Goal: Information Seeking & Learning: Learn about a topic

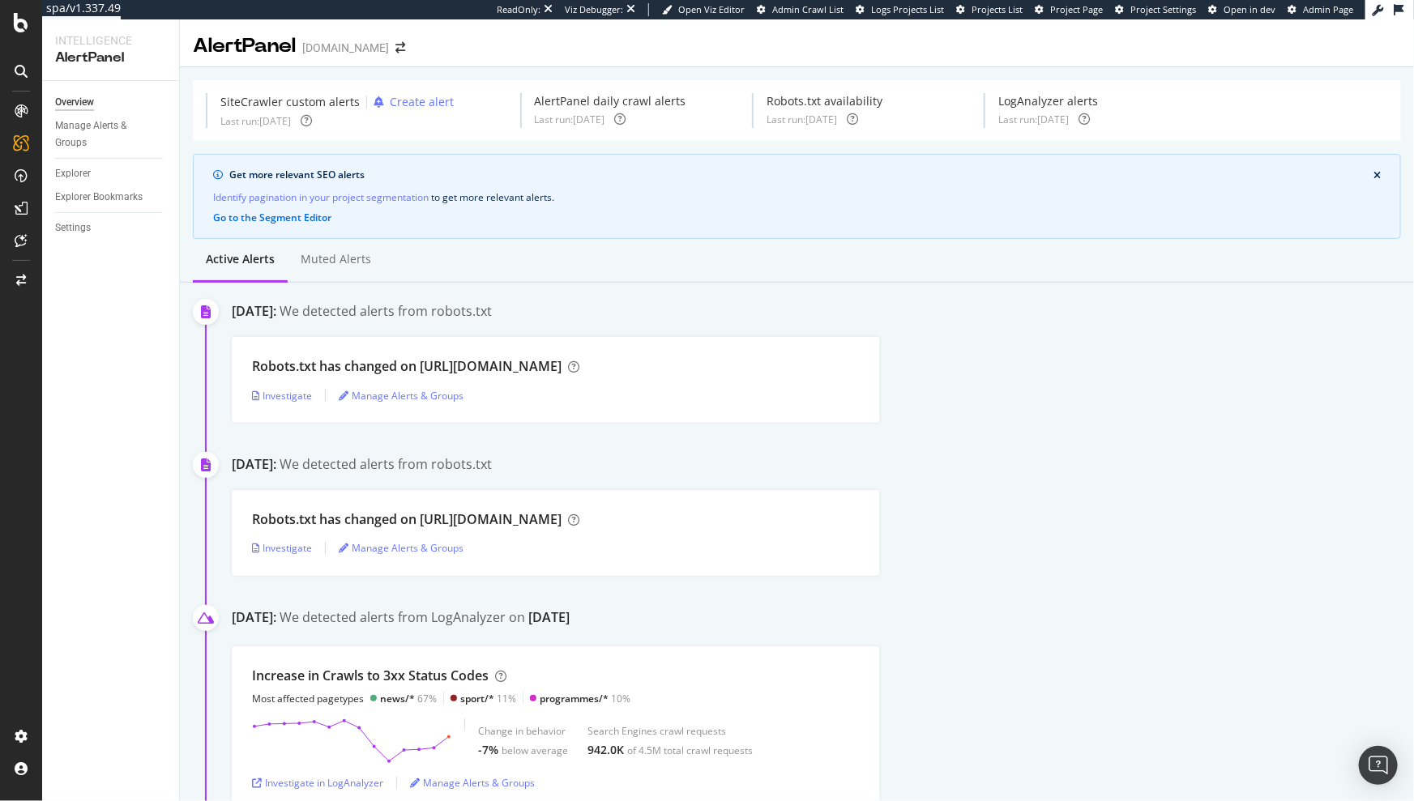
drag, startPoint x: 846, startPoint y: 233, endPoint x: 855, endPoint y: 231, distance: 10.0
click at [845, 232] on div "Get more relevant SEO alerts Identify pagination in your project segmentation t…" at bounding box center [797, 196] width 1208 height 85
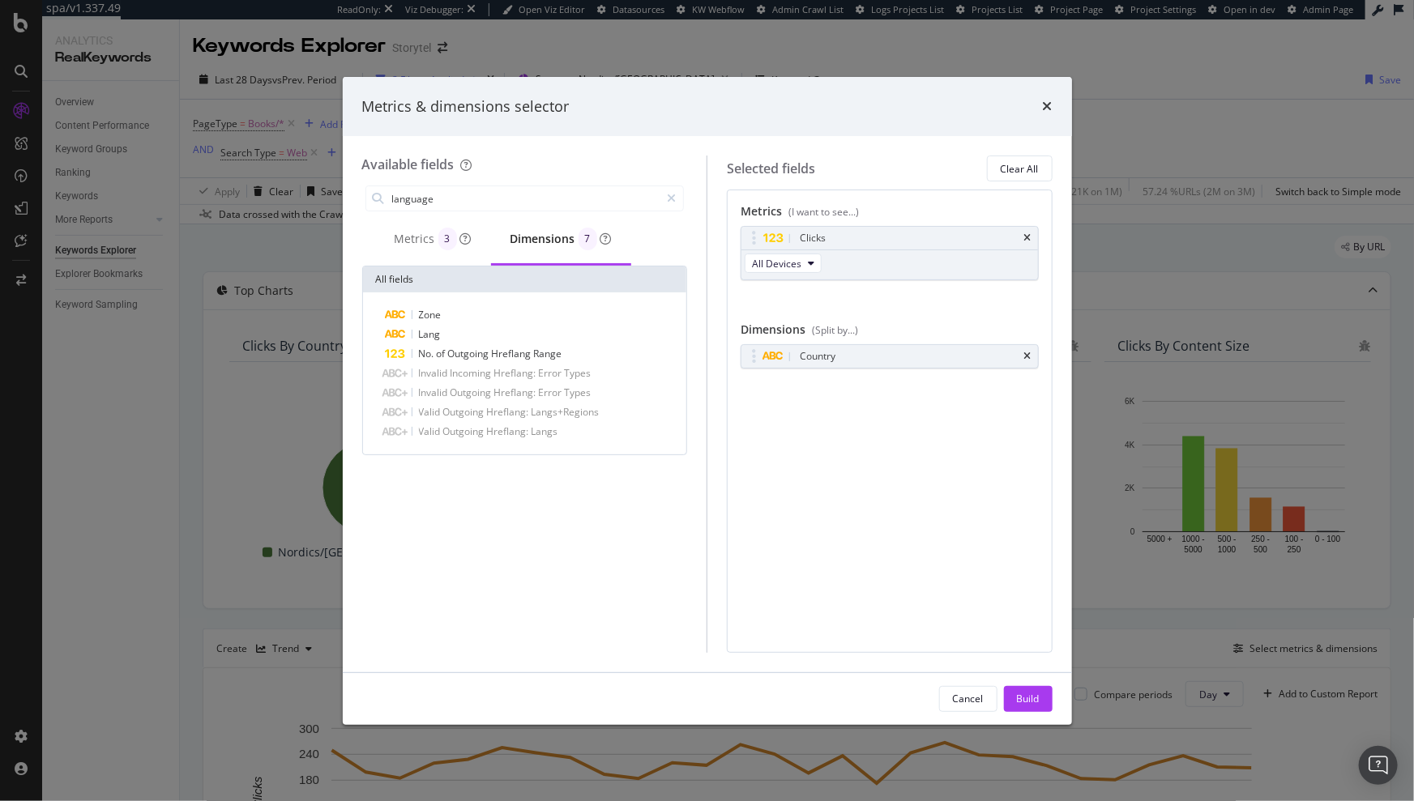
scroll to position [289, 0]
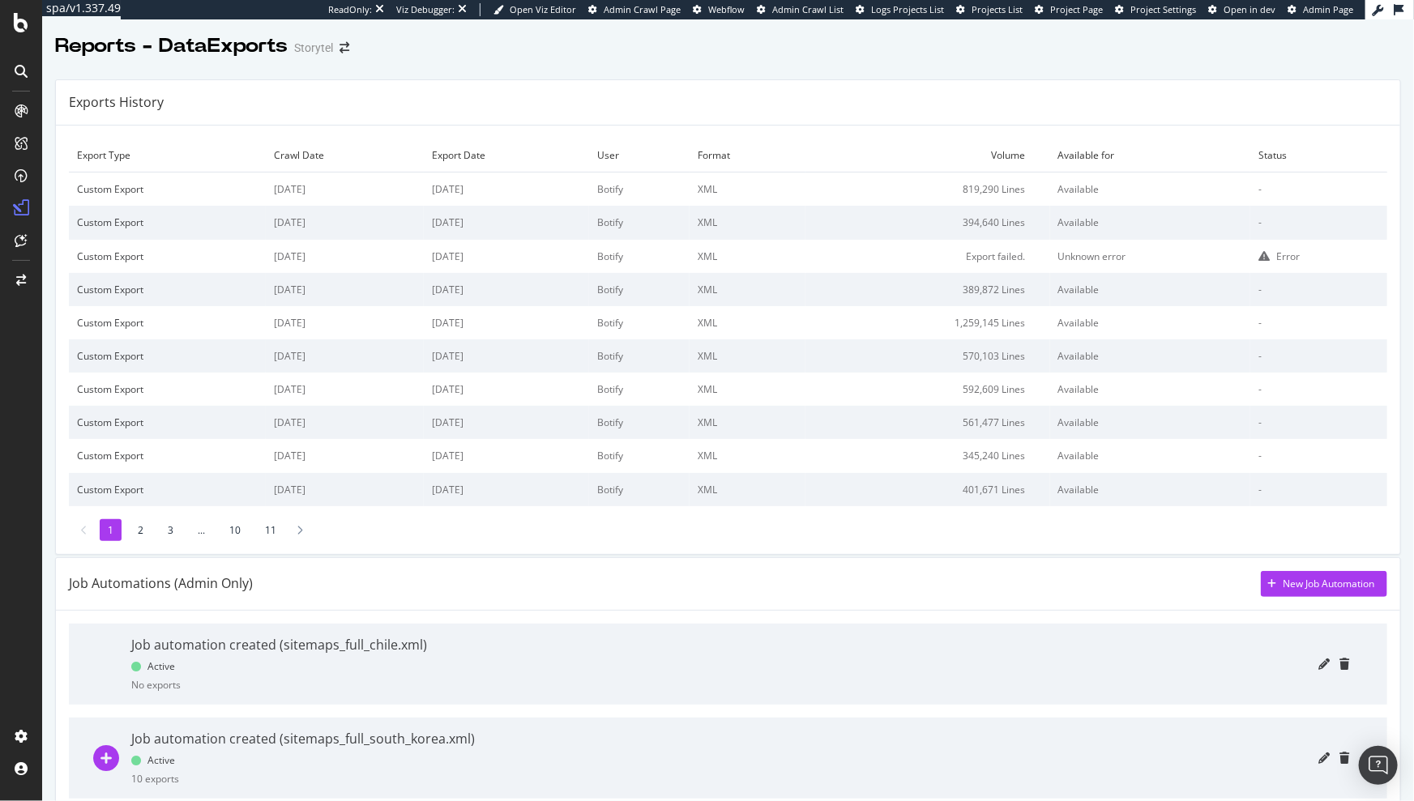
scroll to position [450, 0]
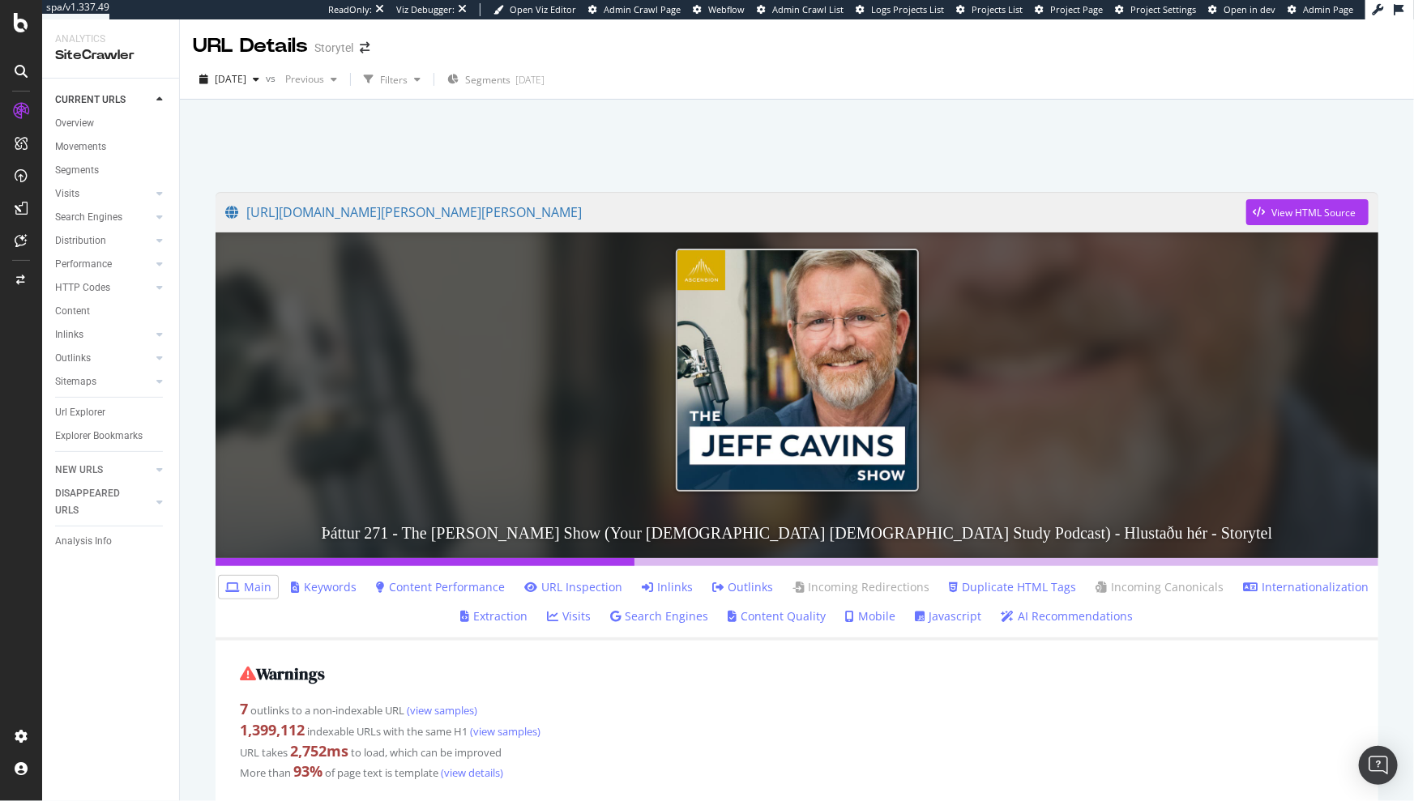
scroll to position [37, 0]
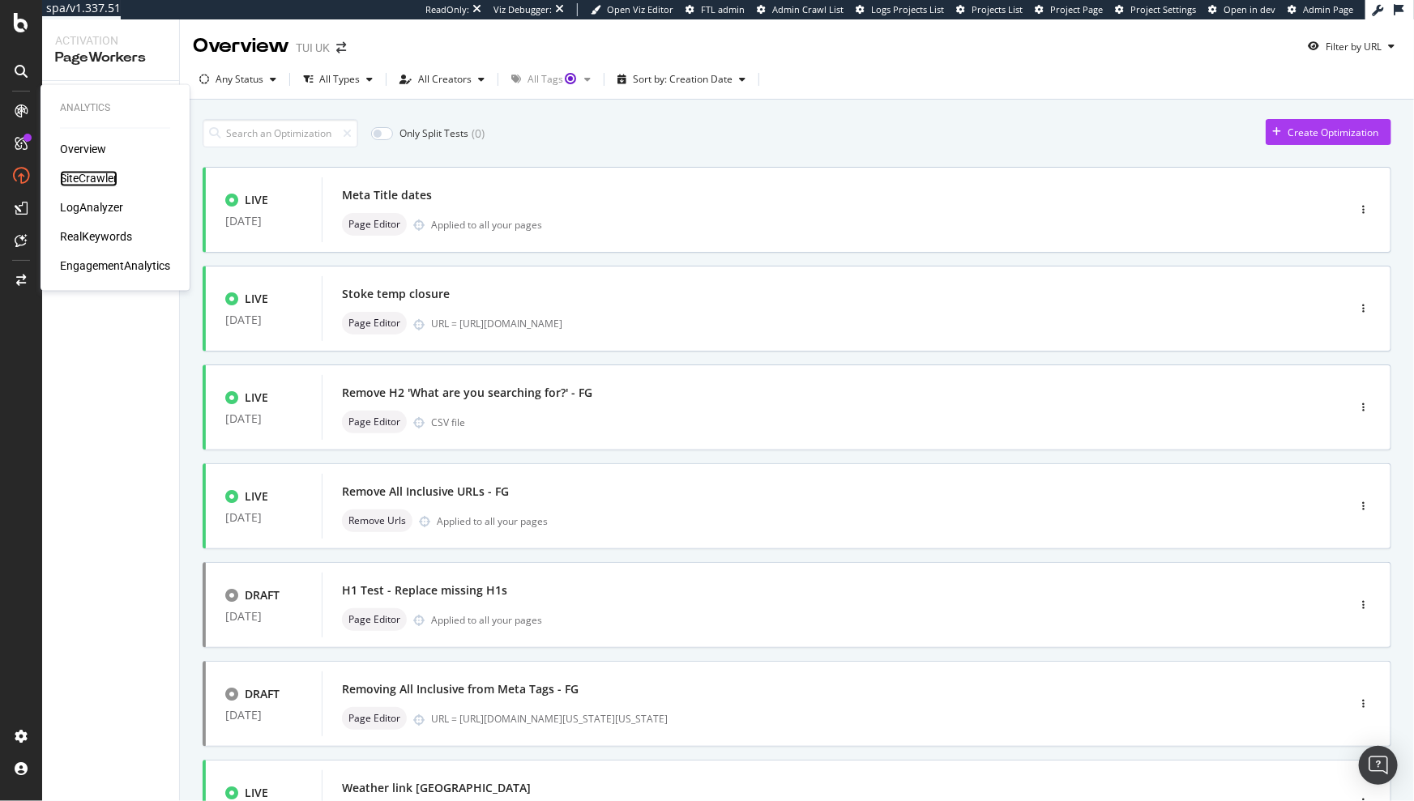
click at [98, 178] on div "SiteCrawler" at bounding box center [89, 179] width 58 height 16
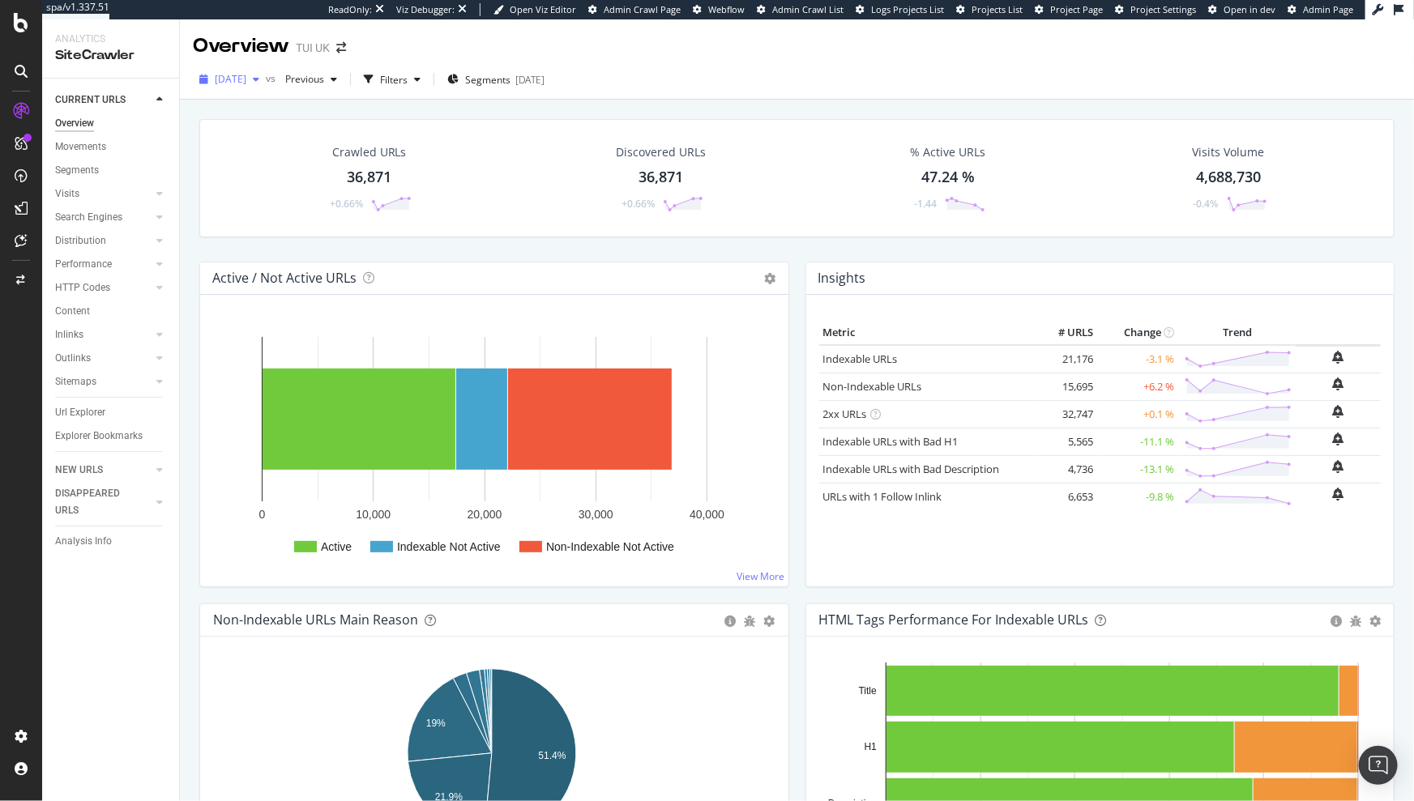
click at [244, 87] on div "2025 Sep. 30th" at bounding box center [229, 79] width 73 height 24
click at [476, 131] on div "Crawled URLs 36,871 +0.66% Discovered URLs 36,871 +0.66% % Active URLs 47.24 % …" at bounding box center [796, 178] width 1195 height 118
click at [82, 704] on div "Configure and access your website analyses" at bounding box center [147, 703] width 194 height 13
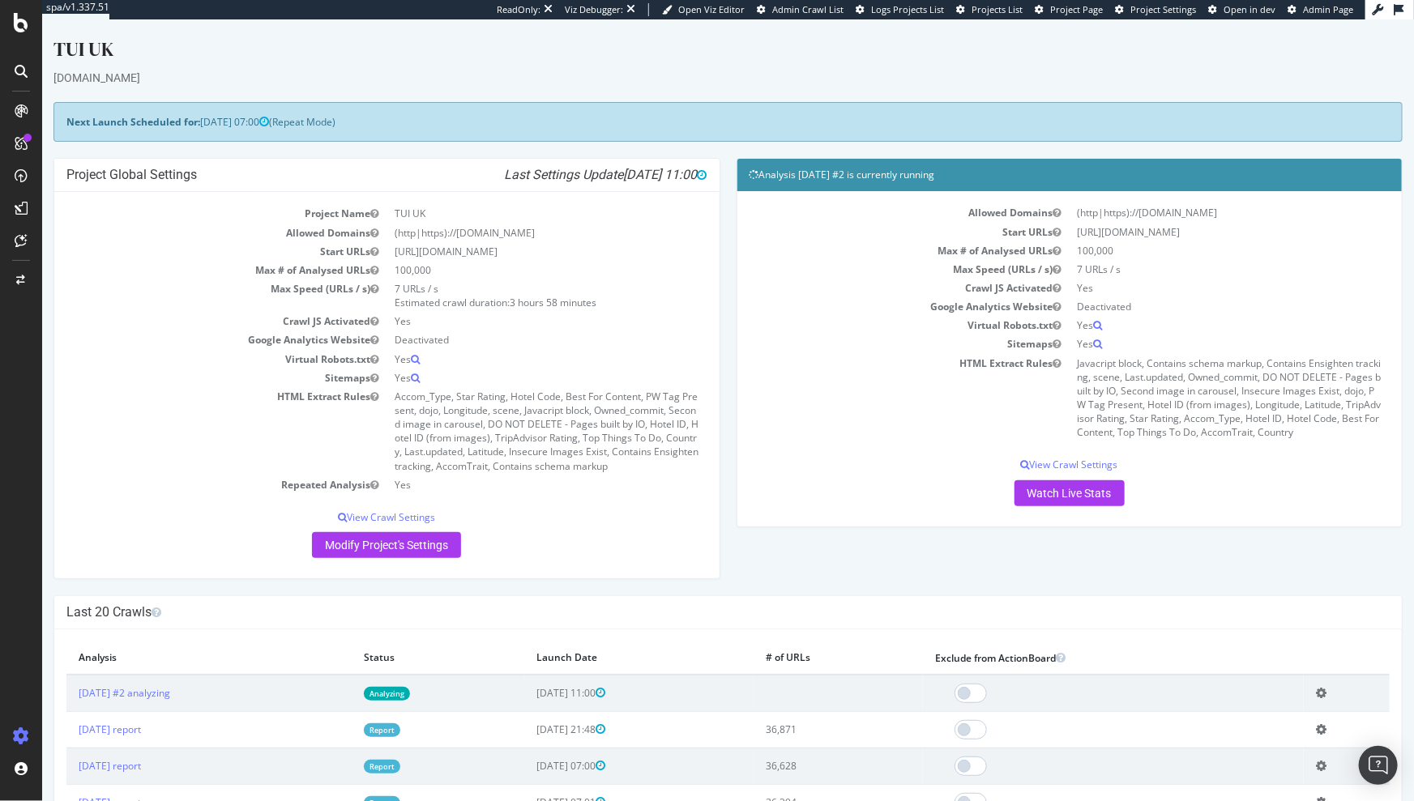
click at [908, 117] on div "Next Launch Scheduled for: 2025-10-02 07:00 (Repeat Mode)" at bounding box center [727, 122] width 1349 height 40
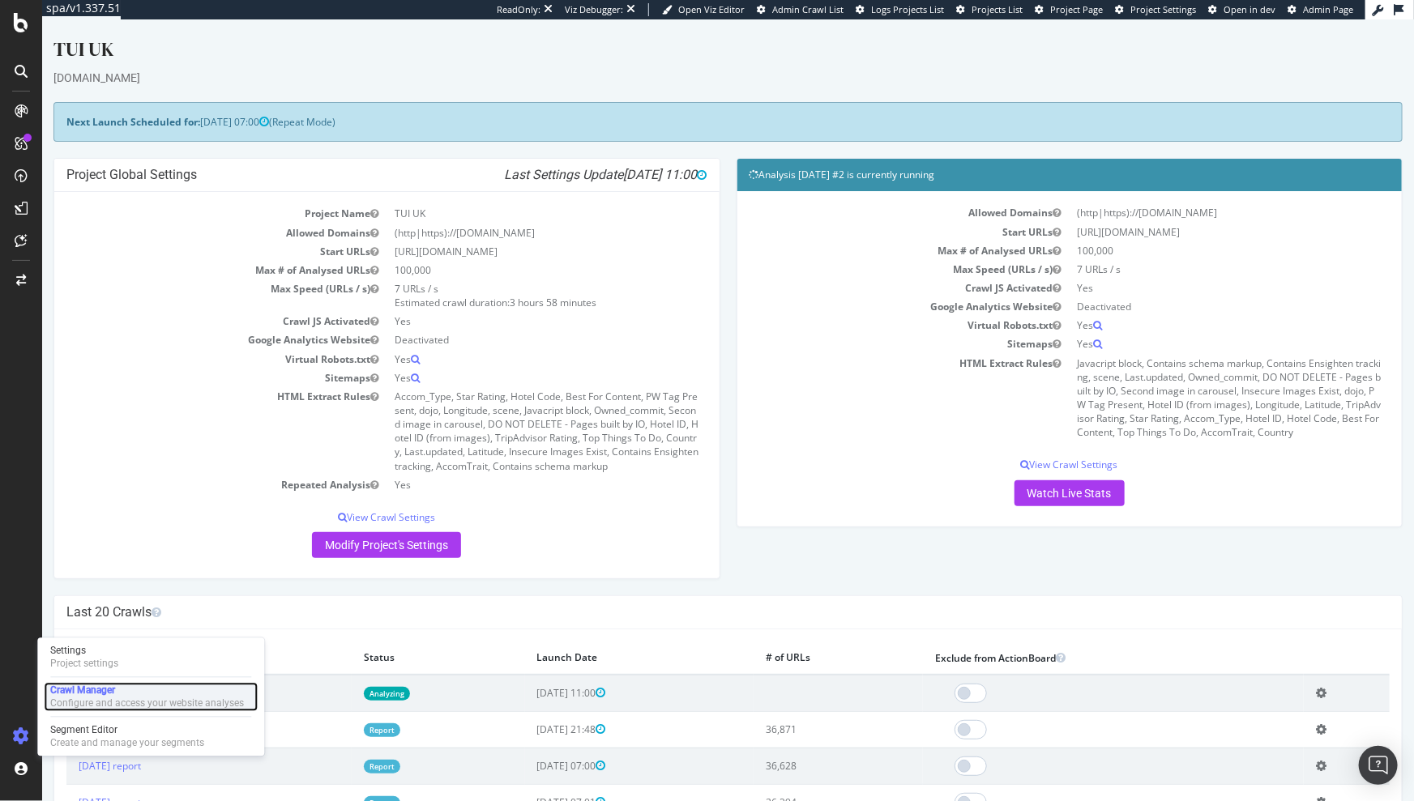
click at [144, 698] on div "Configure and access your website analyses" at bounding box center [147, 703] width 194 height 13
drag, startPoint x: 100, startPoint y: 689, endPoint x: 438, endPoint y: 570, distance: 358.2
click at [100, 689] on div "Crawl Manager" at bounding box center [147, 691] width 194 height 13
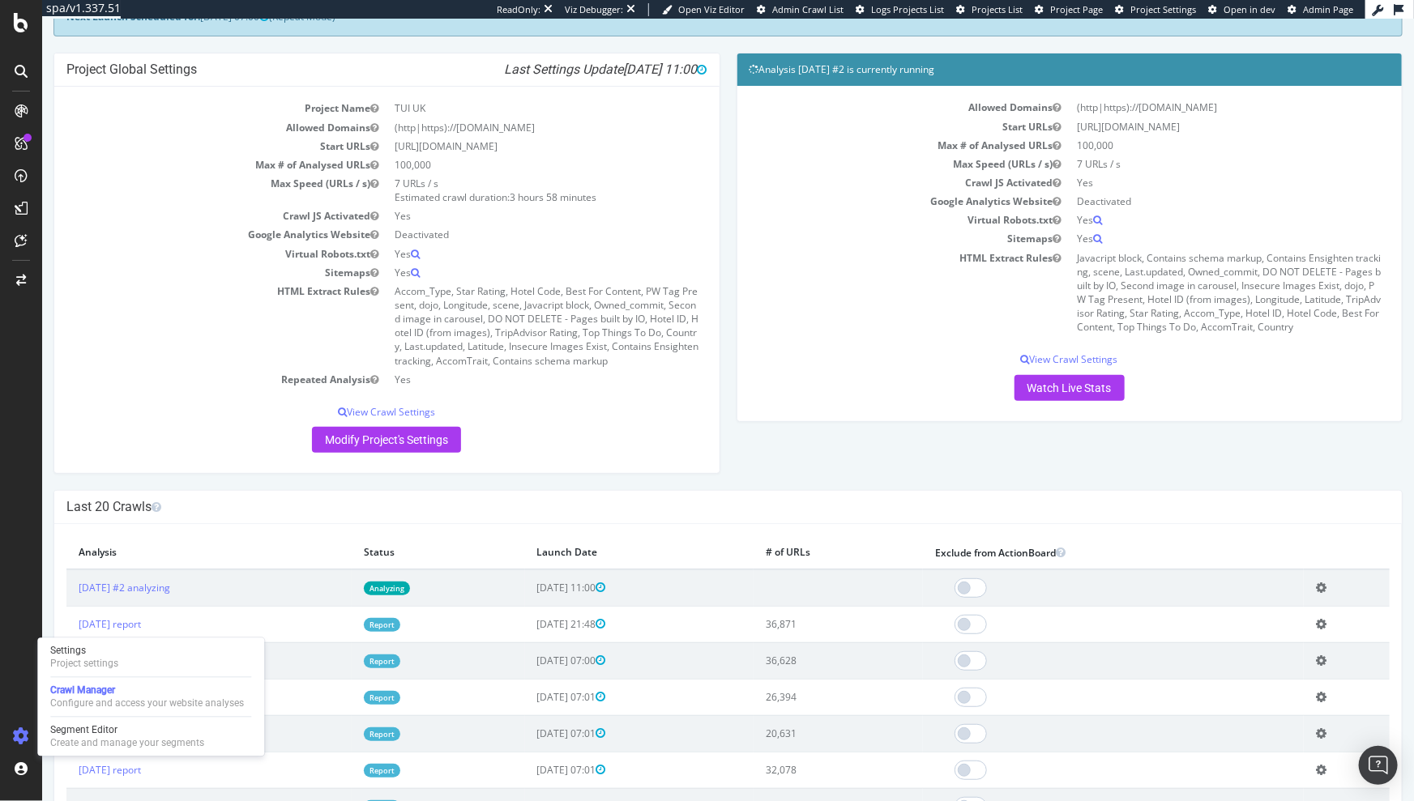
click at [789, 480] on div "Project Global Settings Last Settings Update 2025-10-01 11:00 Project Name TUI …" at bounding box center [727, 271] width 1365 height 437
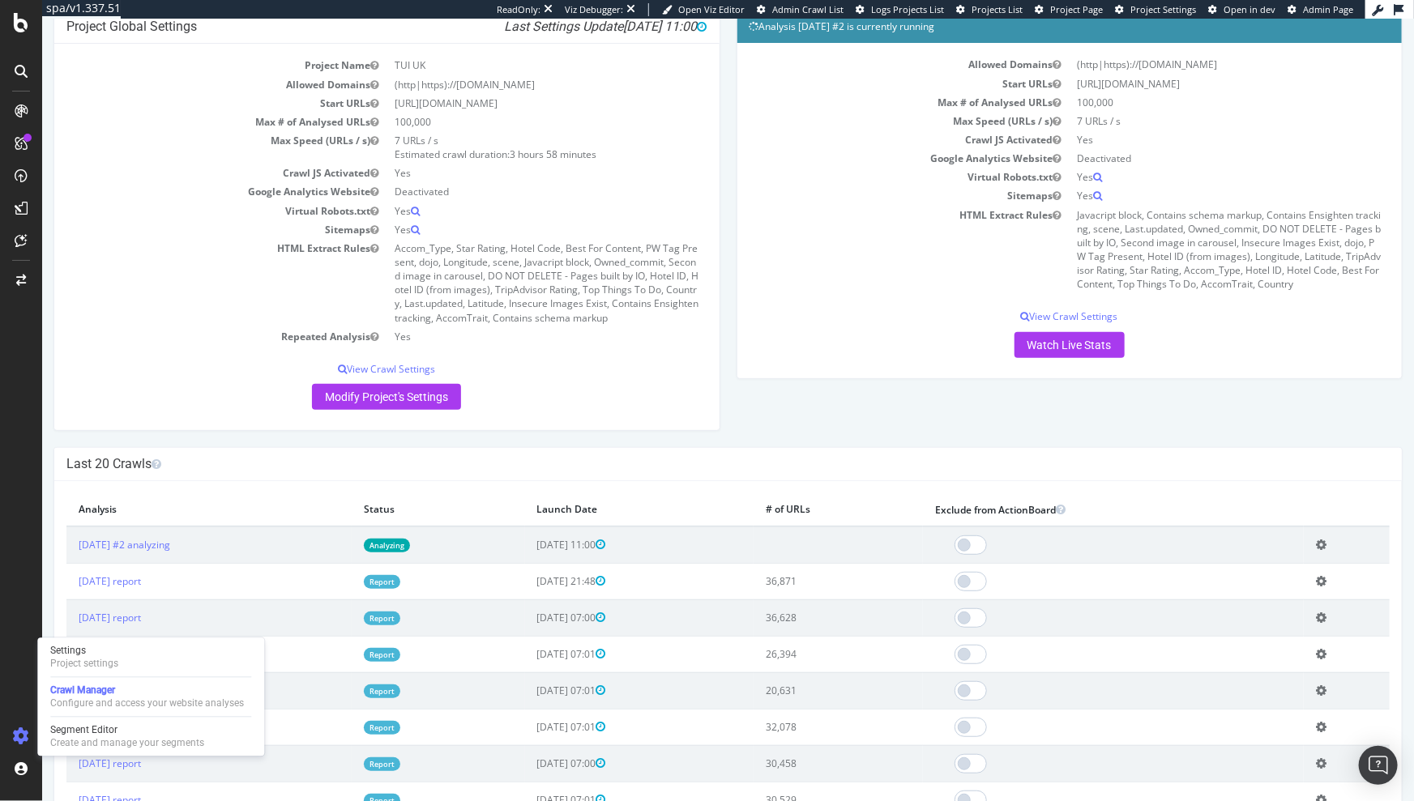
scroll to position [149, 0]
click at [407, 592] on td "Report" at bounding box center [437, 580] width 173 height 36
click at [119, 574] on link "2025 Sep. 30th report" at bounding box center [109, 581] width 62 height 14
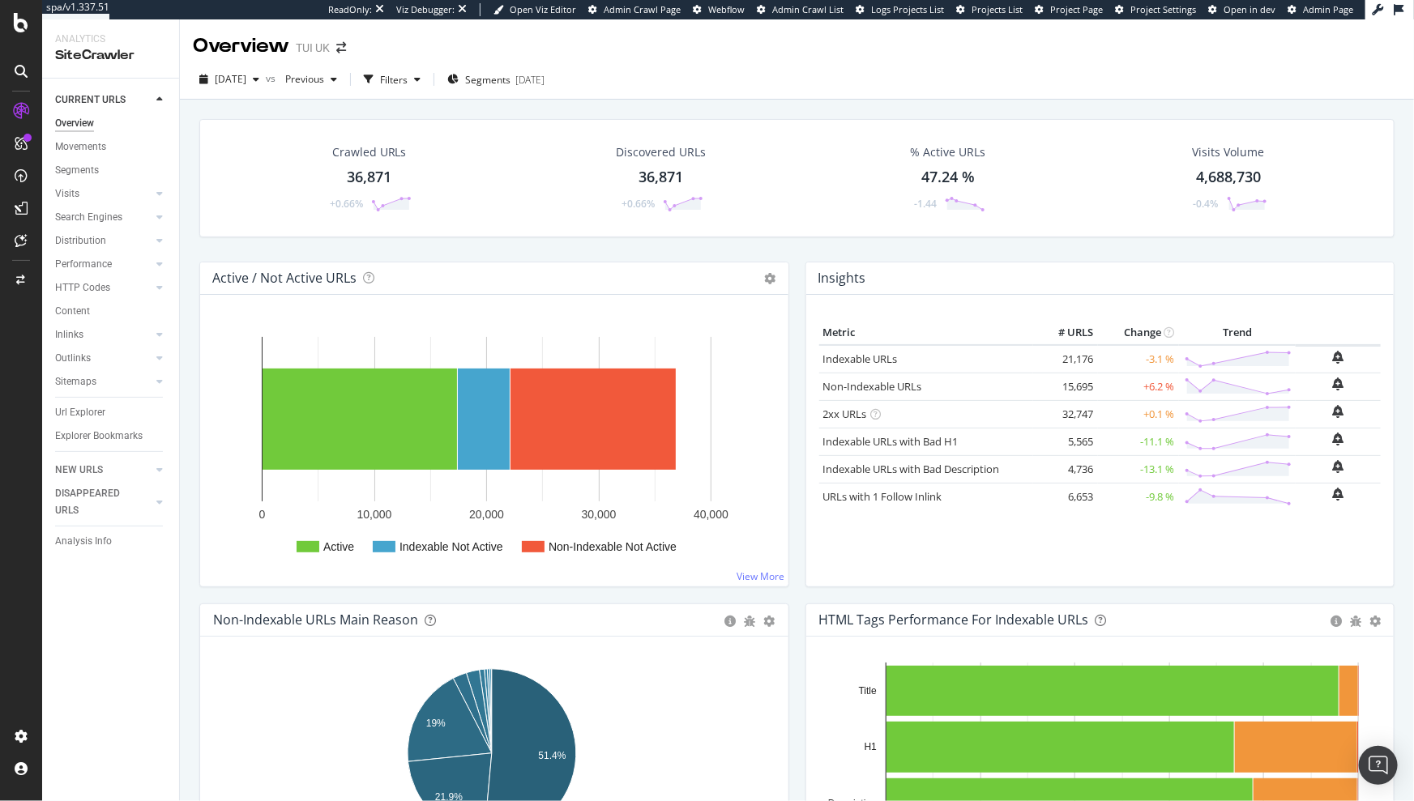
drag, startPoint x: 76, startPoint y: 544, endPoint x: 467, endPoint y: 399, distance: 417.3
click at [76, 544] on div "Analysis Info" at bounding box center [83, 541] width 57 height 17
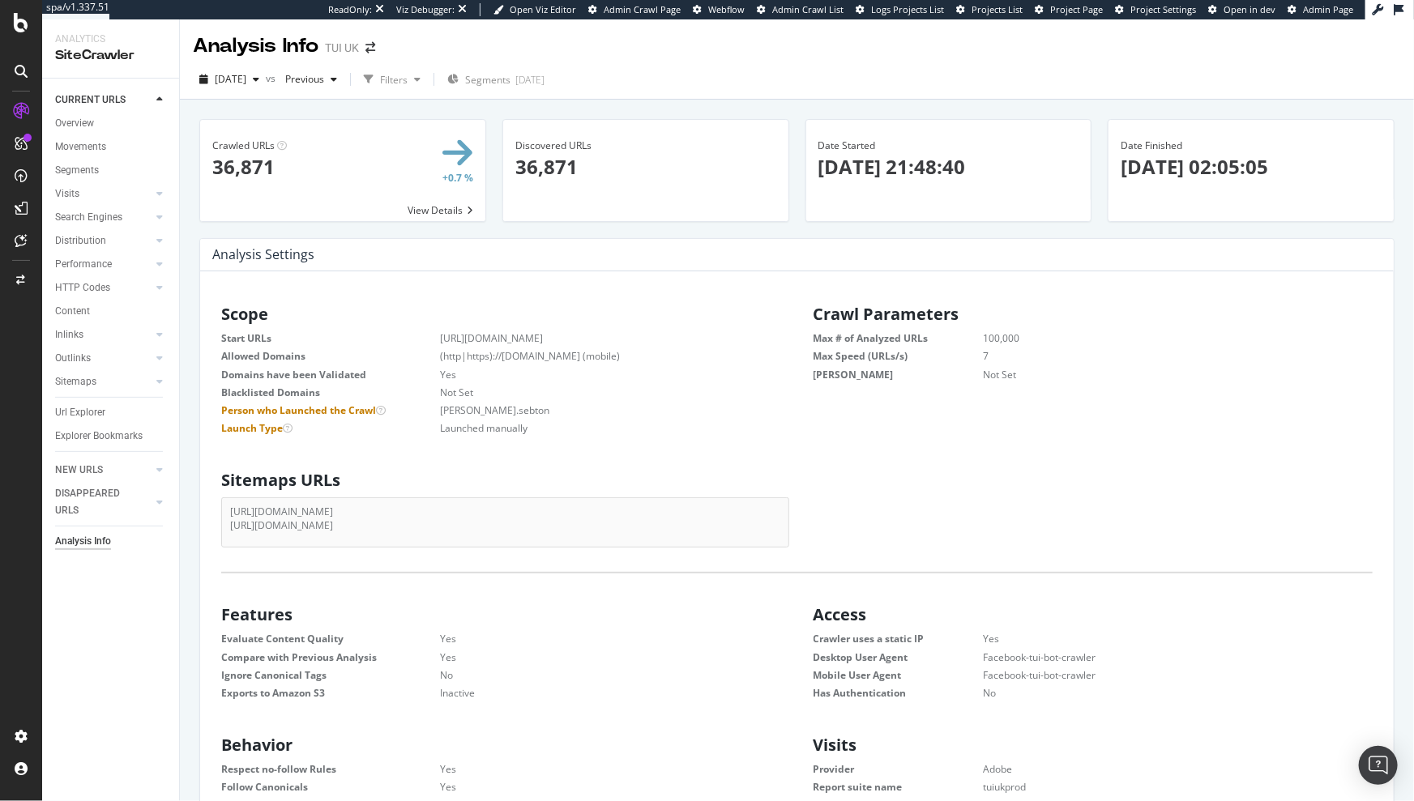
drag, startPoint x: 1033, startPoint y: 167, endPoint x: 812, endPoint y: 160, distance: 221.3
click at [818, 160] on p "2025-09-30 21:48:40" at bounding box center [948, 167] width 261 height 28
copy p "2025-09-30 21:48:40"
drag, startPoint x: 1308, startPoint y: 171, endPoint x: 1114, endPoint y: 169, distance: 194.4
click at [1120, 169] on p "2025-10-01 02:05:05" at bounding box center [1250, 167] width 261 height 28
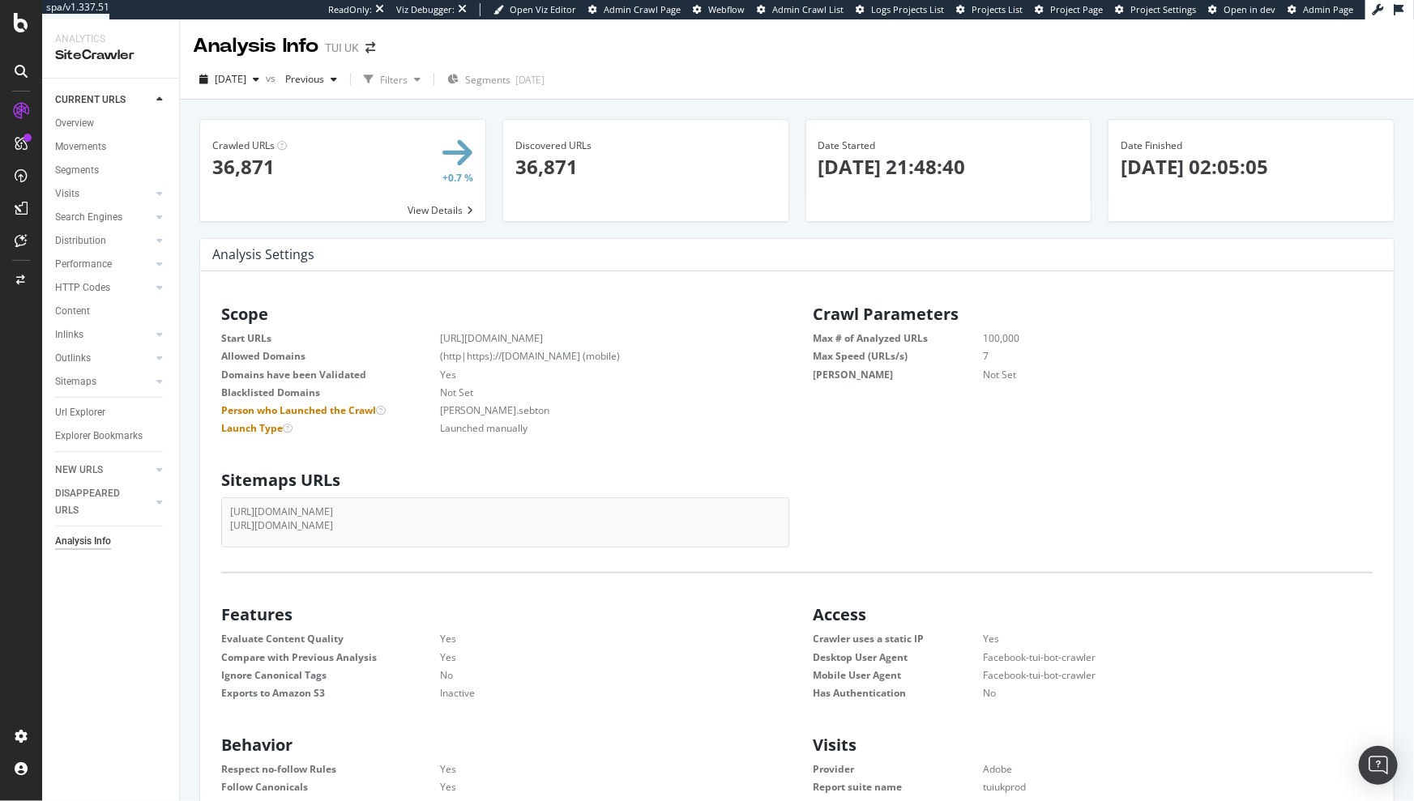
copy p "2025-10-01 02:05:05"
click at [79, 706] on div "Configure and access your website analyses" at bounding box center [147, 703] width 194 height 13
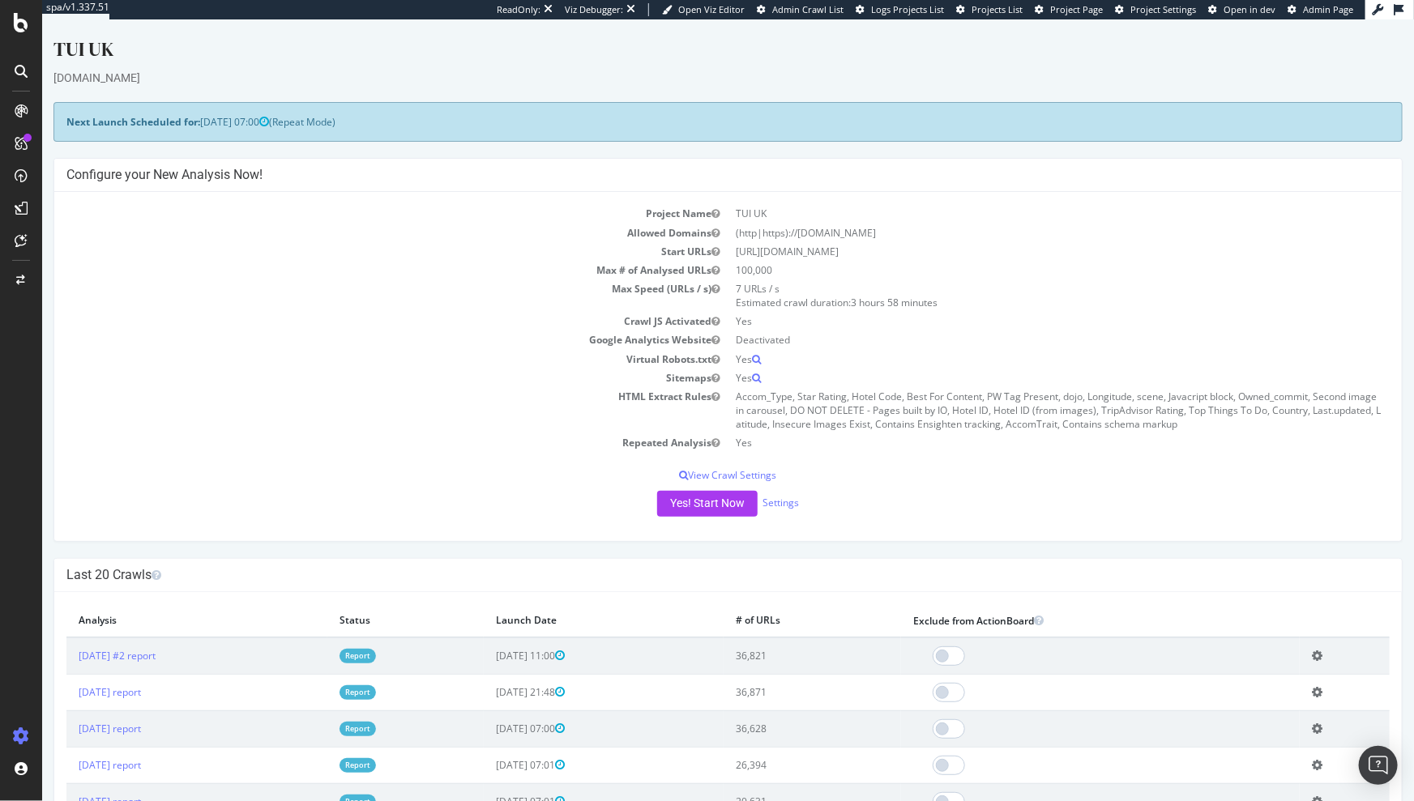
scroll to position [147, 0]
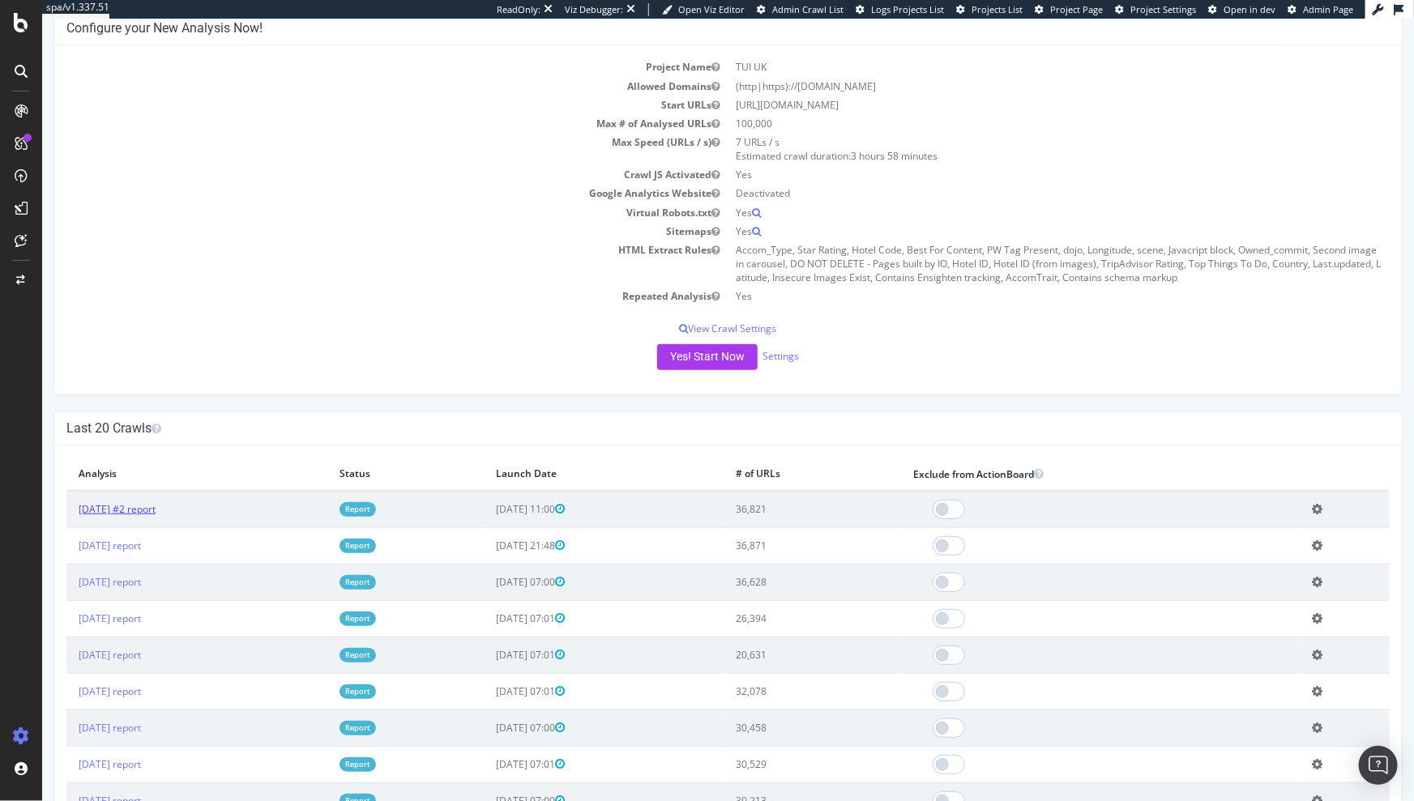
click at [139, 509] on link "2025 Oct. 1st #2 report" at bounding box center [116, 509] width 77 height 14
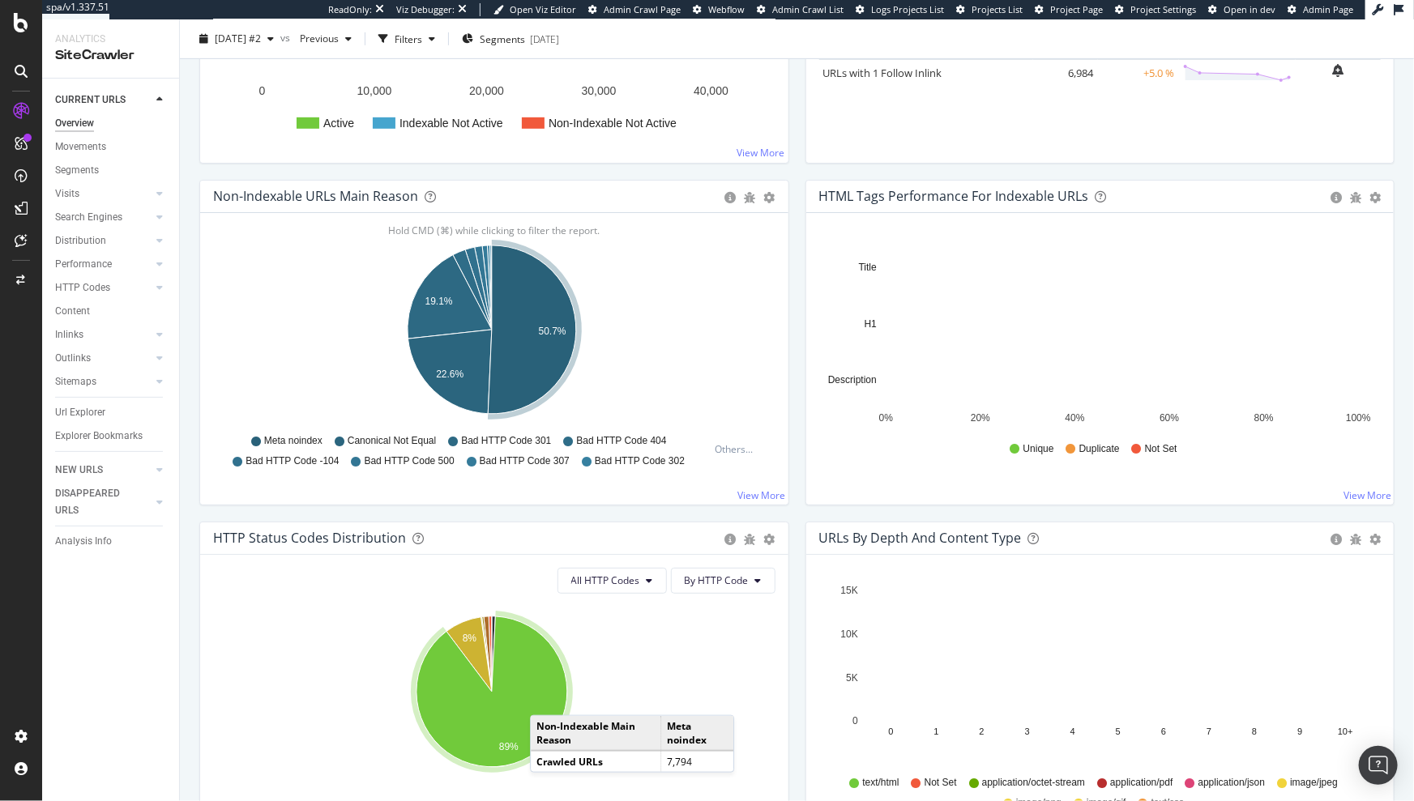
scroll to position [591, 0]
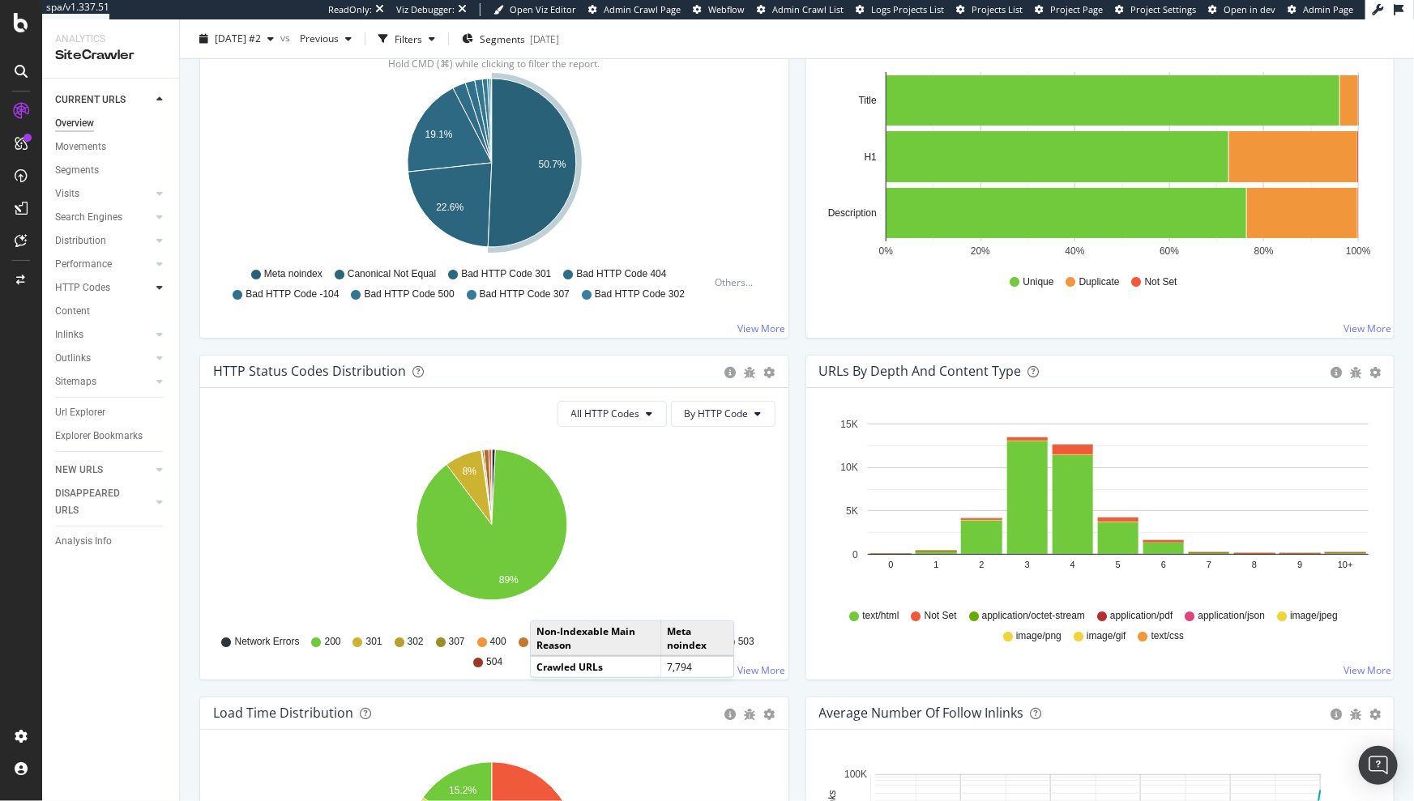
drag, startPoint x: 149, startPoint y: 288, endPoint x: 157, endPoint y: 295, distance: 10.4
click at [150, 288] on div at bounding box center [143, 287] width 16 height 16
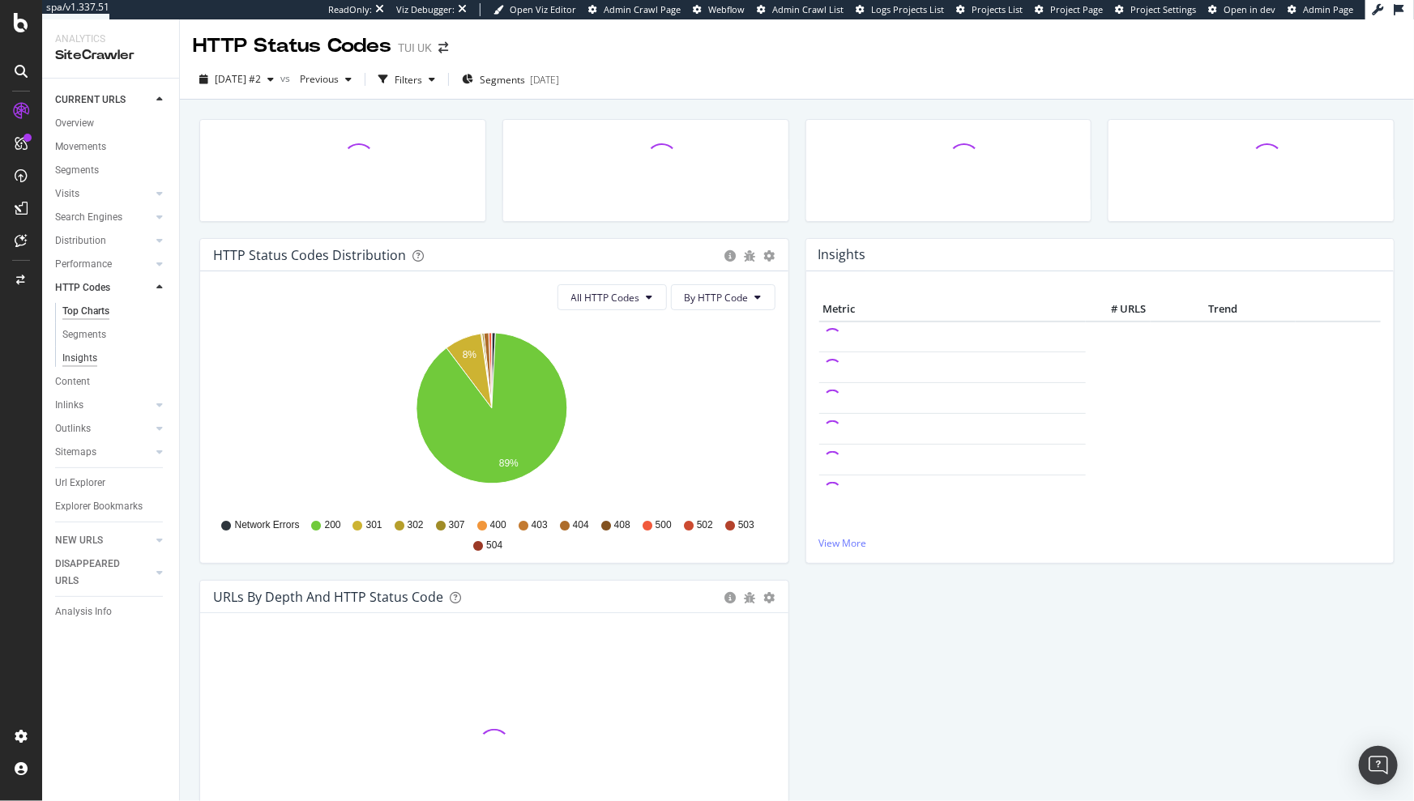
click at [89, 360] on div "Insights" at bounding box center [79, 358] width 35 height 17
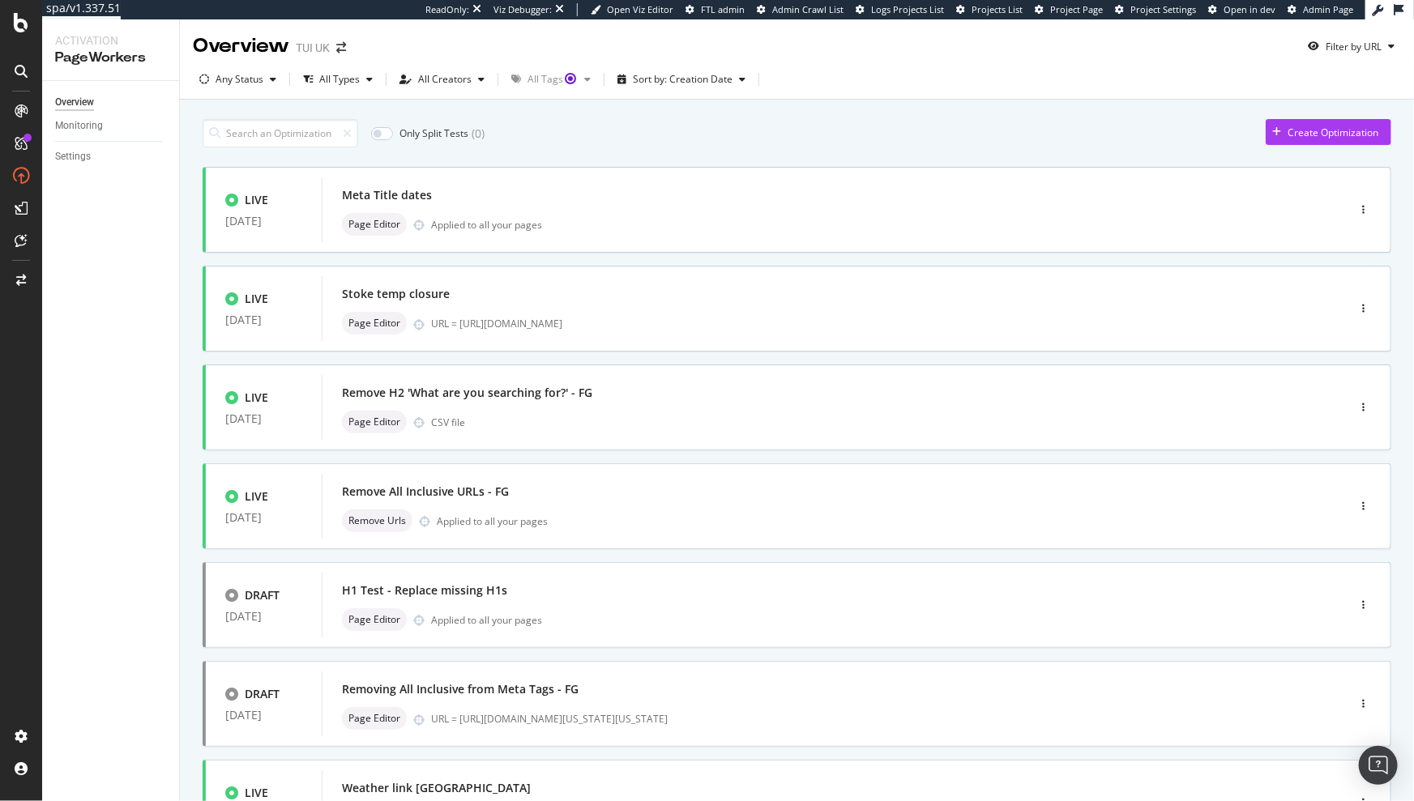
click at [99, 411] on div "Overview Monitoring Settings" at bounding box center [110, 441] width 137 height 720
click at [574, 119] on div "Only Split Tests ( 0 ) Create Optimization" at bounding box center [797, 133] width 1188 height 28
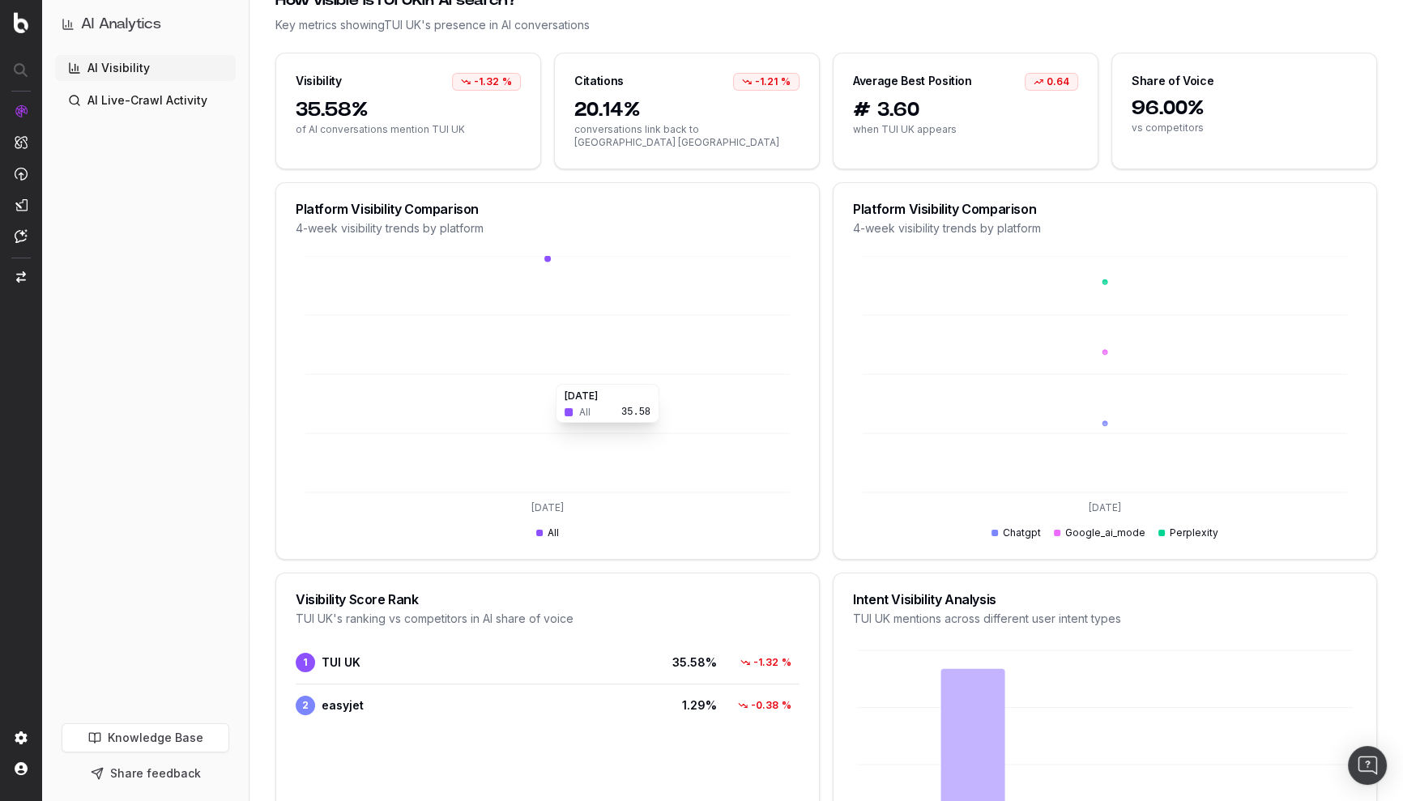
scroll to position [488, 0]
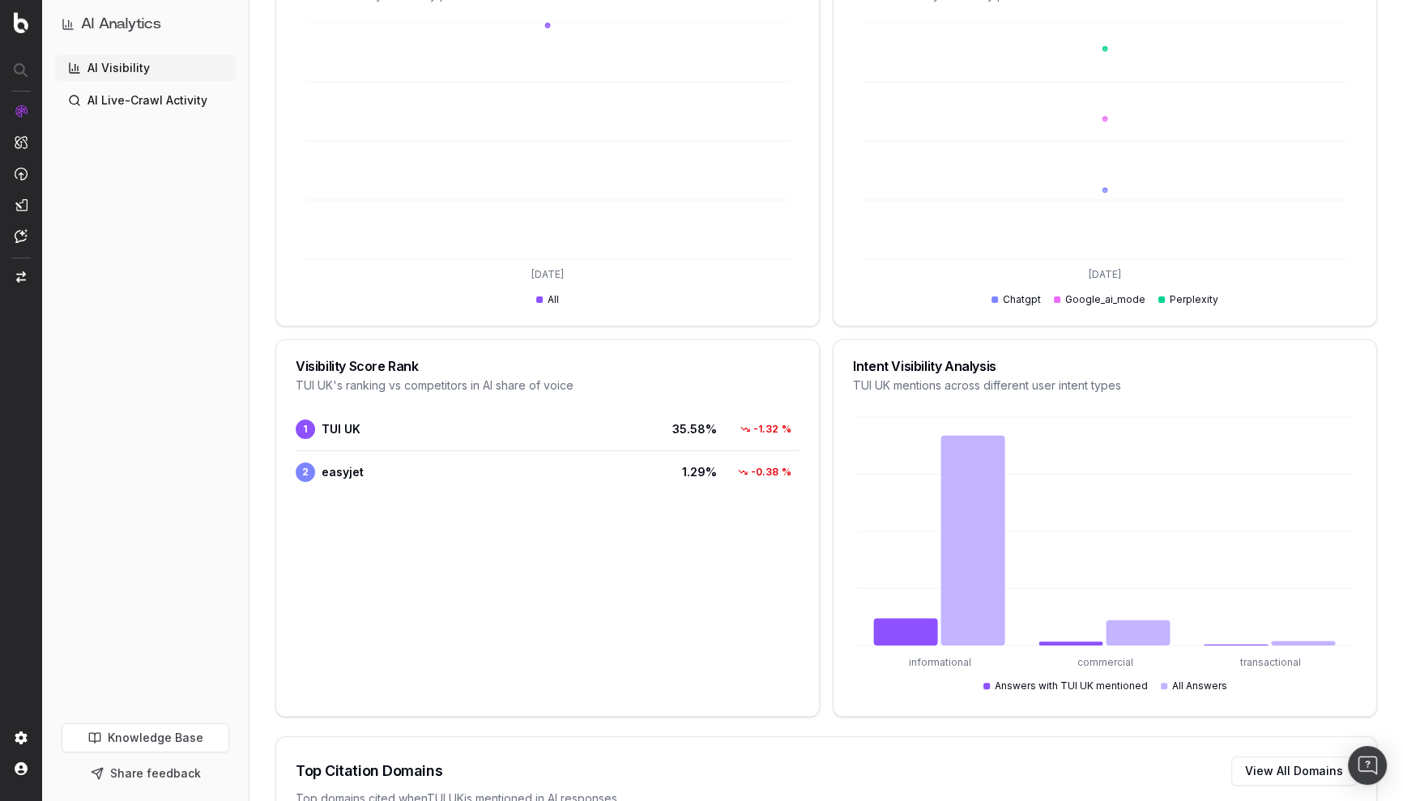
click at [103, 103] on link "AI Live-Crawl Activity" at bounding box center [145, 100] width 181 height 26
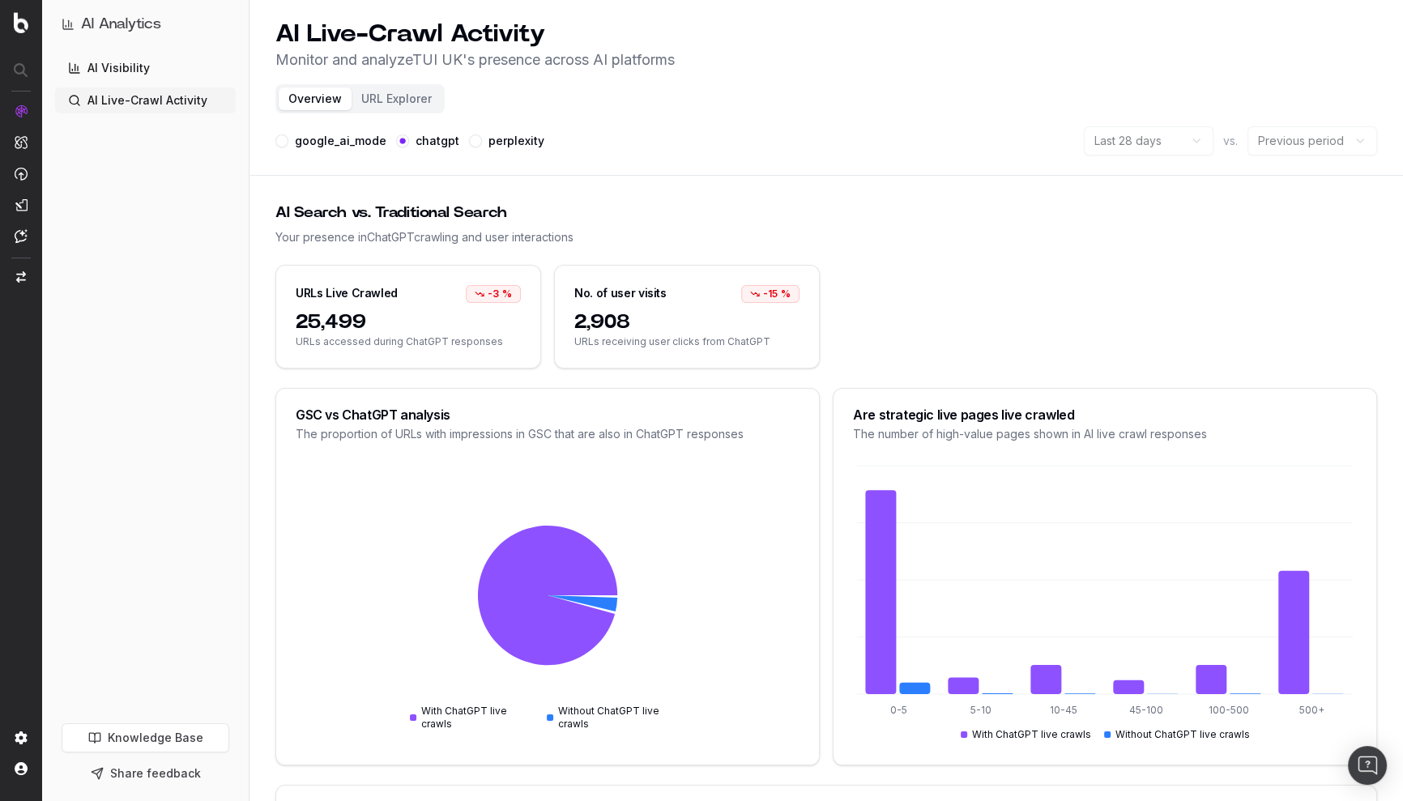
click at [1112, 44] on div "AI Live-Crawl Activity Monitor and analyze TUI UK 's presence across AI platfor…" at bounding box center [826, 45] width 1102 height 52
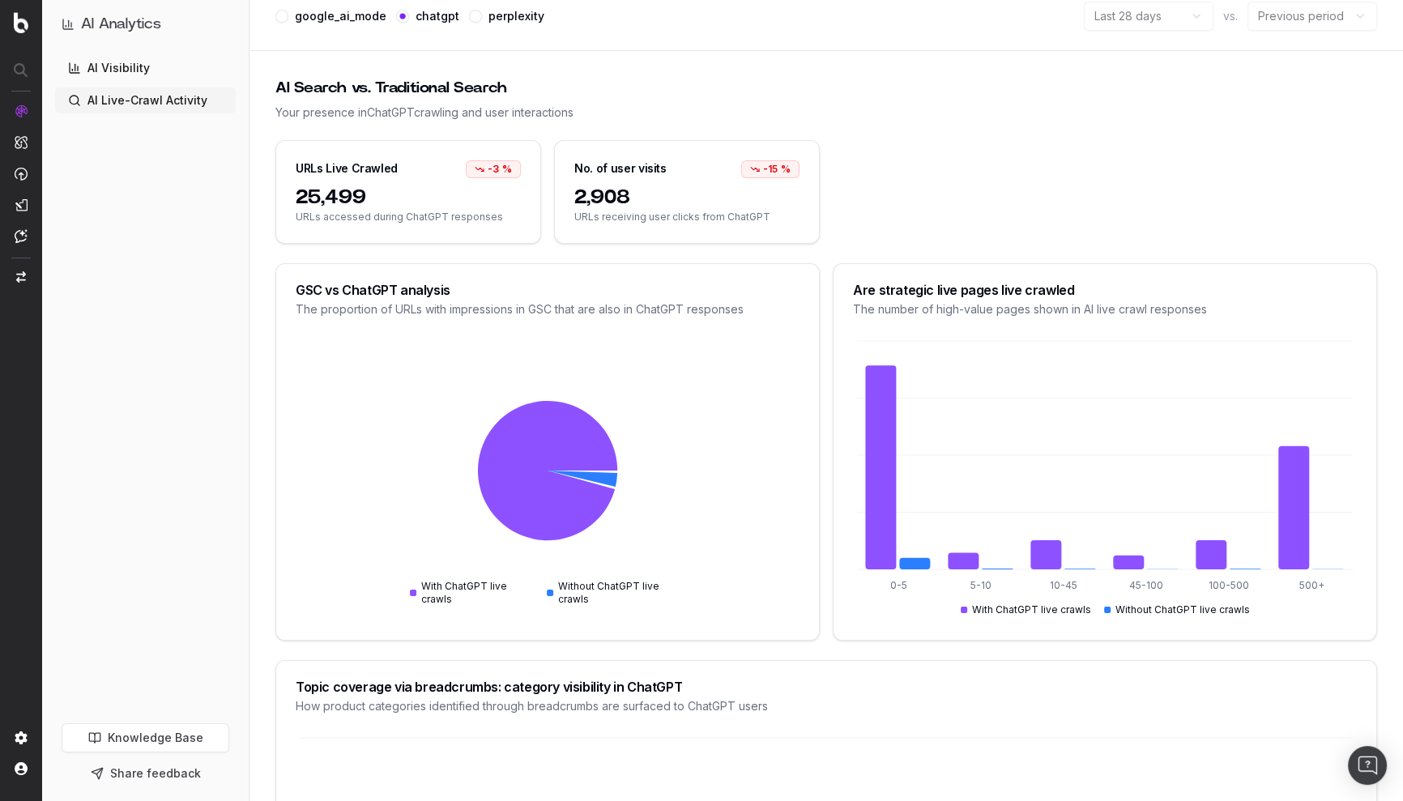
scroll to position [115, 0]
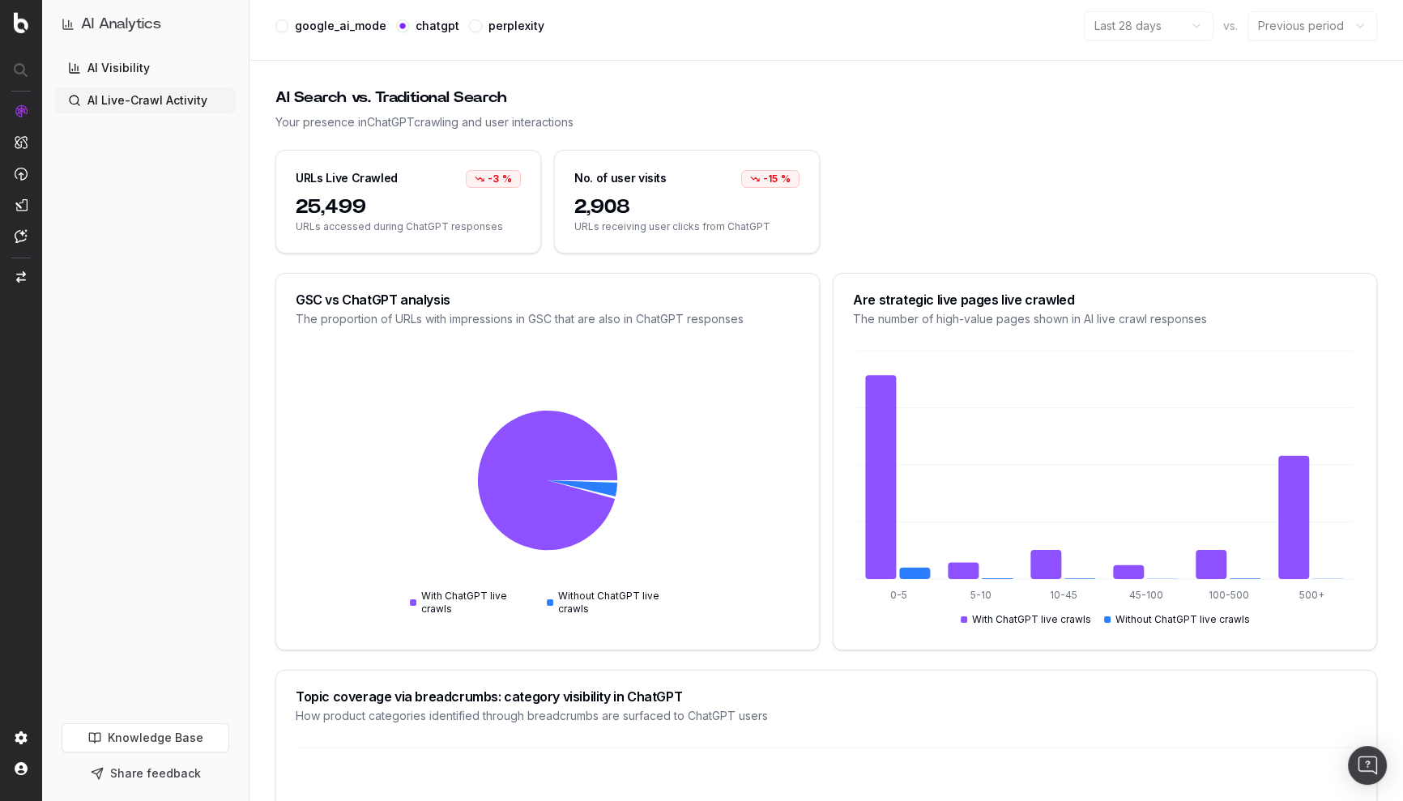
click at [126, 72] on link "AI Visibility" at bounding box center [145, 68] width 181 height 26
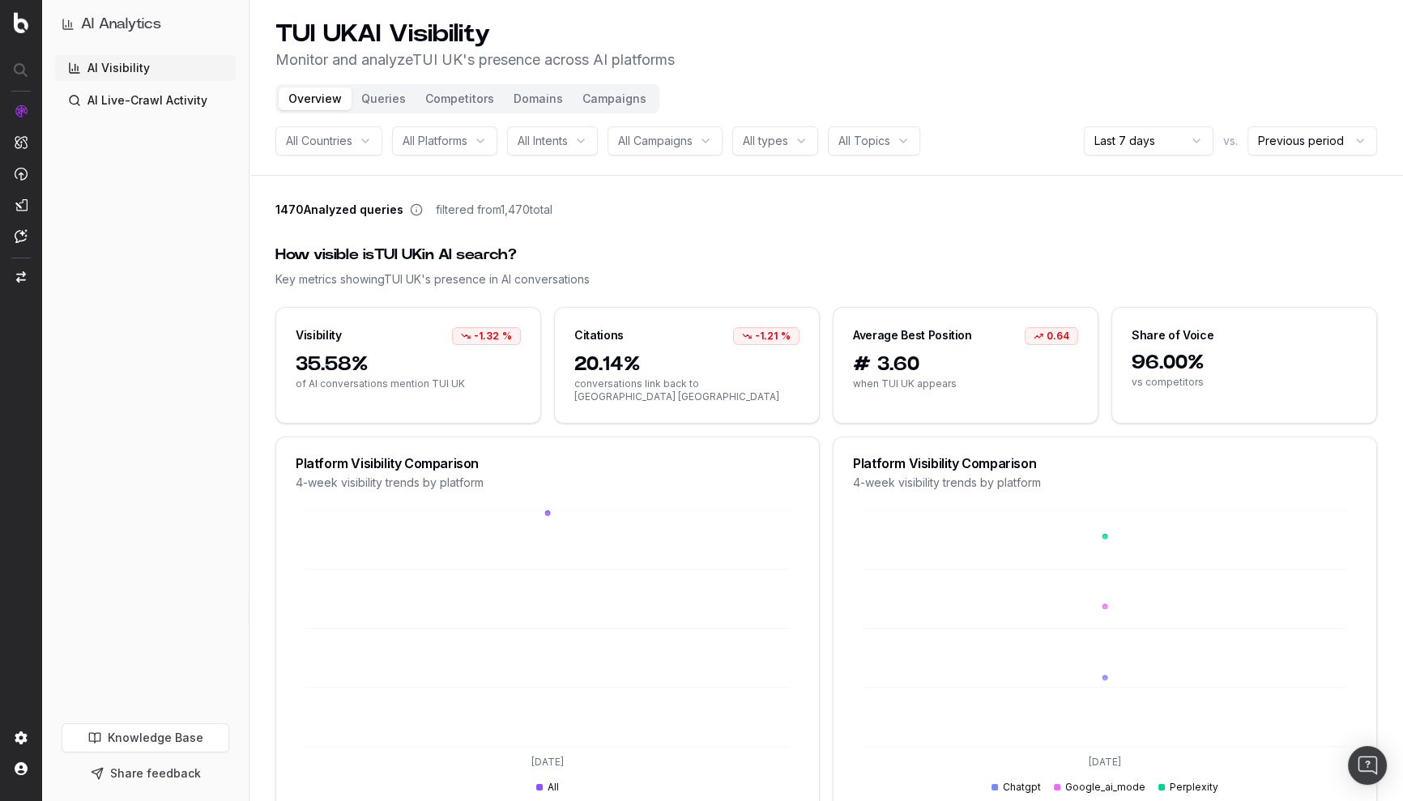
click at [132, 736] on link "Knowledge Base" at bounding box center [146, 737] width 168 height 29
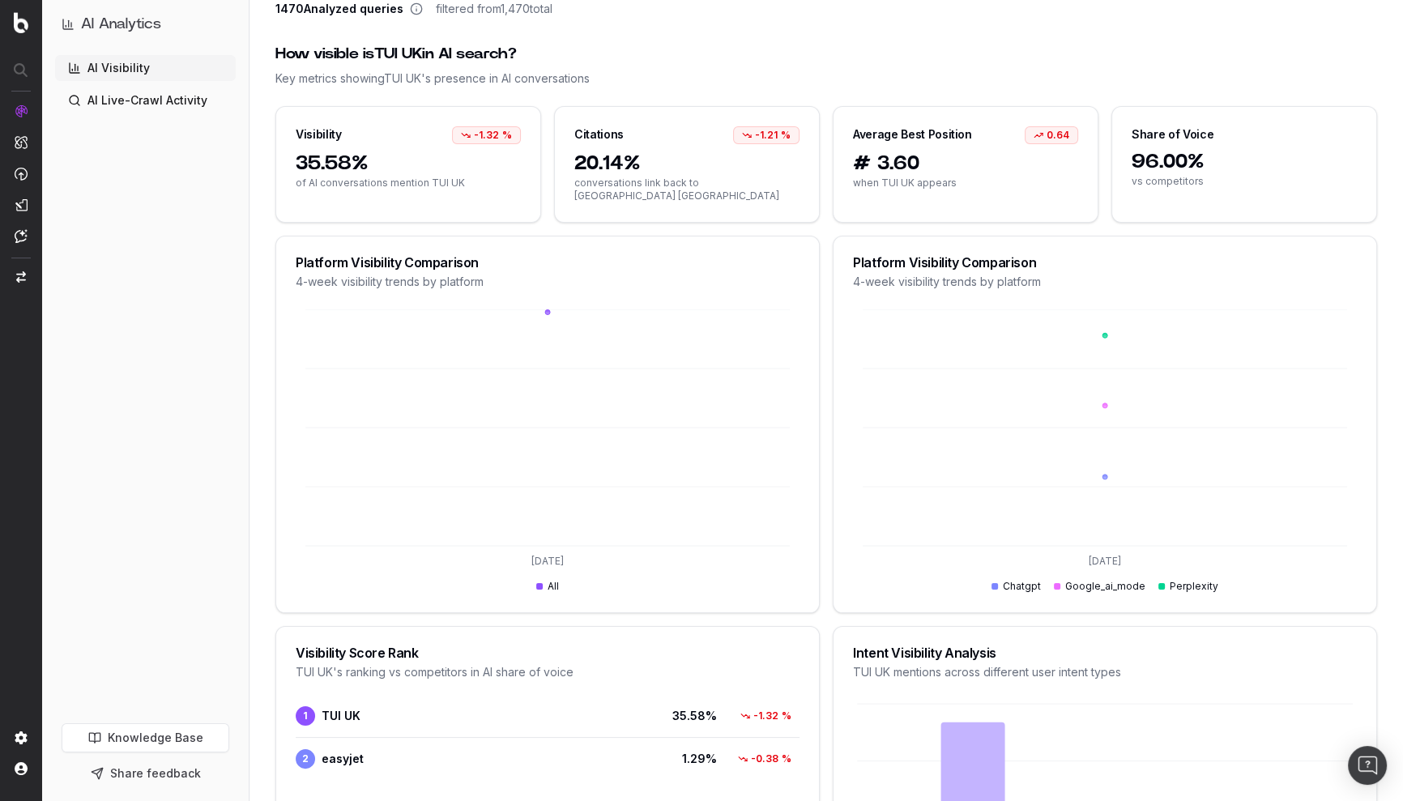
scroll to position [269, 0]
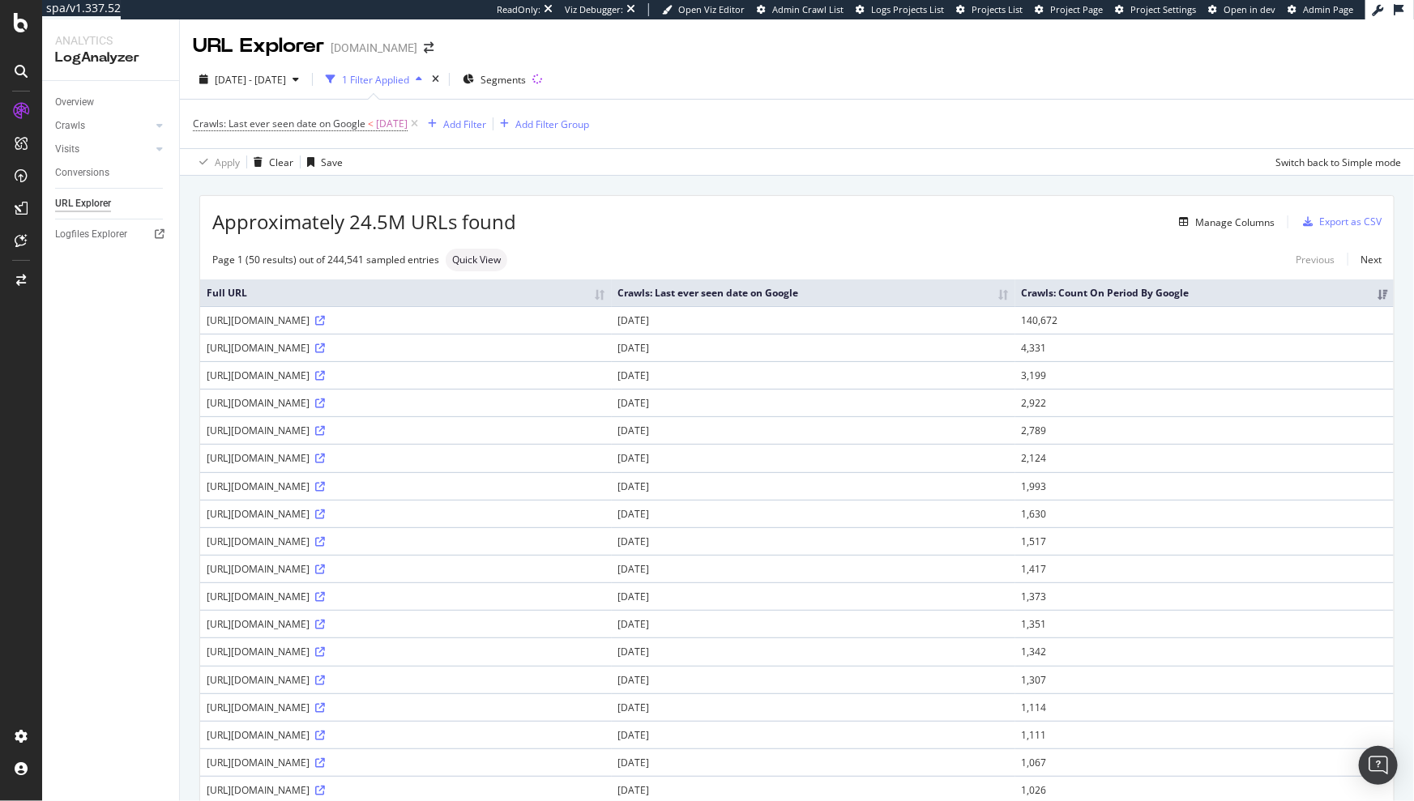
click at [89, 238] on div "RealKeywords" at bounding box center [96, 237] width 72 height 16
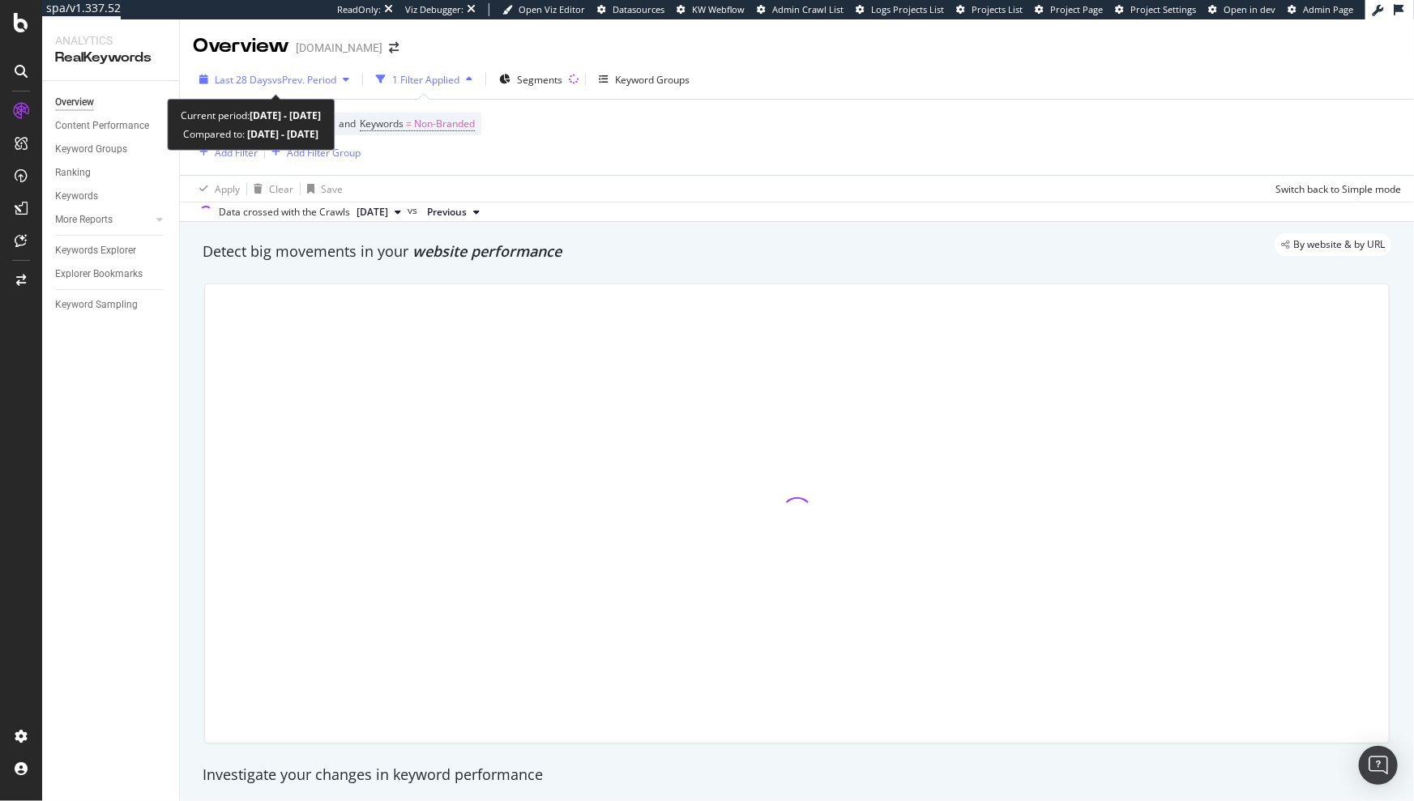
click at [322, 80] on span "vs Prev. Period" at bounding box center [304, 80] width 64 height 14
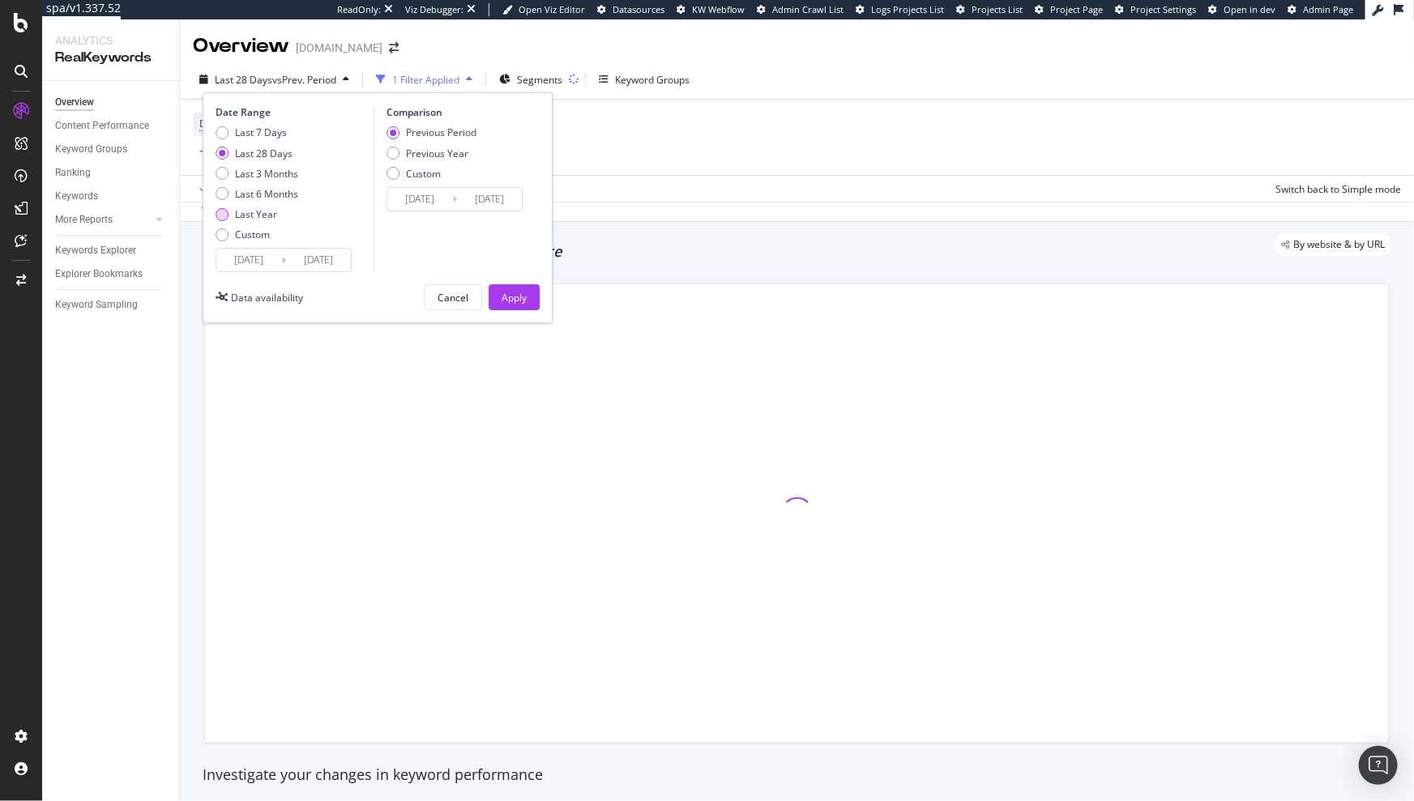
click at [266, 211] on div "Last Year" at bounding box center [256, 214] width 42 height 14
type input "2024/09/30"
type input "2023/10/01"
type input "2024/09/29"
click at [517, 282] on div "Date Range Last 7 Days Last 28 Days Last 3 Months Last 6 Months Last Year Custo…" at bounding box center [378, 207] width 350 height 231
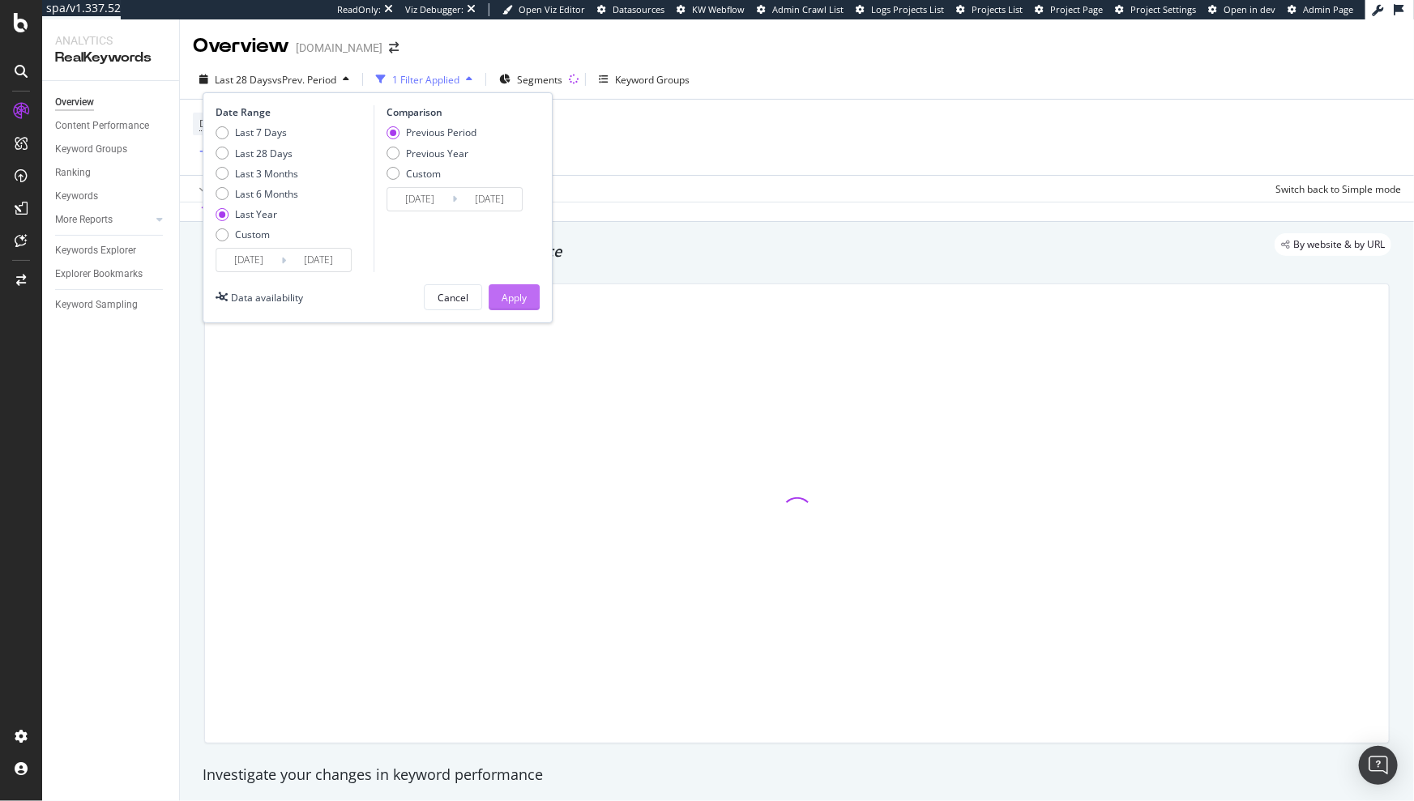
click at [515, 285] on div "Apply" at bounding box center [513, 297] width 25 height 24
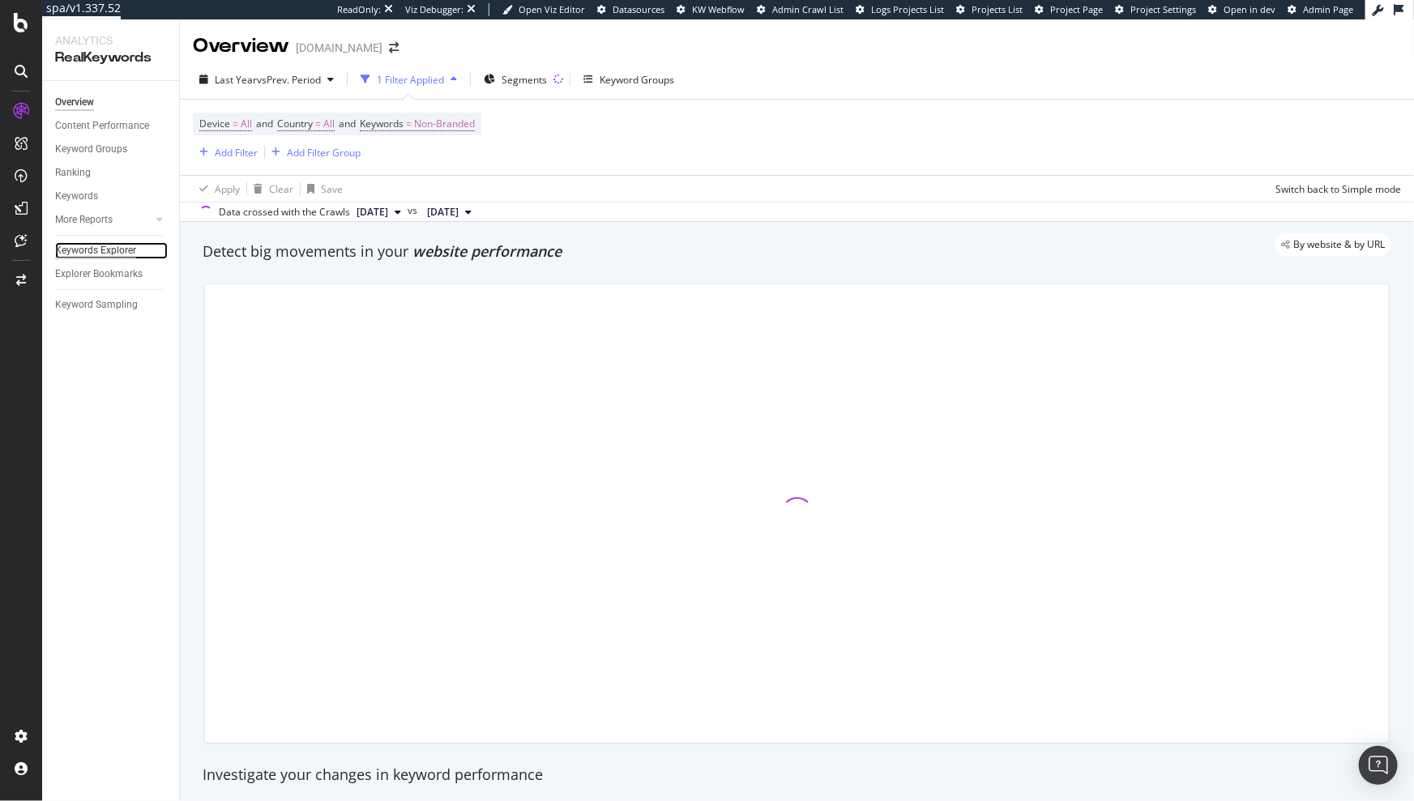
click at [79, 248] on div "Keywords Explorer" at bounding box center [95, 250] width 81 height 17
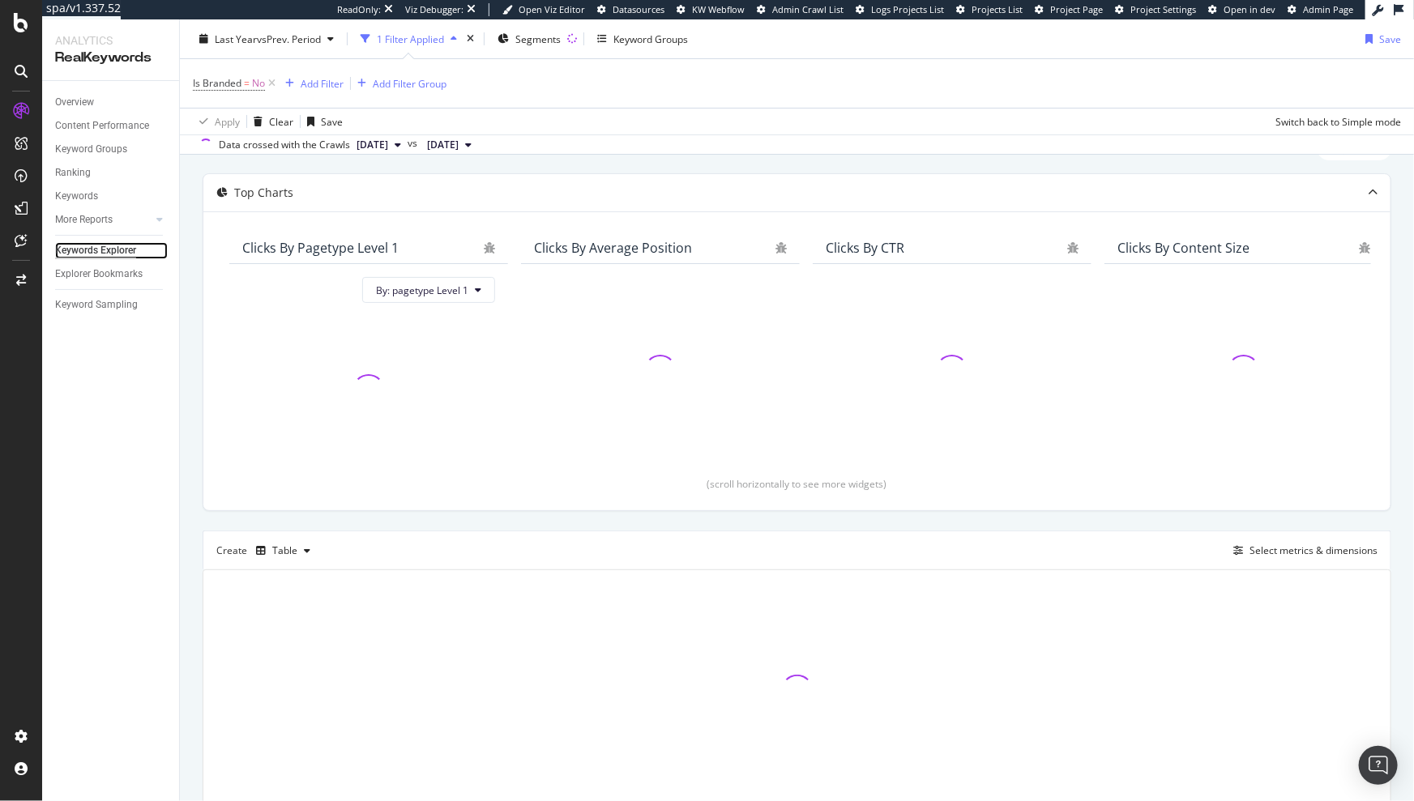
scroll to position [137, 0]
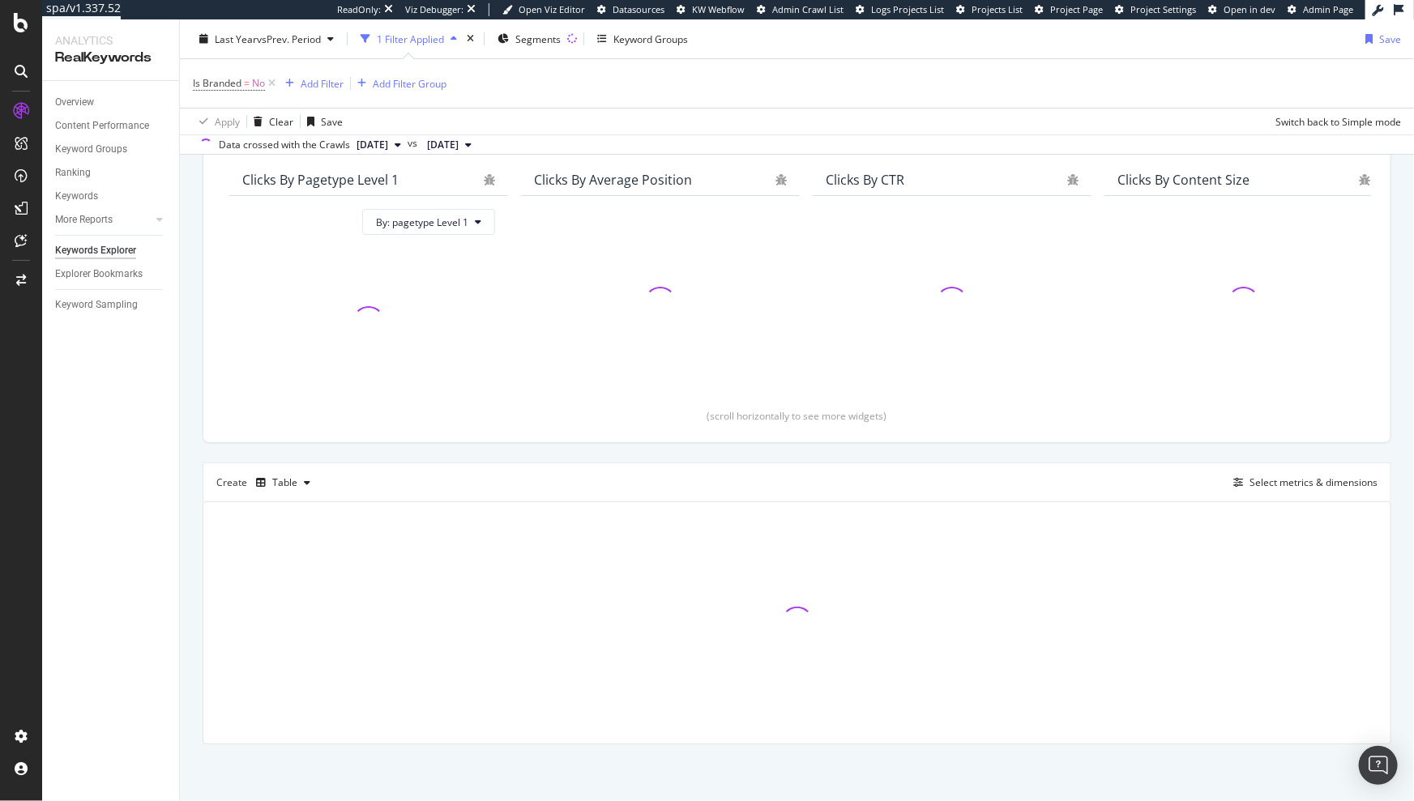
click at [1284, 466] on div "Create Table Select metrics & dimensions" at bounding box center [797, 482] width 1188 height 39
click at [1272, 479] on div "Select metrics & dimensions" at bounding box center [1313, 483] width 128 height 14
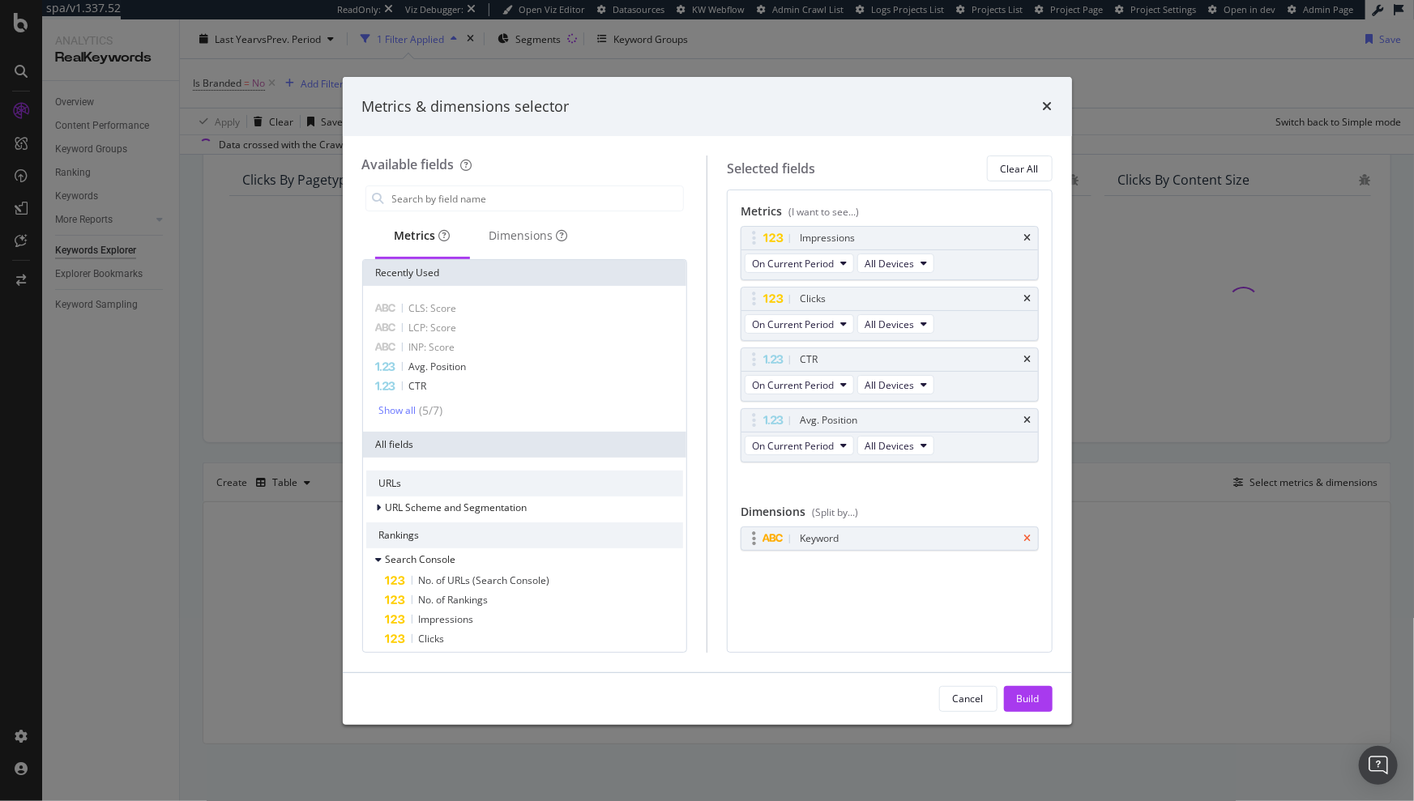
click at [1030, 535] on icon "times" at bounding box center [1027, 539] width 7 height 10
click at [540, 245] on div "Dimensions" at bounding box center [528, 237] width 117 height 45
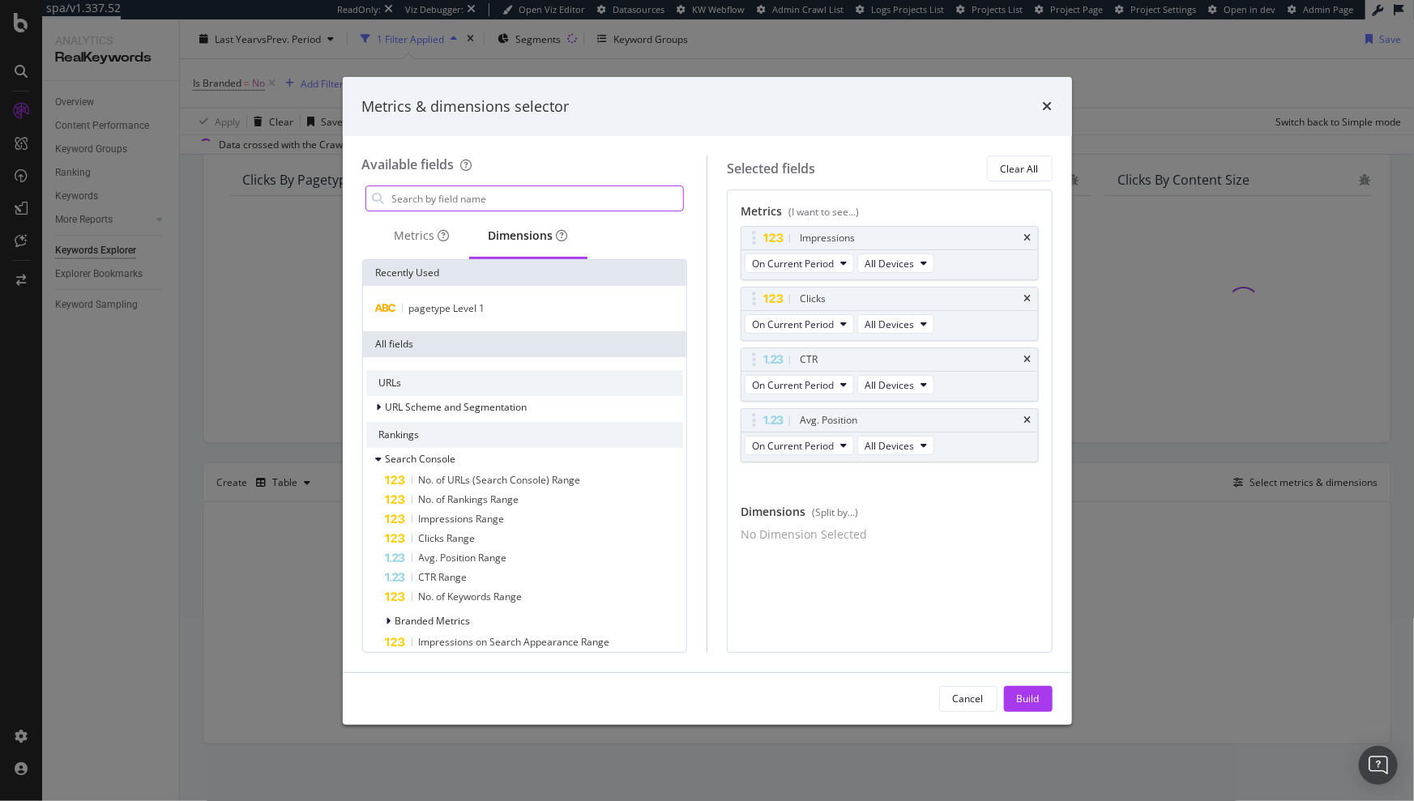
click at [505, 205] on input "modal" at bounding box center [536, 198] width 293 height 24
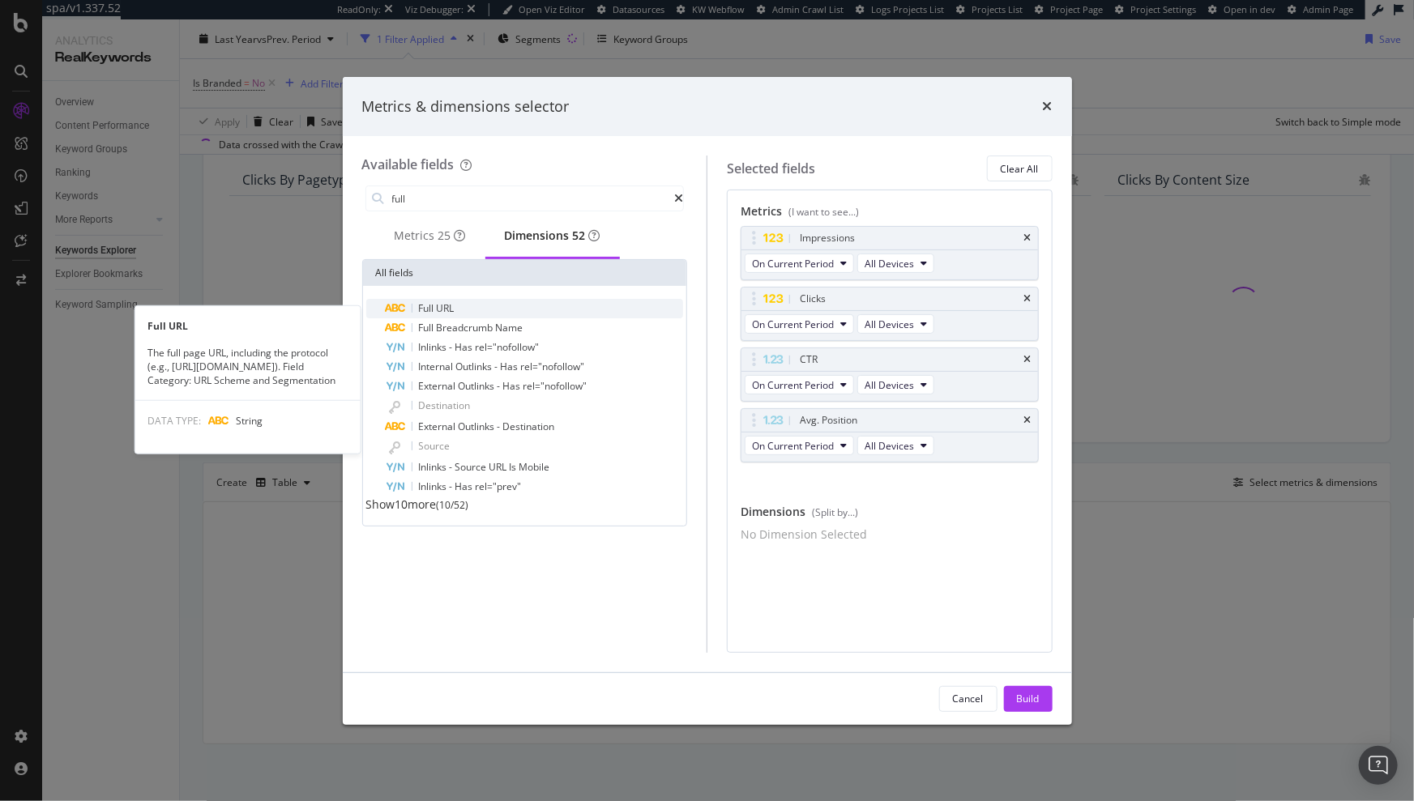
click at [466, 310] on div "Full URL" at bounding box center [535, 308] width 298 height 19
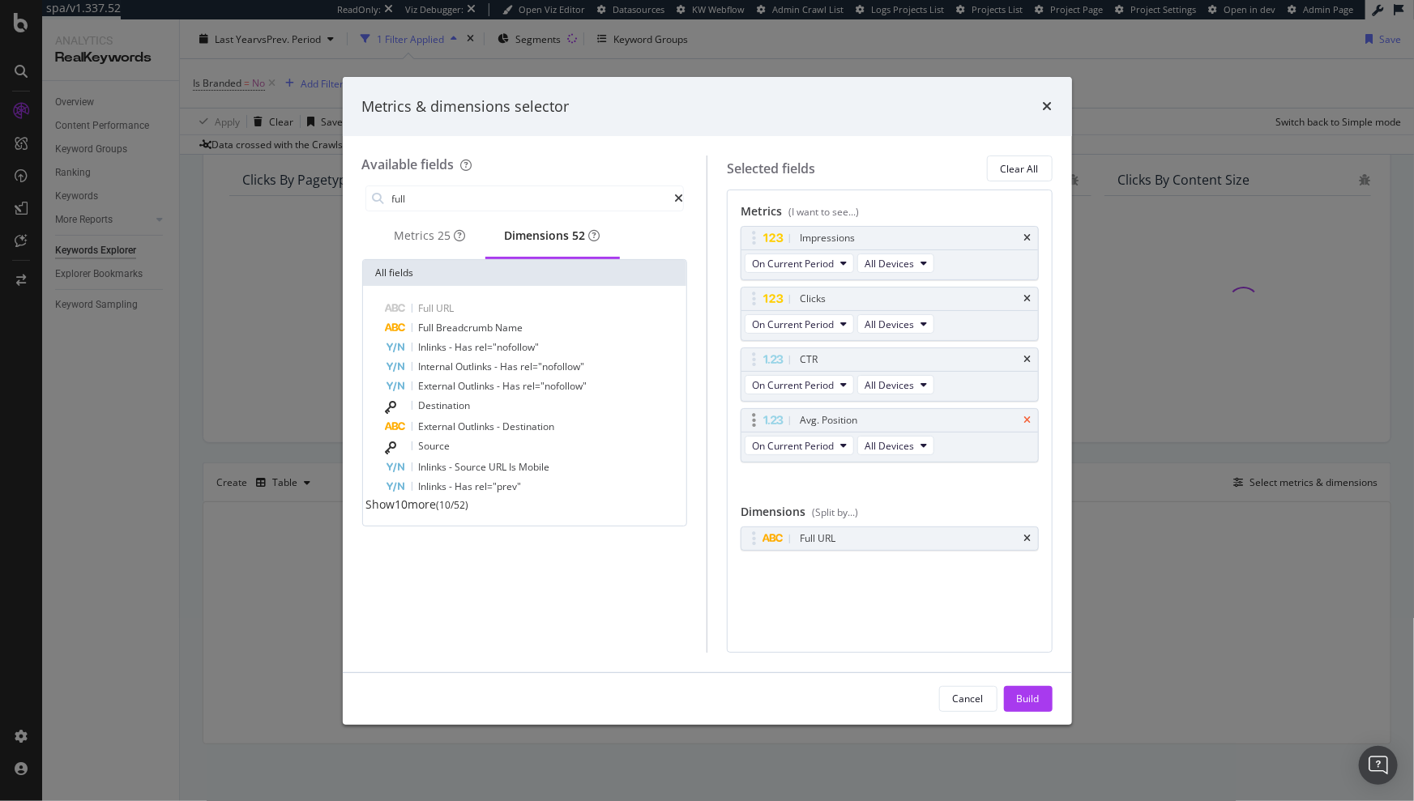
click at [1029, 420] on icon "times" at bounding box center [1027, 421] width 7 height 10
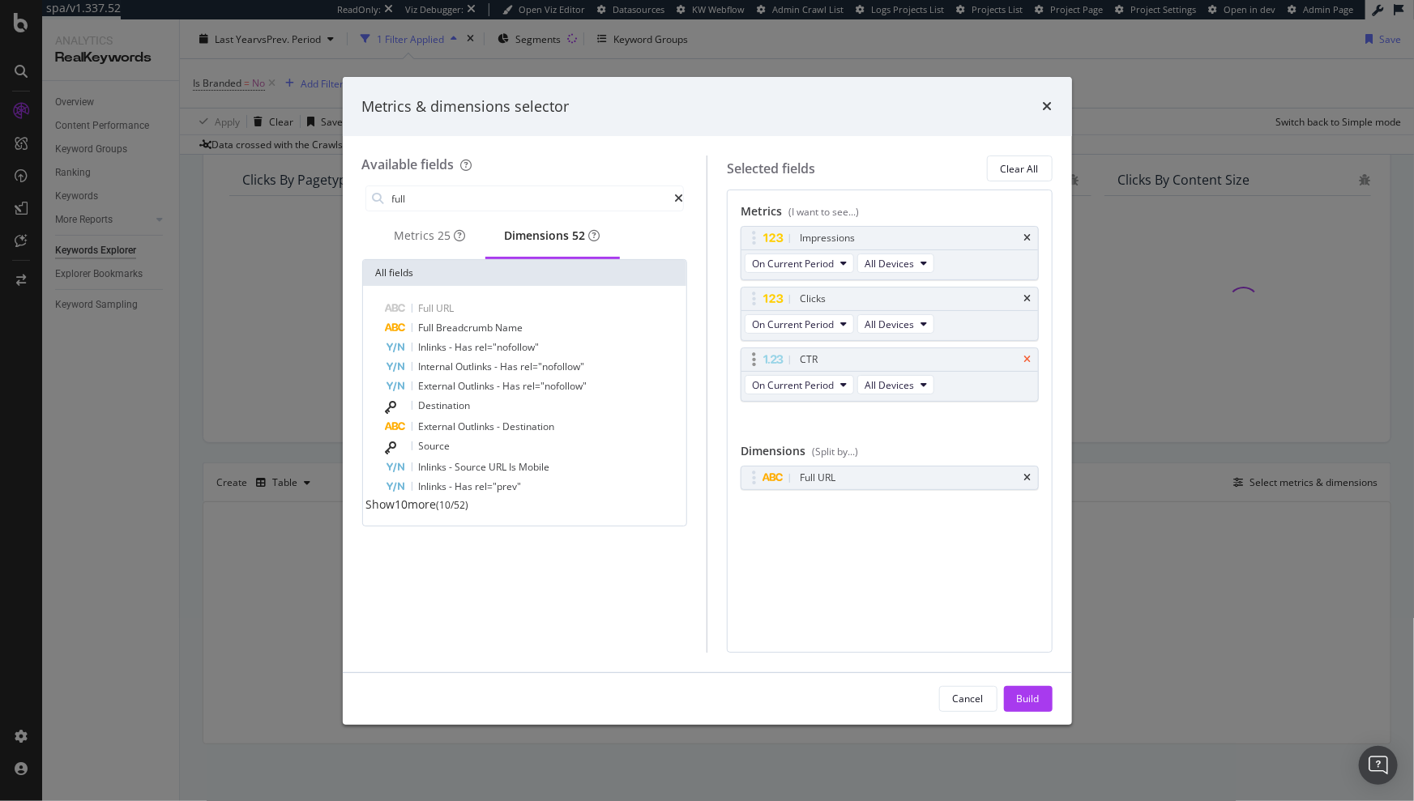
click at [1030, 355] on icon "times" at bounding box center [1027, 360] width 7 height 10
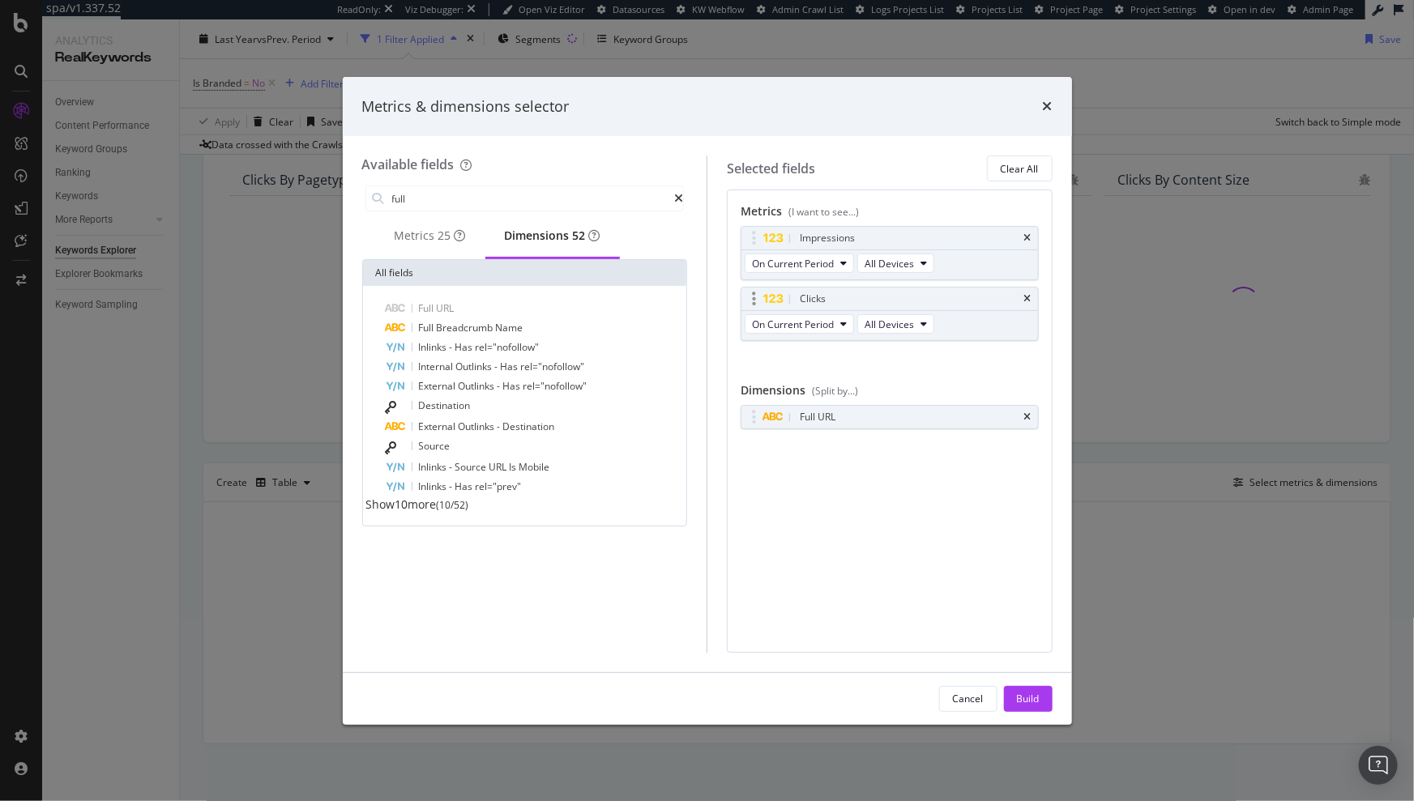
click at [1029, 292] on div "Clicks" at bounding box center [889, 299] width 296 height 23
click at [1029, 234] on icon "times" at bounding box center [1027, 238] width 7 height 10
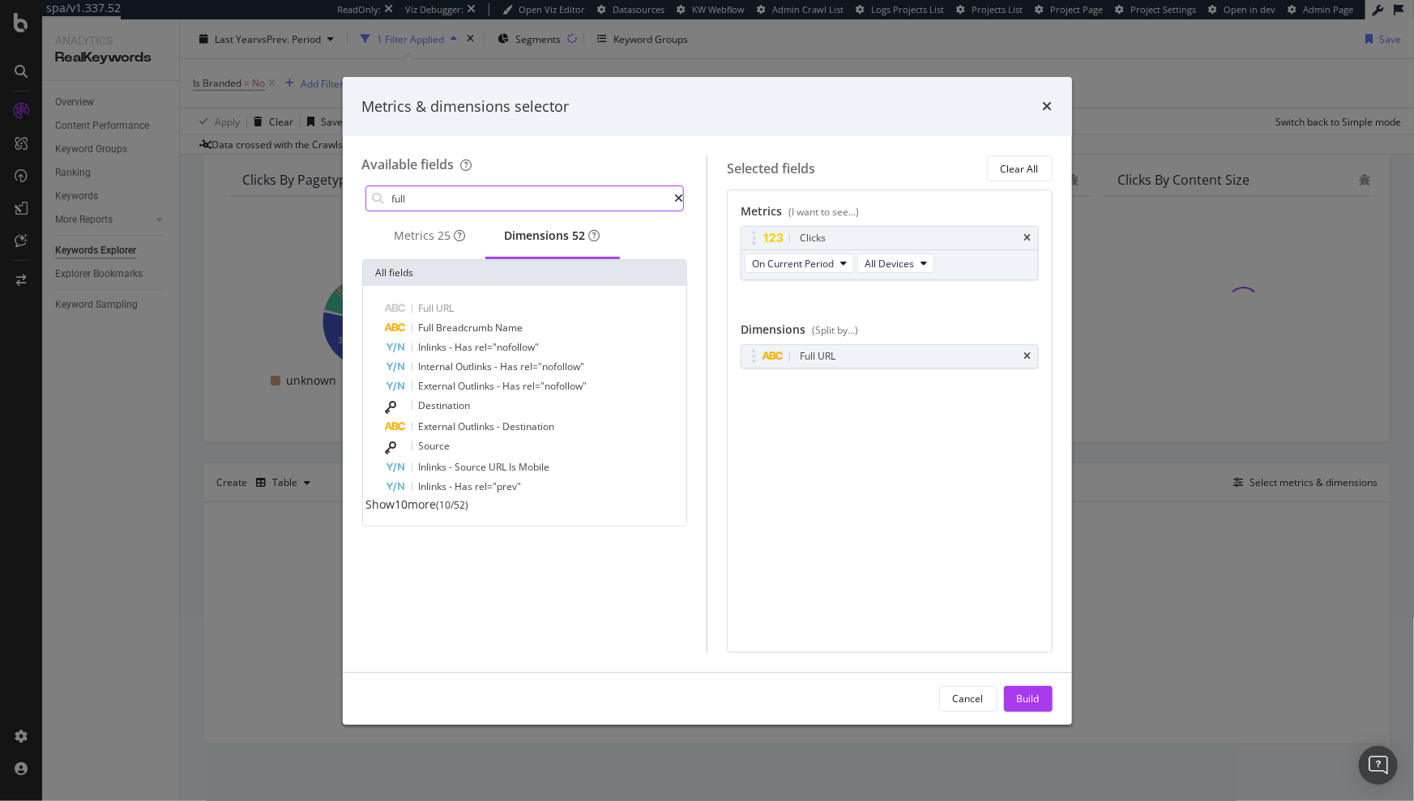
click at [507, 198] on input "full" at bounding box center [532, 198] width 284 height 24
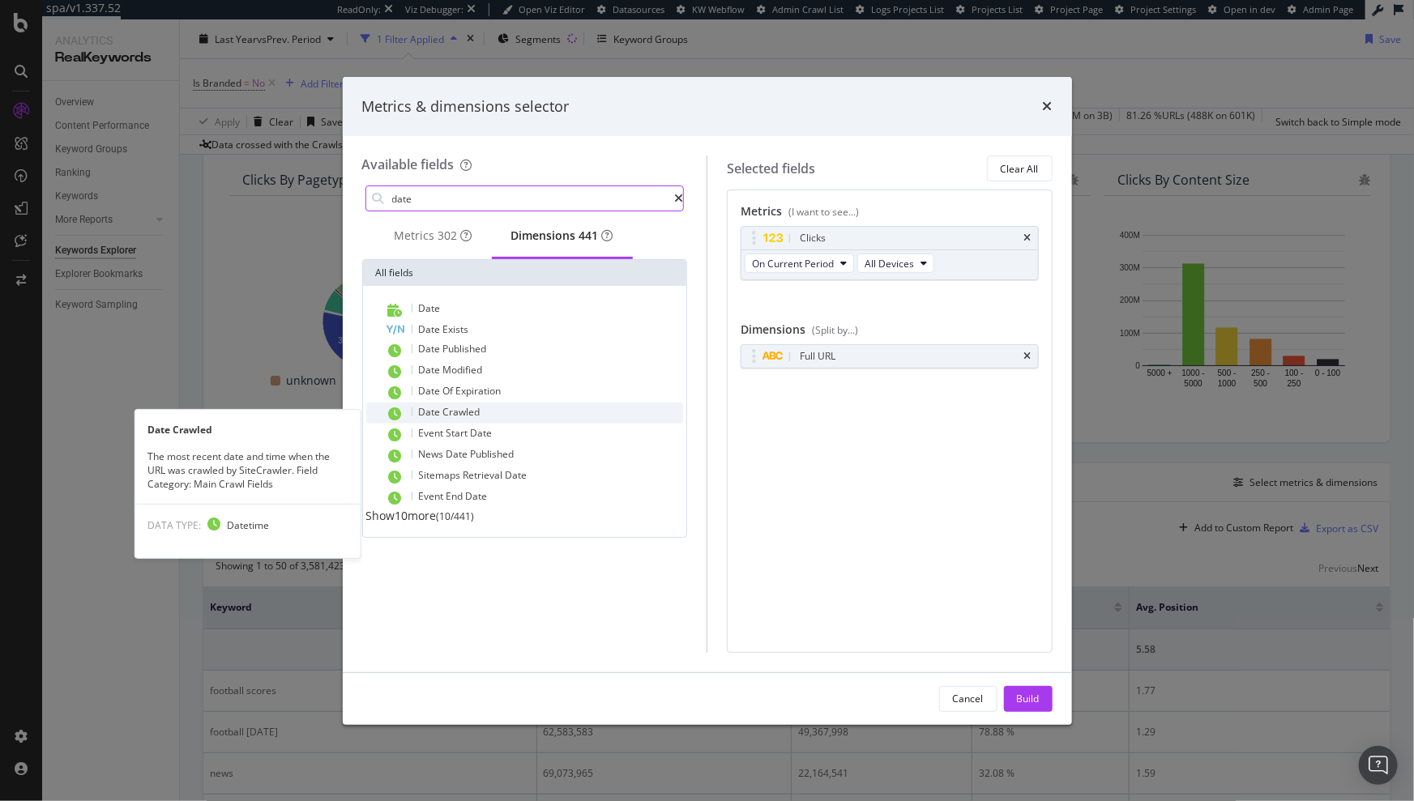
type input "date"
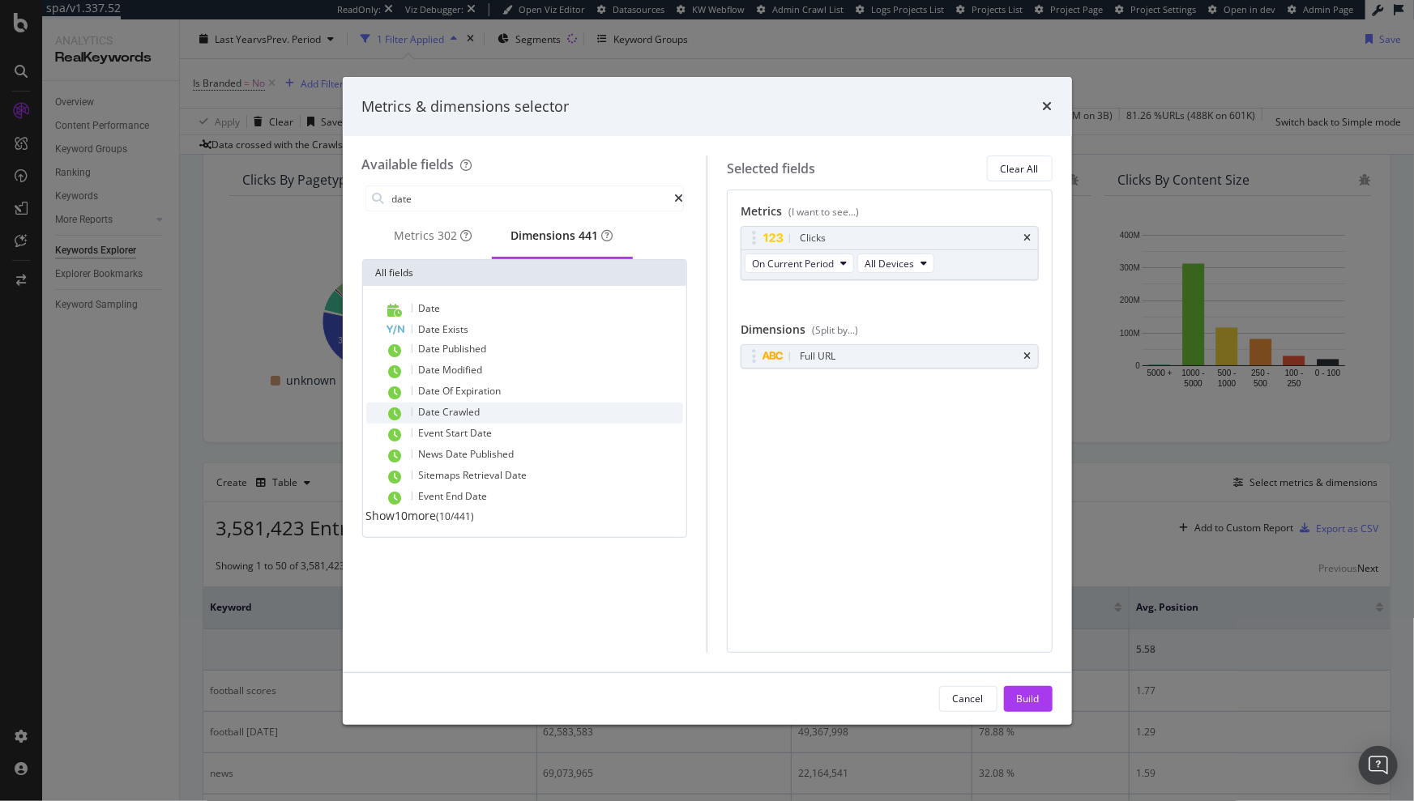
click at [487, 418] on div "Date Crawled" at bounding box center [535, 413] width 298 height 21
drag, startPoint x: 1020, startPoint y: 694, endPoint x: 988, endPoint y: 597, distance: 102.2
click at [988, 597] on div "Metrics & dimensions selector Available fields date Metrics 302 Dimensions 441 …" at bounding box center [707, 401] width 729 height 648
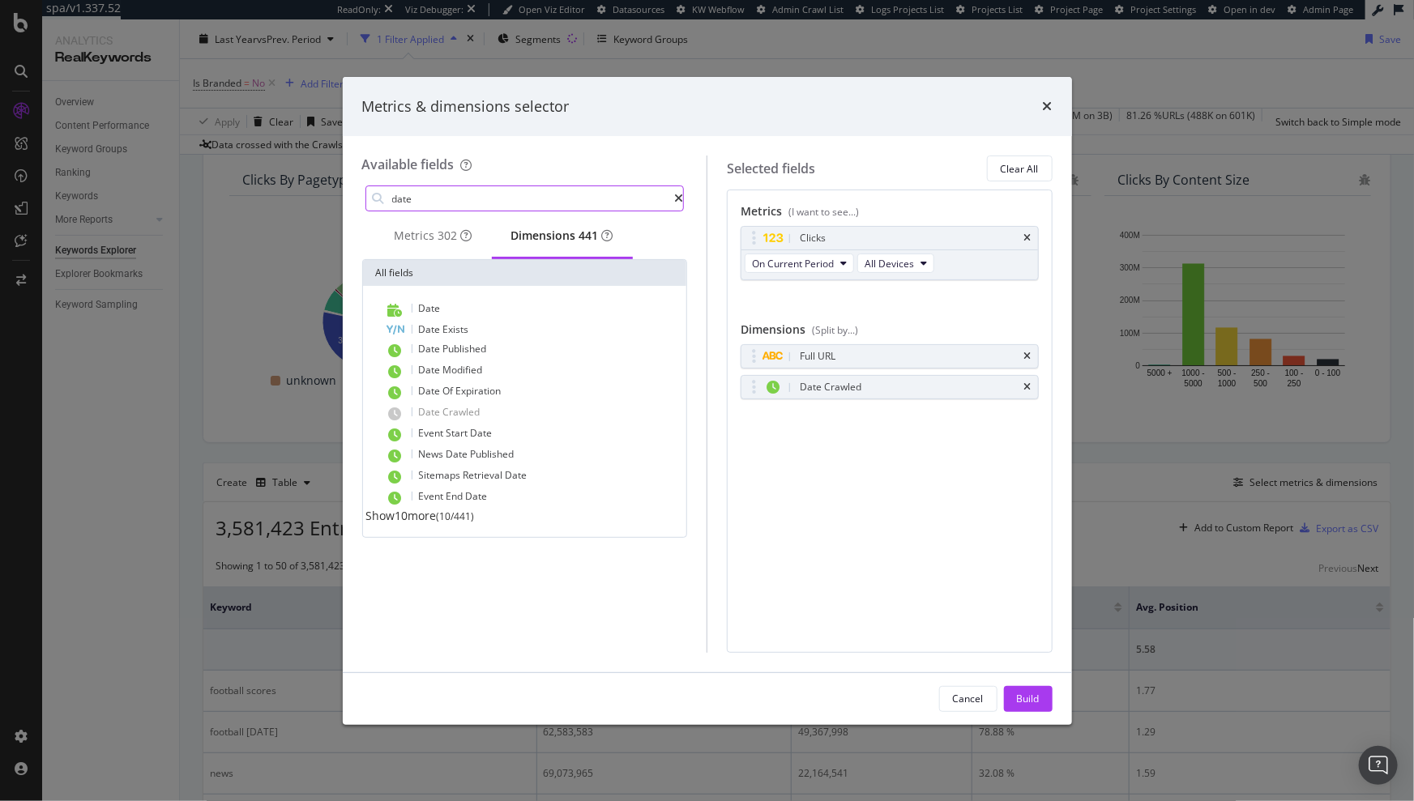
click at [679, 201] on div "modal" at bounding box center [678, 198] width 9 height 11
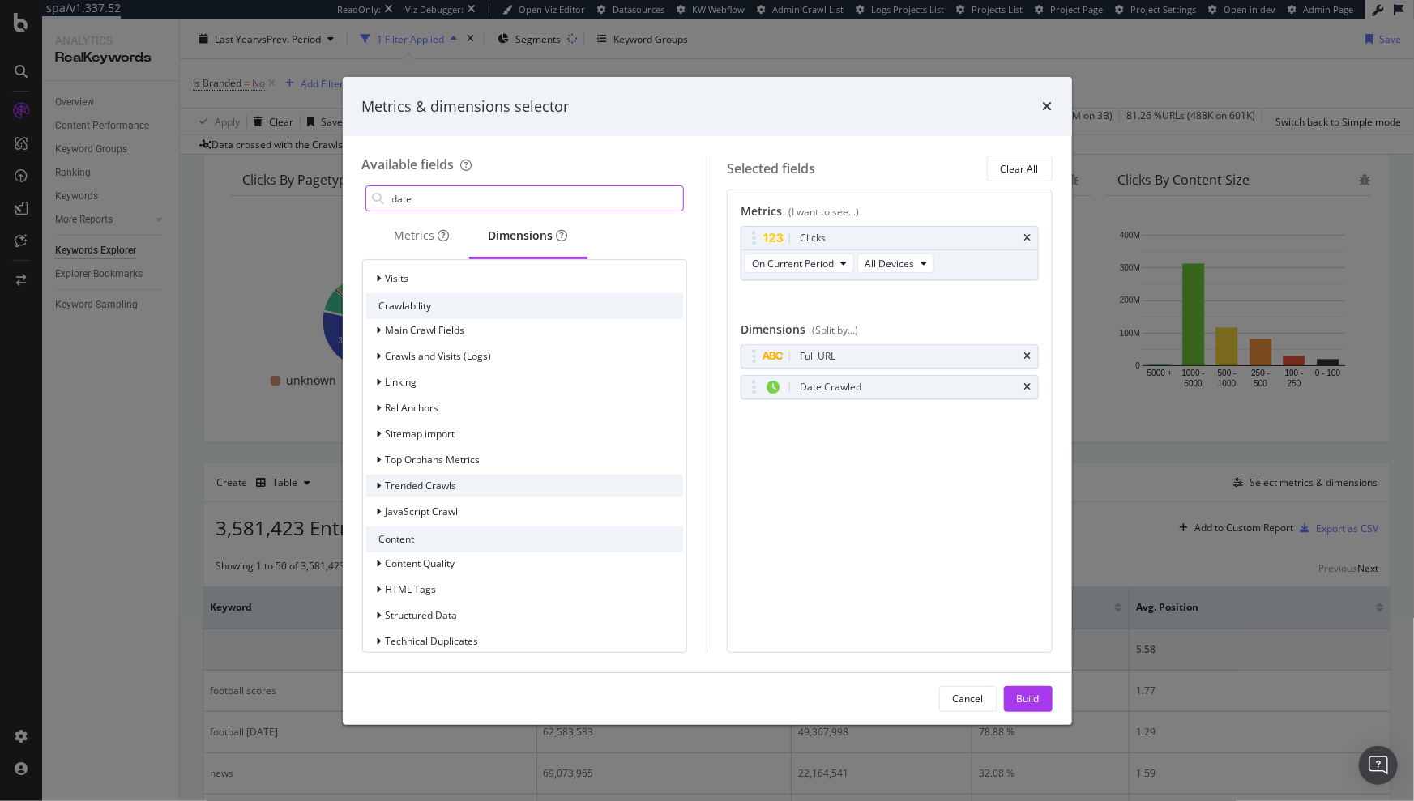
scroll to position [979, 0]
click at [437, 354] on span "Crawls and Visits (Logs)" at bounding box center [439, 357] width 106 height 14
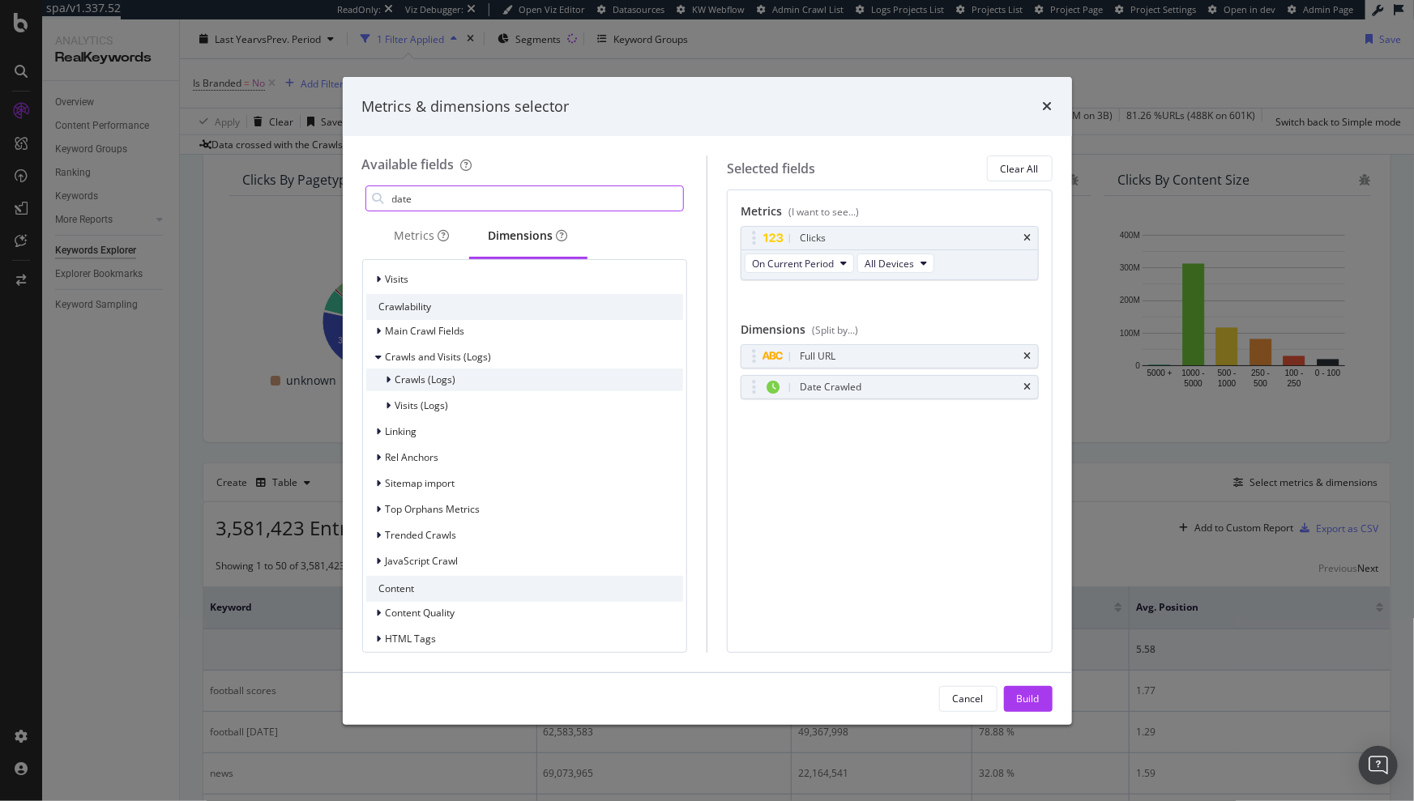
click at [389, 378] on icon "modal" at bounding box center [388, 380] width 5 height 10
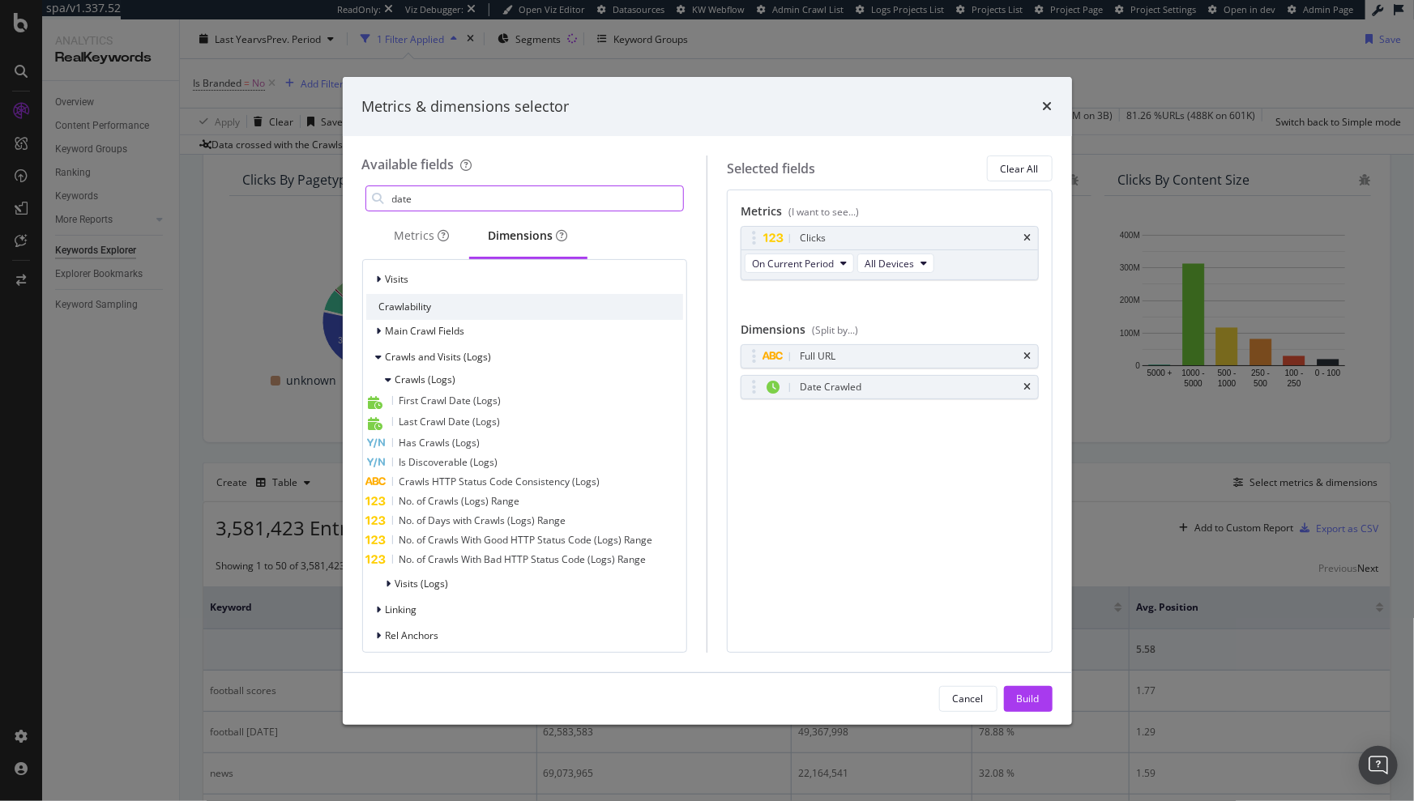
click at [469, 420] on span "Last Crawl Date (Logs)" at bounding box center [449, 422] width 101 height 14
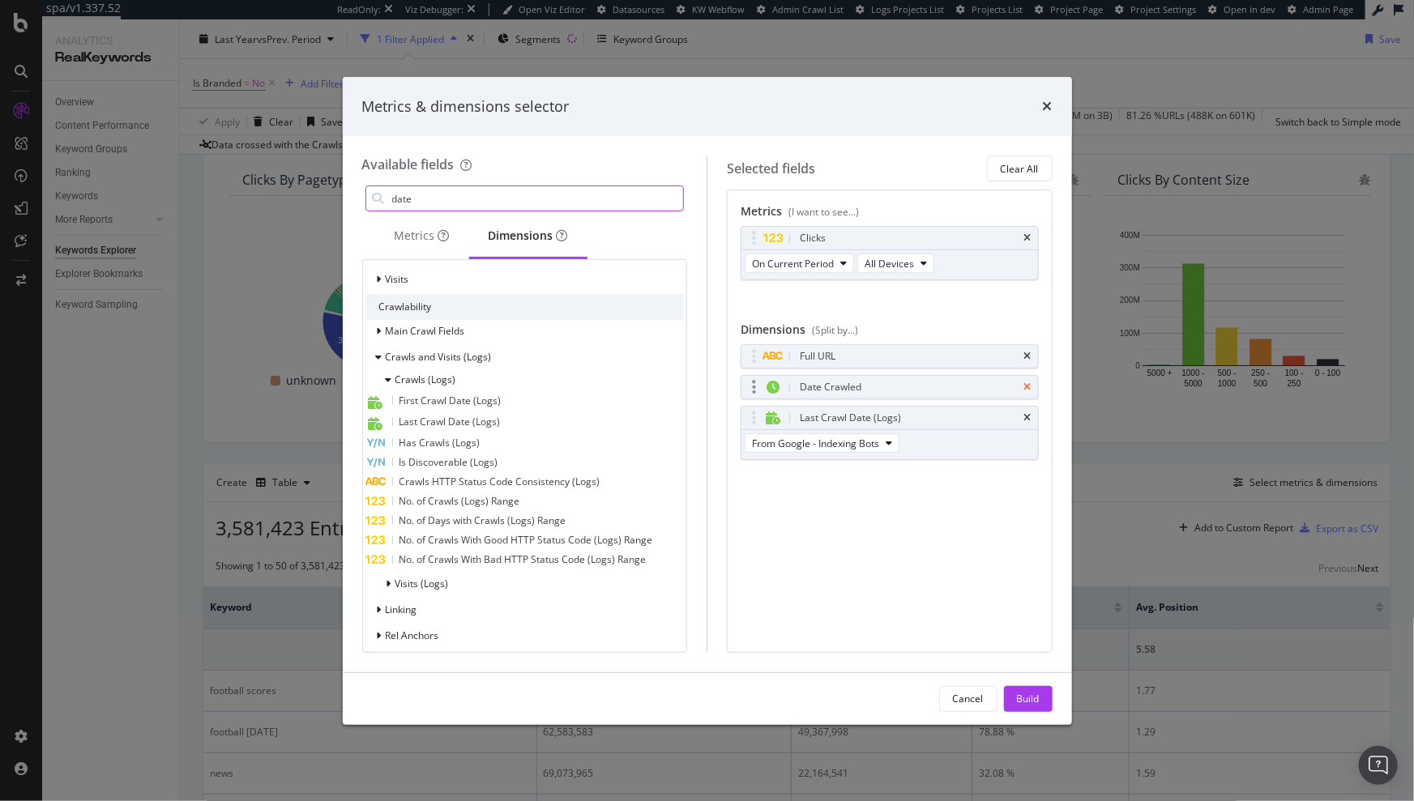
click at [1028, 386] on icon "times" at bounding box center [1027, 387] width 7 height 10
click at [1027, 699] on div "Build" at bounding box center [1028, 699] width 23 height 14
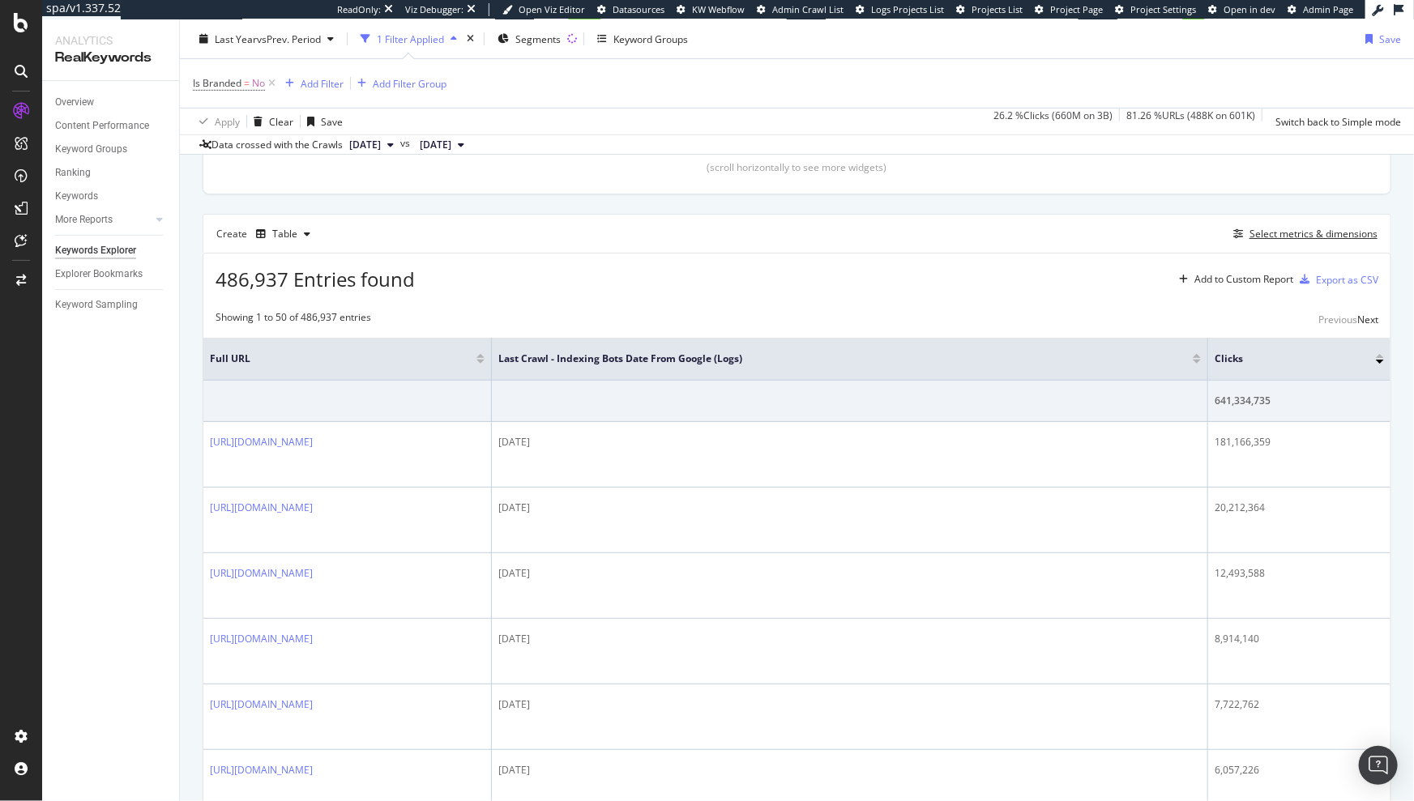
scroll to position [424, 0]
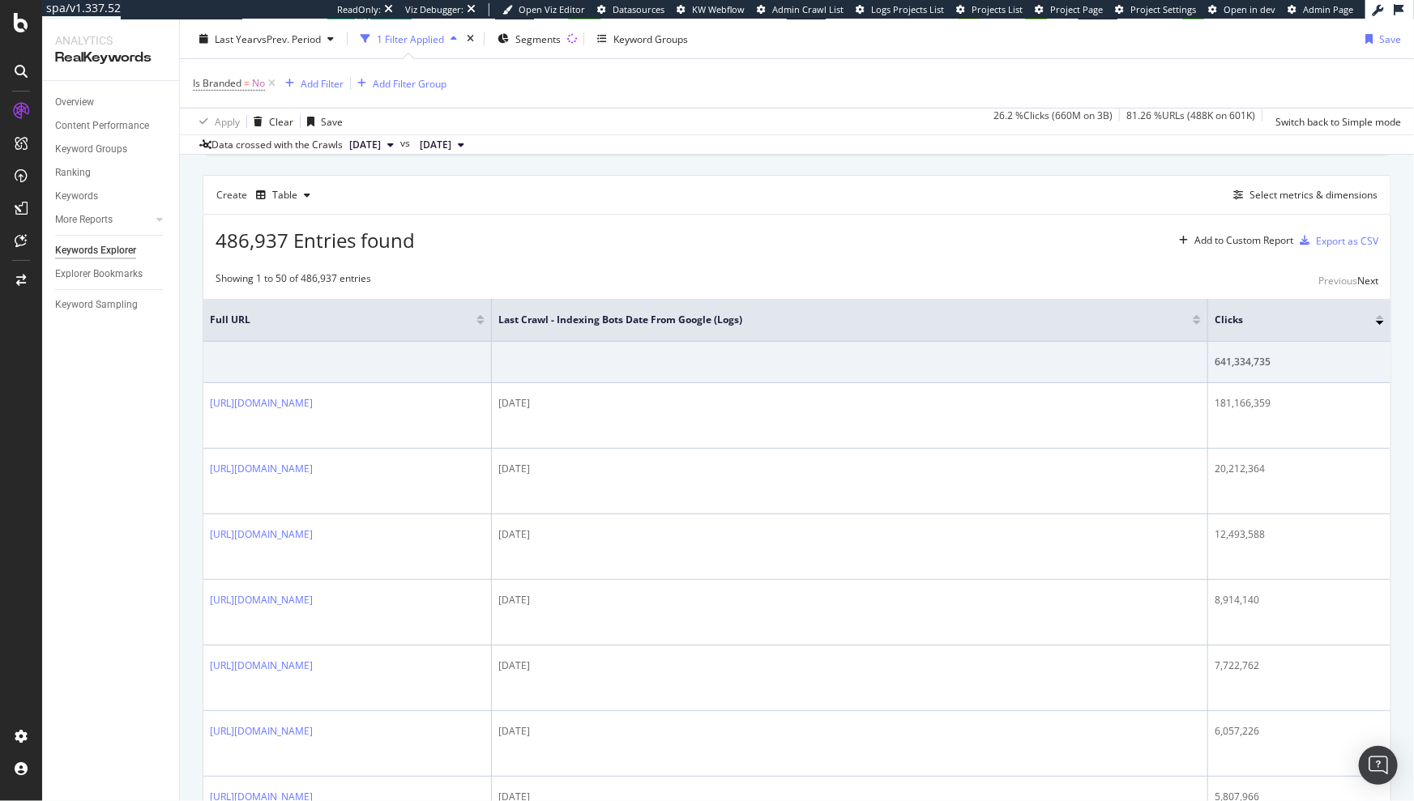
click at [484, 323] on div at bounding box center [480, 323] width 8 height 4
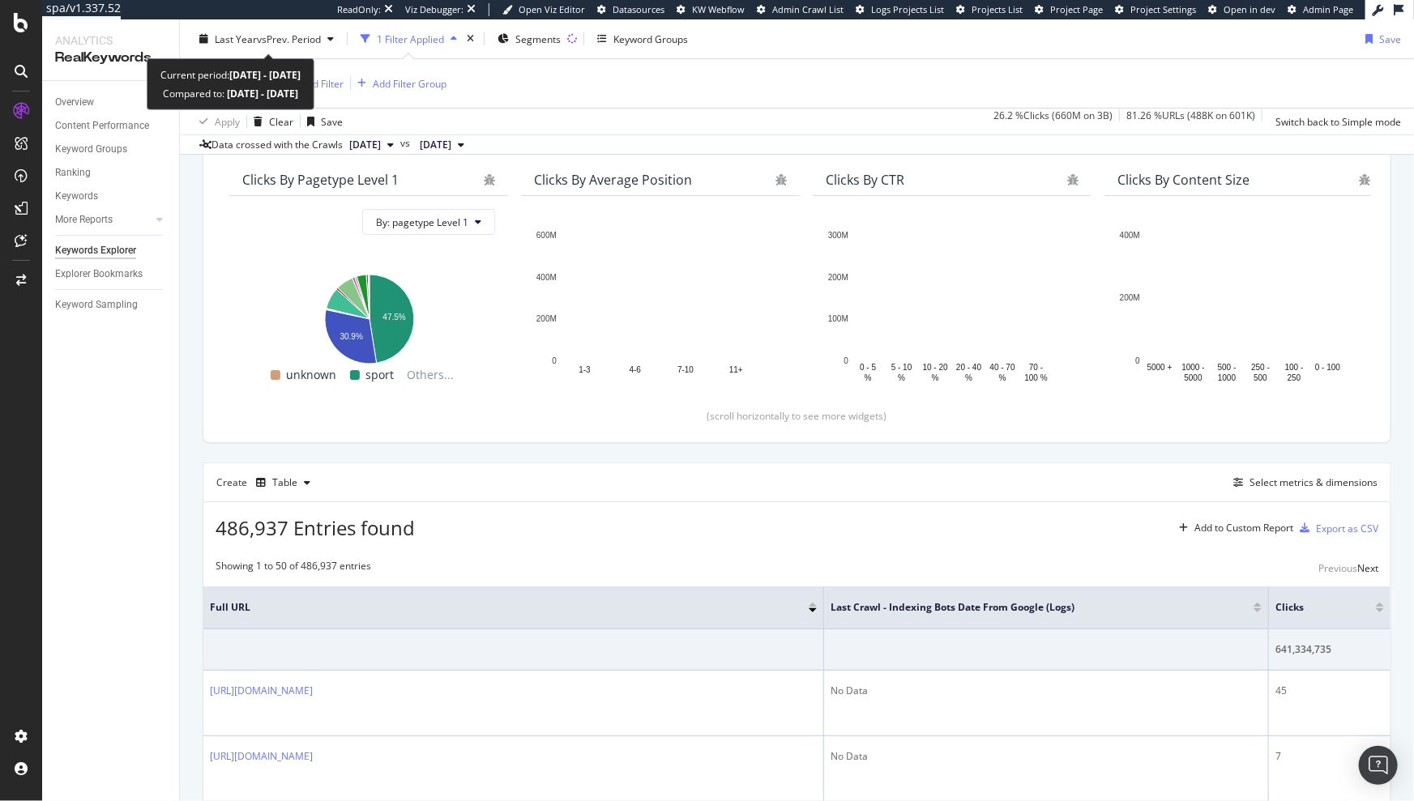
scroll to position [424, 0]
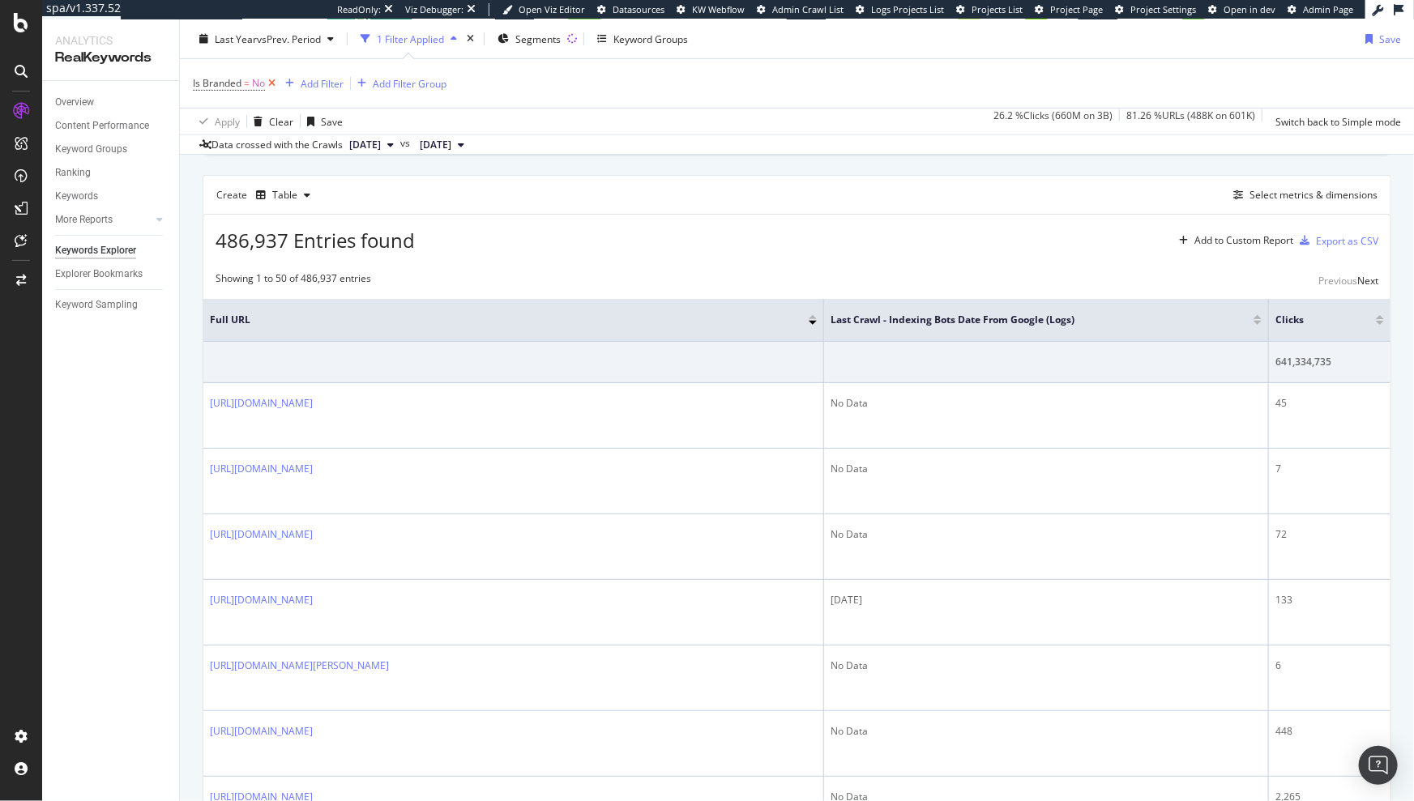
click at [273, 84] on icon at bounding box center [272, 83] width 14 height 16
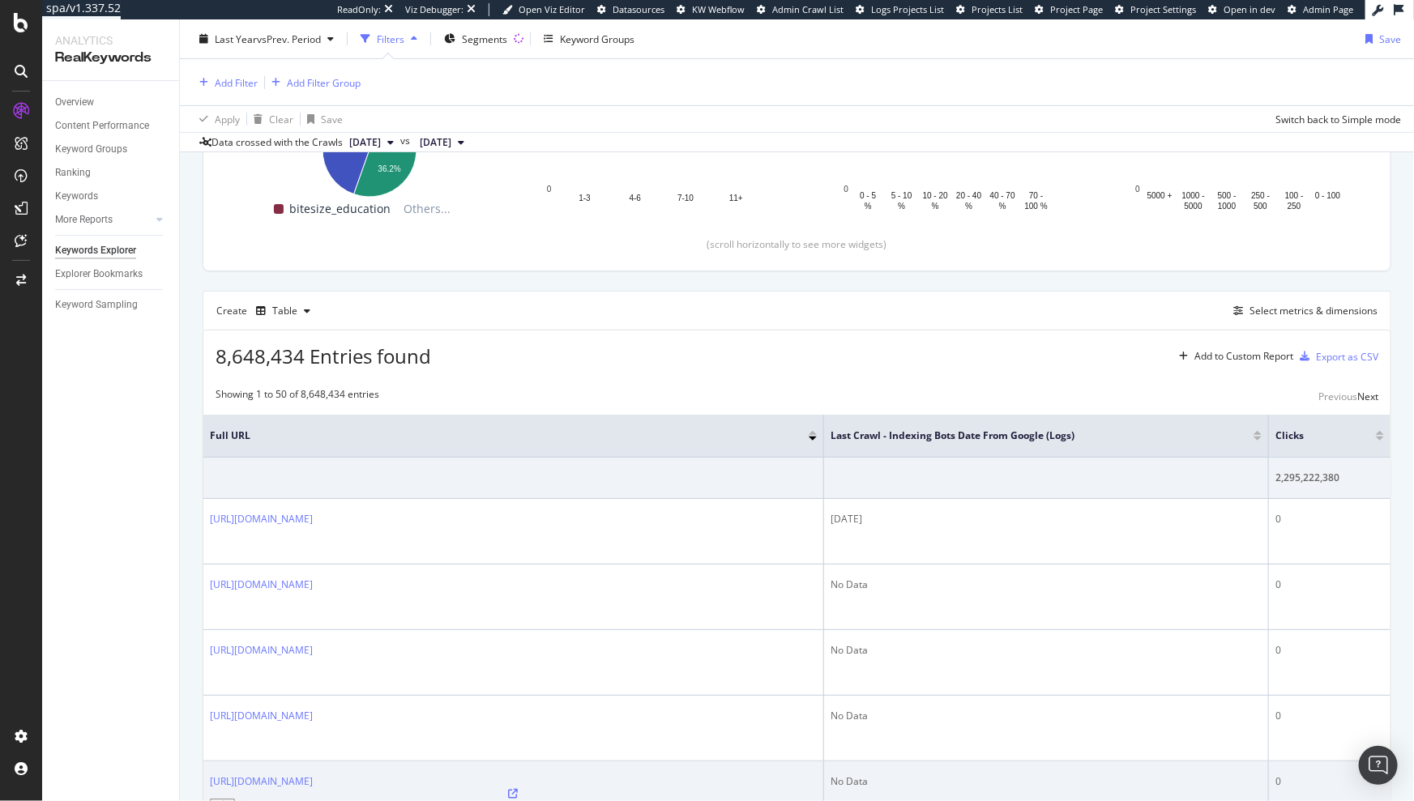
scroll to position [335, 0]
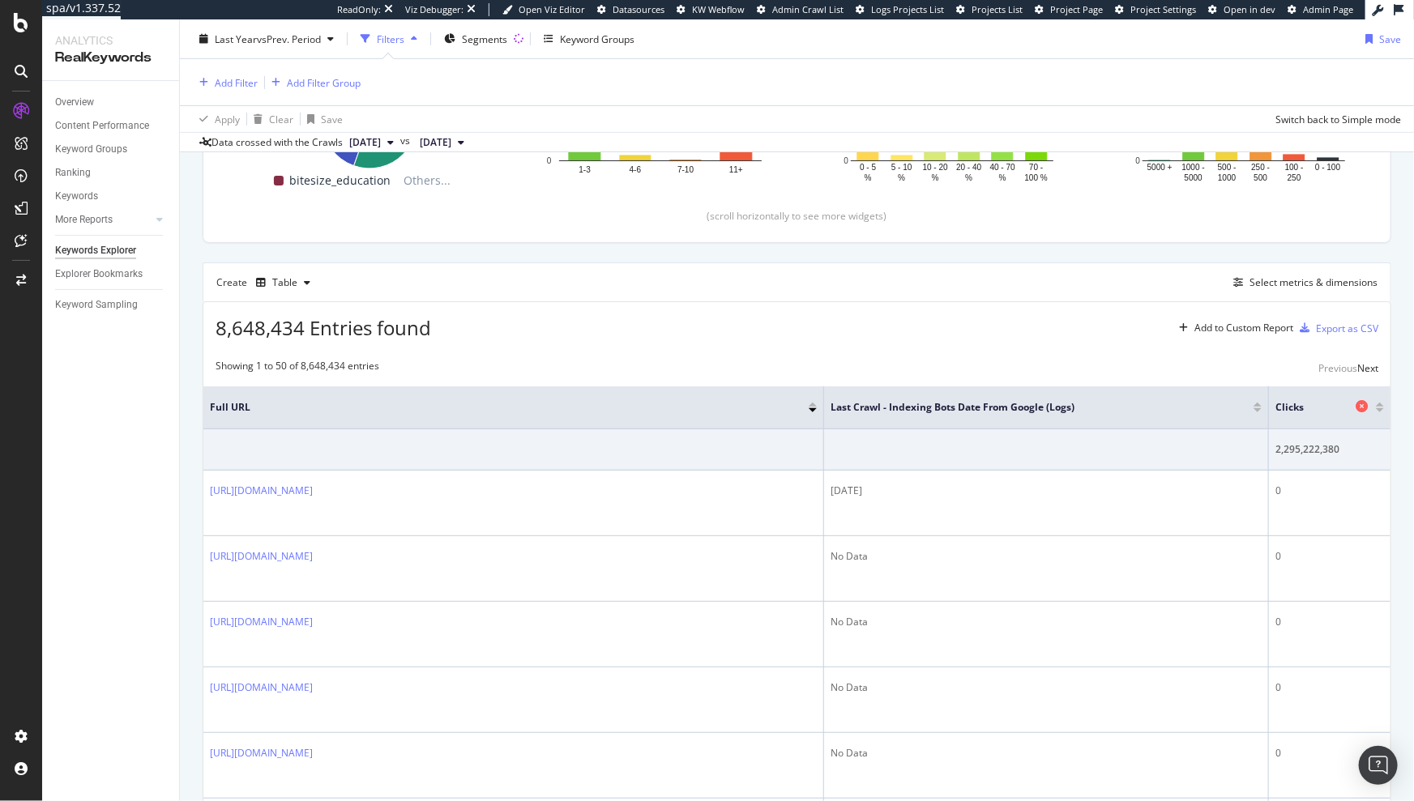
click at [1355, 400] on icon at bounding box center [1361, 406] width 12 height 12
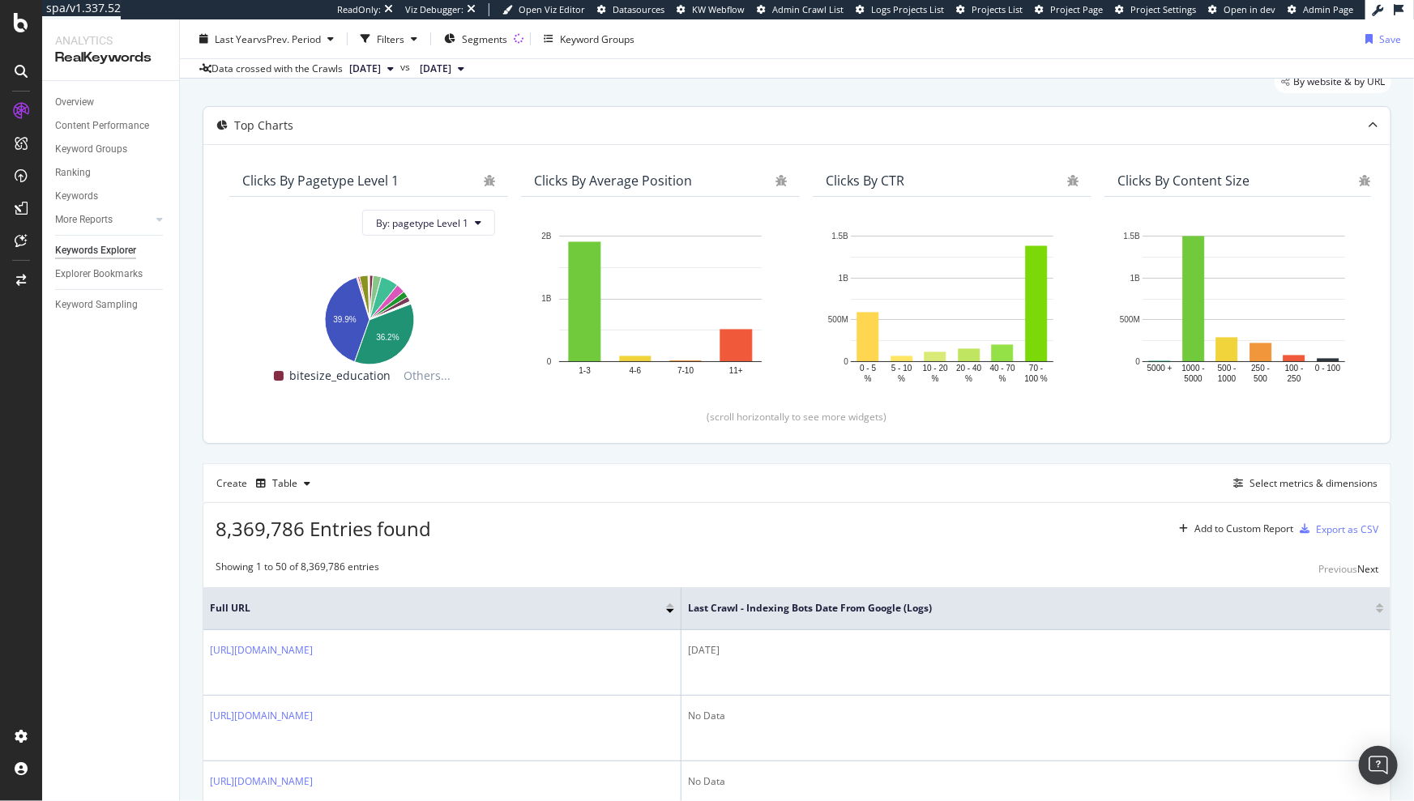
scroll to position [261, 0]
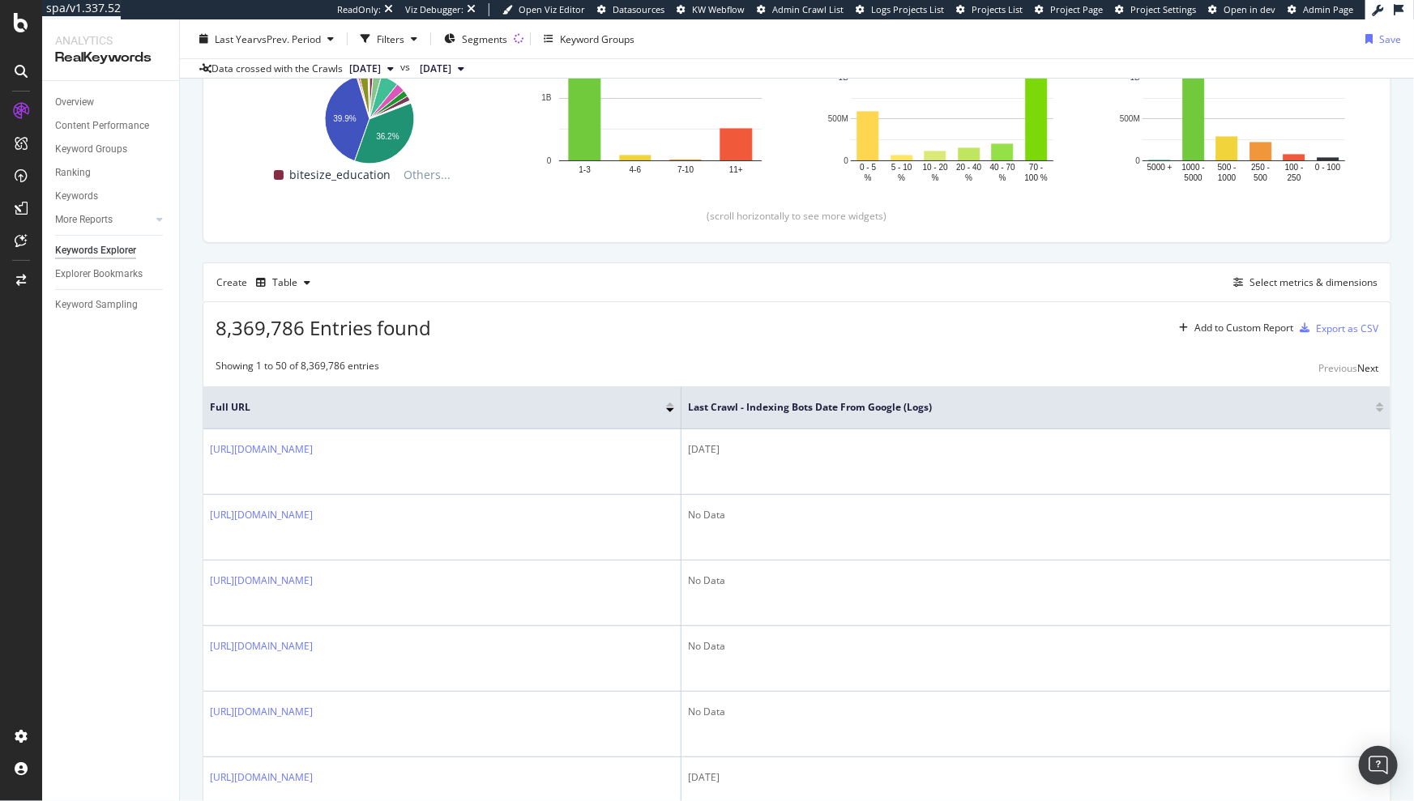
click at [1376, 409] on div at bounding box center [1380, 410] width 8 height 4
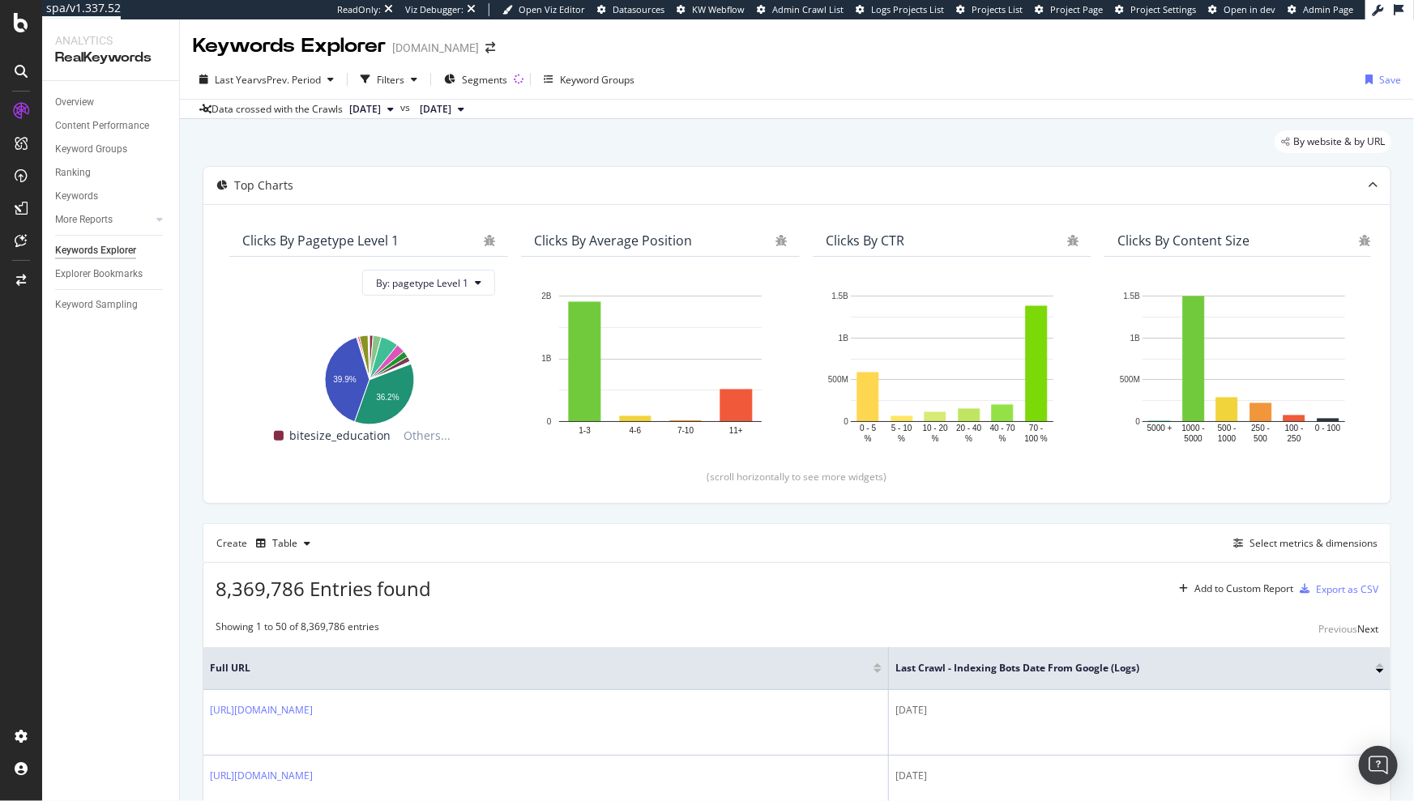
click at [1376, 663] on div at bounding box center [1380, 665] width 8 height 4
click at [406, 71] on div "Filters" at bounding box center [389, 79] width 70 height 24
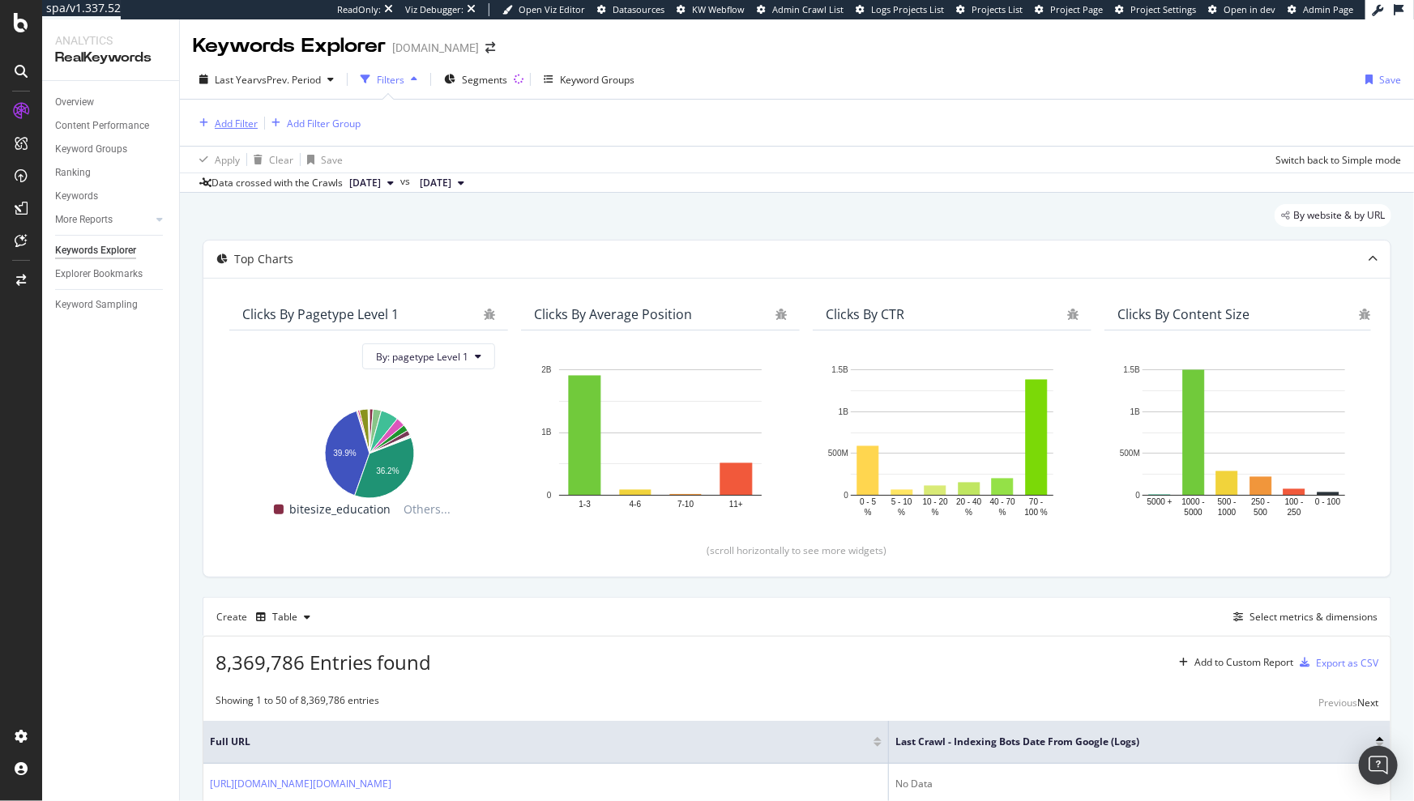
click at [228, 119] on div "Add Filter" at bounding box center [236, 124] width 43 height 14
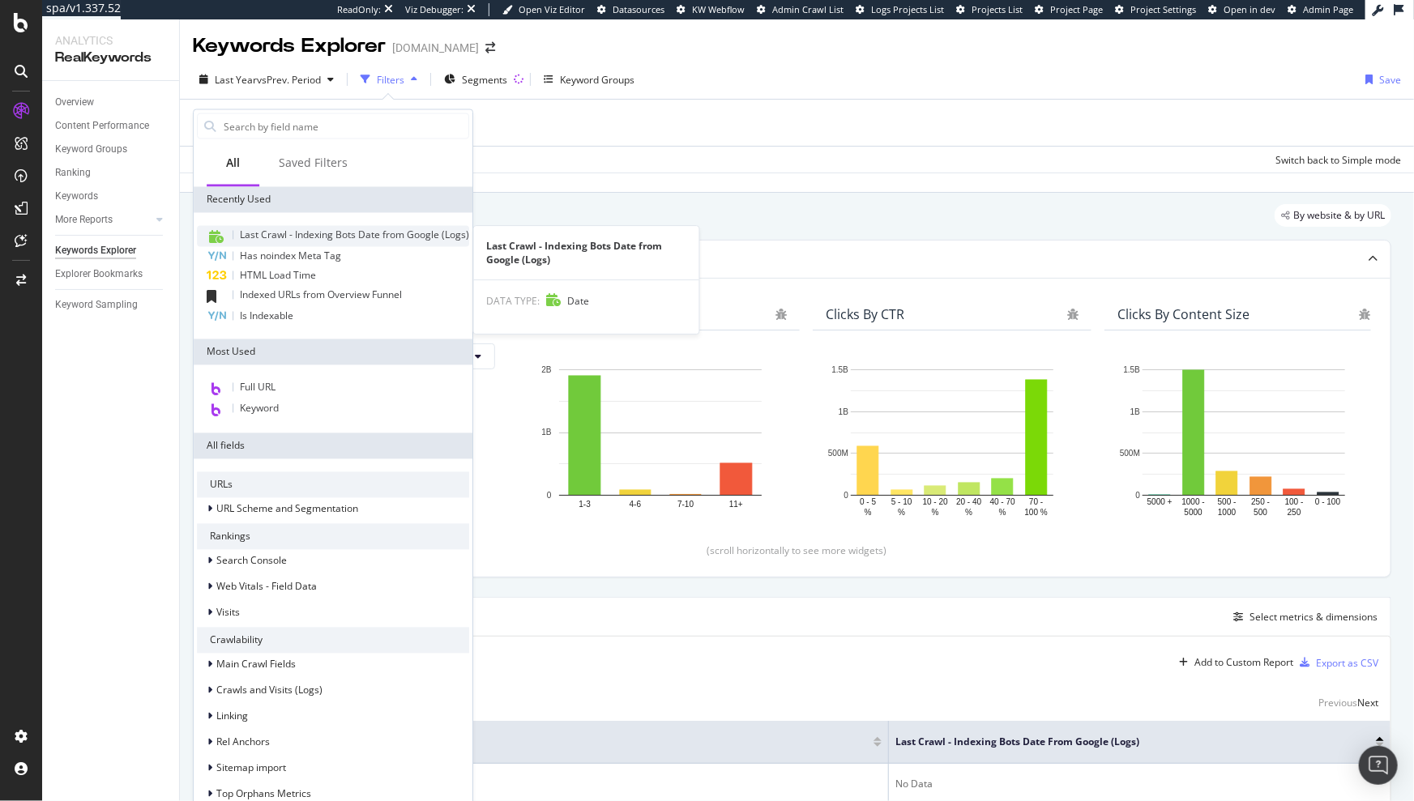
click at [236, 229] on div "Last Crawl - Indexing Bots Date from Google (Logs)" at bounding box center [333, 236] width 272 height 21
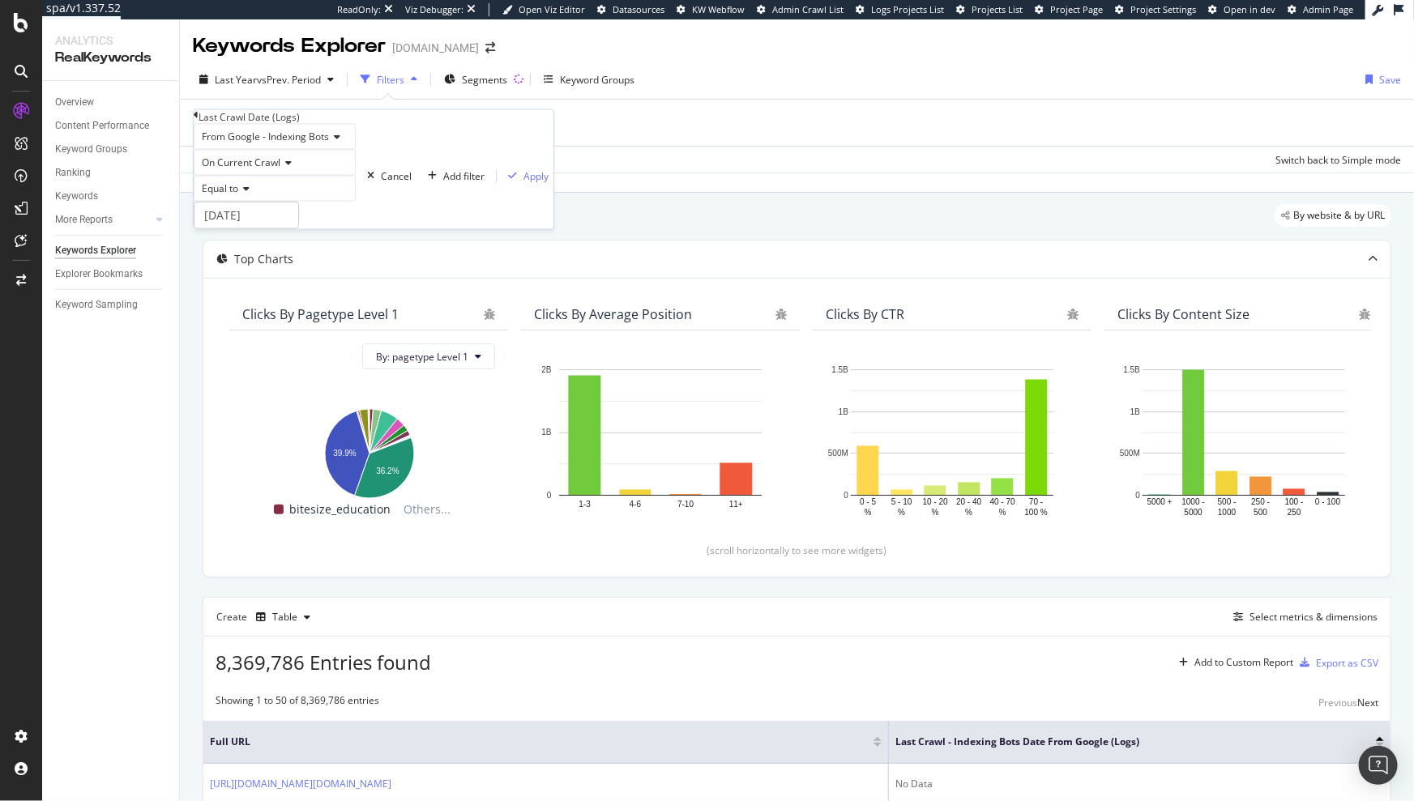
click at [247, 202] on div "Equal to" at bounding box center [275, 189] width 162 height 26
click at [271, 373] on div "Exists" at bounding box center [274, 364] width 160 height 17
click at [523, 169] on div "Apply" at bounding box center [535, 163] width 25 height 14
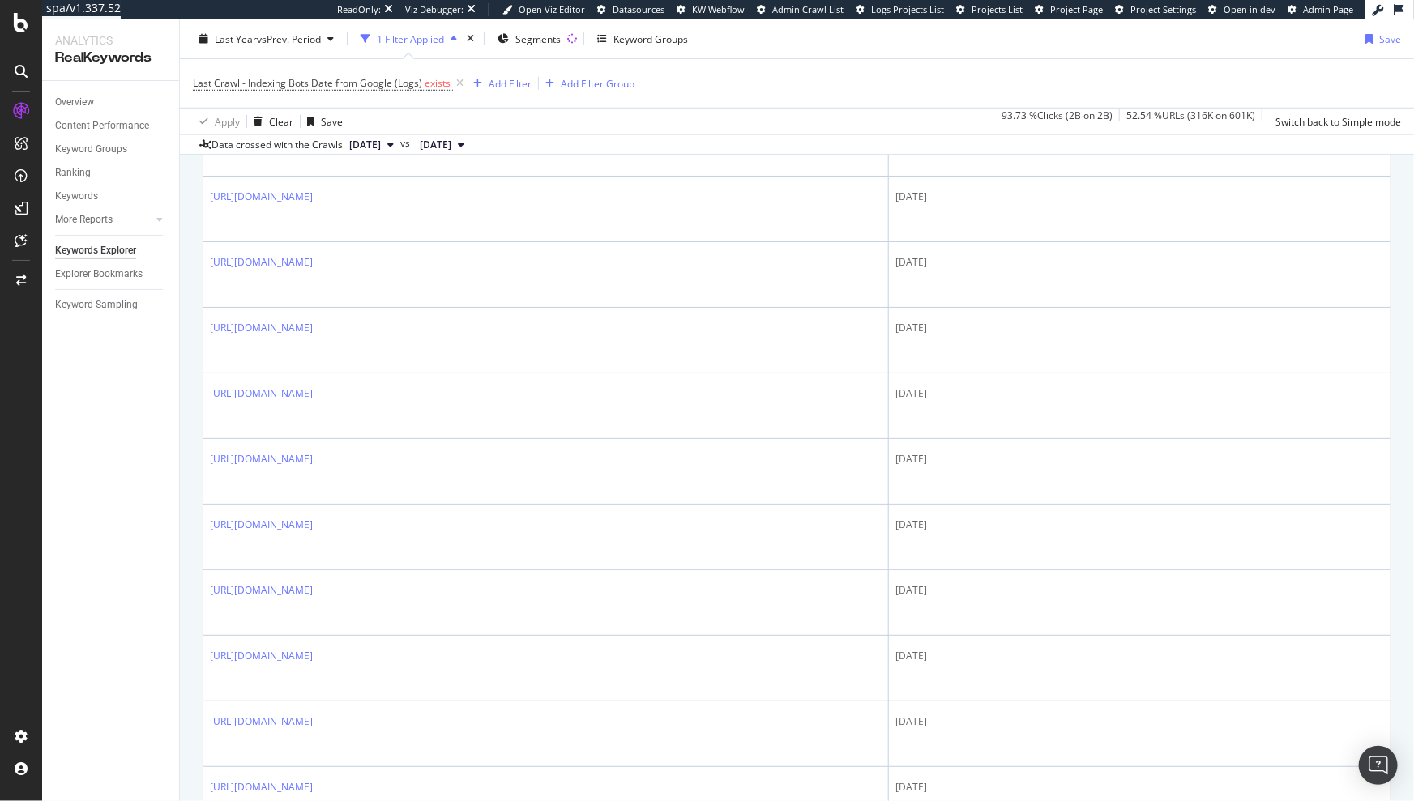
scroll to position [668, 0]
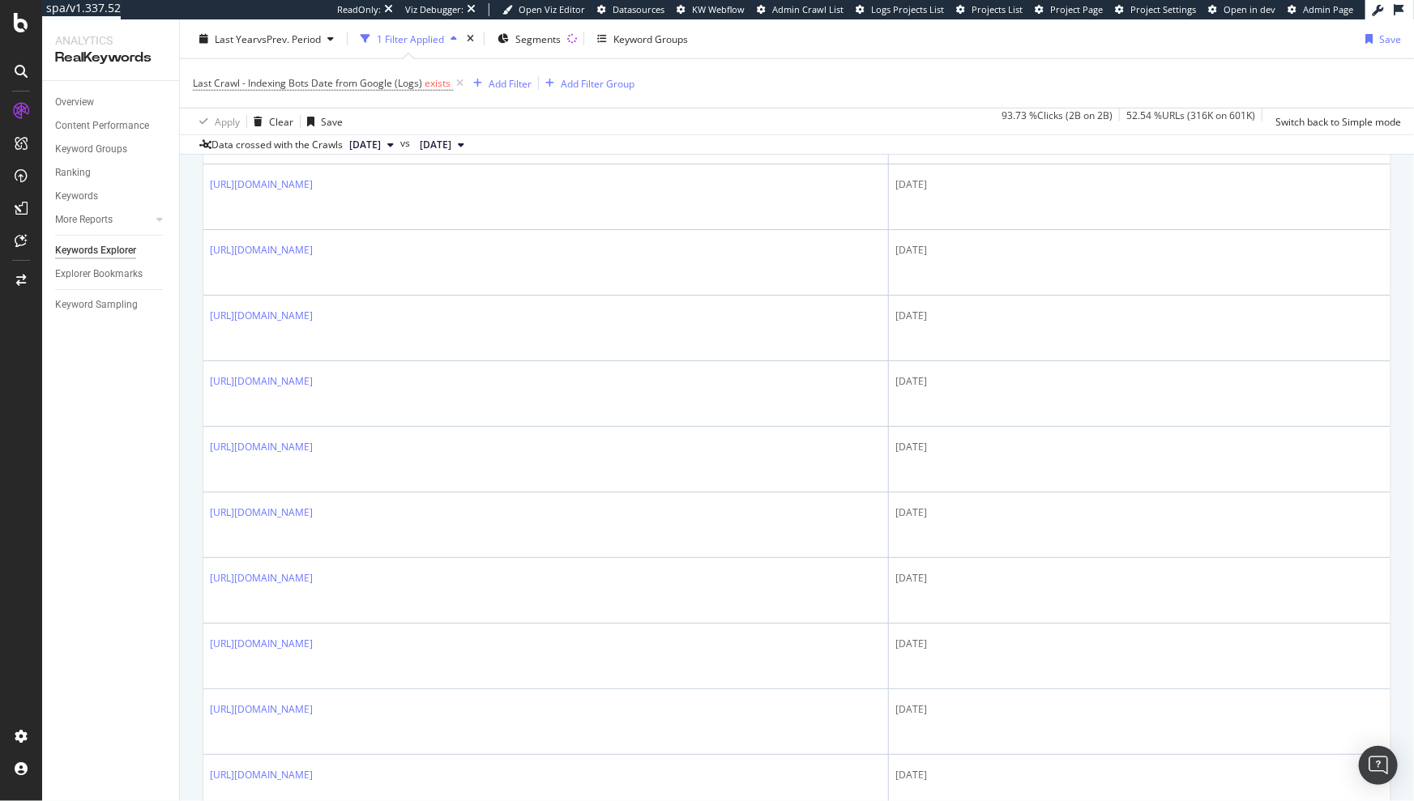
click at [381, 143] on span "[DATE]" at bounding box center [365, 145] width 32 height 15
click at [703, 95] on div "Last Crawl - Indexing Bots Date from Google (Logs) exists Add Filter Add Filter…" at bounding box center [797, 83] width 1208 height 49
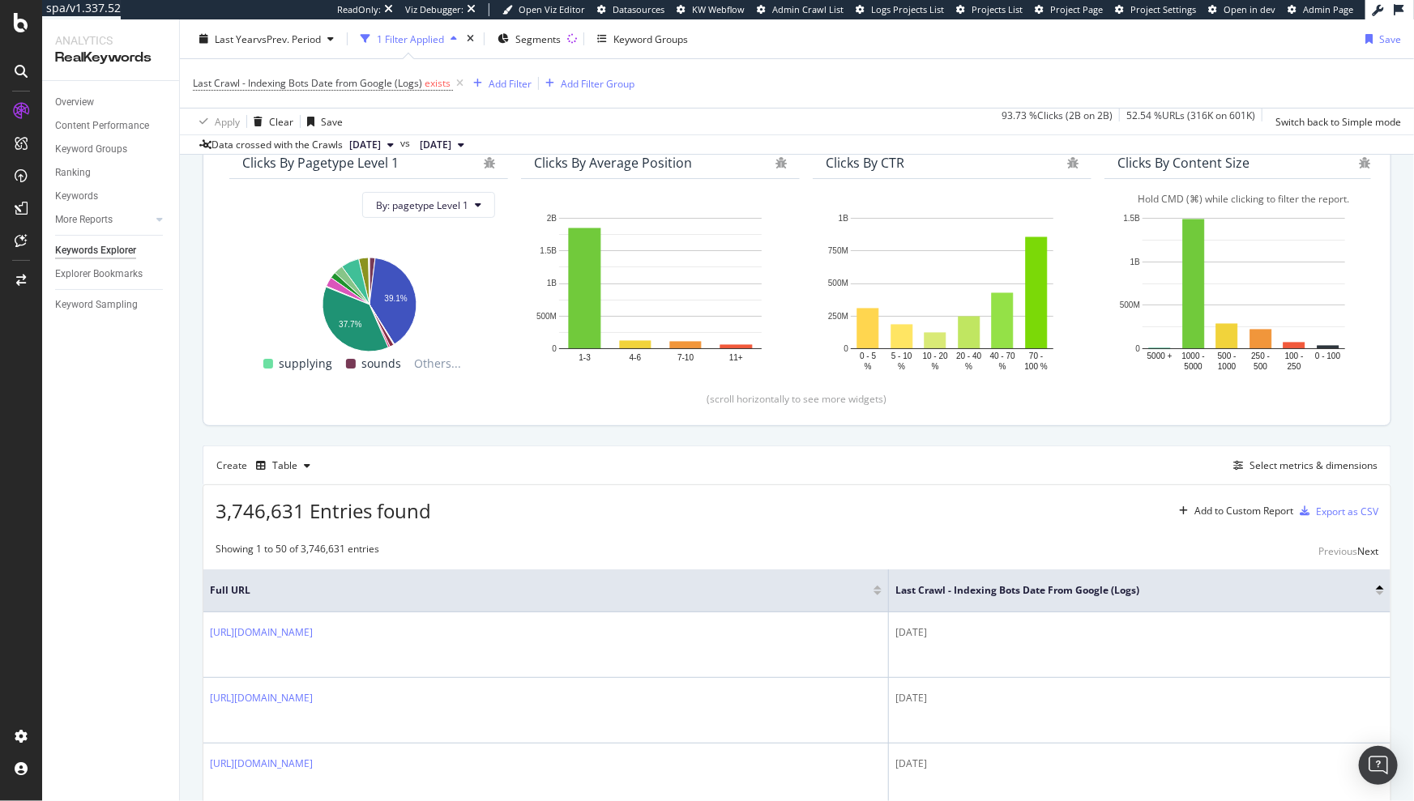
scroll to position [180, 0]
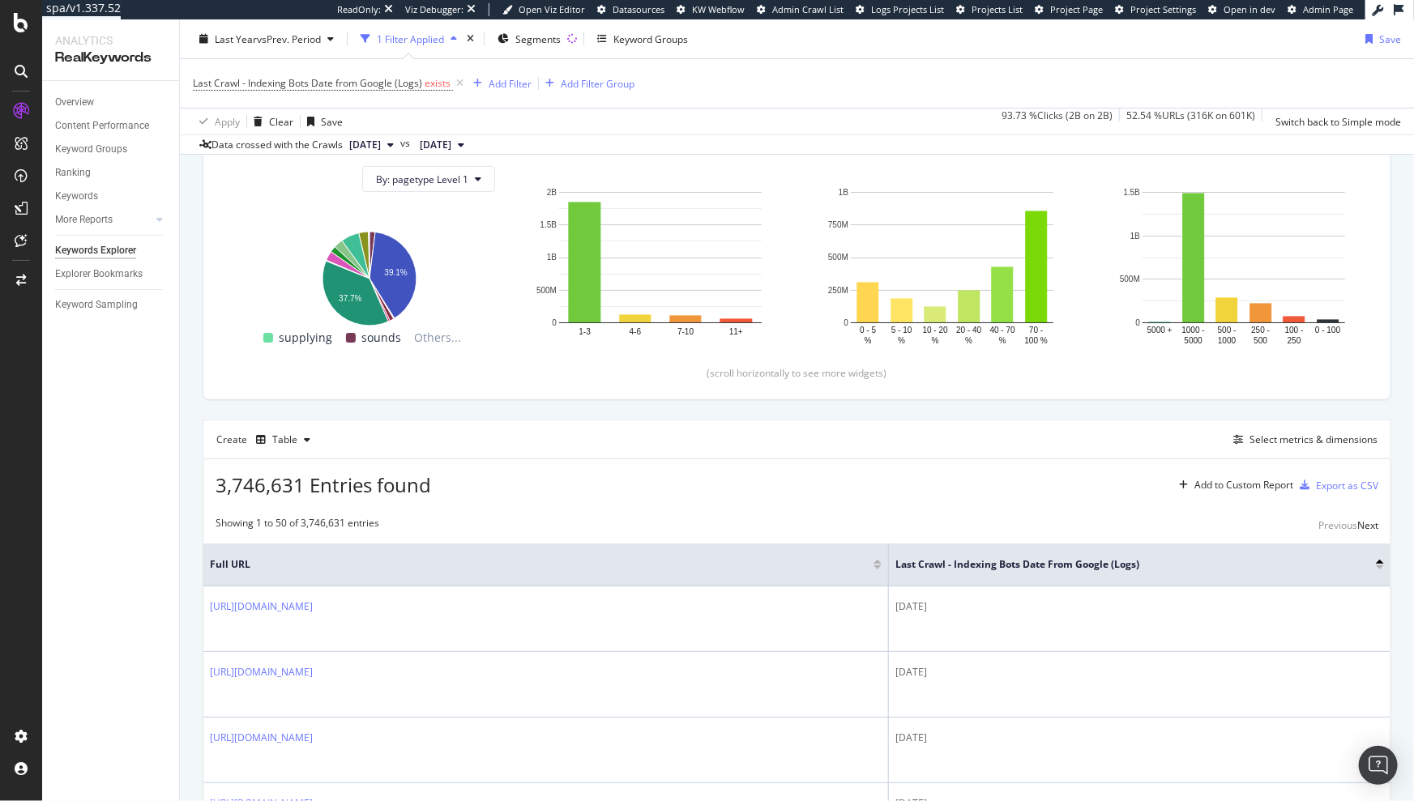
click at [1376, 565] on div at bounding box center [1380, 567] width 8 height 4
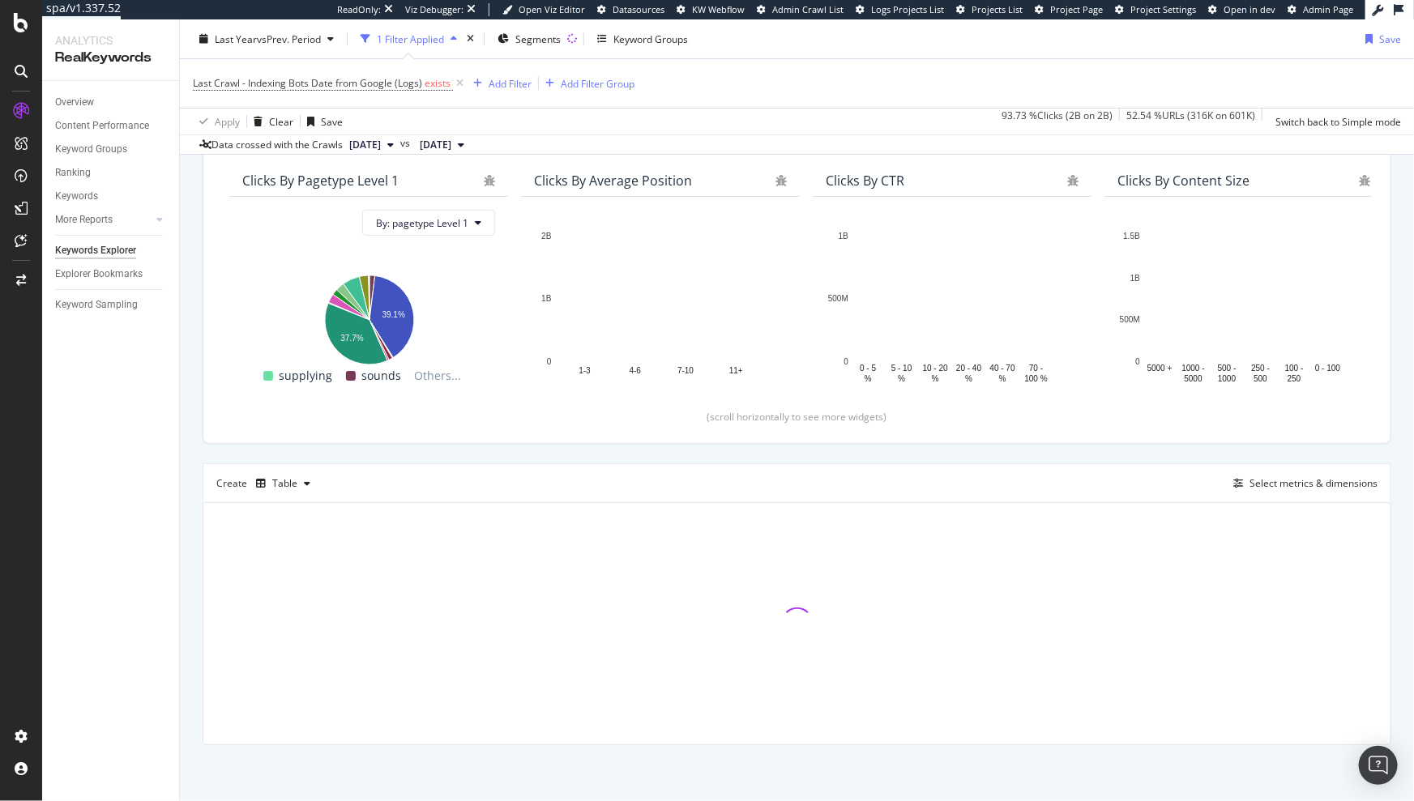
scroll to position [180, 0]
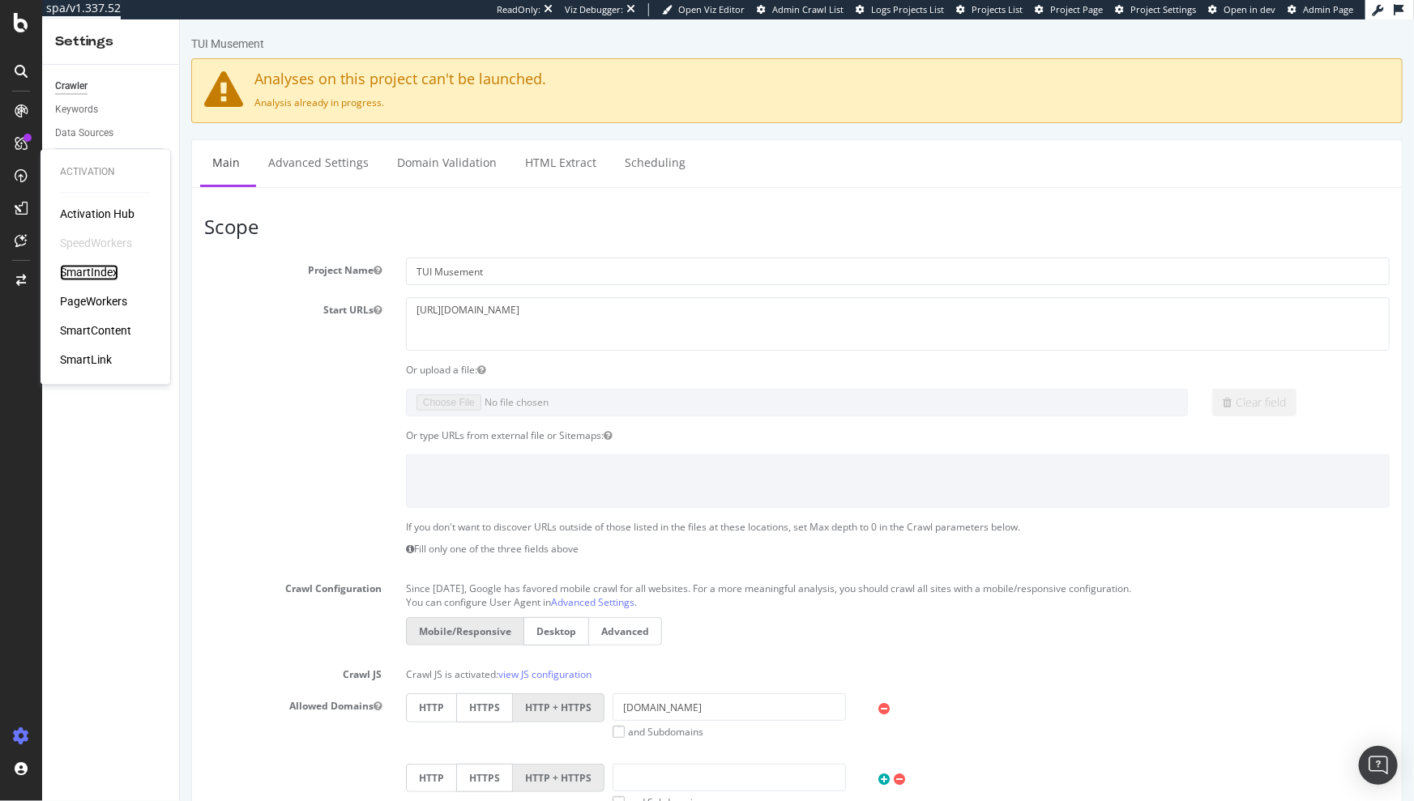
click at [100, 279] on div "SmartIndex" at bounding box center [89, 273] width 58 height 16
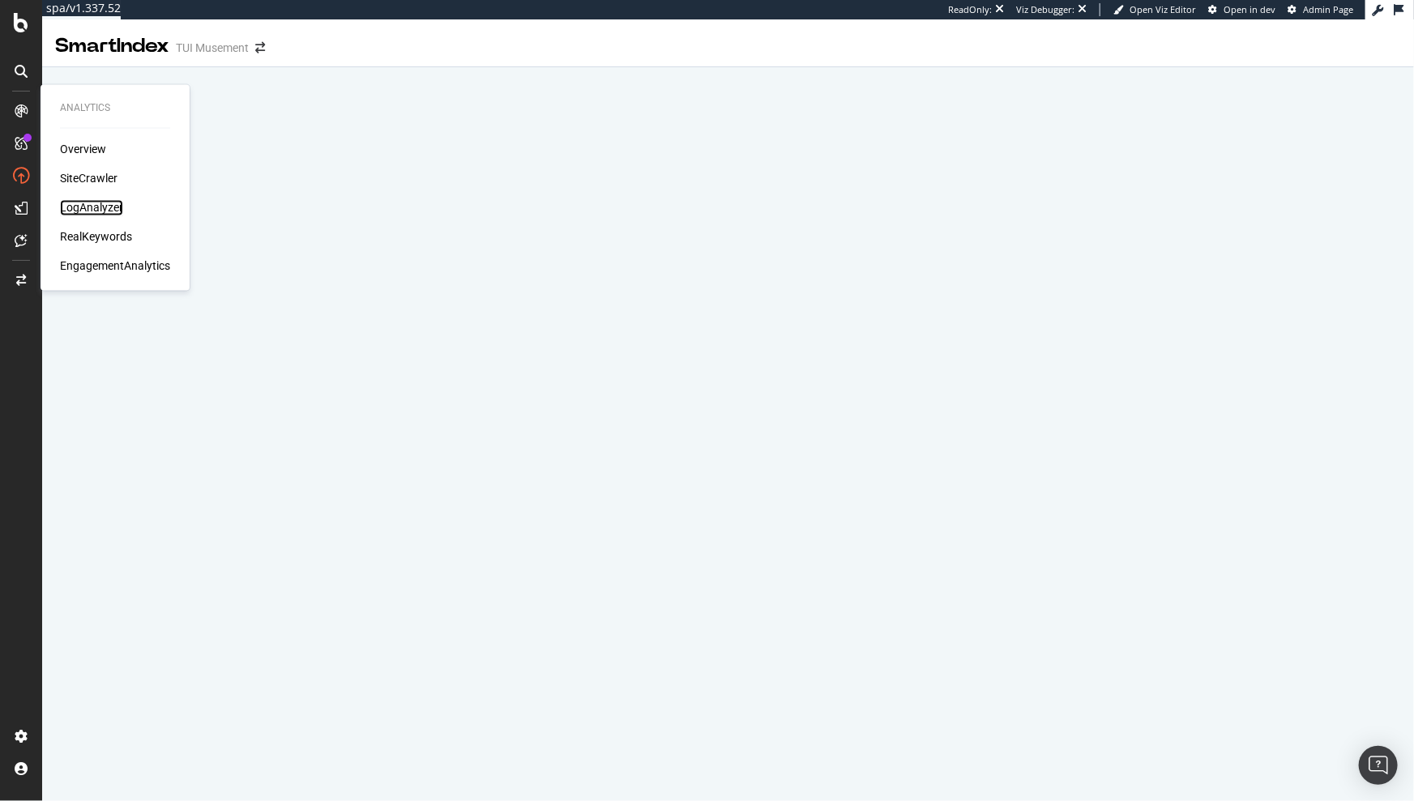
click at [103, 215] on div "LogAnalyzer" at bounding box center [91, 208] width 63 height 16
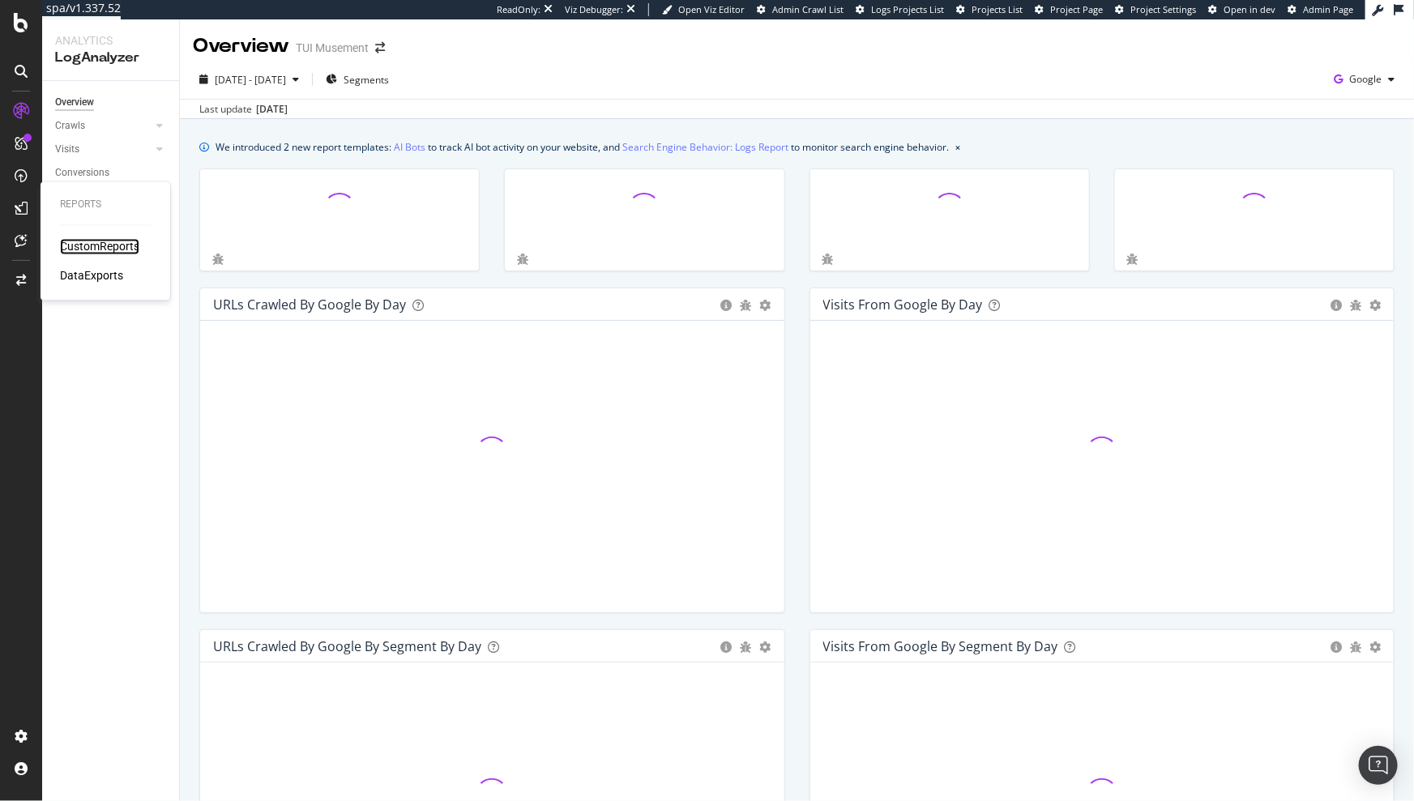
click at [90, 249] on div "CustomReports" at bounding box center [99, 247] width 79 height 16
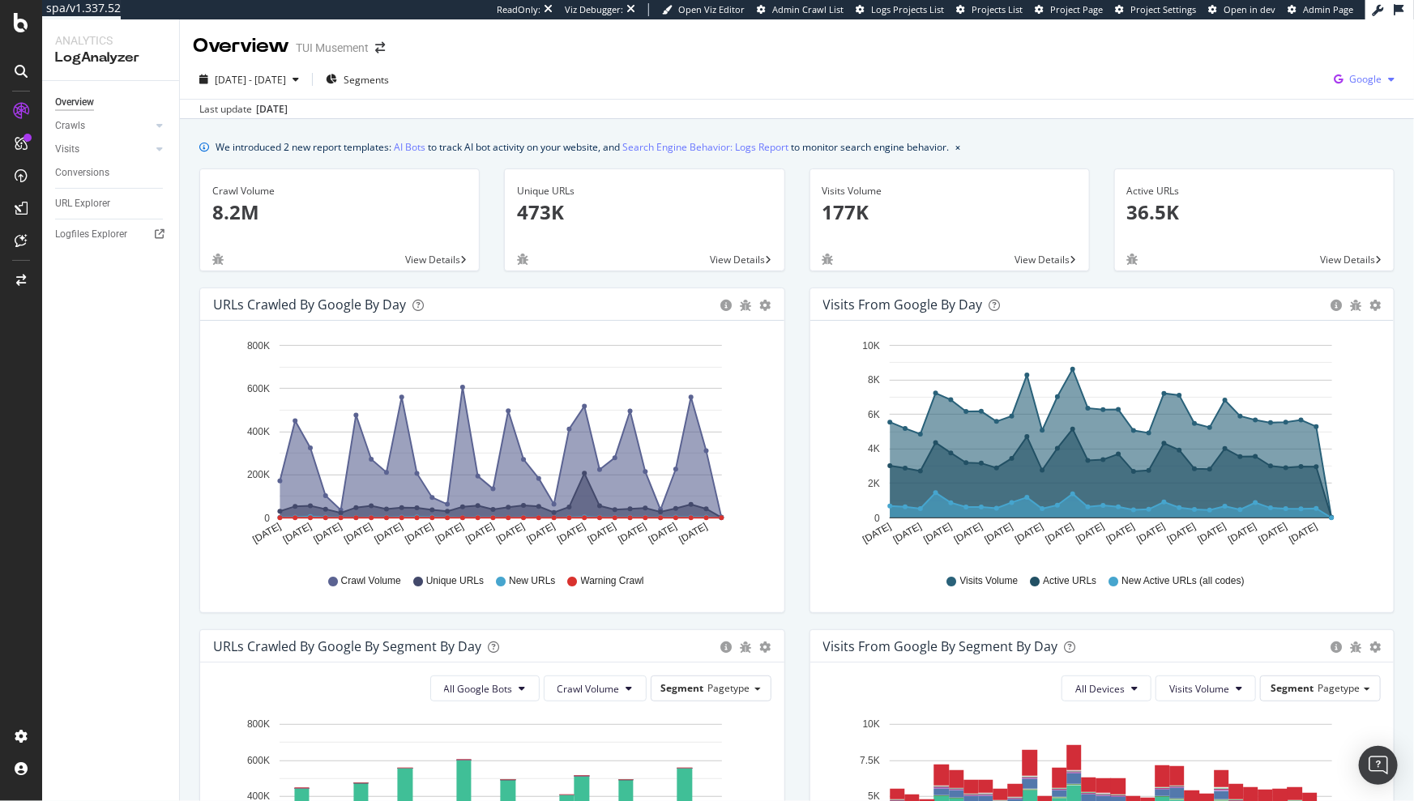
click at [1381, 75] on div "button" at bounding box center [1390, 80] width 19 height 10
click at [1281, 67] on span "Bing" at bounding box center [1273, 65] width 60 height 15
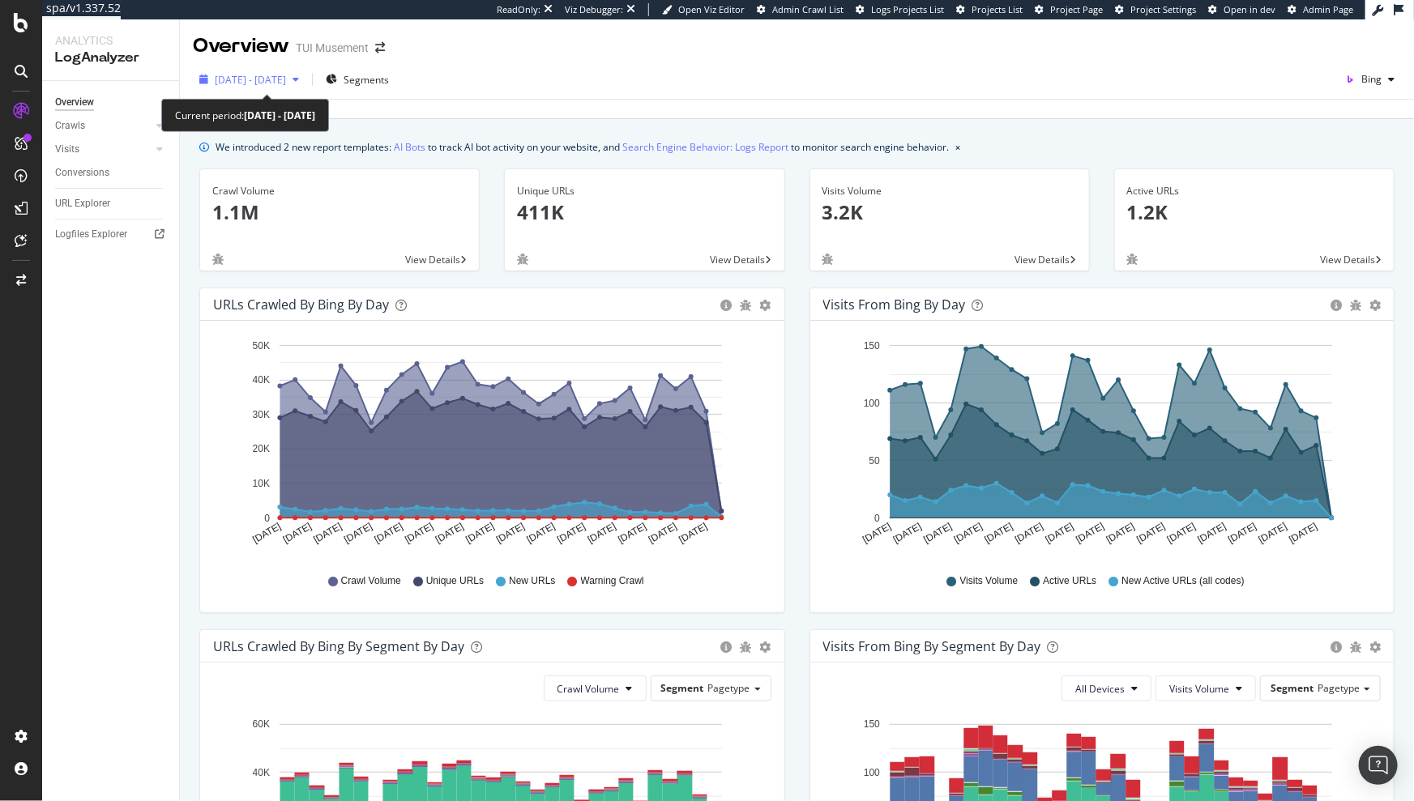
click at [286, 85] on span "2025 Sep. 3rd - Oct. 2nd" at bounding box center [250, 80] width 71 height 14
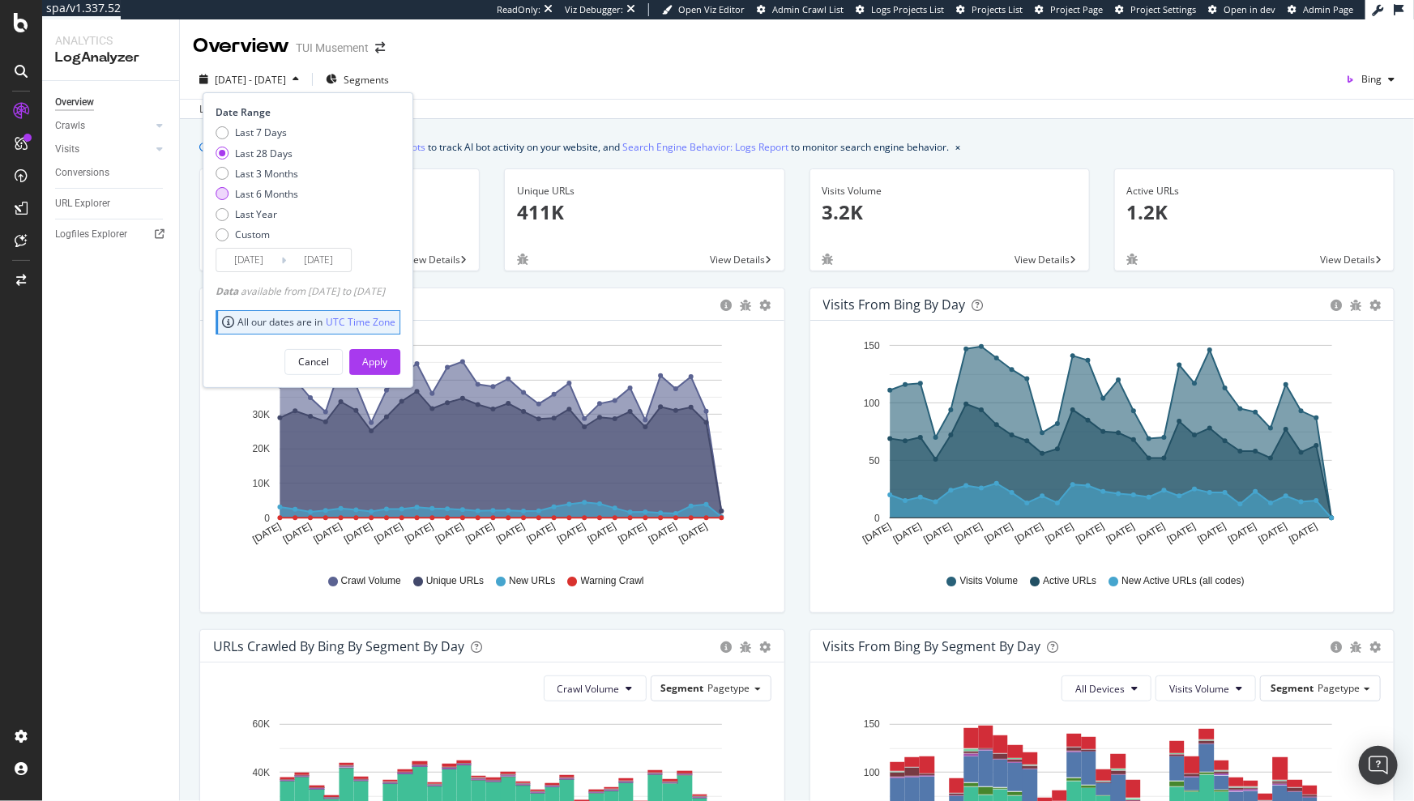
click at [291, 187] on div "Last 6 Months" at bounding box center [266, 194] width 63 height 14
type input "2025/04/03"
click at [387, 360] on div "Apply" at bounding box center [374, 362] width 25 height 14
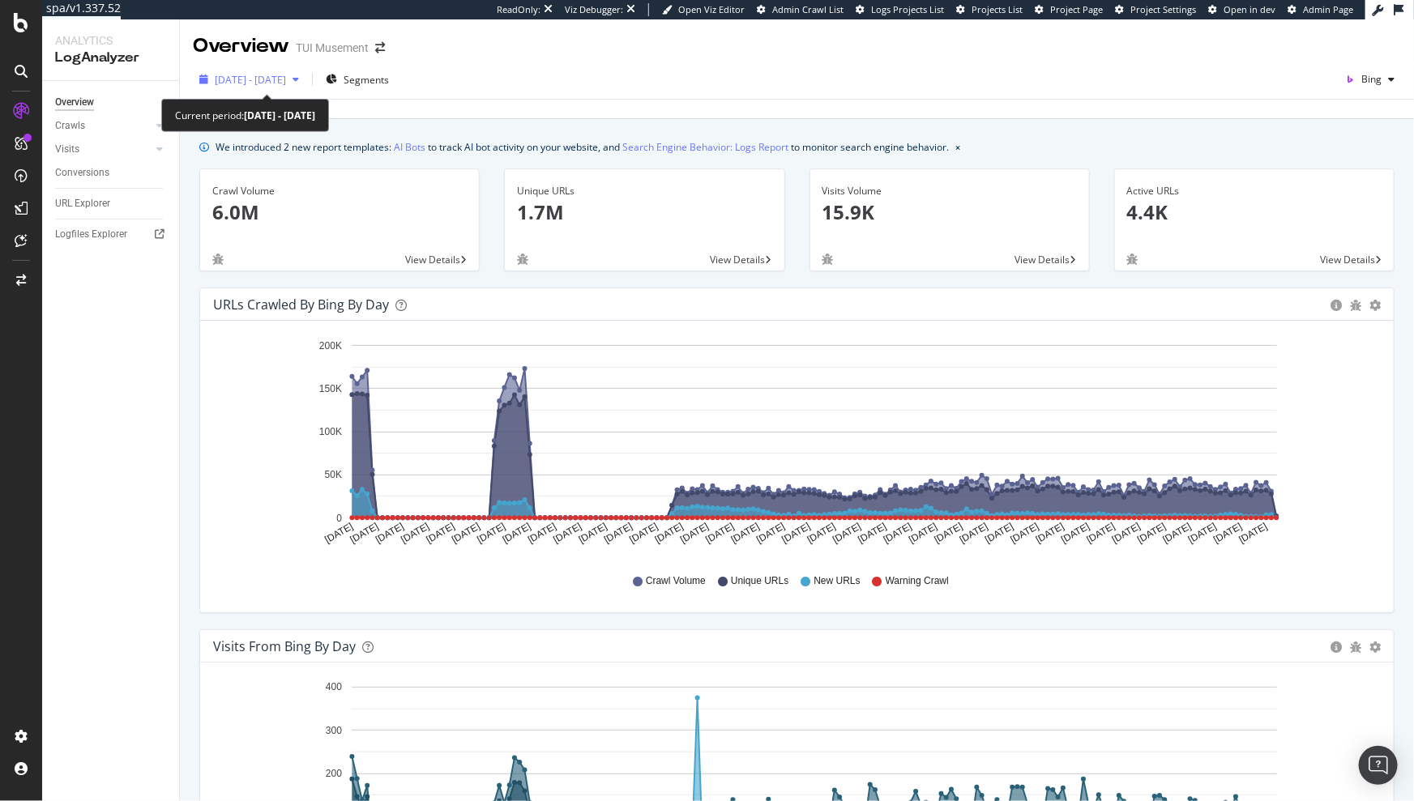
click at [286, 73] on span "2025 Apr. 3rd - Oct. 2nd" at bounding box center [250, 80] width 71 height 14
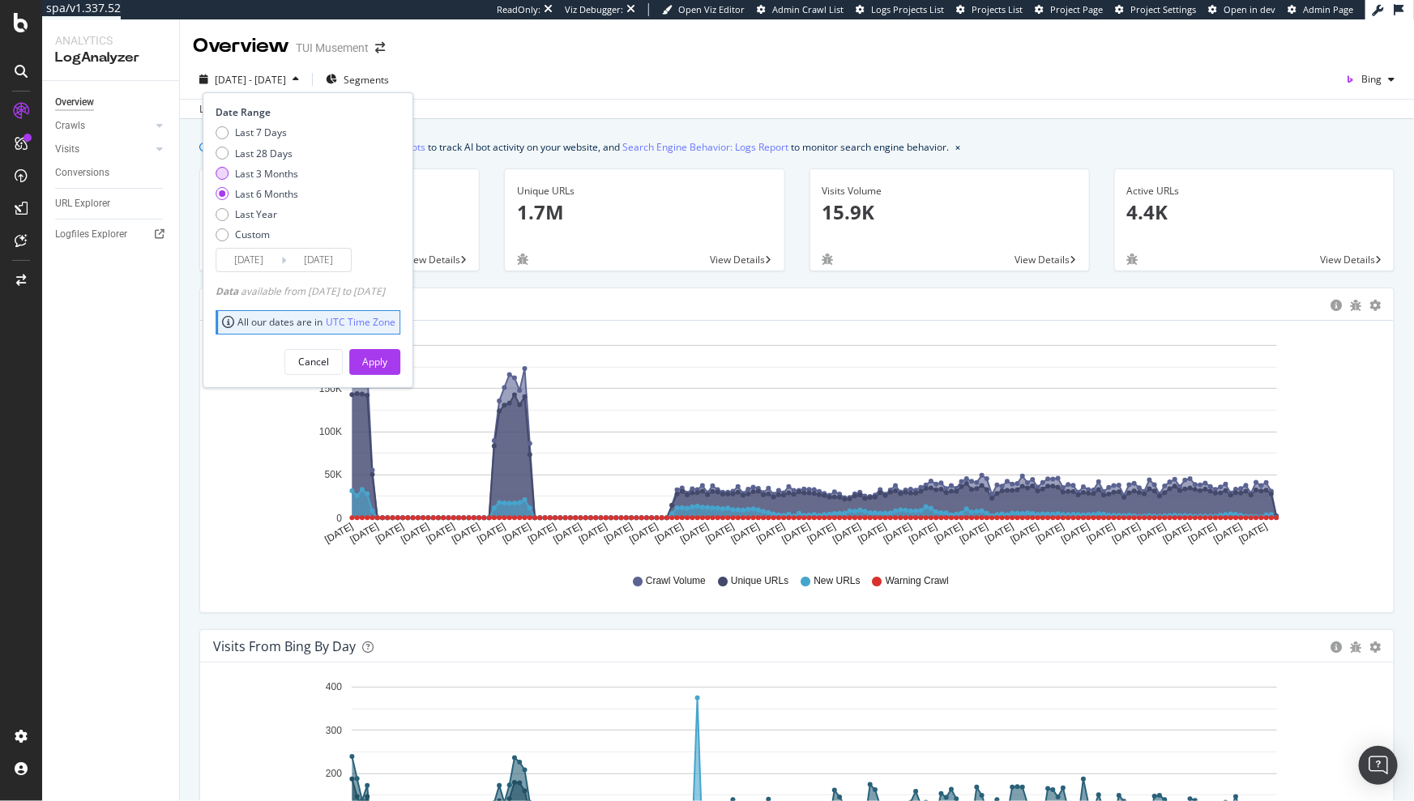
click at [272, 176] on div "Last 3 Months" at bounding box center [266, 174] width 63 height 14
type input "2025/07/03"
click at [387, 352] on div "Apply" at bounding box center [374, 362] width 25 height 24
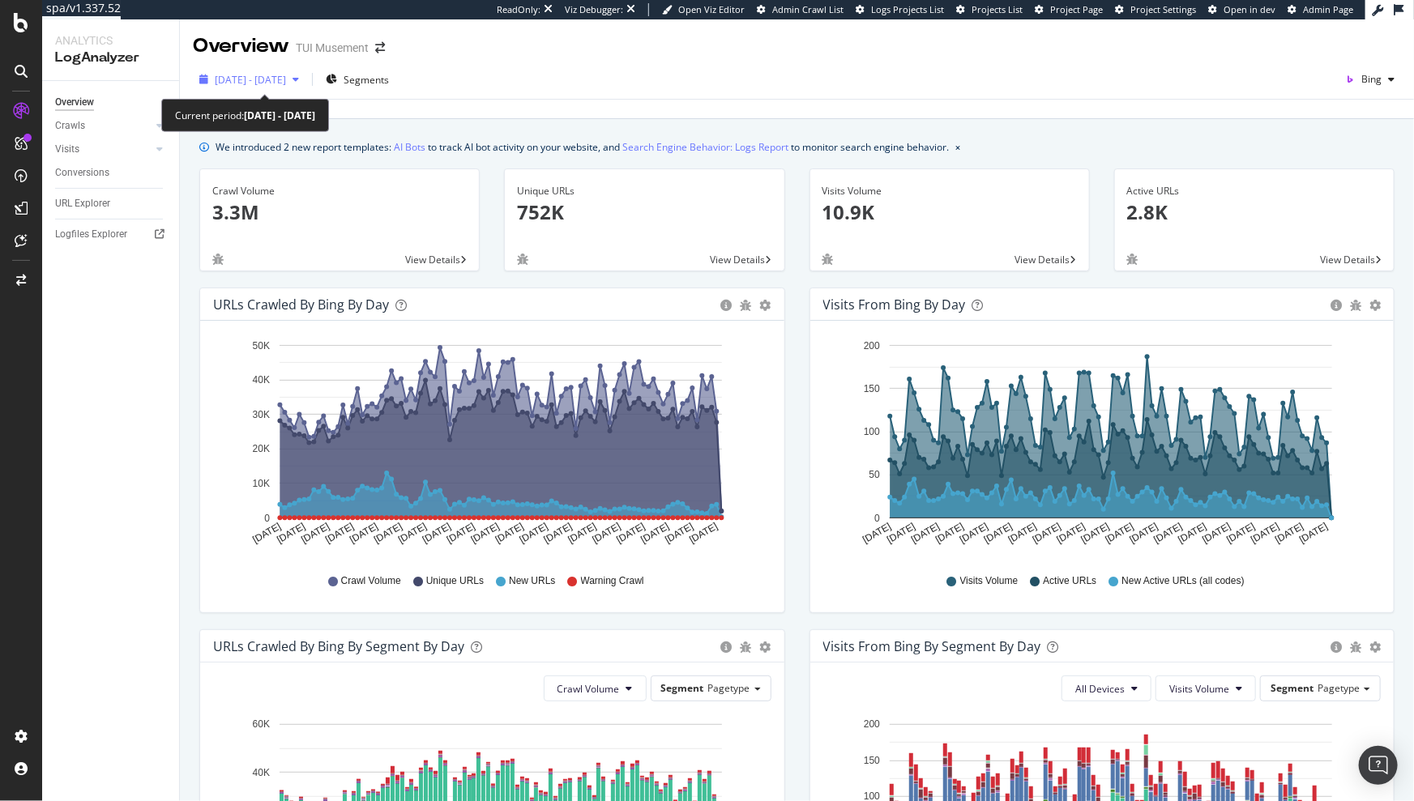
click at [286, 79] on span "2025 Jul. 3rd - Oct. 2nd" at bounding box center [250, 80] width 71 height 14
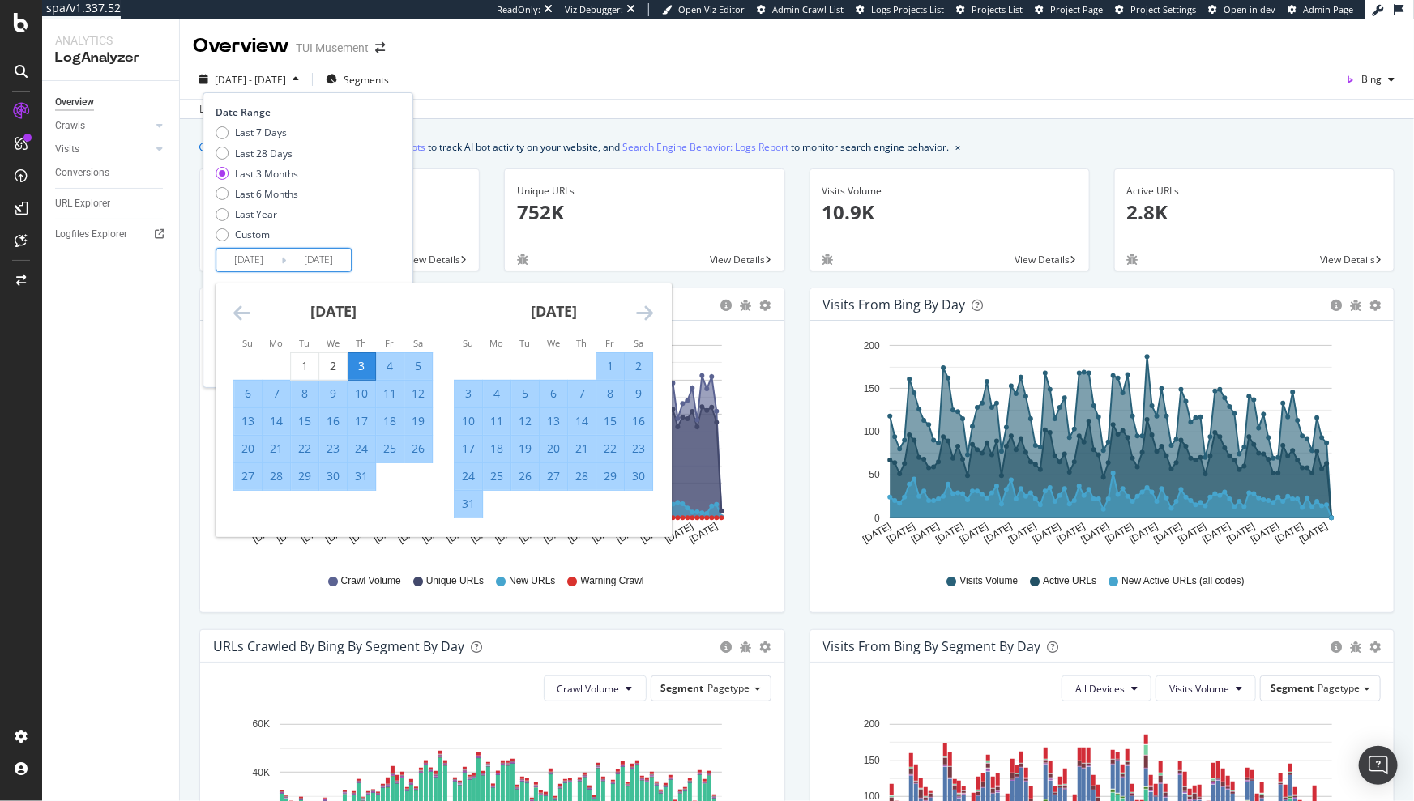
click at [308, 254] on input "2025/10/02" at bounding box center [318, 260] width 65 height 23
click at [236, 303] on icon "Move backward to switch to the previous month." at bounding box center [241, 312] width 17 height 19
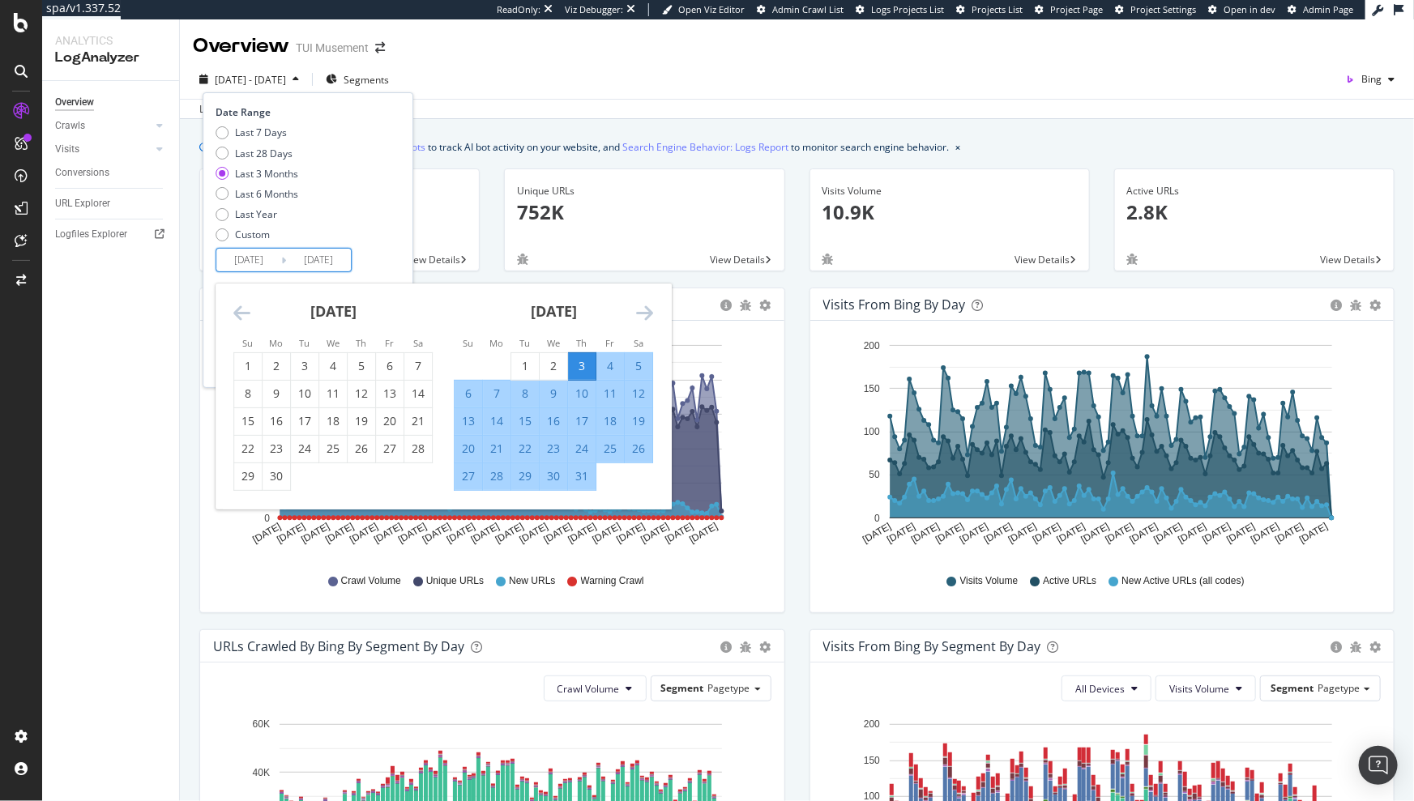
click at [236, 303] on icon "Move backward to switch to the previous month." at bounding box center [241, 312] width 17 height 19
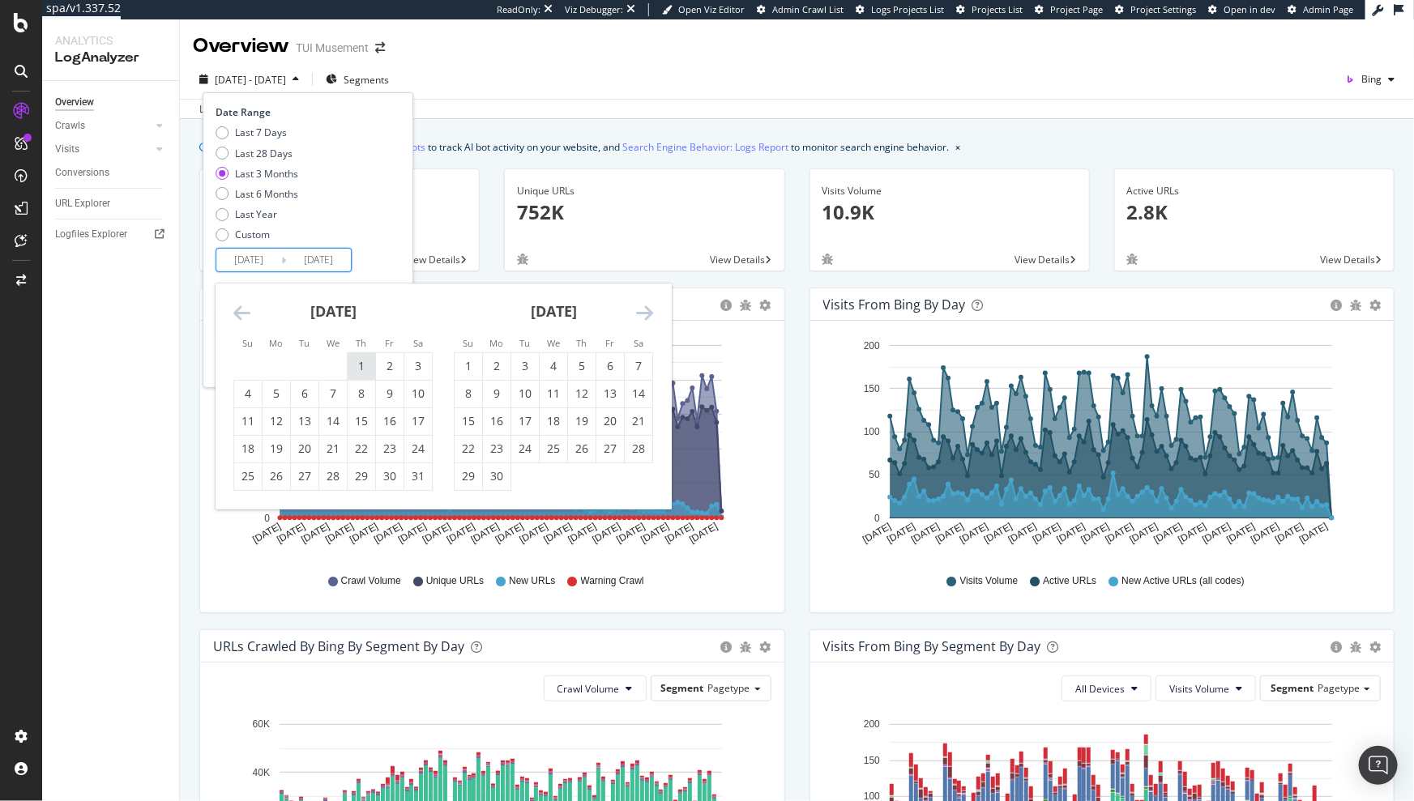
click at [370, 364] on div "1" at bounding box center [362, 366] width 28 height 16
type input "2025/05/01"
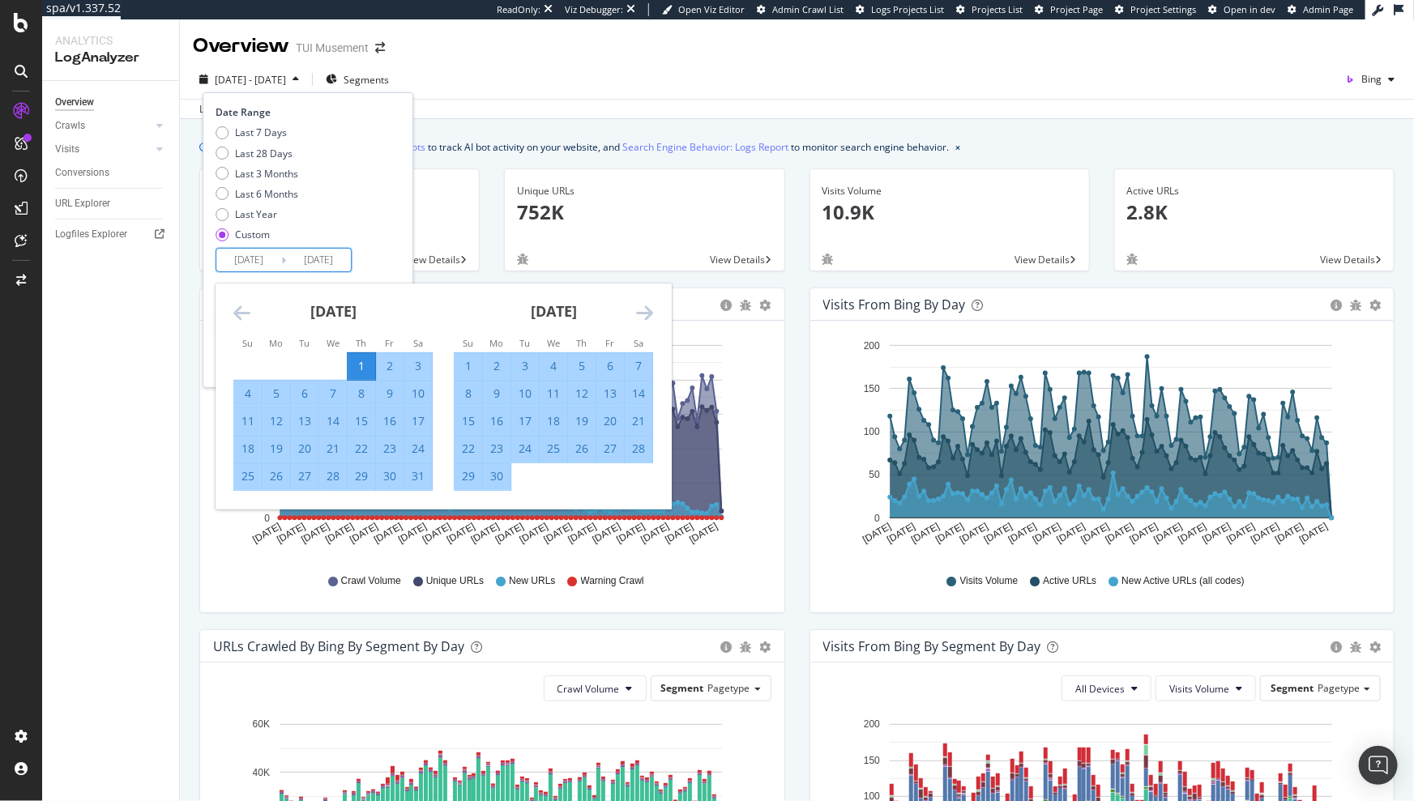
click at [639, 314] on icon "Move forward to switch to the next month." at bounding box center [644, 312] width 17 height 19
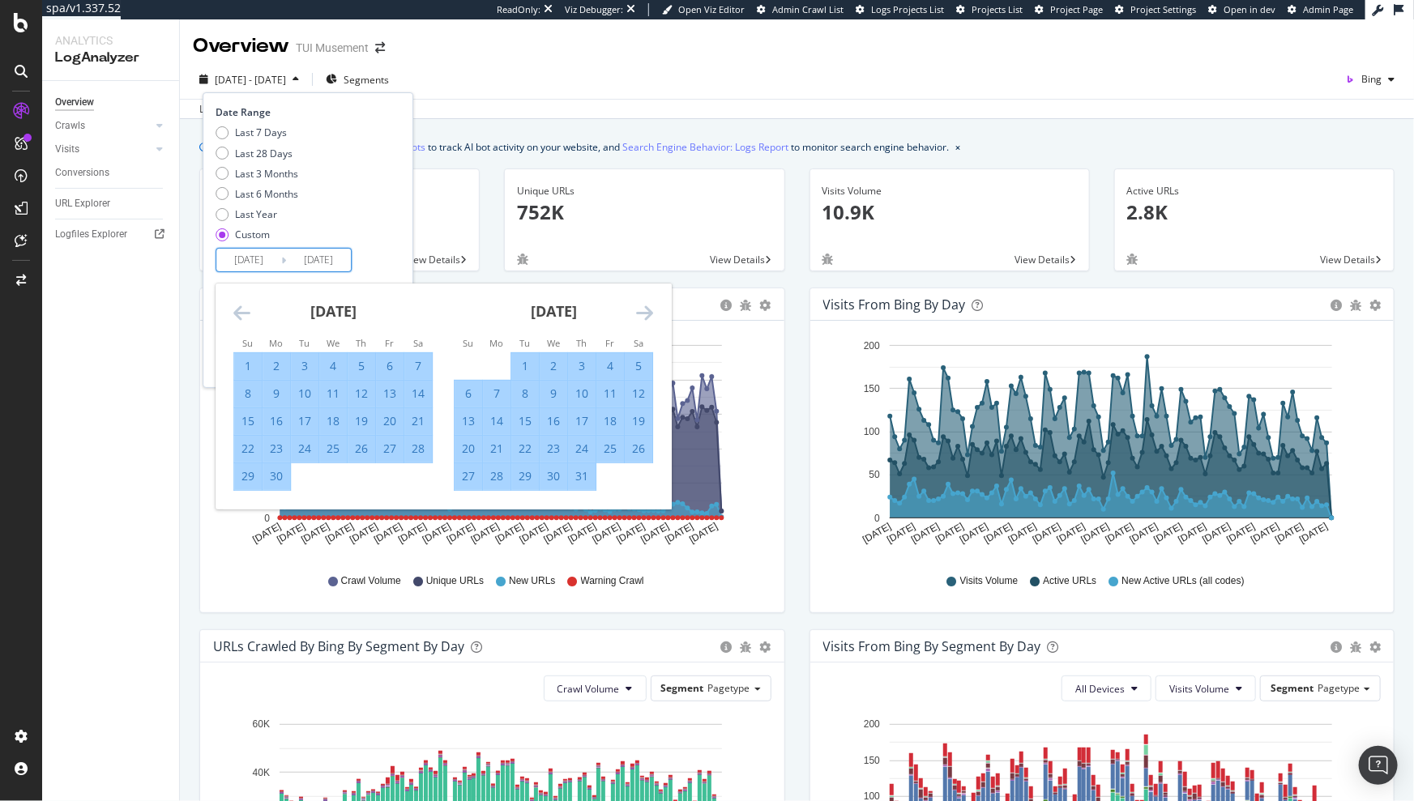
click at [639, 314] on icon "Move forward to switch to the next month." at bounding box center [644, 312] width 17 height 19
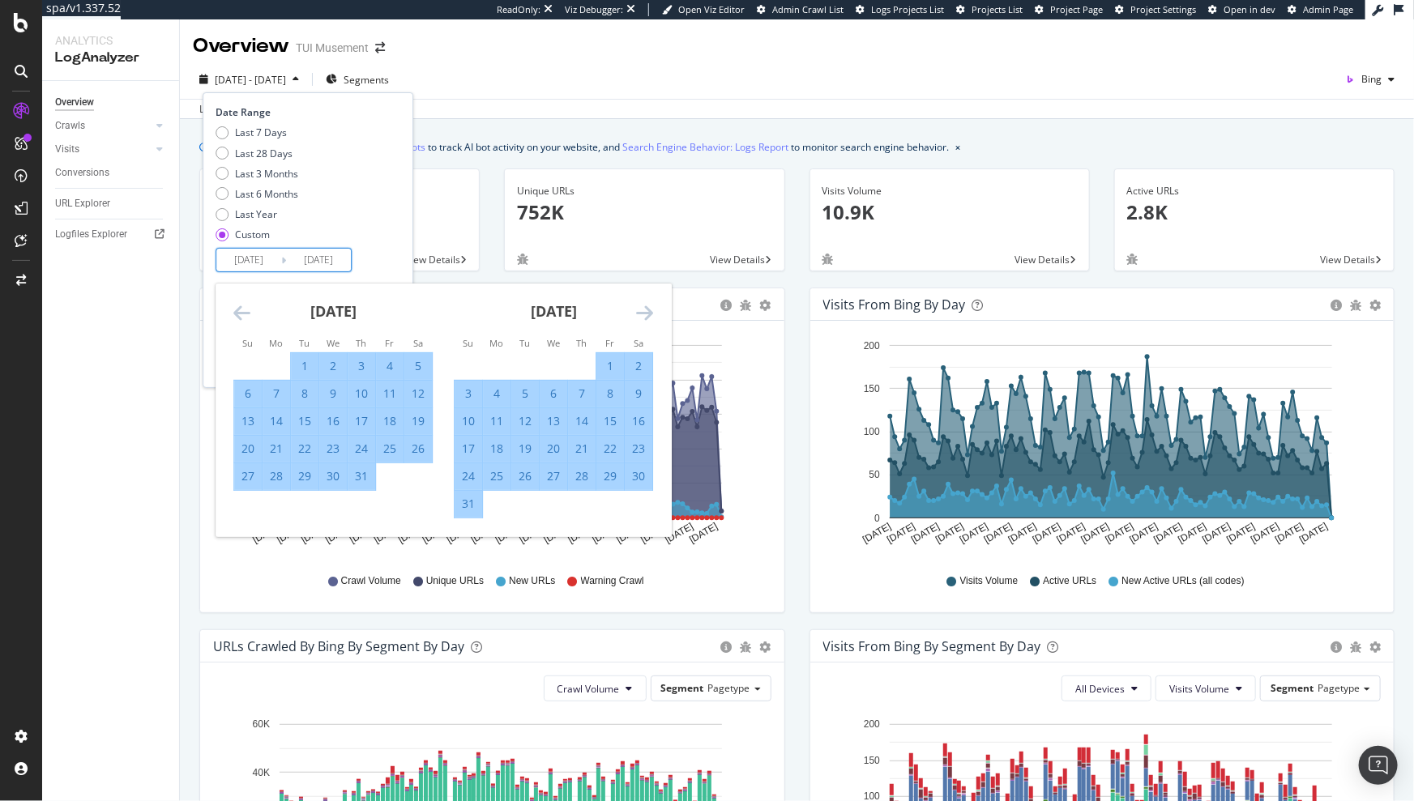
click at [639, 314] on icon "Move forward to switch to the next month." at bounding box center [644, 312] width 17 height 19
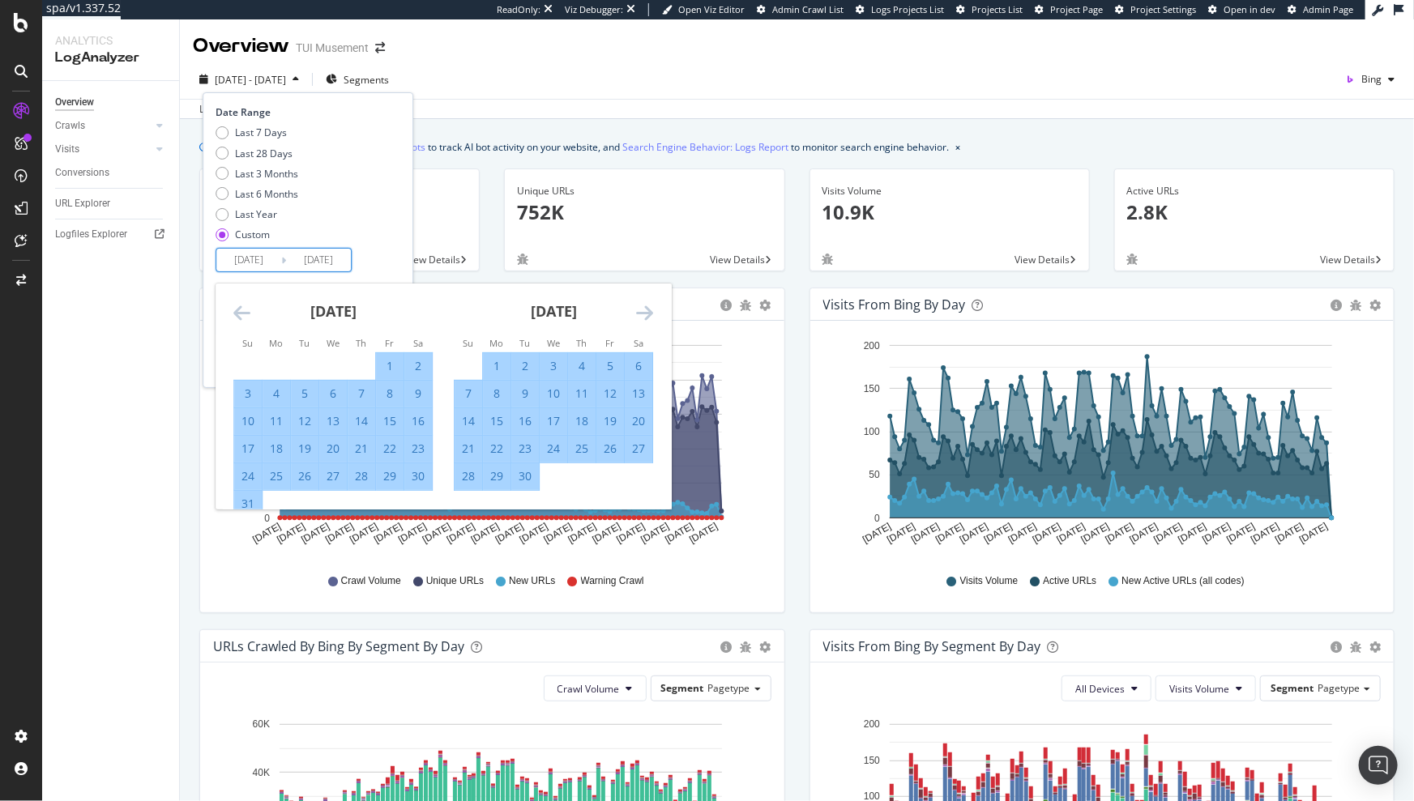
click at [639, 314] on icon "Move forward to switch to the next month." at bounding box center [644, 312] width 17 height 19
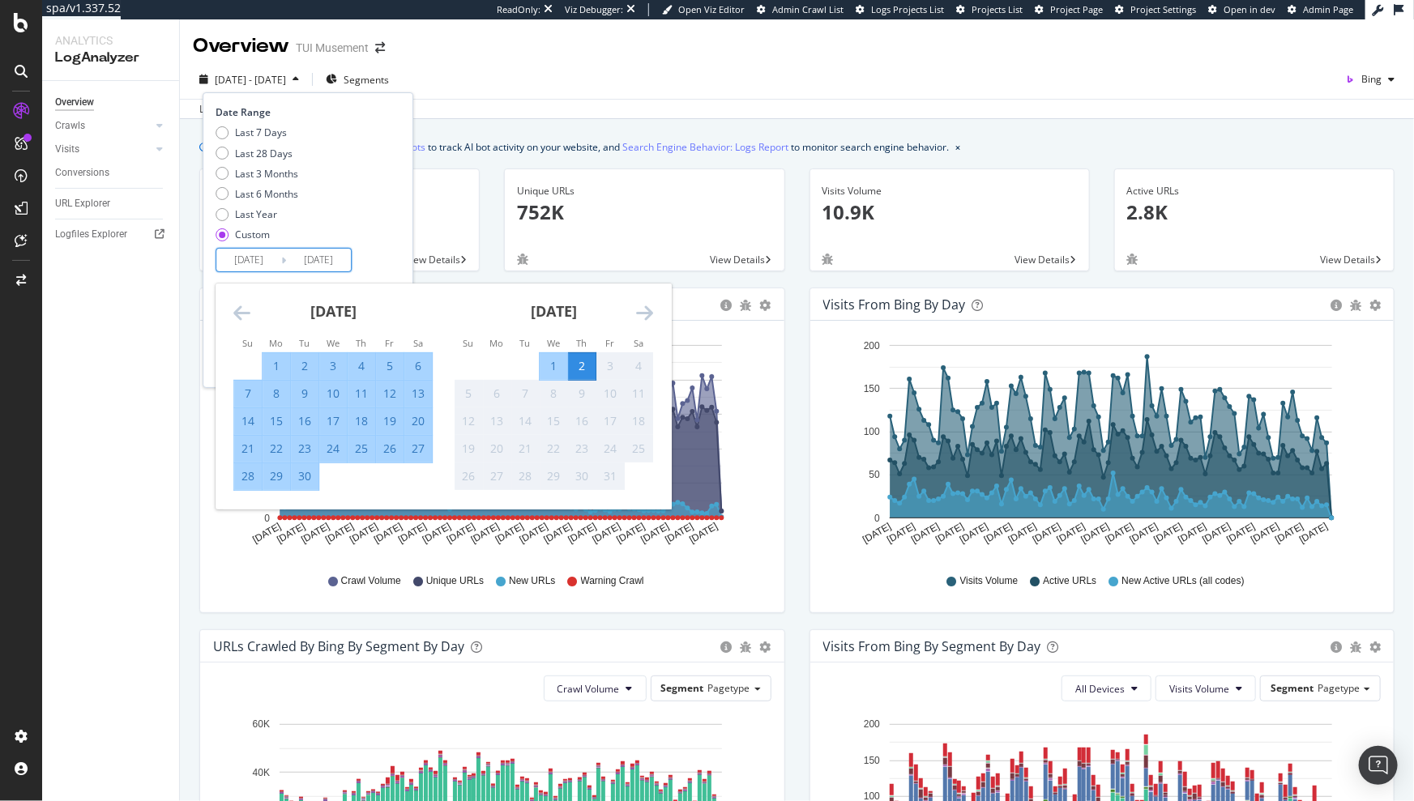
click at [388, 215] on div "Last 7 Days Last 28 Days Last 3 Months Last 6 Months Last Year Custom" at bounding box center [305, 187] width 181 height 122
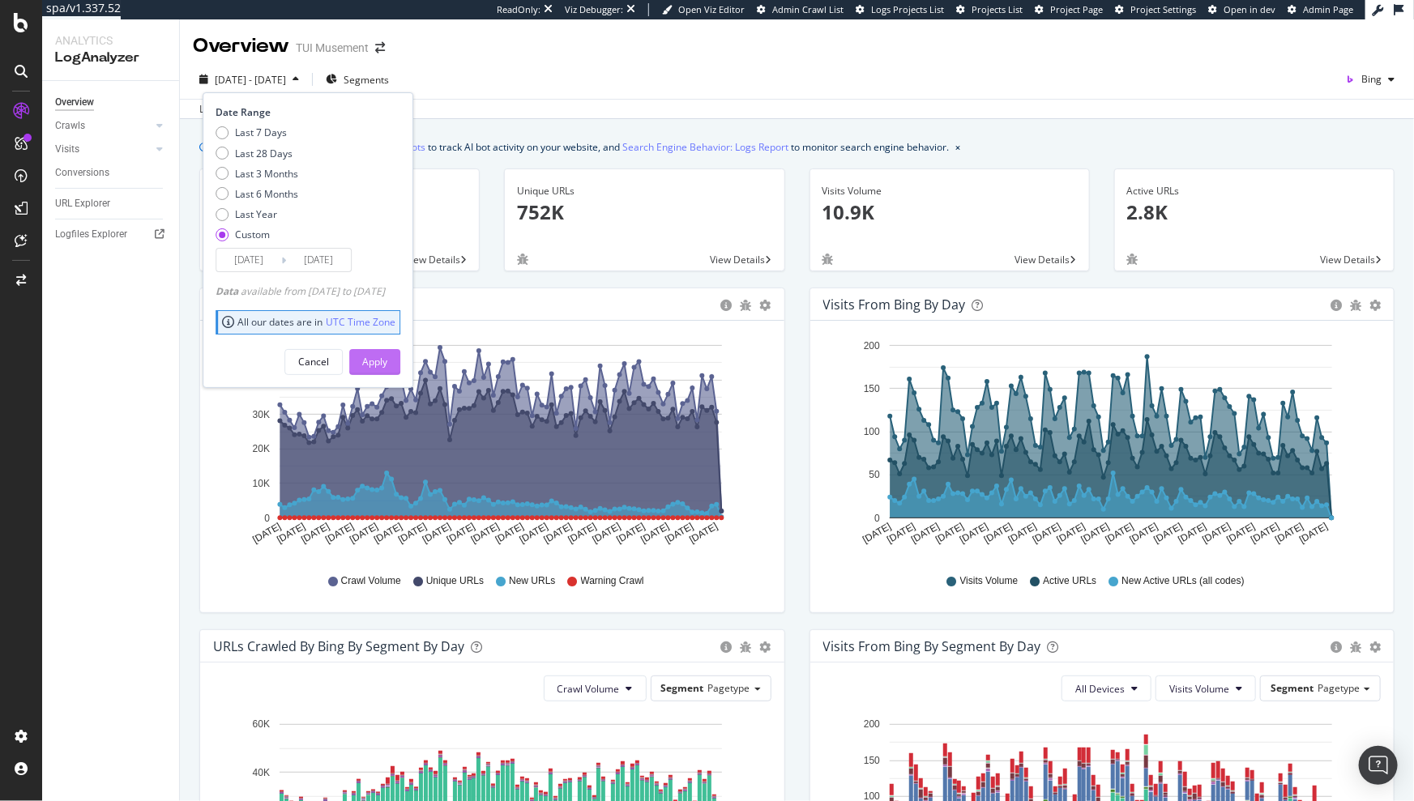
click at [387, 362] on div "Apply" at bounding box center [374, 362] width 25 height 14
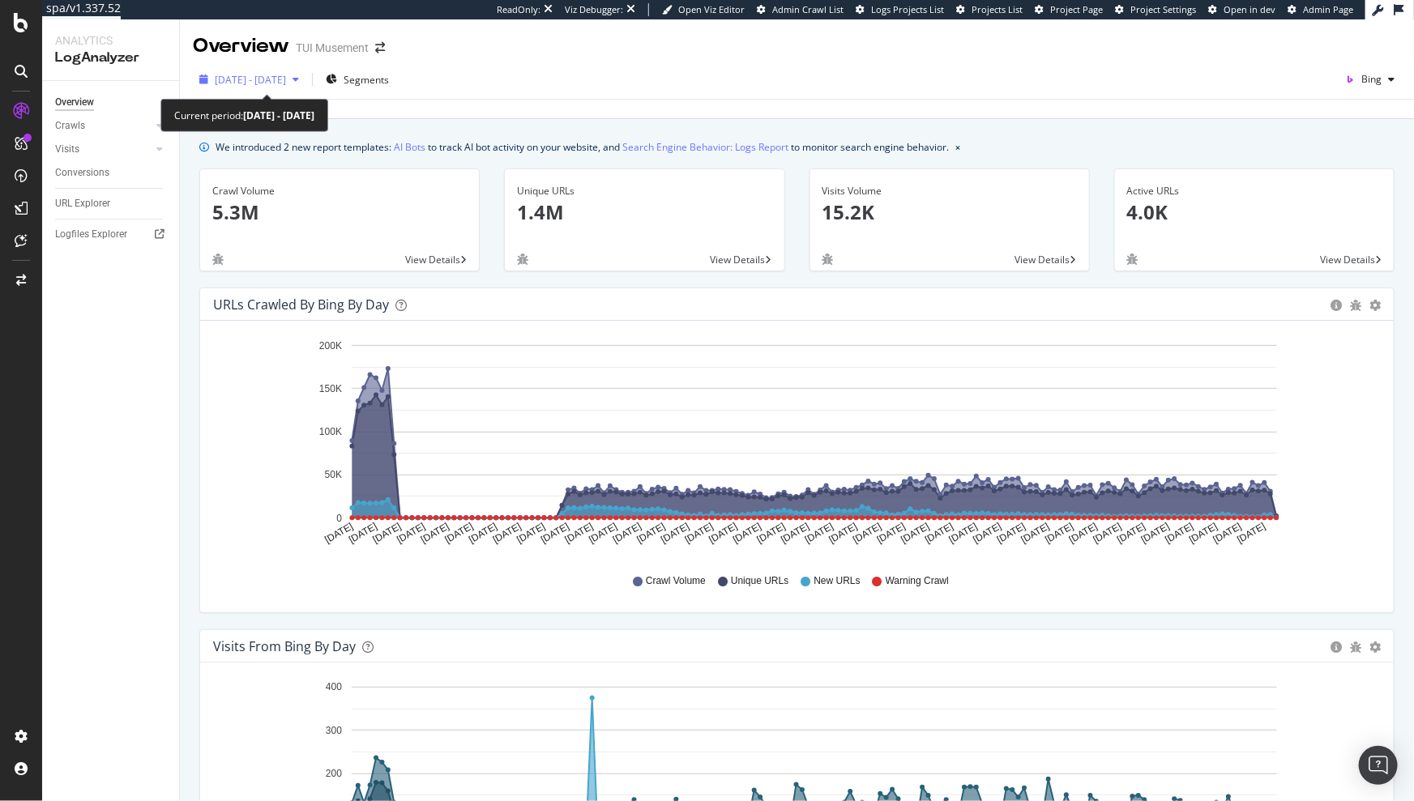
click at [286, 81] on span "2025 May. 1st - Oct. 2nd" at bounding box center [250, 80] width 71 height 14
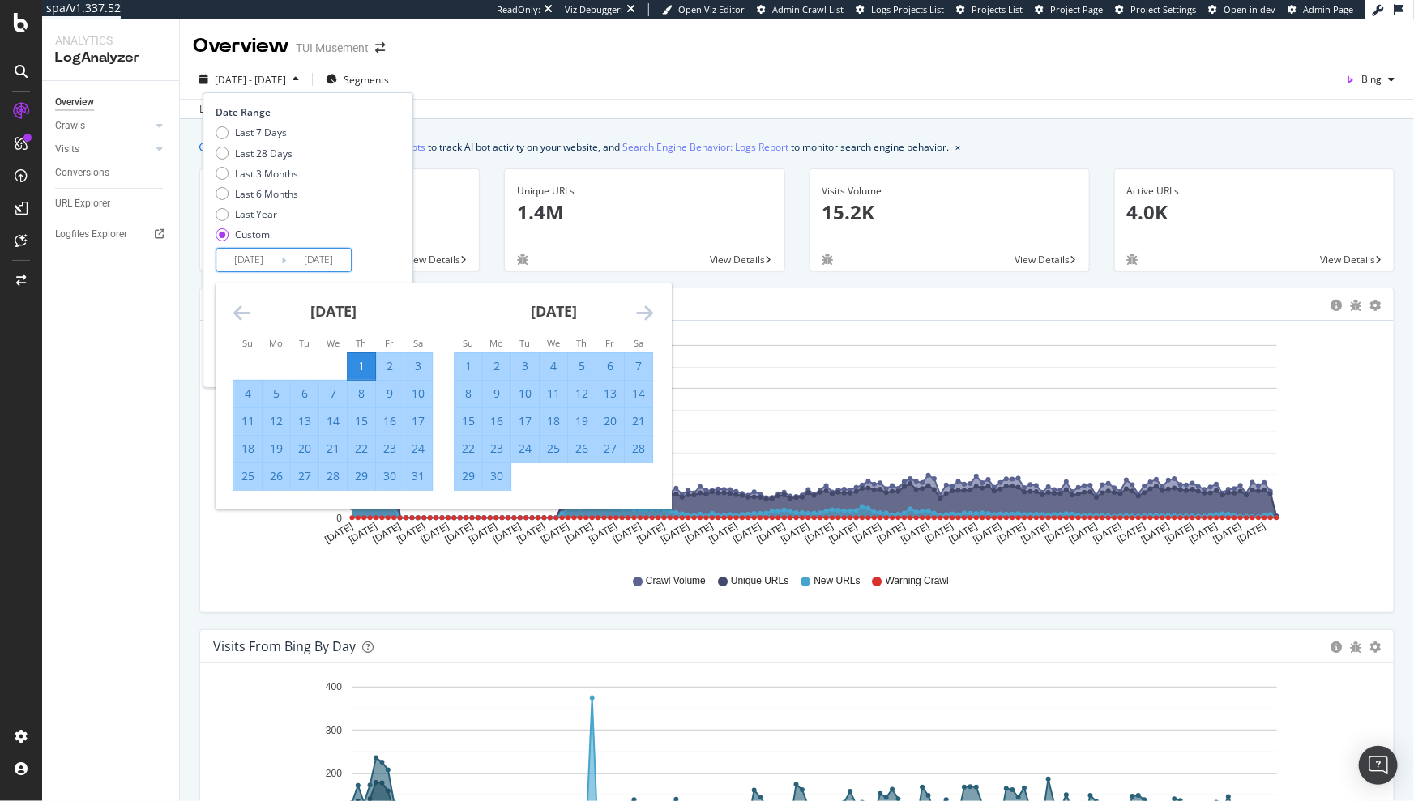
click at [247, 263] on input "2025/05/01" at bounding box center [248, 260] width 65 height 23
click at [605, 369] on div "6" at bounding box center [610, 366] width 28 height 16
type input "2025/06/06"
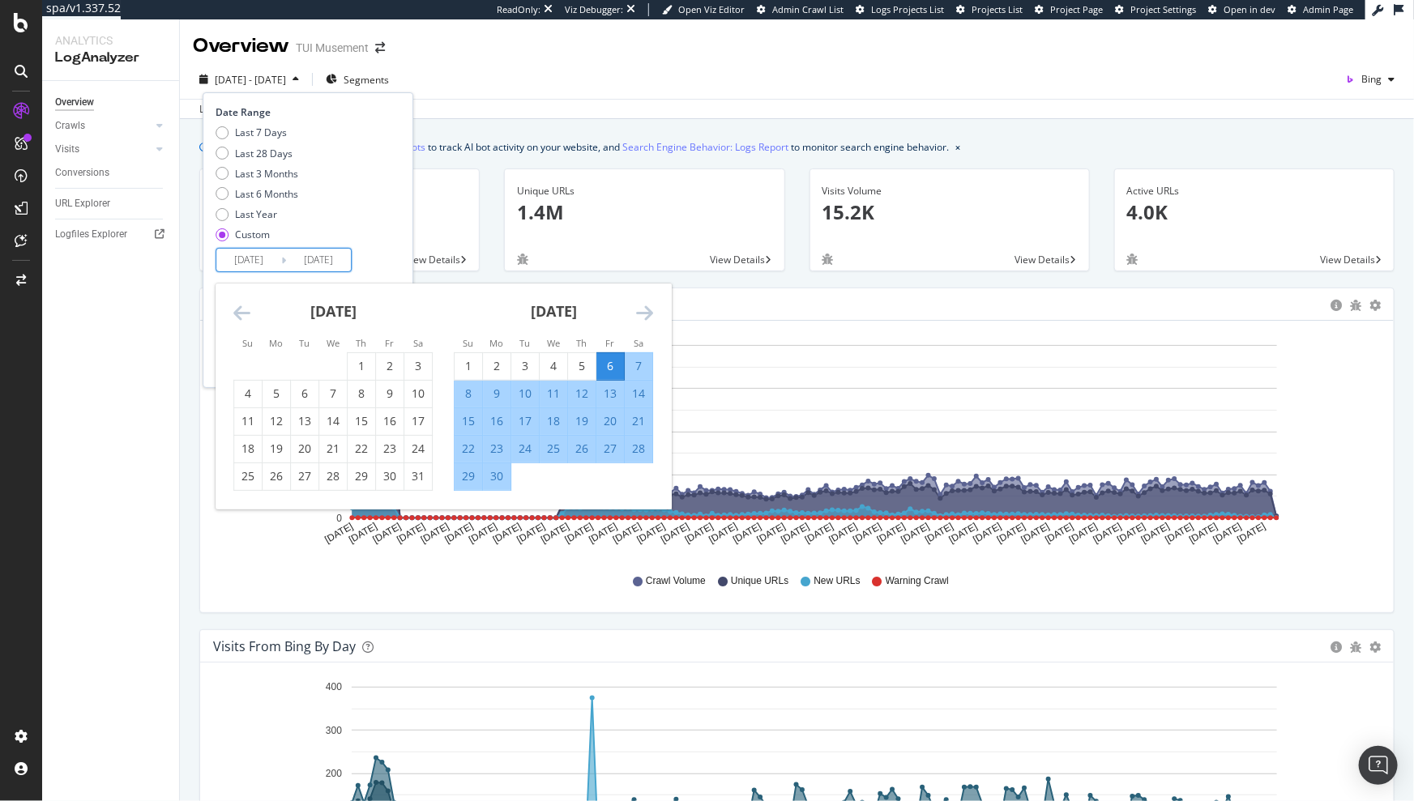
click at [646, 316] on icon "Move forward to switch to the next month." at bounding box center [644, 312] width 17 height 19
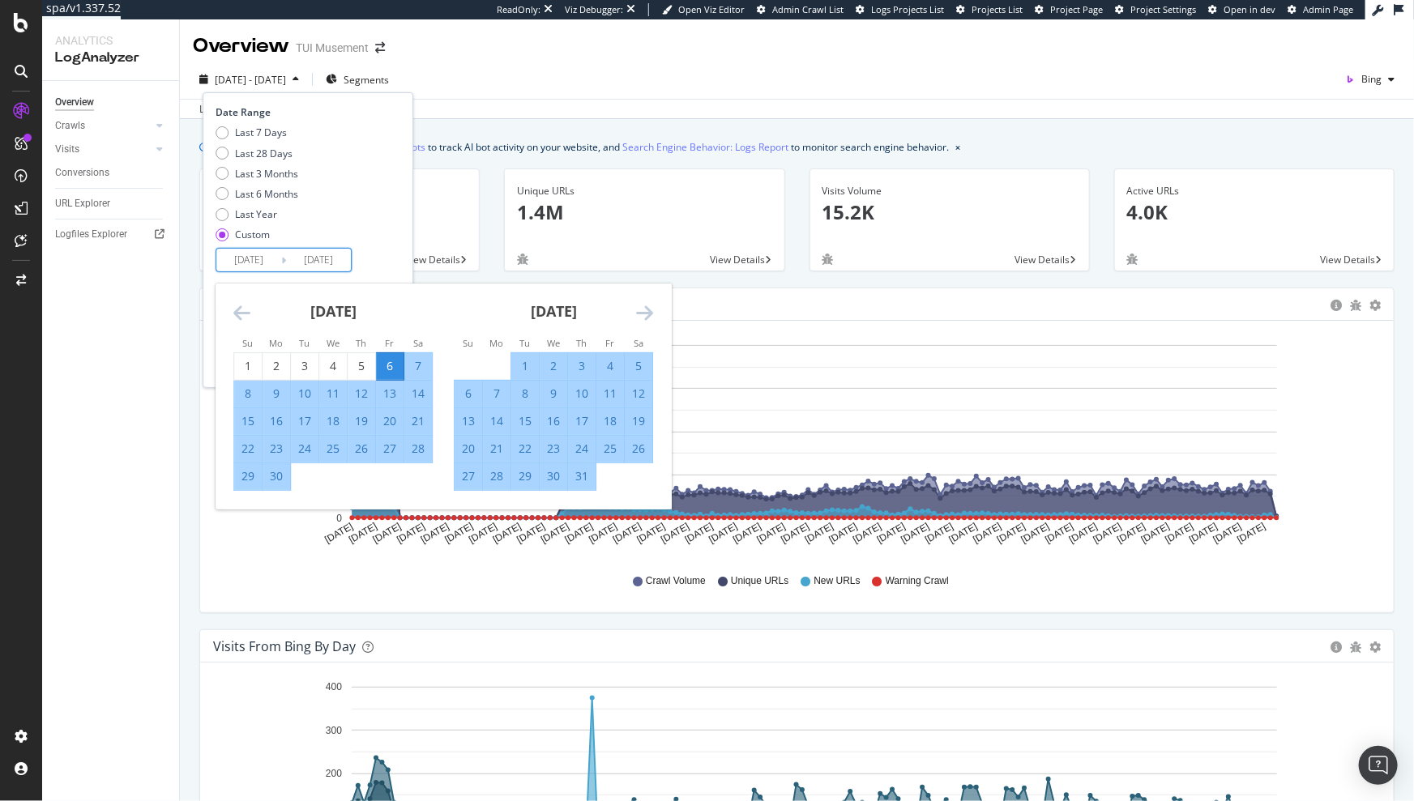
click at [646, 316] on icon "Move forward to switch to the next month." at bounding box center [644, 312] width 17 height 19
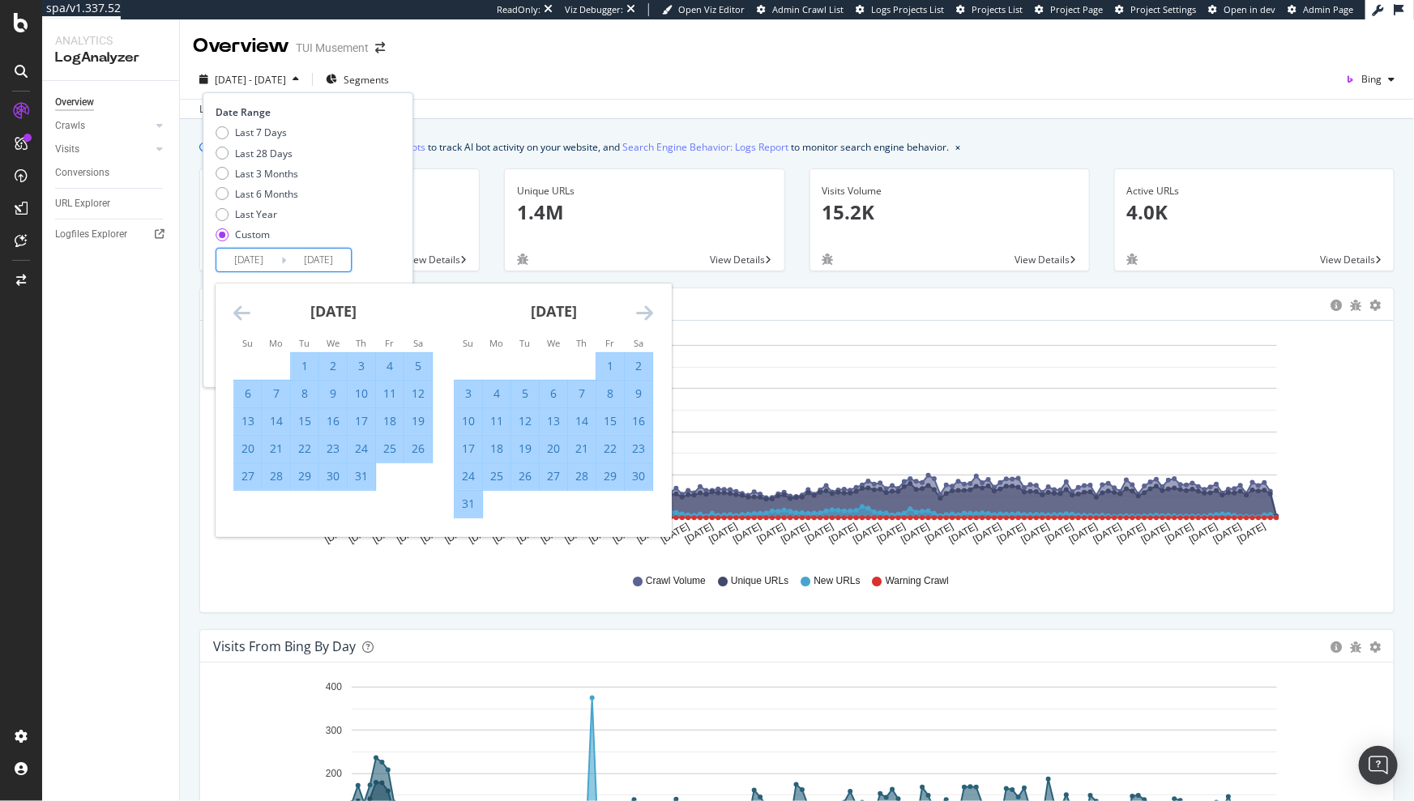
click at [646, 316] on icon "Move forward to switch to the next month." at bounding box center [644, 312] width 17 height 19
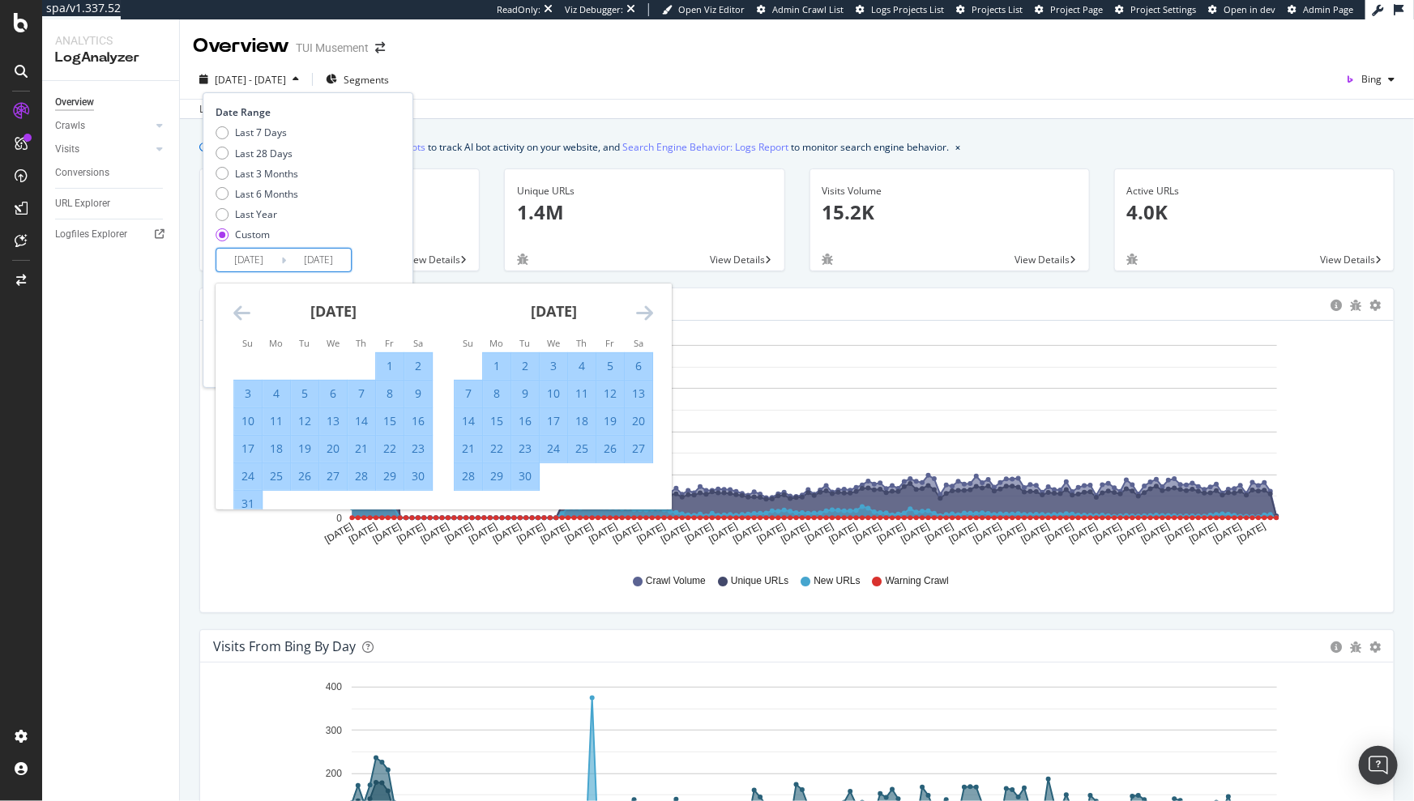
click at [646, 316] on icon "Move forward to switch to the next month." at bounding box center [644, 312] width 17 height 19
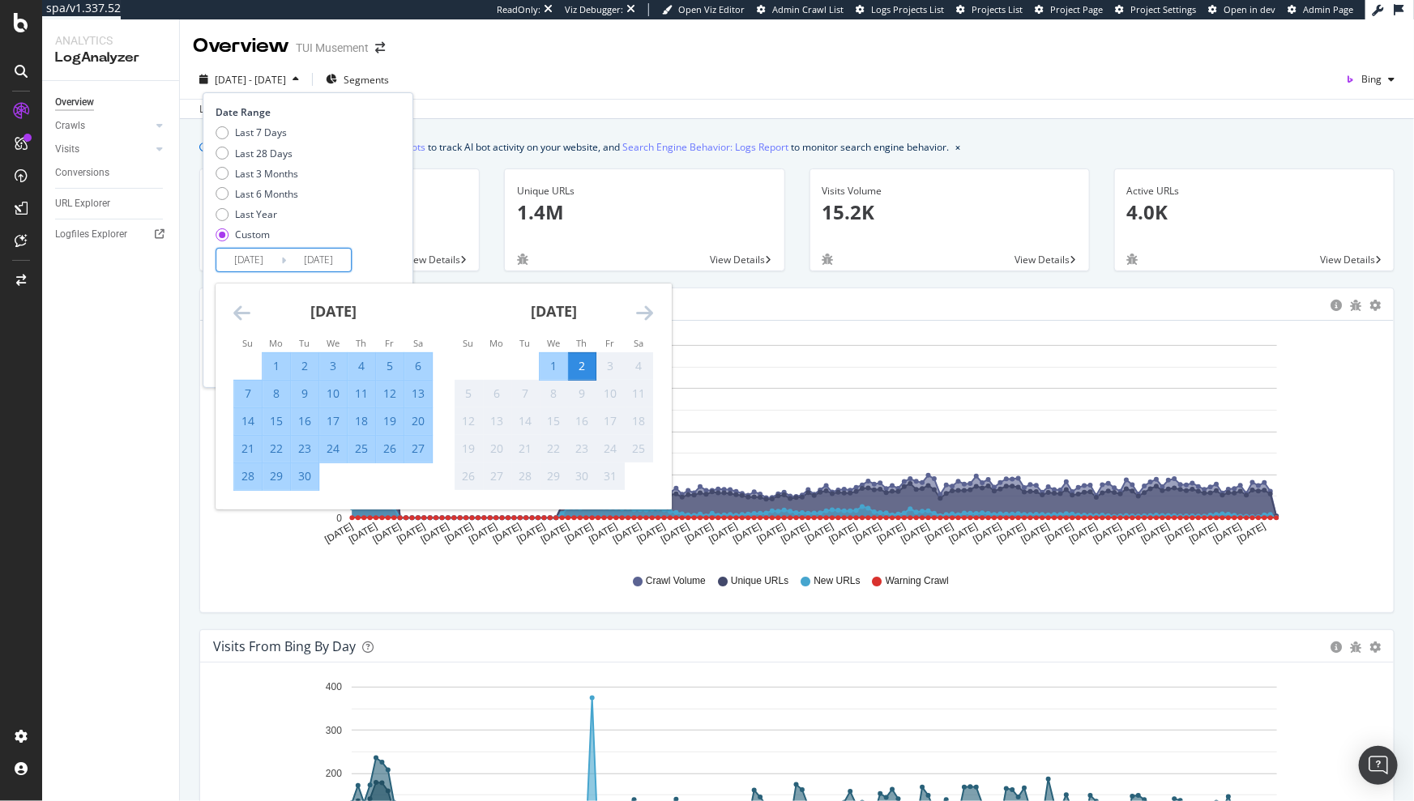
click at [396, 211] on div "Last 7 Days Last 28 Days Last 3 Months Last 6 Months Last Year Custom" at bounding box center [305, 187] width 181 height 122
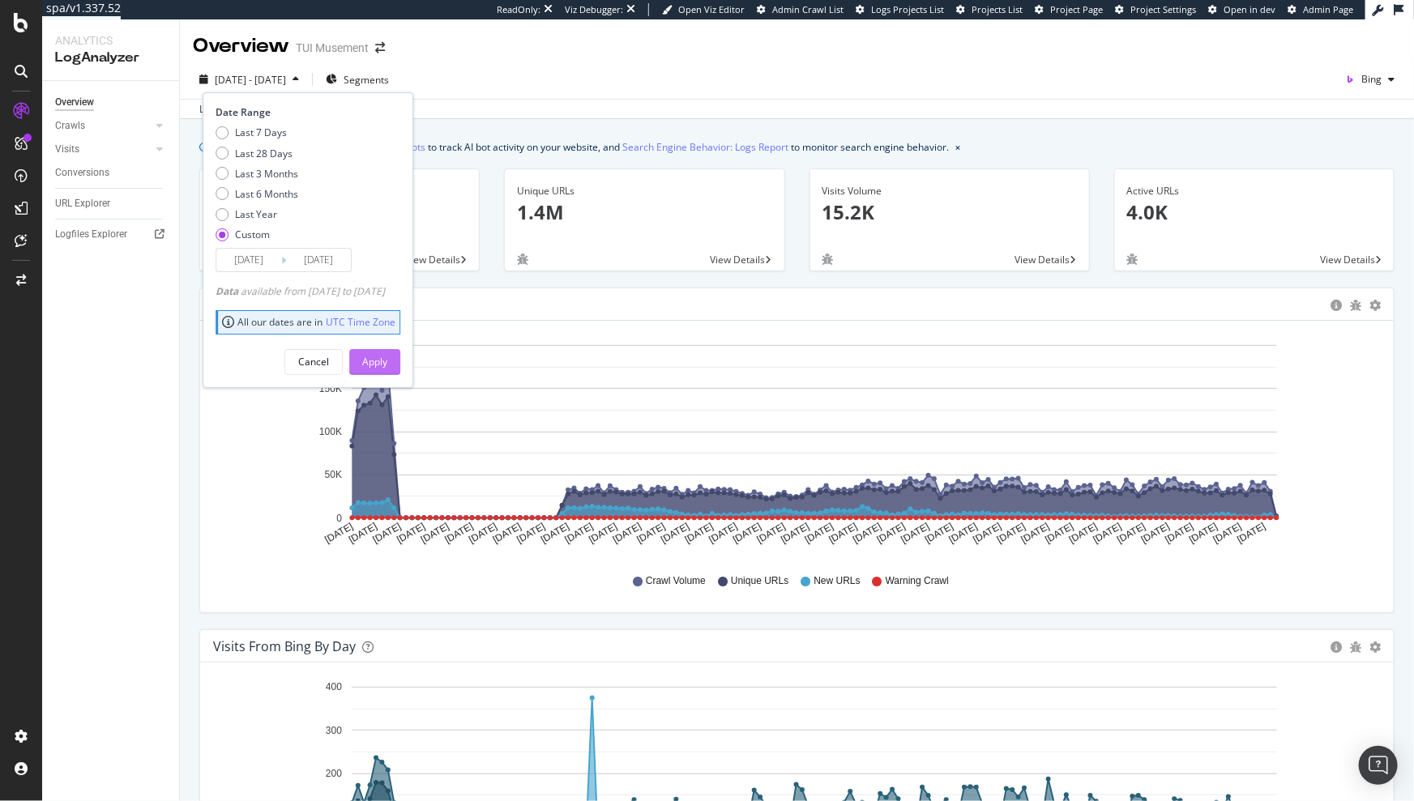
click at [387, 369] on div "Apply" at bounding box center [374, 362] width 25 height 24
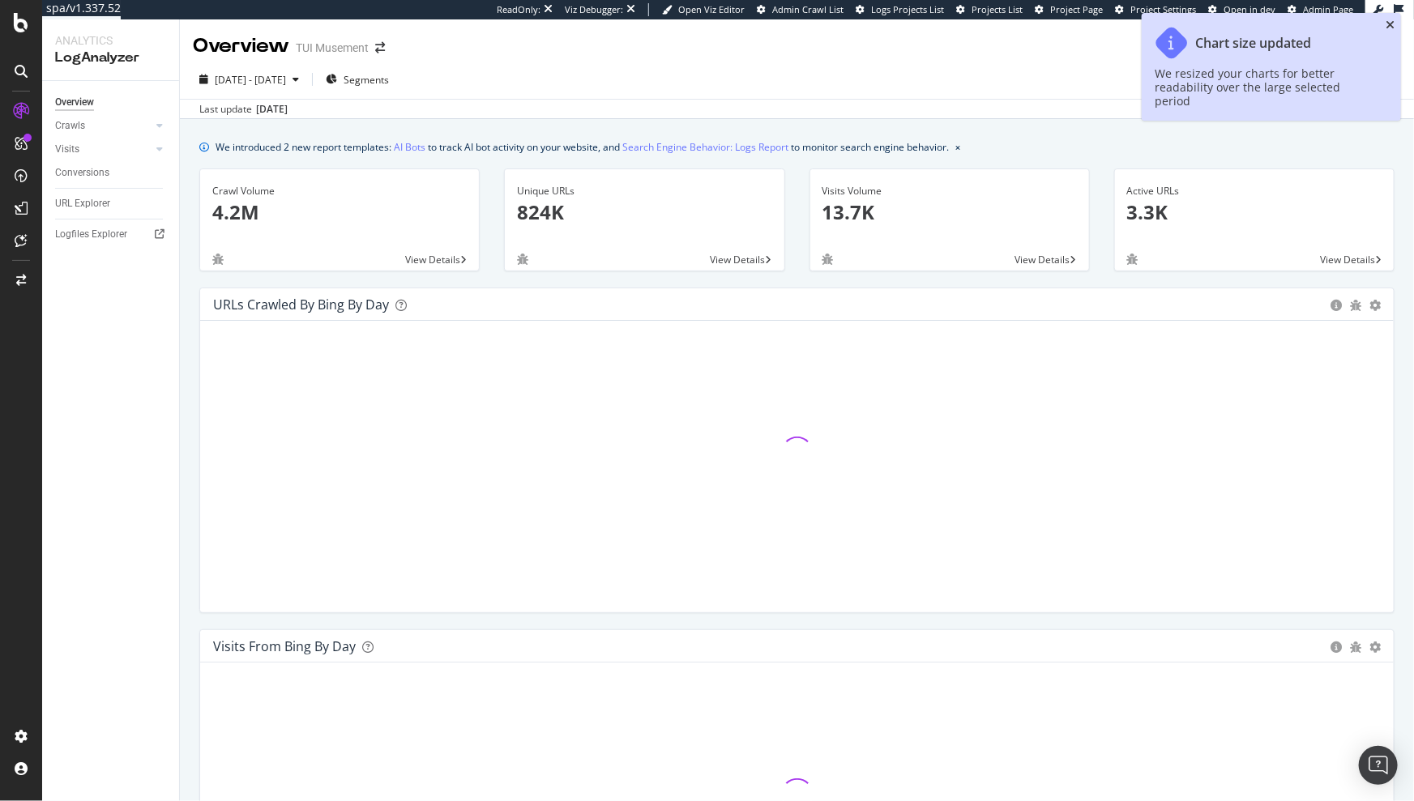
click at [1391, 25] on icon "close toast" at bounding box center [1389, 24] width 9 height 11
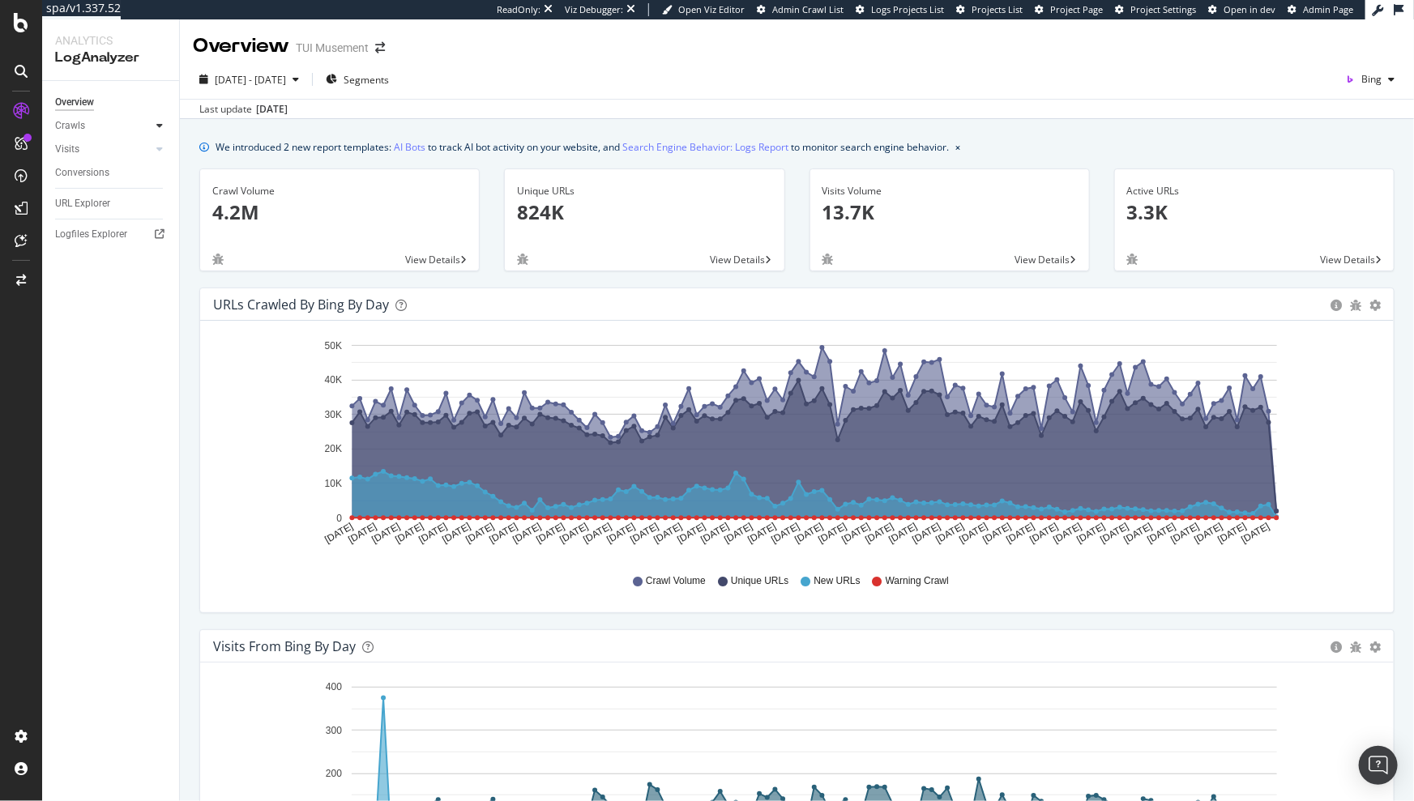
click at [161, 125] on icon at bounding box center [159, 126] width 6 height 10
click at [107, 152] on div "Daily Distribution" at bounding box center [99, 149] width 75 height 17
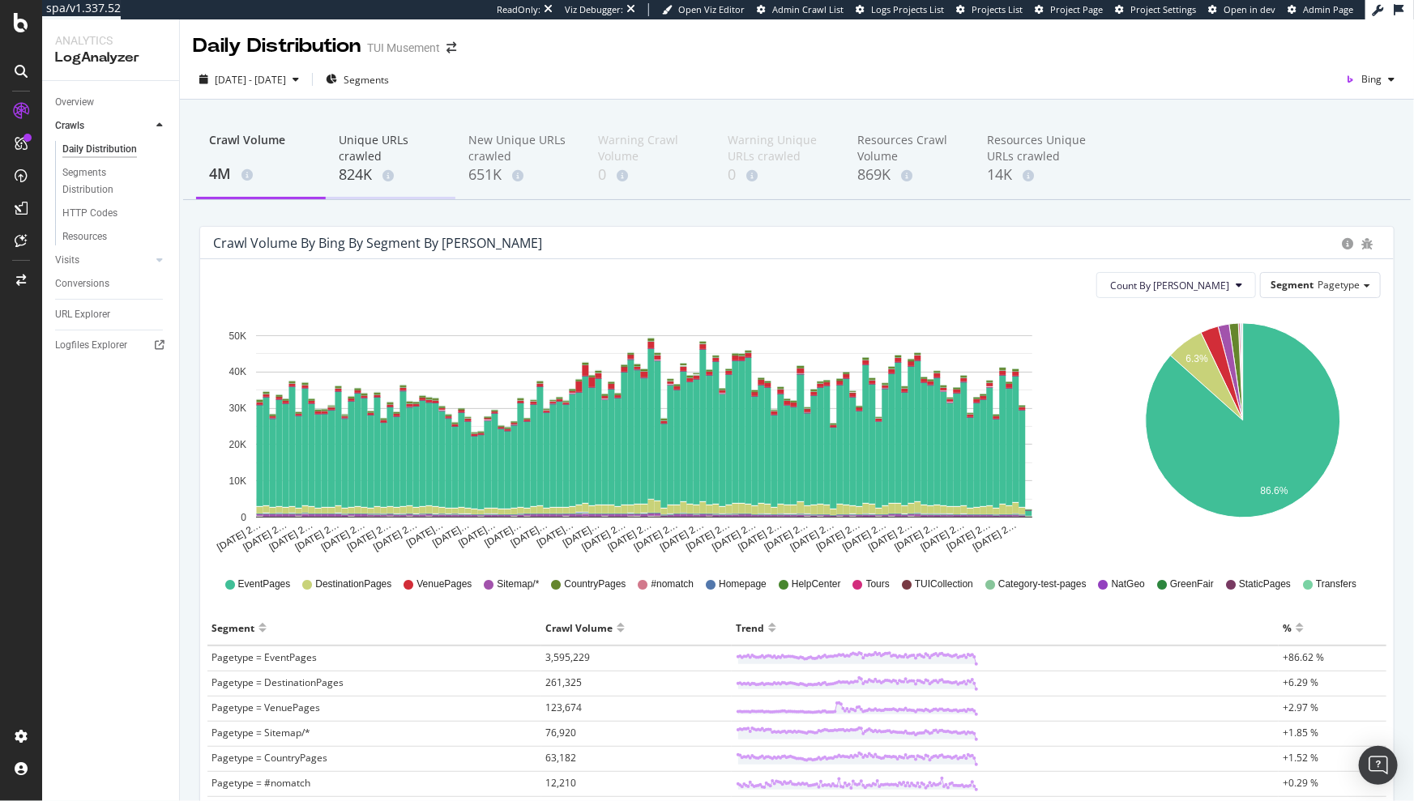
click at [392, 163] on div "Unique URLs crawled" at bounding box center [391, 148] width 104 height 32
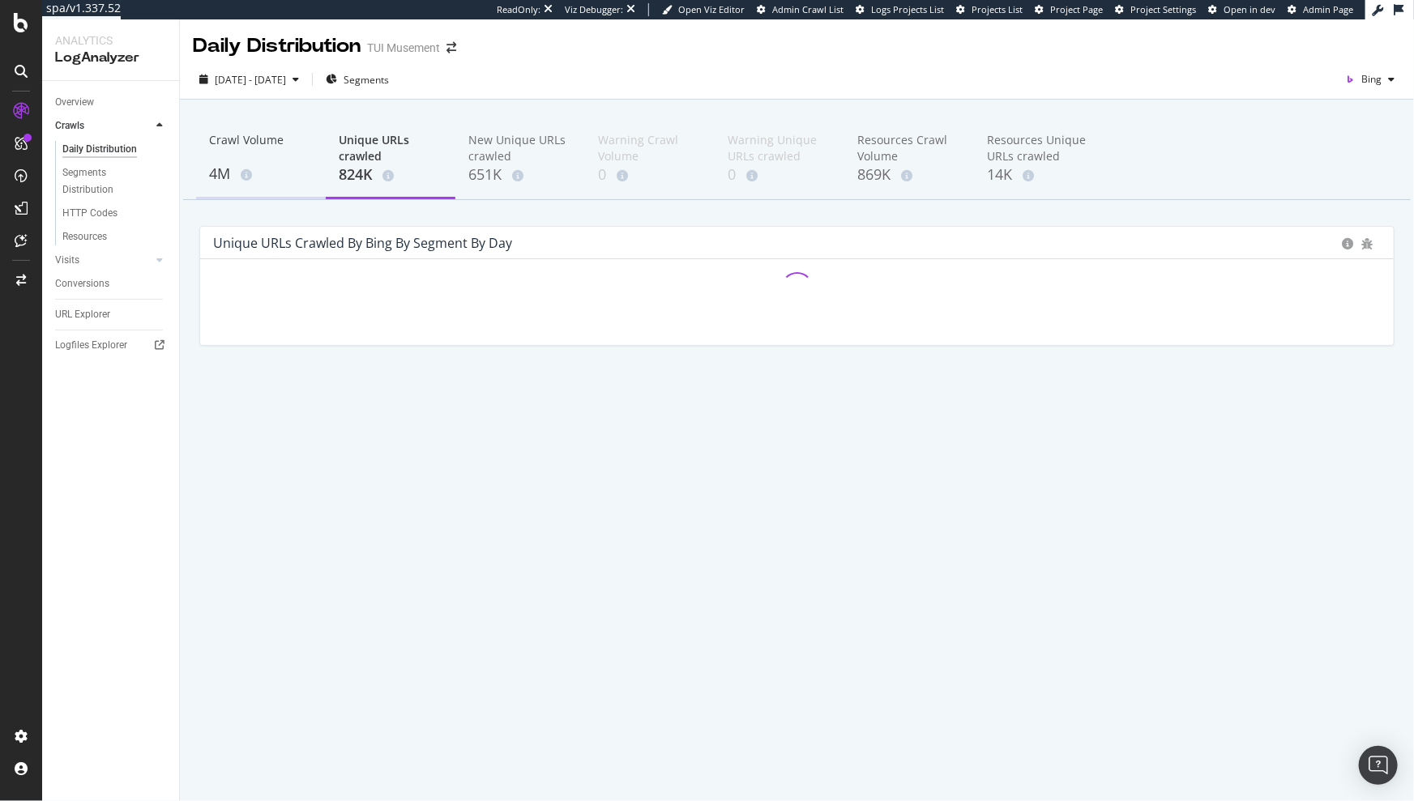
click at [266, 137] on div "Crawl Volume" at bounding box center [261, 147] width 104 height 31
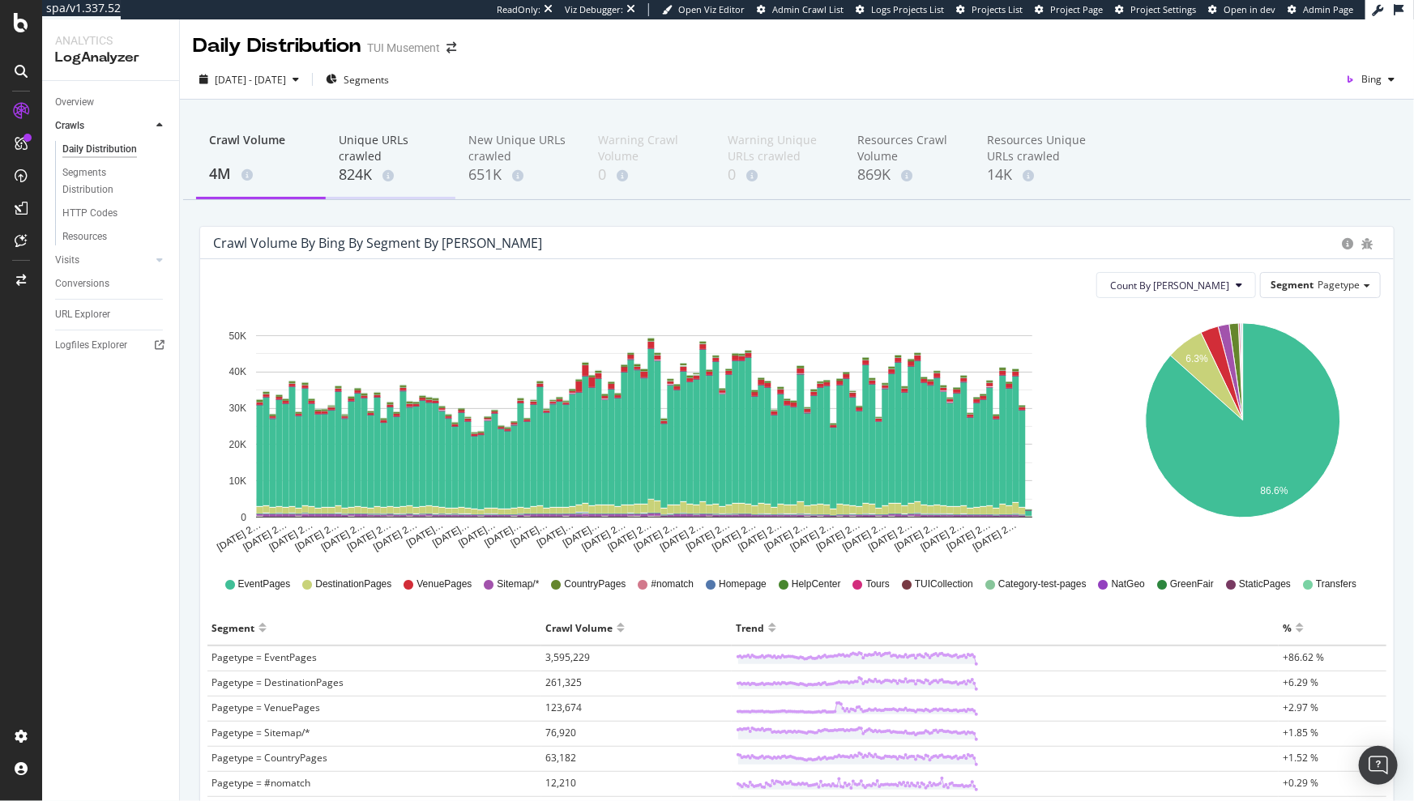
click at [368, 171] on div "824K" at bounding box center [391, 174] width 104 height 21
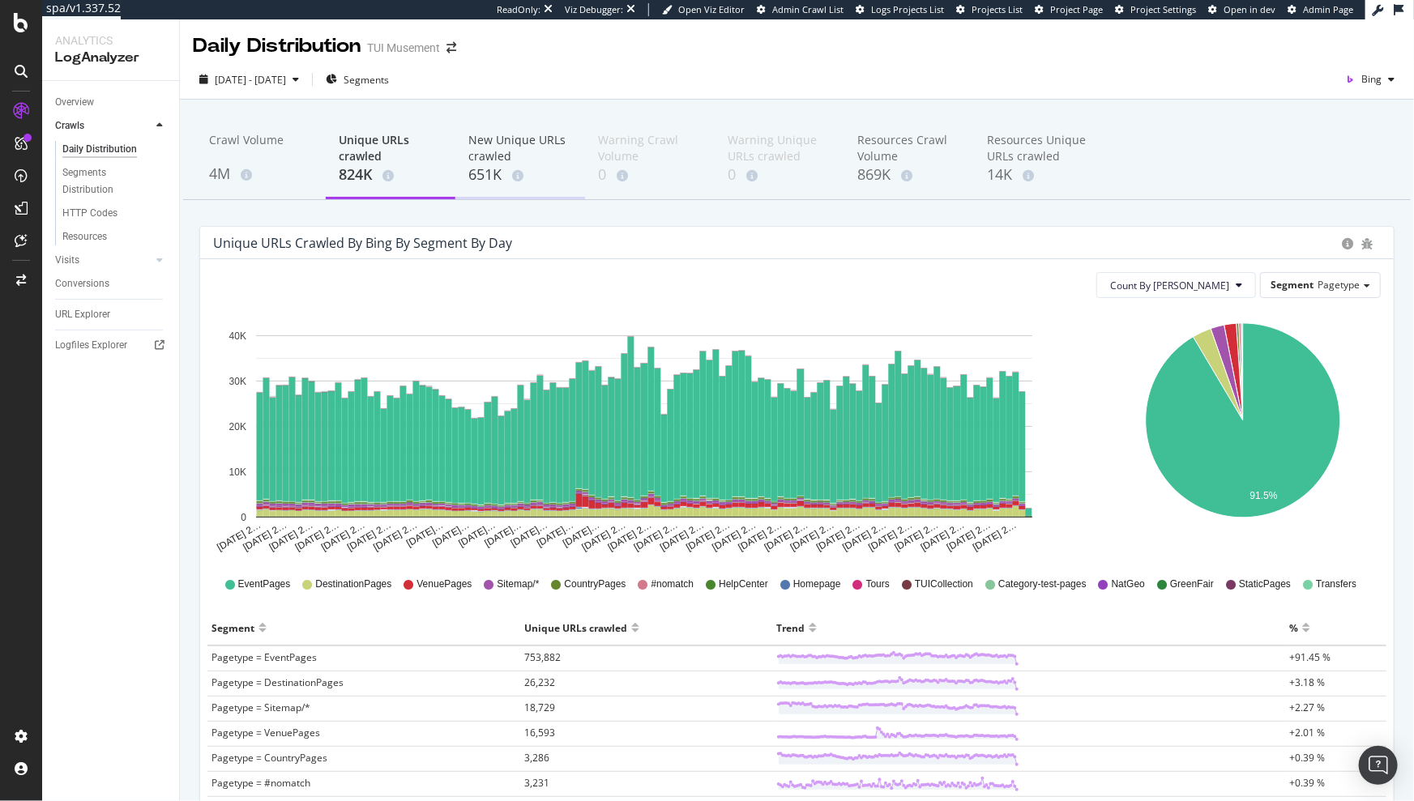
click at [497, 141] on div "New Unique URLs crawled" at bounding box center [520, 148] width 104 height 32
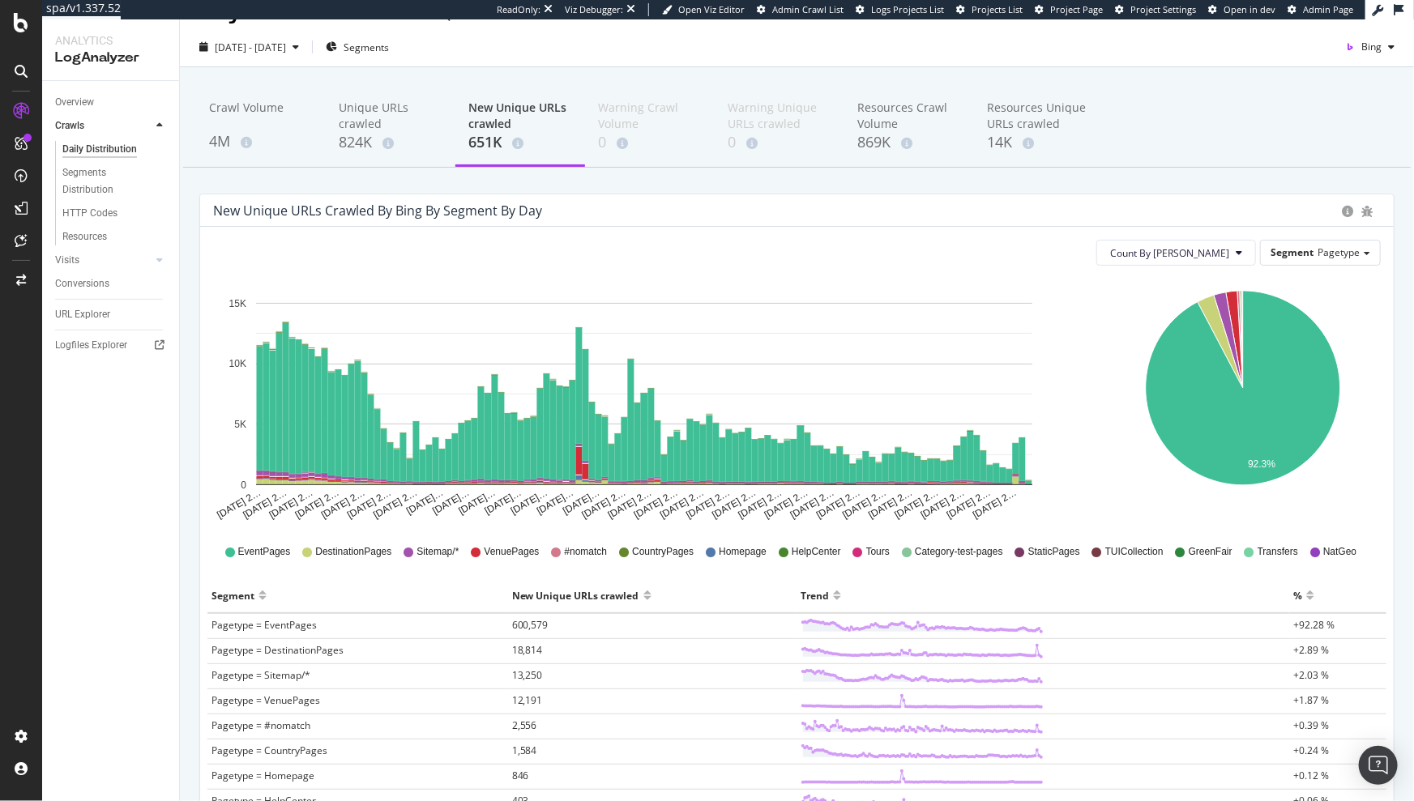
scroll to position [33, 0]
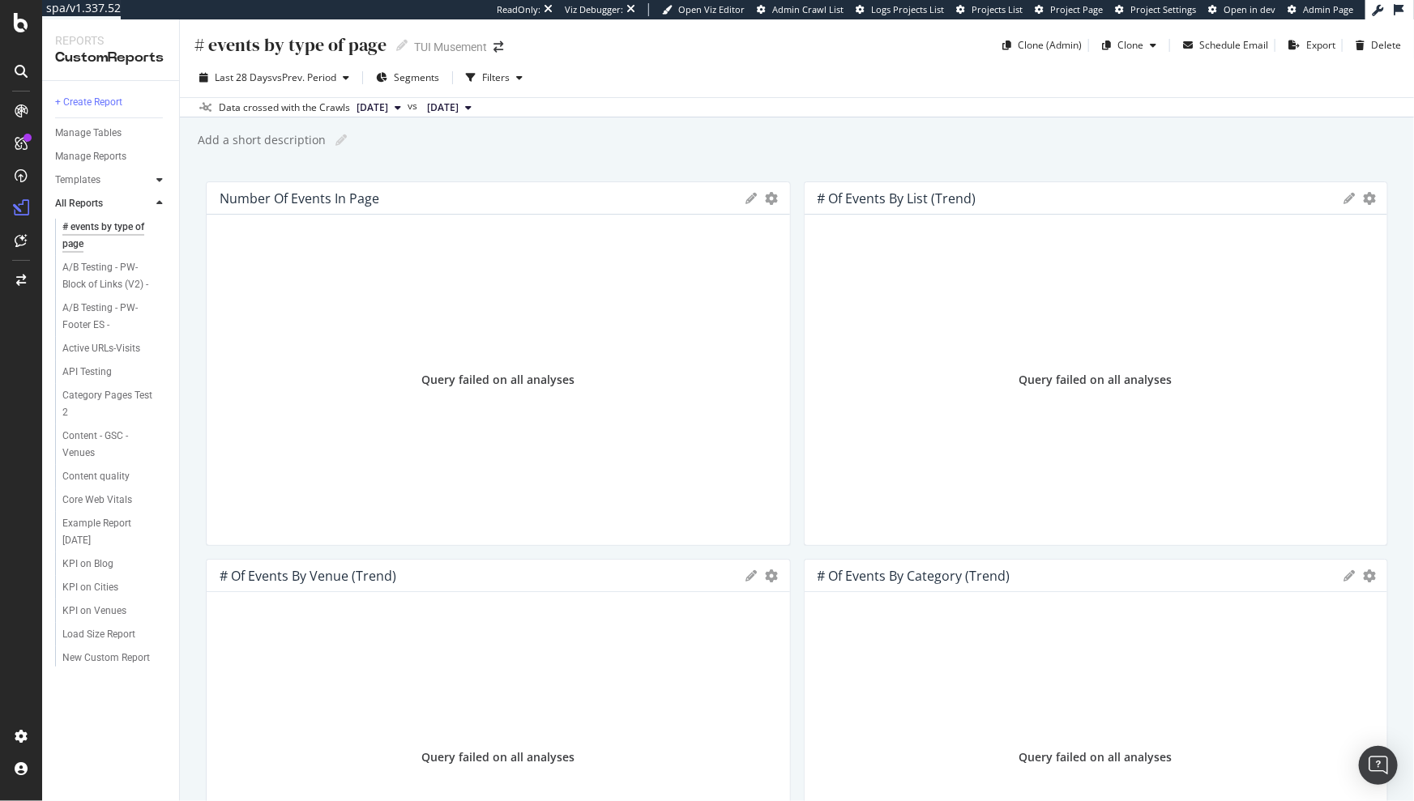
click at [160, 177] on icon at bounding box center [159, 180] width 6 height 10
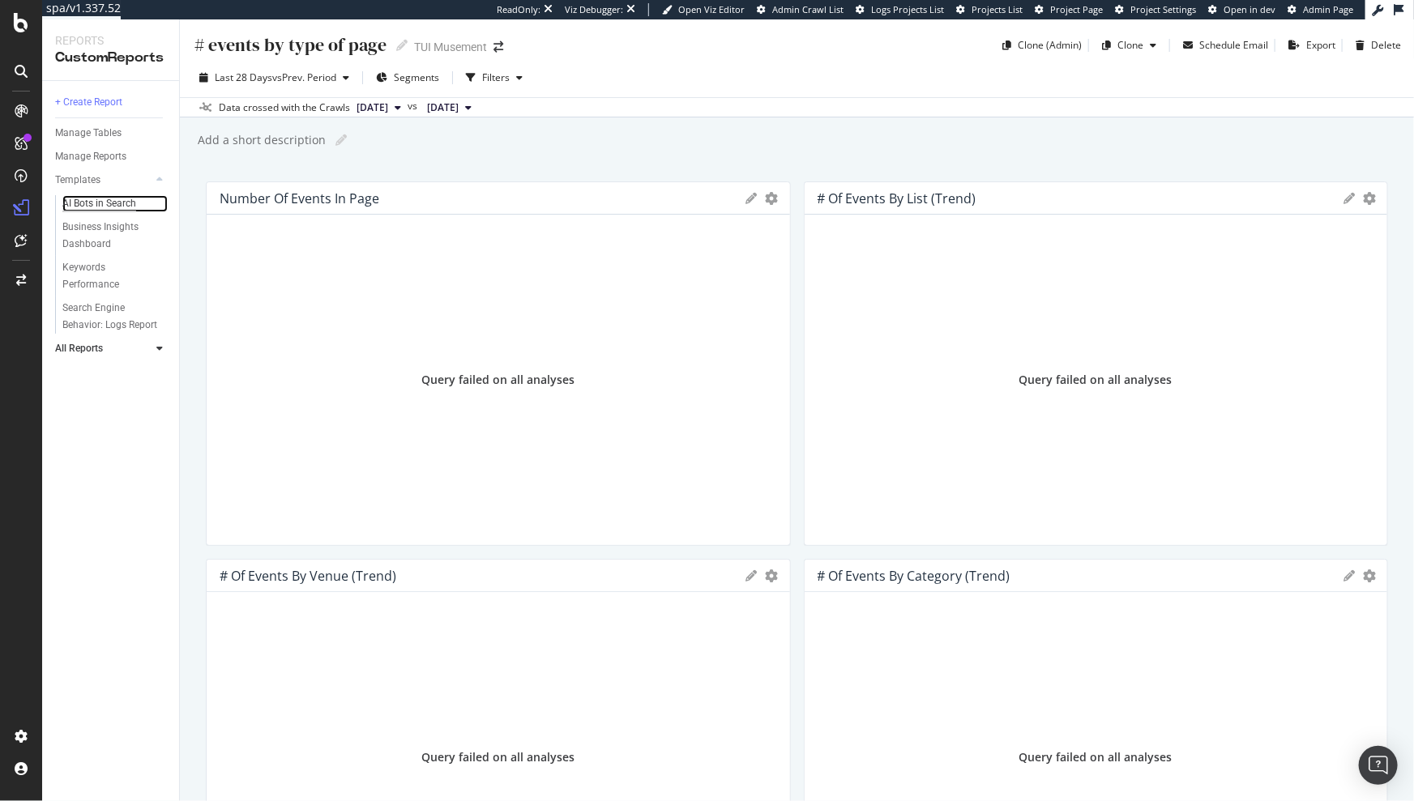
click at [109, 207] on div "AI Bots in Search" at bounding box center [99, 203] width 74 height 17
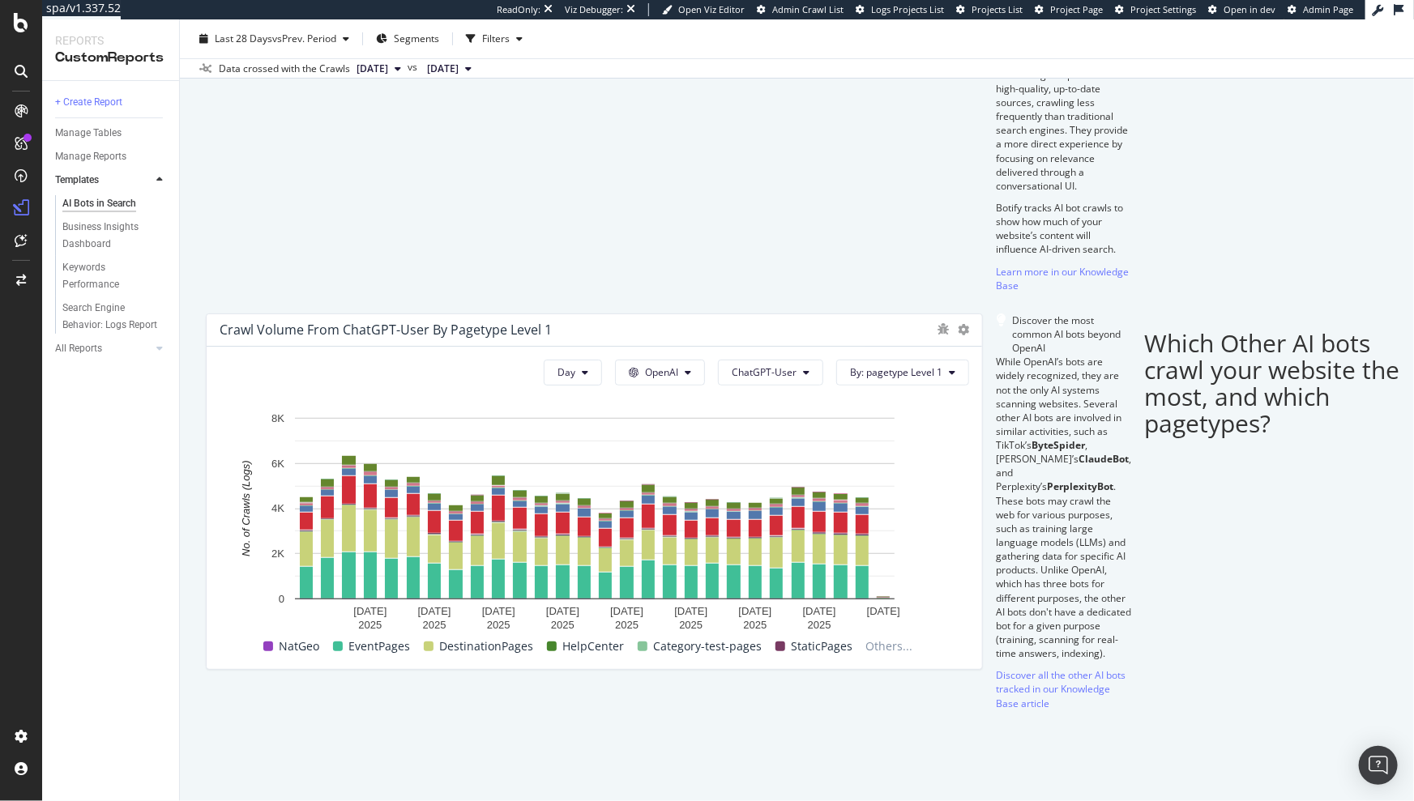
scroll to position [446, 0]
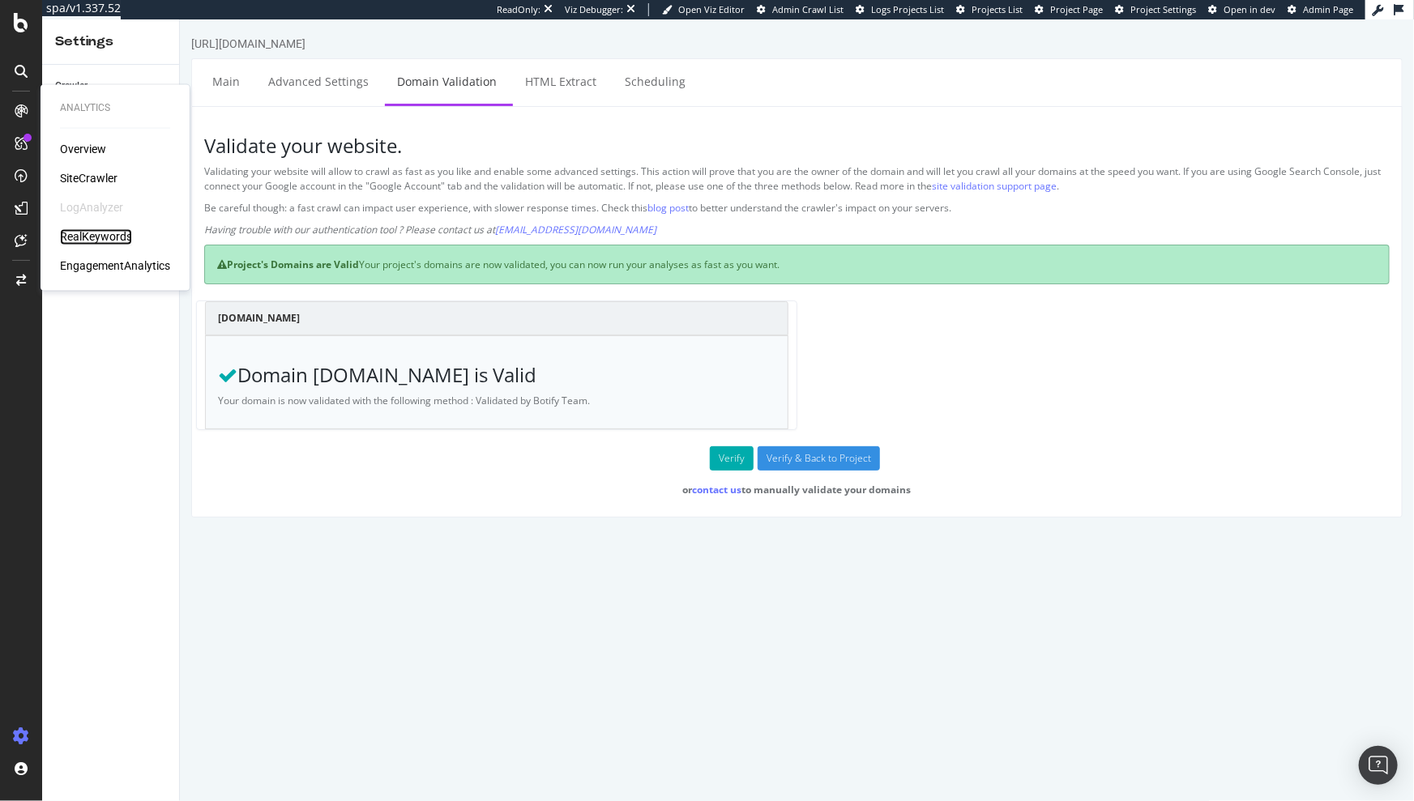
click at [93, 231] on div "RealKeywords" at bounding box center [96, 237] width 72 height 16
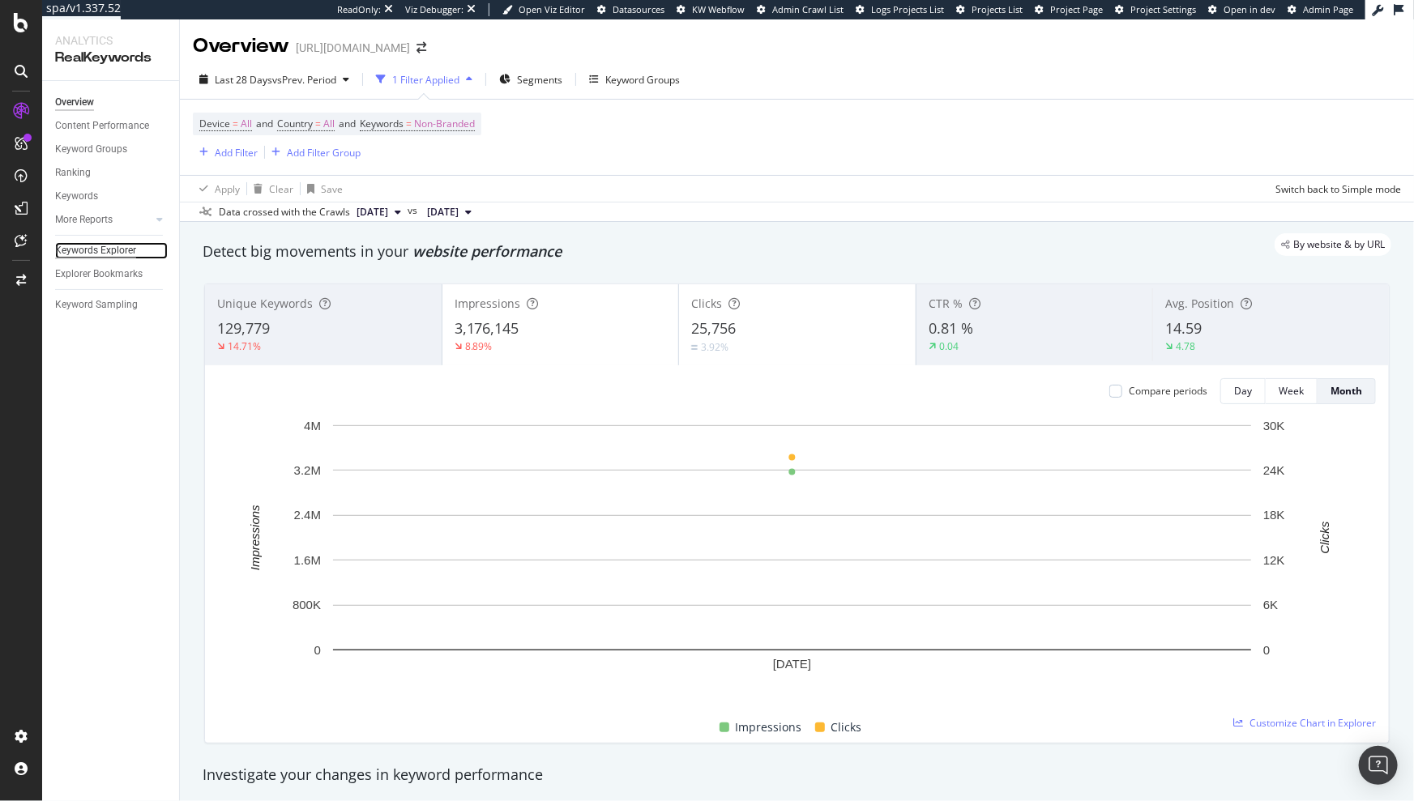
click at [71, 254] on div "Keywords Explorer" at bounding box center [95, 250] width 81 height 17
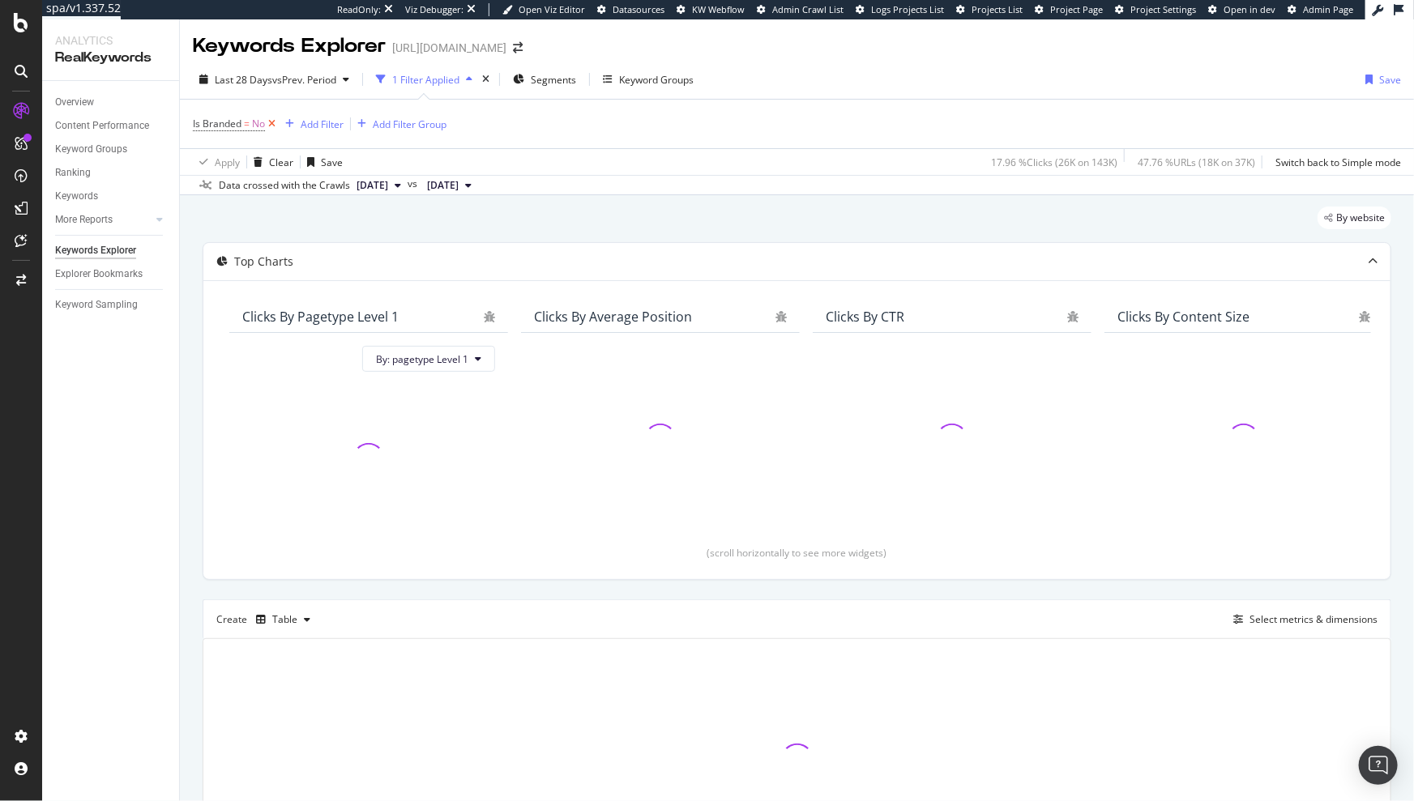
click at [273, 122] on icon at bounding box center [272, 124] width 14 height 16
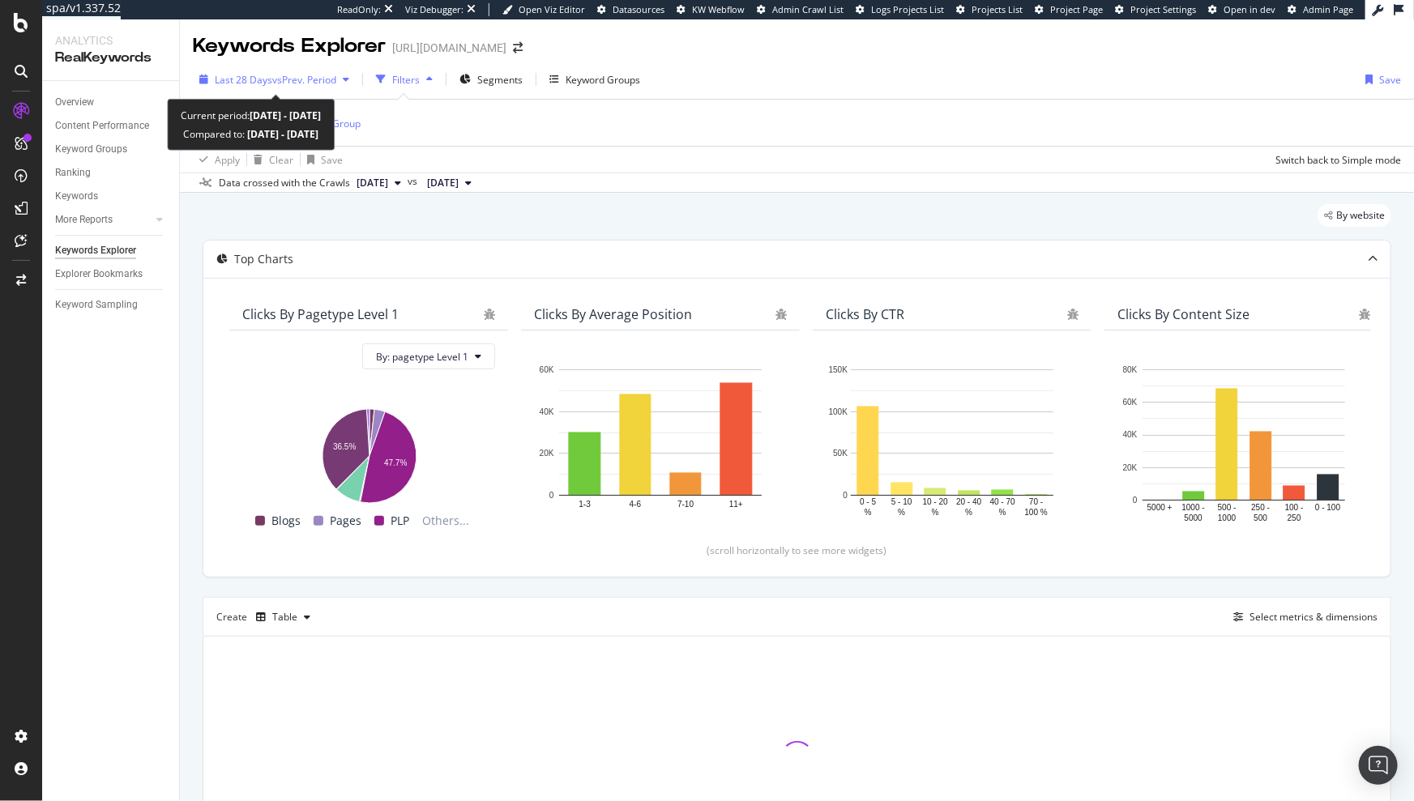
click at [321, 74] on span "vs Prev. Period" at bounding box center [304, 80] width 64 height 14
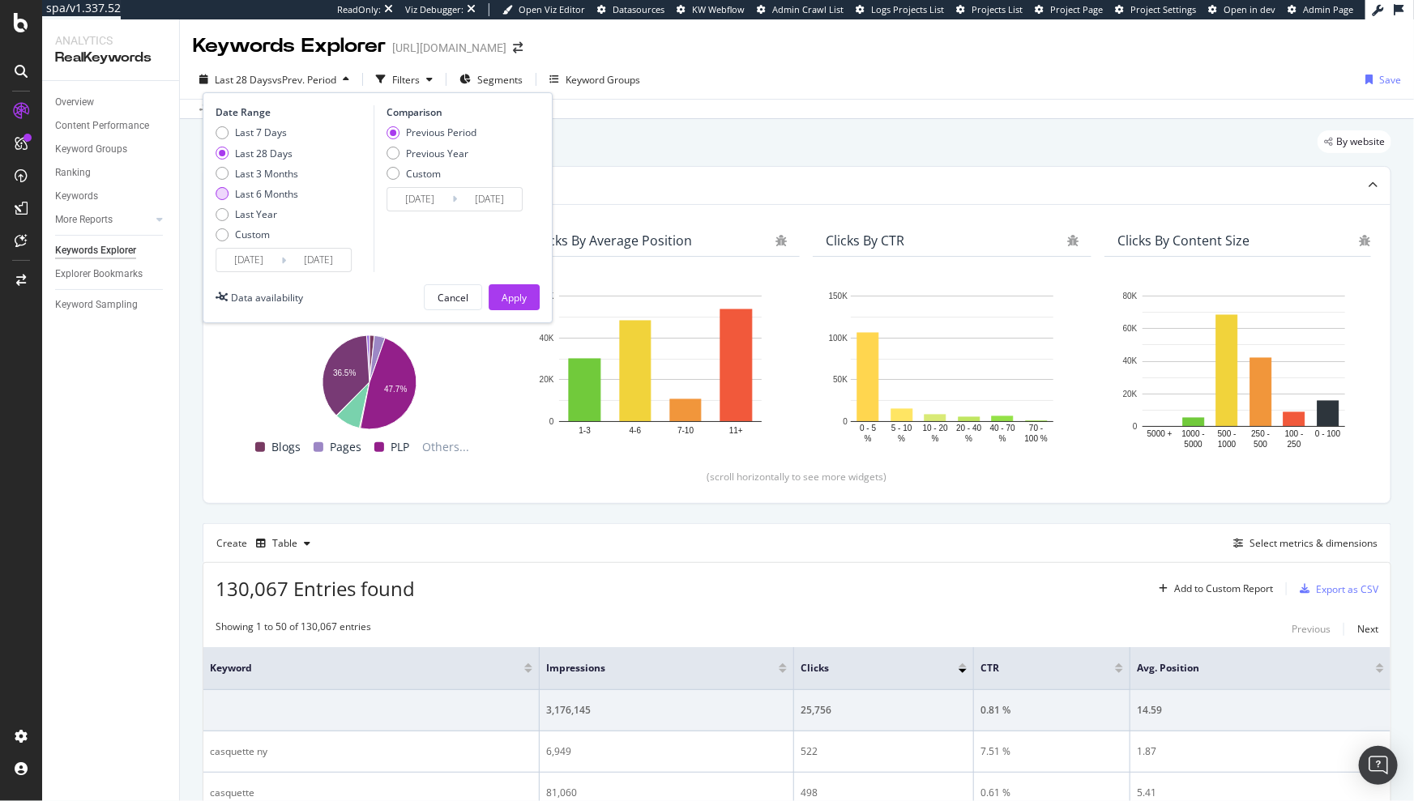
click at [256, 192] on div "Last 6 Months" at bounding box center [266, 194] width 63 height 14
type input "[DATE]"
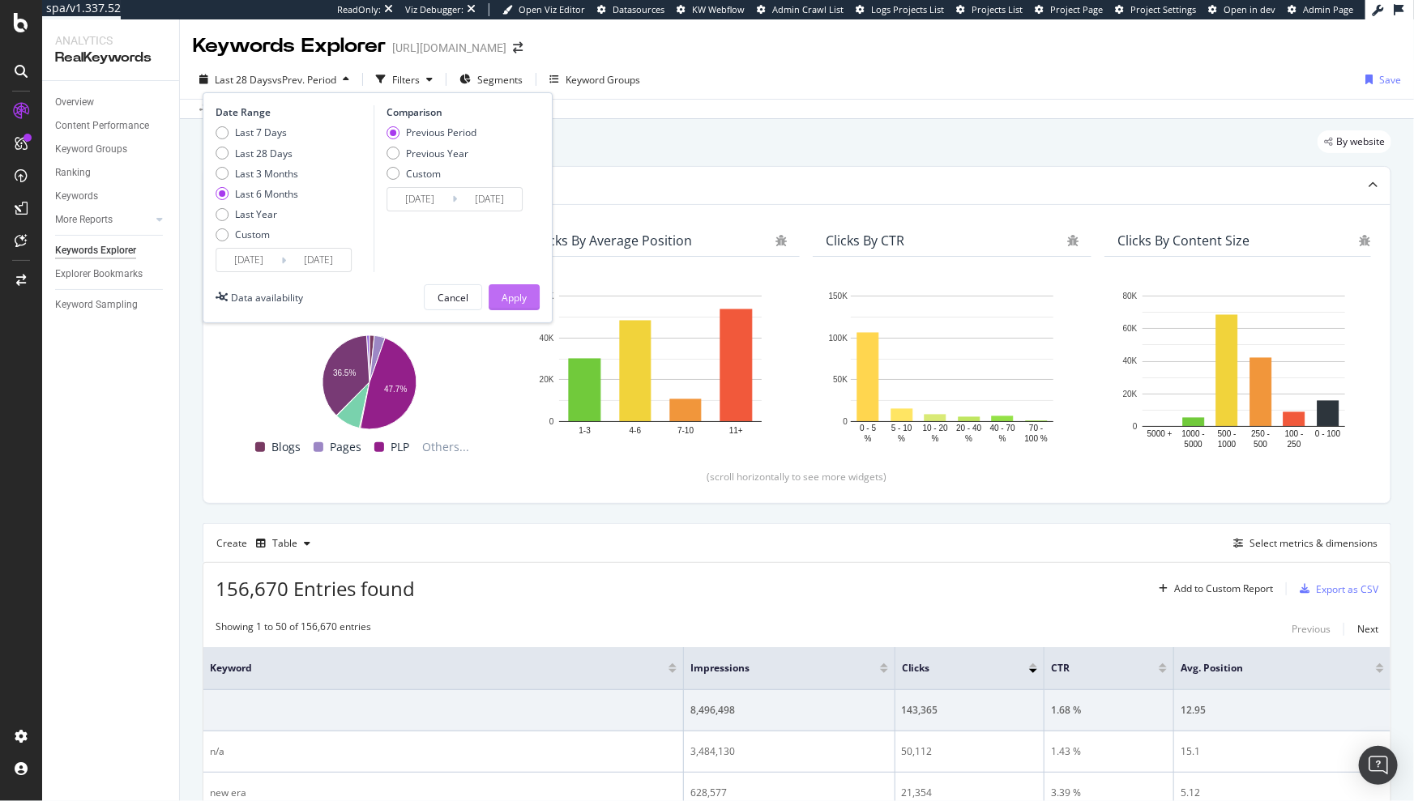
click at [515, 294] on div "Apply" at bounding box center [513, 298] width 25 height 14
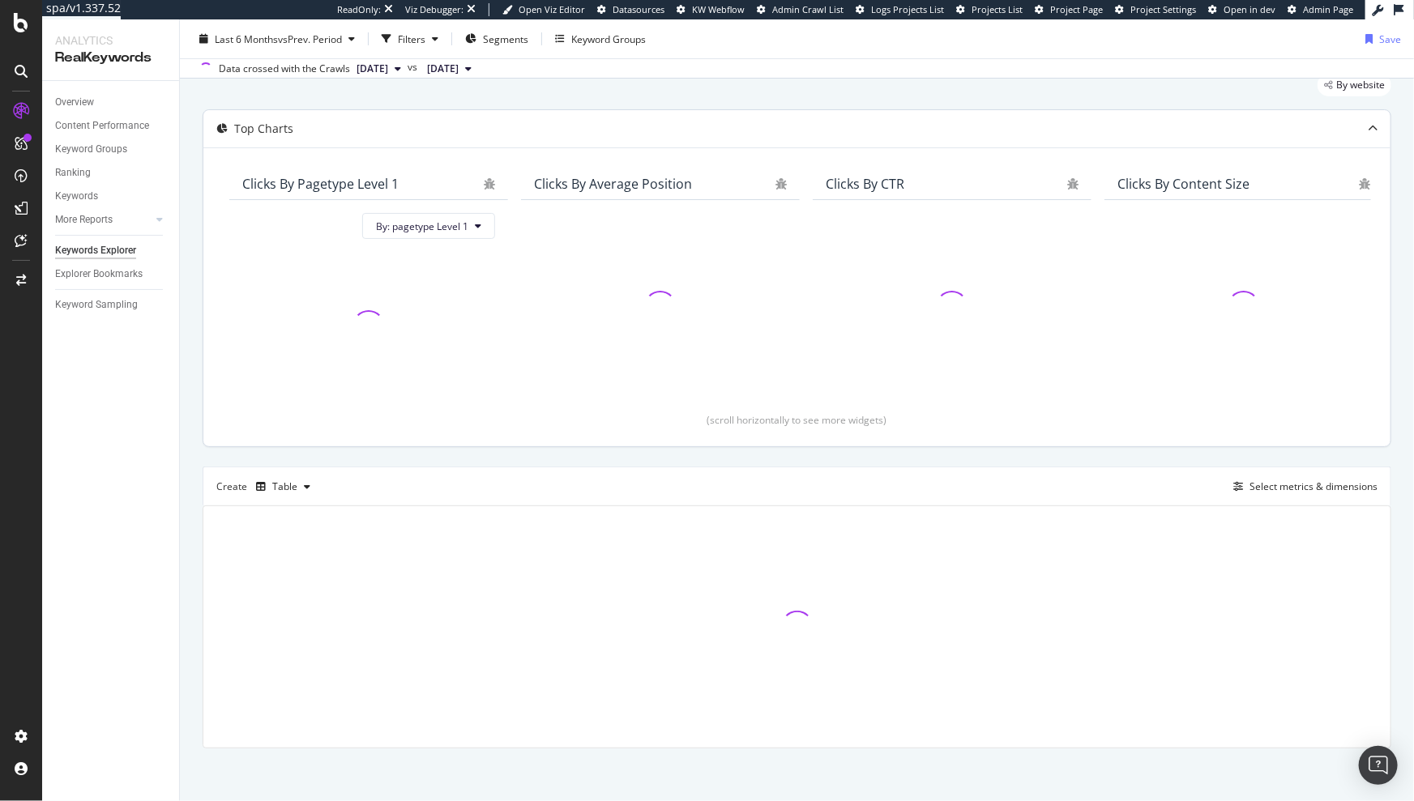
scroll to position [60, 0]
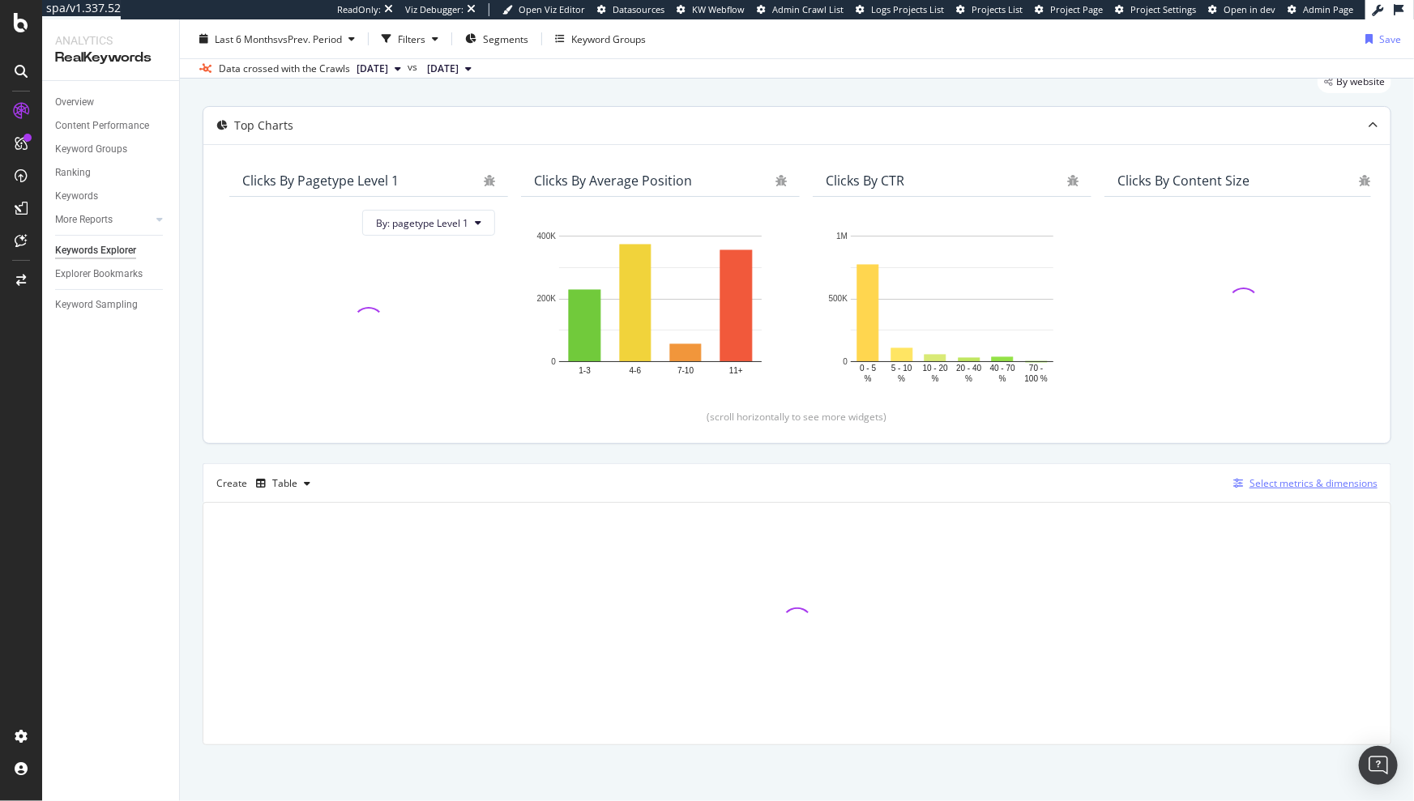
click at [1270, 487] on div "Select metrics & dimensions" at bounding box center [1313, 483] width 128 height 14
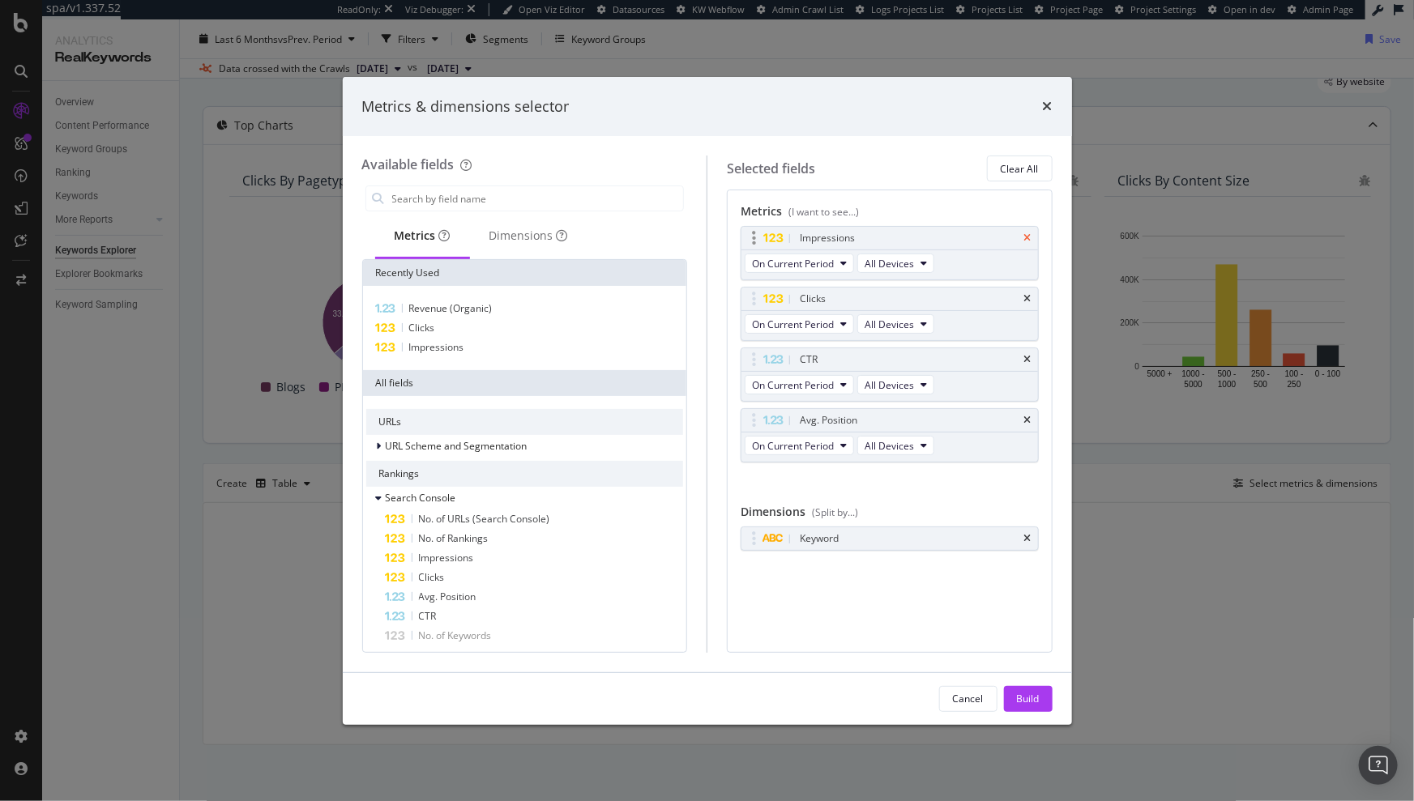
click at [1029, 233] on icon "times" at bounding box center [1027, 238] width 7 height 10
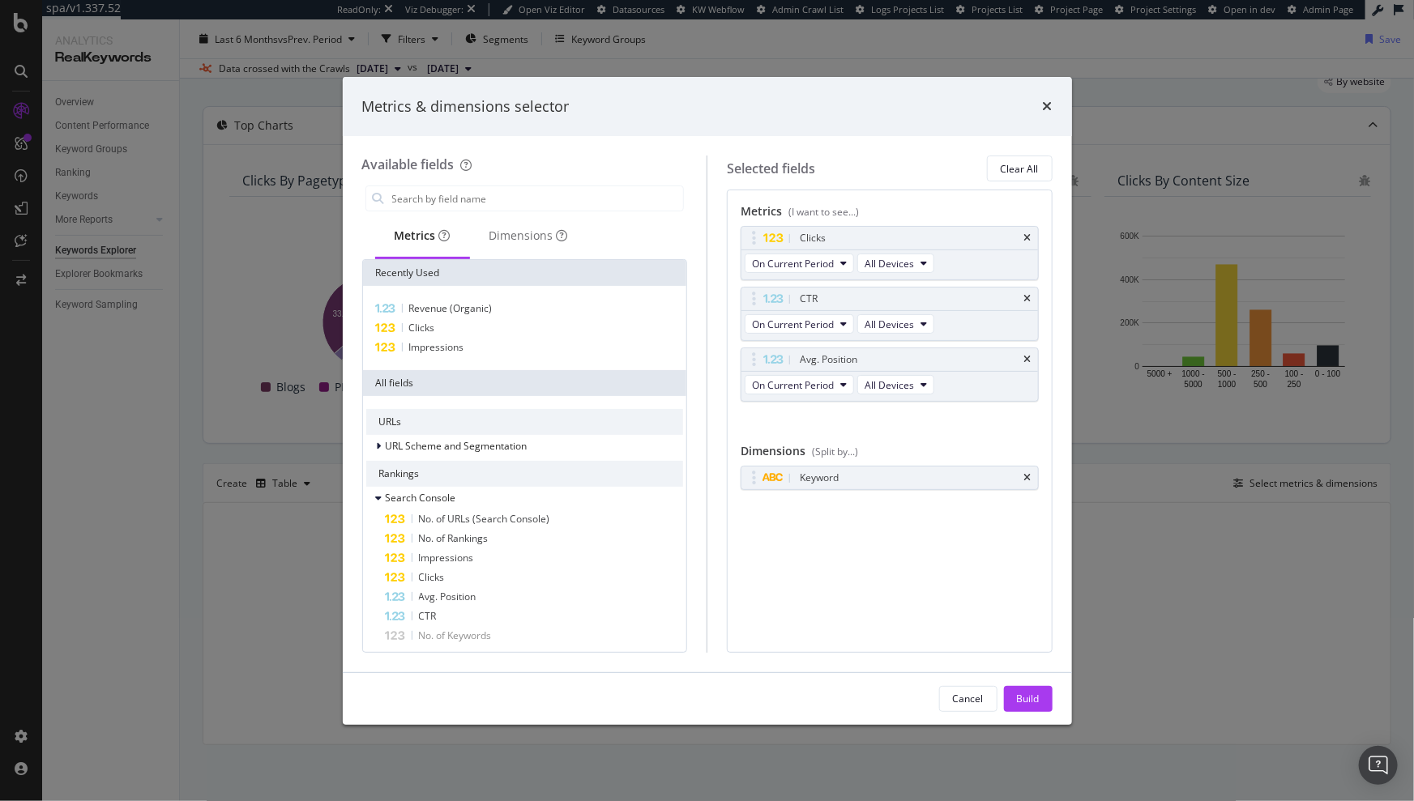
click at [1029, 233] on icon "times" at bounding box center [1027, 238] width 7 height 10
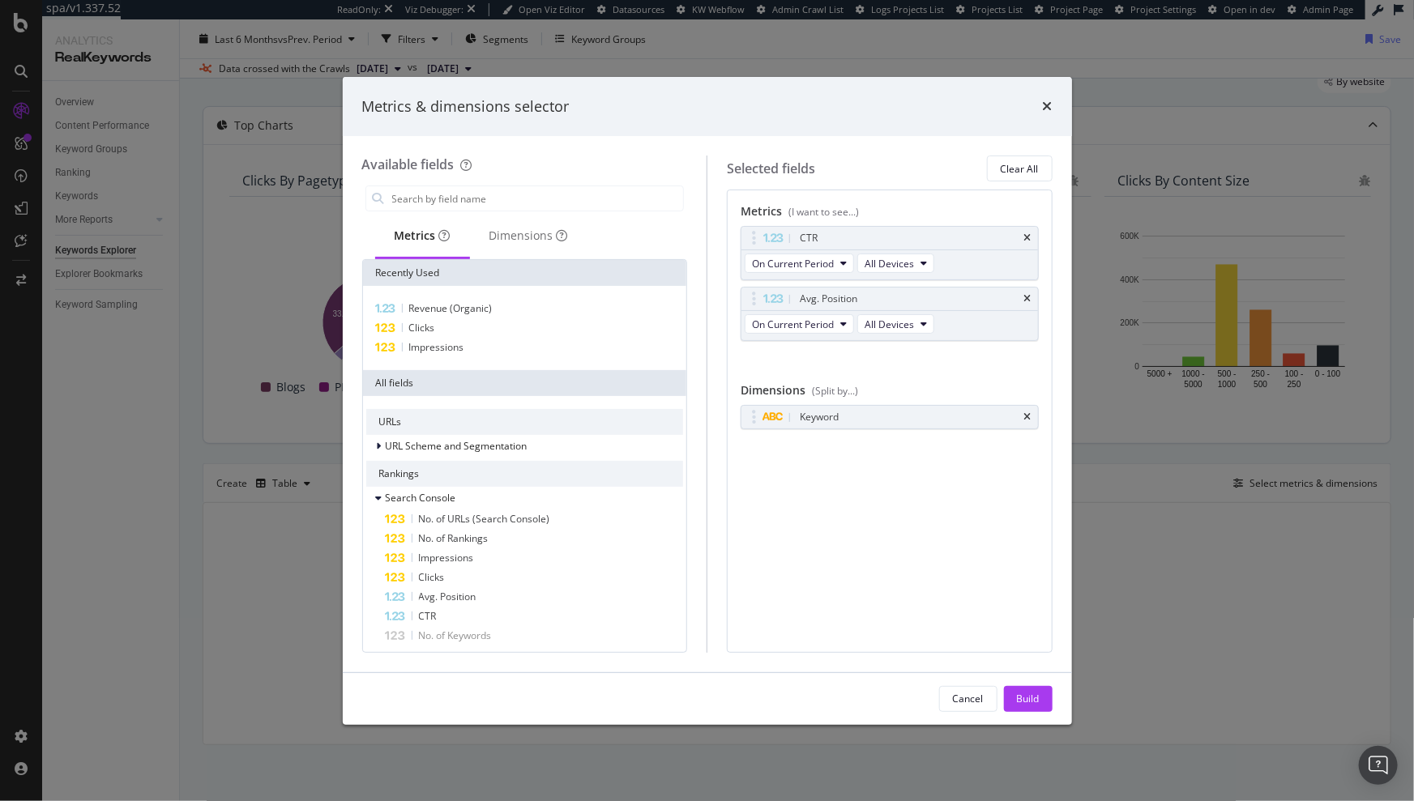
click at [1029, 233] on icon "times" at bounding box center [1027, 238] width 7 height 10
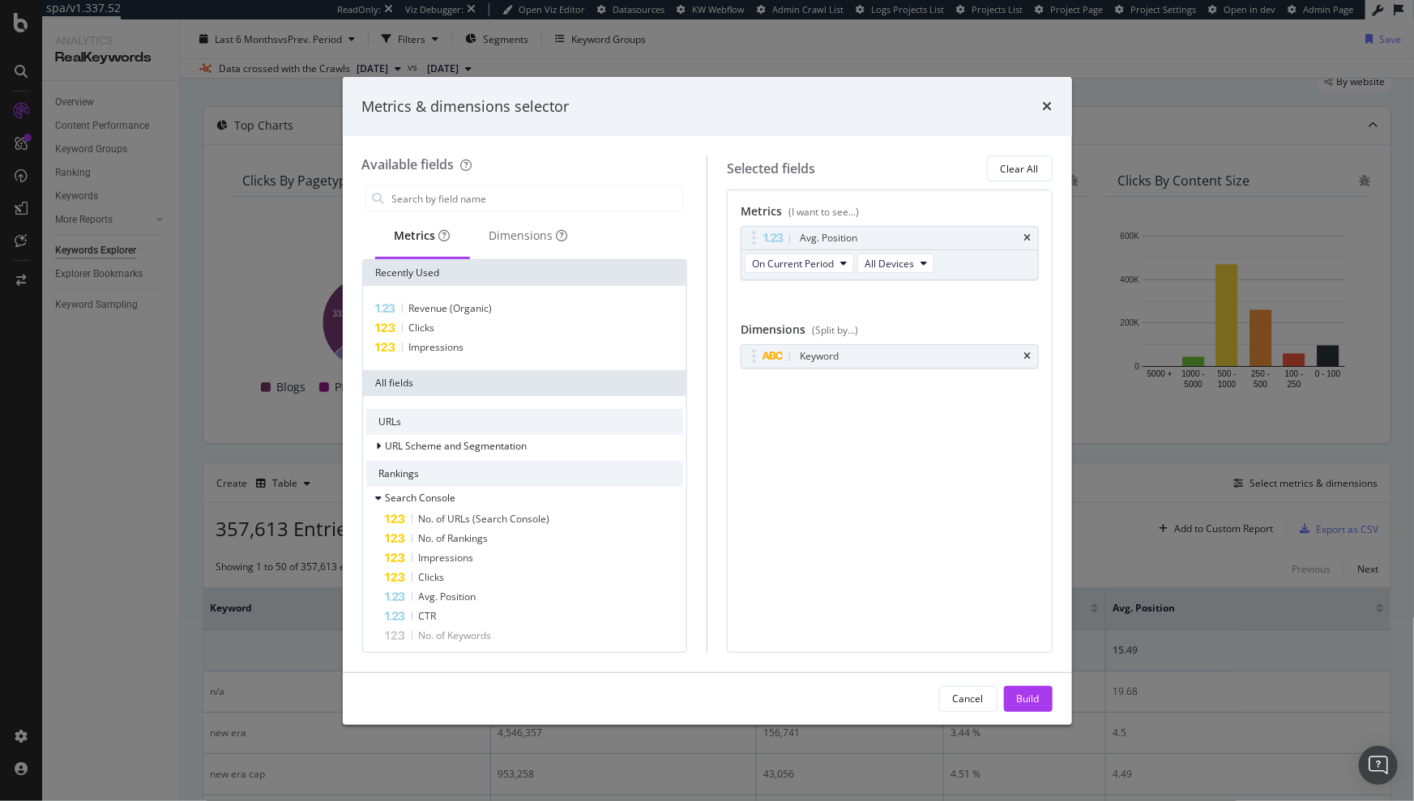
click at [1029, 233] on icon "times" at bounding box center [1027, 238] width 7 height 10
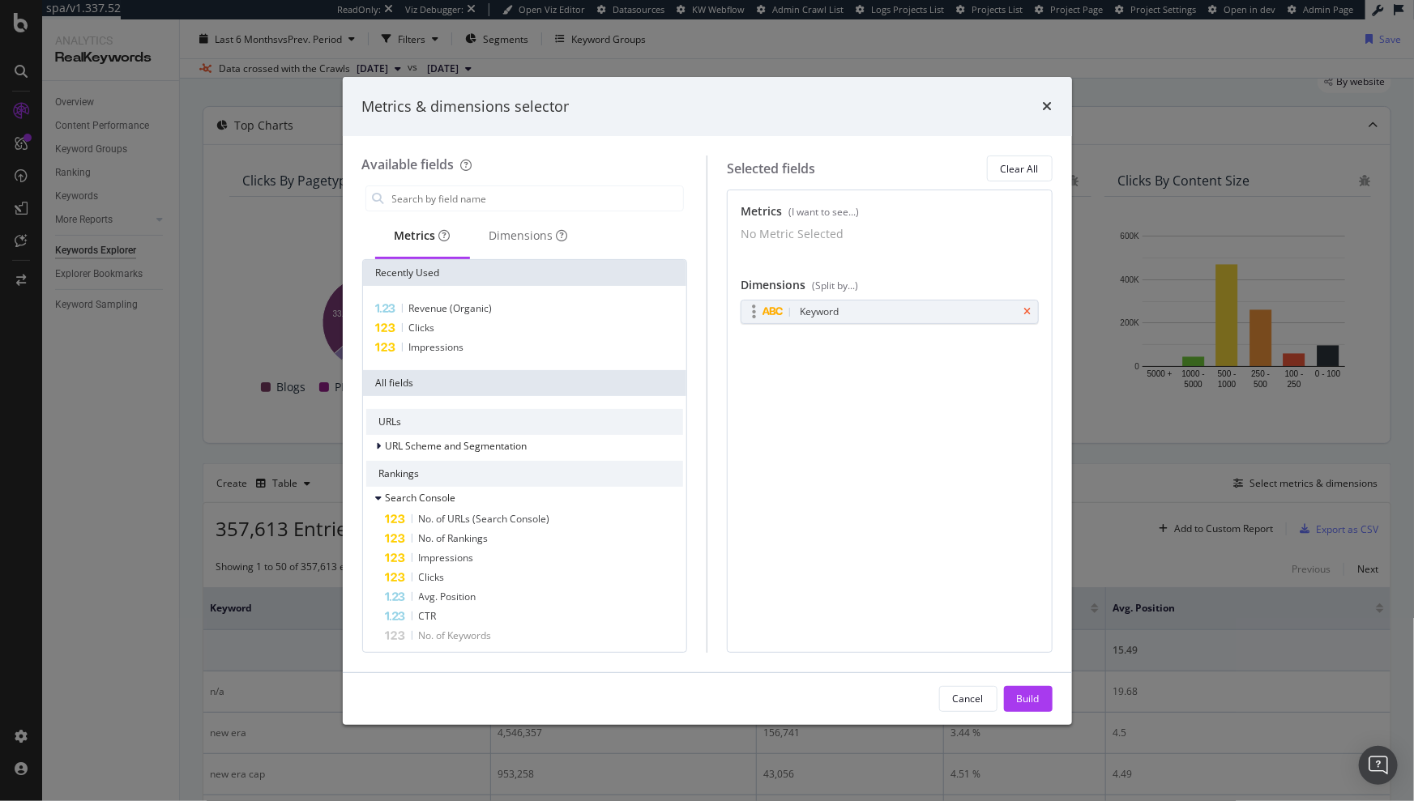
click at [1026, 317] on icon "times" at bounding box center [1027, 312] width 7 height 10
click at [545, 235] on div "Dimensions" at bounding box center [528, 236] width 79 height 16
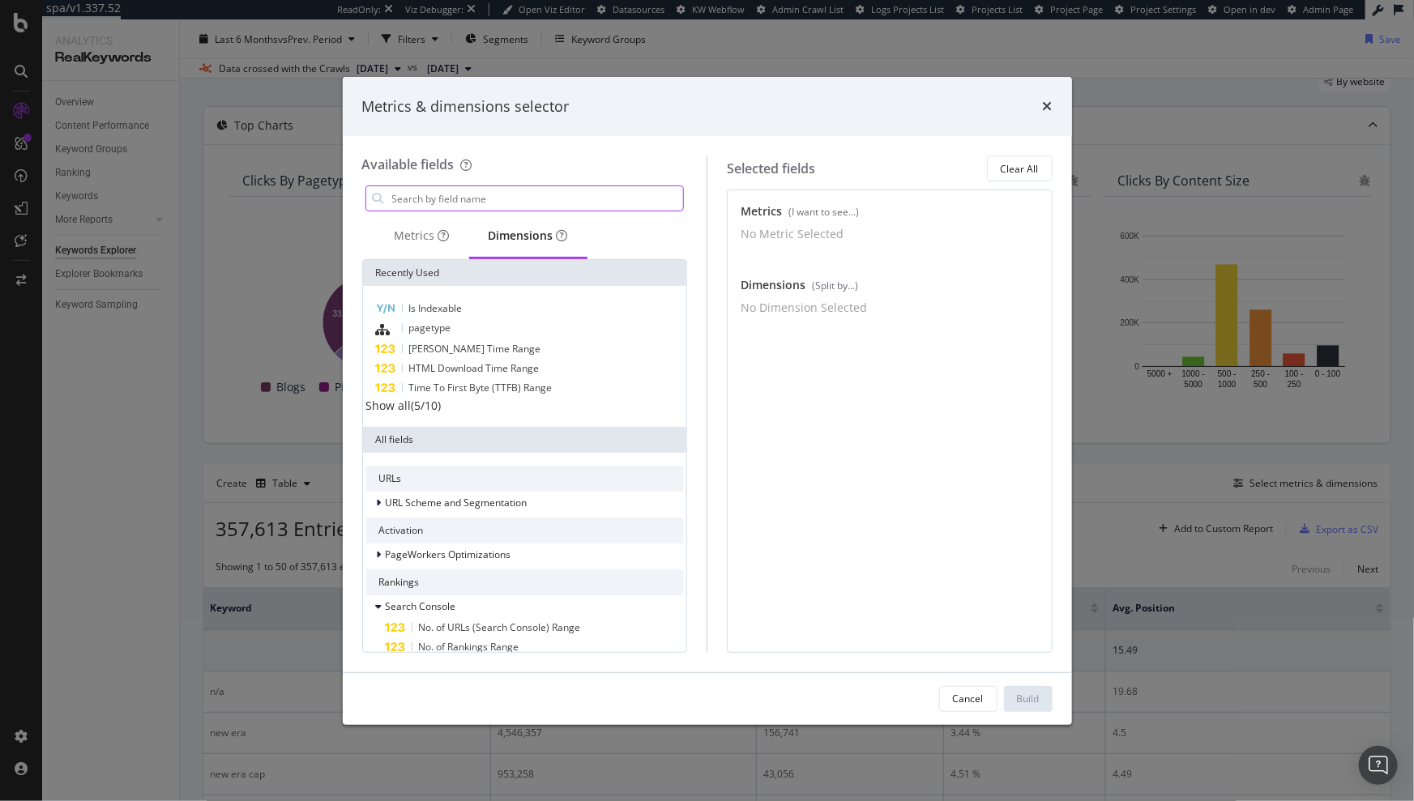
click at [491, 197] on input "modal" at bounding box center [536, 198] width 293 height 24
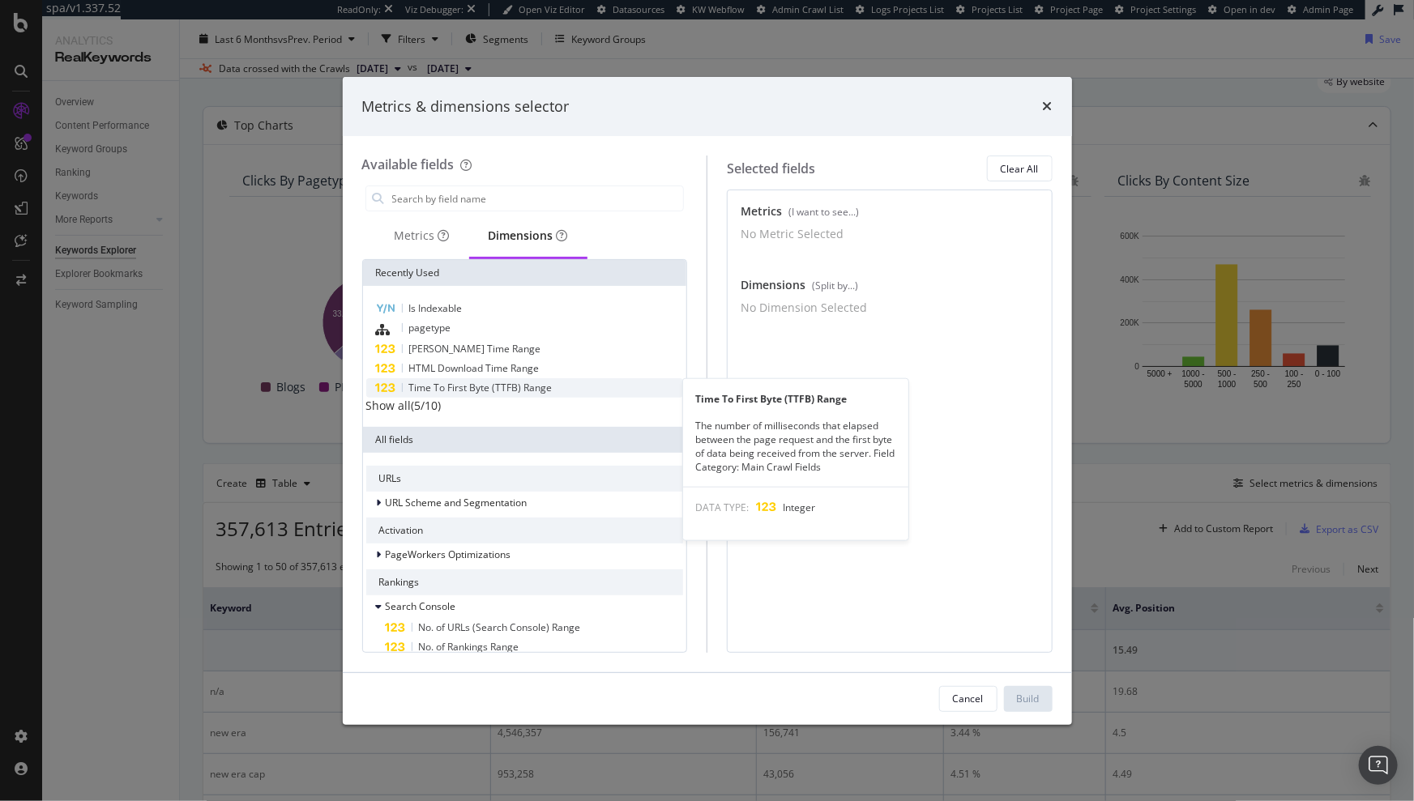
click at [481, 382] on span "Time To First Byte (TTFB) Range" at bounding box center [480, 388] width 143 height 14
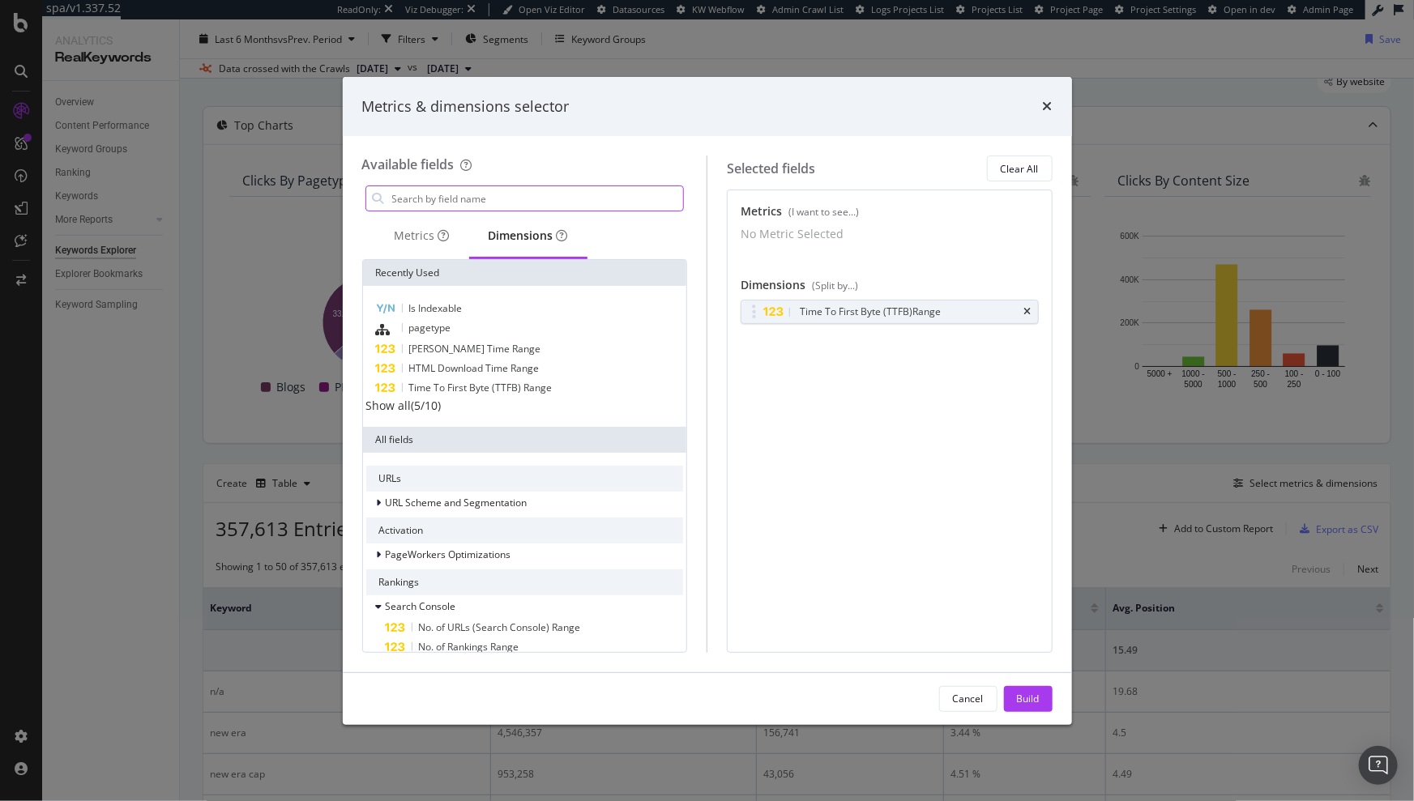
click at [554, 194] on input "modal" at bounding box center [536, 198] width 293 height 24
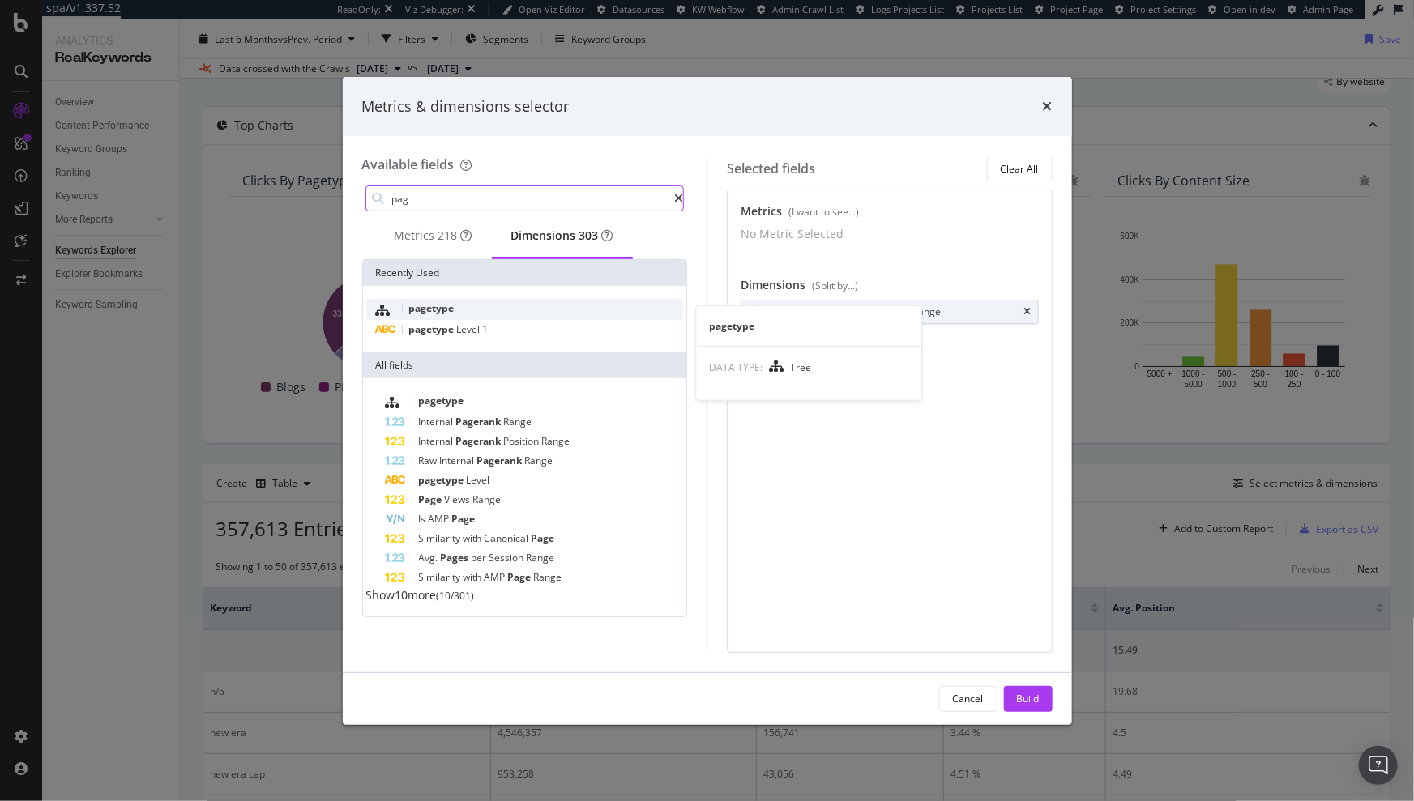
type input "pag"
click at [529, 310] on div "pagetype" at bounding box center [525, 309] width 318 height 21
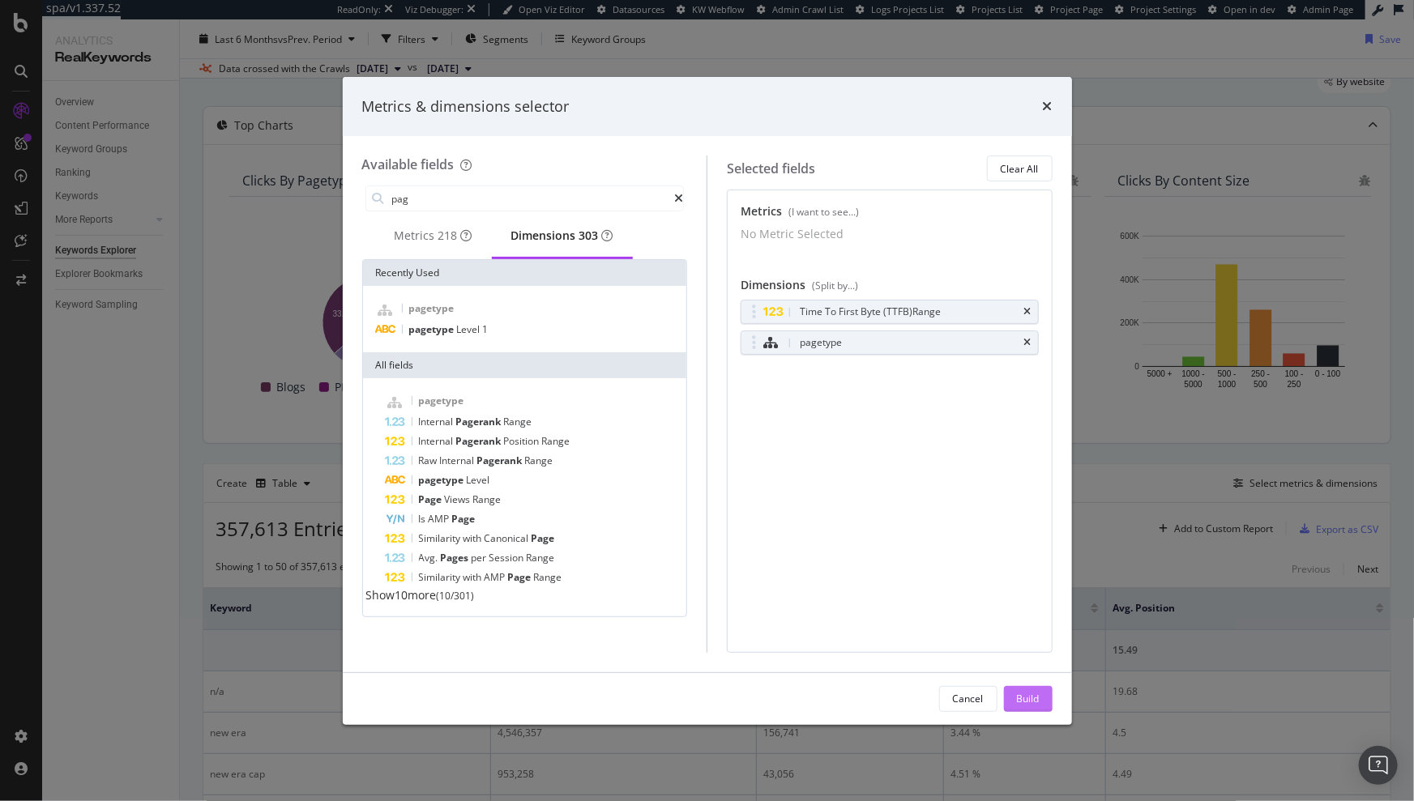
click at [1019, 693] on div "Build" at bounding box center [1028, 699] width 23 height 14
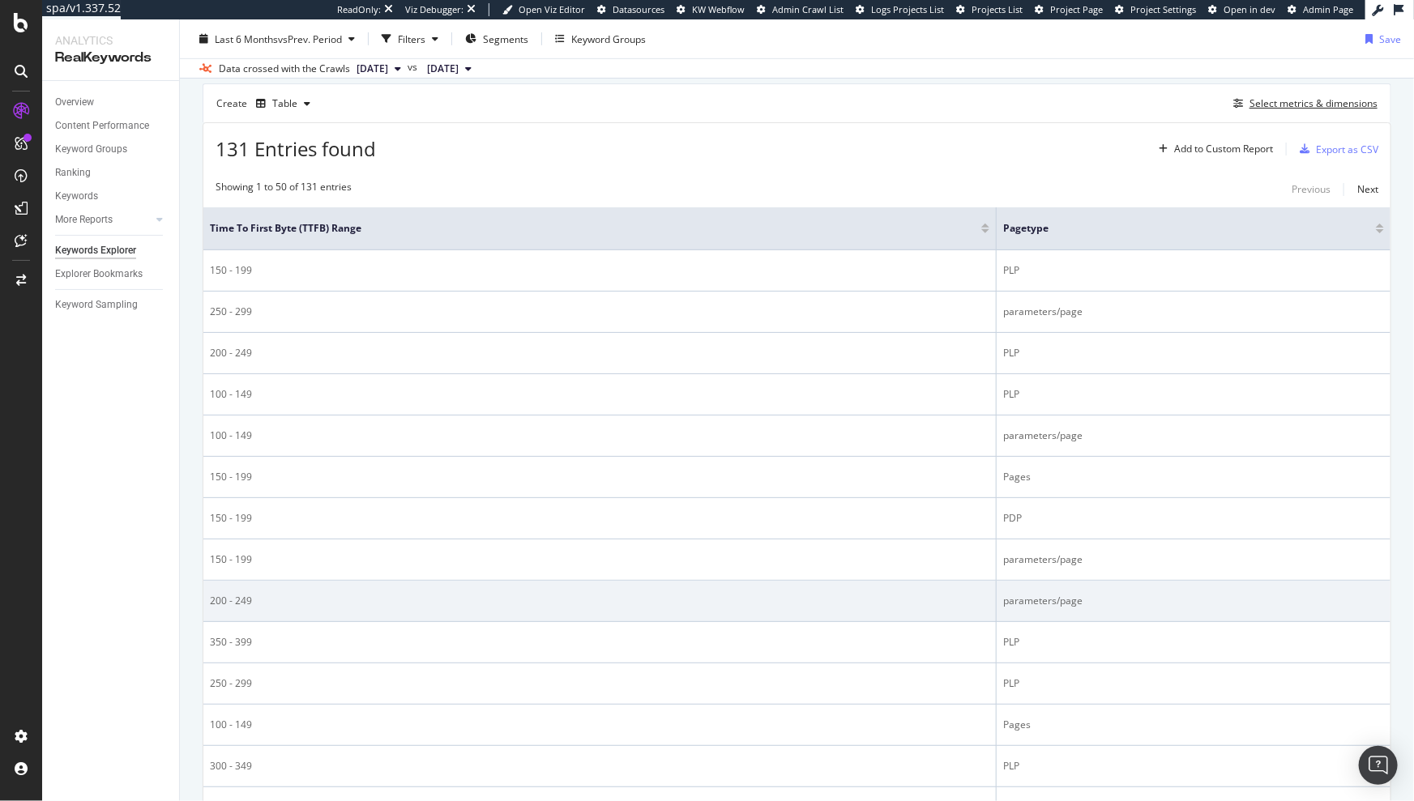
scroll to position [178, 0]
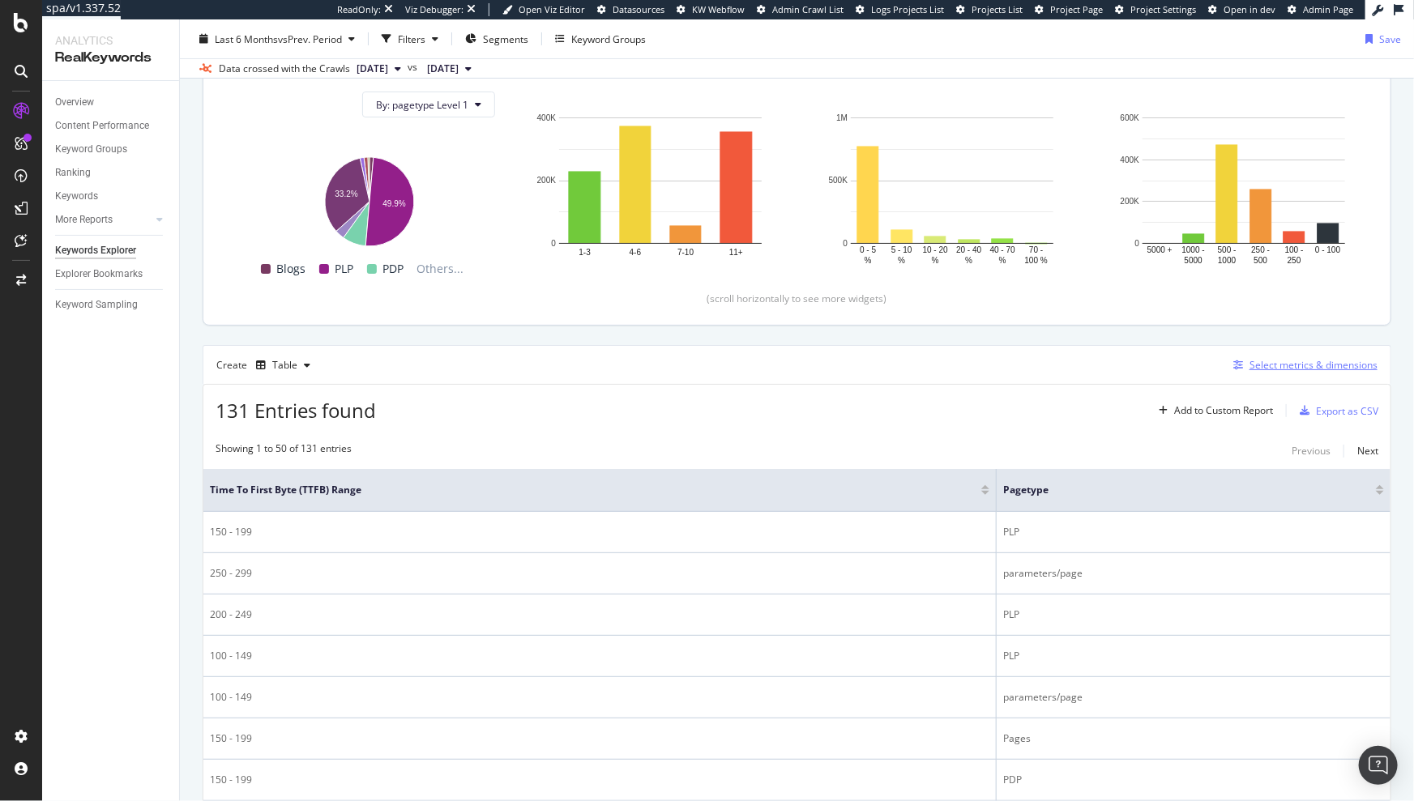
click at [1290, 365] on div "Select metrics & dimensions" at bounding box center [1313, 365] width 128 height 14
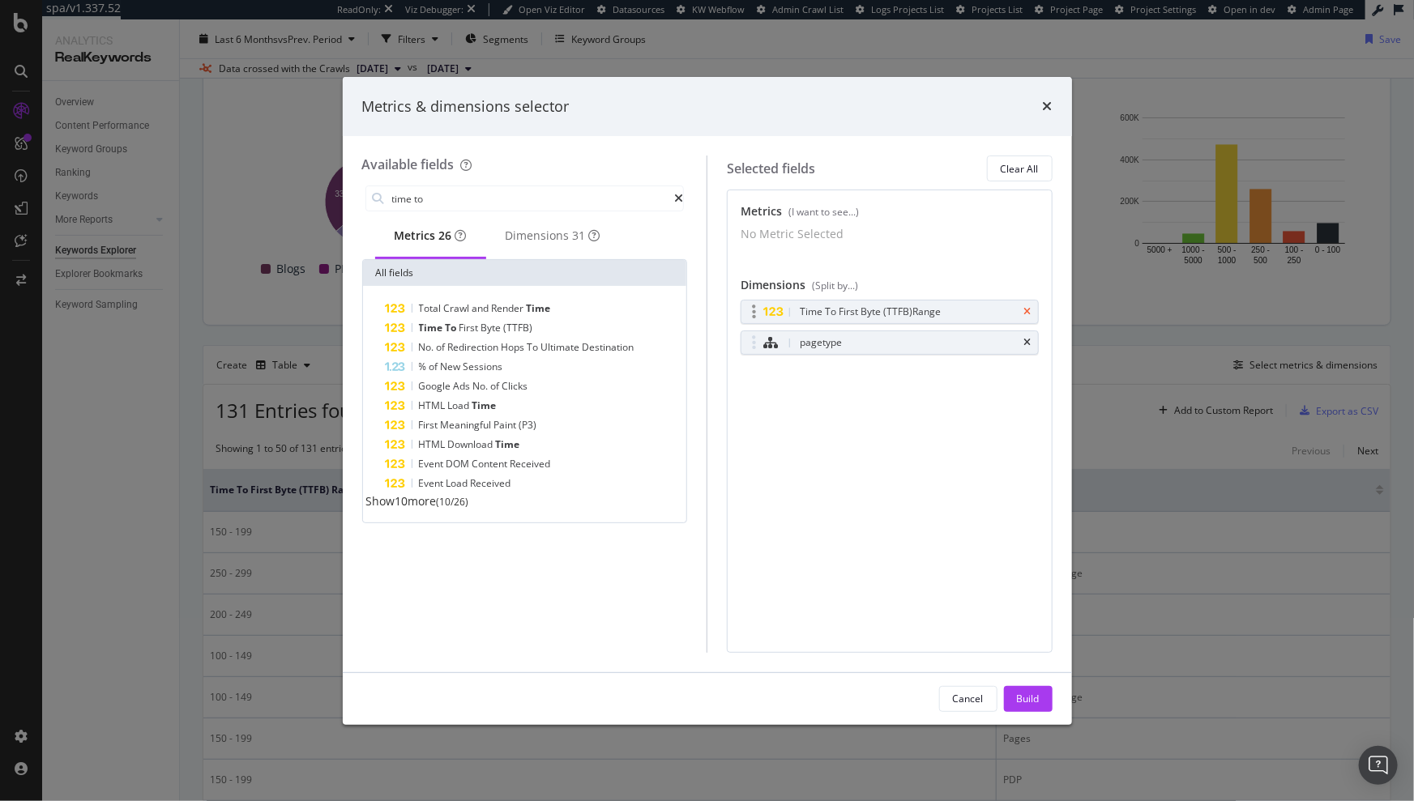
type input "time to"
click at [1024, 317] on icon "times" at bounding box center [1027, 312] width 7 height 10
click at [455, 332] on span "To" at bounding box center [453, 328] width 14 height 14
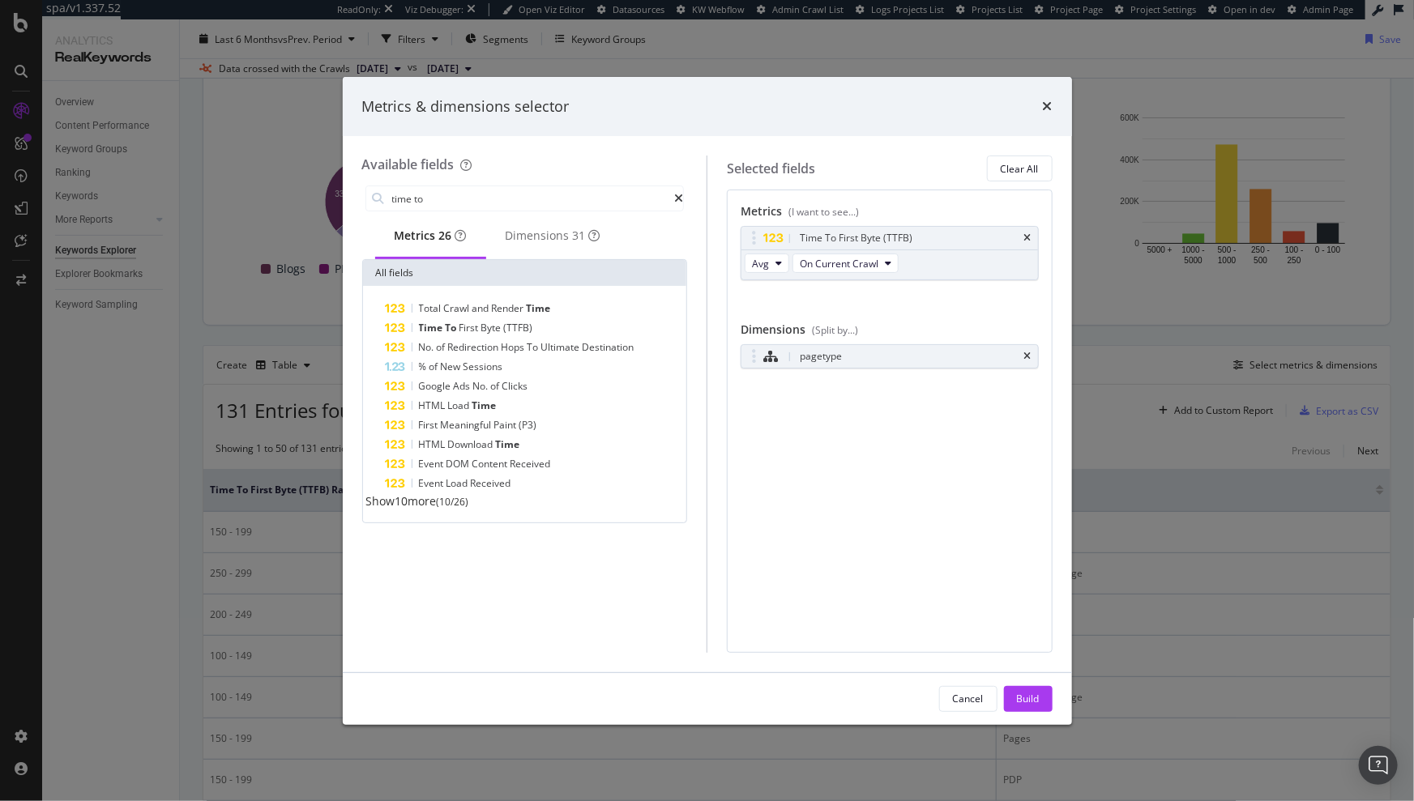
click at [433, 509] on span "Show 10 more" at bounding box center [401, 500] width 70 height 15
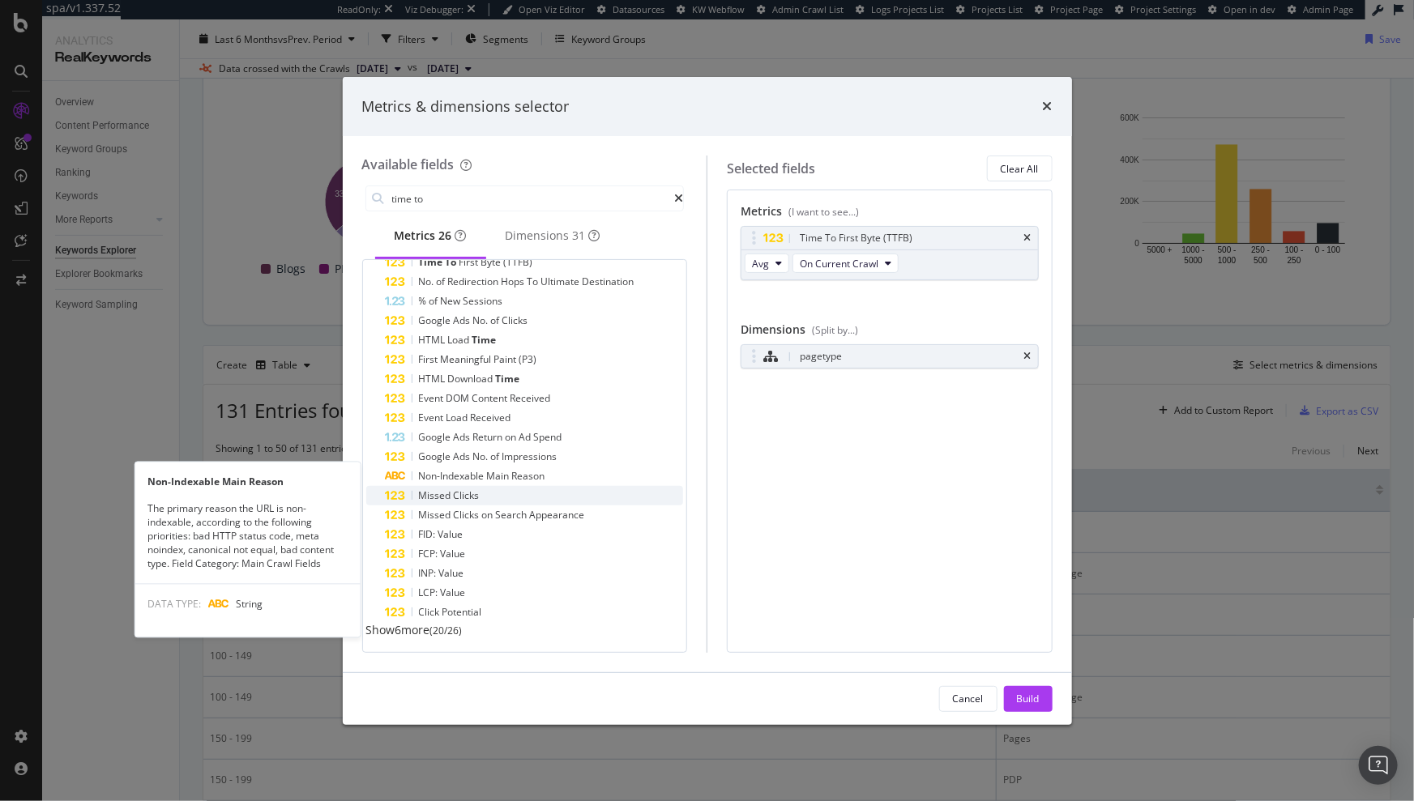
scroll to position [77, 0]
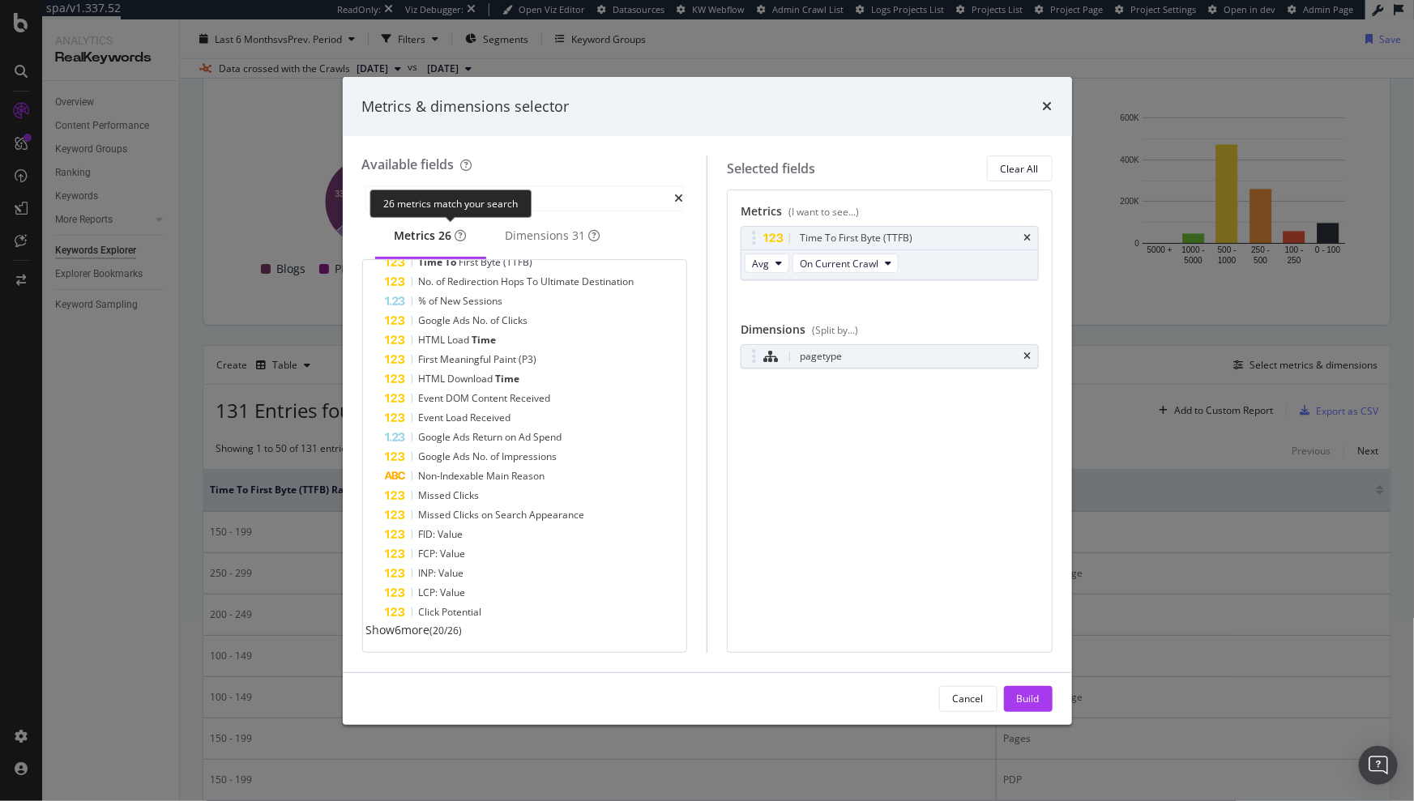
drag, startPoint x: 463, startPoint y: 221, endPoint x: 467, endPoint y: 203, distance: 19.1
click at [463, 202] on div "26 metrics match your search" at bounding box center [450, 204] width 162 height 28
click at [582, 195] on input "time to" at bounding box center [532, 198] width 284 height 24
click at [674, 198] on div "modal" at bounding box center [678, 198] width 9 height 11
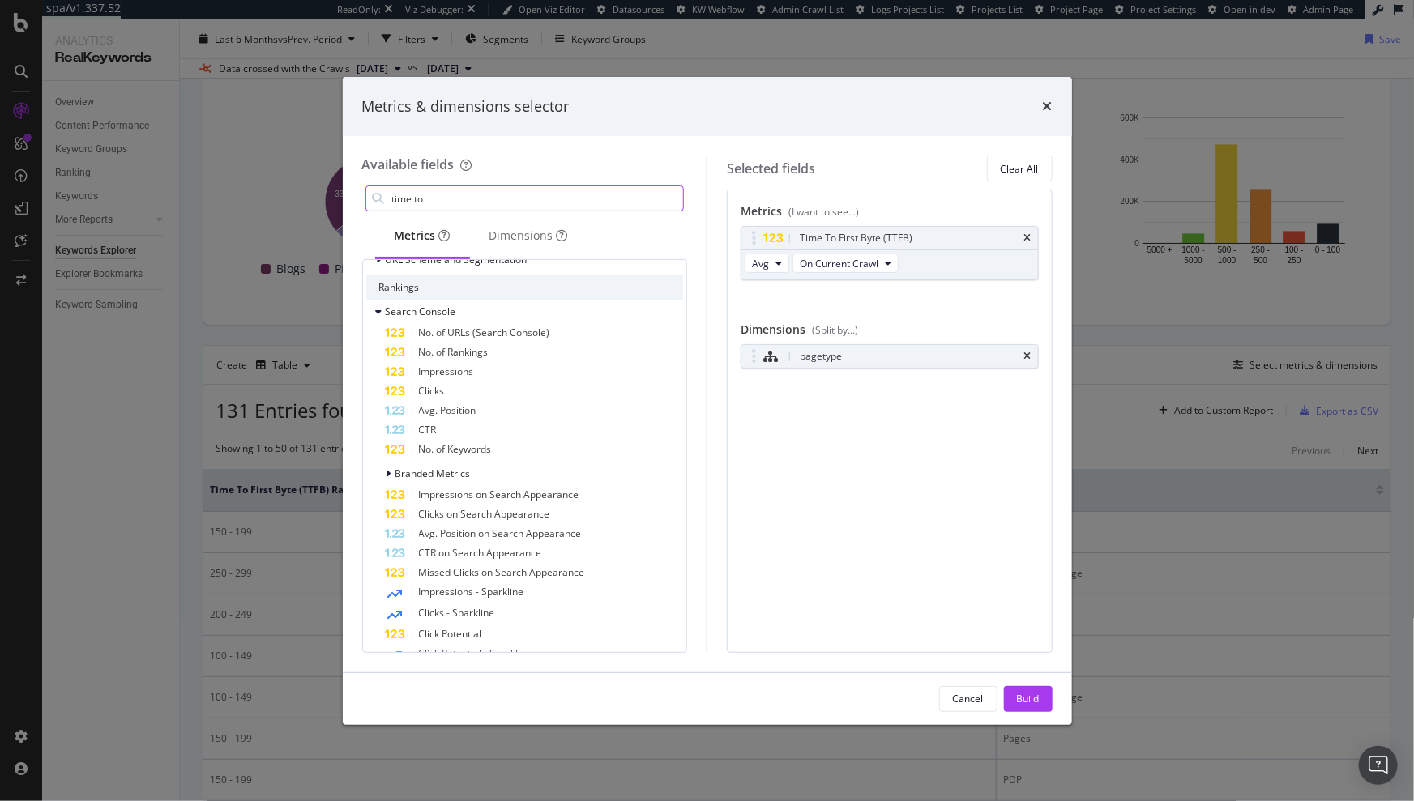
click at [651, 197] on input "time to" at bounding box center [536, 198] width 293 height 24
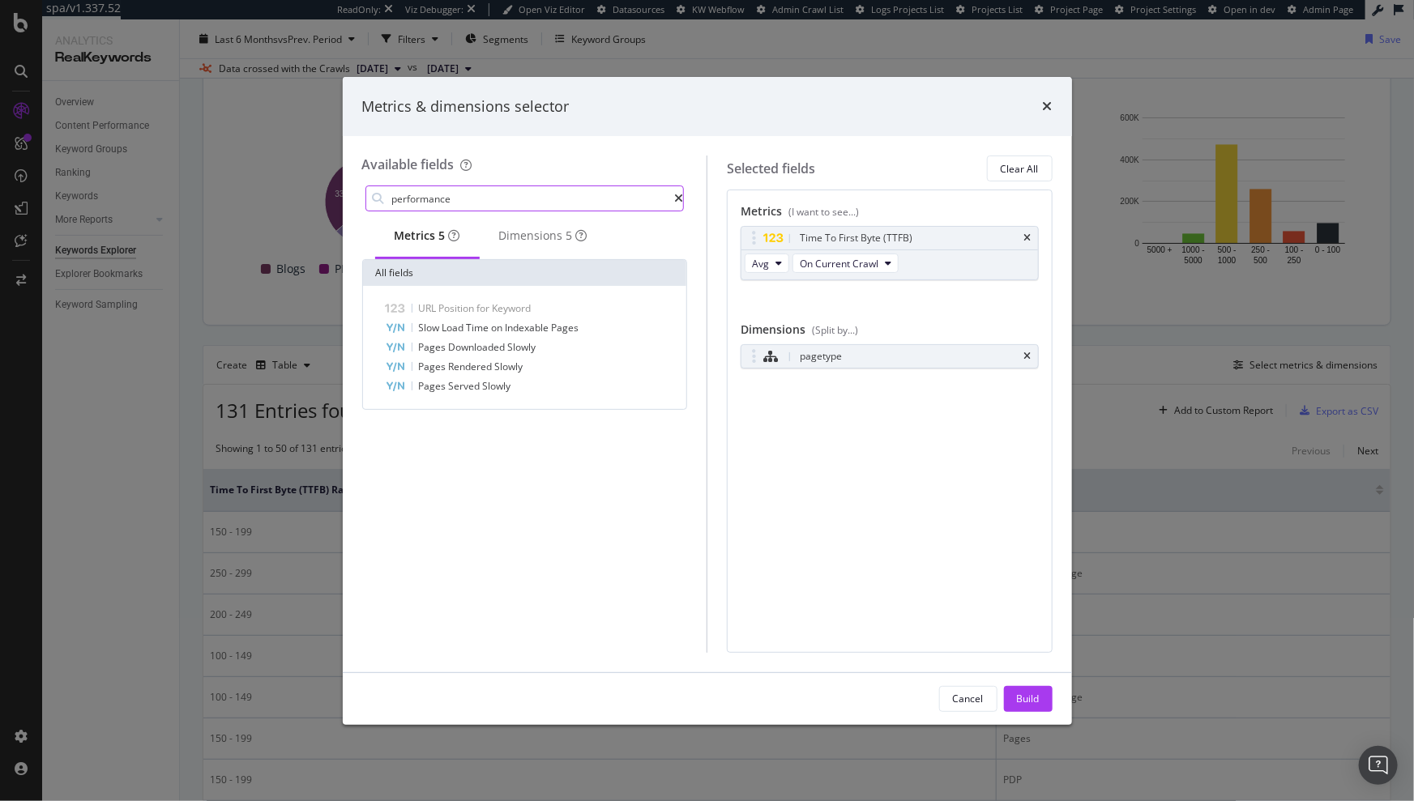
scroll to position [0, 0]
type input "performance"
click at [674, 200] on icon "modal" at bounding box center [678, 198] width 9 height 11
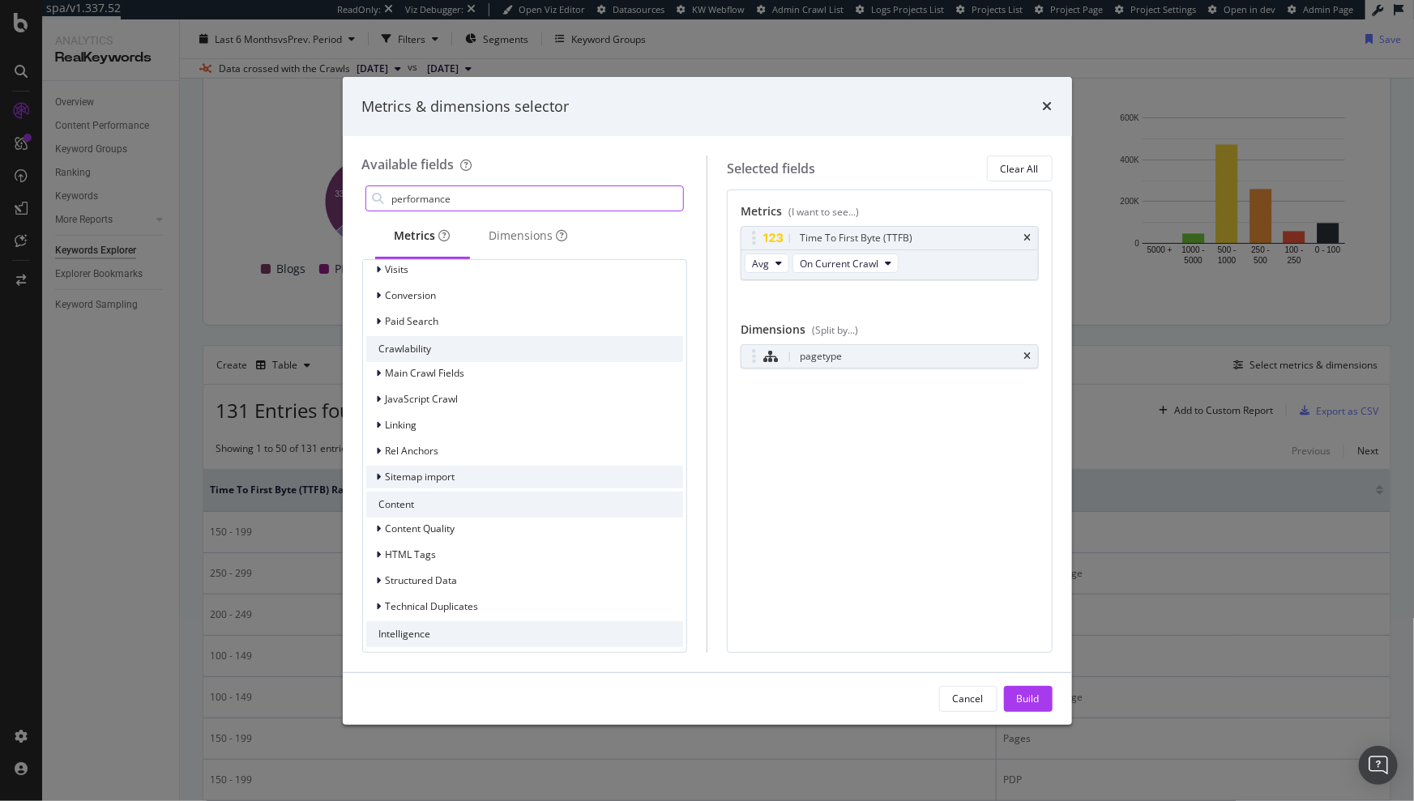
scroll to position [970, 0]
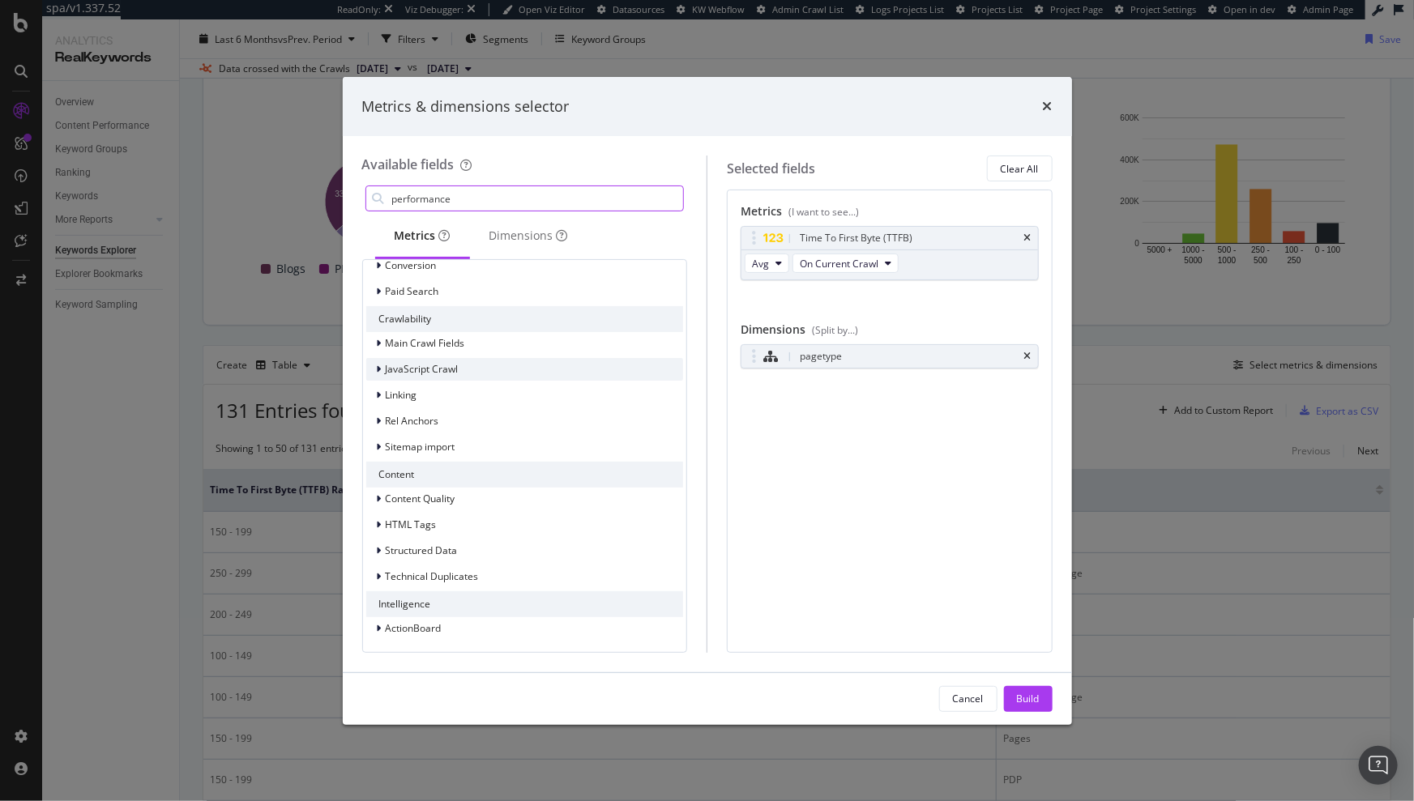
click at [427, 372] on span "JavaScript Crawl" at bounding box center [422, 369] width 73 height 14
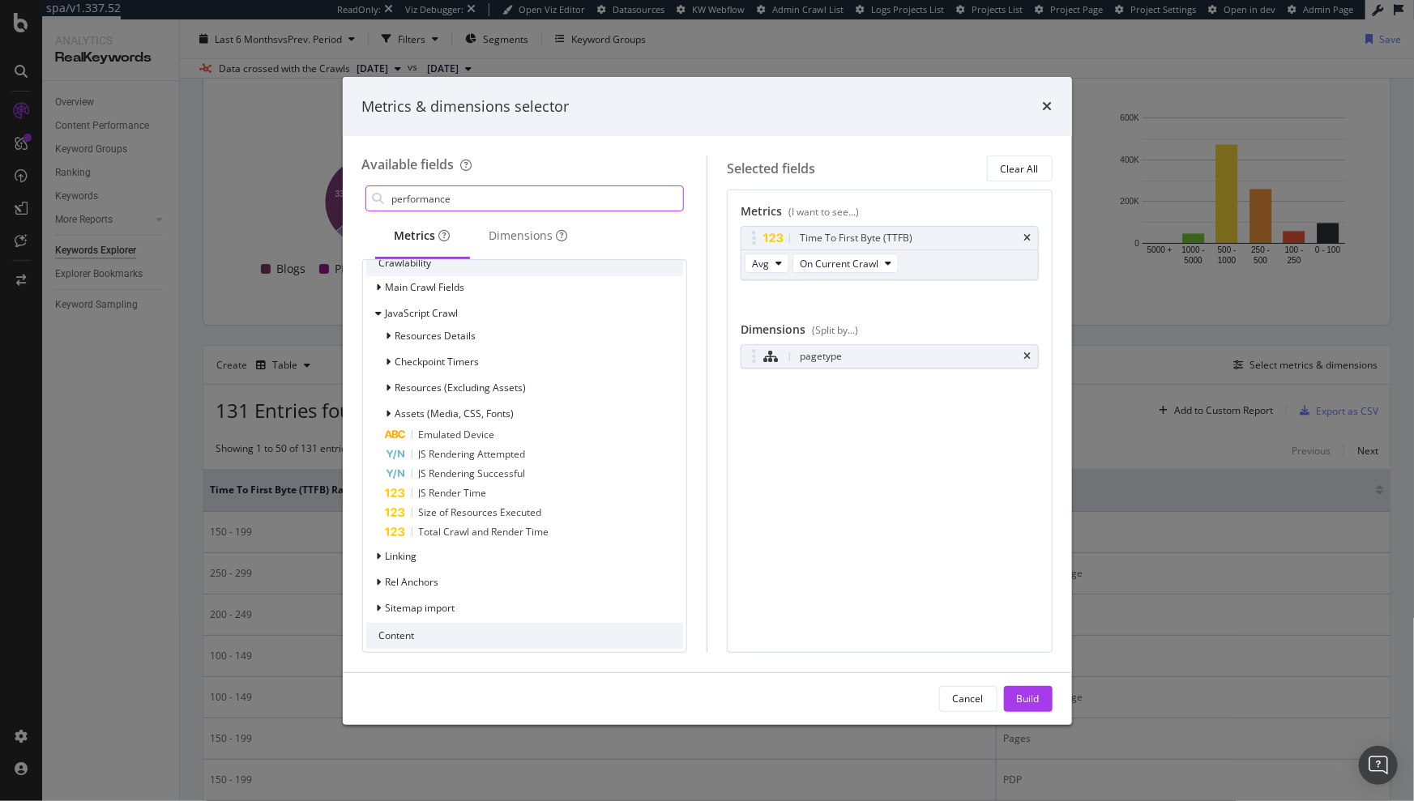
scroll to position [1000, 0]
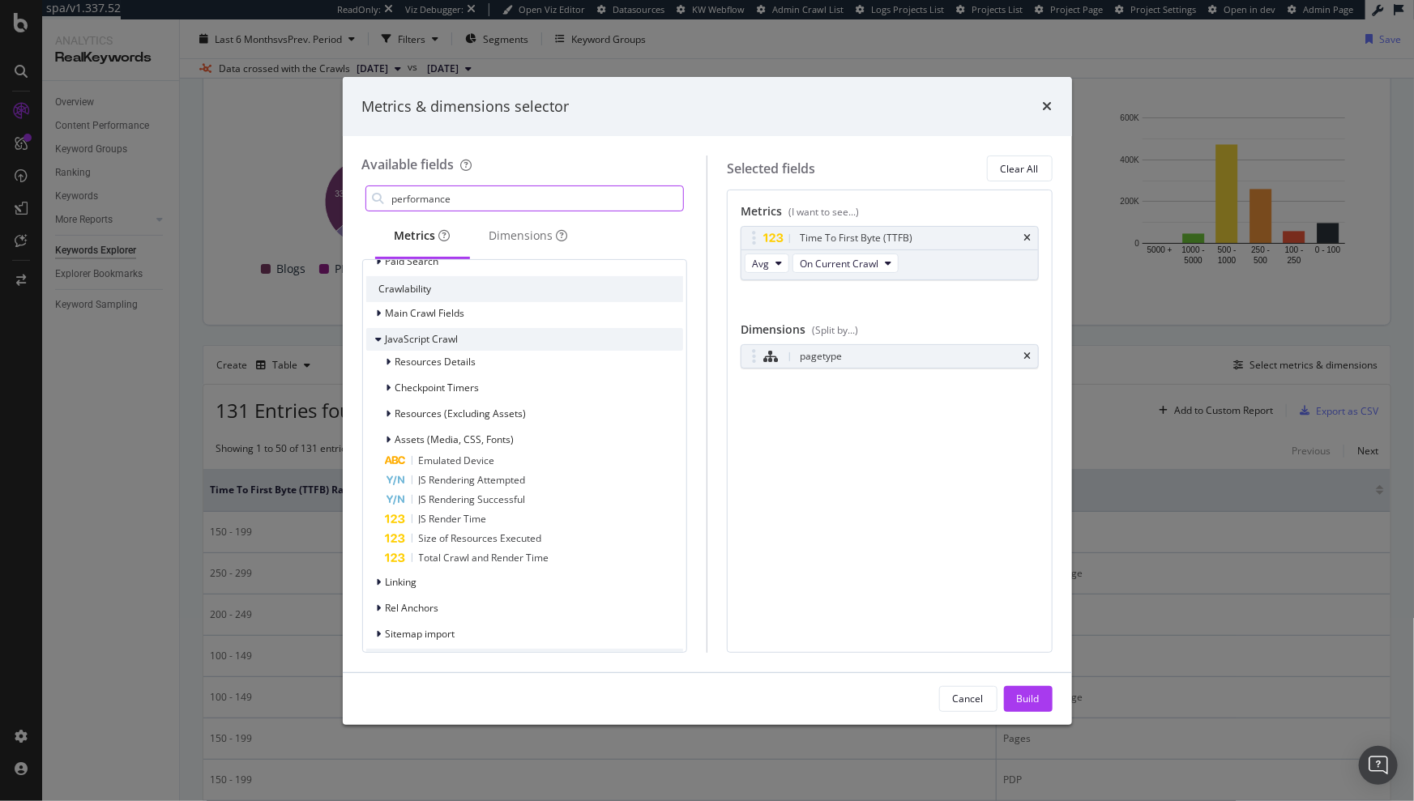
click at [379, 335] on icon "modal" at bounding box center [379, 340] width 6 height 10
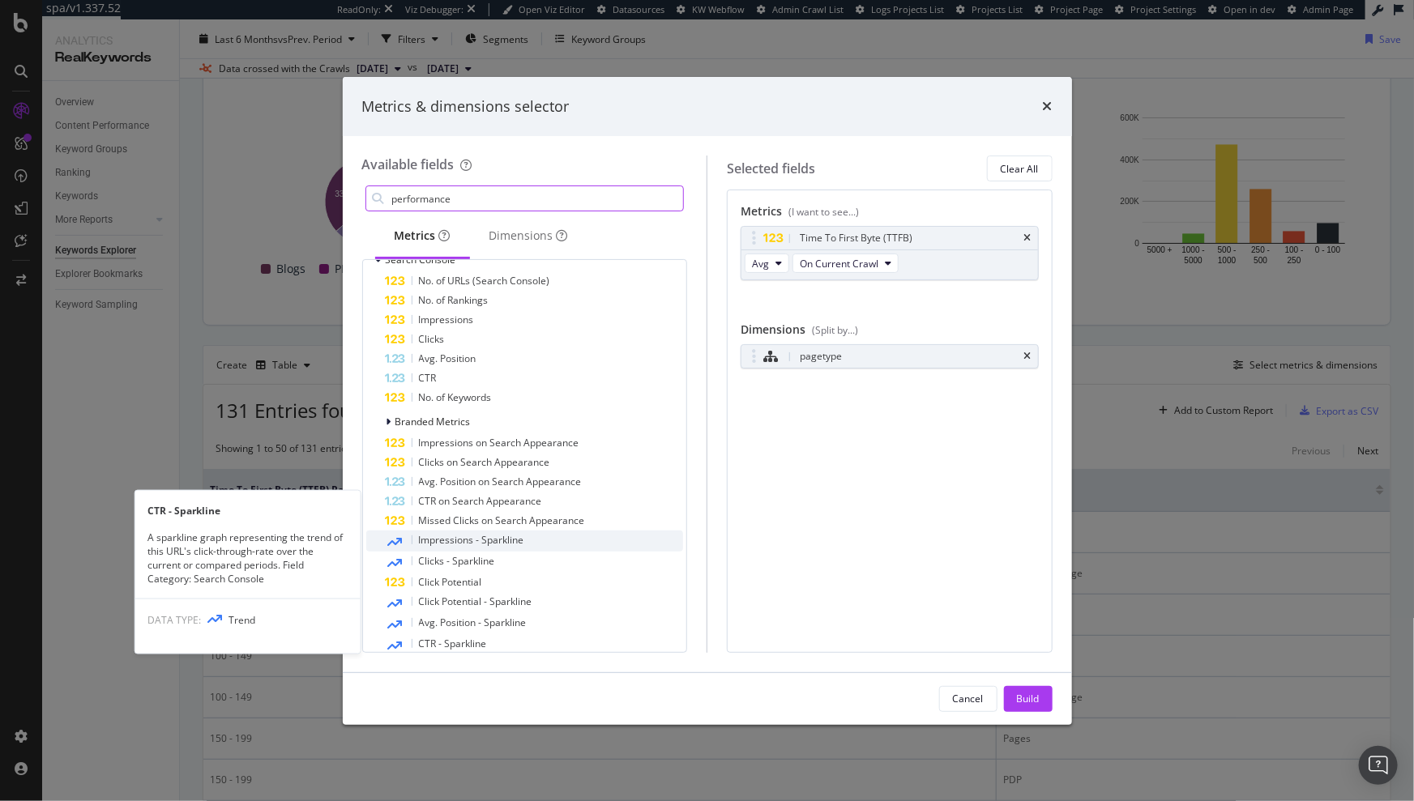
scroll to position [194, 0]
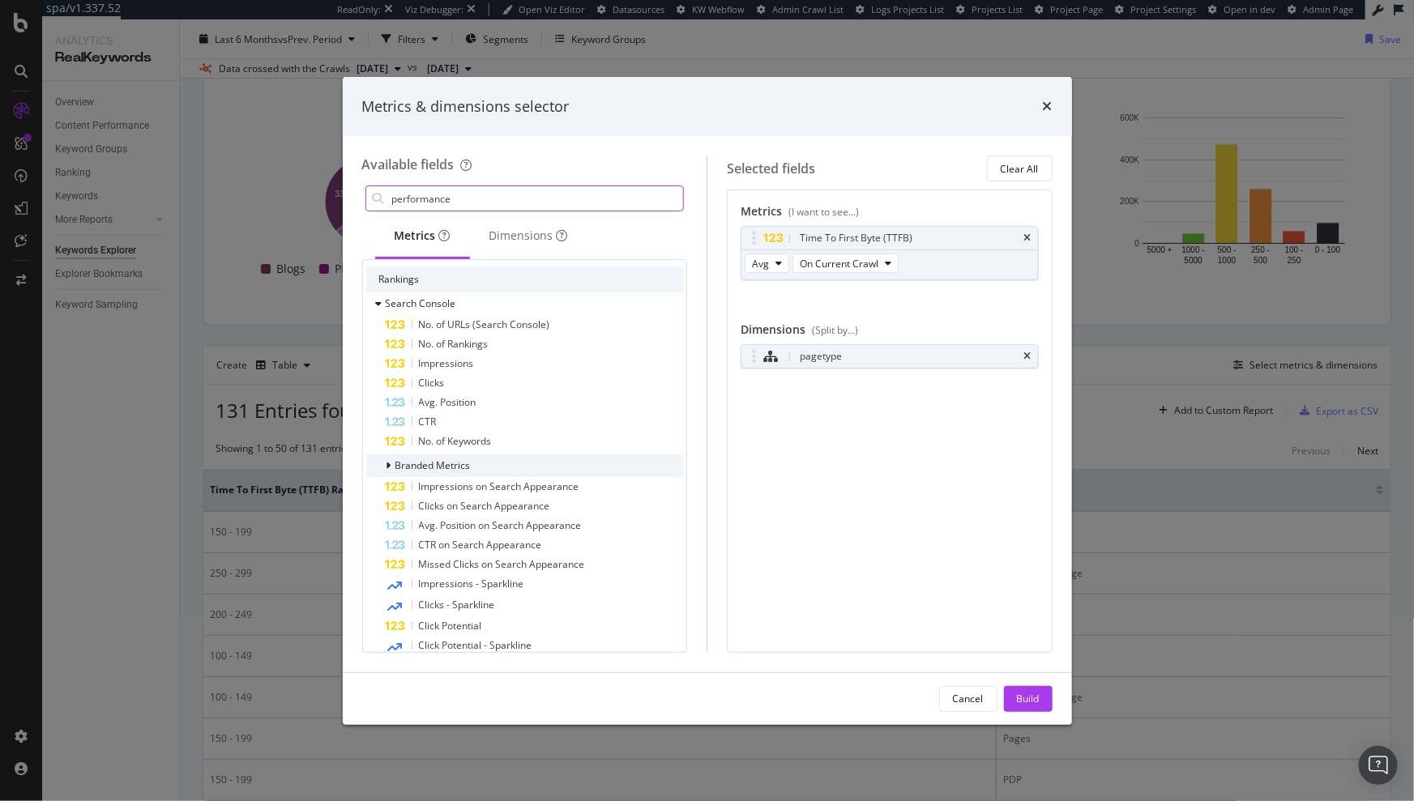
click at [390, 462] on icon "modal" at bounding box center [388, 466] width 5 height 10
click at [390, 462] on icon "modal" at bounding box center [389, 466] width 6 height 10
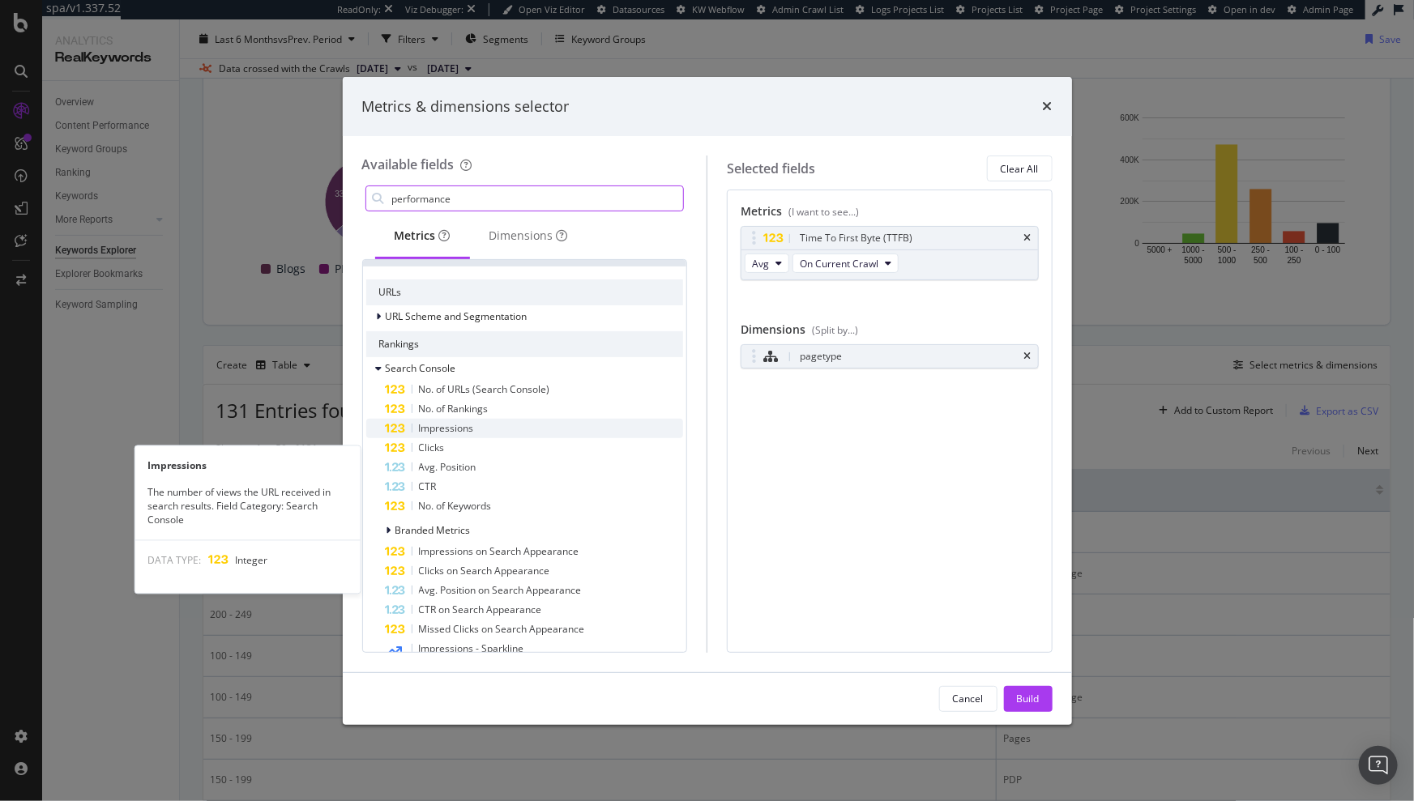
scroll to position [0, 0]
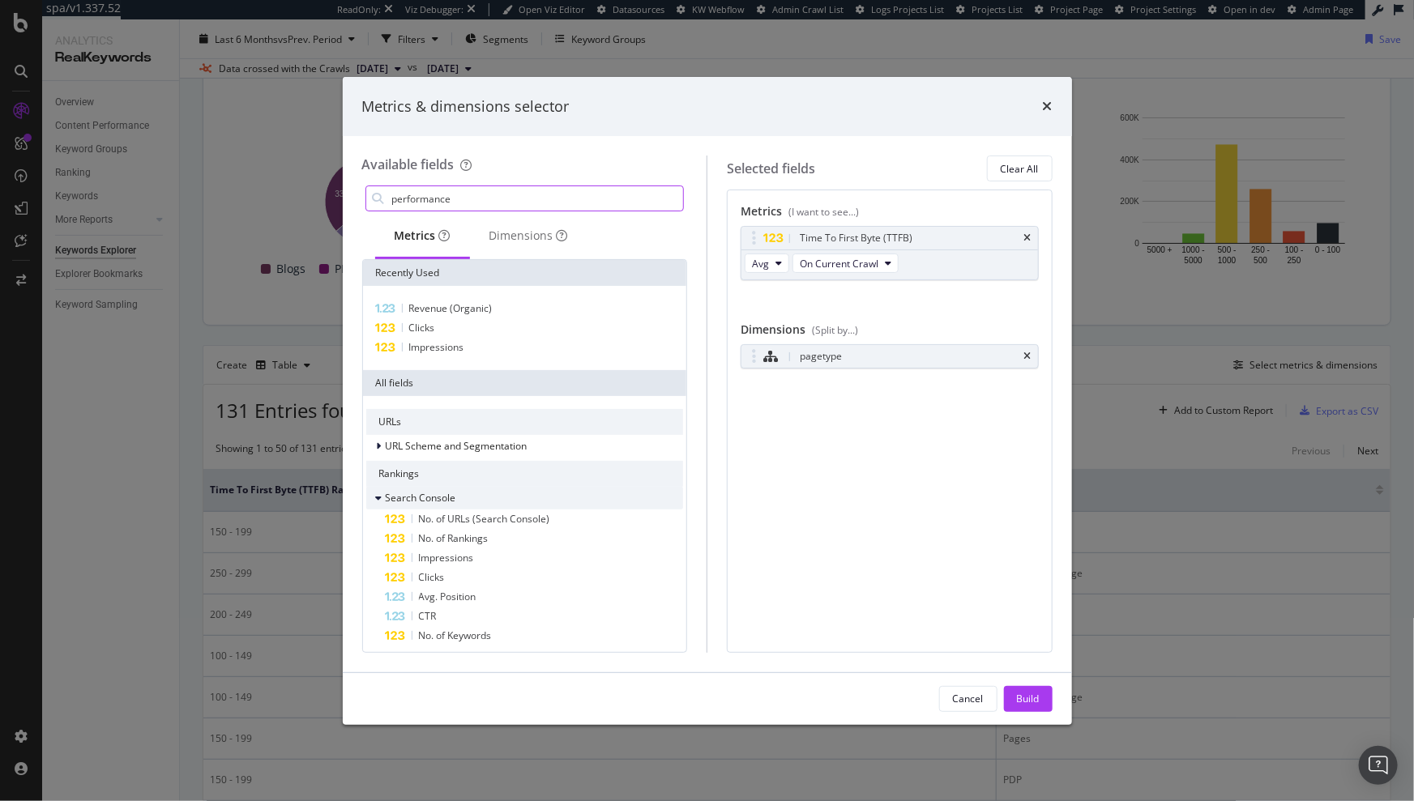
click at [380, 494] on icon "modal" at bounding box center [379, 498] width 6 height 10
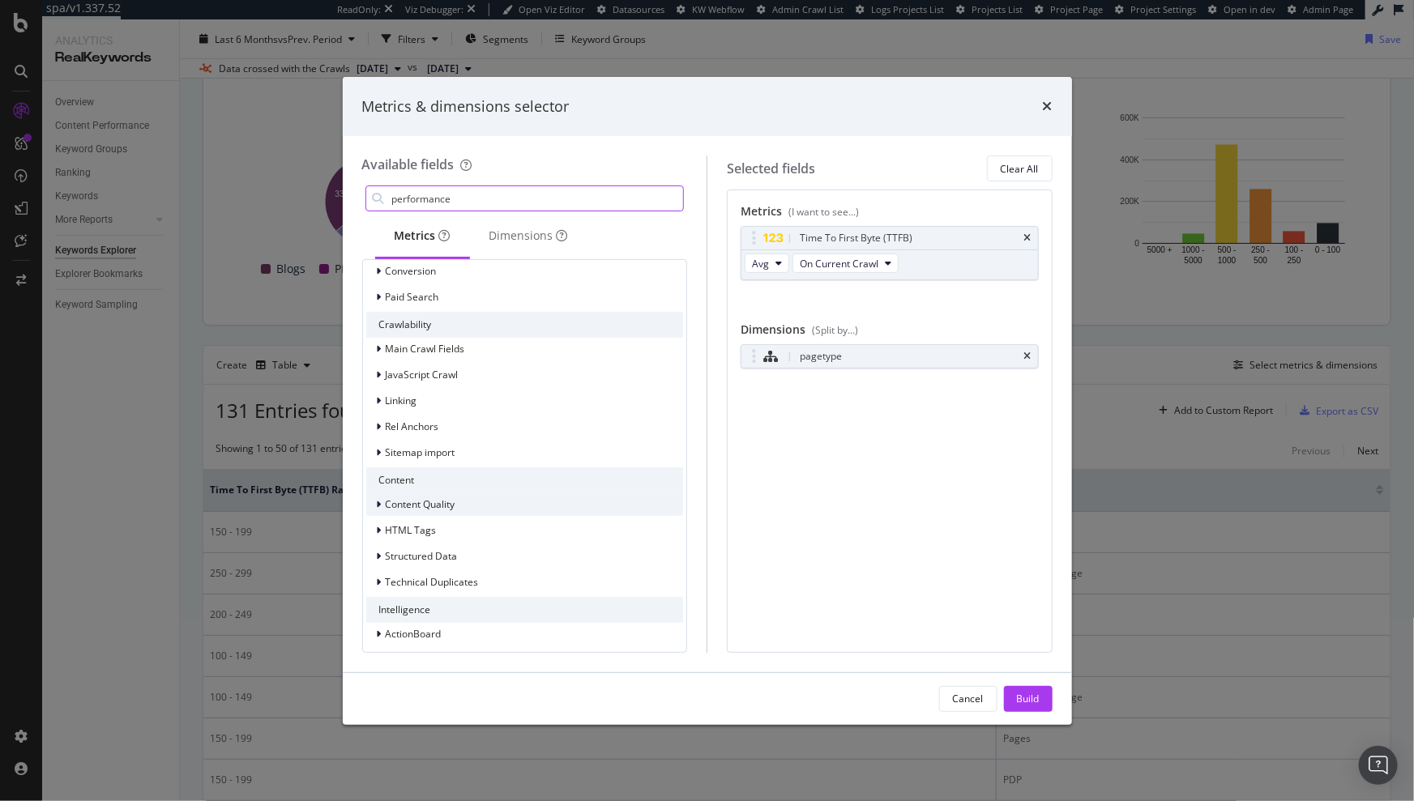
scroll to position [310, 0]
click at [386, 634] on div "ActionBoard" at bounding box center [414, 628] width 56 height 14
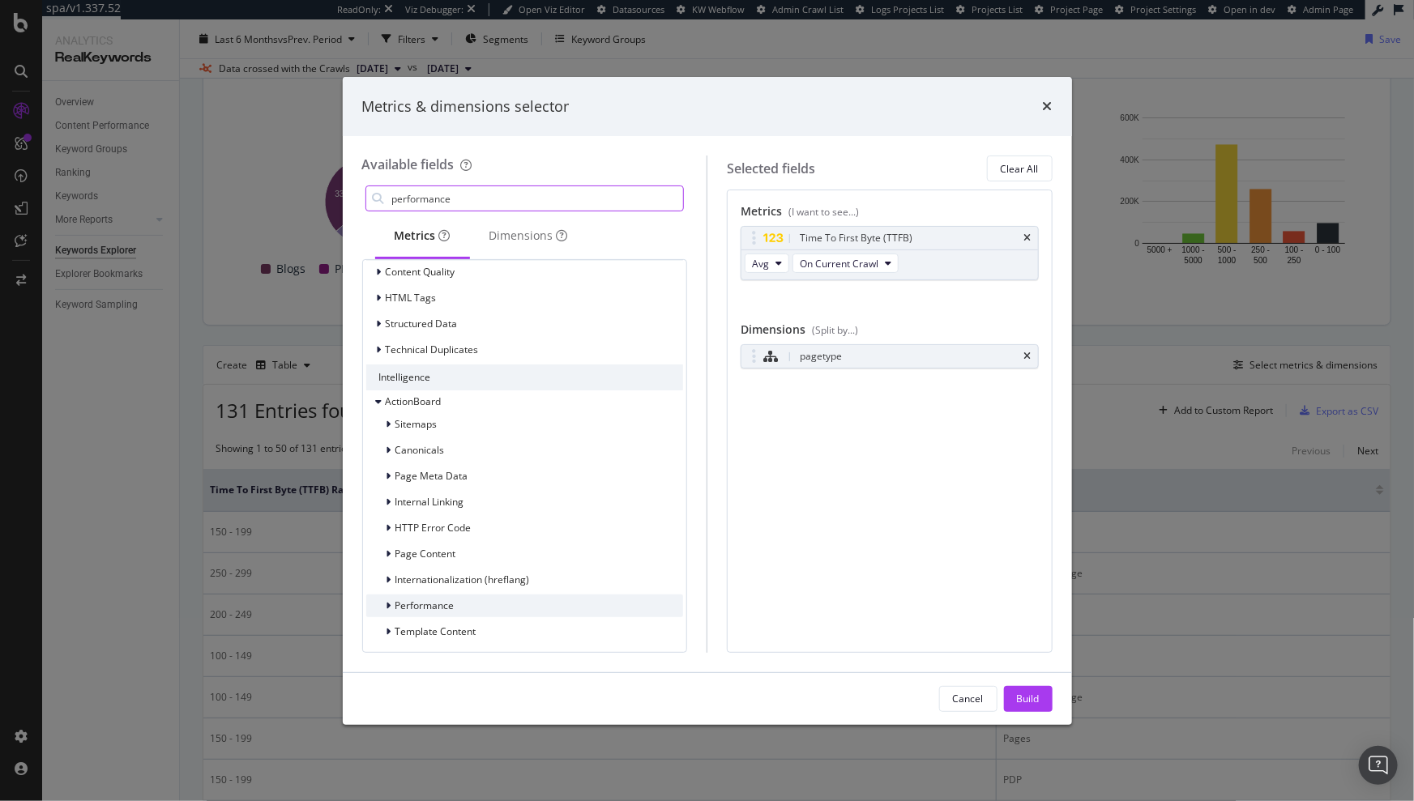
scroll to position [540, 0]
click at [392, 604] on div "modal" at bounding box center [391, 603] width 10 height 16
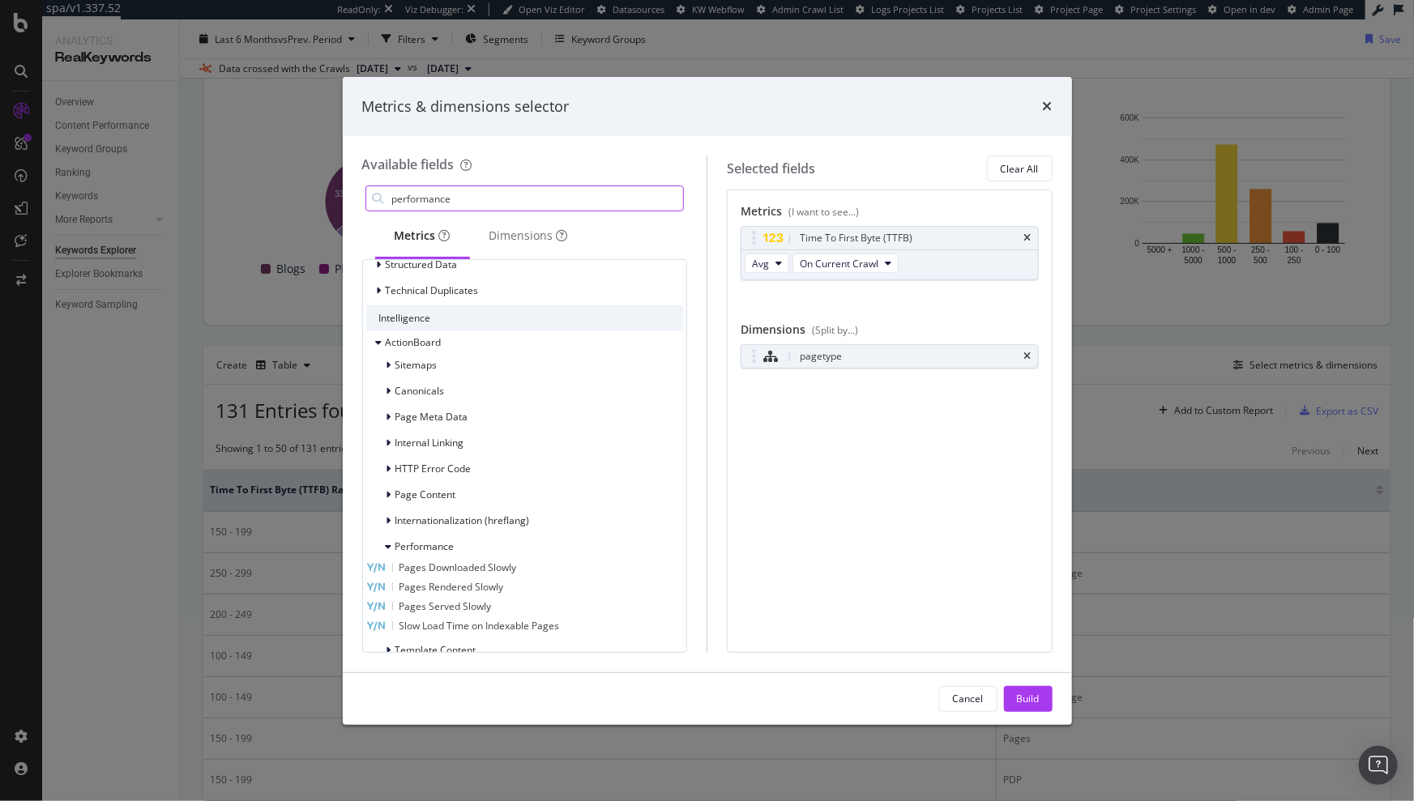
scroll to position [618, 0]
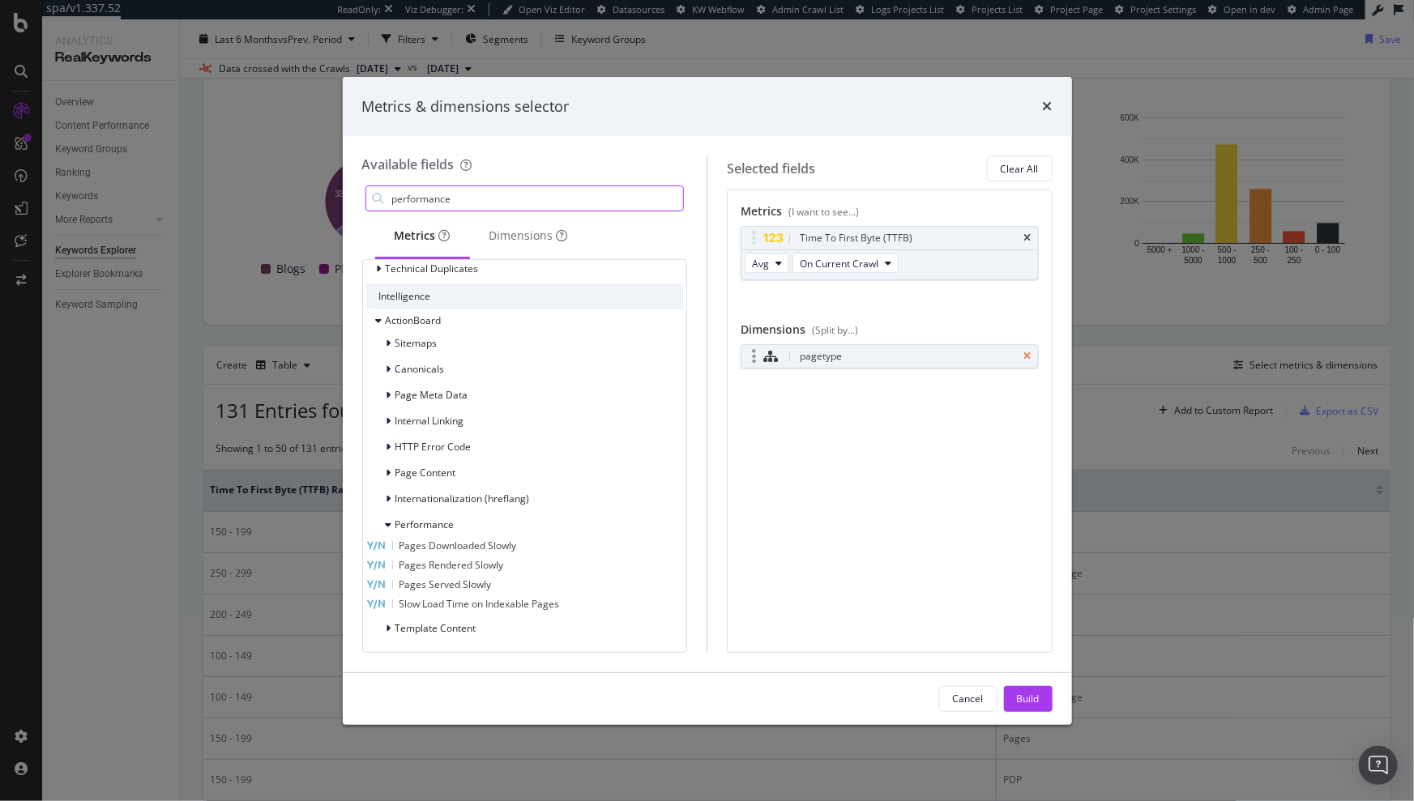
click at [1024, 356] on icon "times" at bounding box center [1027, 357] width 7 height 10
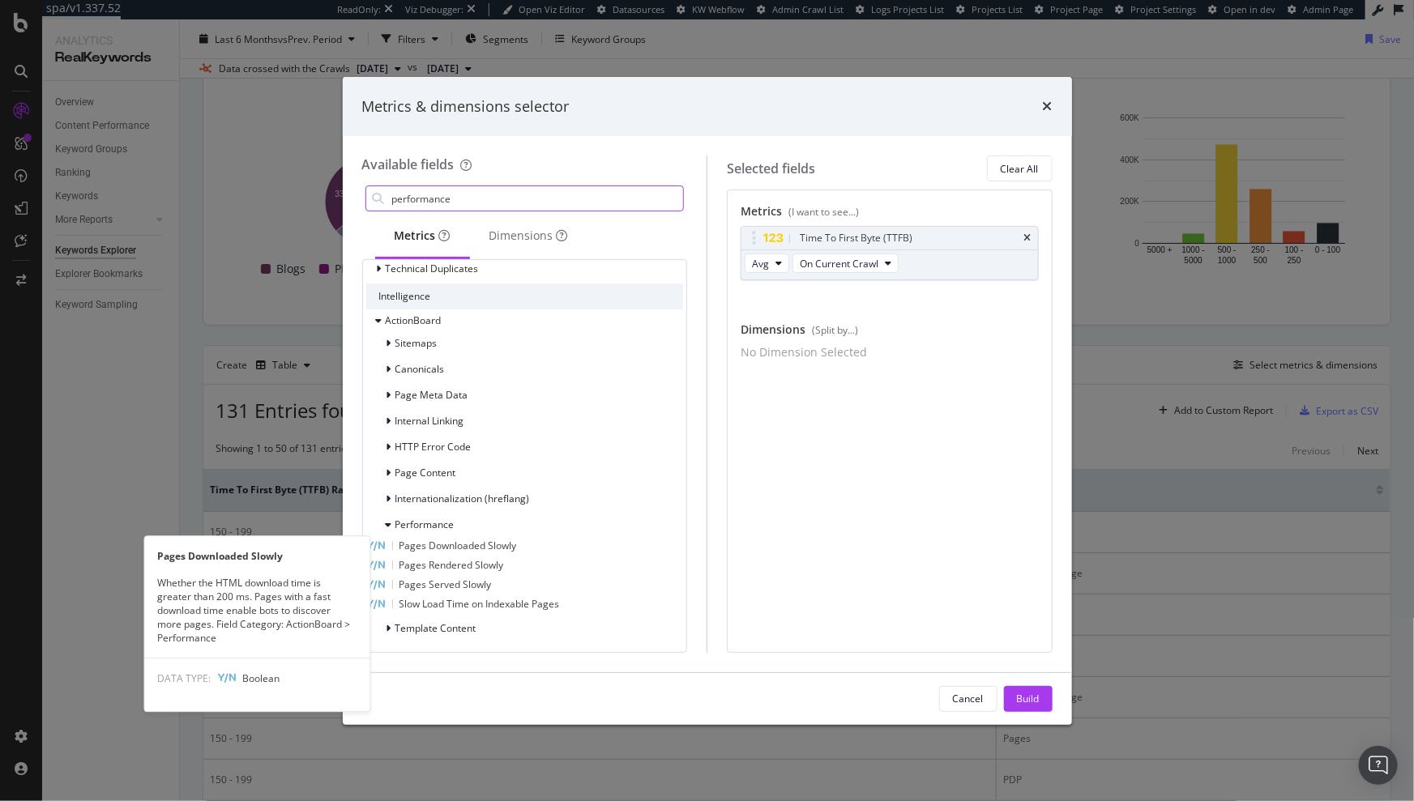
click at [517, 547] on span "Pages Downloaded Slowly" at bounding box center [457, 546] width 117 height 14
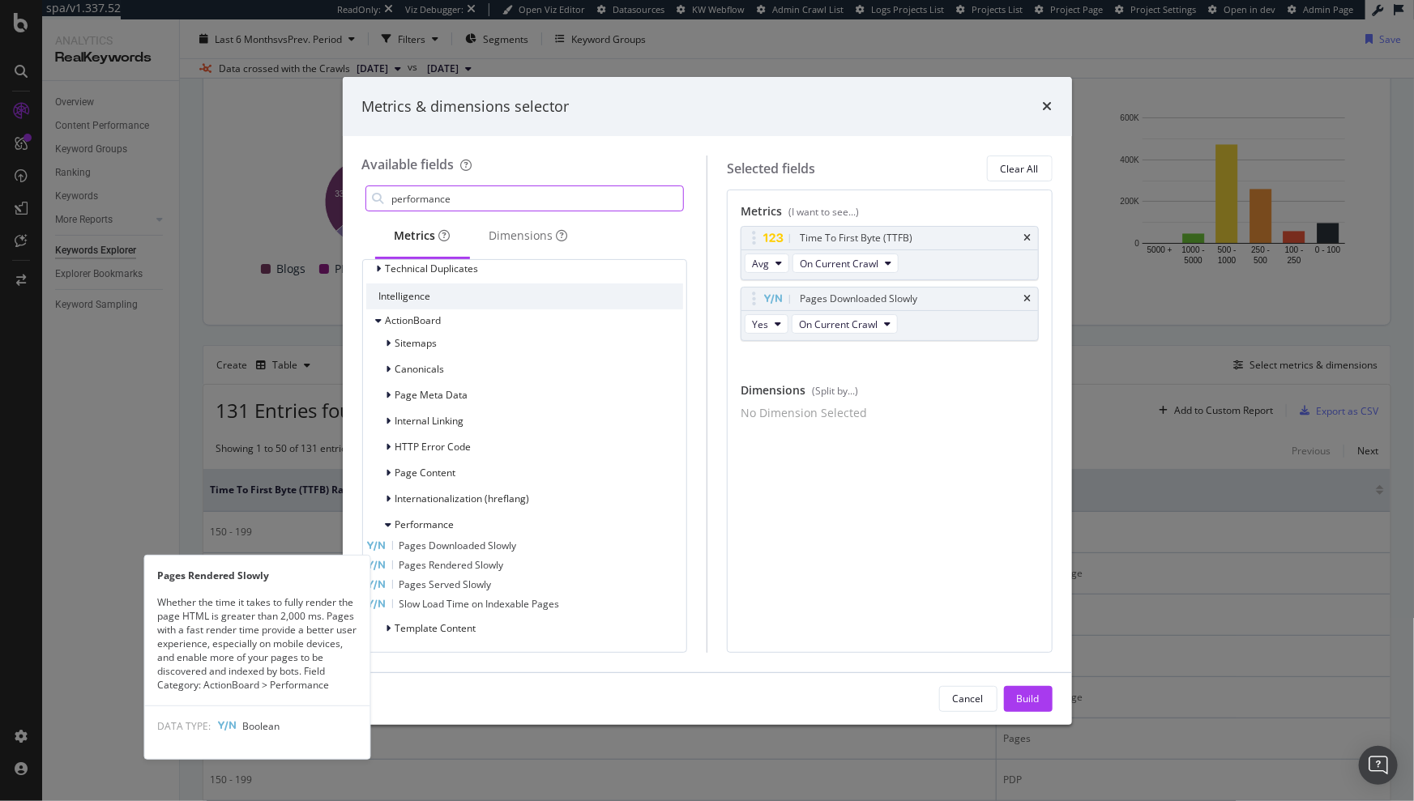
click at [504, 562] on span "Pages Rendered Slowly" at bounding box center [451, 565] width 105 height 14
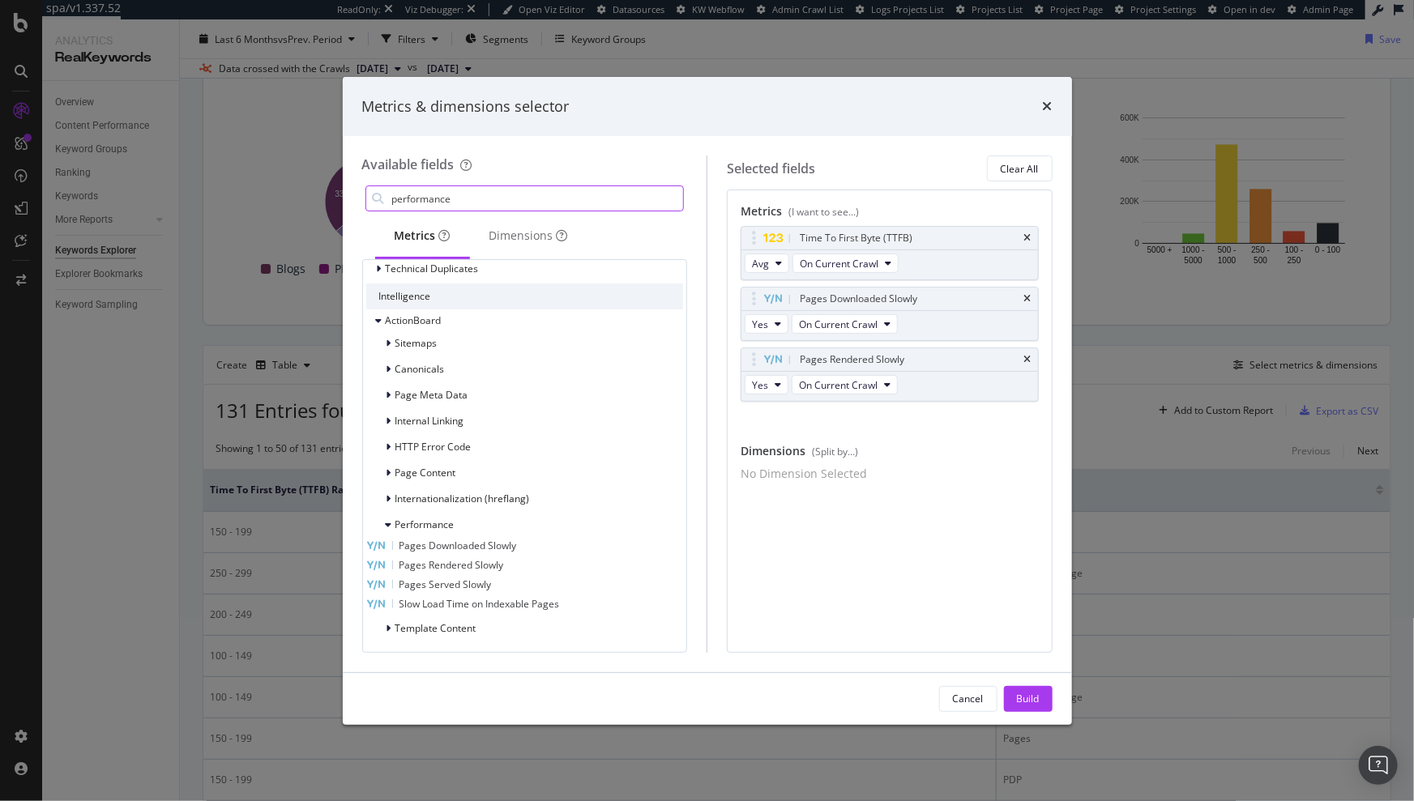
click at [492, 582] on span "Pages Served Slowly" at bounding box center [445, 585] width 92 height 14
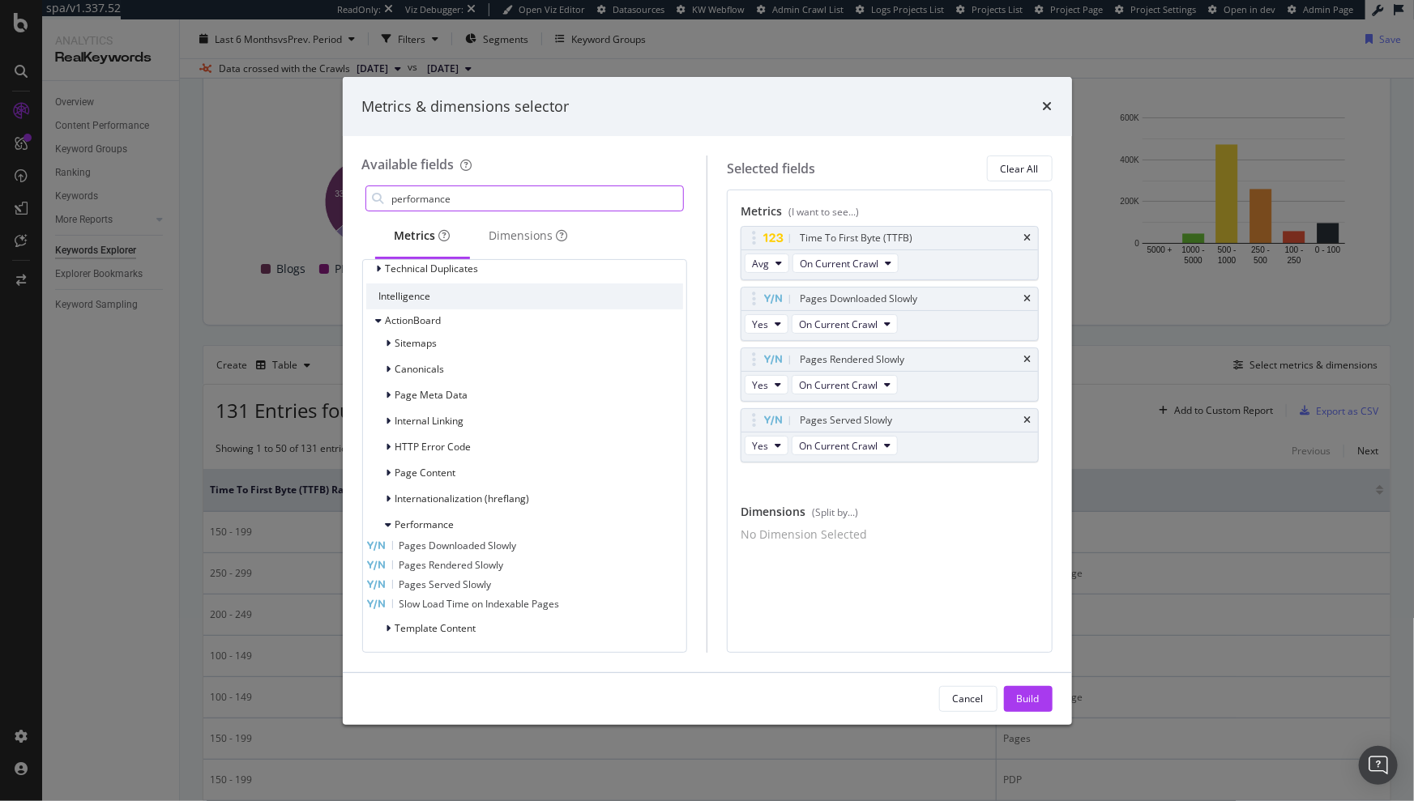
click at [501, 608] on span "Slow Load Time on Indexable Pages" at bounding box center [479, 604] width 160 height 14
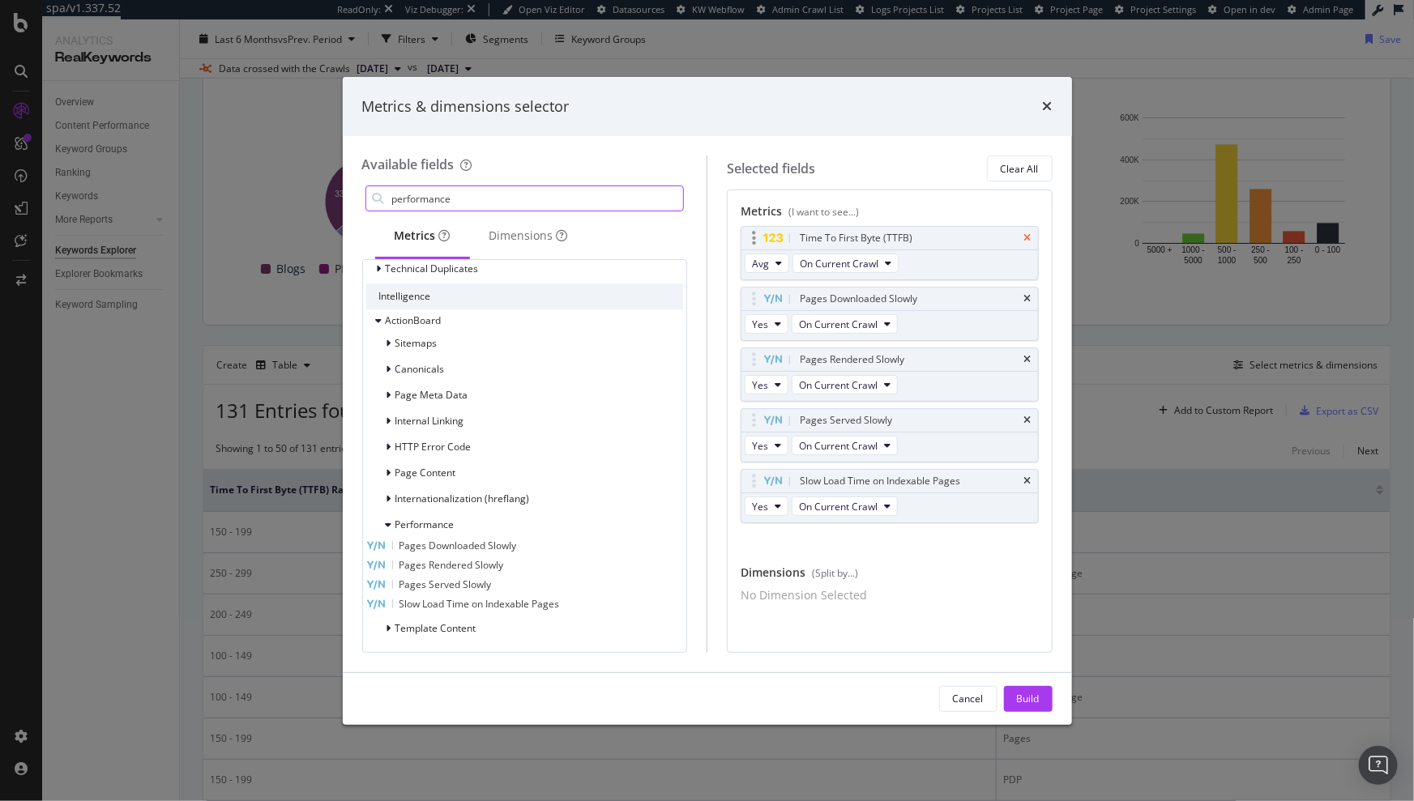
click at [1024, 237] on icon "times" at bounding box center [1027, 238] width 7 height 10
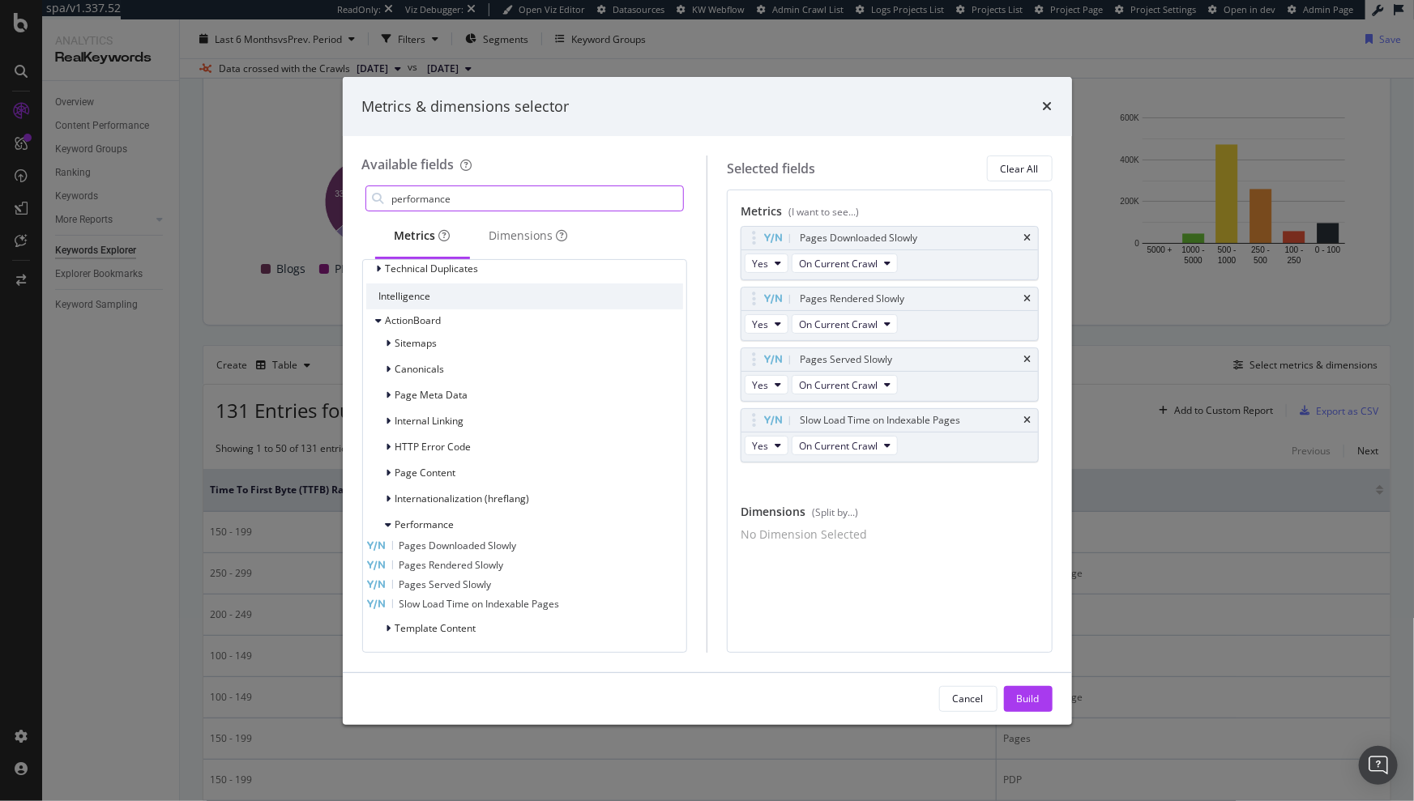
click at [518, 203] on input "performance" at bounding box center [536, 198] width 293 height 24
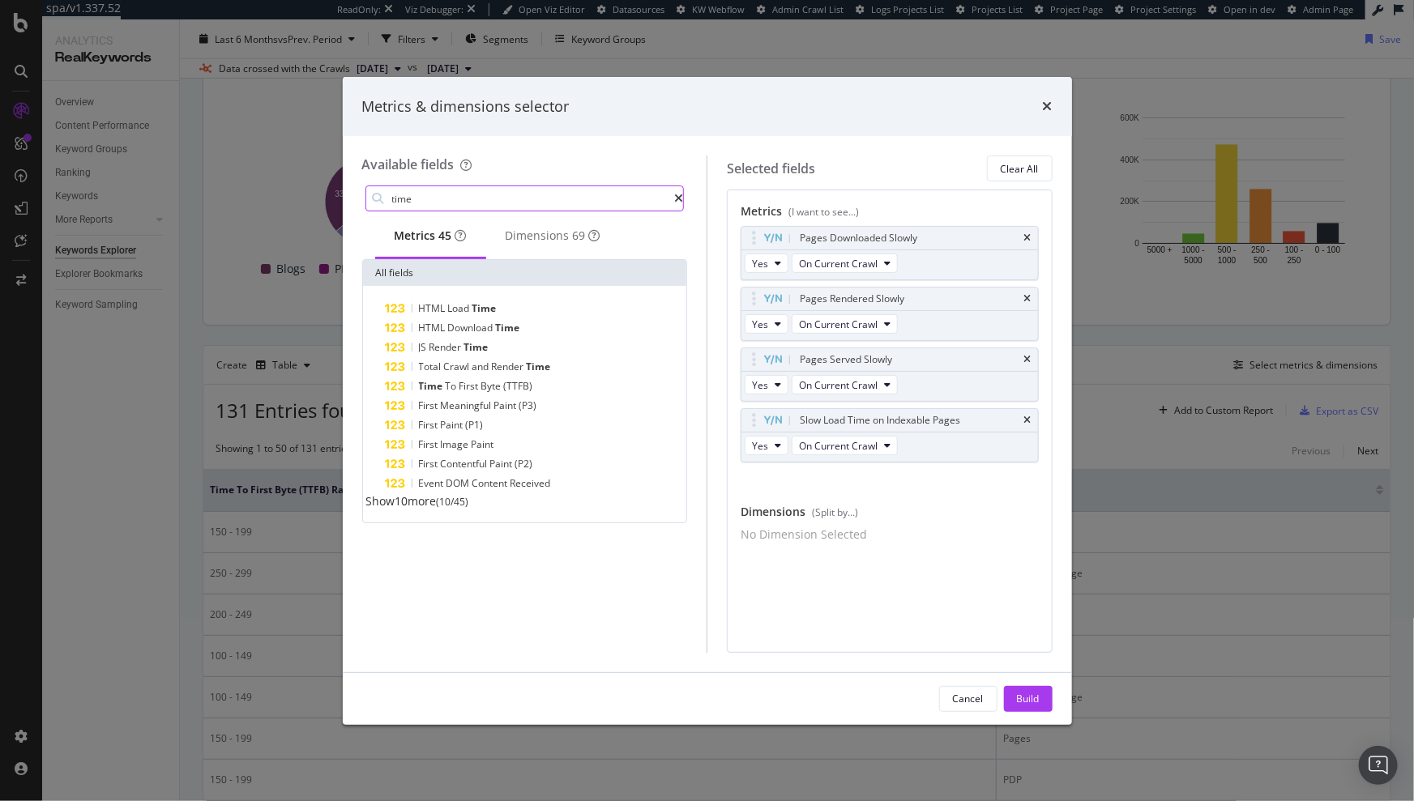
scroll to position [0, 0]
type input "time"
click at [411, 509] on span "Show 10 more" at bounding box center [401, 500] width 70 height 15
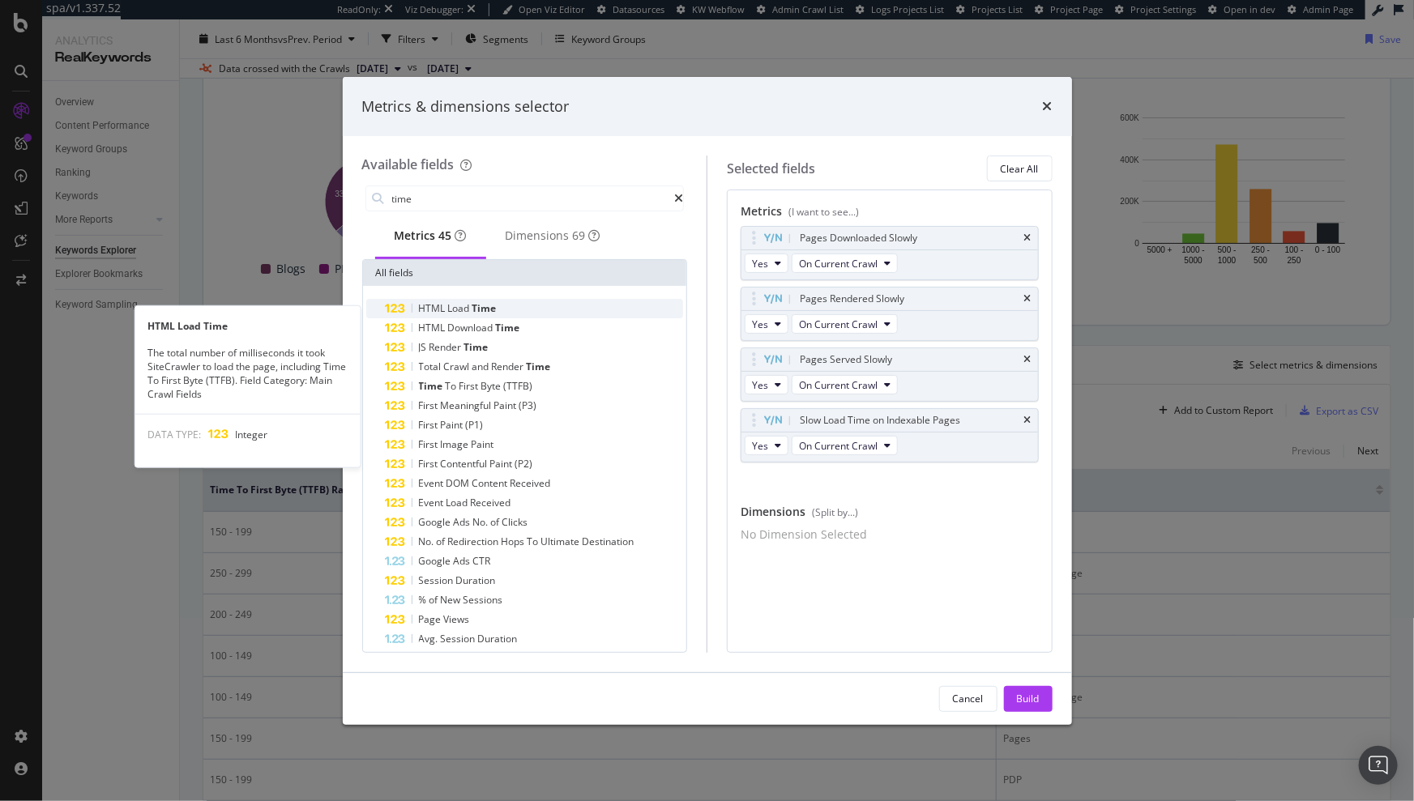
click at [472, 315] on span "Time" at bounding box center [484, 308] width 24 height 14
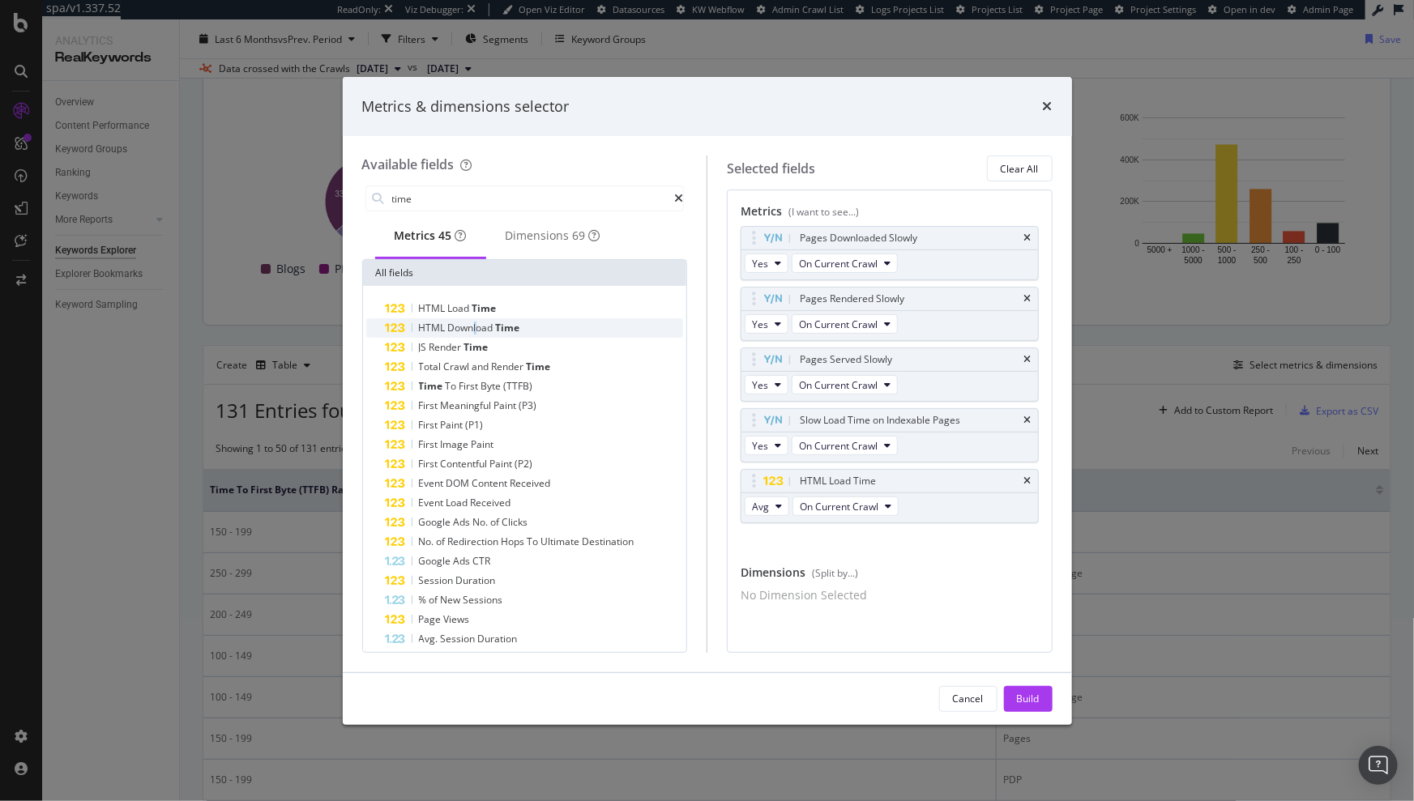
click at [475, 333] on span "Download" at bounding box center [472, 328] width 48 height 14
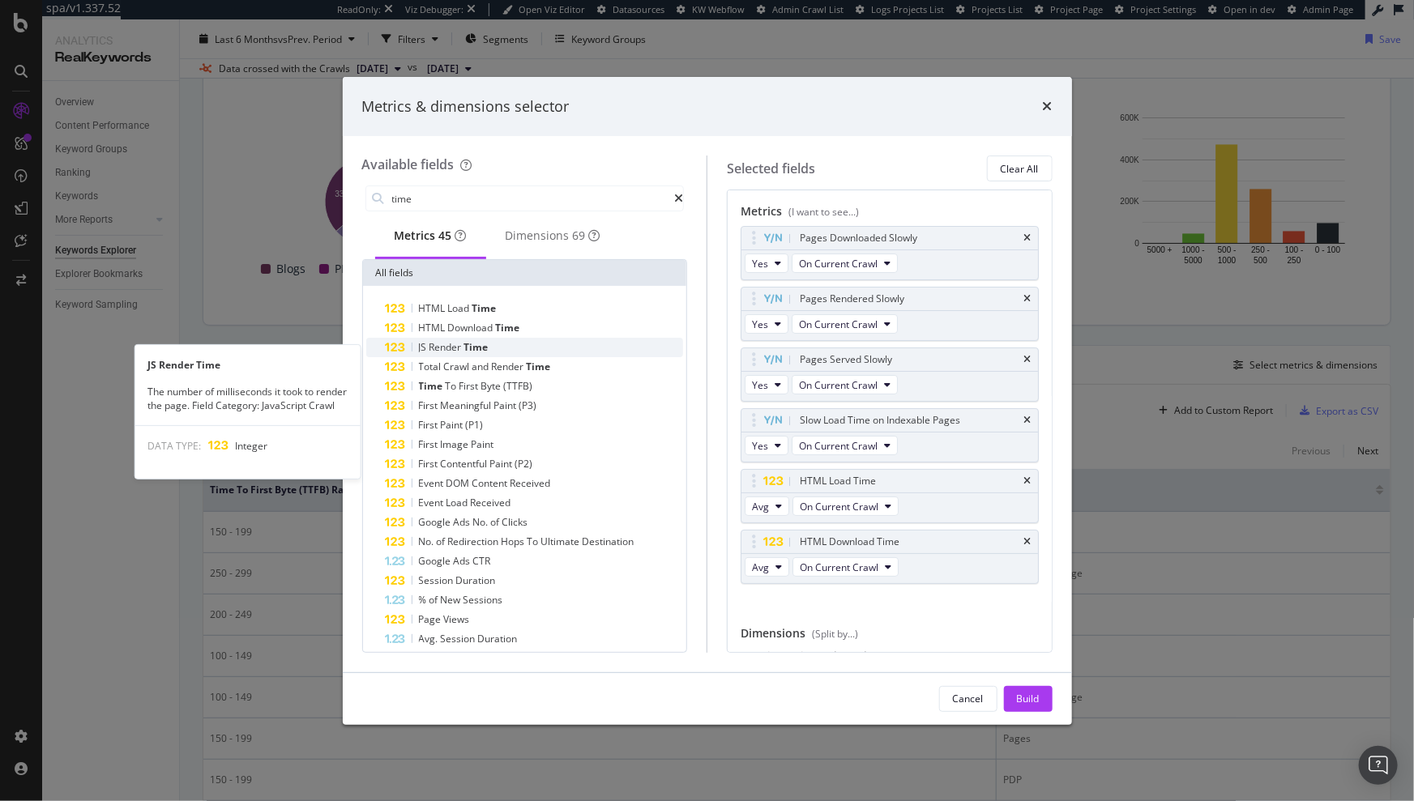
click at [475, 352] on span "Time" at bounding box center [476, 347] width 24 height 14
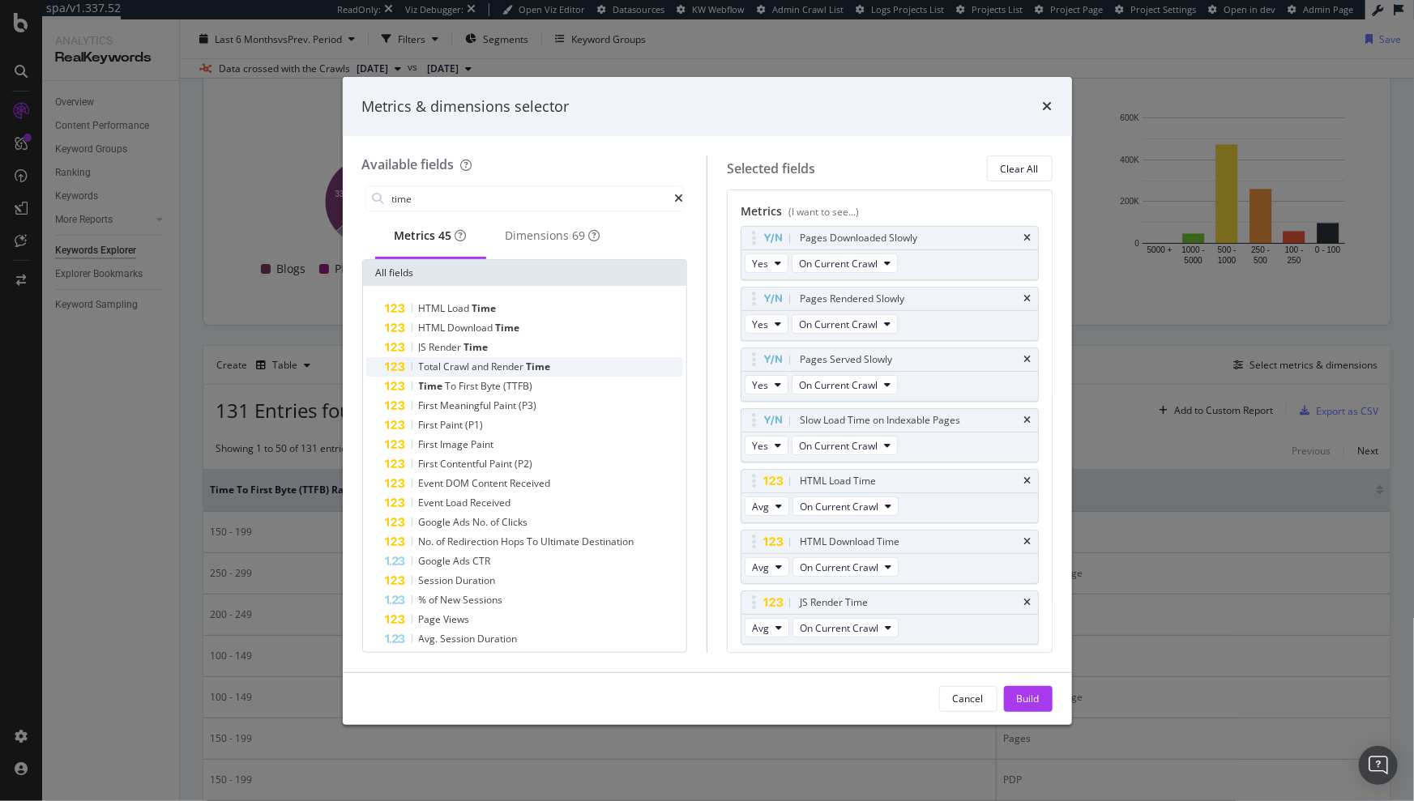
click at [476, 373] on span "and" at bounding box center [481, 367] width 19 height 14
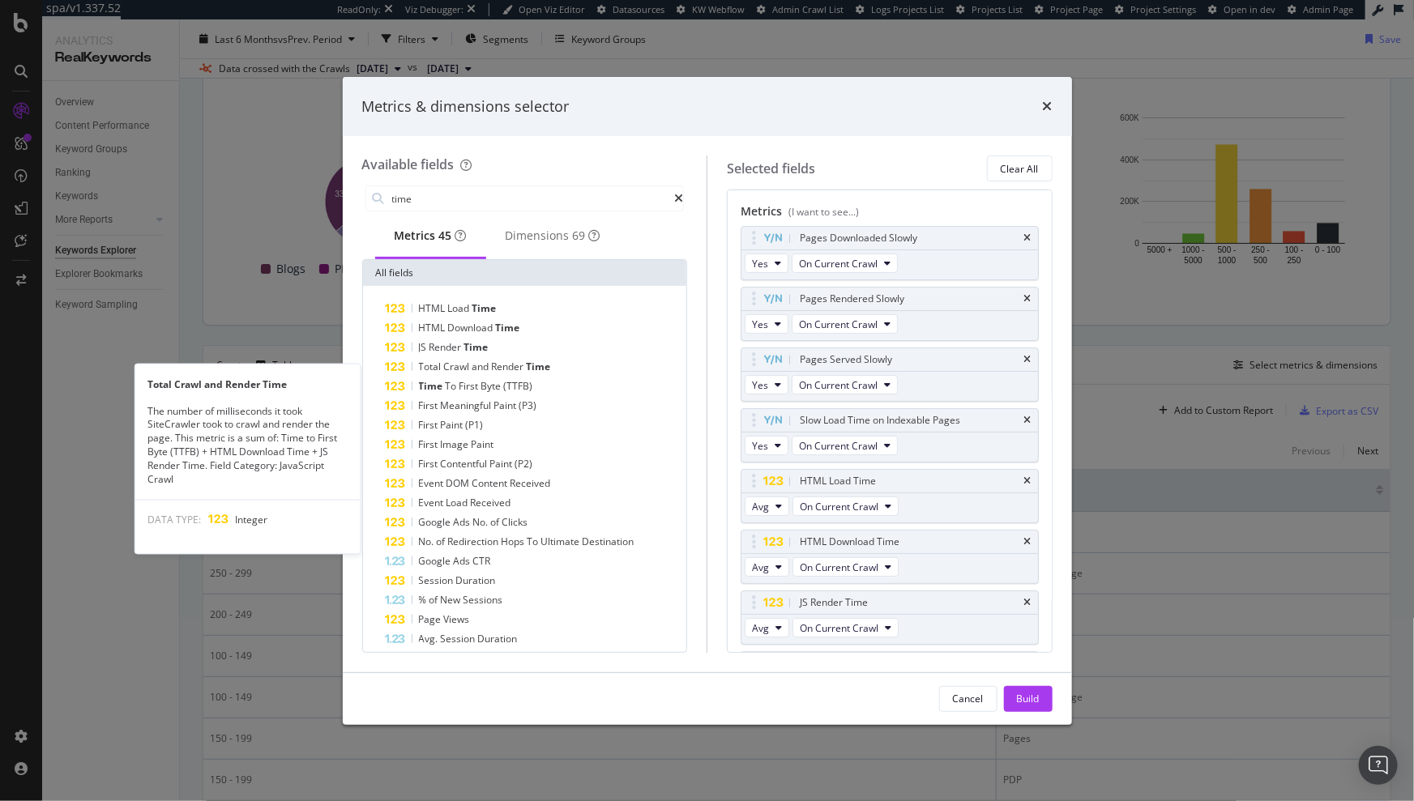
scroll to position [52, 0]
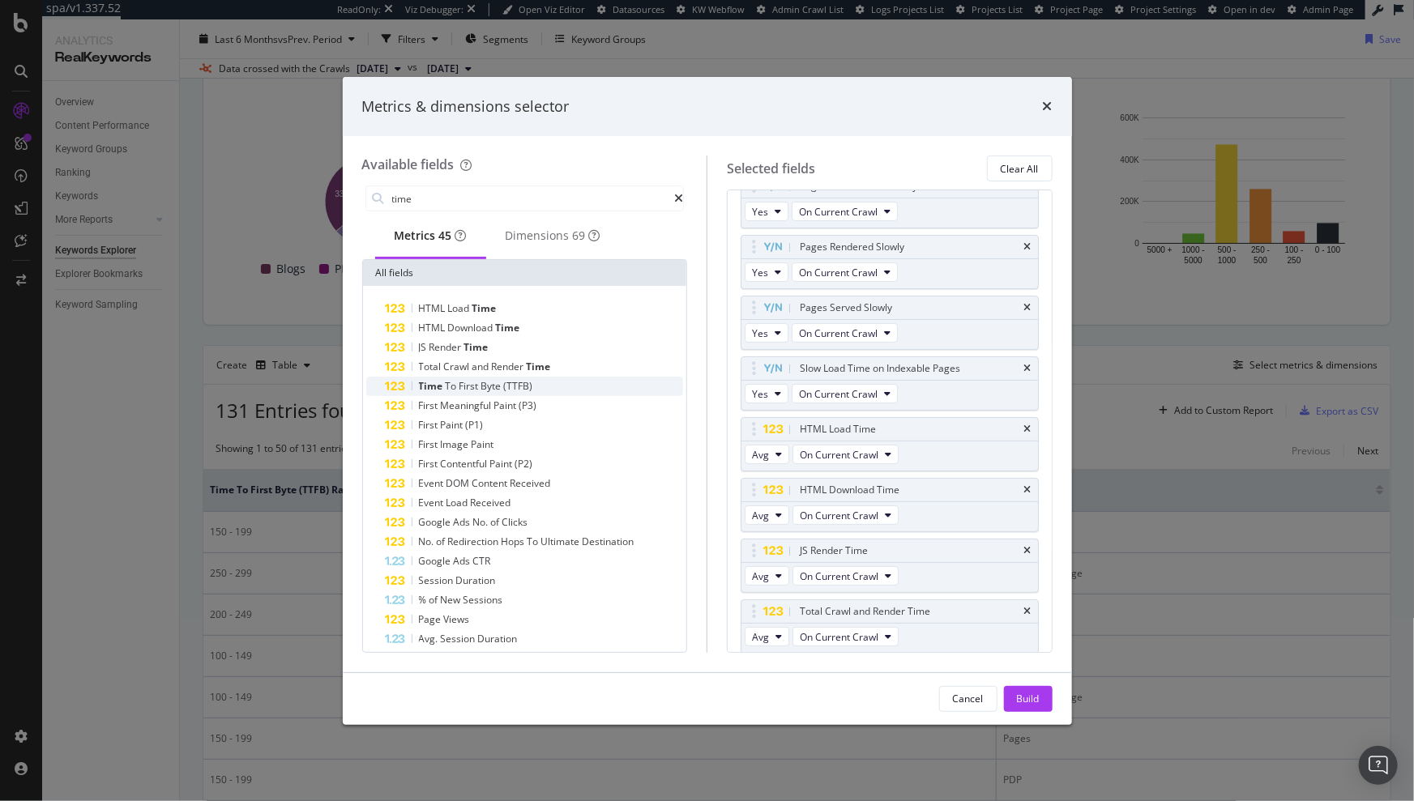
click at [477, 390] on span "First" at bounding box center [470, 386] width 22 height 14
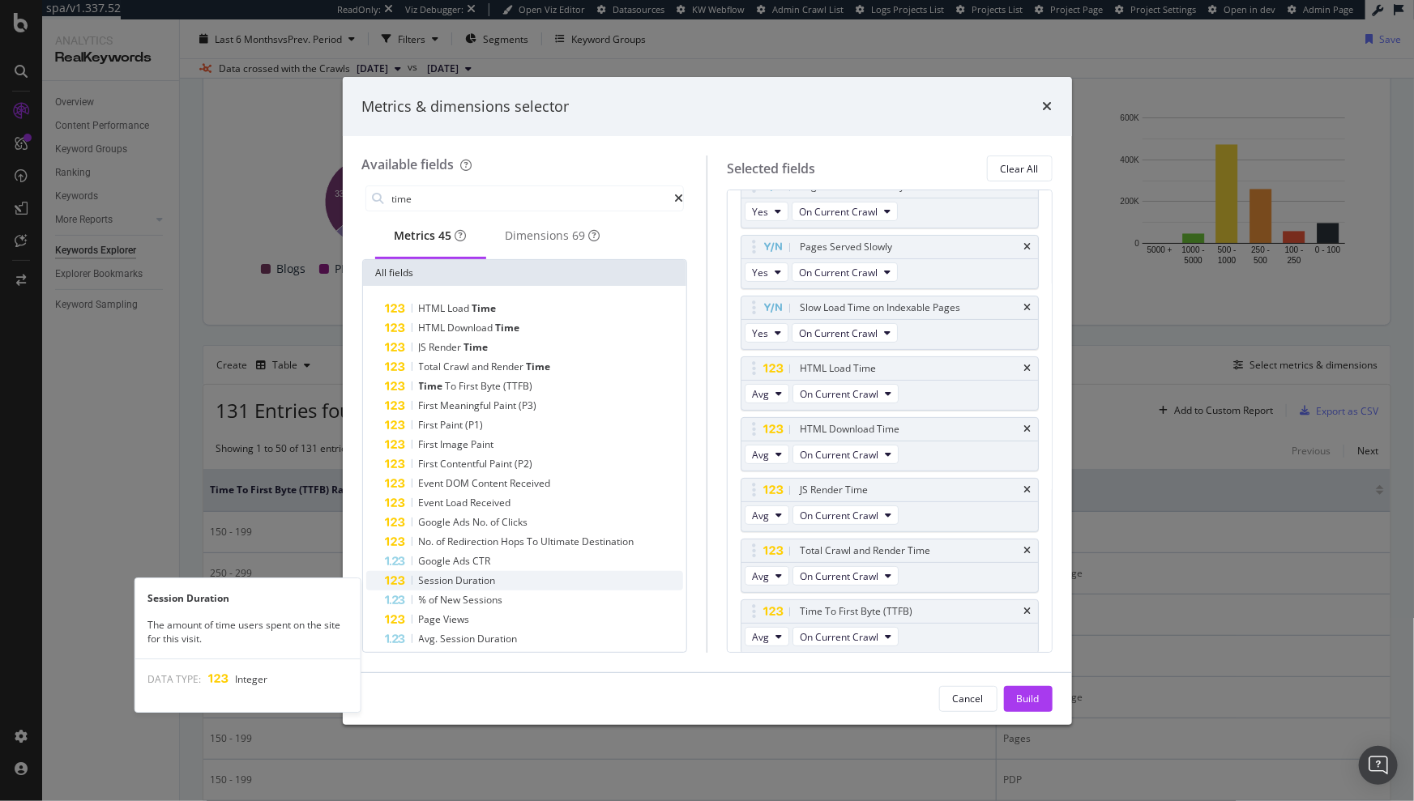
scroll to position [6, 0]
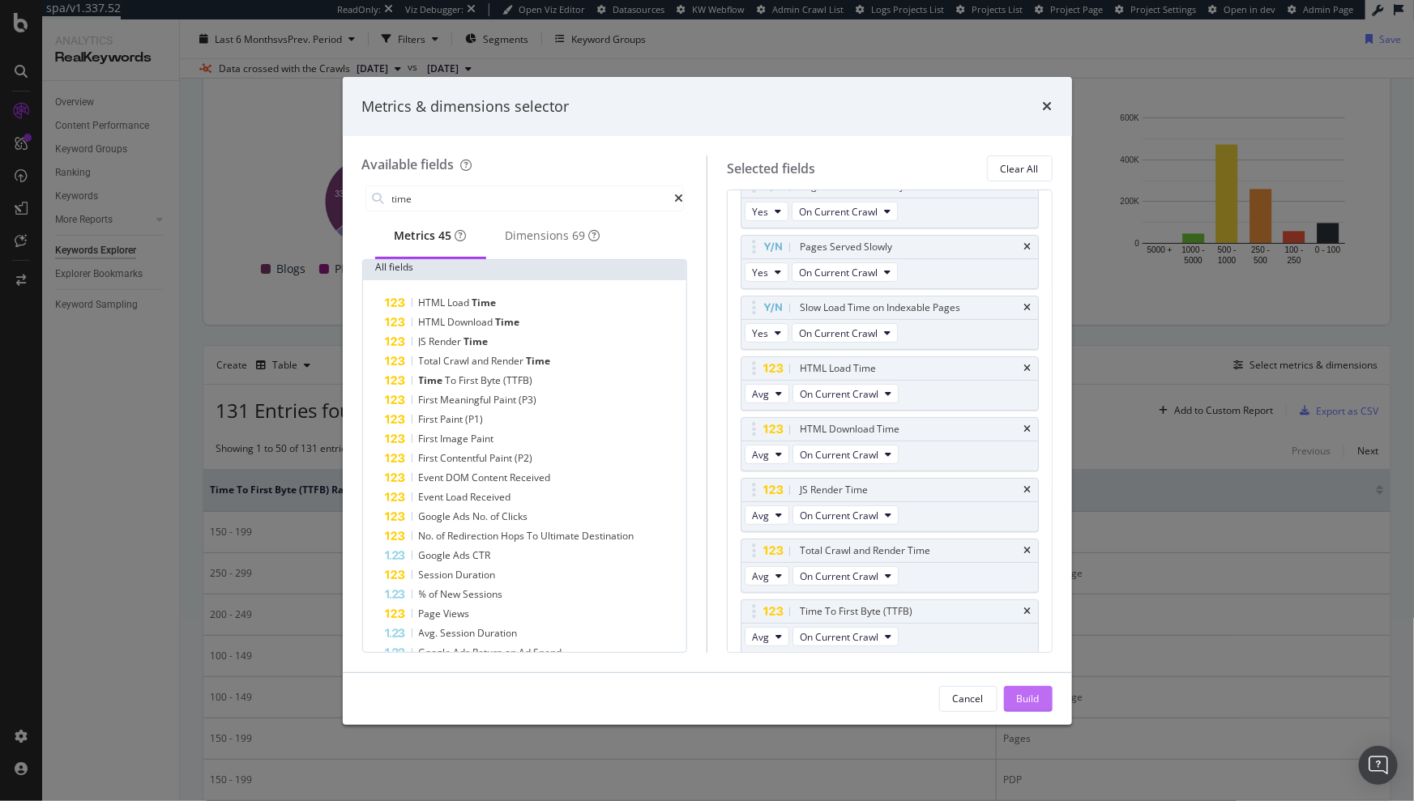
click at [1042, 703] on button "Build" at bounding box center [1028, 699] width 49 height 26
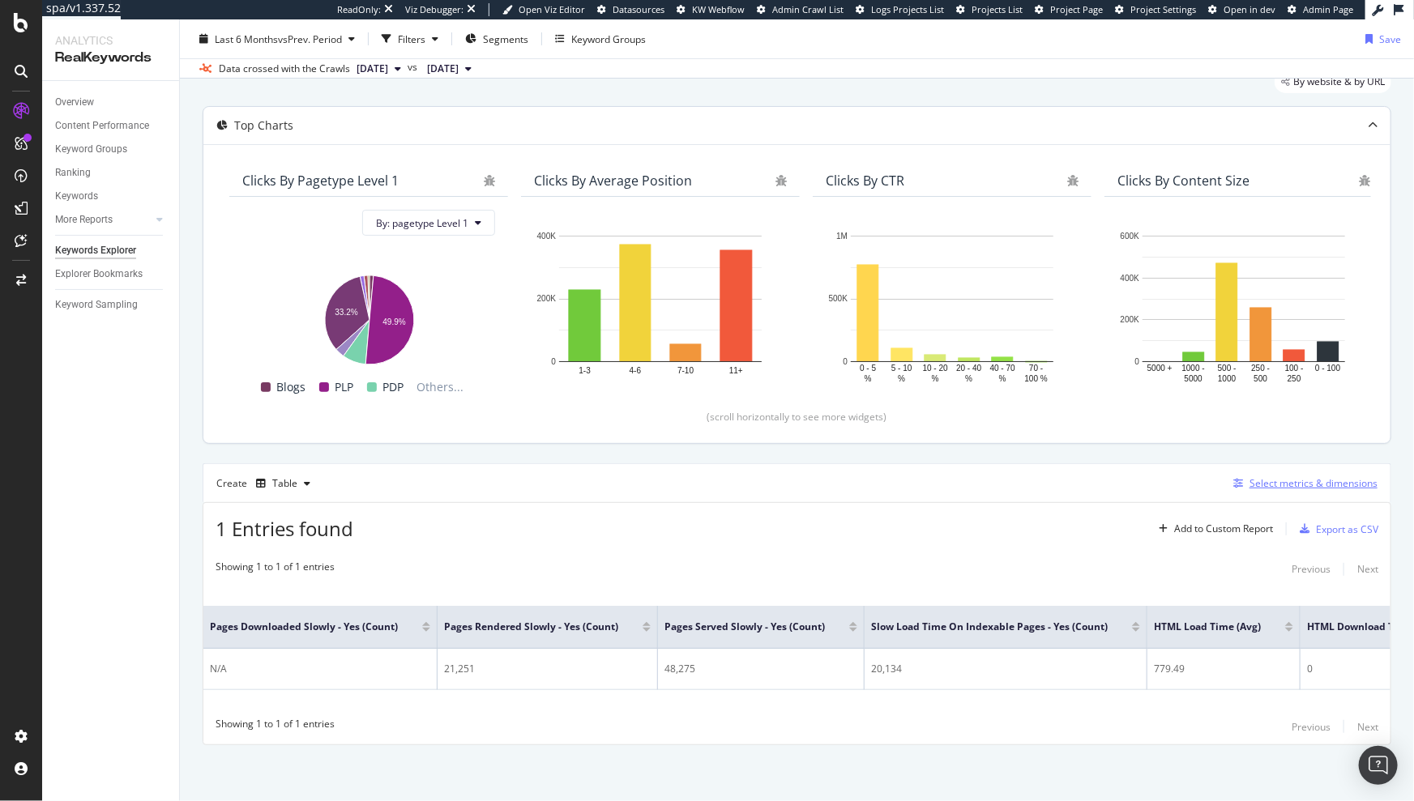
click at [1295, 492] on button "Select metrics & dimensions" at bounding box center [1301, 483] width 151 height 19
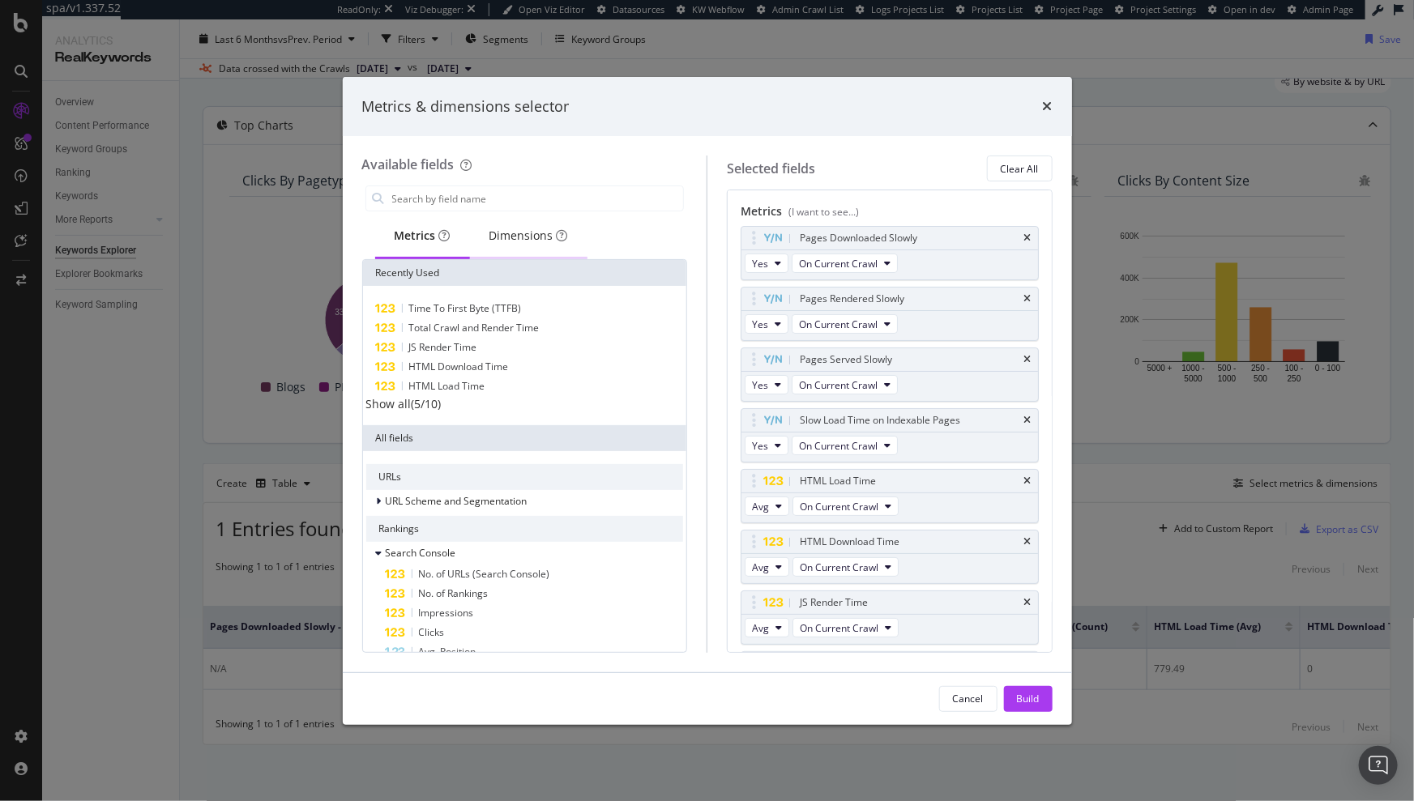
click at [518, 225] on div "Dimensions" at bounding box center [528, 237] width 117 height 45
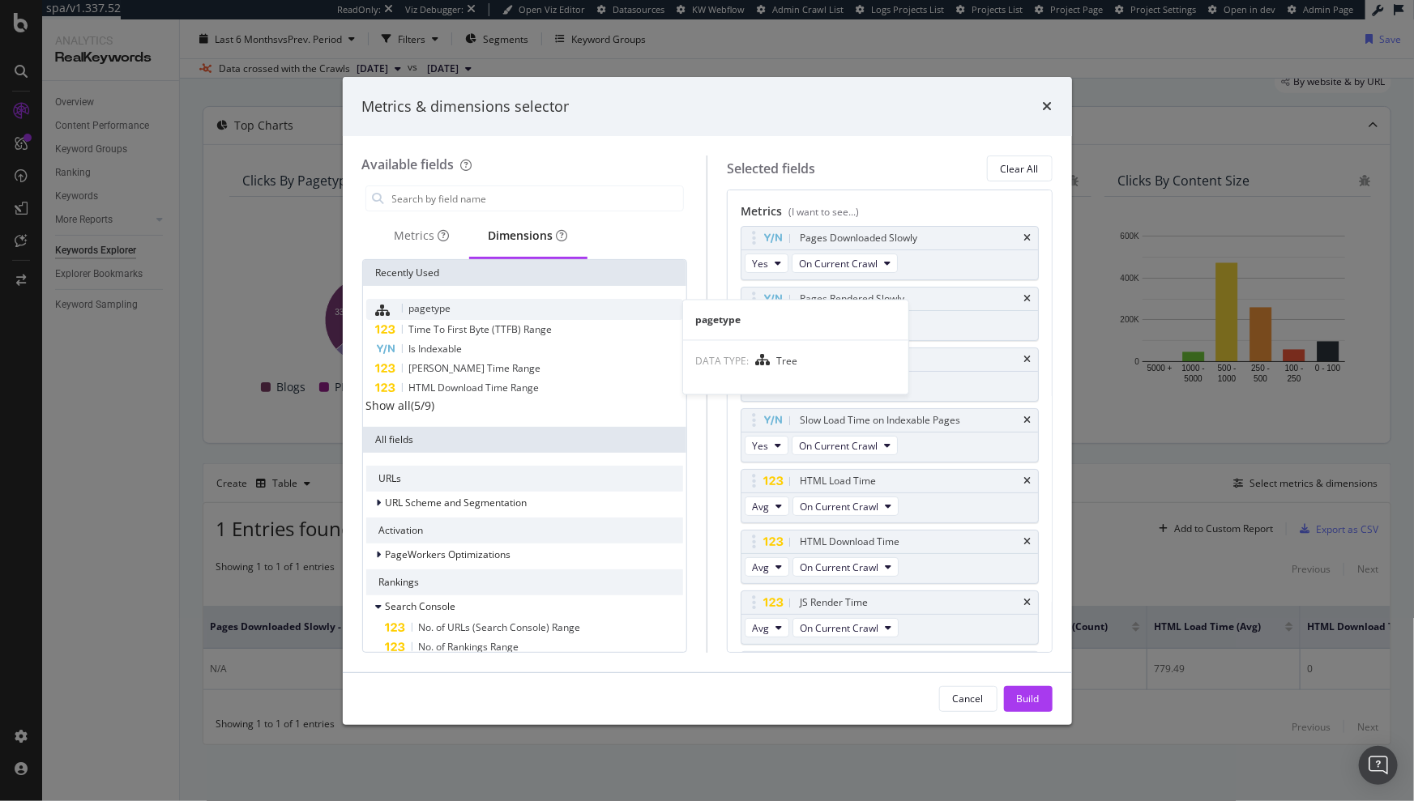
click at [463, 301] on div "pagetype" at bounding box center [525, 309] width 318 height 21
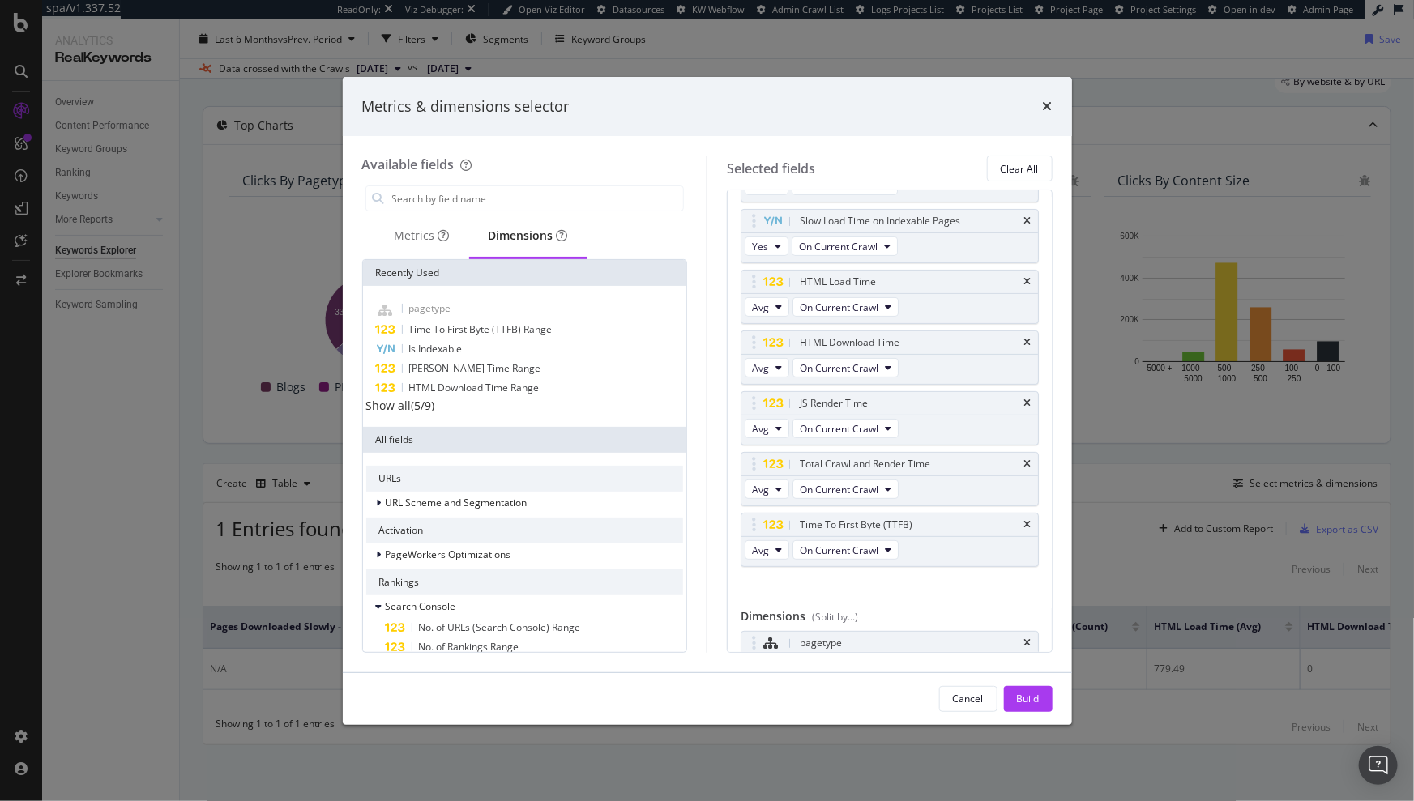
scroll to position [201, 0]
click at [1018, 690] on div "Build" at bounding box center [1028, 699] width 23 height 24
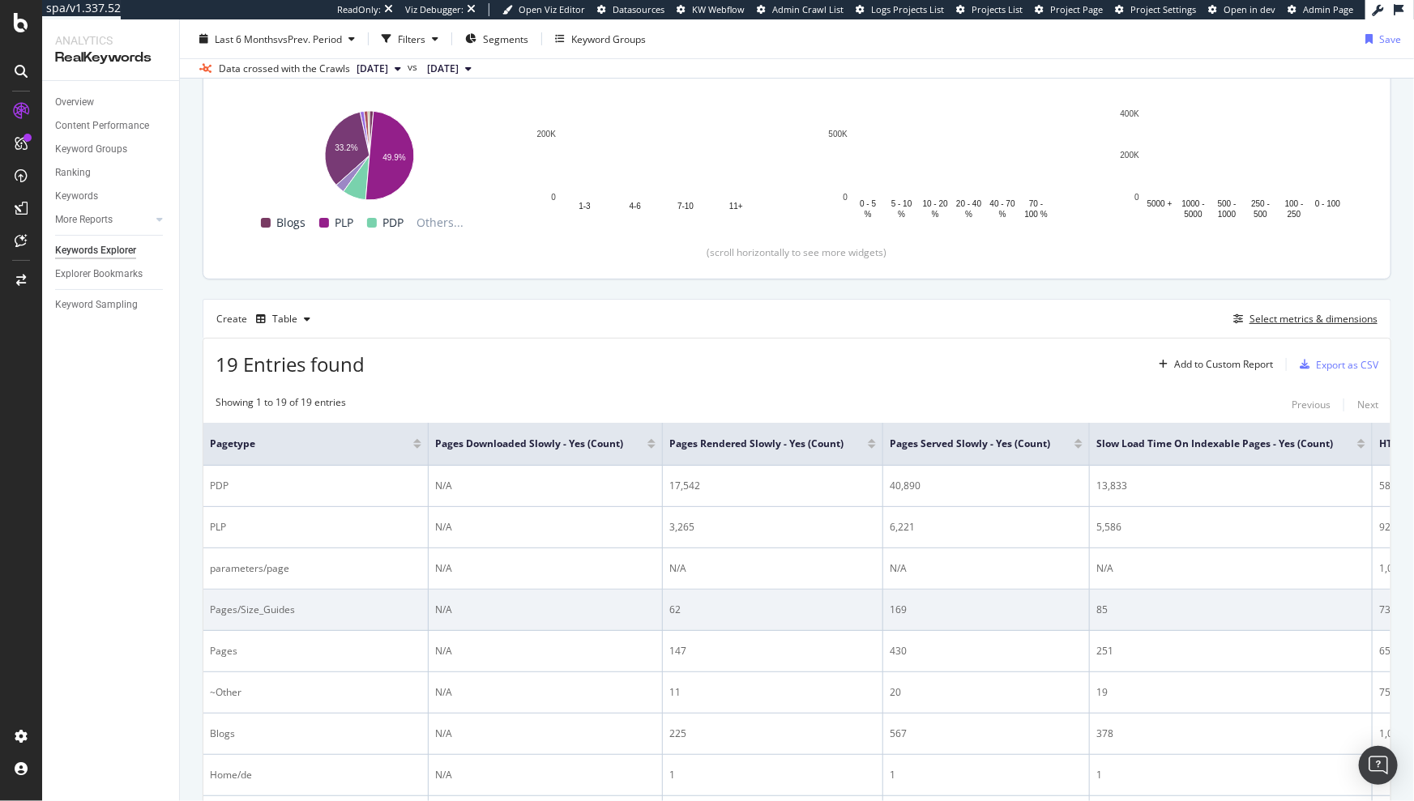
scroll to position [226, 0]
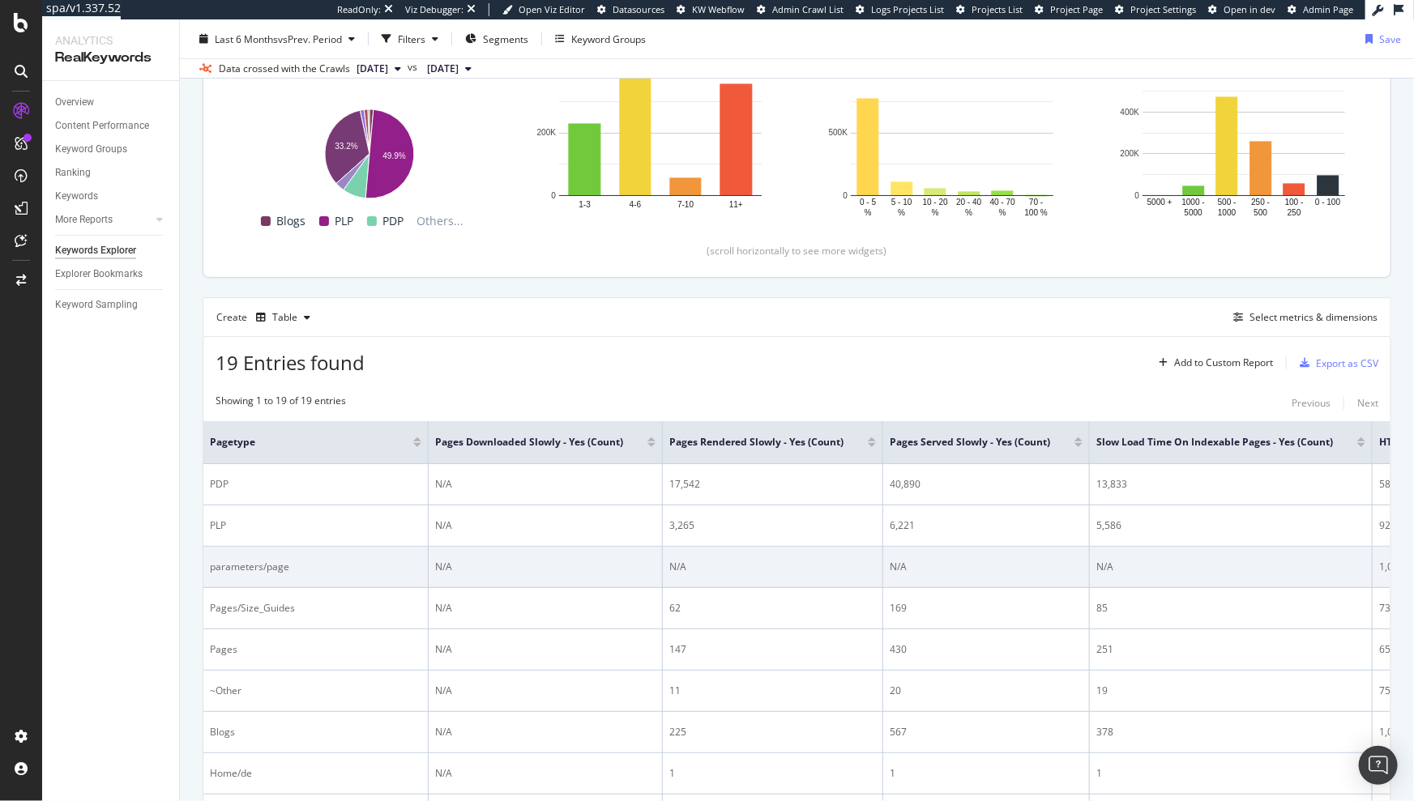
click at [879, 555] on td "N/A" at bounding box center [773, 567] width 220 height 41
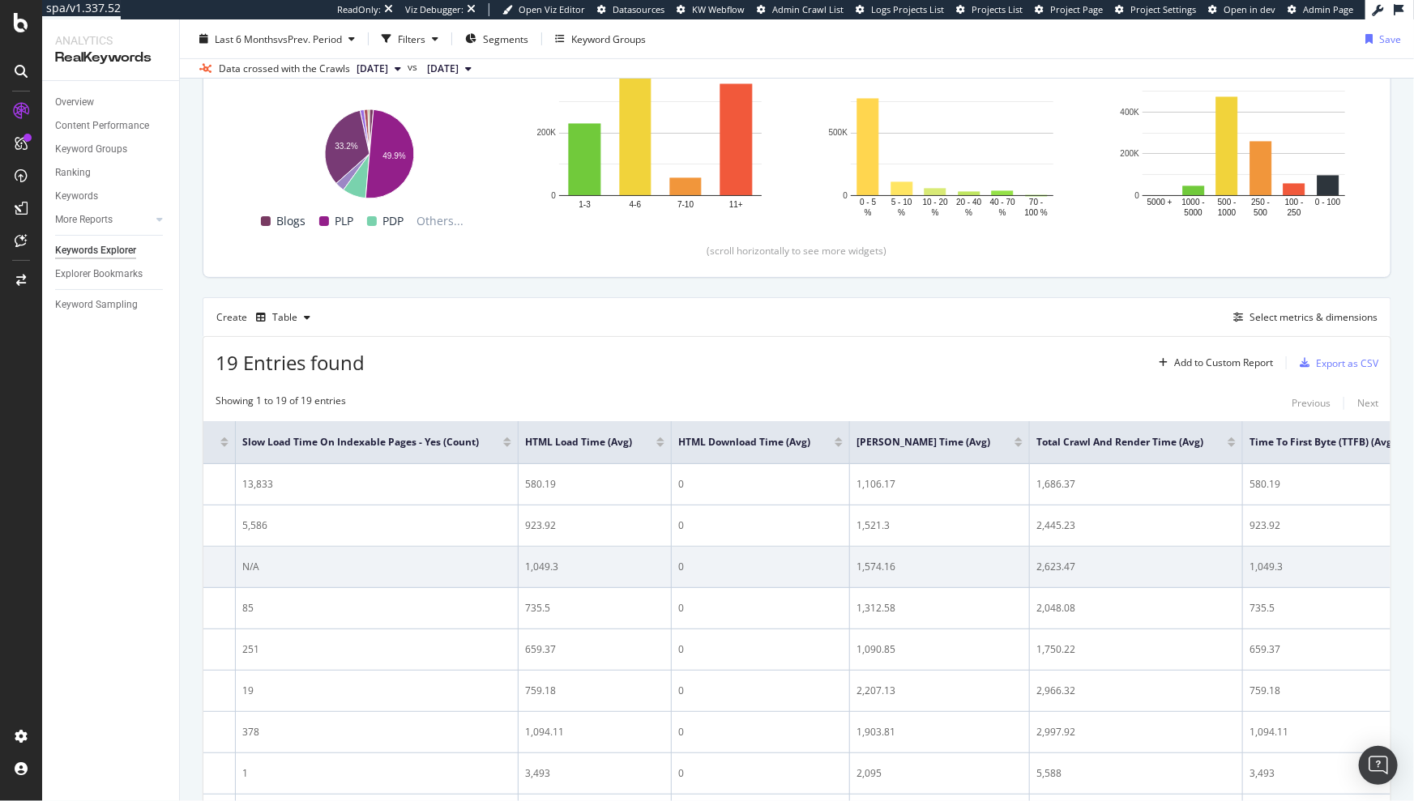
scroll to position [0, 869]
click at [639, 582] on td "1,049.3" at bounding box center [579, 567] width 153 height 41
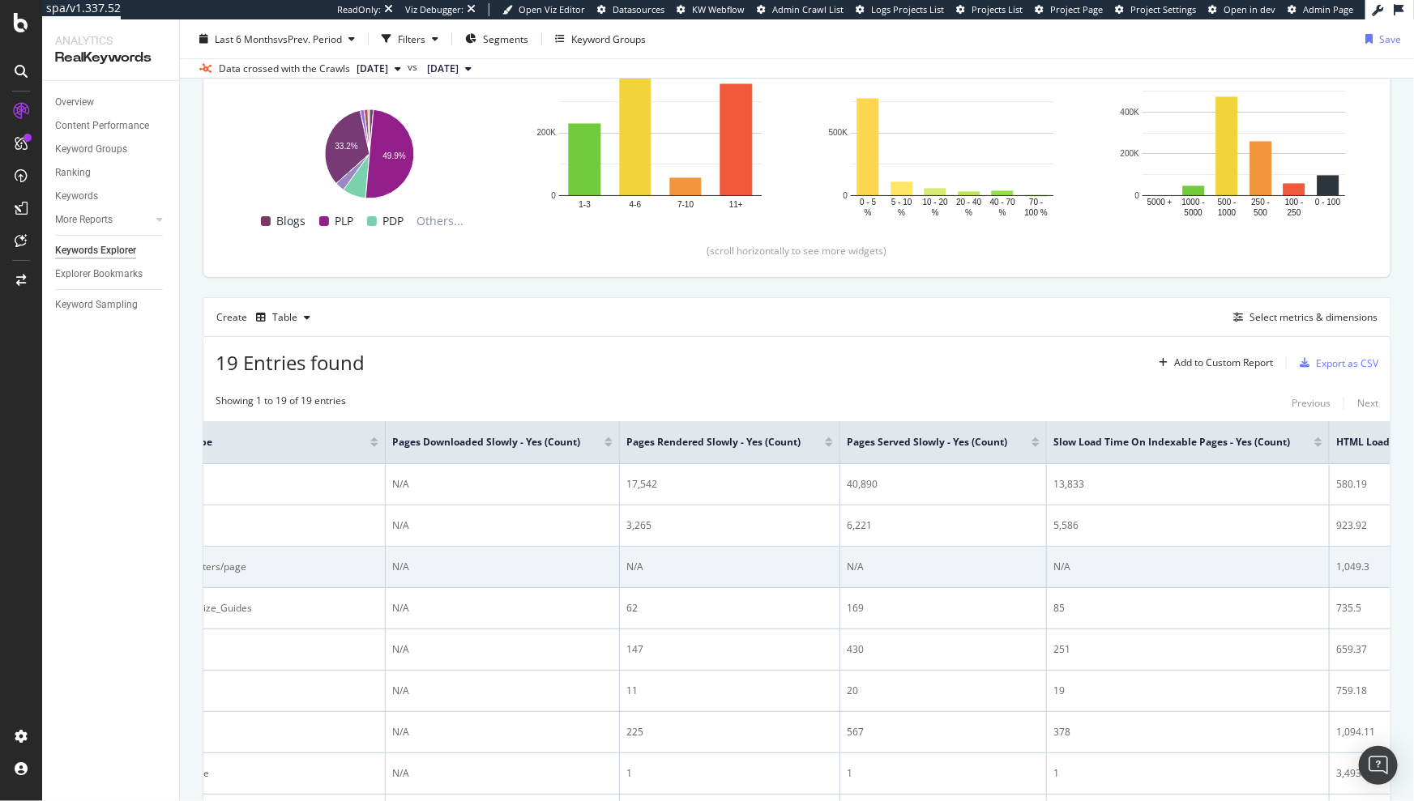
scroll to position [0, 0]
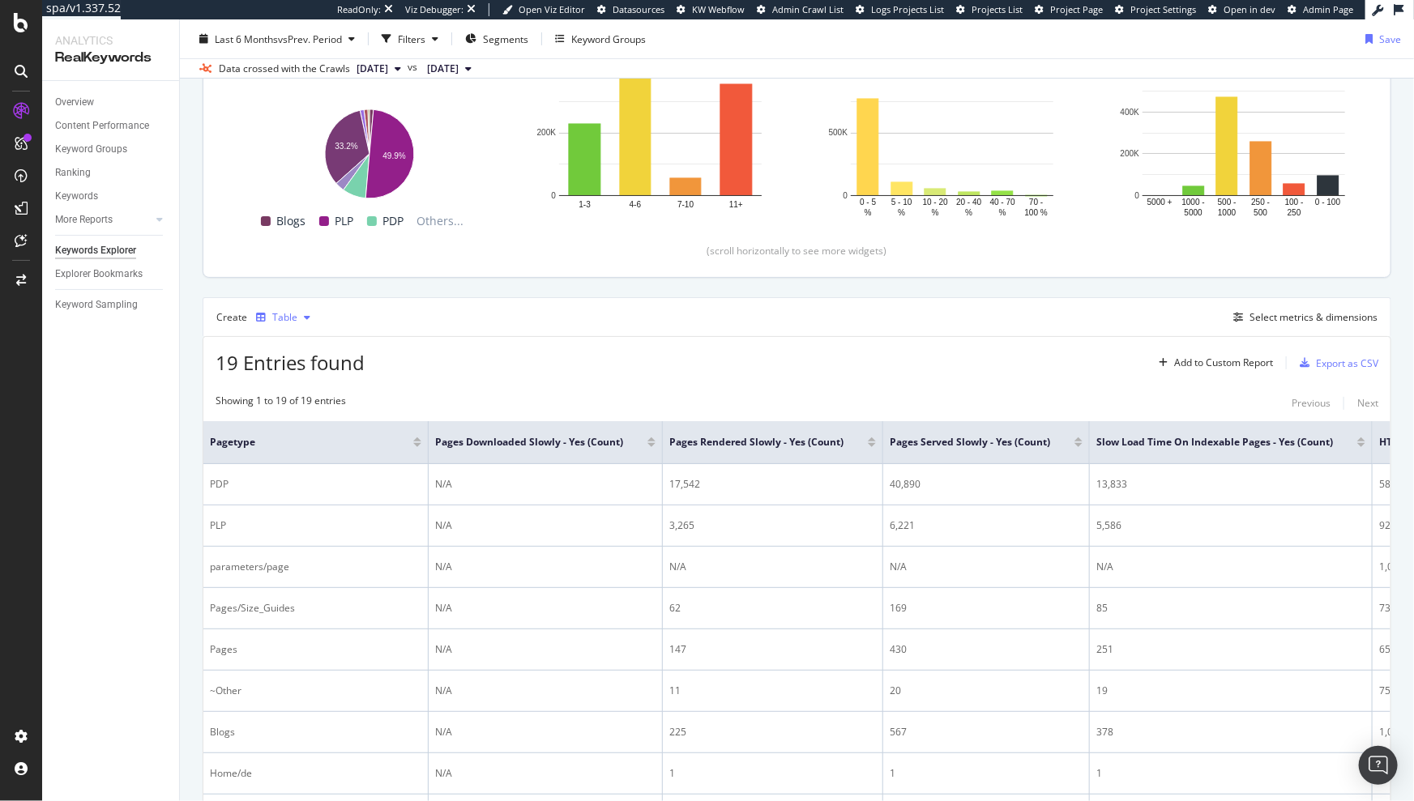
click at [281, 316] on div "Table" at bounding box center [284, 318] width 25 height 10
click at [309, 375] on div "Trend" at bounding box center [301, 371] width 27 height 14
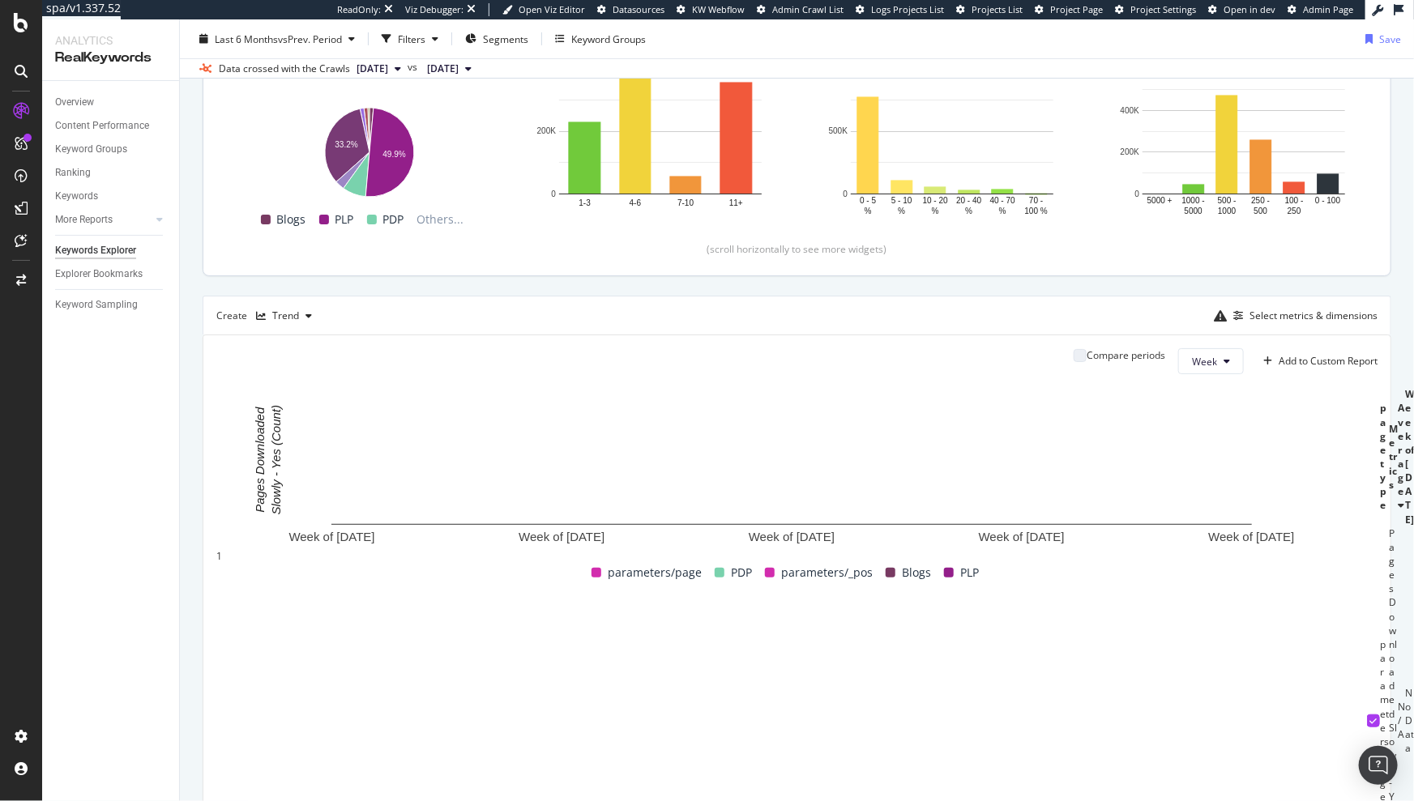
scroll to position [2, 0]
click at [1370, 717] on icon at bounding box center [1373, 721] width 7 height 8
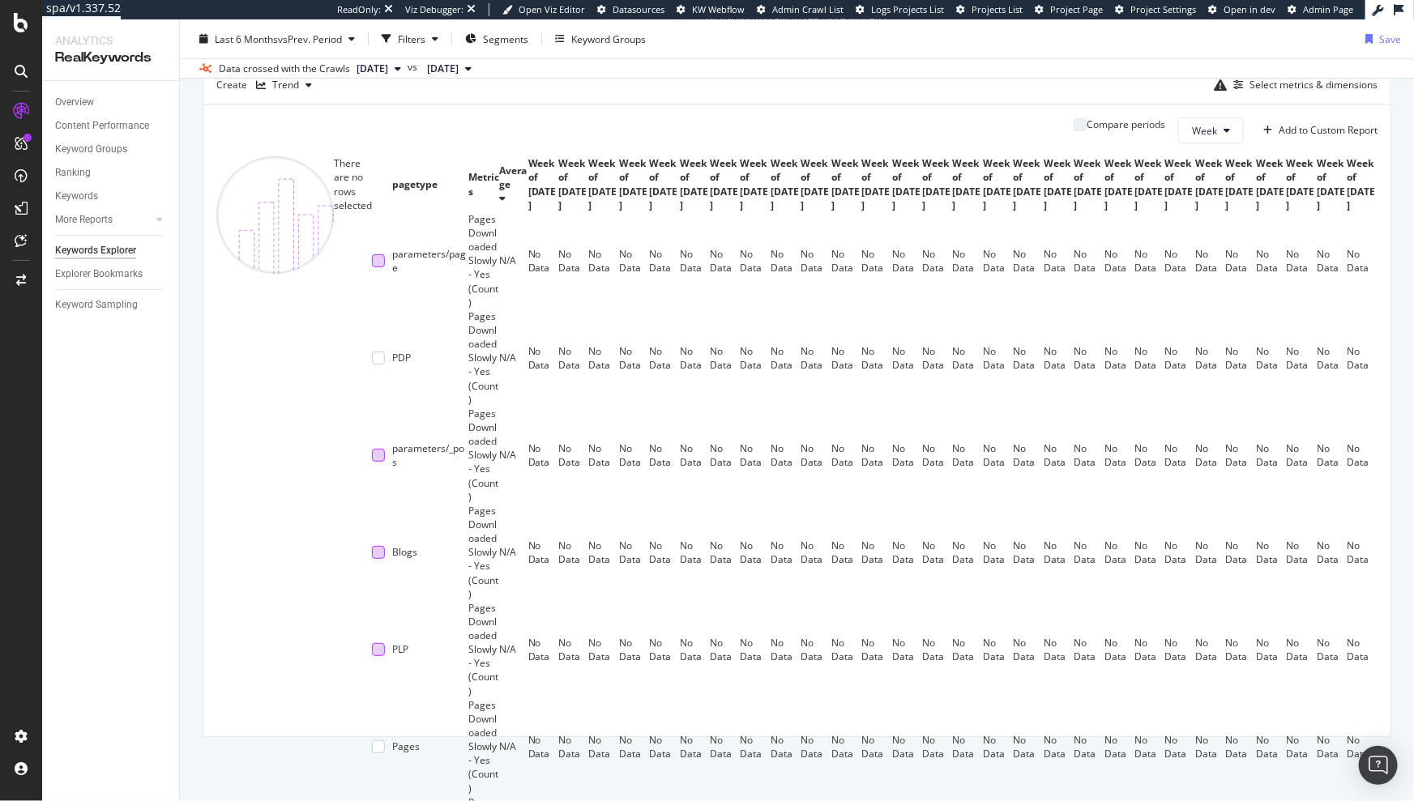
scroll to position [458, 0]
click at [1299, 88] on div "Select metrics & dimensions" at bounding box center [1313, 86] width 128 height 14
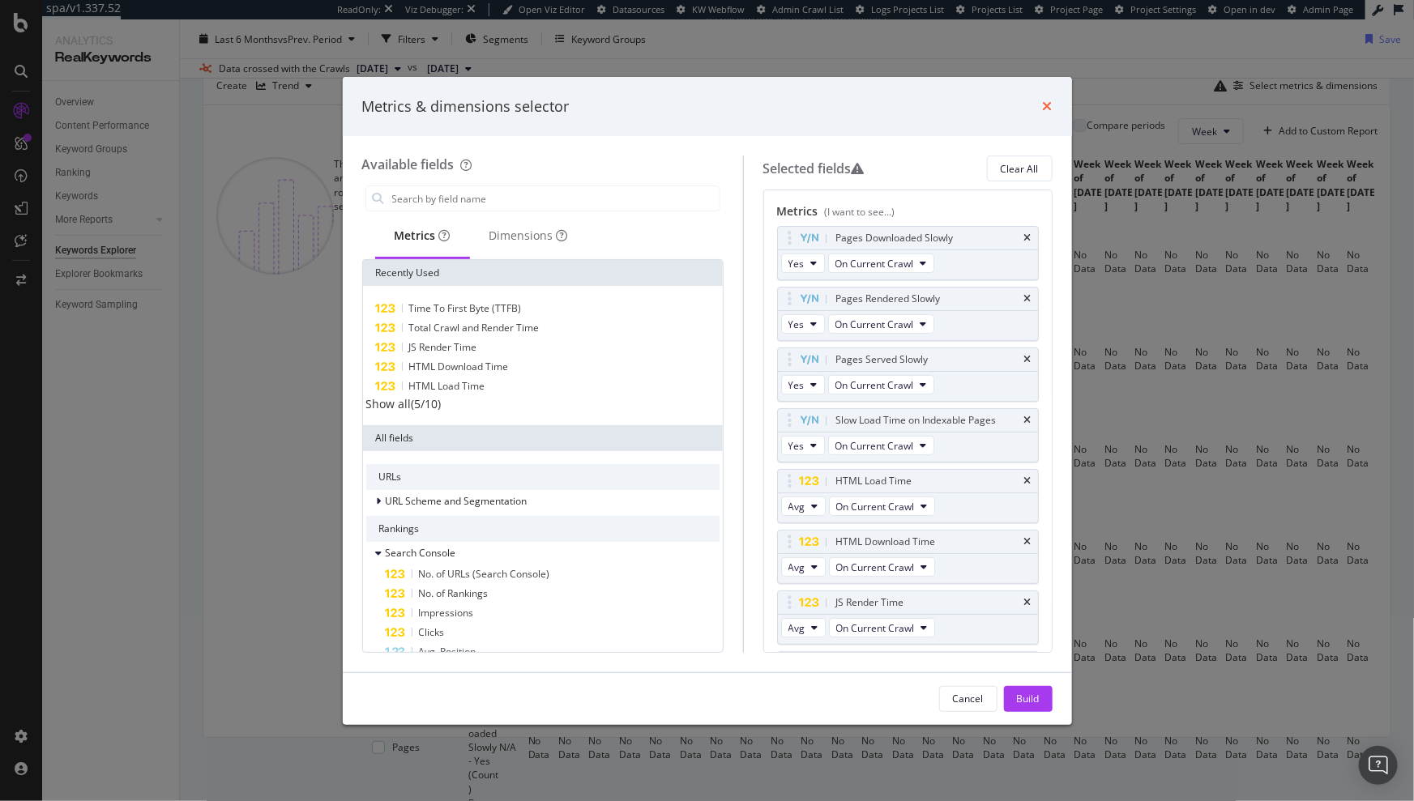
click at [1047, 109] on icon "times" at bounding box center [1048, 106] width 10 height 13
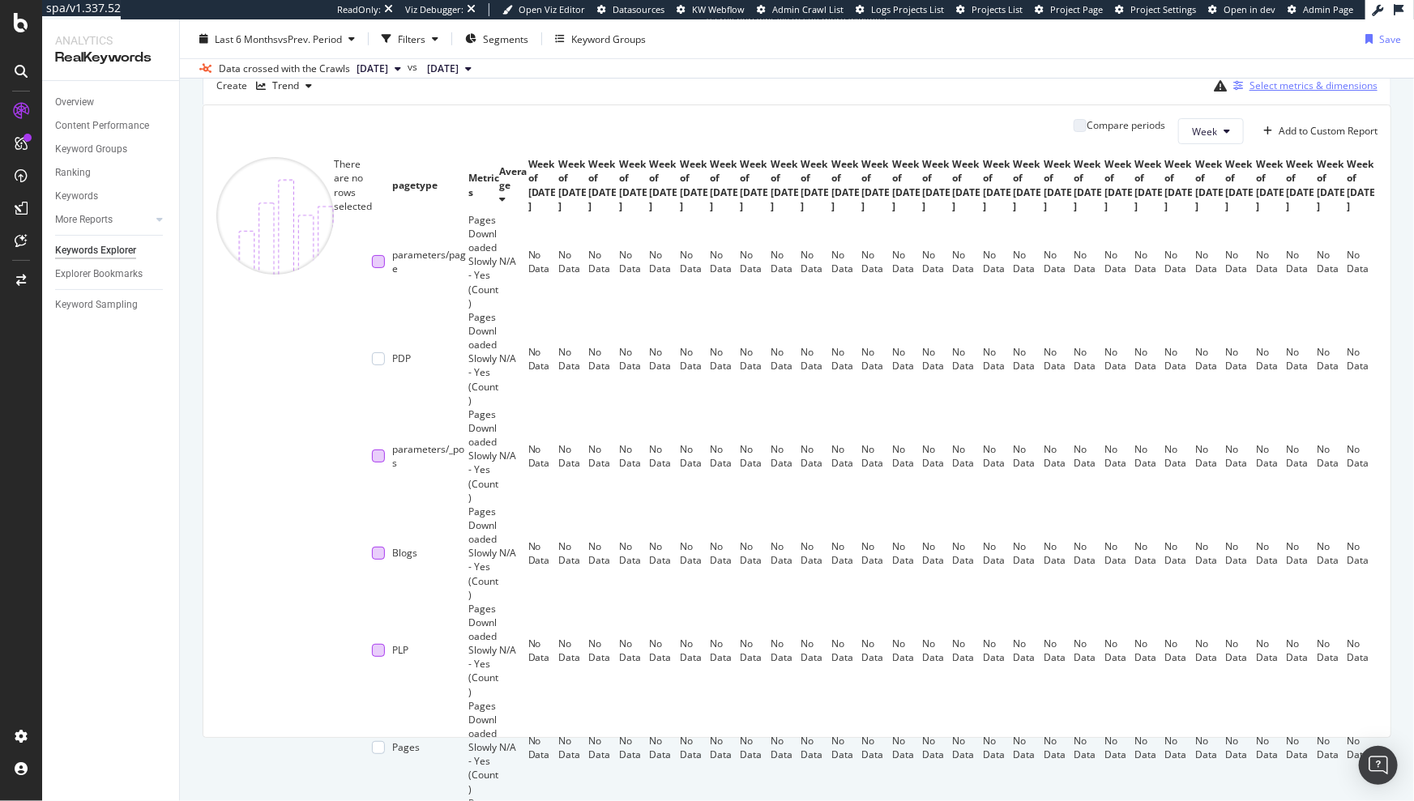
click at [1303, 84] on div "Select metrics & dimensions" at bounding box center [1313, 86] width 128 height 14
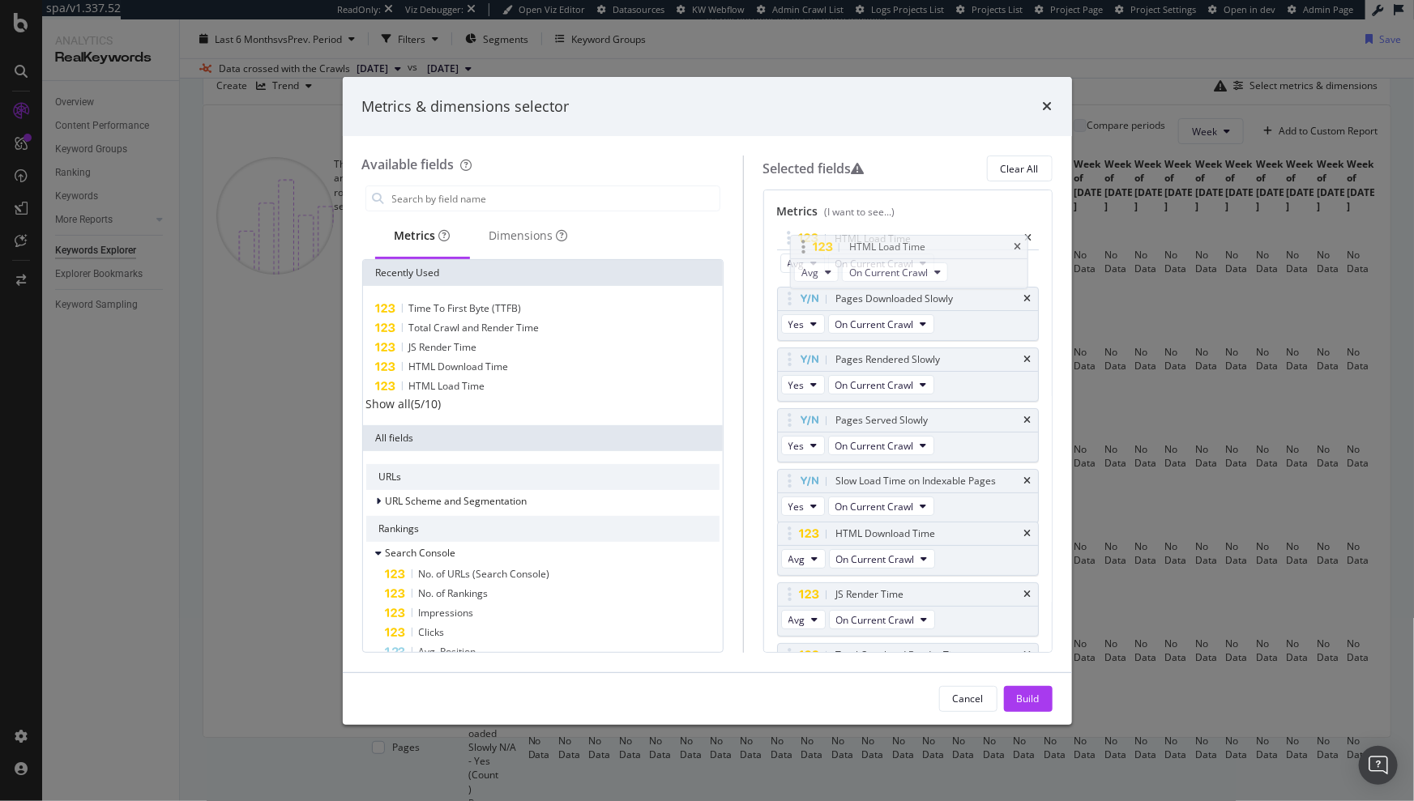
drag, startPoint x: 806, startPoint y: 480, endPoint x: 807, endPoint y: 246, distance: 233.3
click at [807, 246] on body "spa/v1.337.52 ReadOnly: Viz Debugger: Open Viz Editor Datasources KW Webflow Ad…" at bounding box center [707, 400] width 1414 height 801
click at [1026, 696] on div "Build" at bounding box center [1028, 699] width 23 height 14
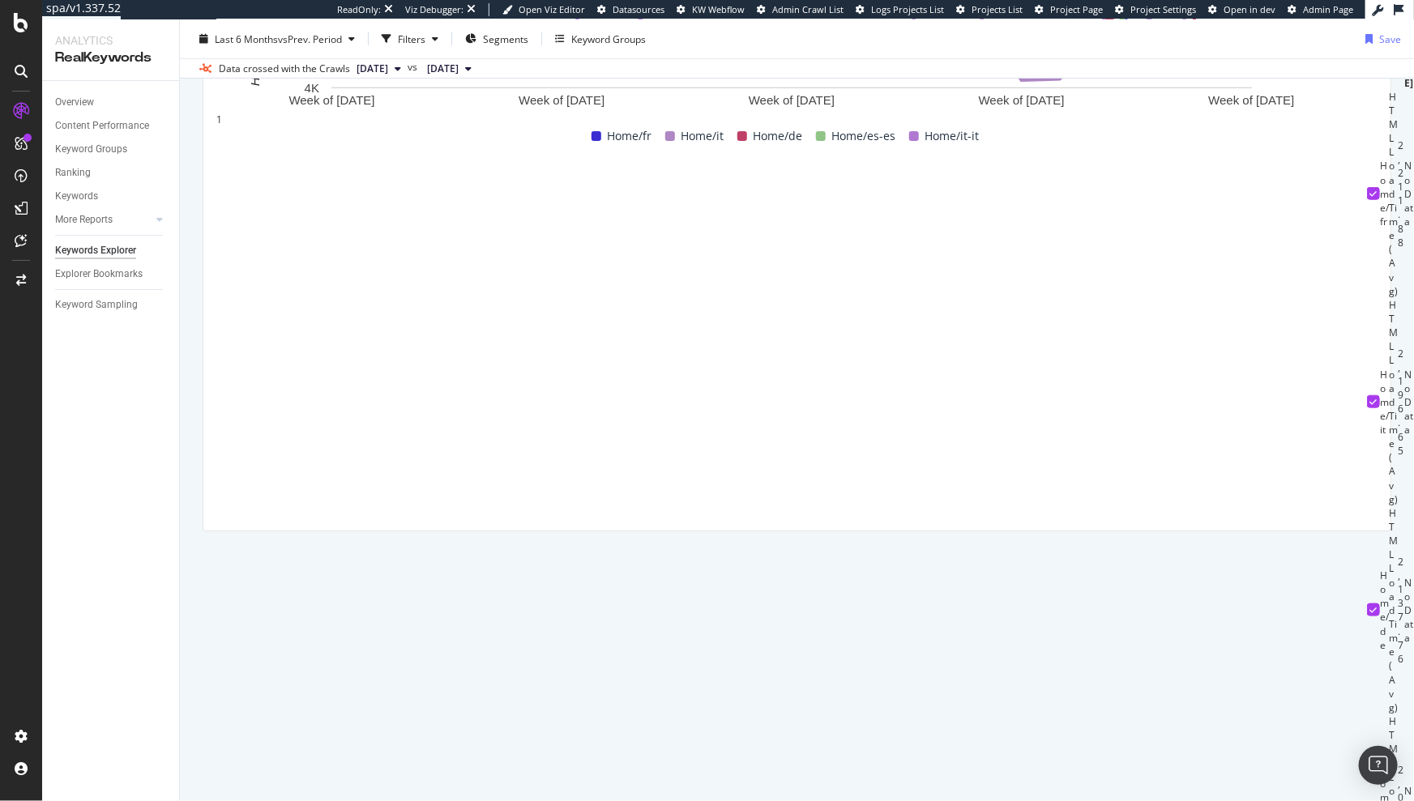
click at [1370, 198] on icon at bounding box center [1373, 194] width 7 height 8
drag, startPoint x: 236, startPoint y: 290, endPoint x: 243, endPoint y: 318, distance: 28.5
click at [1367, 395] on div at bounding box center [1373, 401] width 13 height 13
click at [1367, 604] on div at bounding box center [1373, 610] width 13 height 13
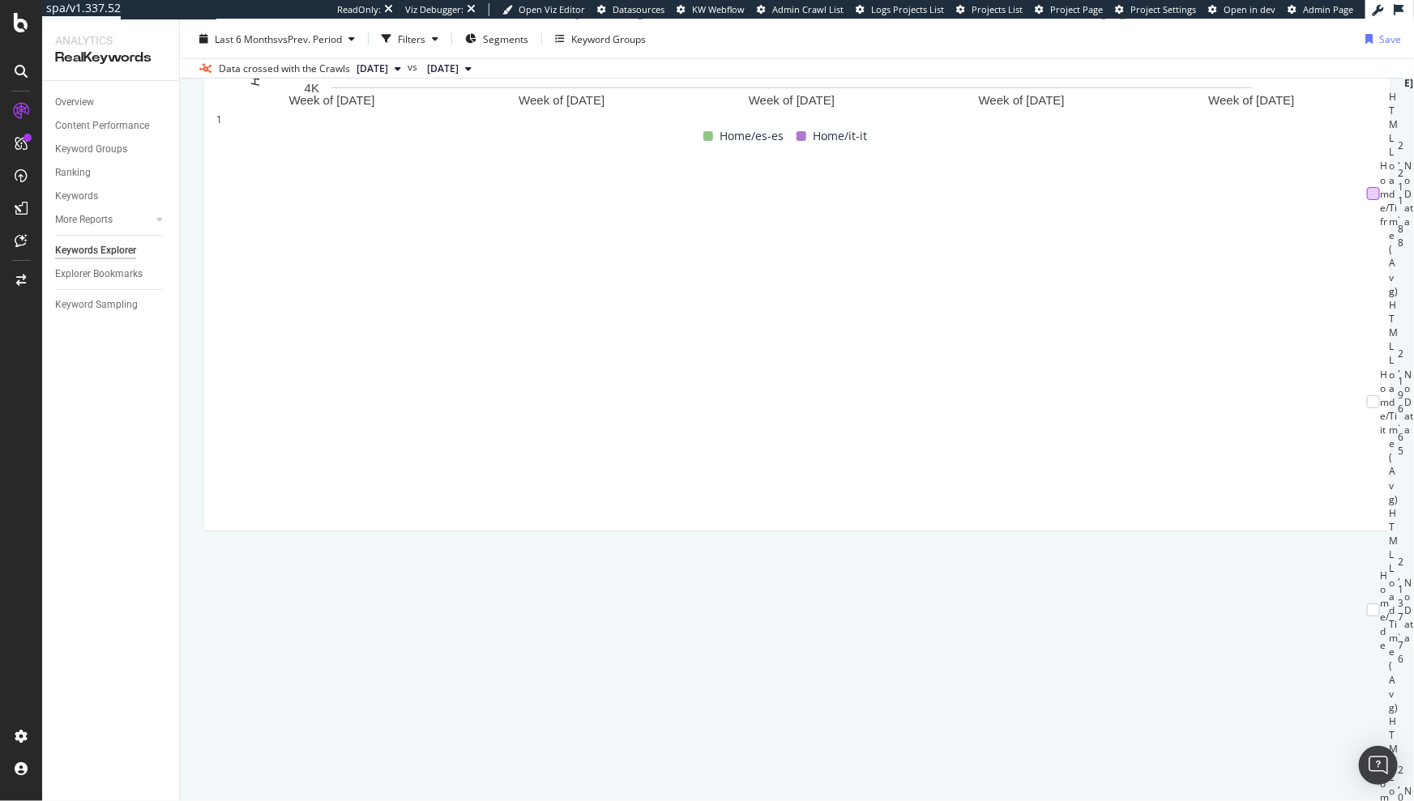
scroll to position [664, 0]
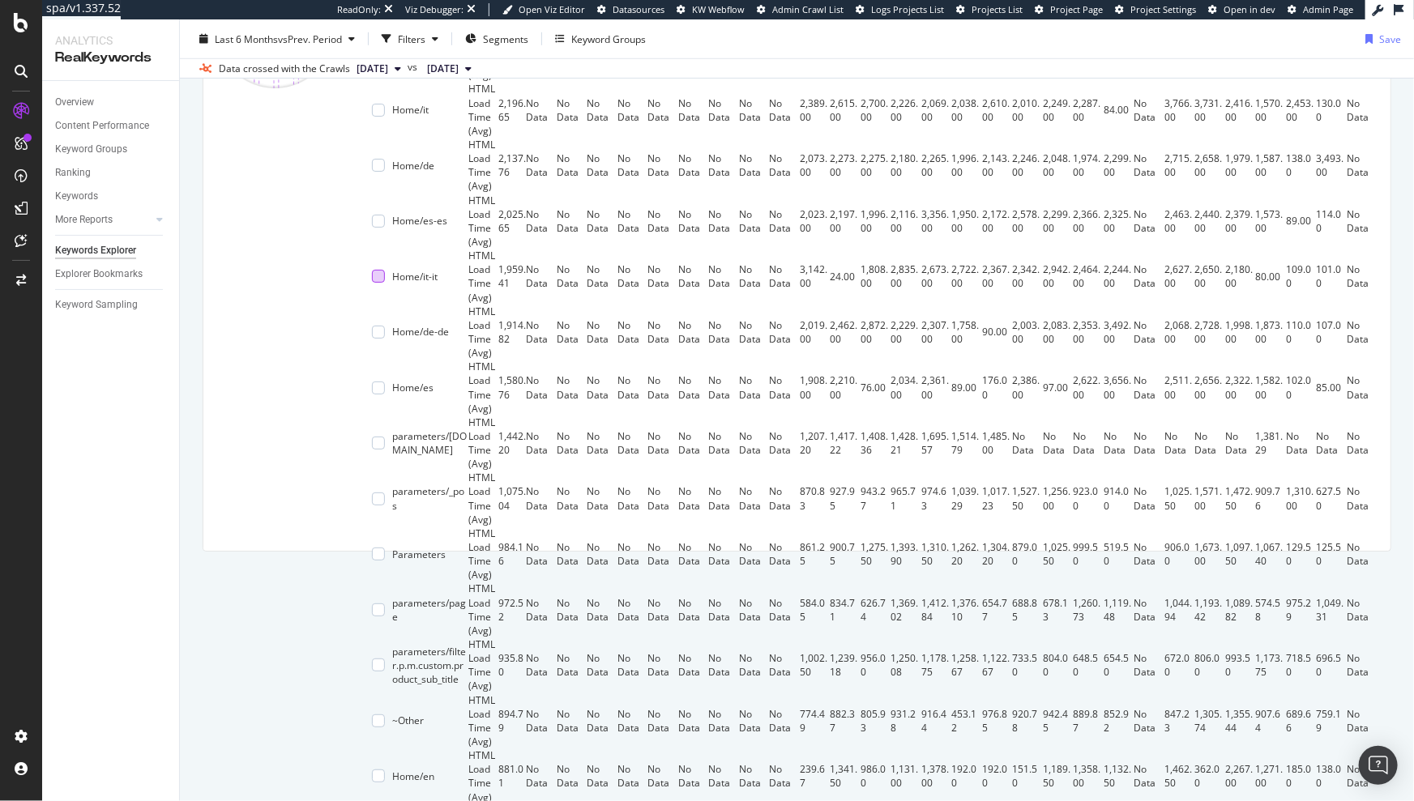
scroll to position [0, 0]
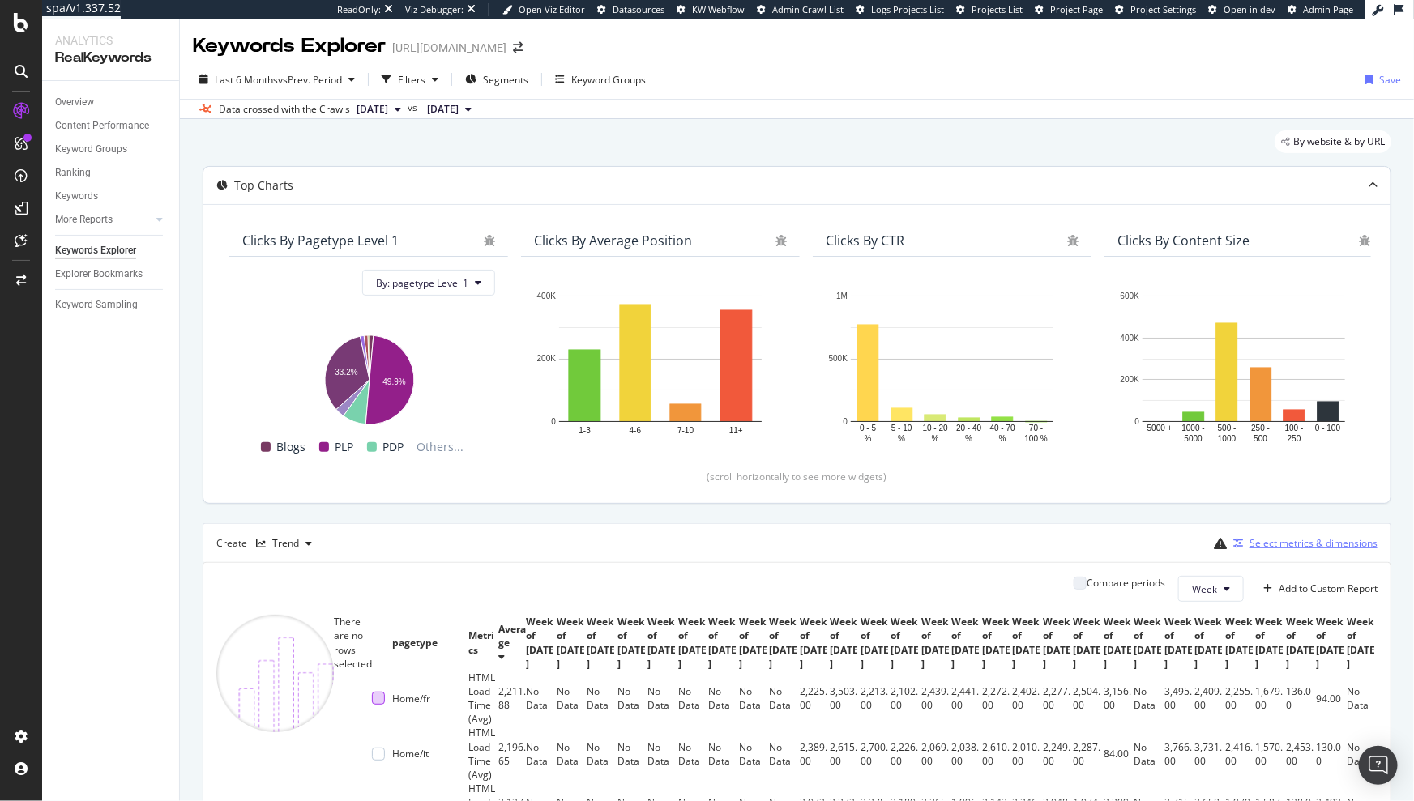
click at [1310, 537] on div "Select metrics & dimensions" at bounding box center [1313, 543] width 128 height 14
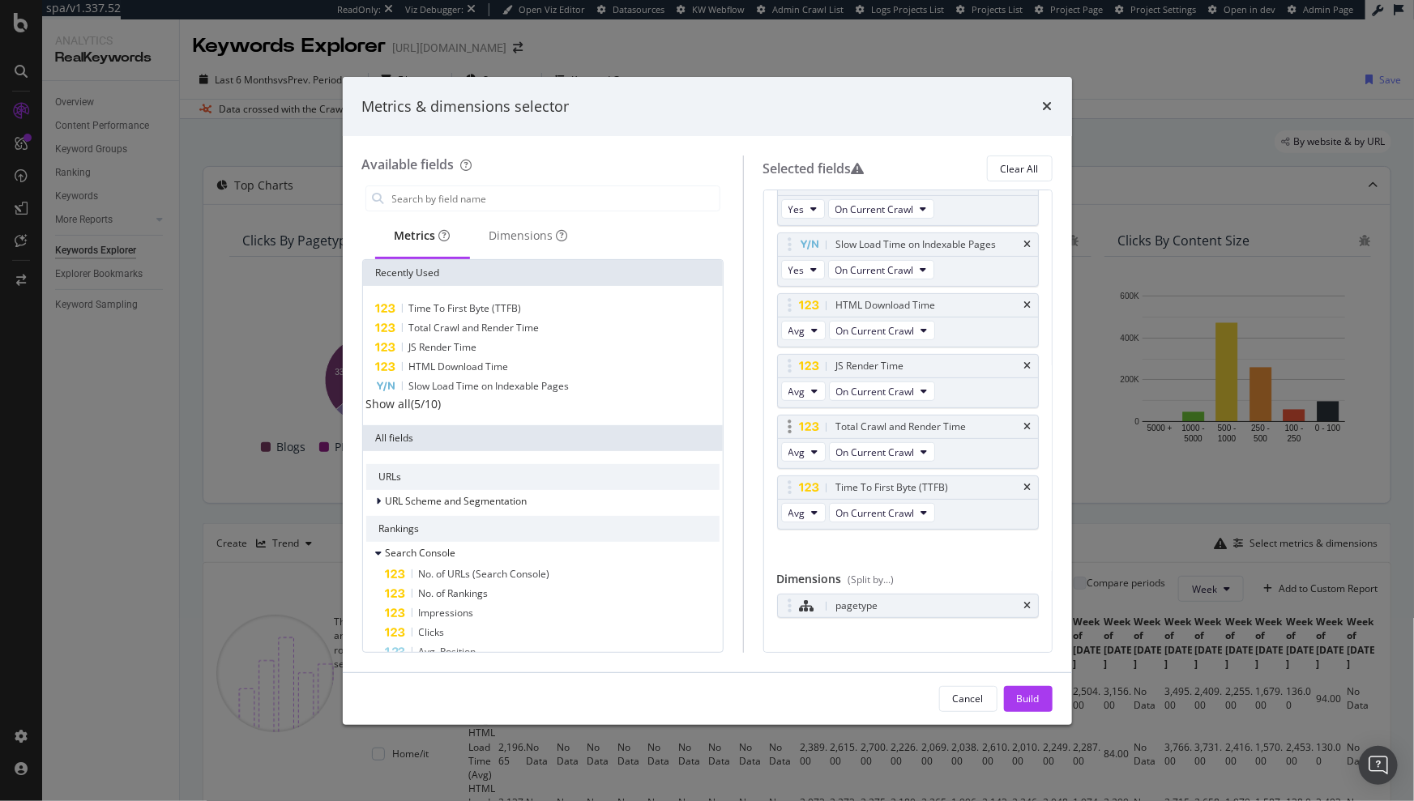
scroll to position [254, 0]
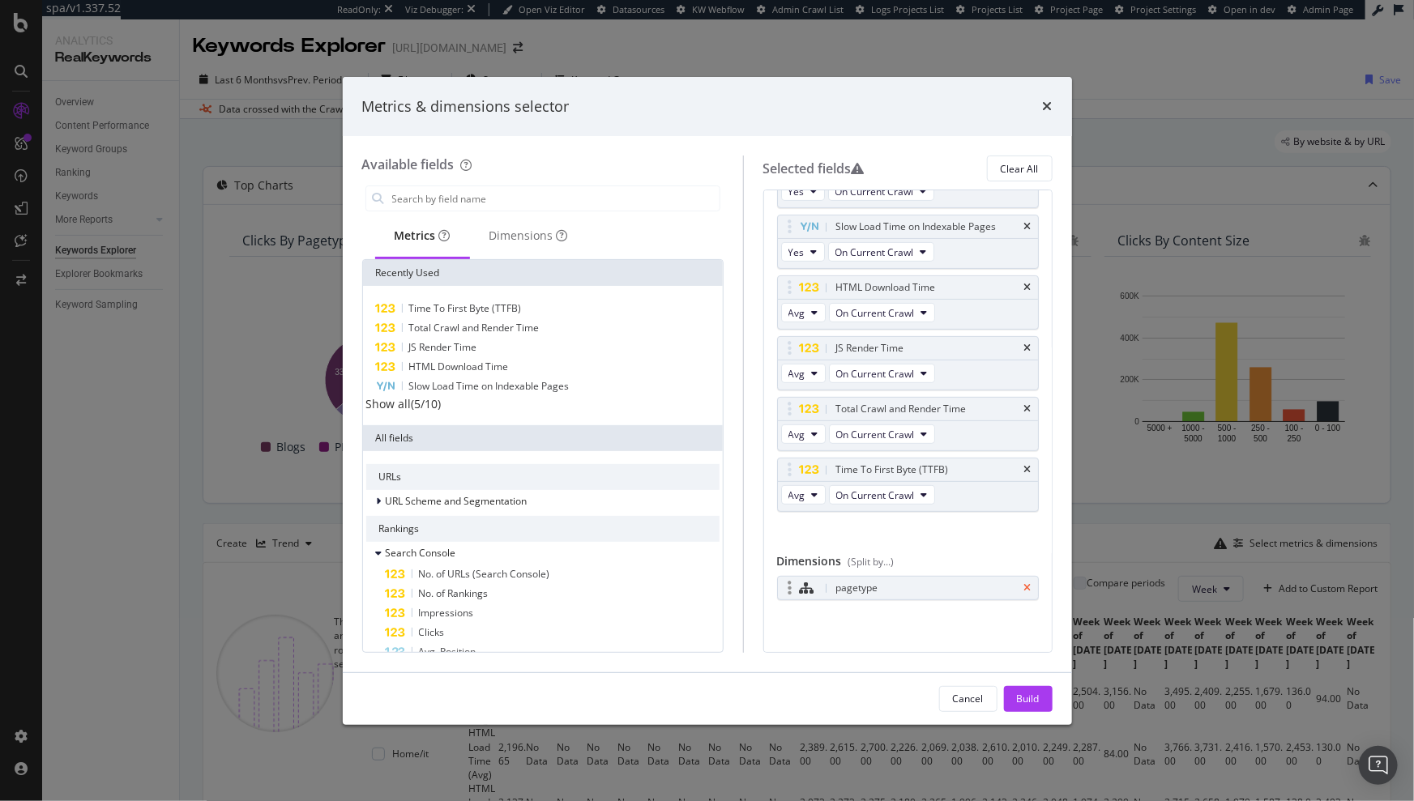
click at [1024, 586] on icon "times" at bounding box center [1027, 588] width 7 height 10
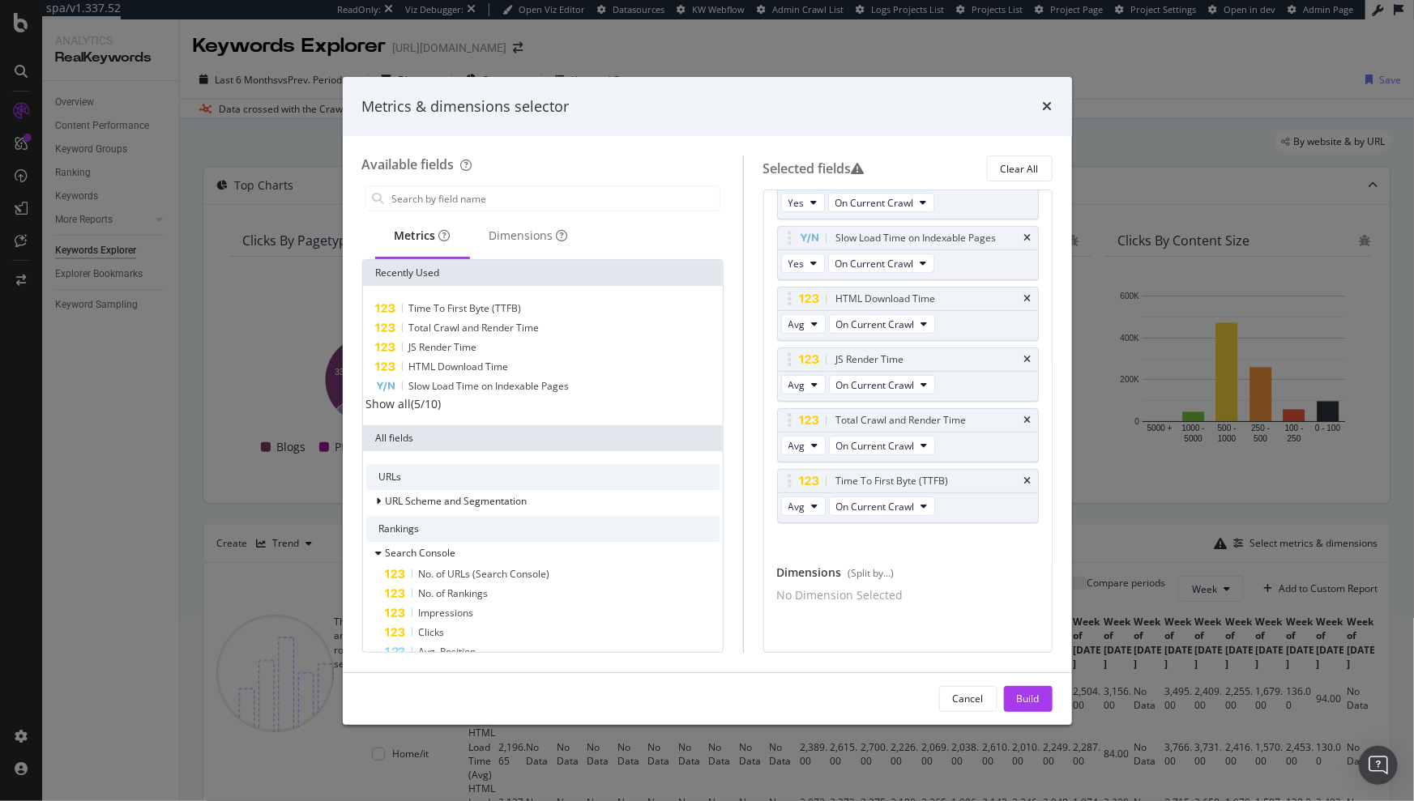
scroll to position [250, 0]
click at [501, 205] on input "modal" at bounding box center [554, 198] width 329 height 24
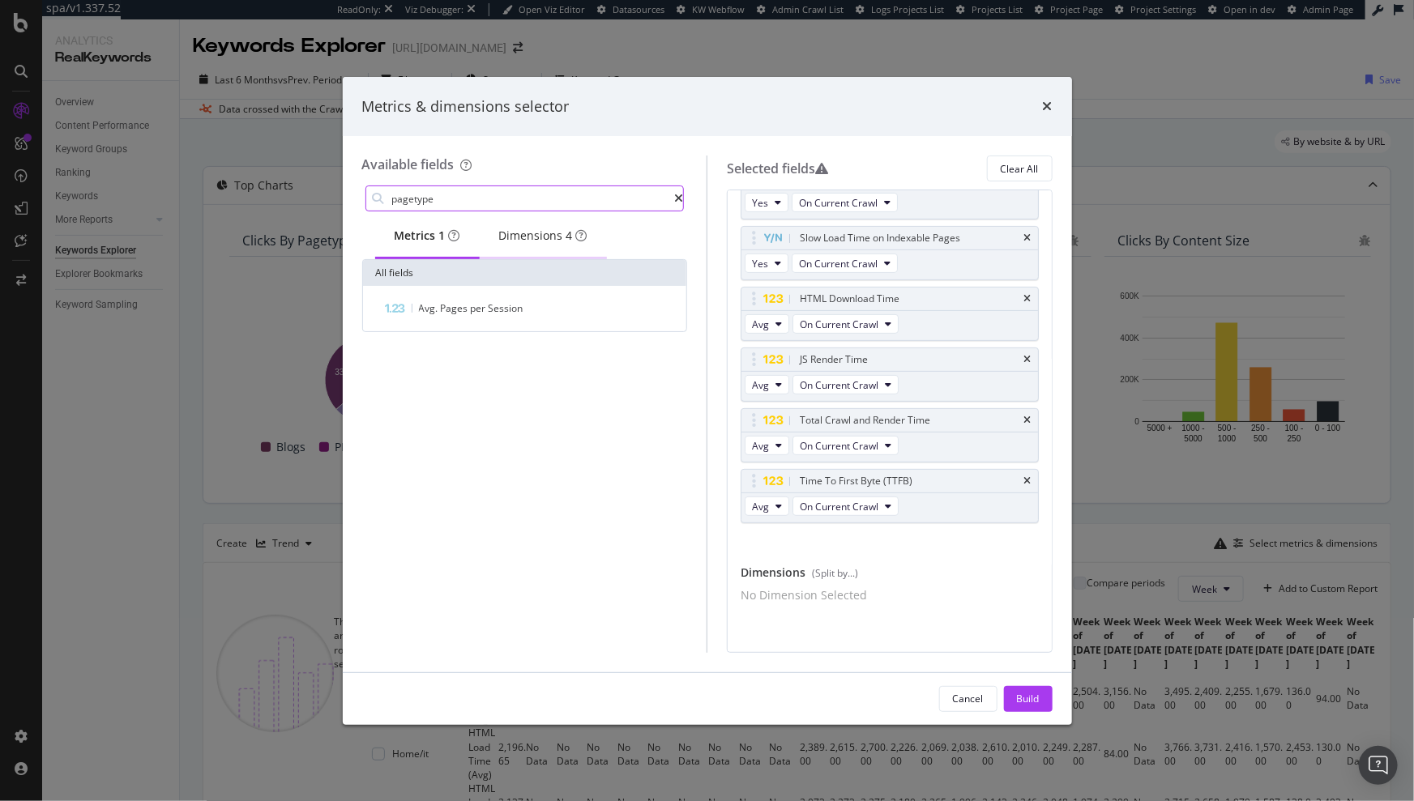
type input "pagetype"
click at [558, 235] on div "Dimensions 4" at bounding box center [543, 236] width 88 height 16
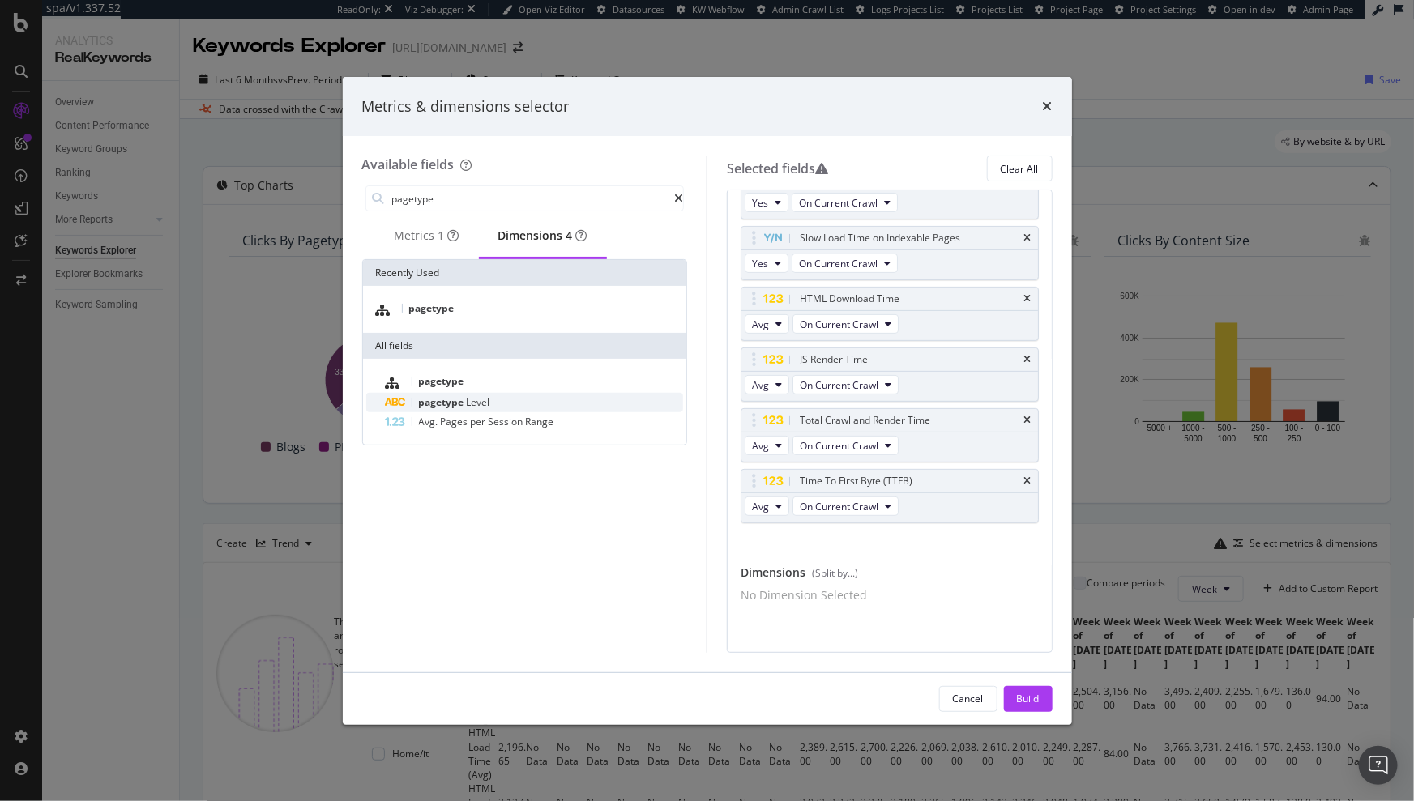
click at [442, 407] on span "pagetype" at bounding box center [443, 402] width 48 height 14
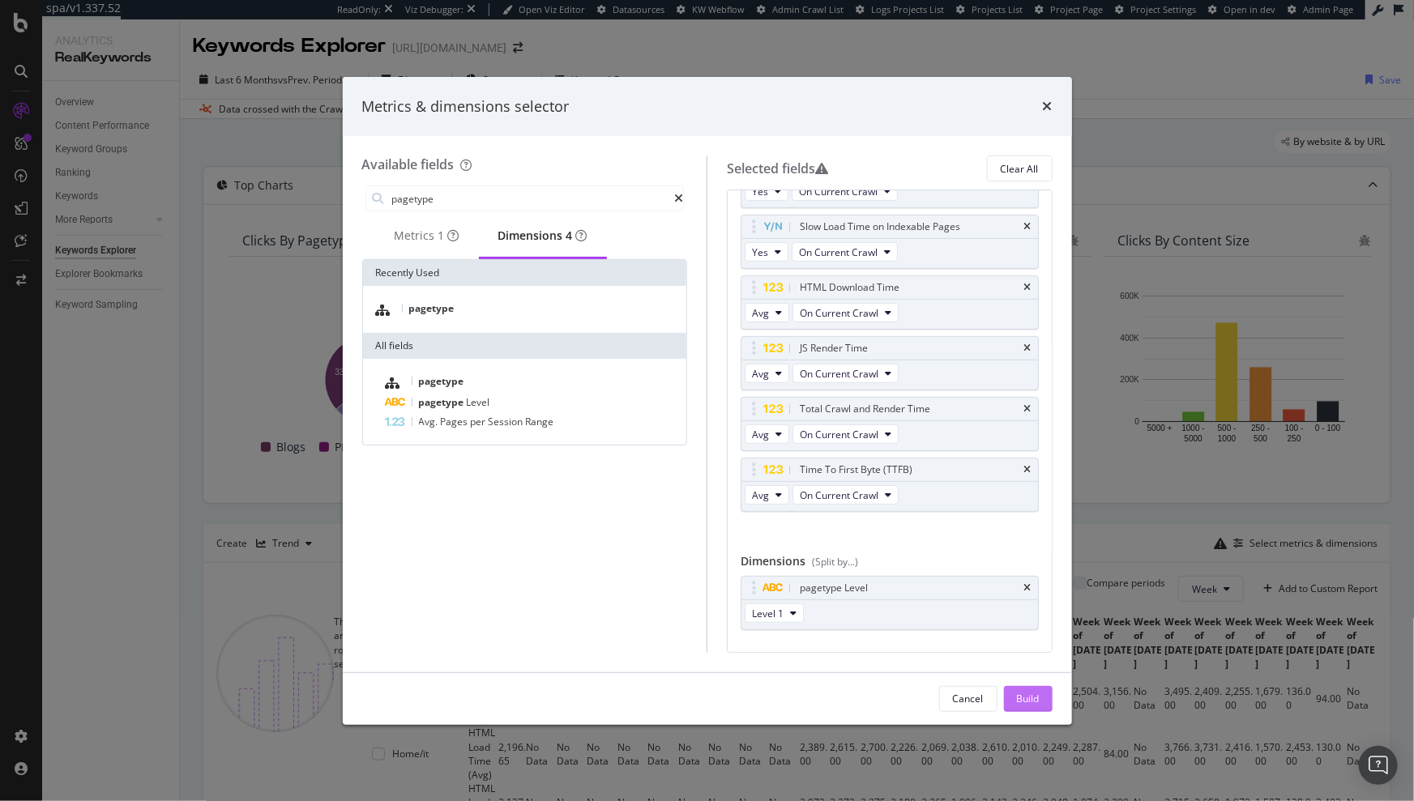
click at [1030, 690] on div "Build" at bounding box center [1028, 699] width 23 height 24
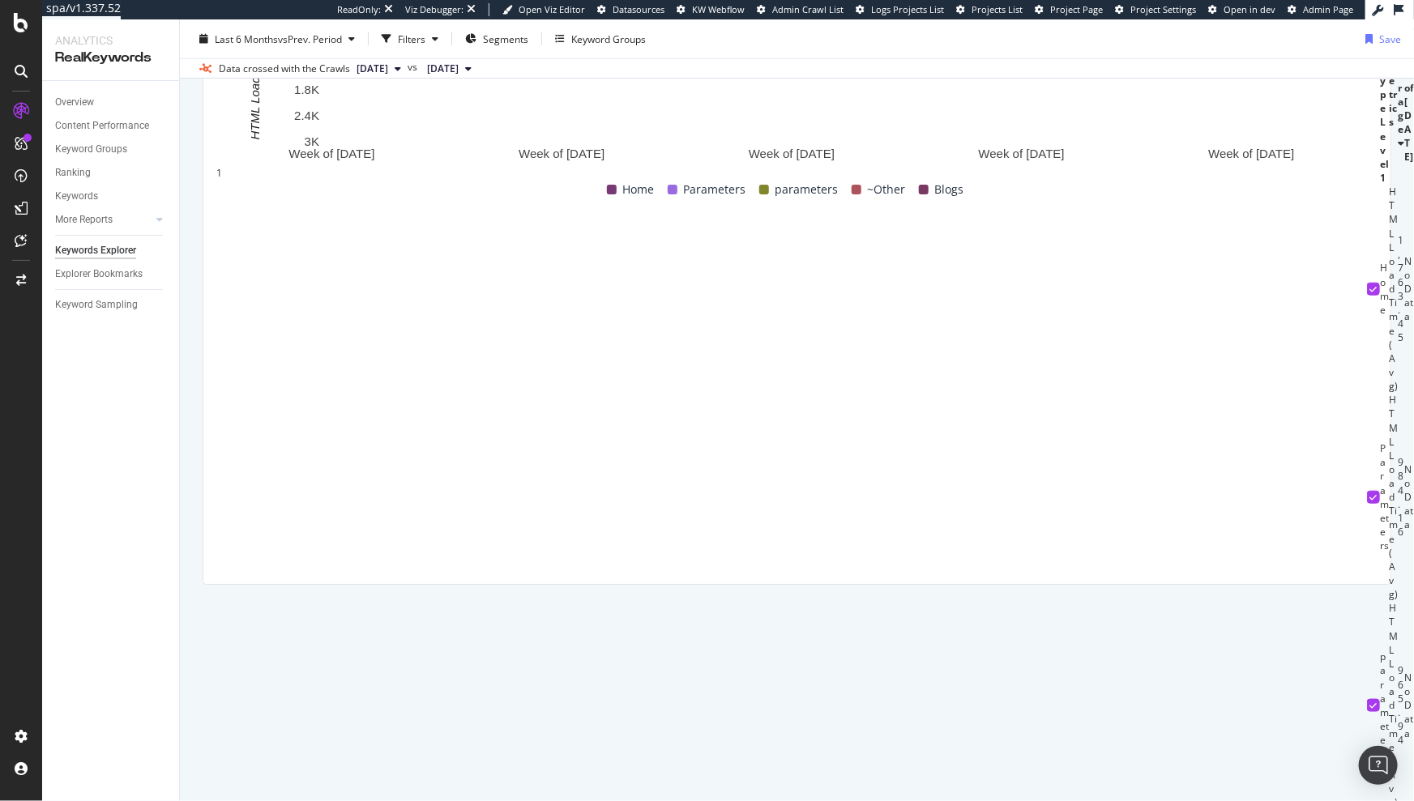
scroll to position [612, 0]
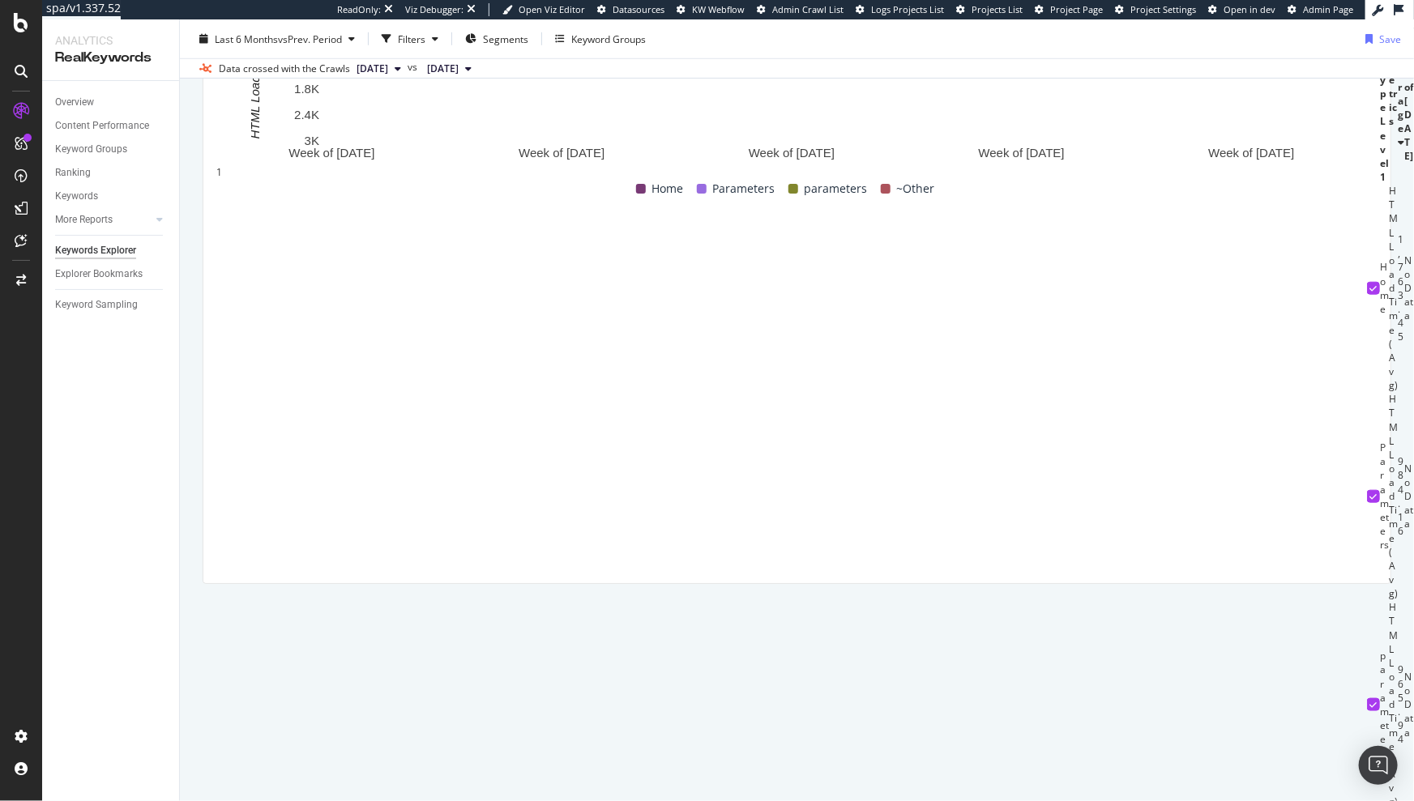
drag, startPoint x: 232, startPoint y: 463, endPoint x: 237, endPoint y: 444, distance: 19.5
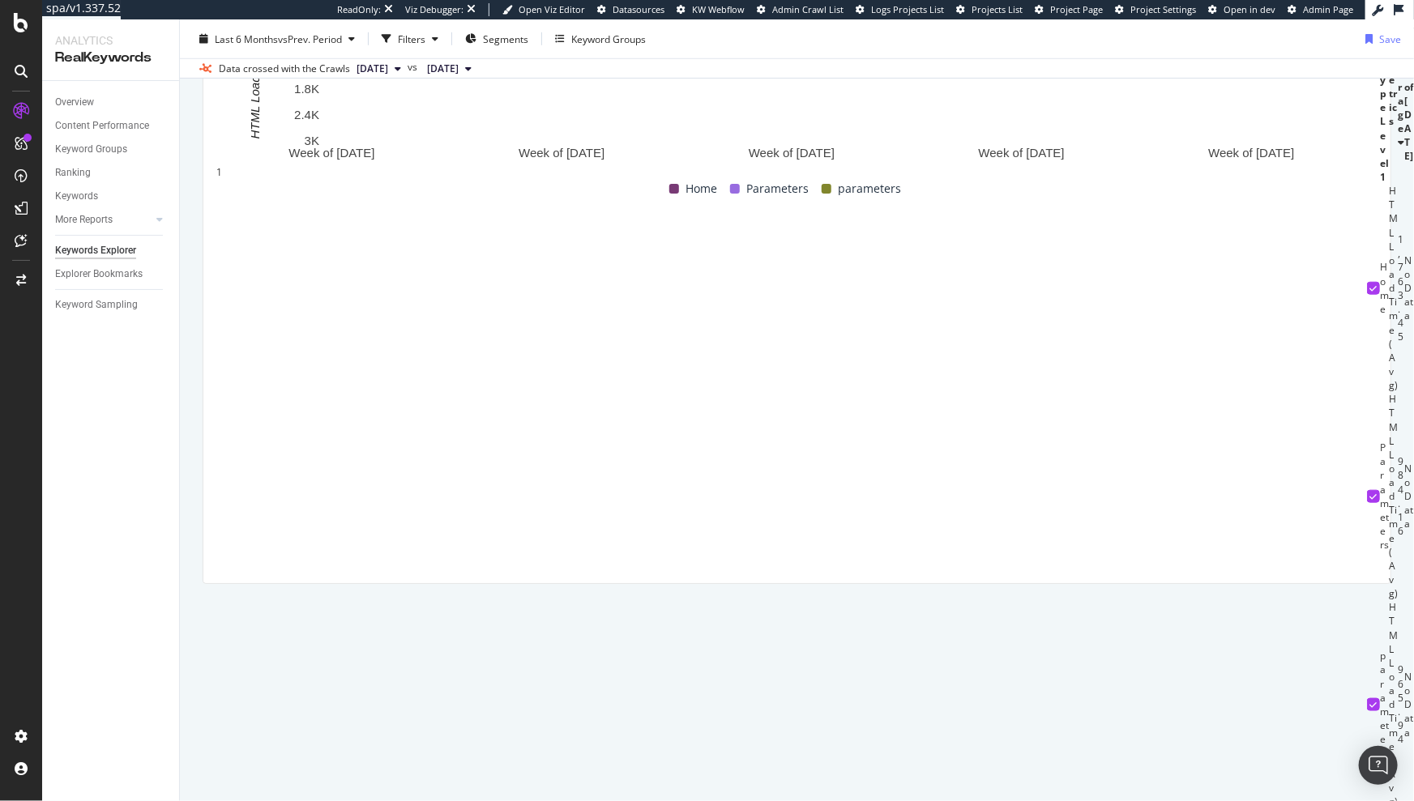
click at [1367, 698] on div at bounding box center [1373, 704] width 13 height 13
click at [1367, 490] on div at bounding box center [1373, 496] width 13 height 13
click at [1370, 292] on icon at bounding box center [1373, 288] width 7 height 8
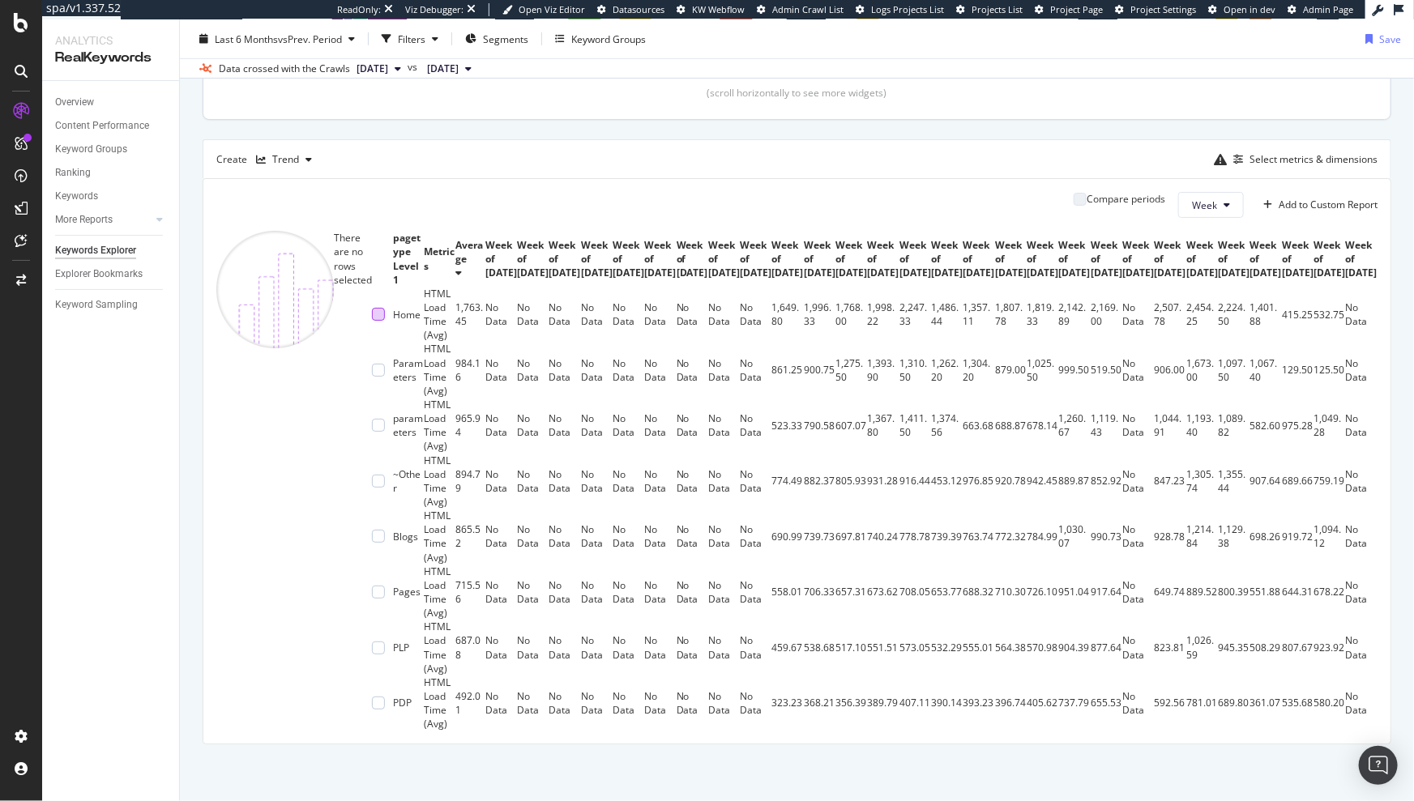
click at [372, 642] on div at bounding box center [378, 648] width 13 height 13
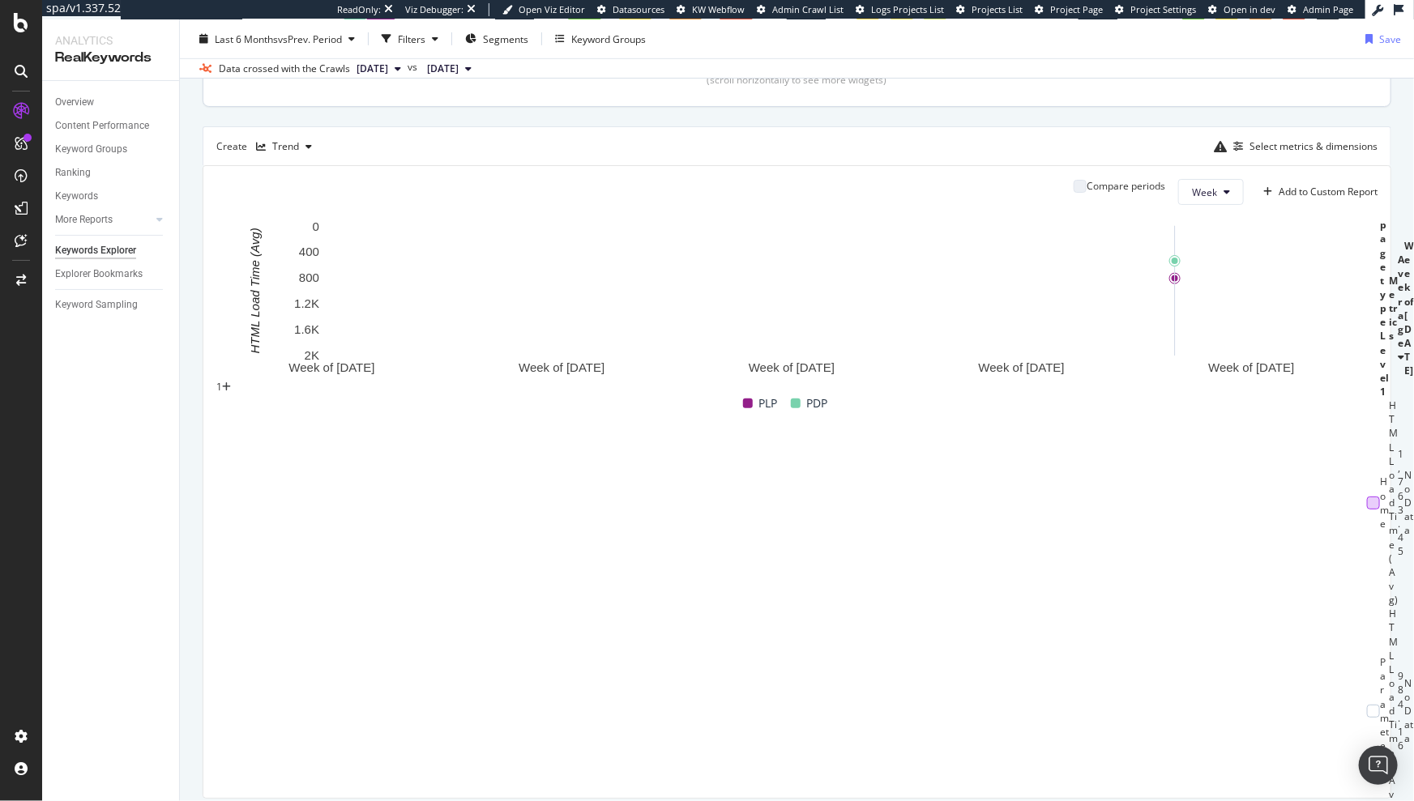
scroll to position [0, 0]
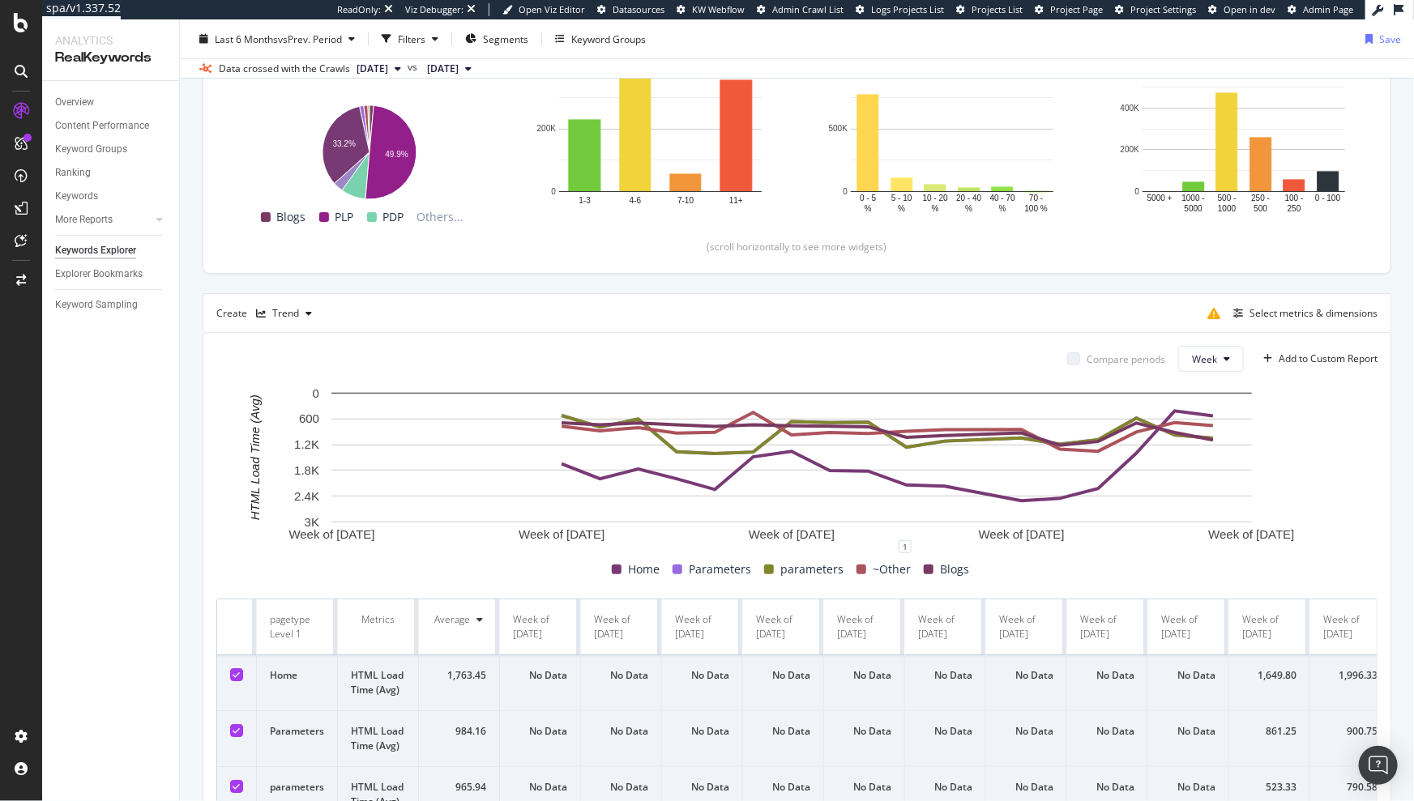
scroll to position [587, 0]
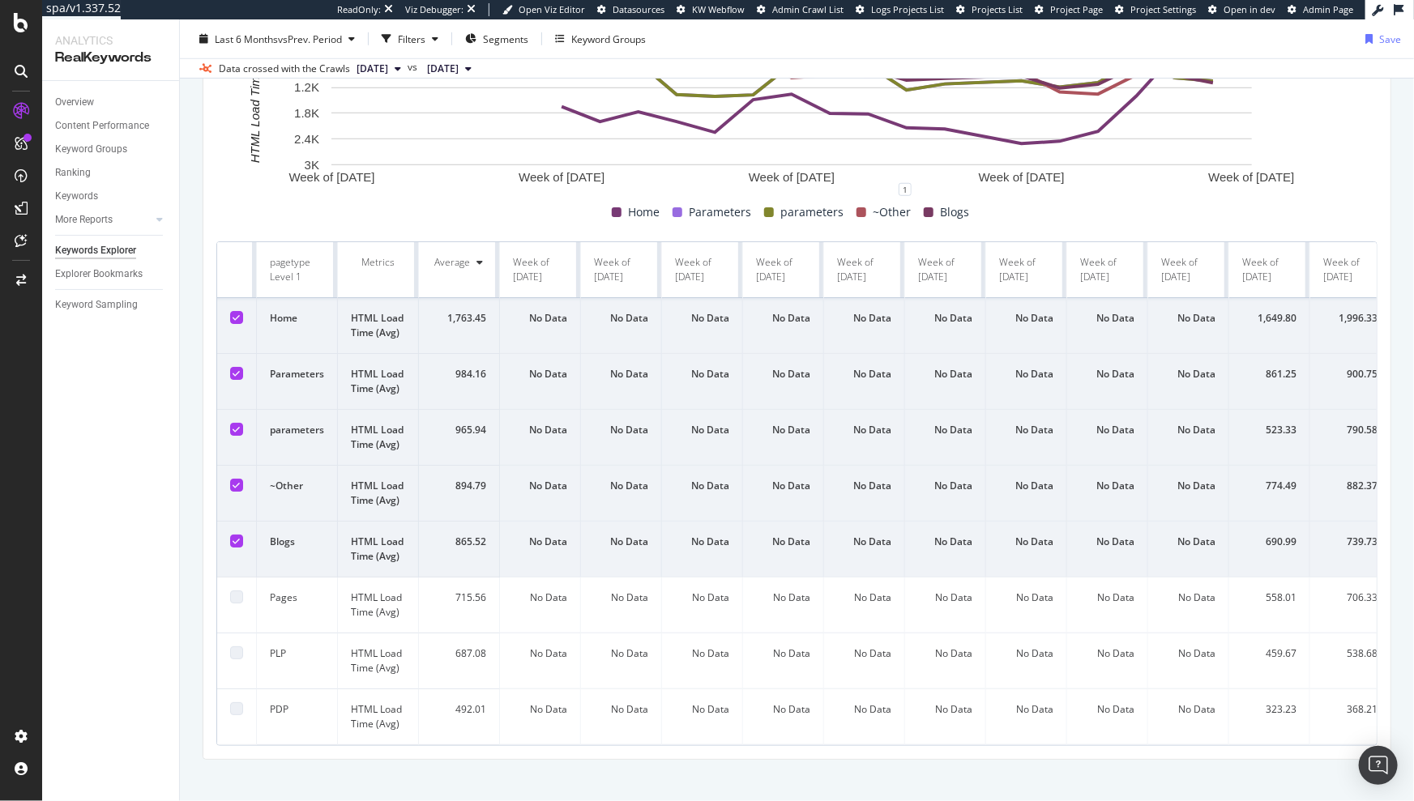
click at [231, 315] on div at bounding box center [236, 317] width 13 height 13
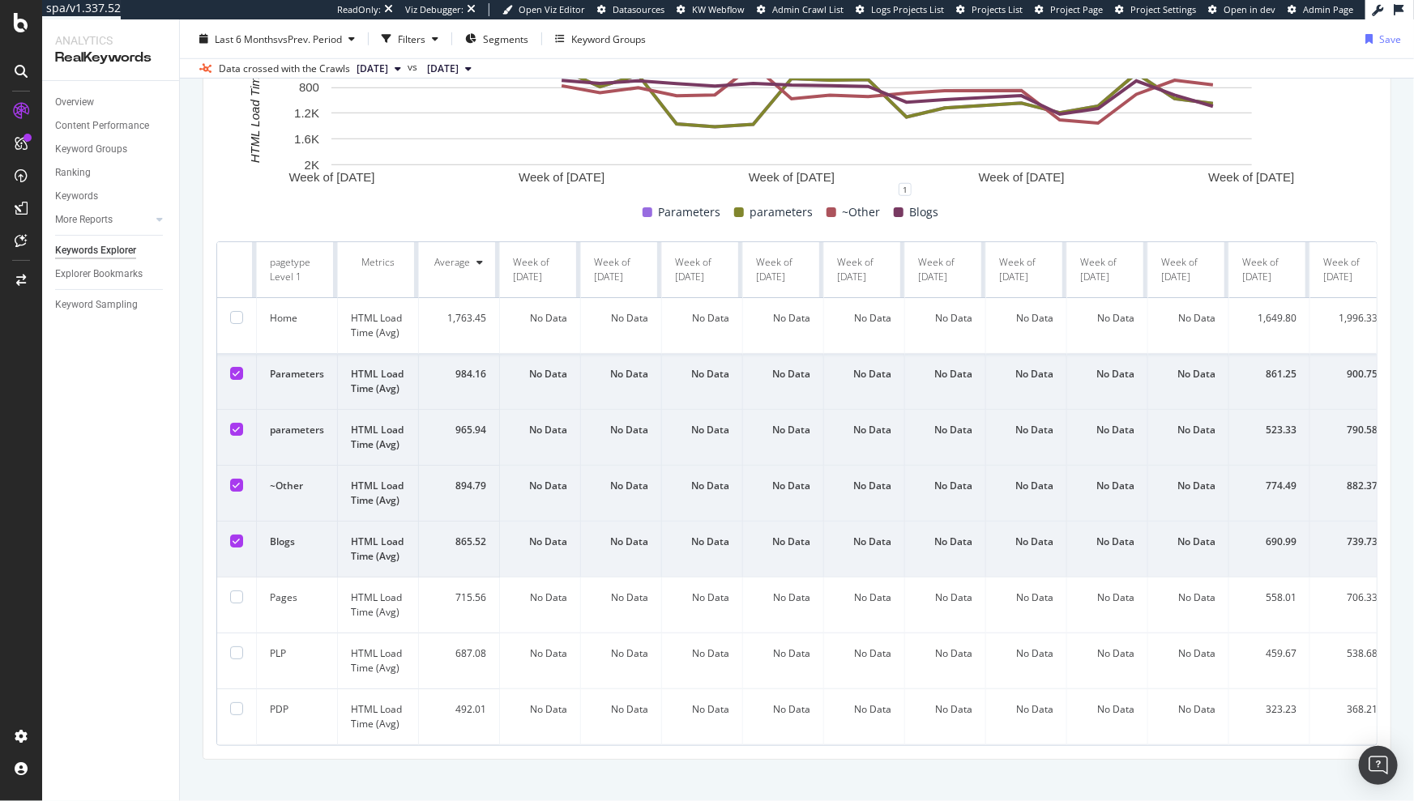
click at [237, 373] on icon at bounding box center [236, 373] width 7 height 8
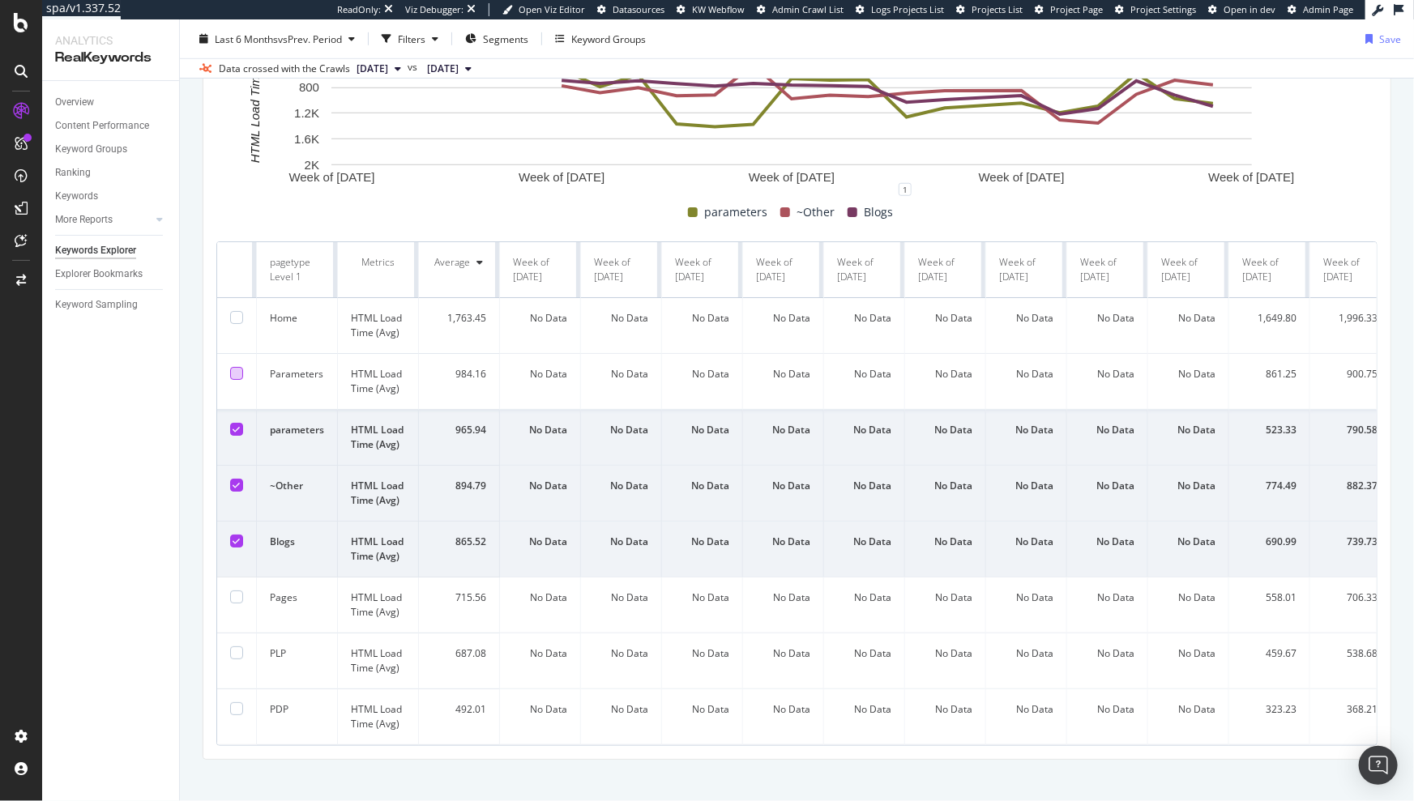
click at [238, 425] on icon at bounding box center [236, 429] width 7 height 8
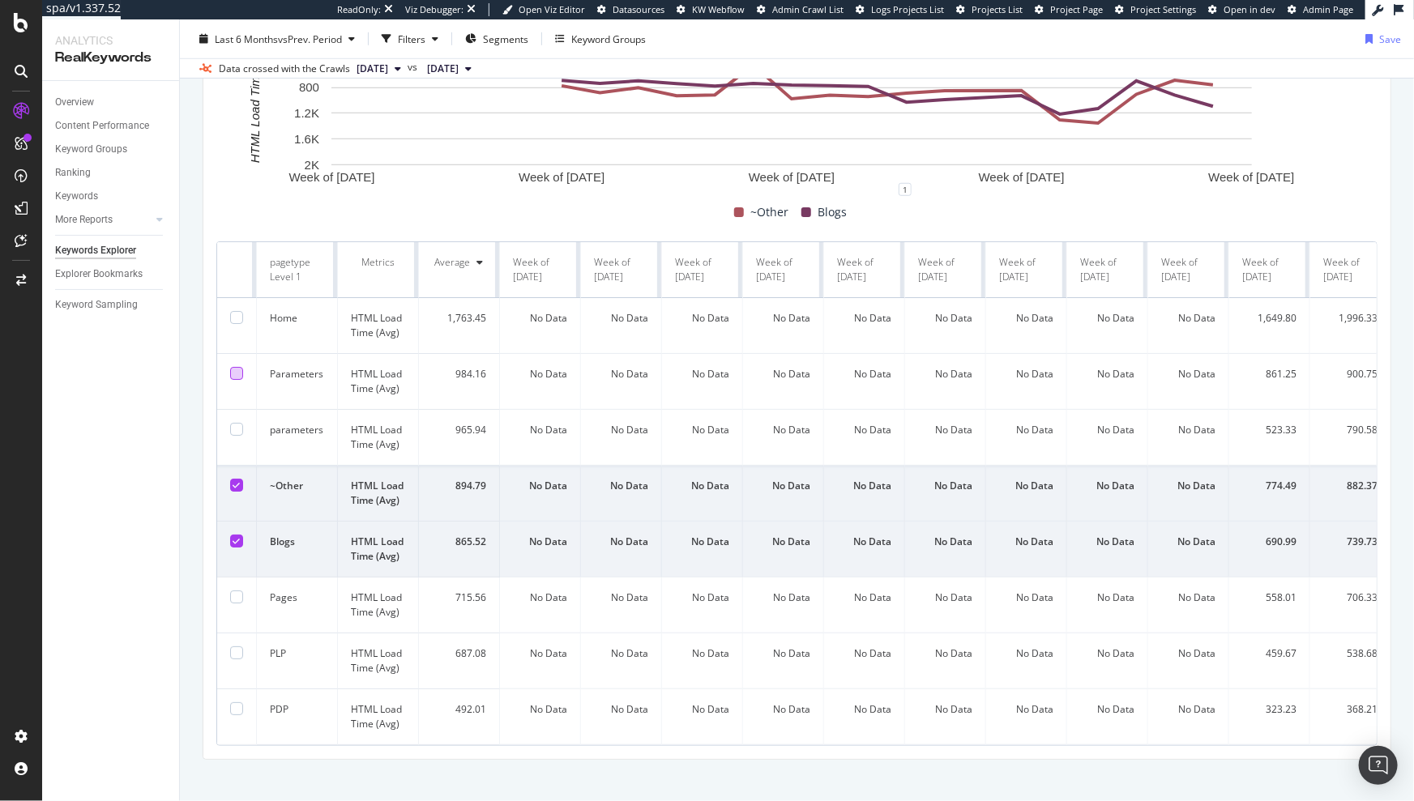
click at [242, 482] on td at bounding box center [237, 494] width 40 height 56
click at [238, 485] on icon at bounding box center [236, 485] width 7 height 8
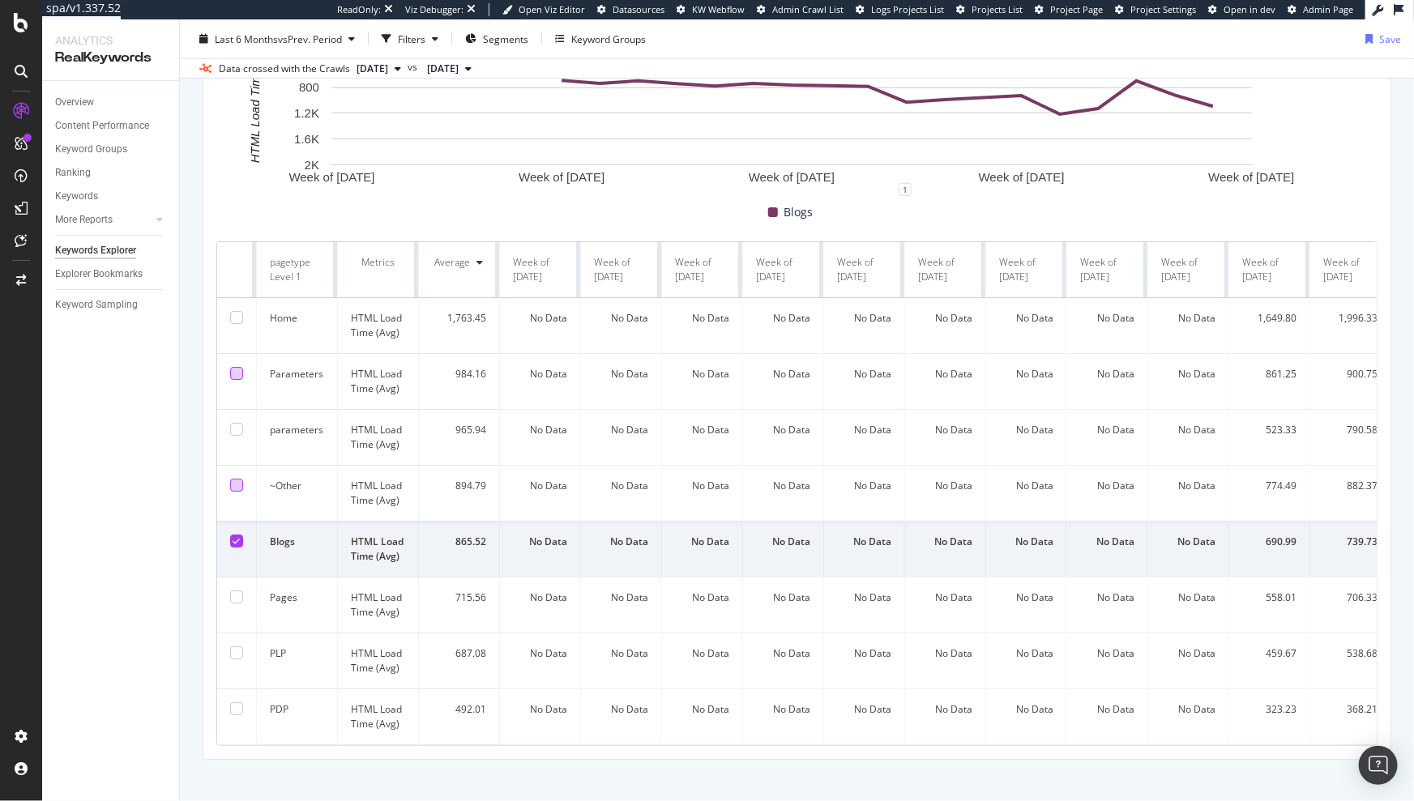
click at [237, 537] on icon at bounding box center [236, 541] width 7 height 8
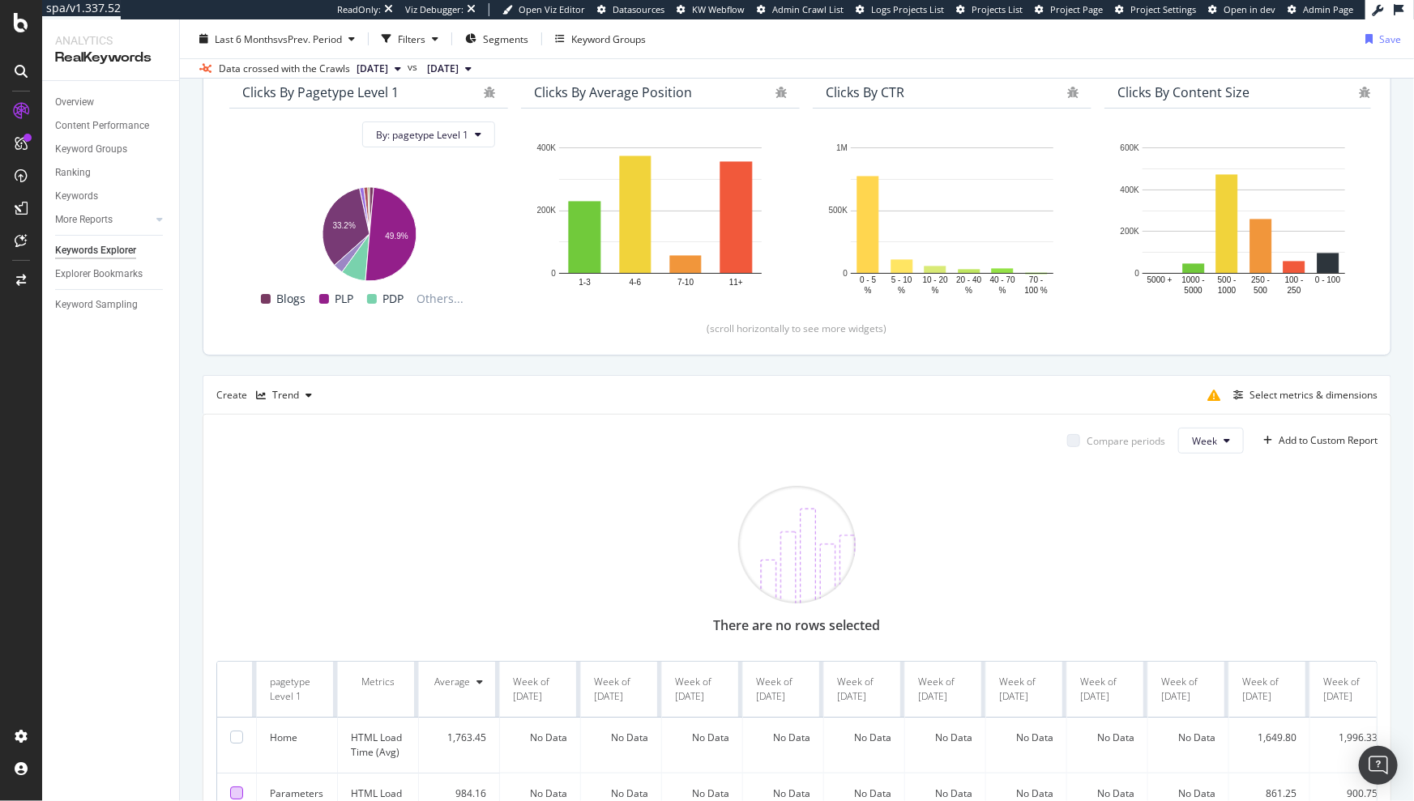
scroll to position [0, 0]
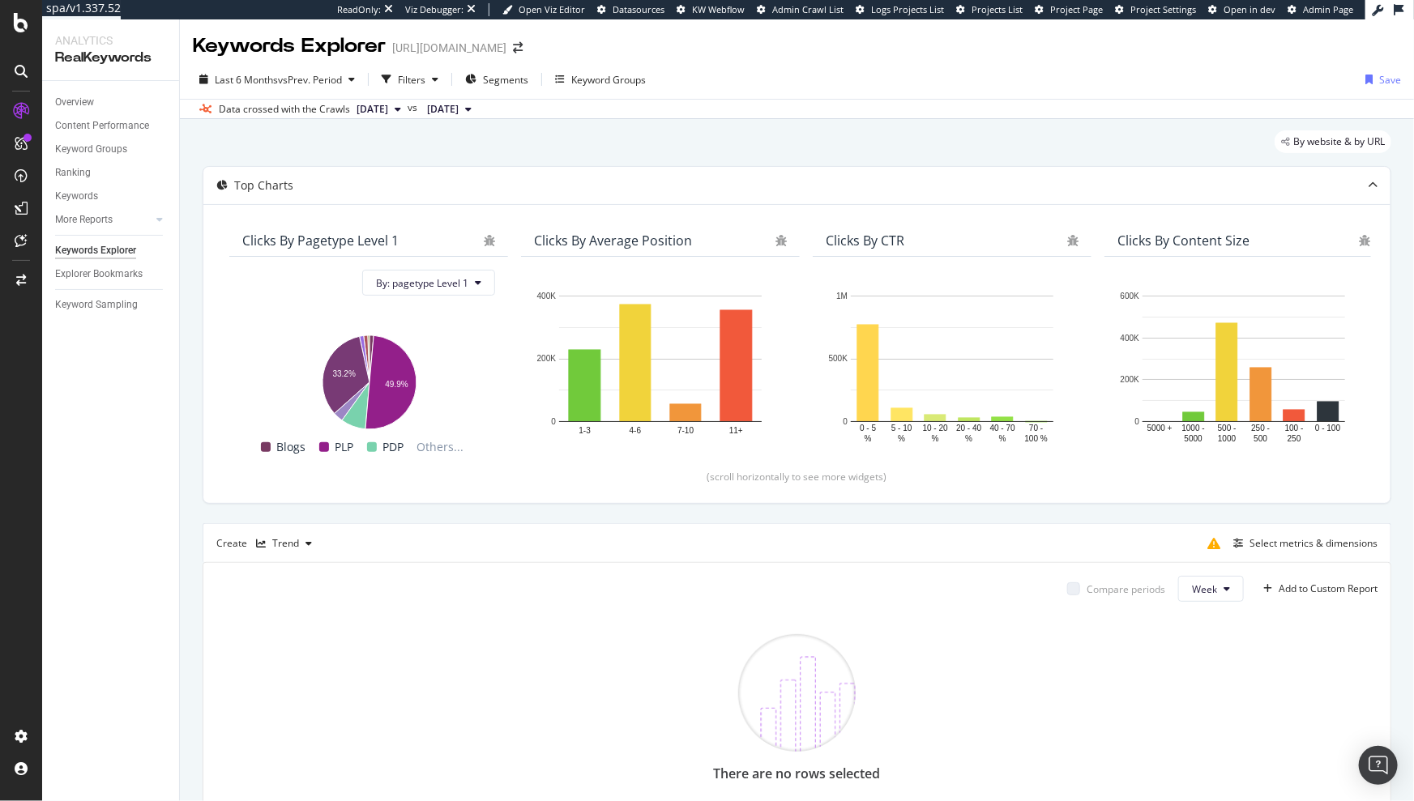
click at [638, 138] on div "By website & by URL" at bounding box center [797, 148] width 1188 height 36
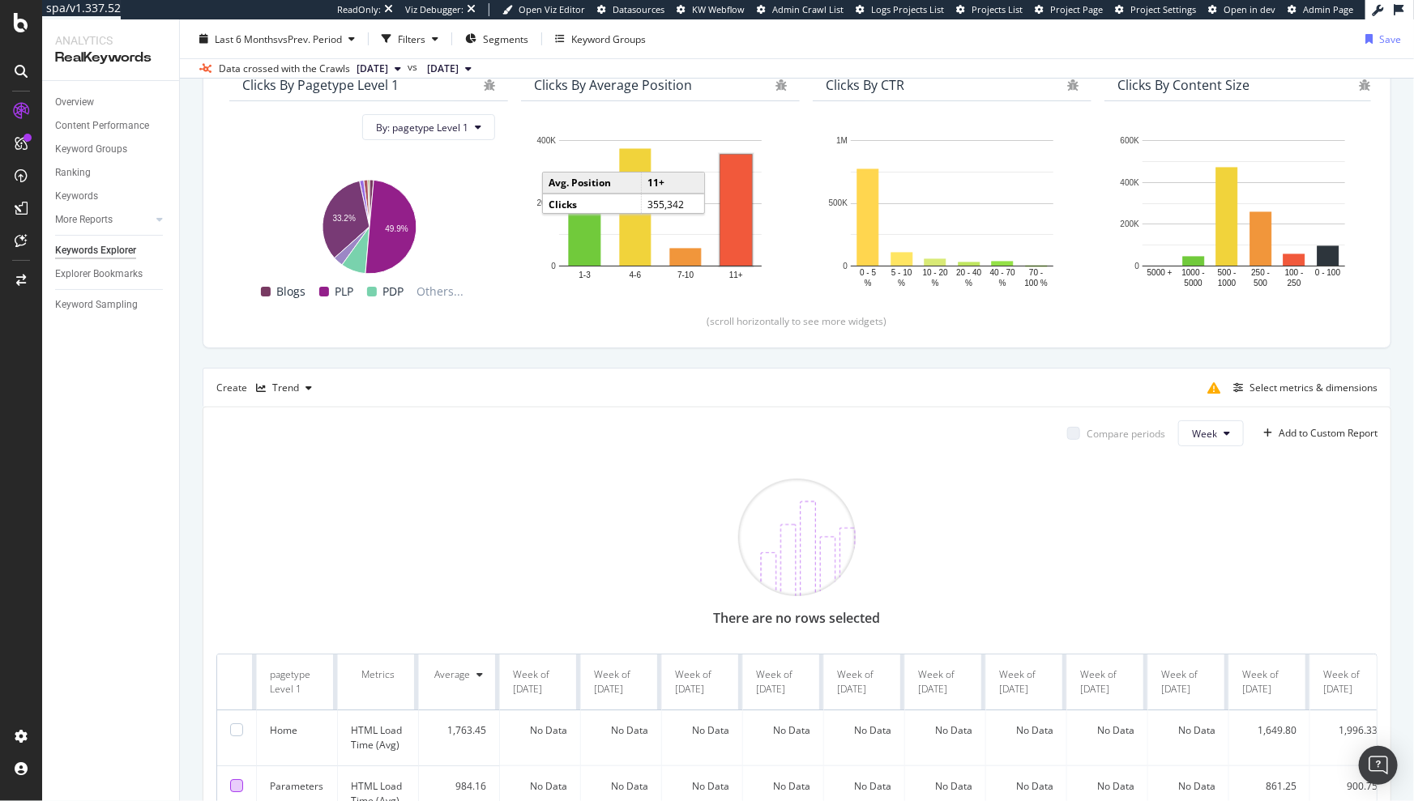
scroll to position [147, 0]
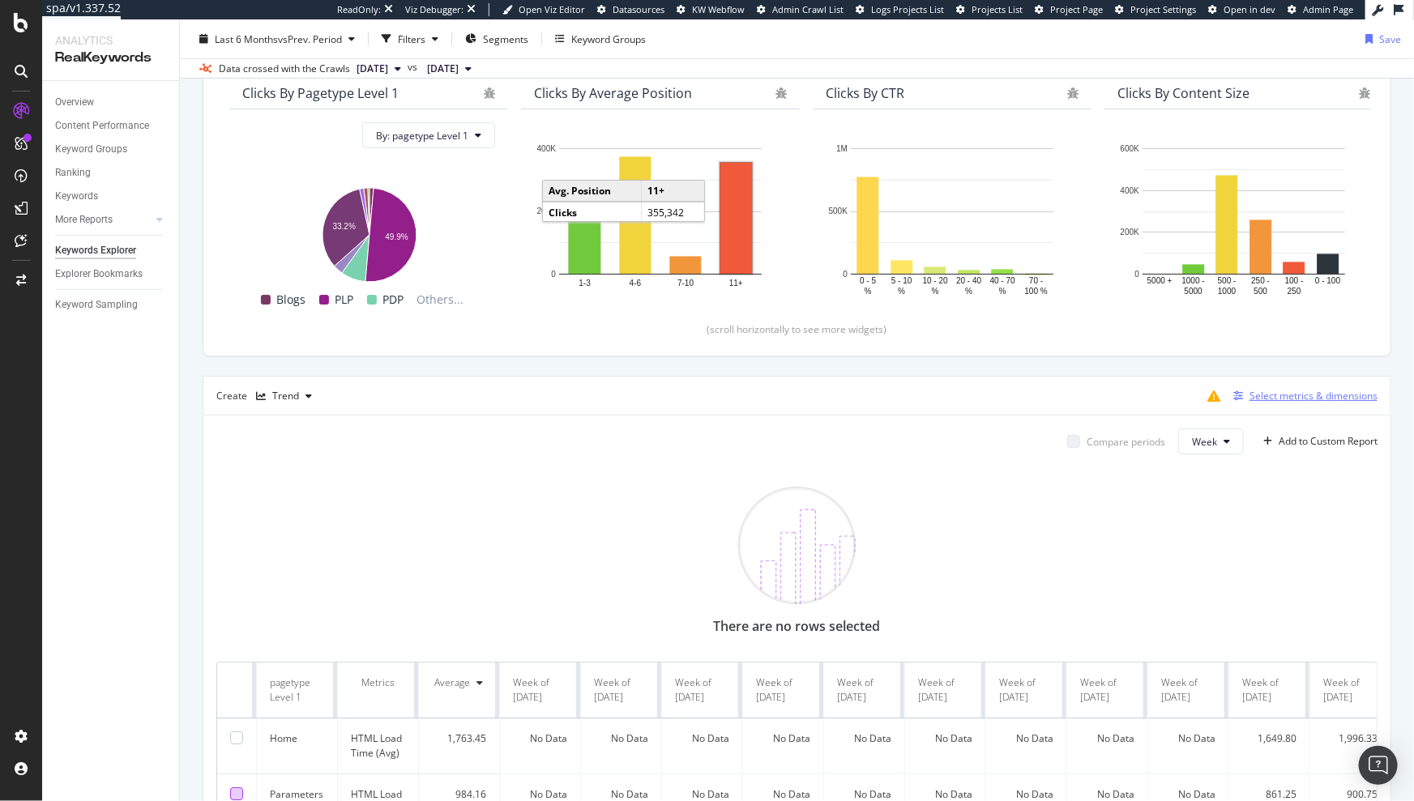
click at [1273, 389] on div "Select metrics & dimensions" at bounding box center [1313, 396] width 128 height 14
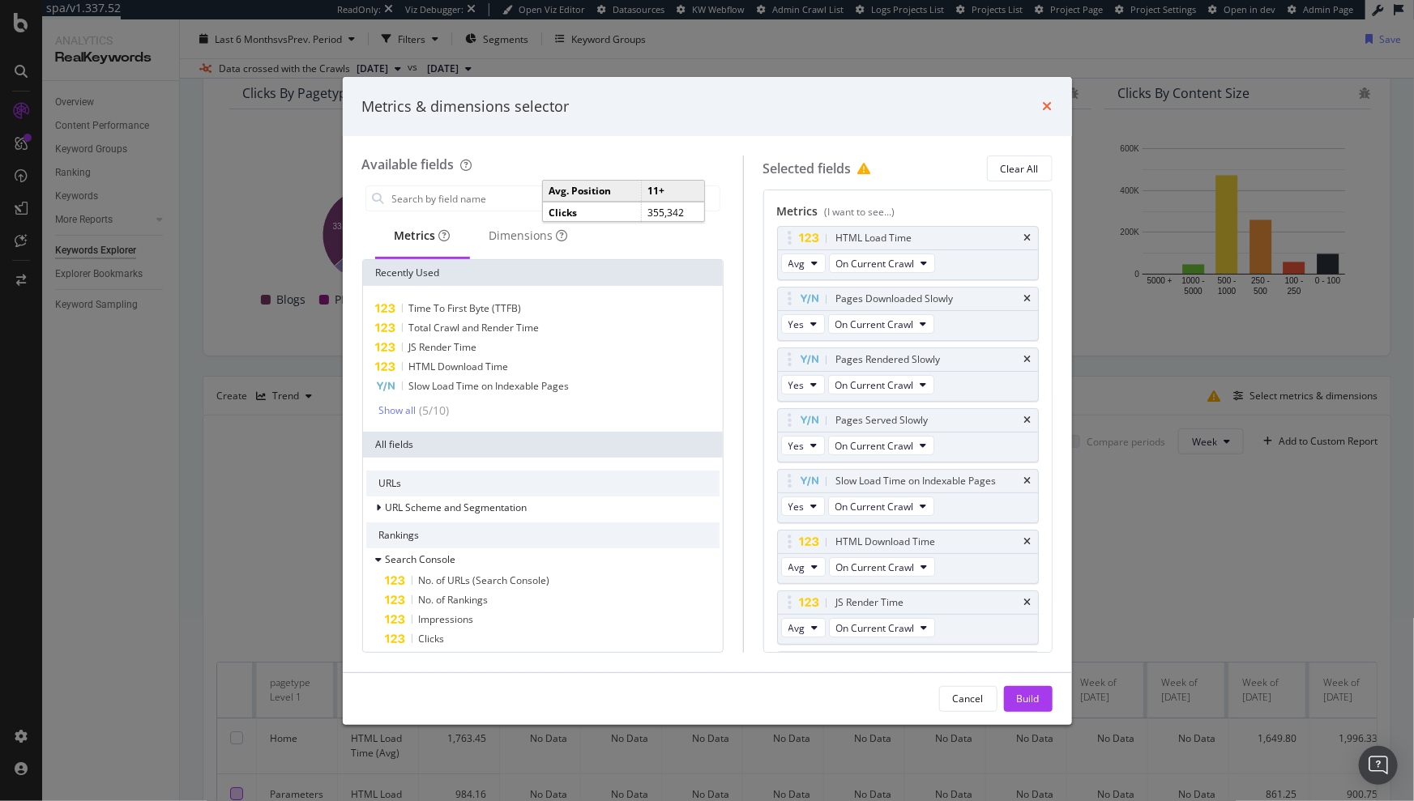
click at [1049, 107] on icon "times" at bounding box center [1048, 106] width 10 height 13
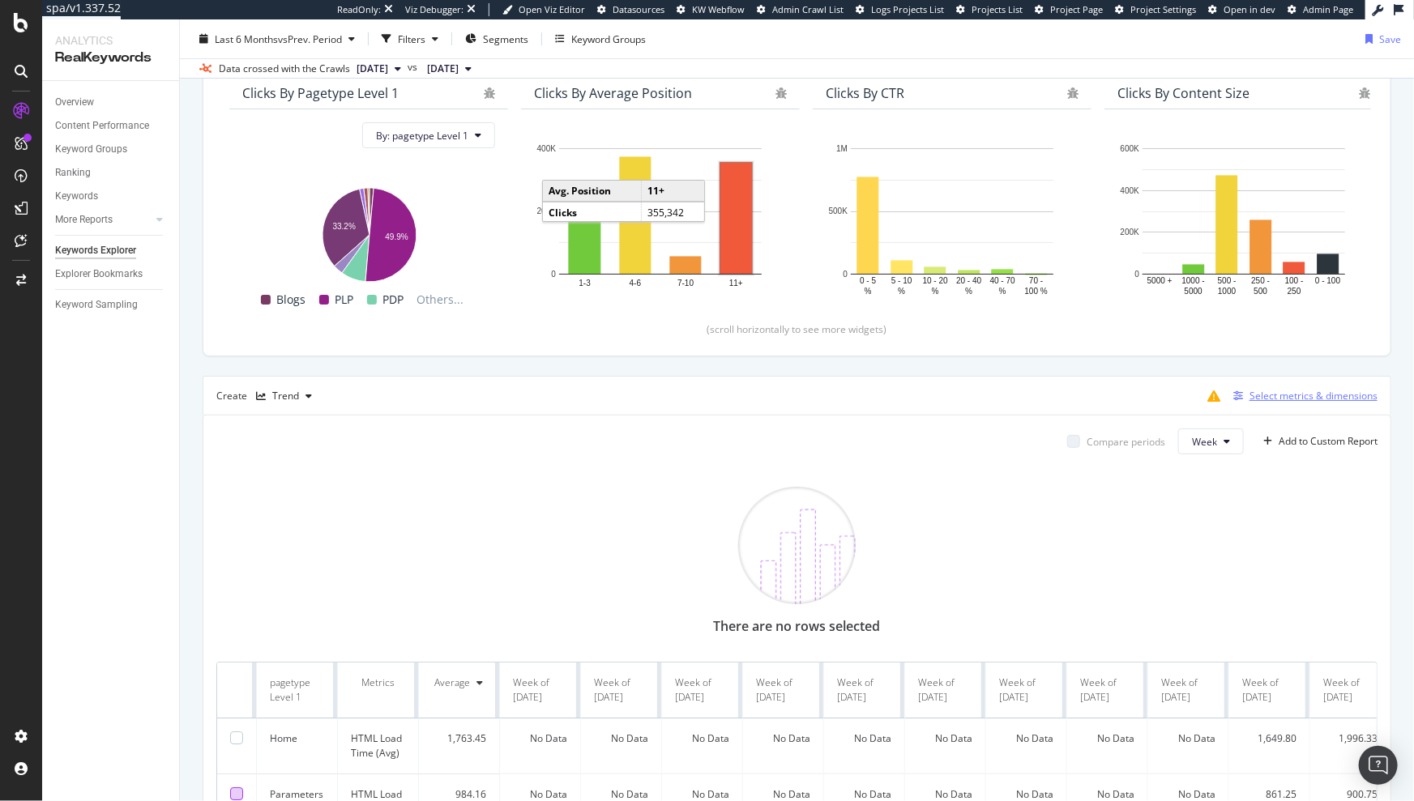
click at [1321, 390] on div "Select metrics & dimensions" at bounding box center [1313, 396] width 128 height 14
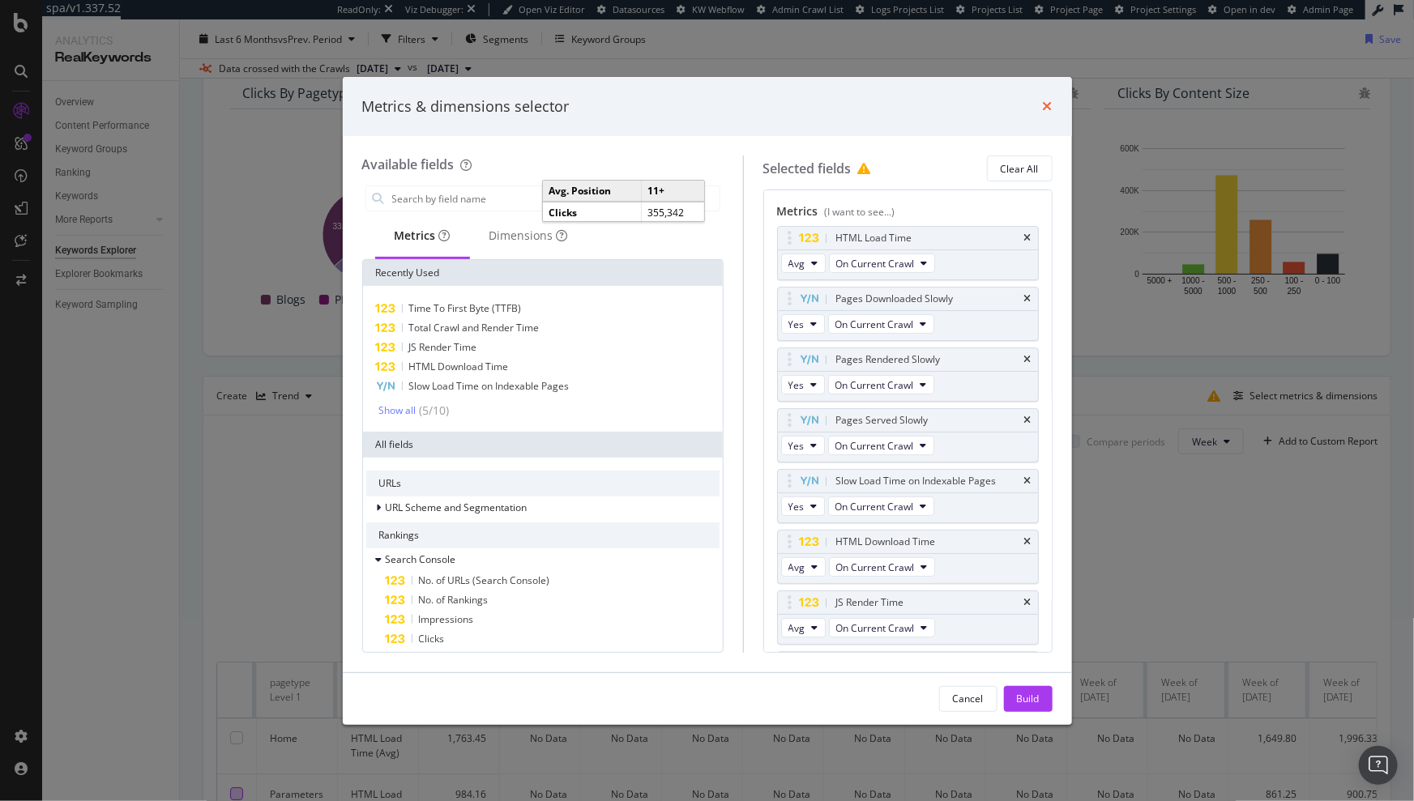
click at [1046, 109] on icon "times" at bounding box center [1048, 106] width 10 height 13
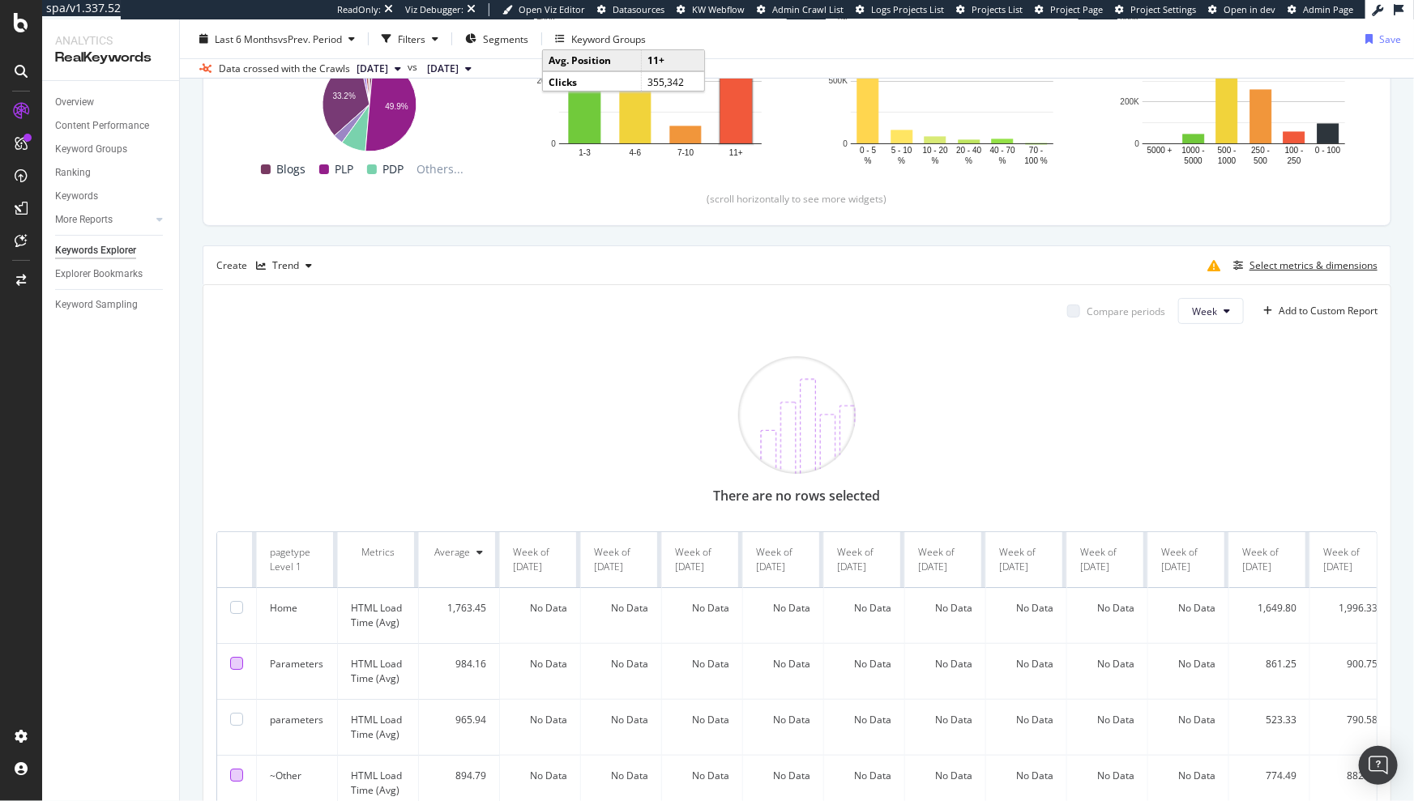
scroll to position [284, 0]
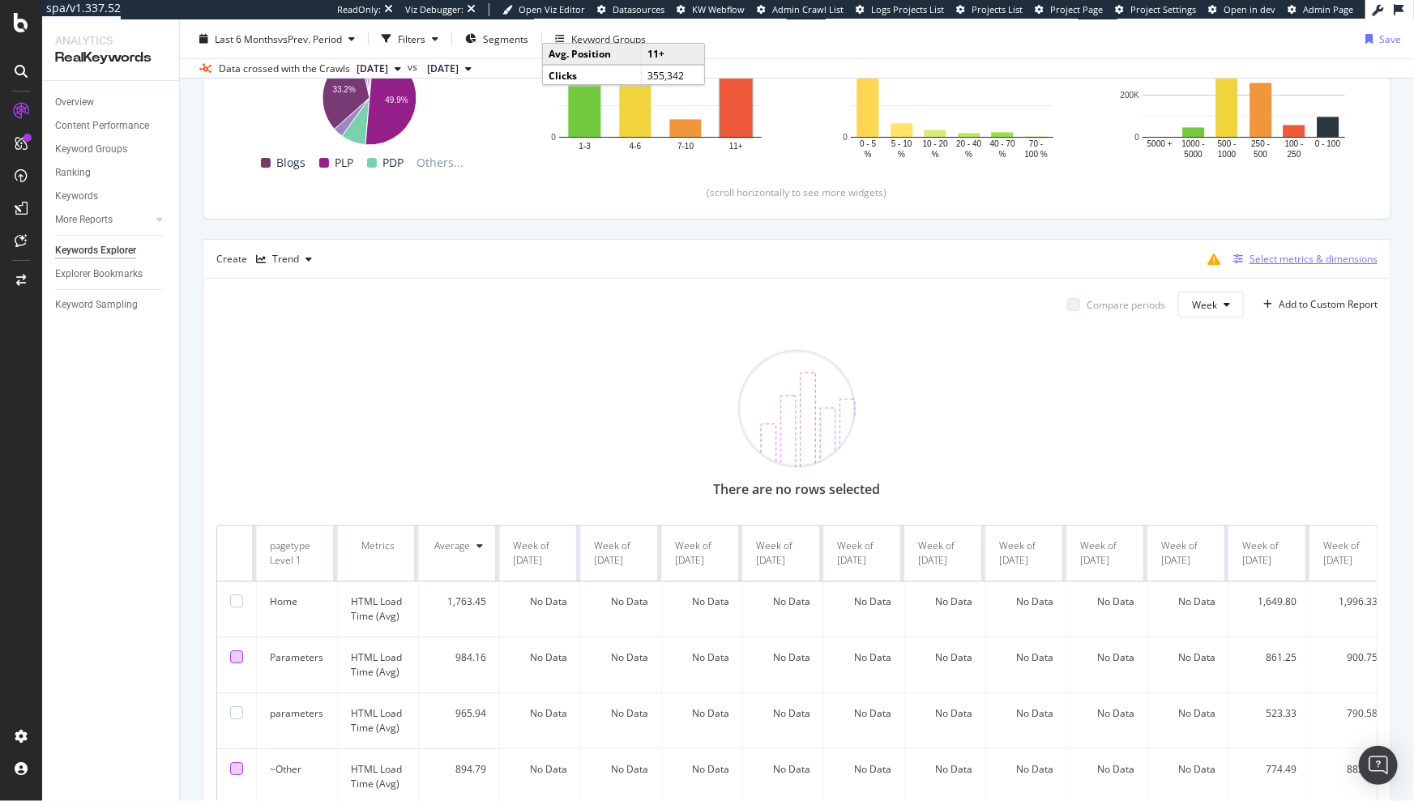
click at [1255, 262] on div "Select metrics & dimensions" at bounding box center [1313, 259] width 128 height 14
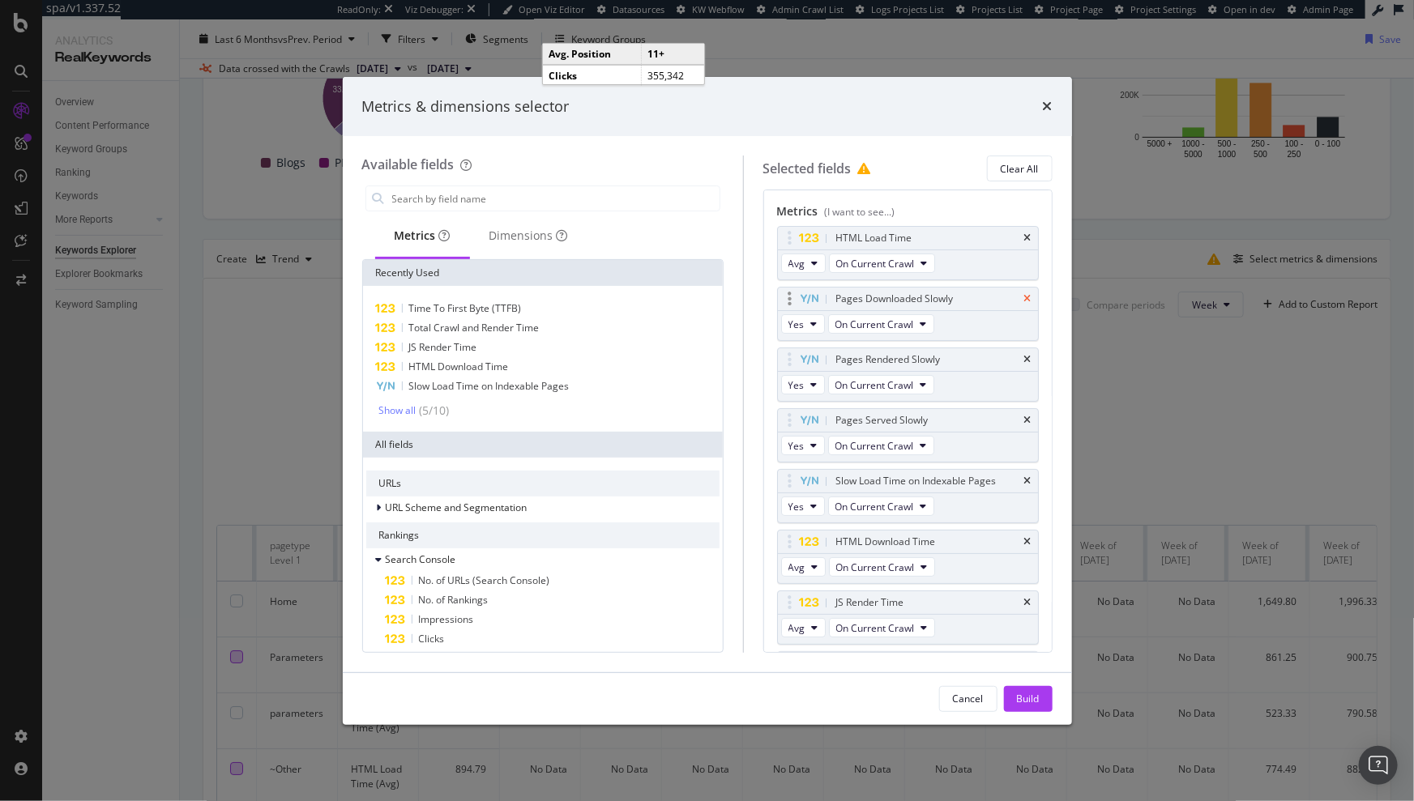
click at [1024, 296] on icon "times" at bounding box center [1027, 299] width 7 height 10
click at [1024, 355] on icon "times" at bounding box center [1027, 360] width 7 height 10
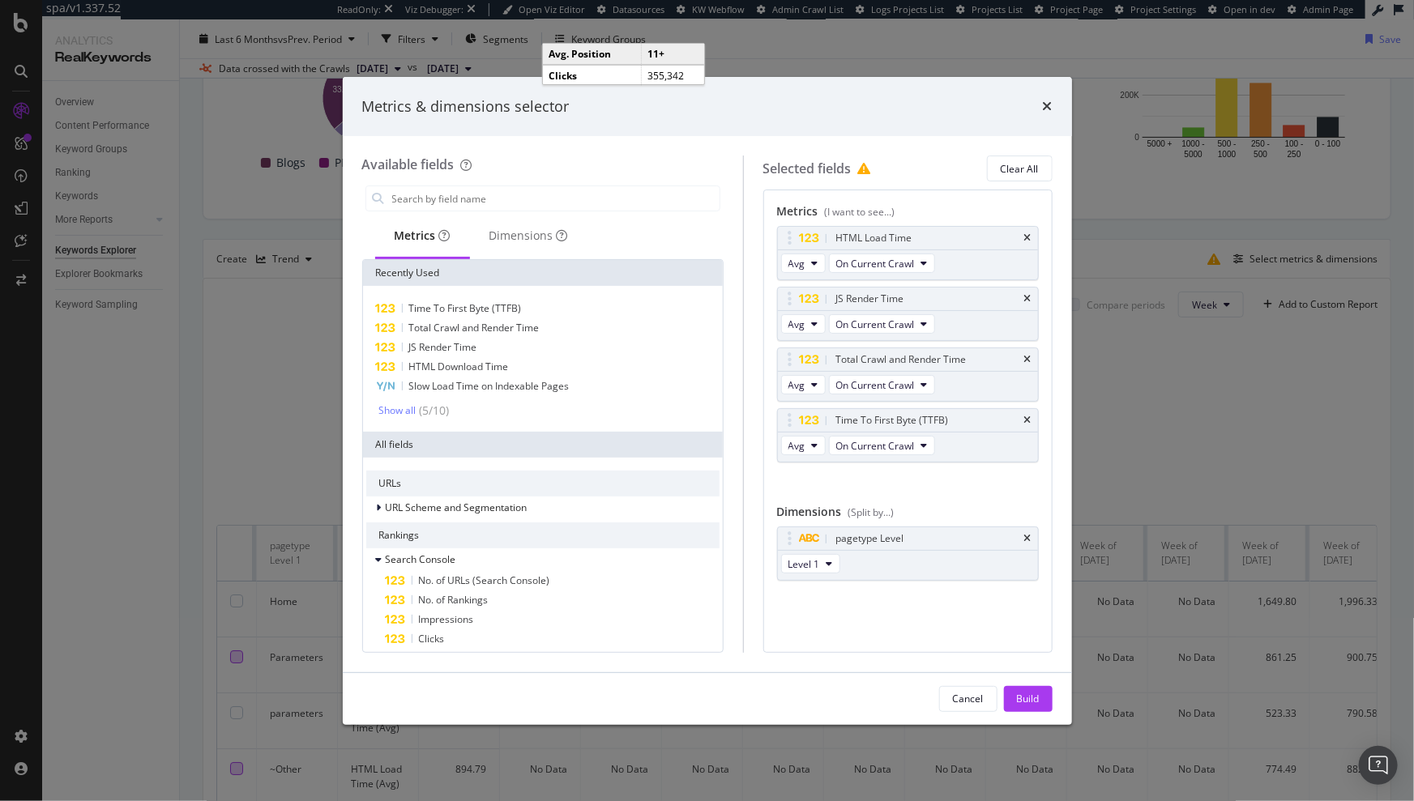
click at [1015, 296] on div "JS Render Time" at bounding box center [927, 299] width 188 height 16
click at [1029, 297] on icon "times" at bounding box center [1027, 299] width 7 height 10
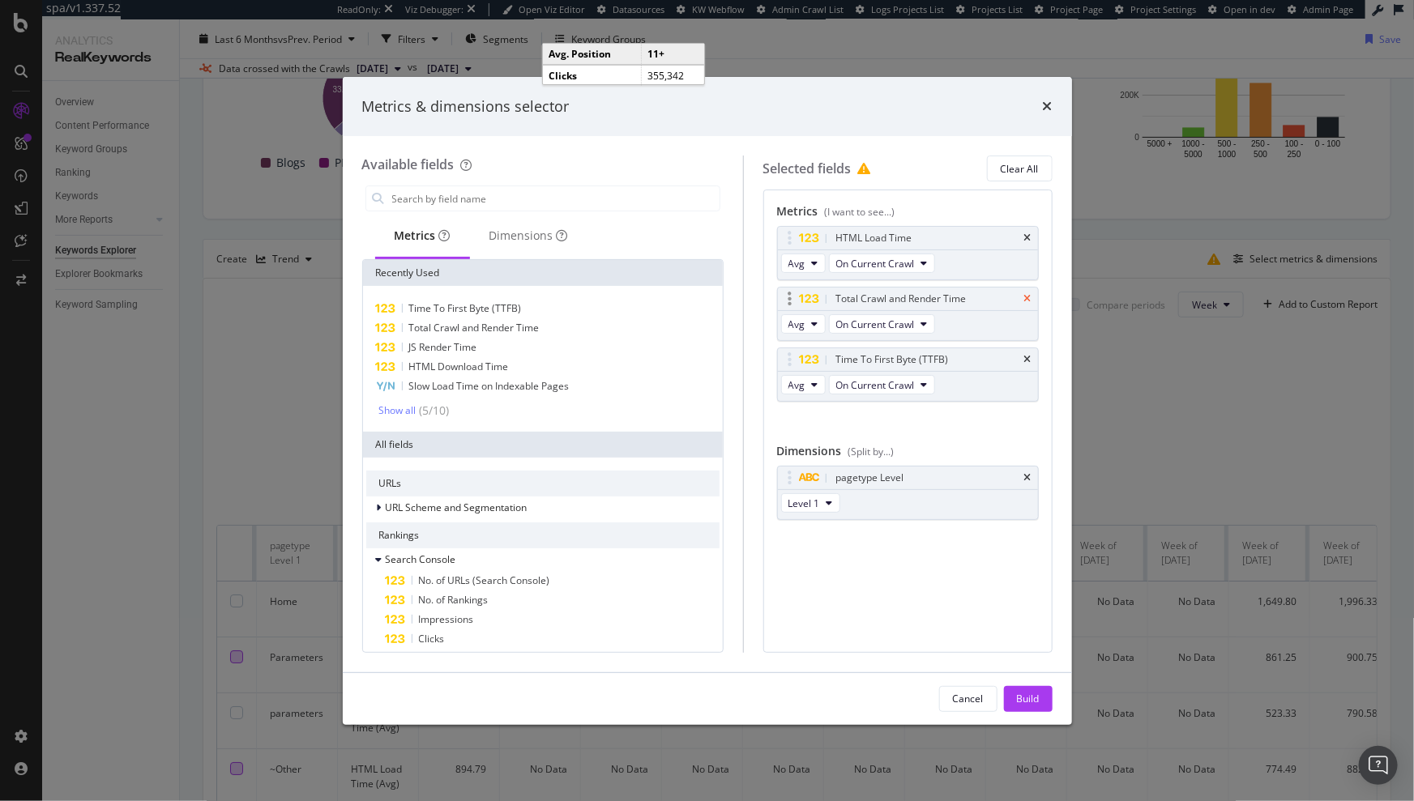
click at [1028, 297] on icon "times" at bounding box center [1027, 299] width 7 height 10
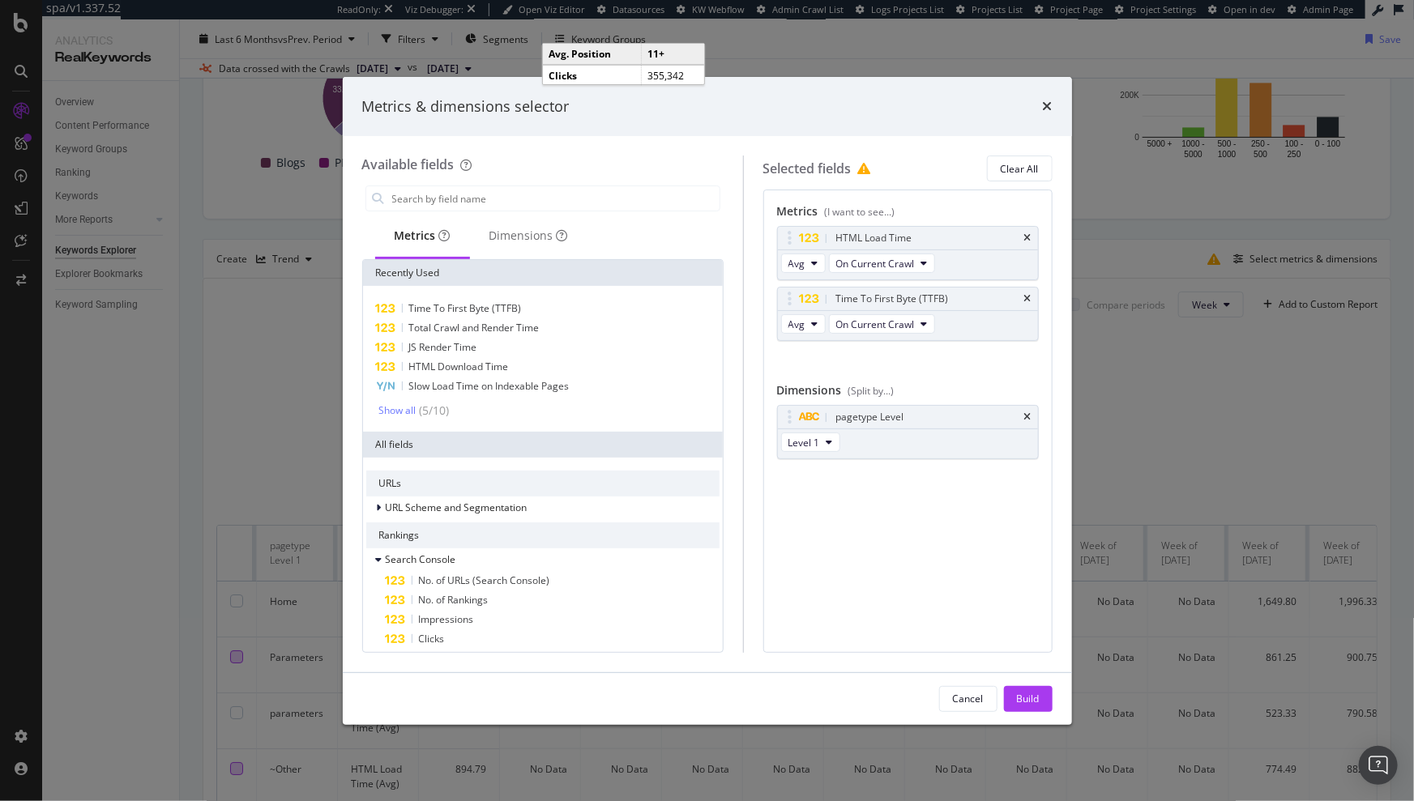
click at [1028, 297] on icon "times" at bounding box center [1027, 299] width 7 height 10
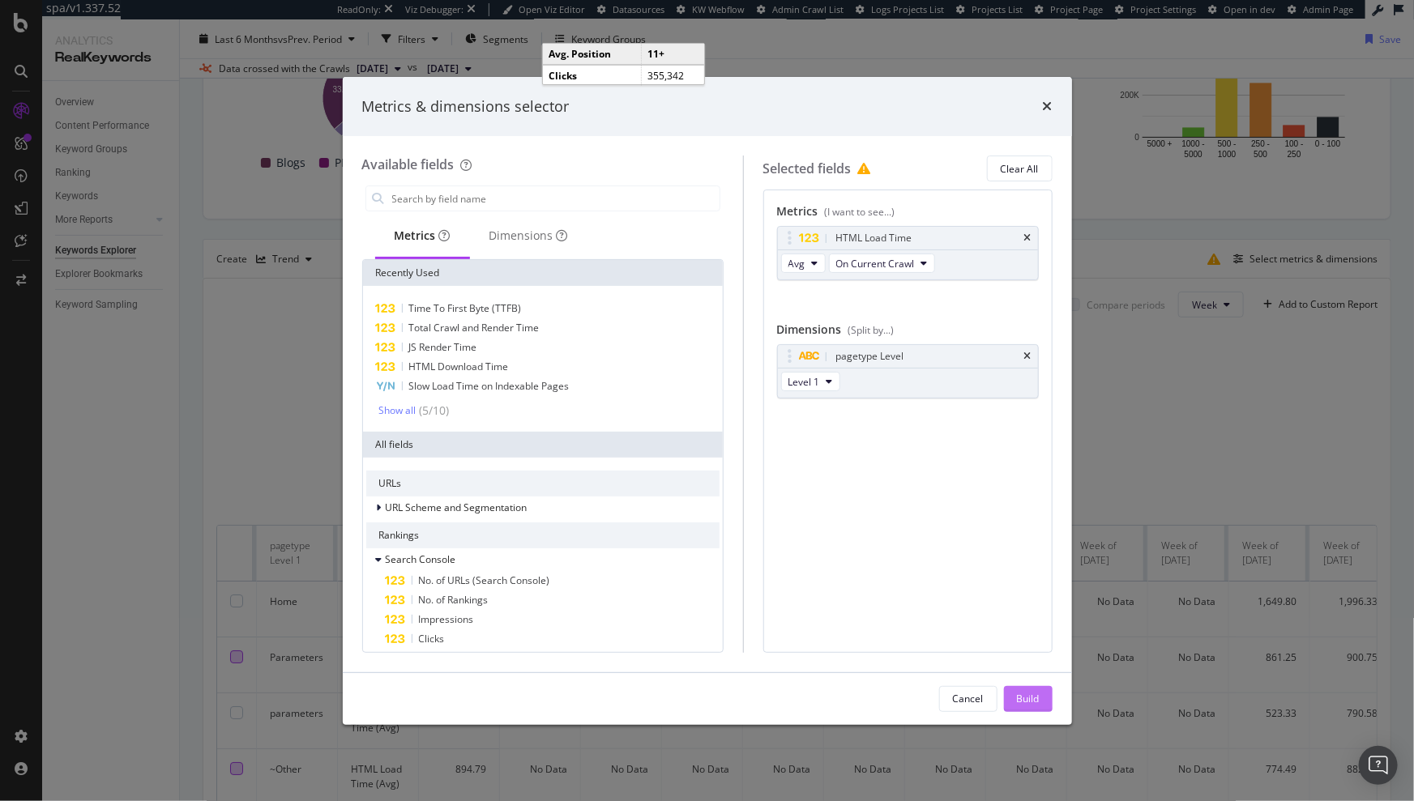
click at [1030, 693] on div "Build" at bounding box center [1028, 699] width 23 height 14
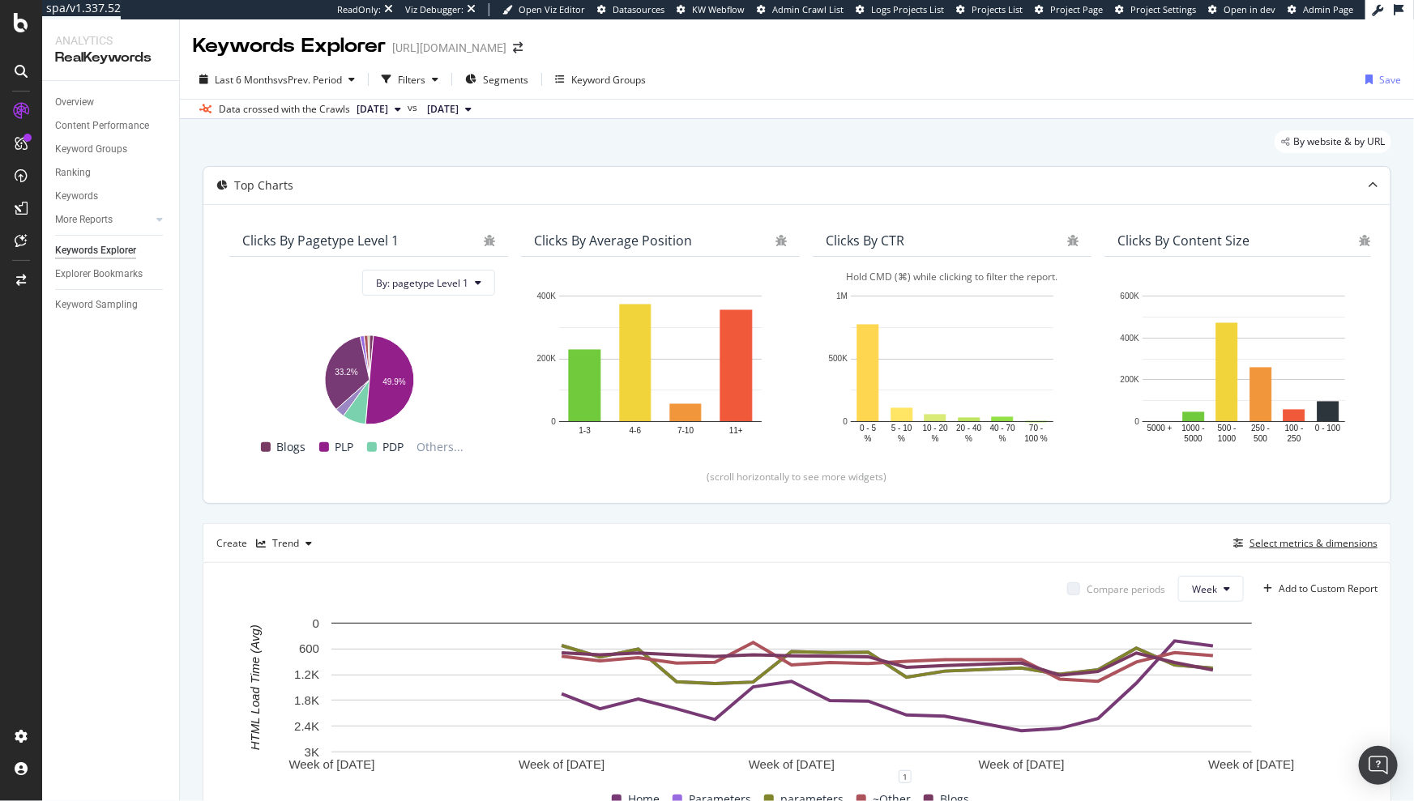
scroll to position [62, 0]
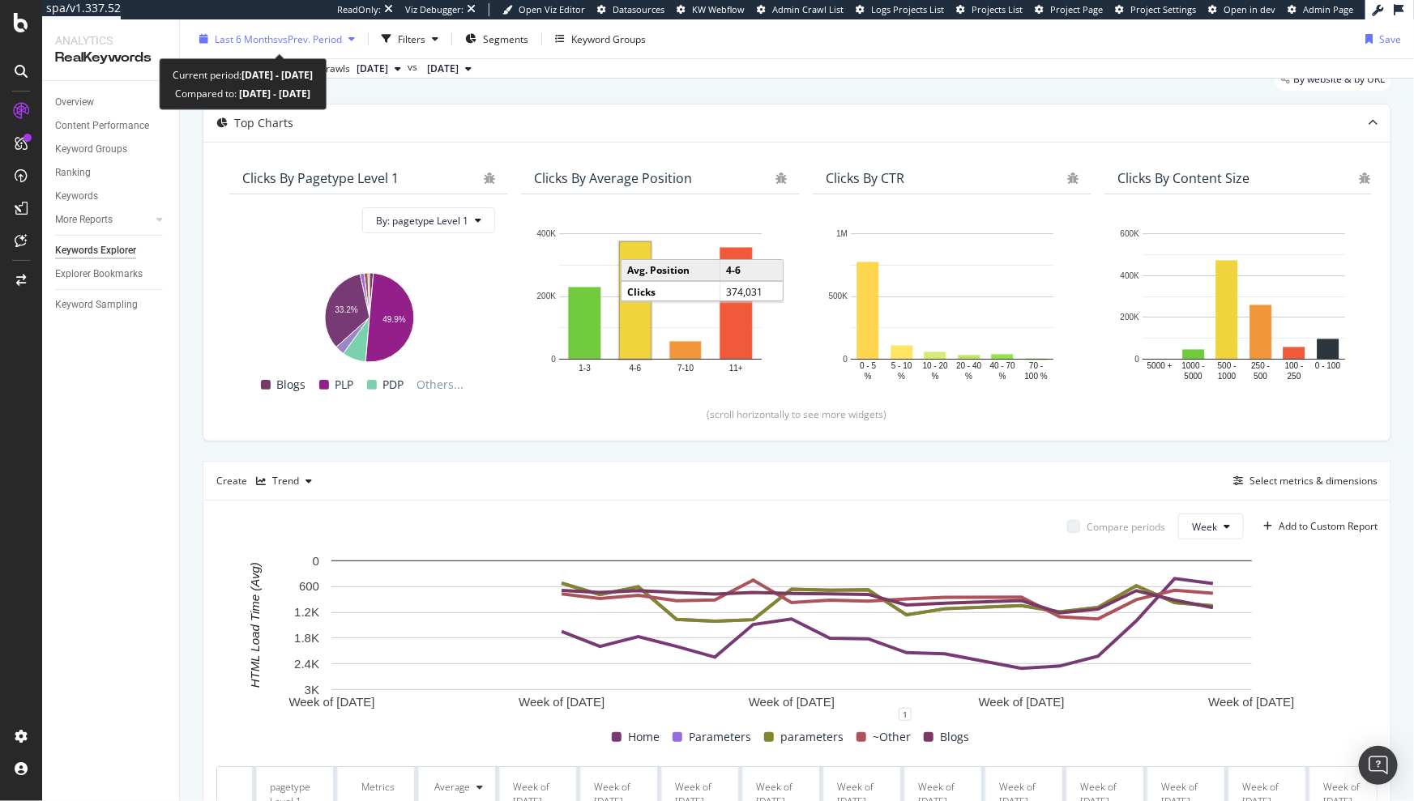
click at [322, 43] on span "vs Prev. Period" at bounding box center [310, 39] width 64 height 14
click at [691, 70] on div "Data crossed with the Crawls 2025 Sep. 26th vs 2025 May. 30th" at bounding box center [797, 67] width 1234 height 19
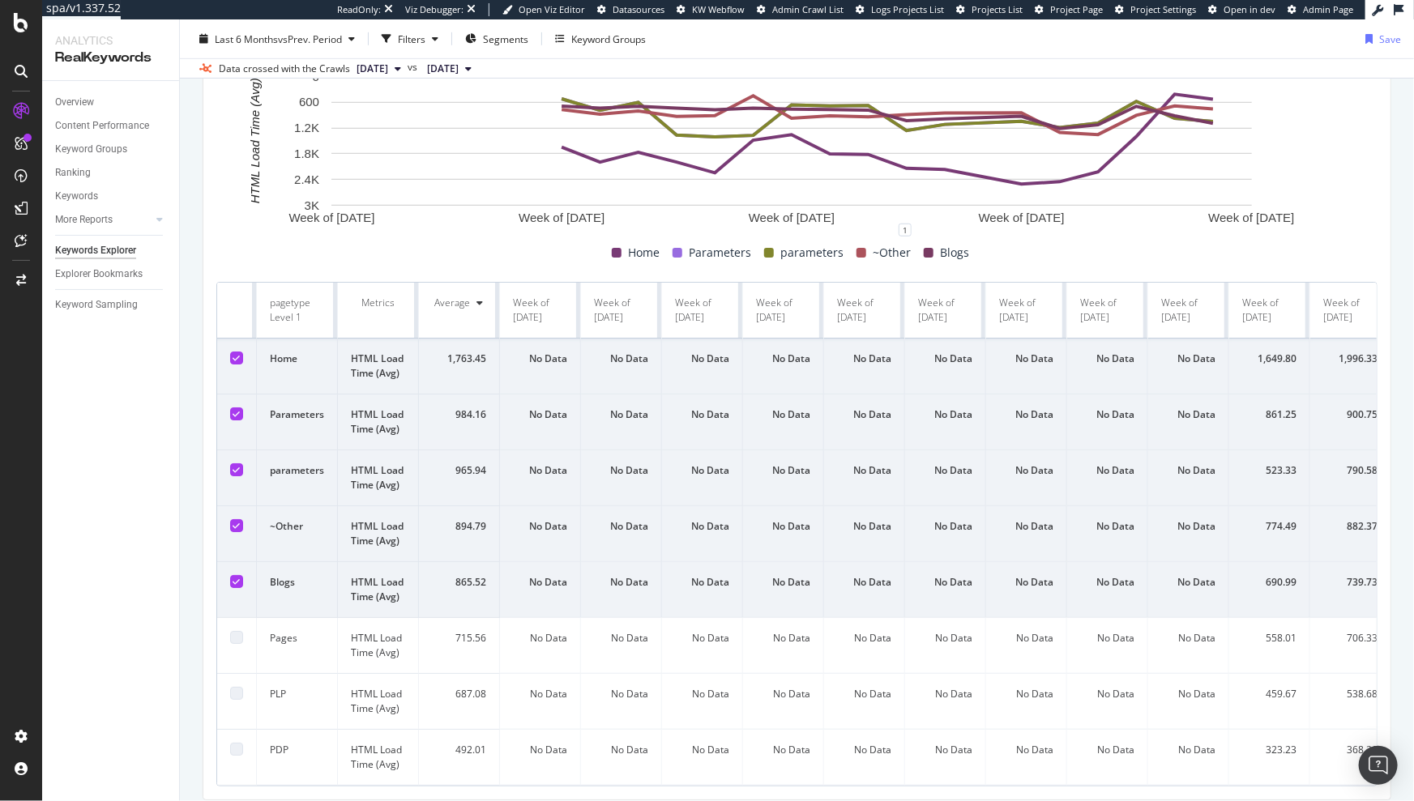
scroll to position [187, 0]
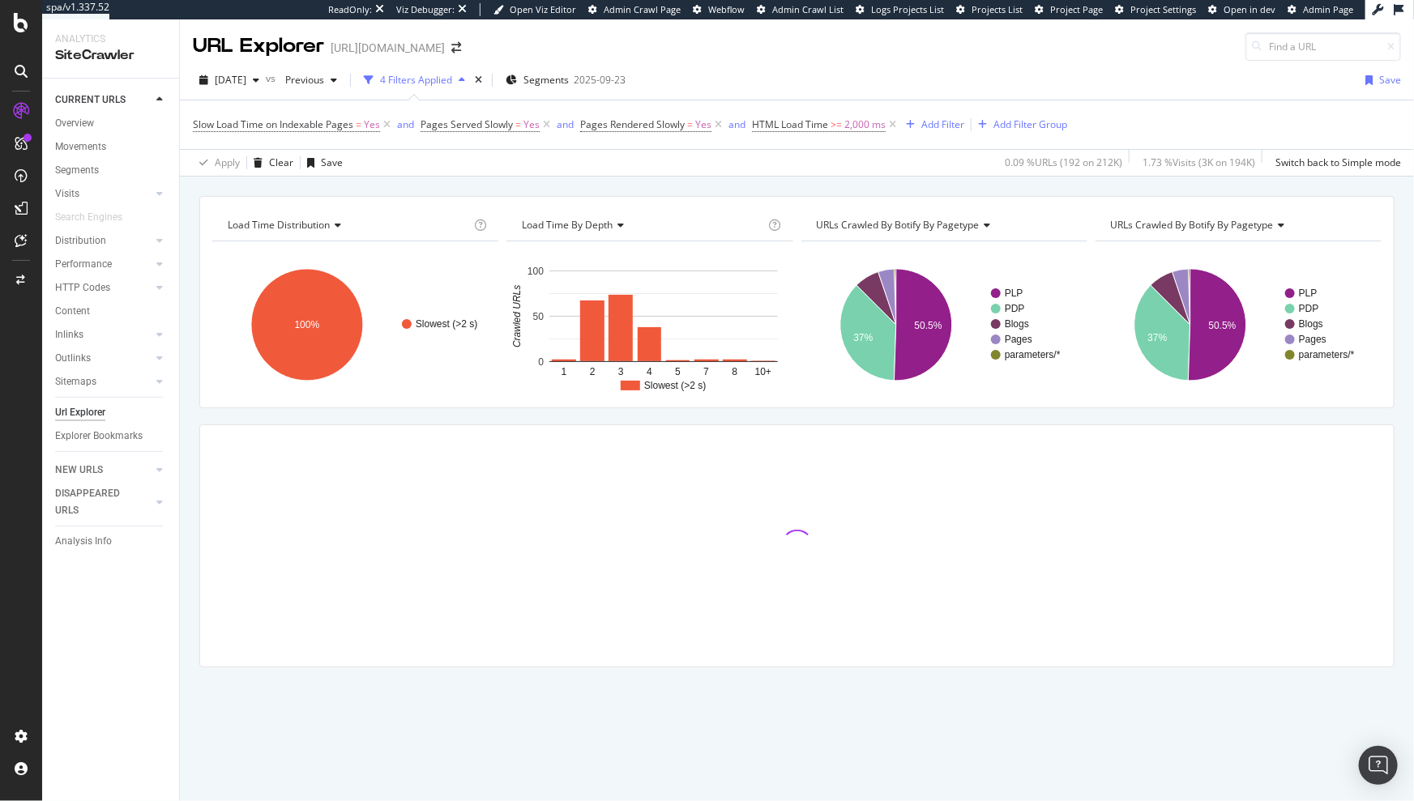
click at [1140, 53] on div "URL Explorer https://www.neweracap.eu" at bounding box center [797, 39] width 1234 height 41
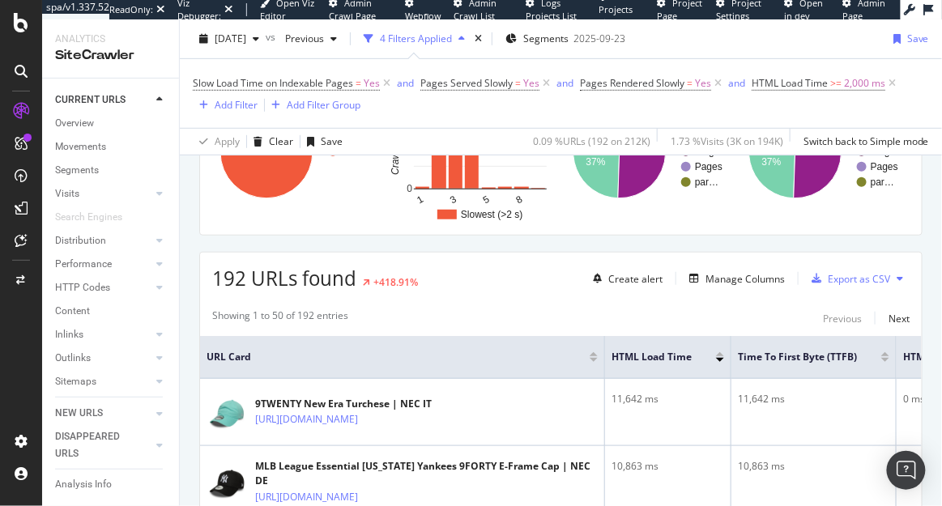
scroll to position [193, 6]
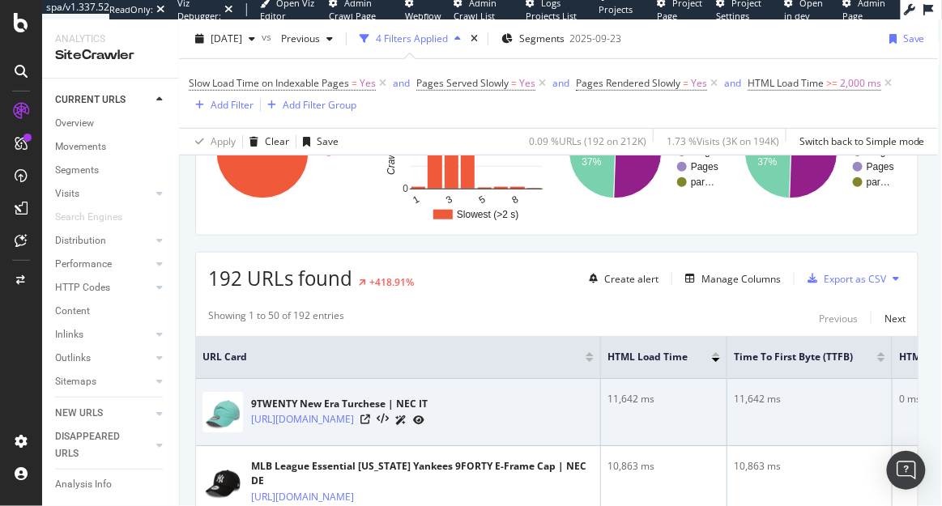
click at [678, 410] on td "11,642 ms" at bounding box center [664, 412] width 126 height 67
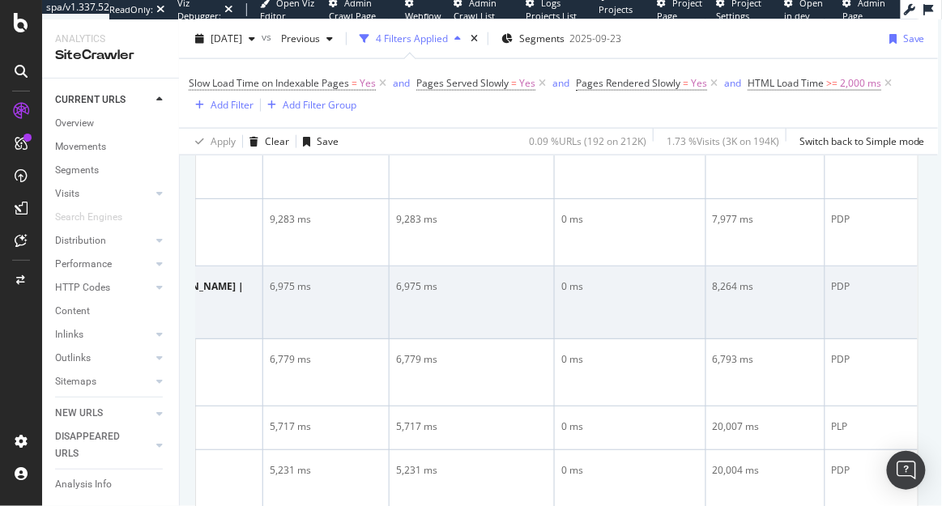
scroll to position [218, 6]
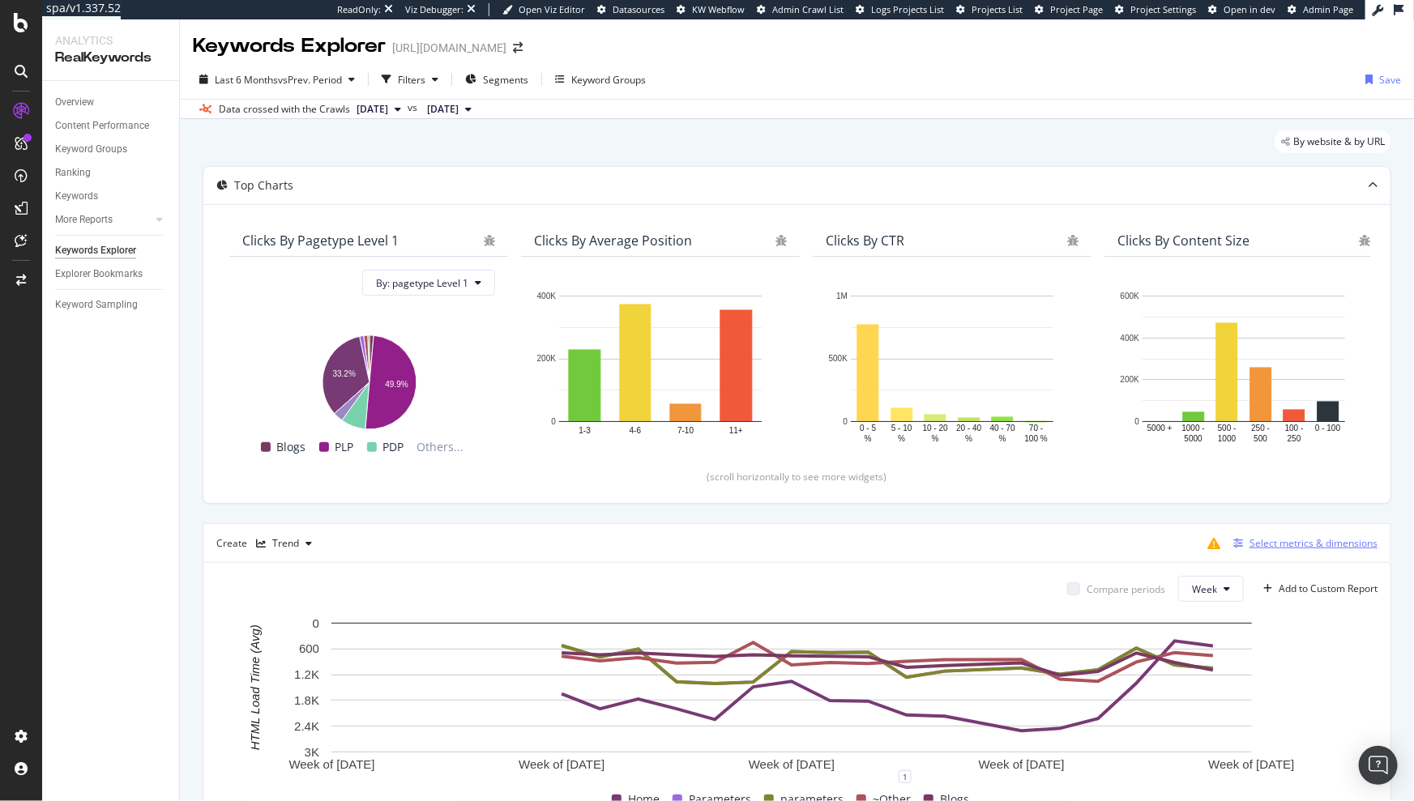
click at [1269, 547] on div "Select metrics & dimensions" at bounding box center [1313, 543] width 128 height 14
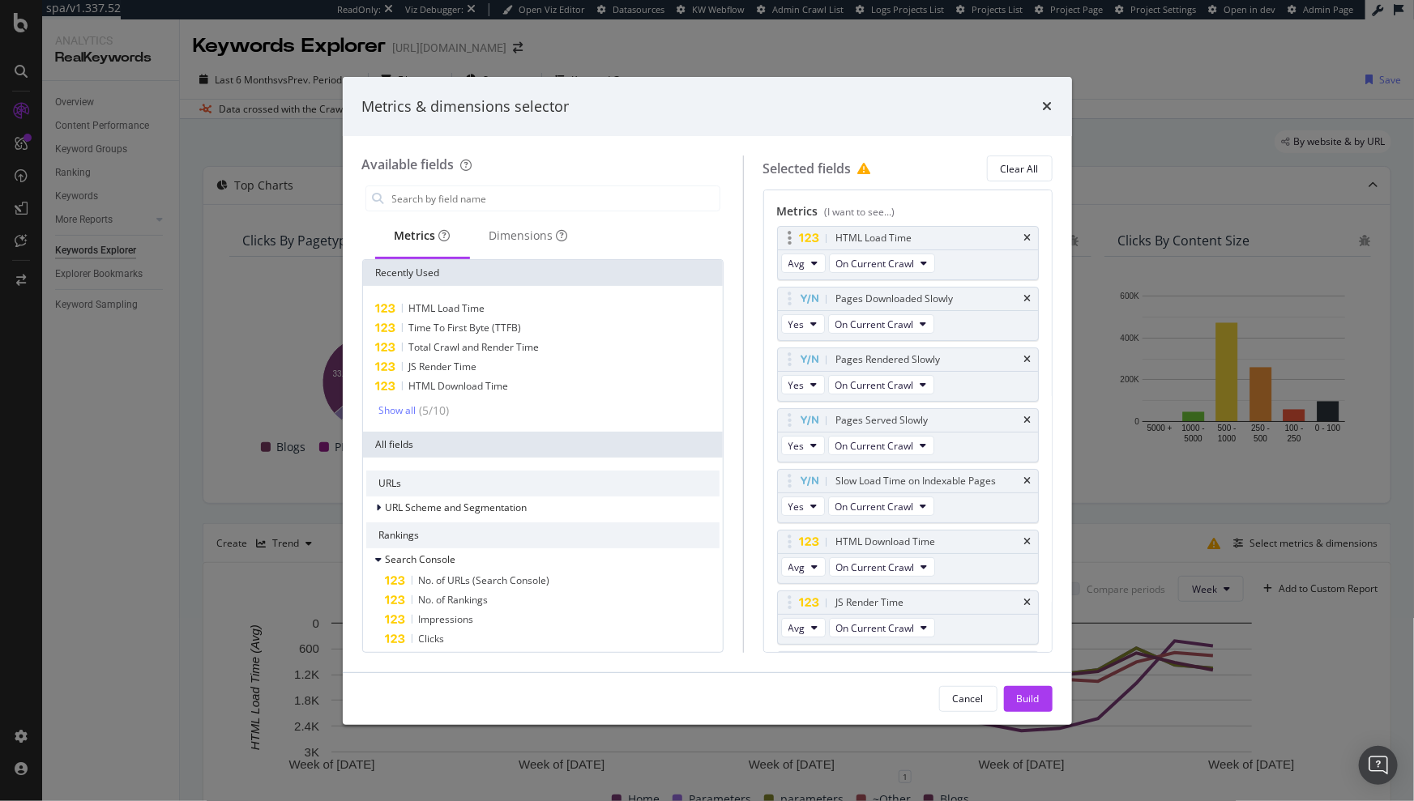
click at [1021, 237] on div "HTML Load Time" at bounding box center [908, 238] width 260 height 23
click at [1024, 237] on icon "times" at bounding box center [1027, 238] width 7 height 10
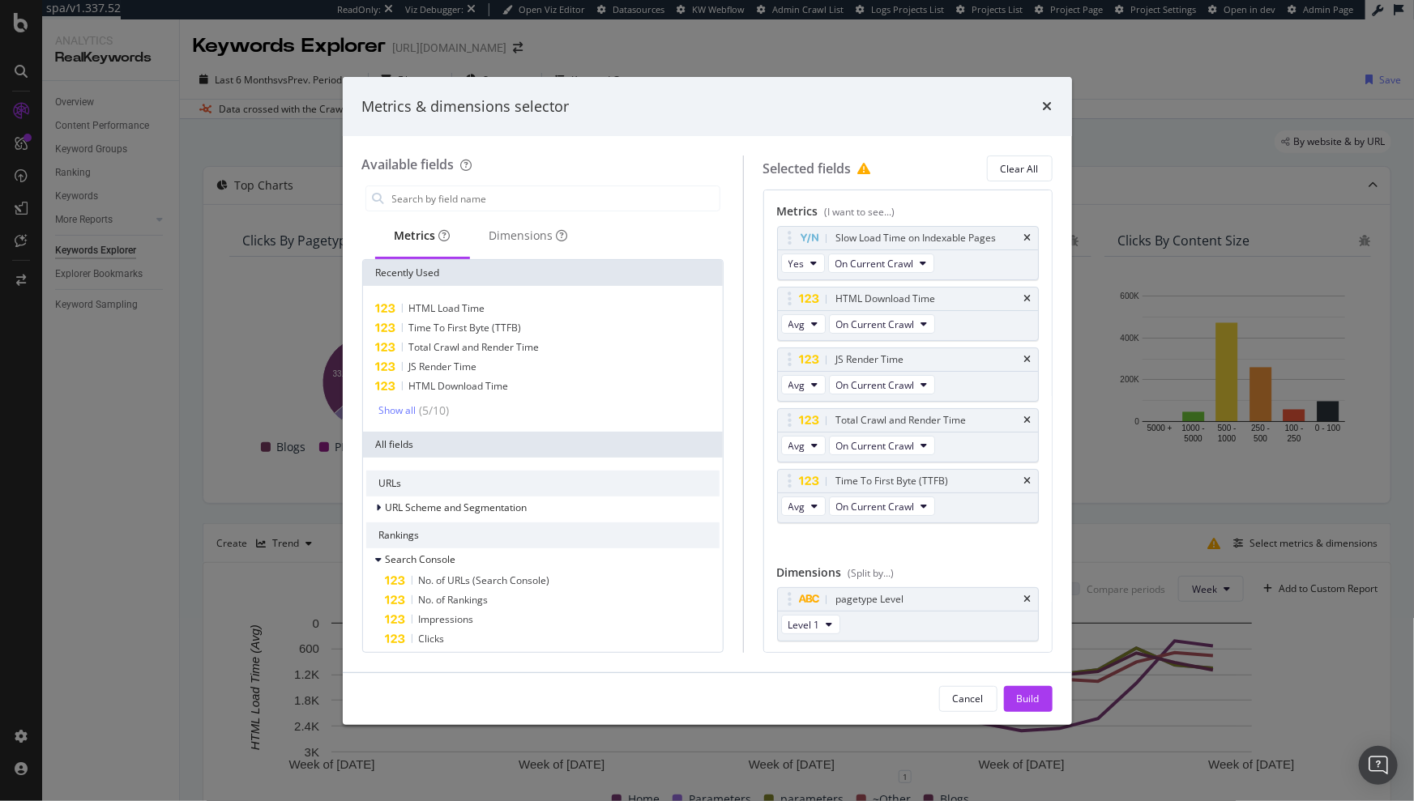
click at [1024, 237] on icon "times" at bounding box center [1027, 238] width 7 height 10
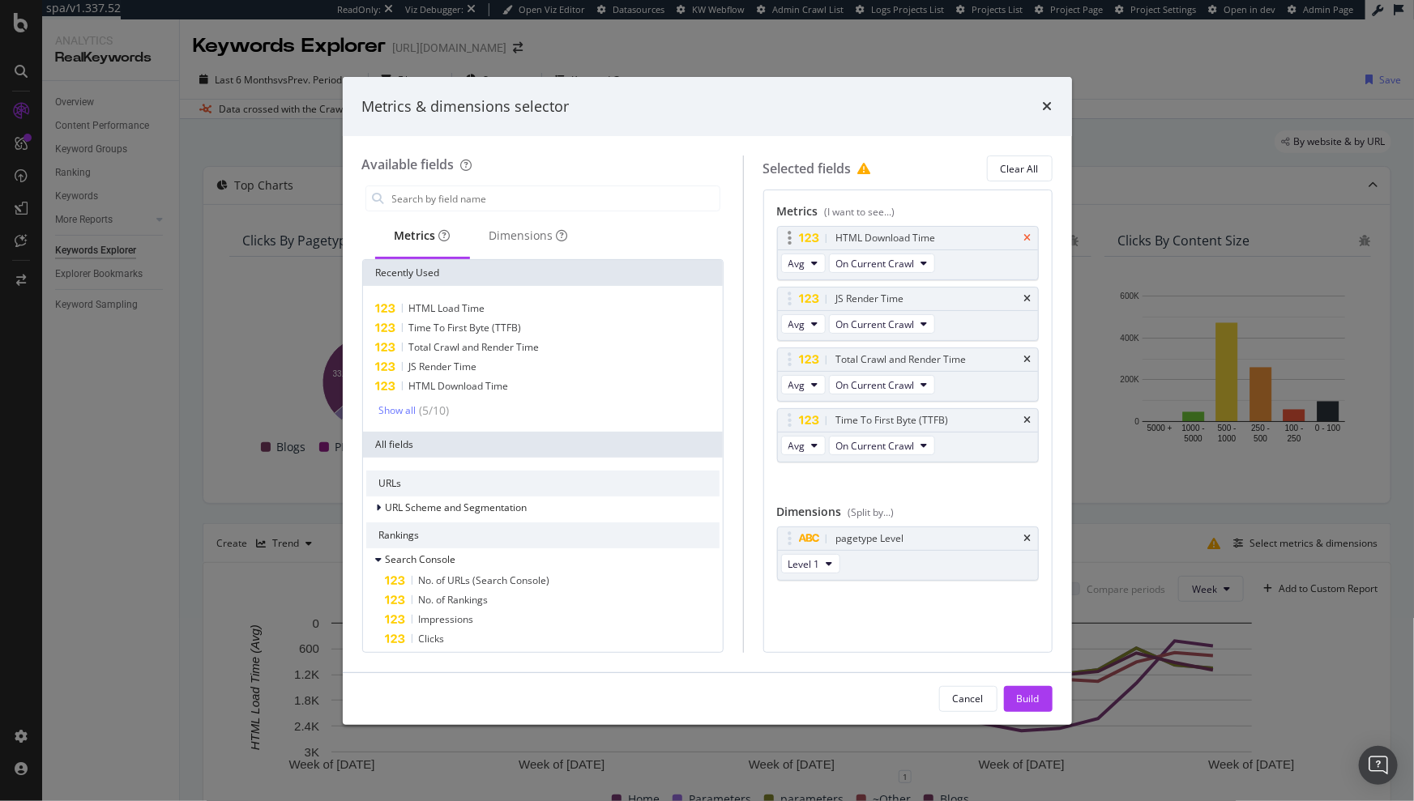
click at [1026, 238] on icon "times" at bounding box center [1027, 238] width 7 height 10
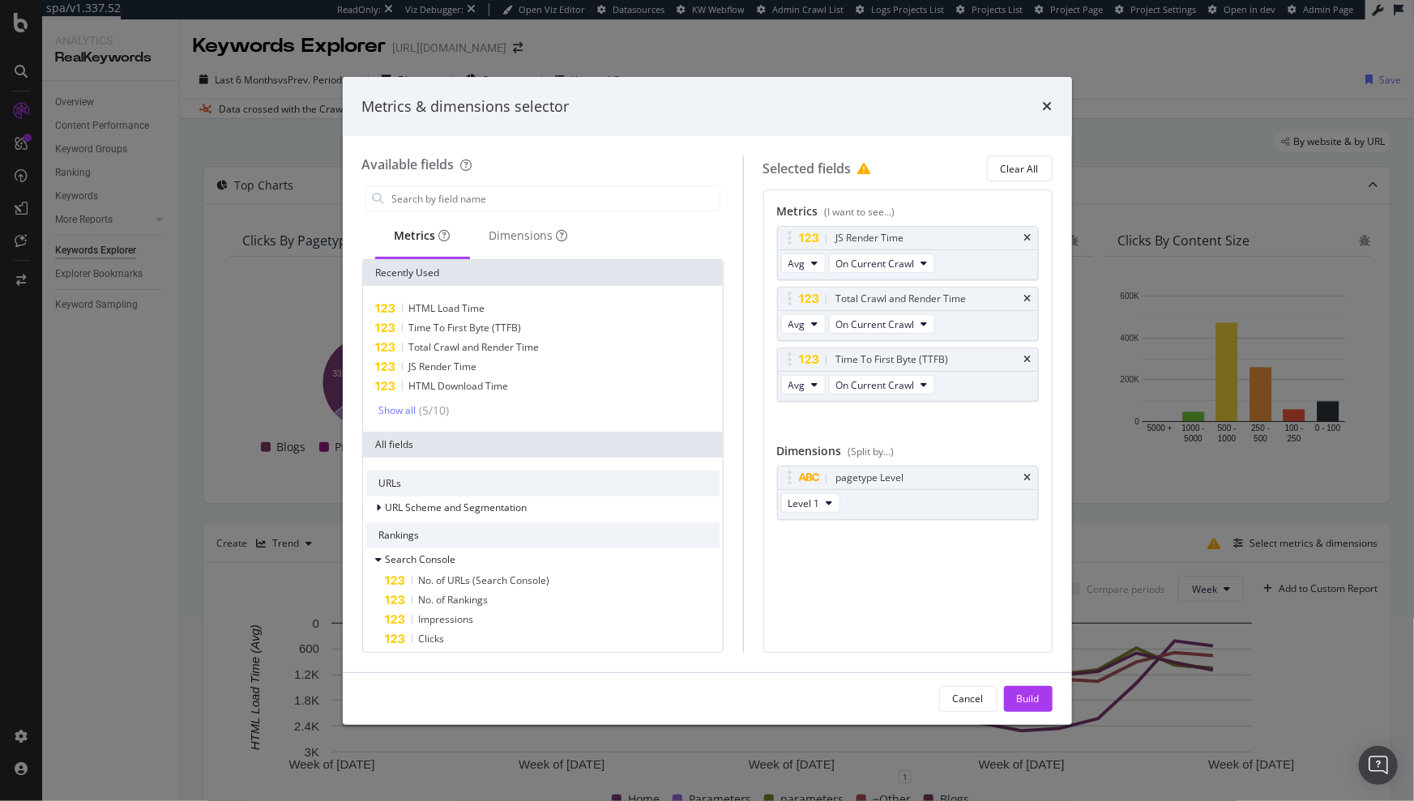
click at [1026, 238] on icon "times" at bounding box center [1027, 238] width 7 height 10
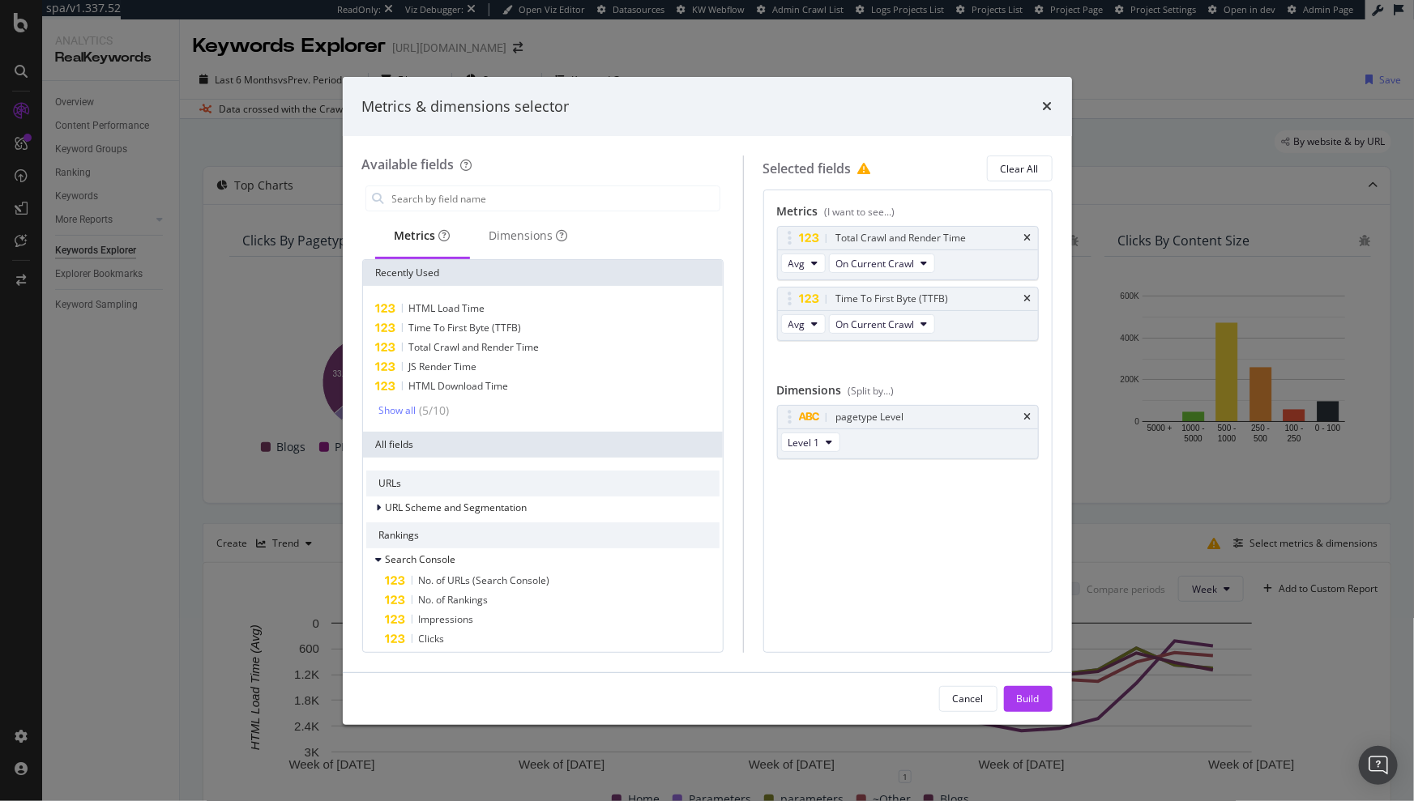
click at [1026, 238] on icon "times" at bounding box center [1027, 238] width 7 height 10
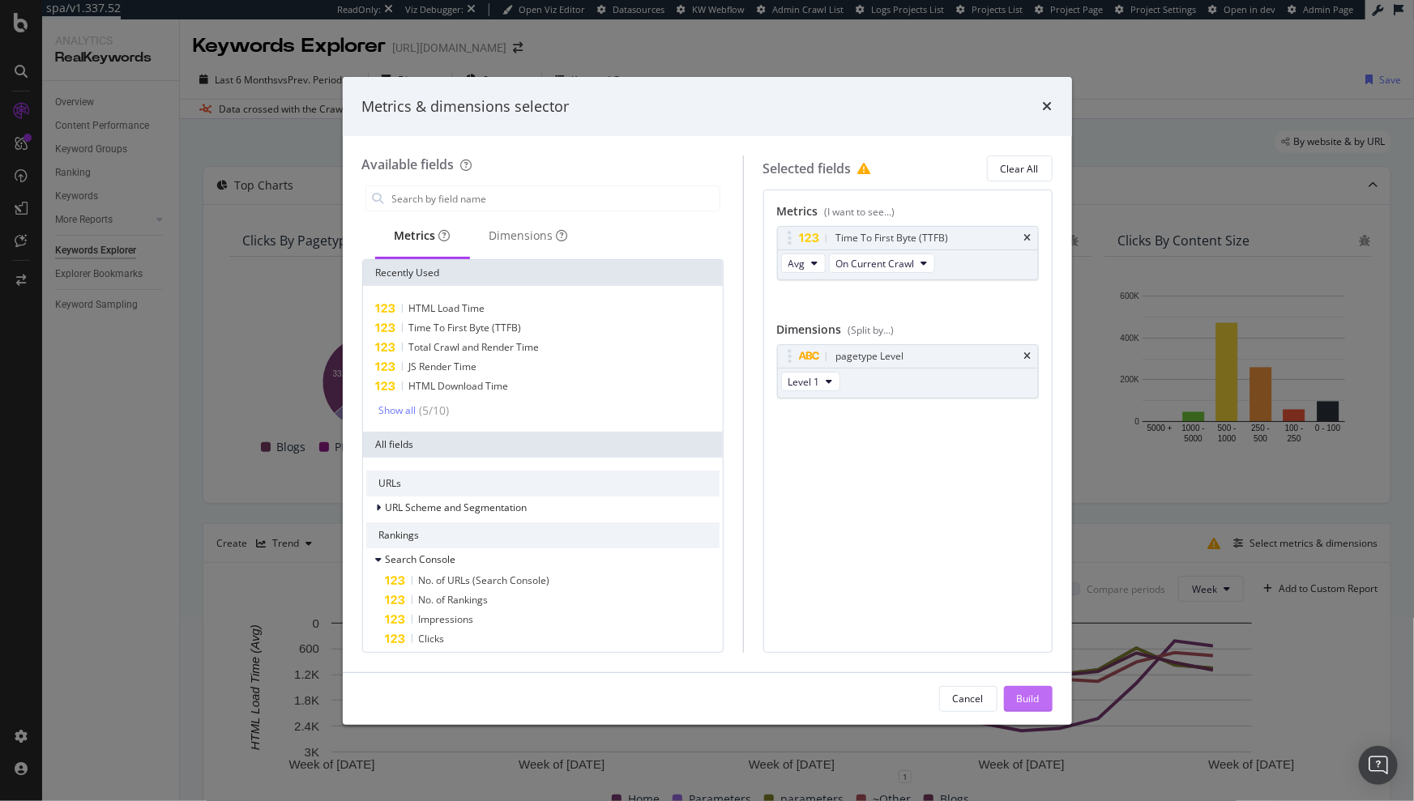
click at [1022, 692] on div "Build" at bounding box center [1028, 699] width 23 height 14
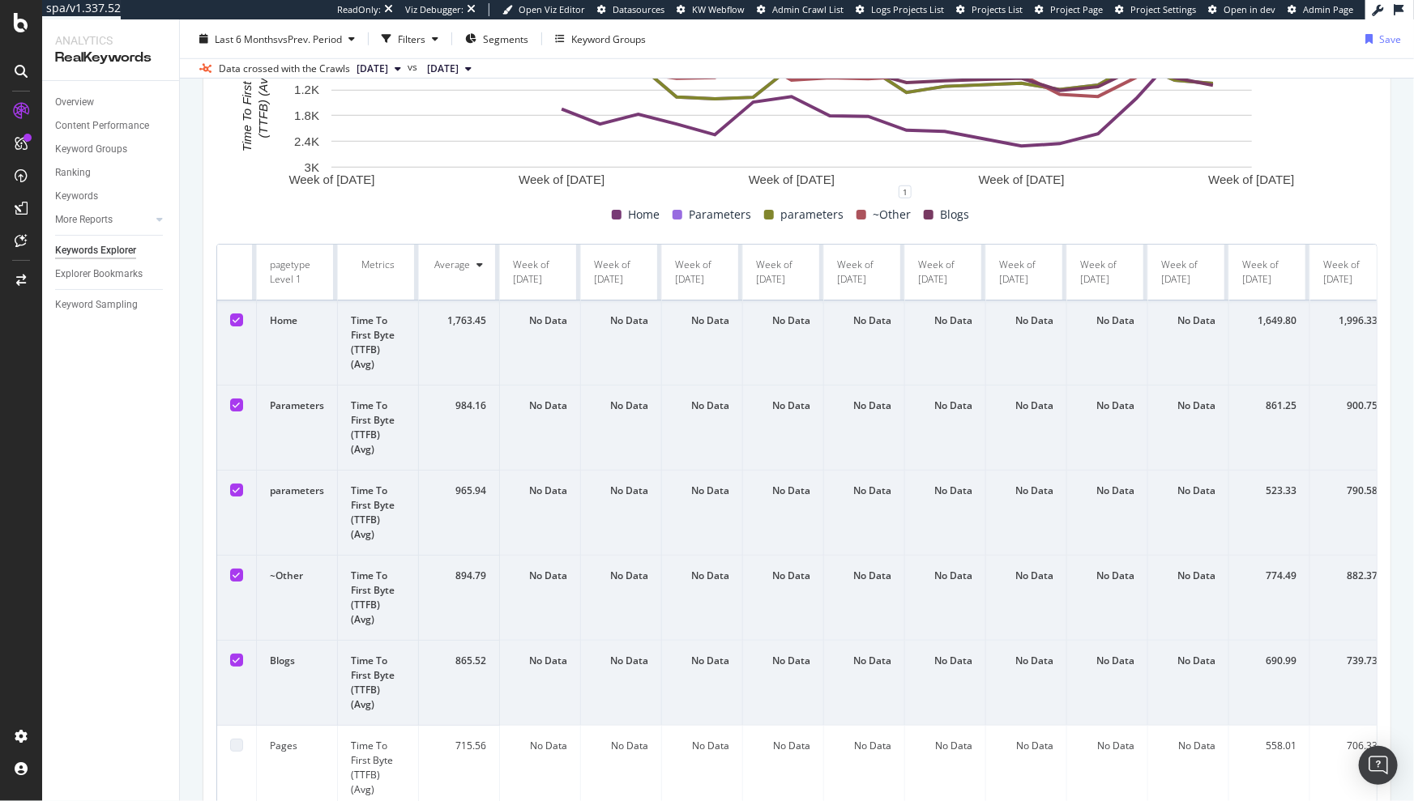
scroll to position [419, 0]
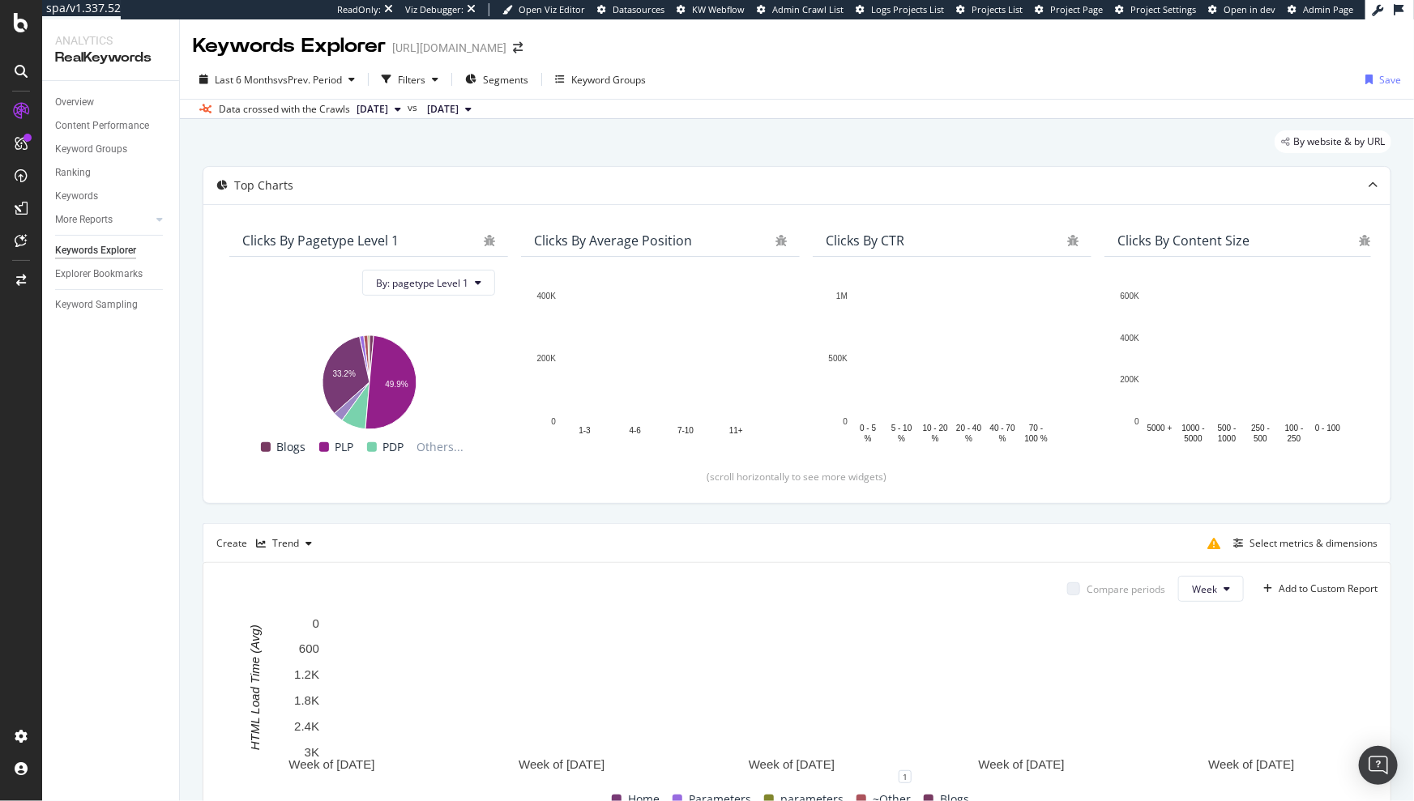
scroll to position [264, 0]
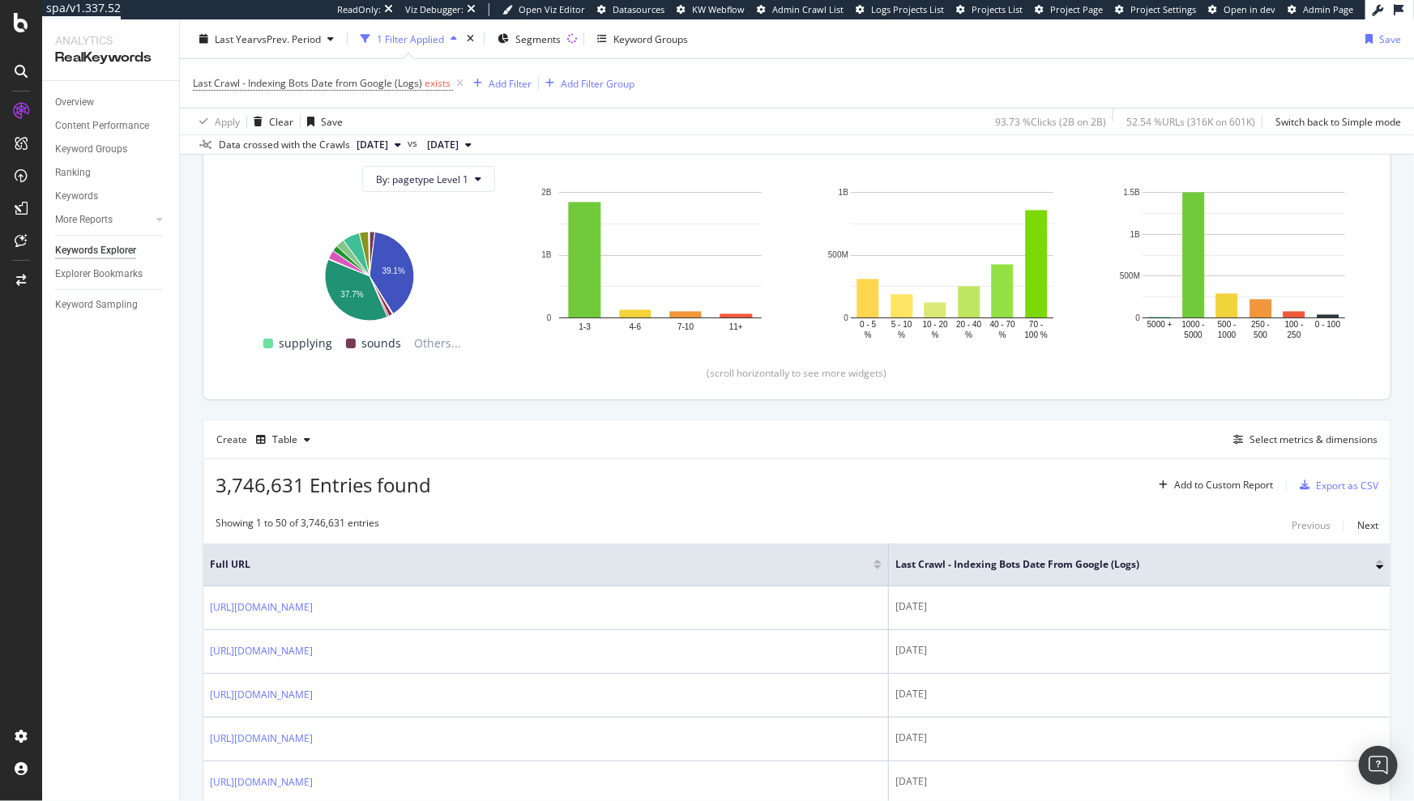
scroll to position [180, 0]
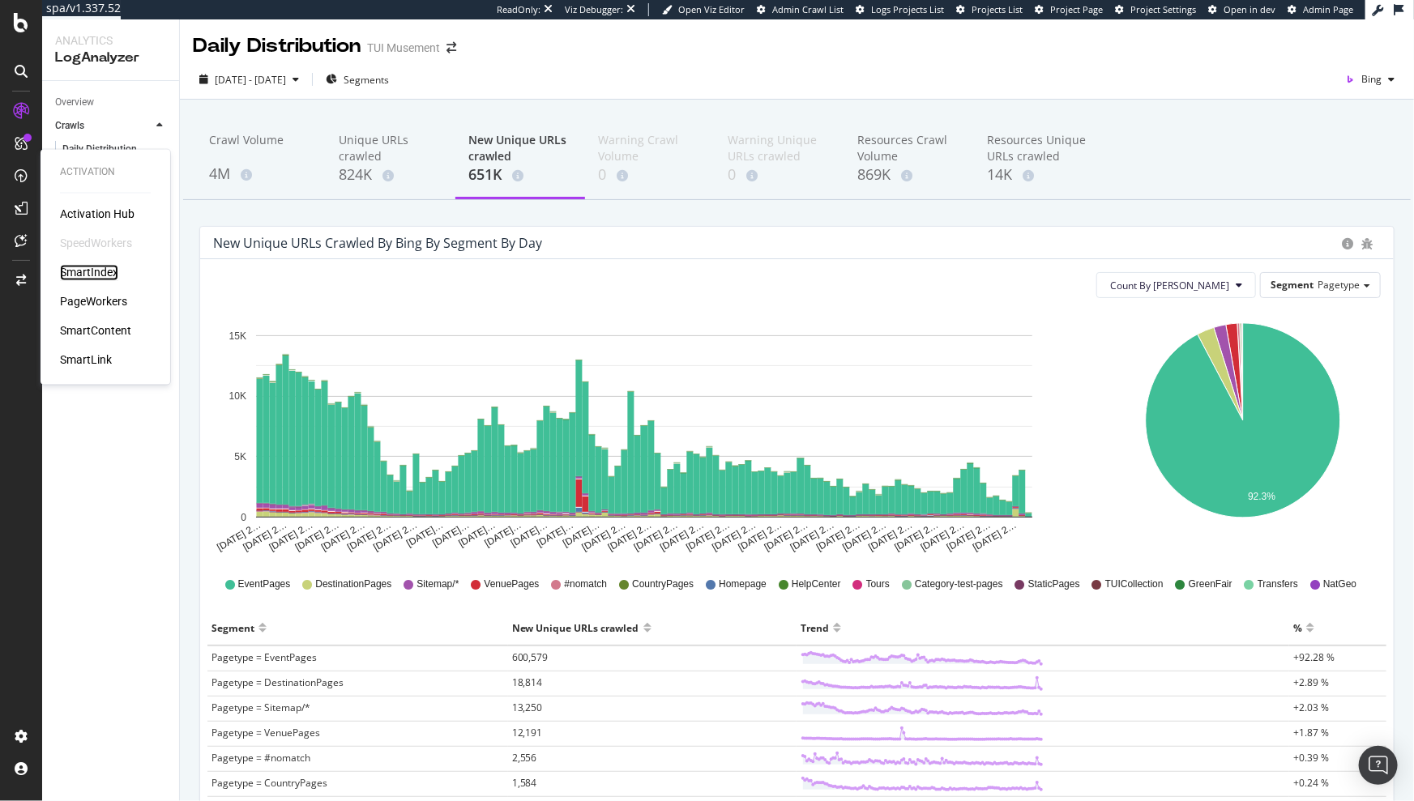
click at [86, 273] on div "SmartIndex" at bounding box center [89, 273] width 58 height 16
click at [238, 156] on div "Crawl Volume" at bounding box center [261, 147] width 104 height 31
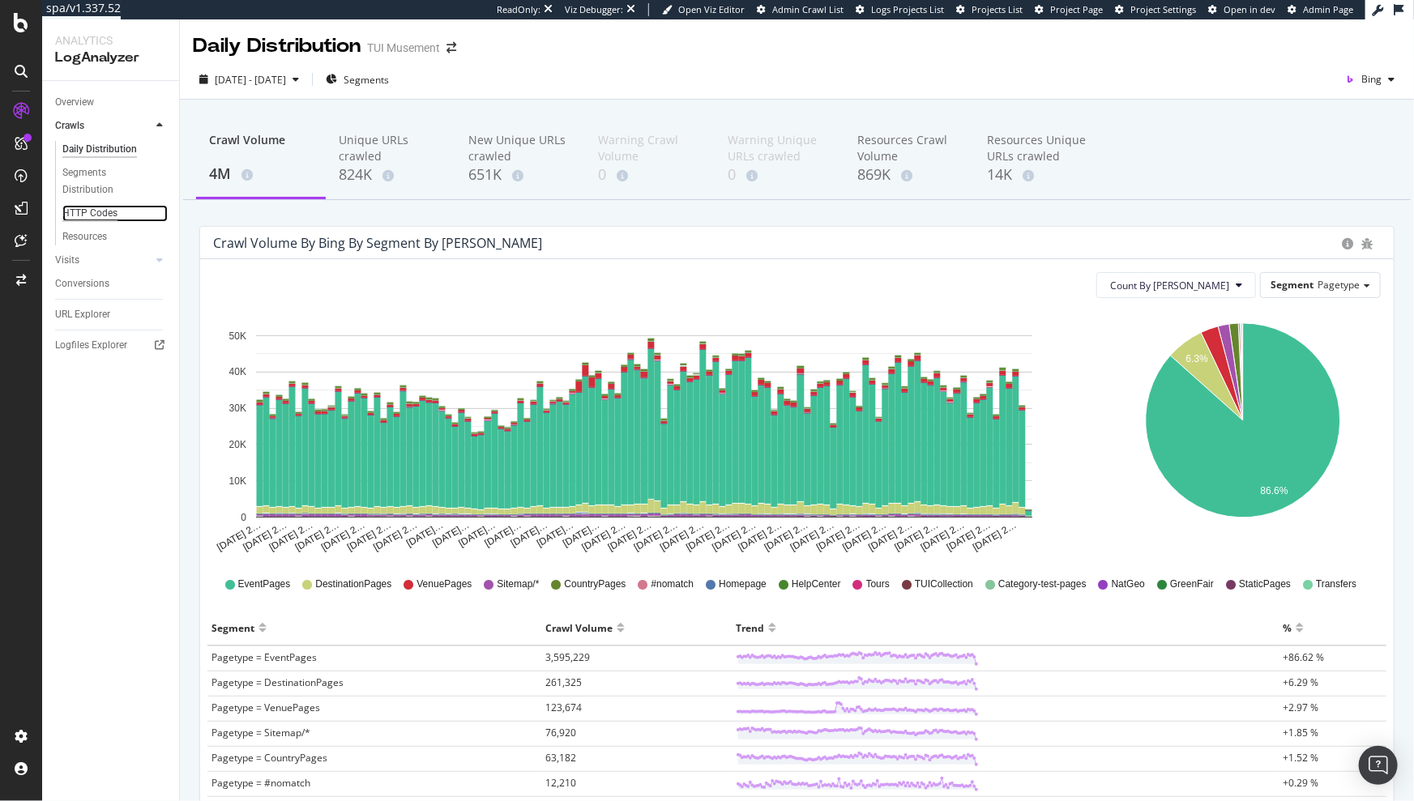
click at [101, 219] on div "HTTP Codes" at bounding box center [89, 213] width 55 height 17
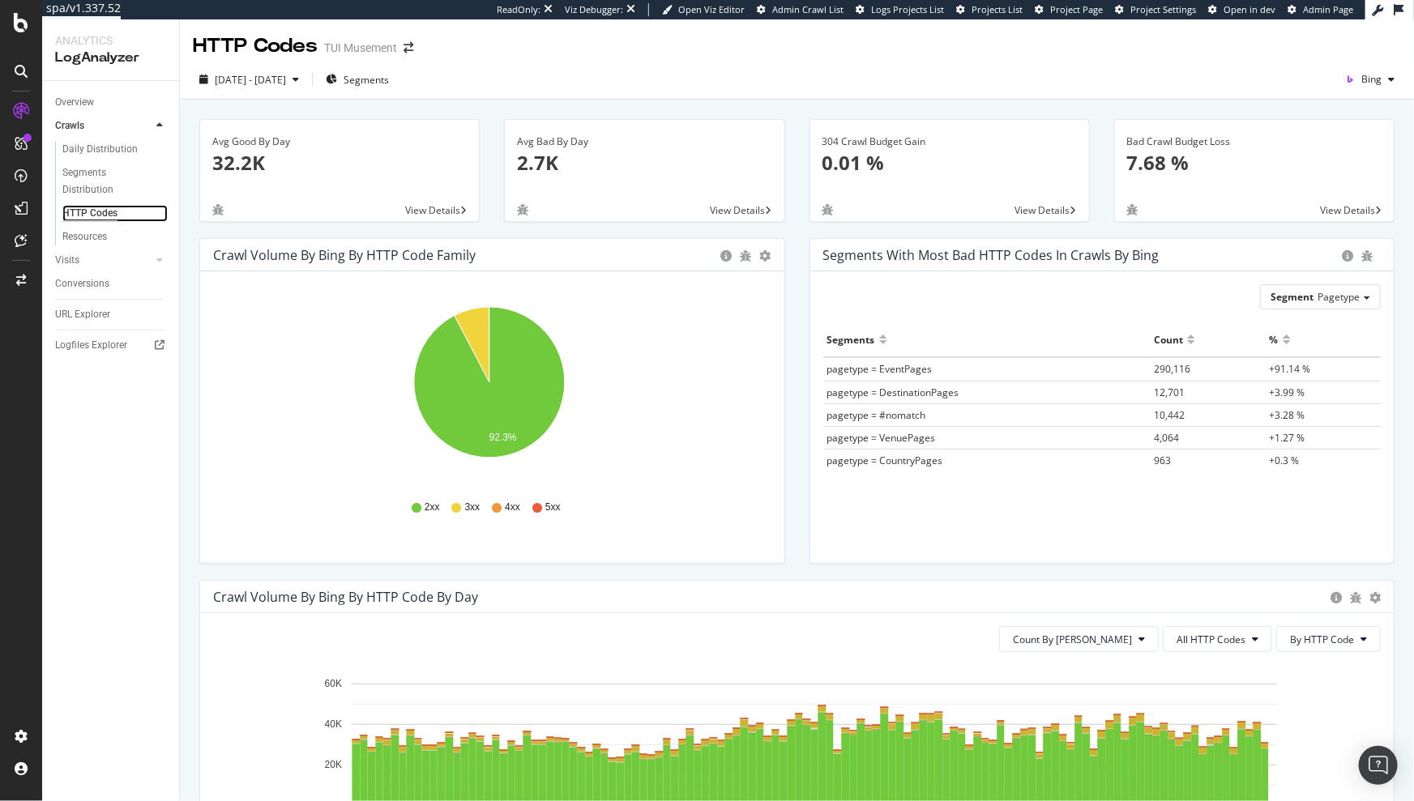
scroll to position [2, 0]
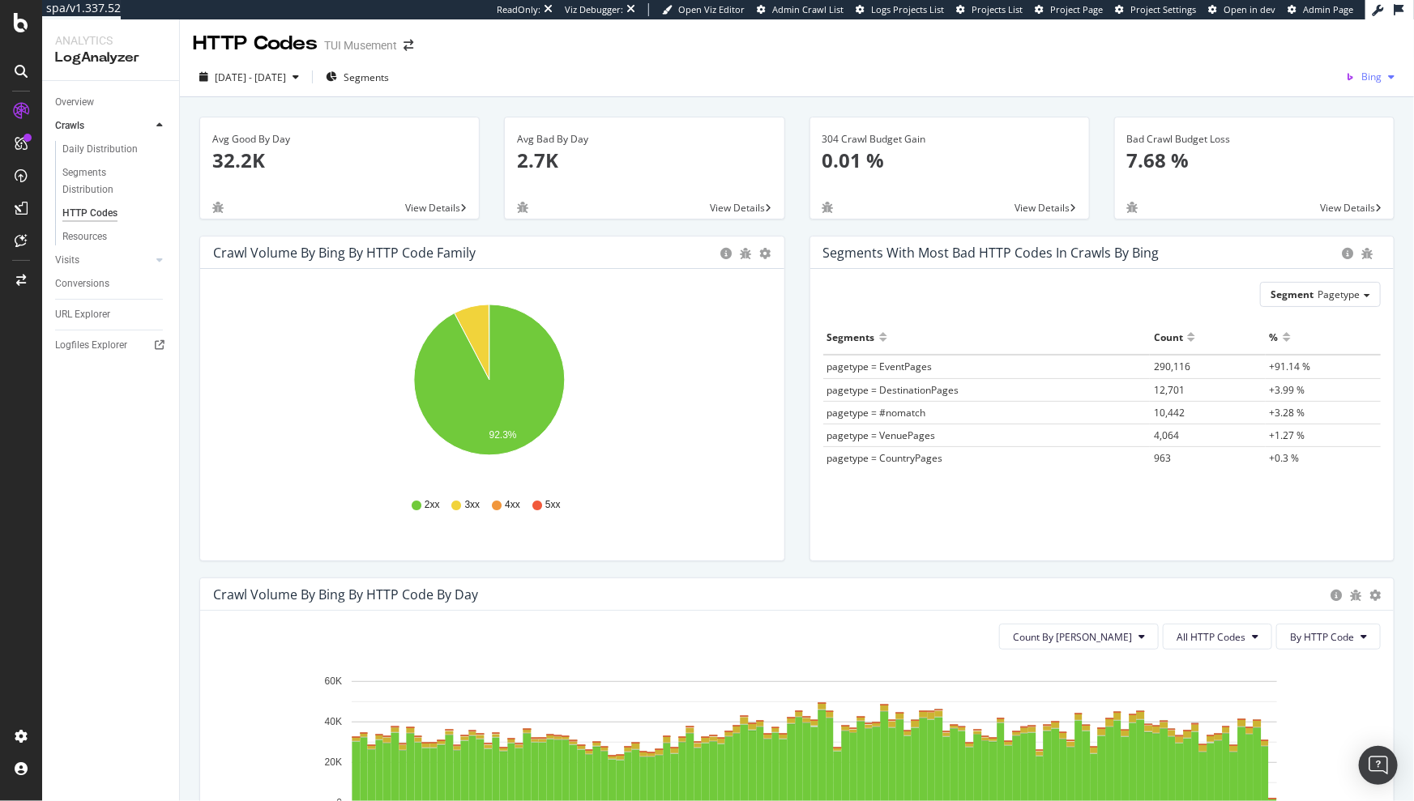
click at [1386, 75] on div "button" at bounding box center [1390, 77] width 19 height 10
drag, startPoint x: 1292, startPoint y: 66, endPoint x: 1287, endPoint y: 34, distance: 32.8
click at [1287, 34] on div "Google Bing OpenAI Other AI Bots" at bounding box center [1272, 73] width 112 height 120
click at [1287, 33] on span "Google" at bounding box center [1285, 31] width 60 height 15
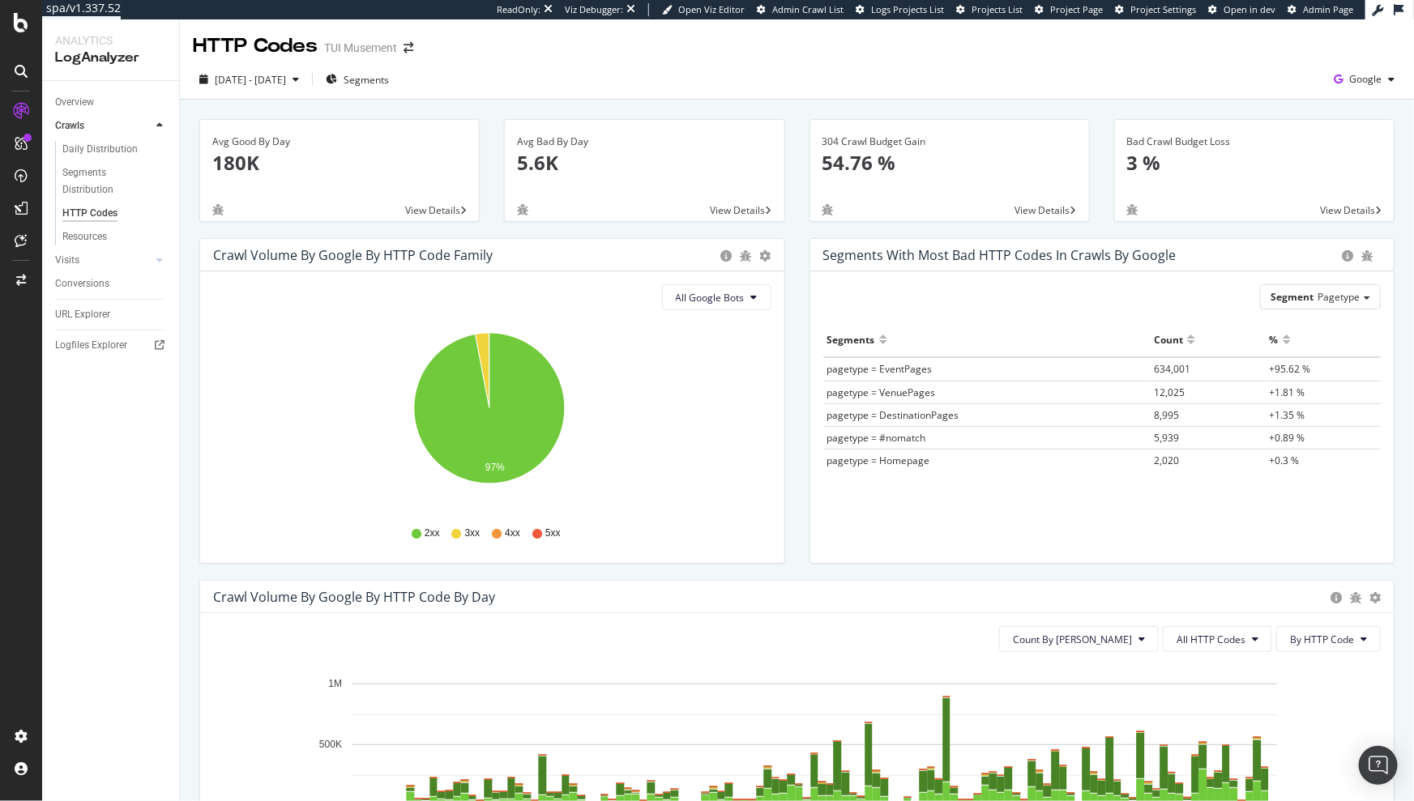
click at [629, 384] on icon "97%" at bounding box center [489, 417] width 552 height 188
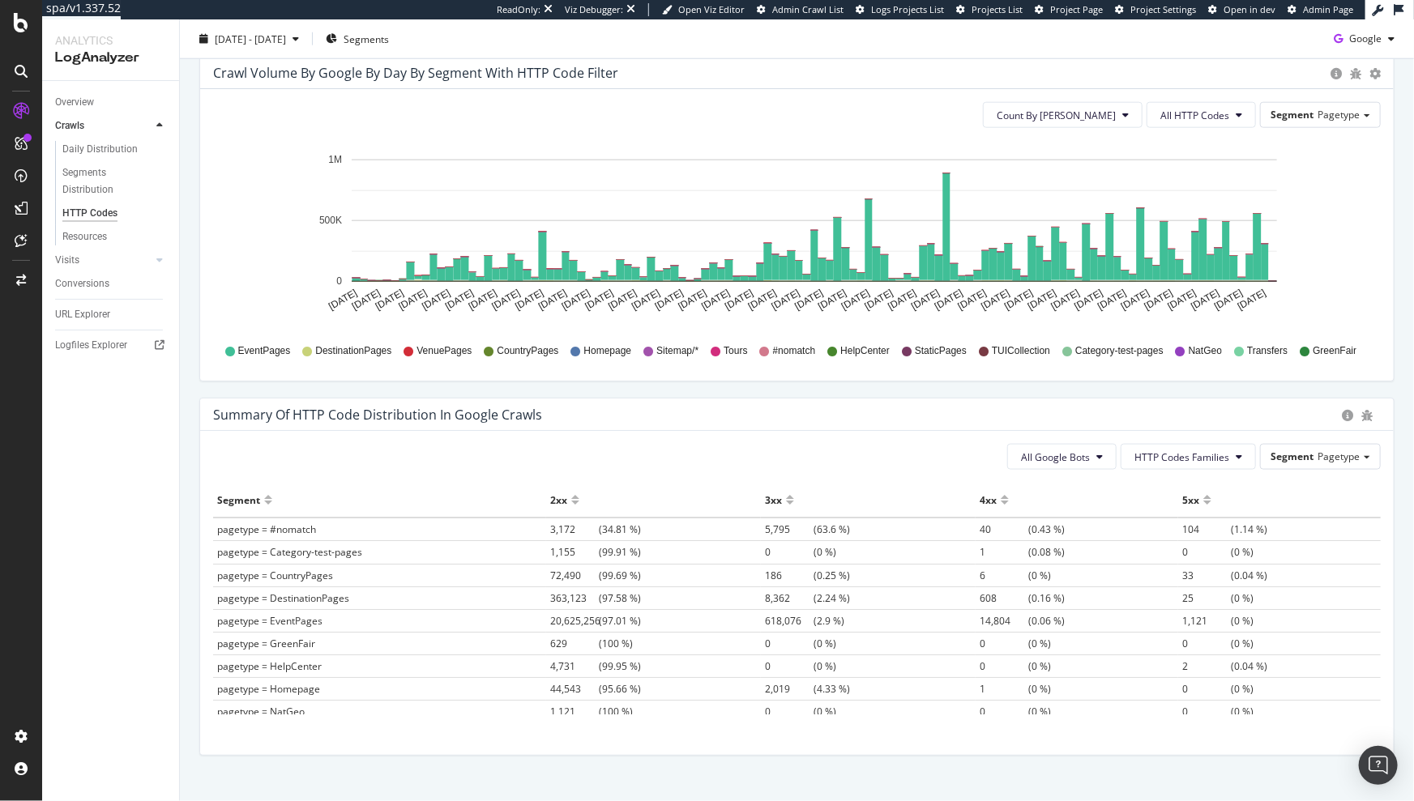
scroll to position [892, 0]
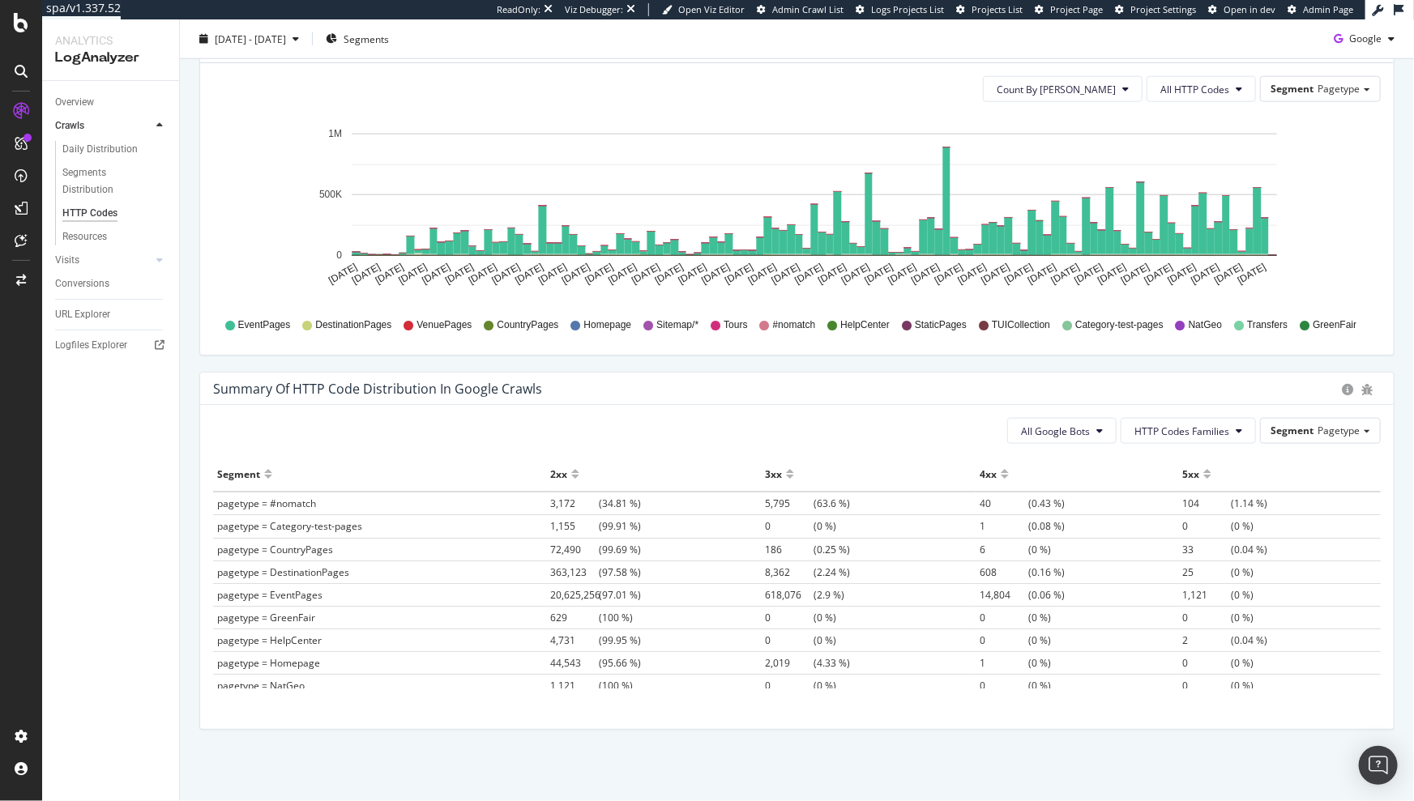
click at [1000, 475] on div at bounding box center [1004, 481] width 8 height 12
click at [550, 544] on span "267,068" at bounding box center [574, 550] width 49 height 14
click at [613, 544] on span "267,068 (95.69 %)" at bounding box center [595, 550] width 91 height 14
click at [765, 543] on span "11,634" at bounding box center [789, 550] width 49 height 14
click at [765, 528] on span "8,362" at bounding box center [789, 526] width 49 height 14
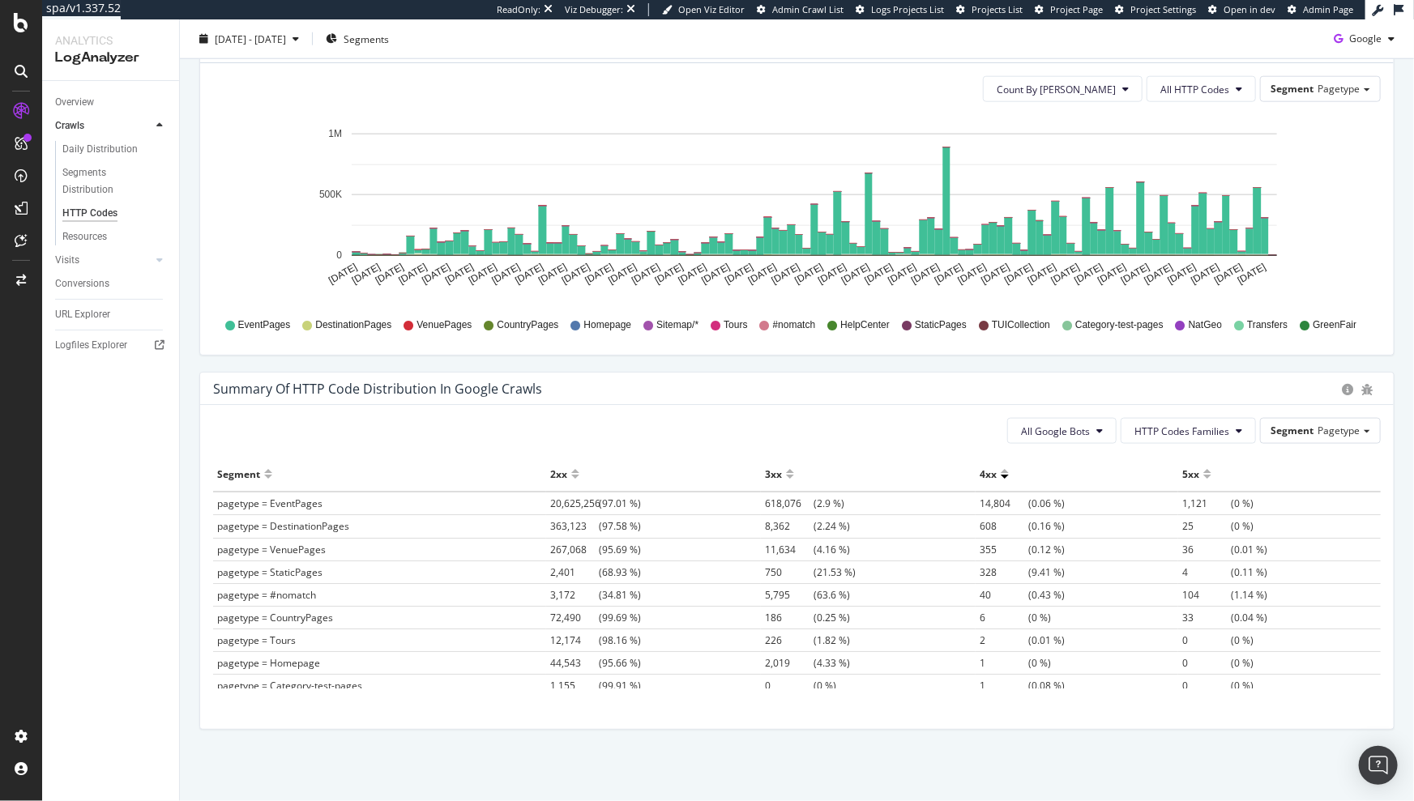
click at [813, 528] on span "8,362 (2.24 %)" at bounding box center [807, 526] width 85 height 14
click at [979, 523] on span "608" at bounding box center [1003, 526] width 49 height 14
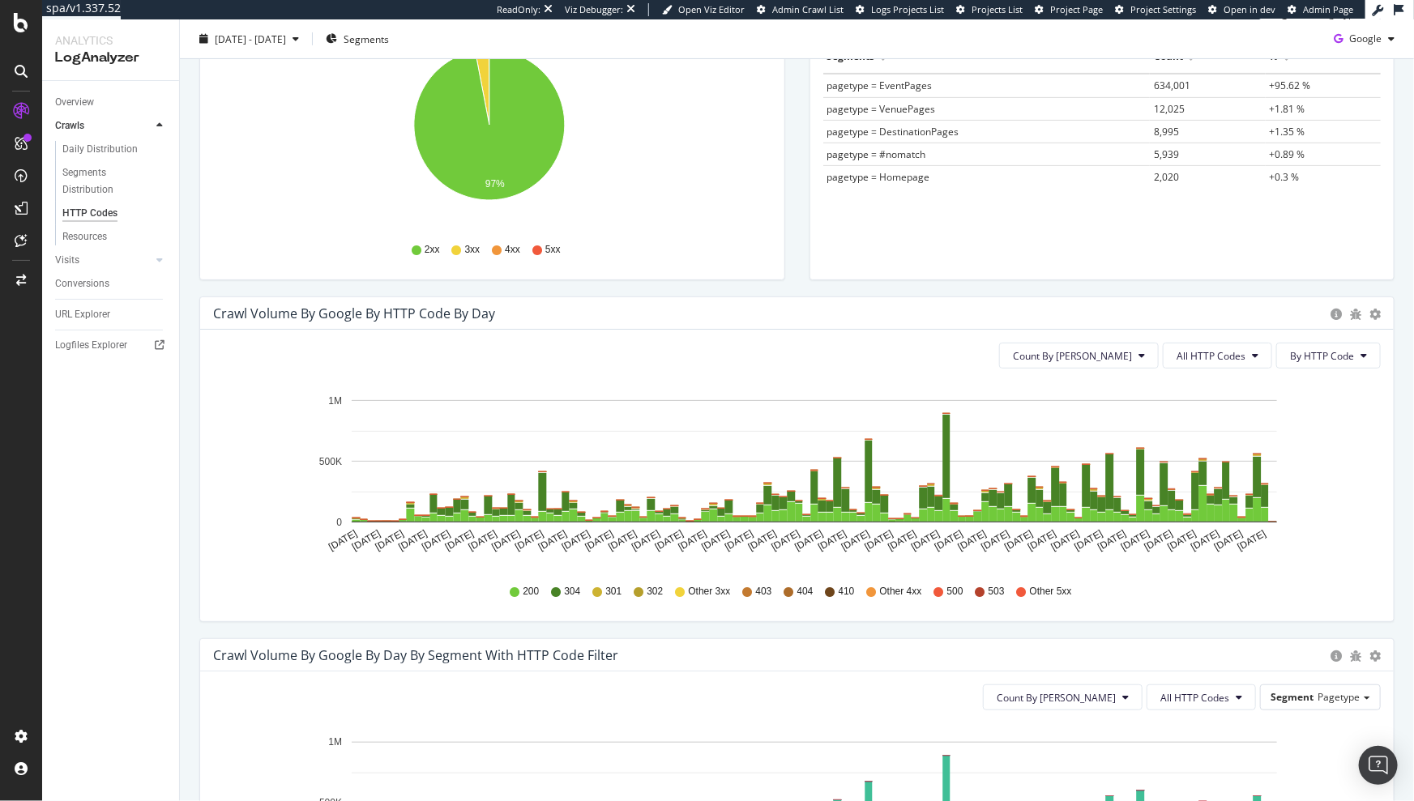
scroll to position [262, 0]
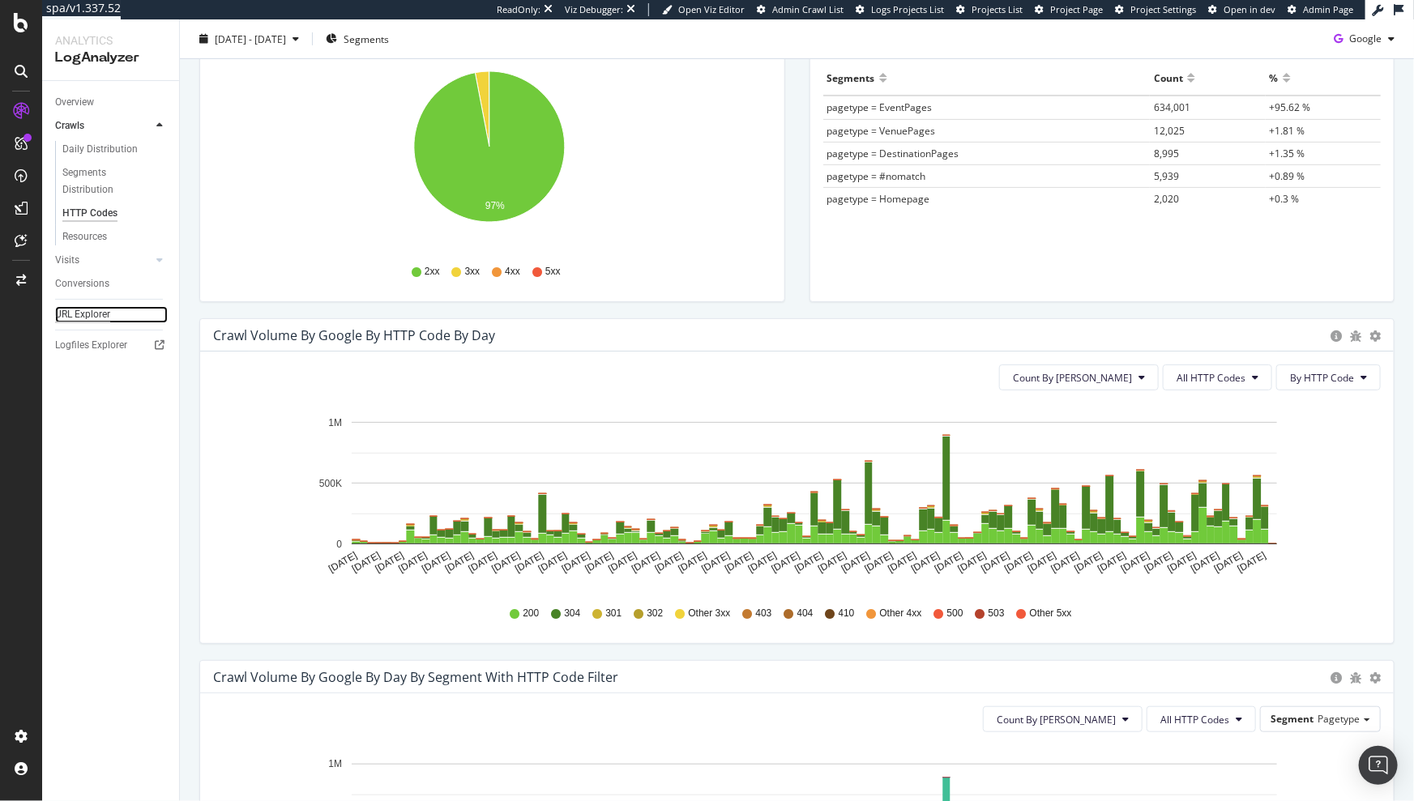
click at [96, 311] on div "URL Explorer" at bounding box center [82, 314] width 55 height 17
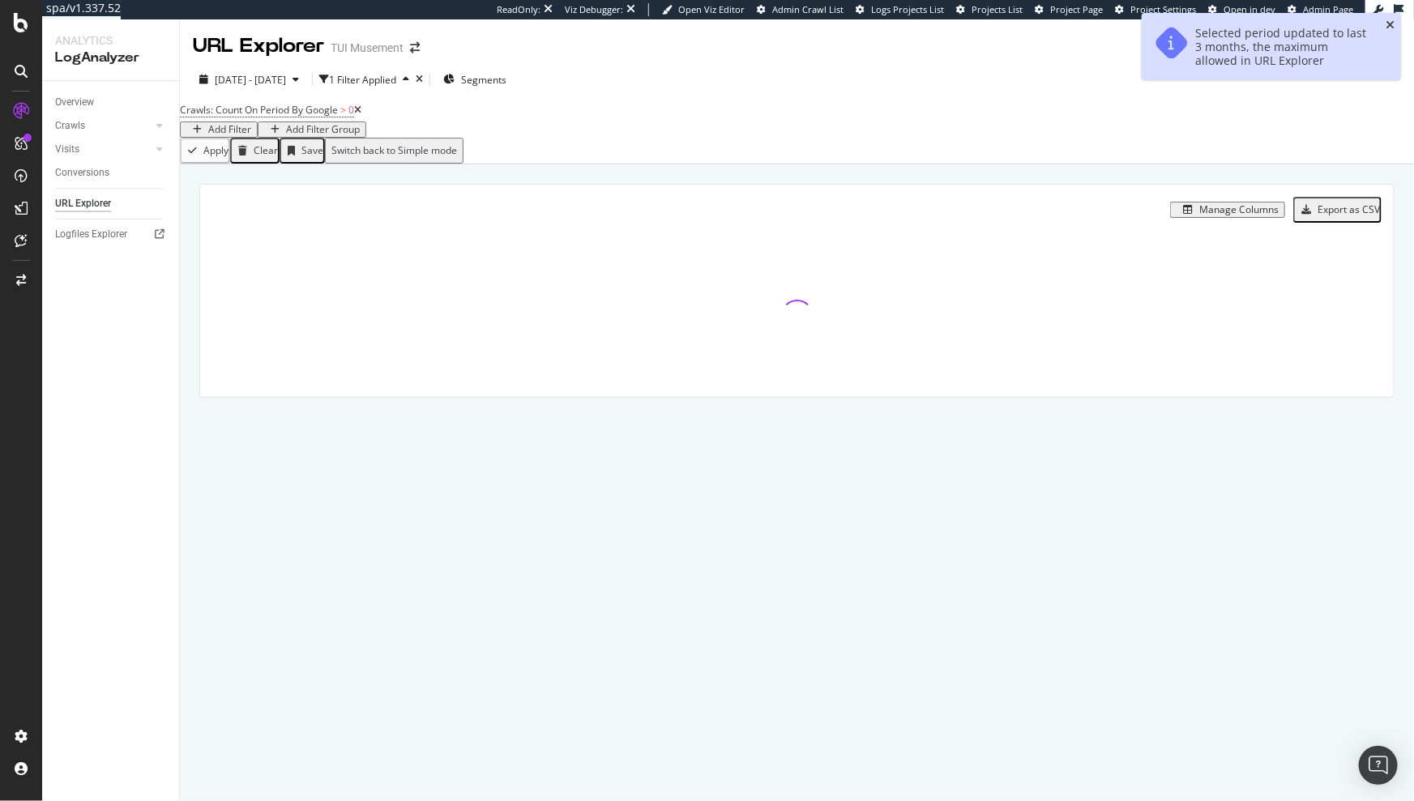
click at [1392, 23] on icon "close toast" at bounding box center [1389, 24] width 9 height 11
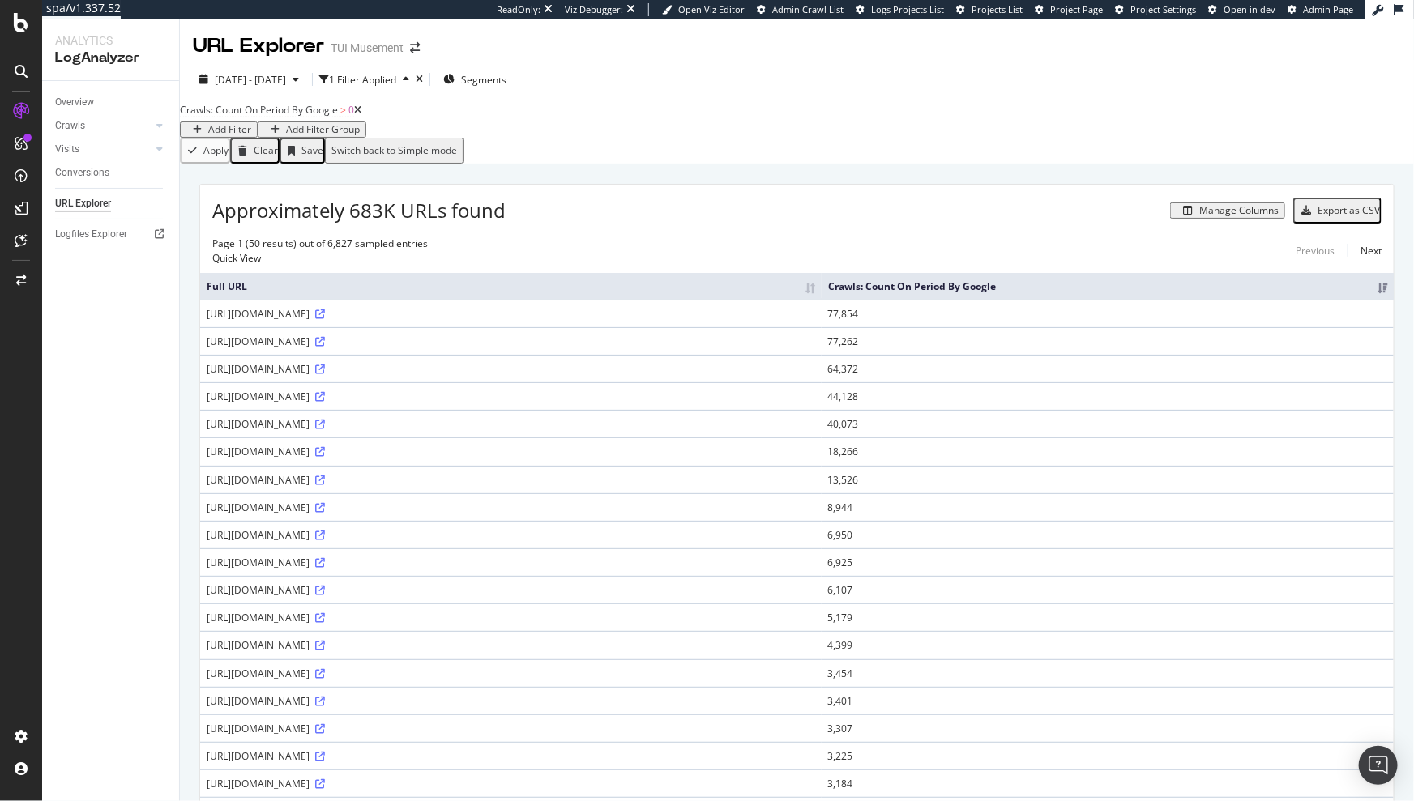
click at [1236, 216] on div "Manage Columns" at bounding box center [1238, 210] width 79 height 11
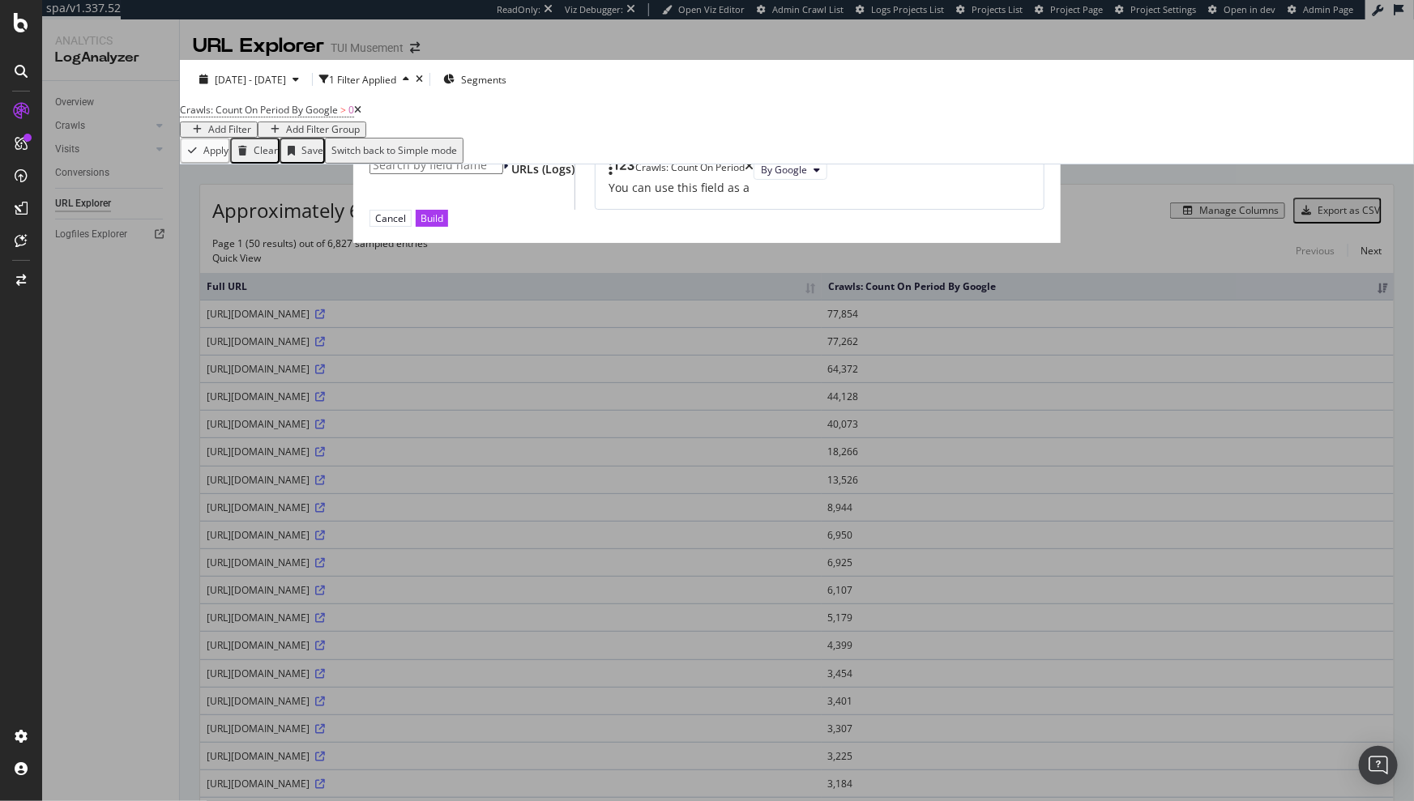
click at [503, 174] on input "modal" at bounding box center [436, 165] width 134 height 18
click at [503, 177] on div "URLs (Logs)" at bounding box center [538, 169] width 71 height 16
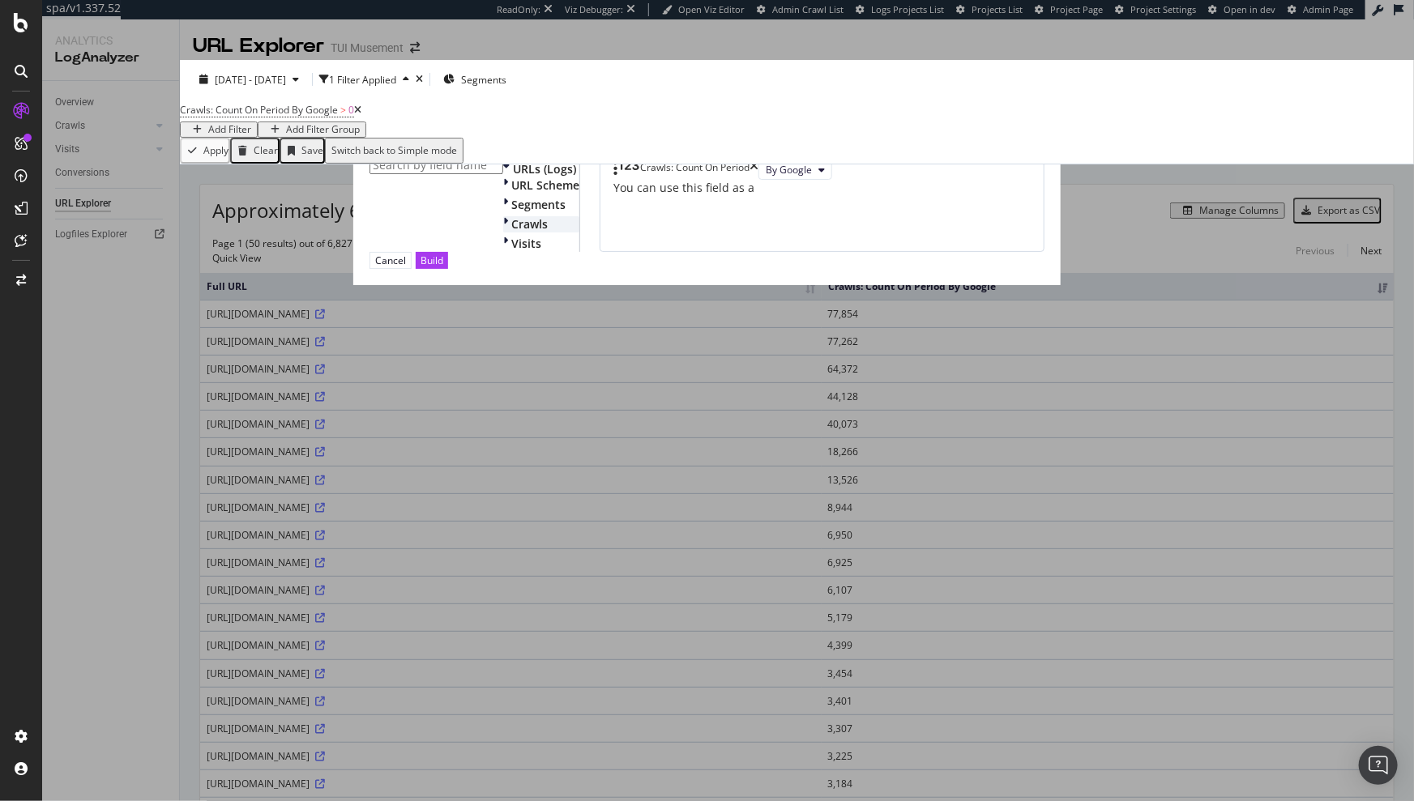
click at [503, 232] on div "modal" at bounding box center [507, 224] width 8 height 16
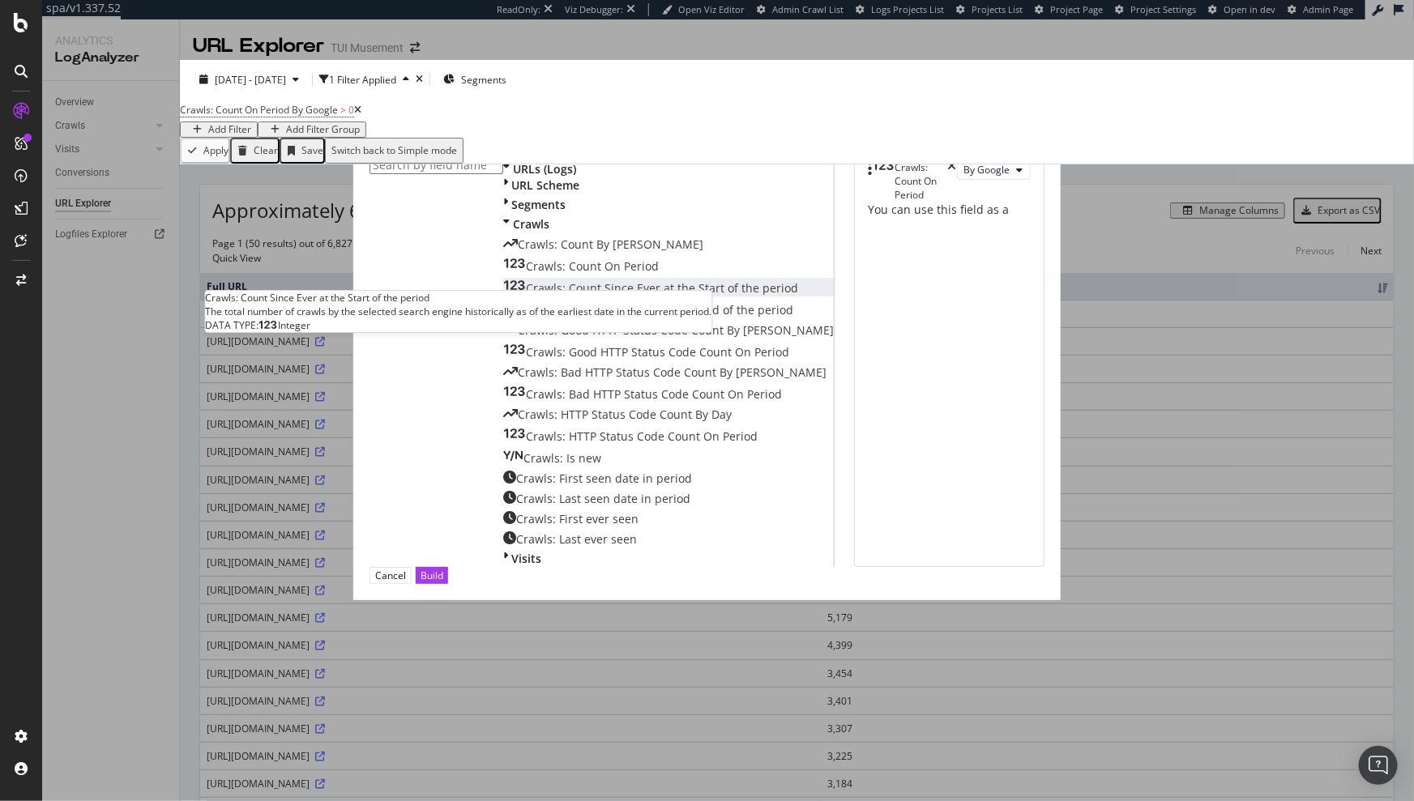
scroll to position [24, 0]
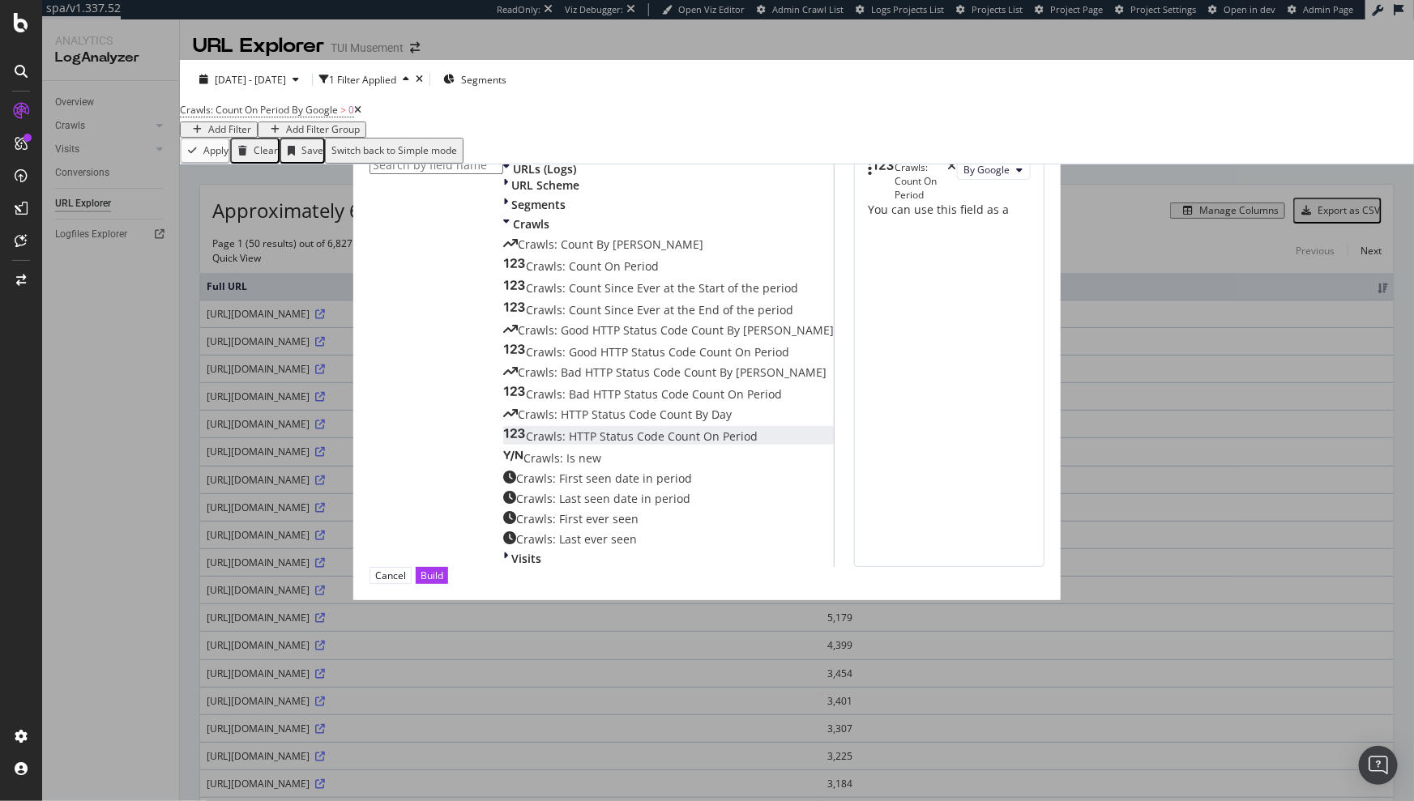
click at [526, 444] on span "Crawls: HTTP Status Code Count On Period" at bounding box center [642, 436] width 232 height 15
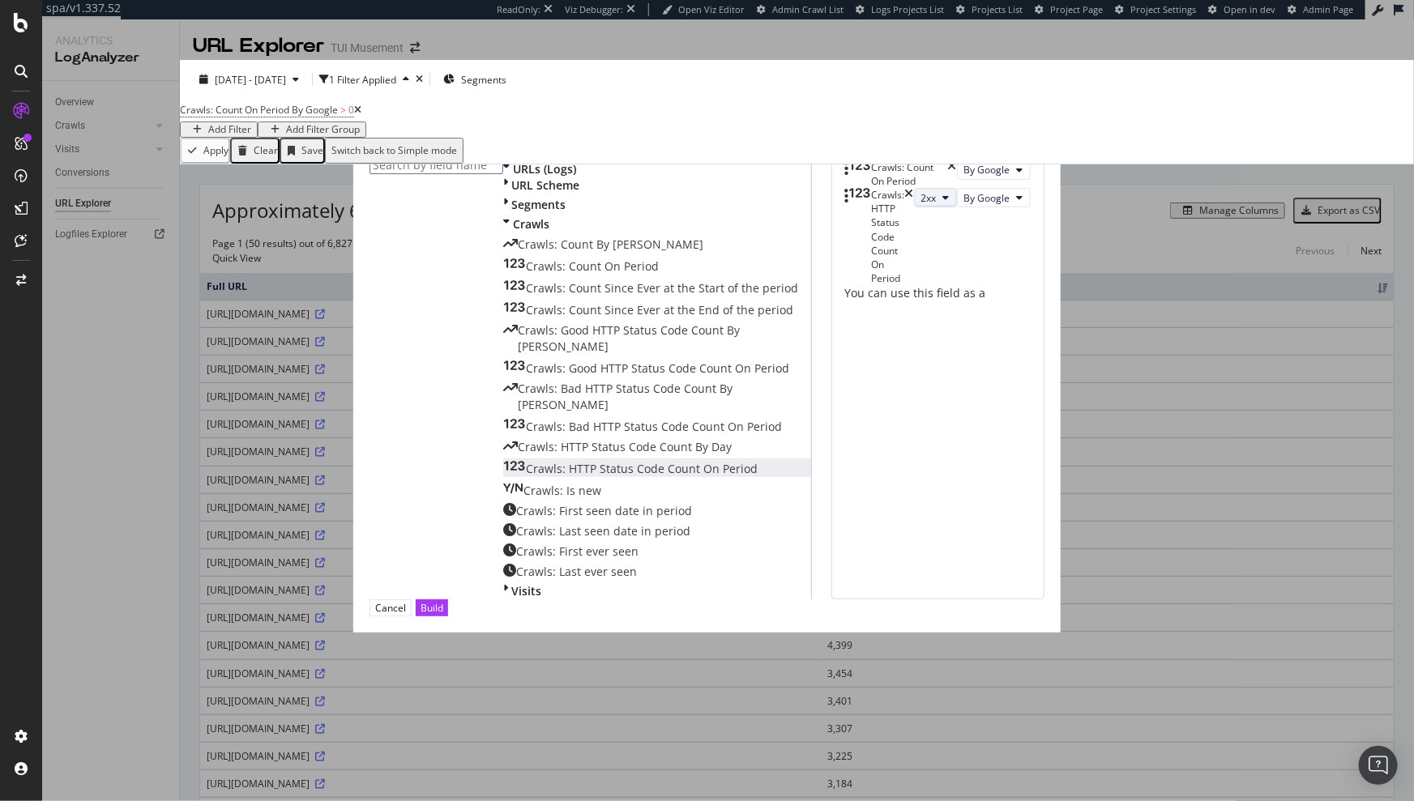
click at [914, 207] on button "2xx" at bounding box center [935, 197] width 43 height 19
click at [778, 343] on span "301" at bounding box center [780, 345] width 44 height 15
drag, startPoint x: 1028, startPoint y: 694, endPoint x: 998, endPoint y: 588, distance: 110.3
click at [998, 588] on div "Metrics & dimensions selector Available fields All fields URLs (Logs) URL Schem…" at bounding box center [706, 356] width 707 height 552
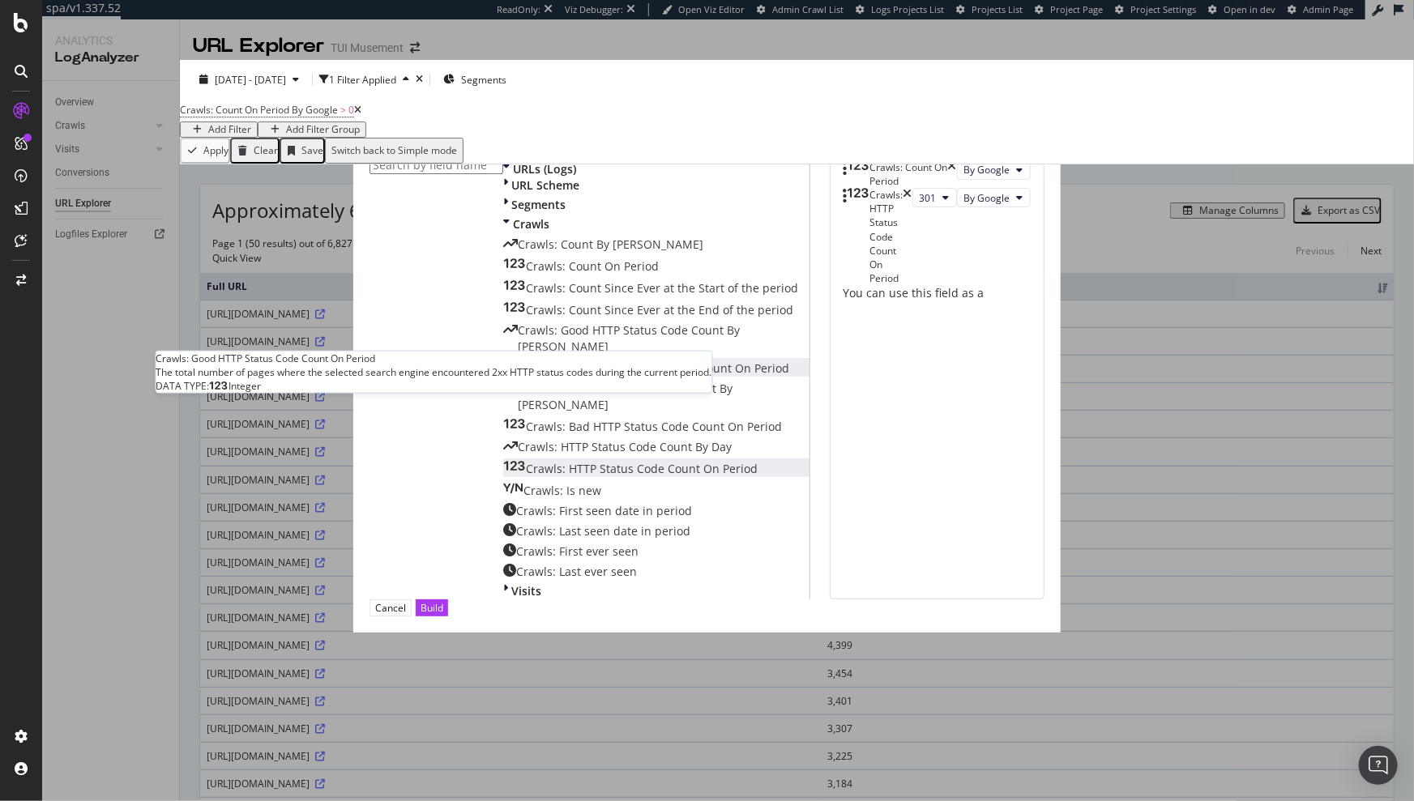
click at [526, 376] on span "Crawls: Good HTTP Status Code Count On Period" at bounding box center [657, 367] width 263 height 15
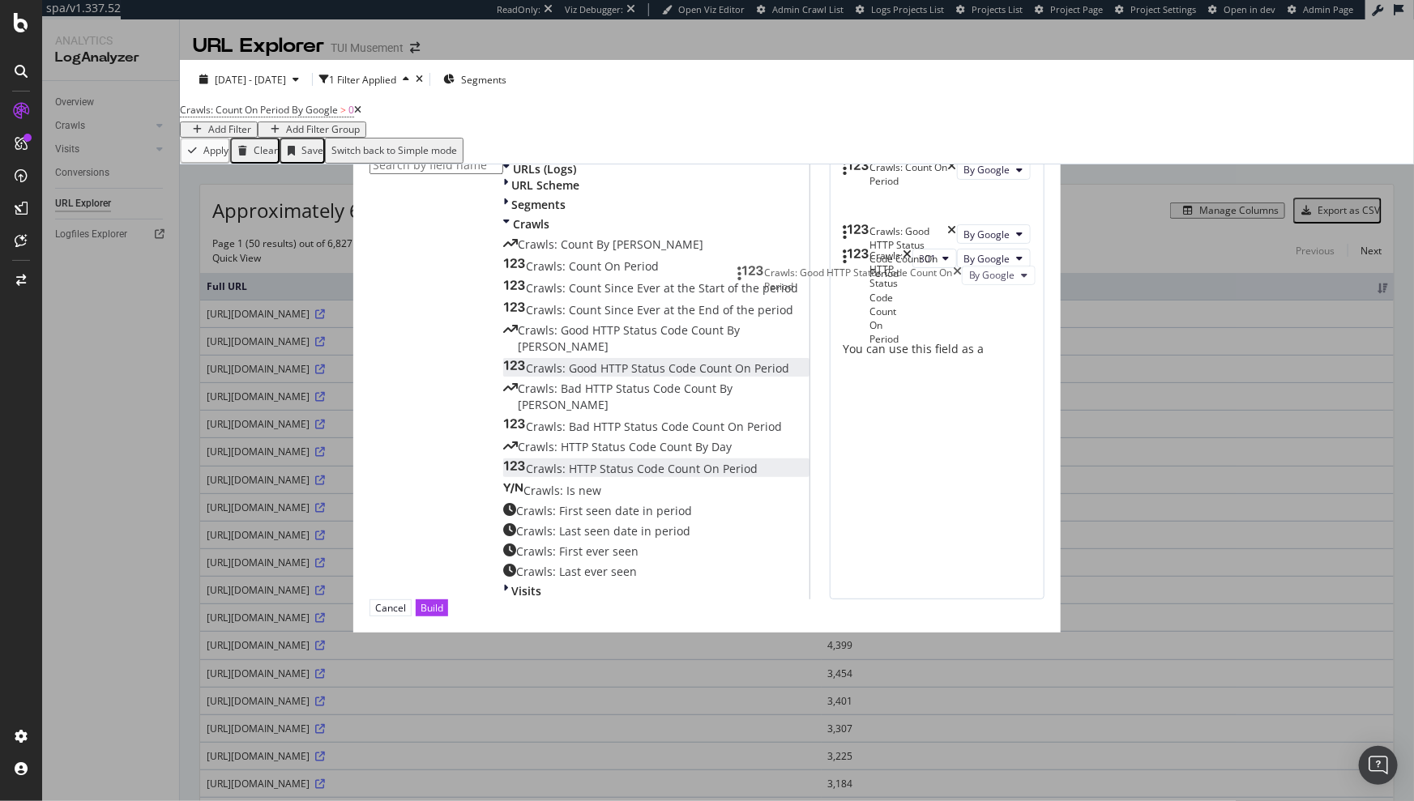
drag, startPoint x: 753, startPoint y: 338, endPoint x: 750, endPoint y: 279, distance: 59.2
click at [750, 279] on body "spa/v1.337.52 ReadOnly: Viz Debugger: Open Viz Editor Admin Crawl List Logs Pro…" at bounding box center [707, 400] width 1414 height 801
click at [443, 615] on div "Build" at bounding box center [431, 608] width 23 height 14
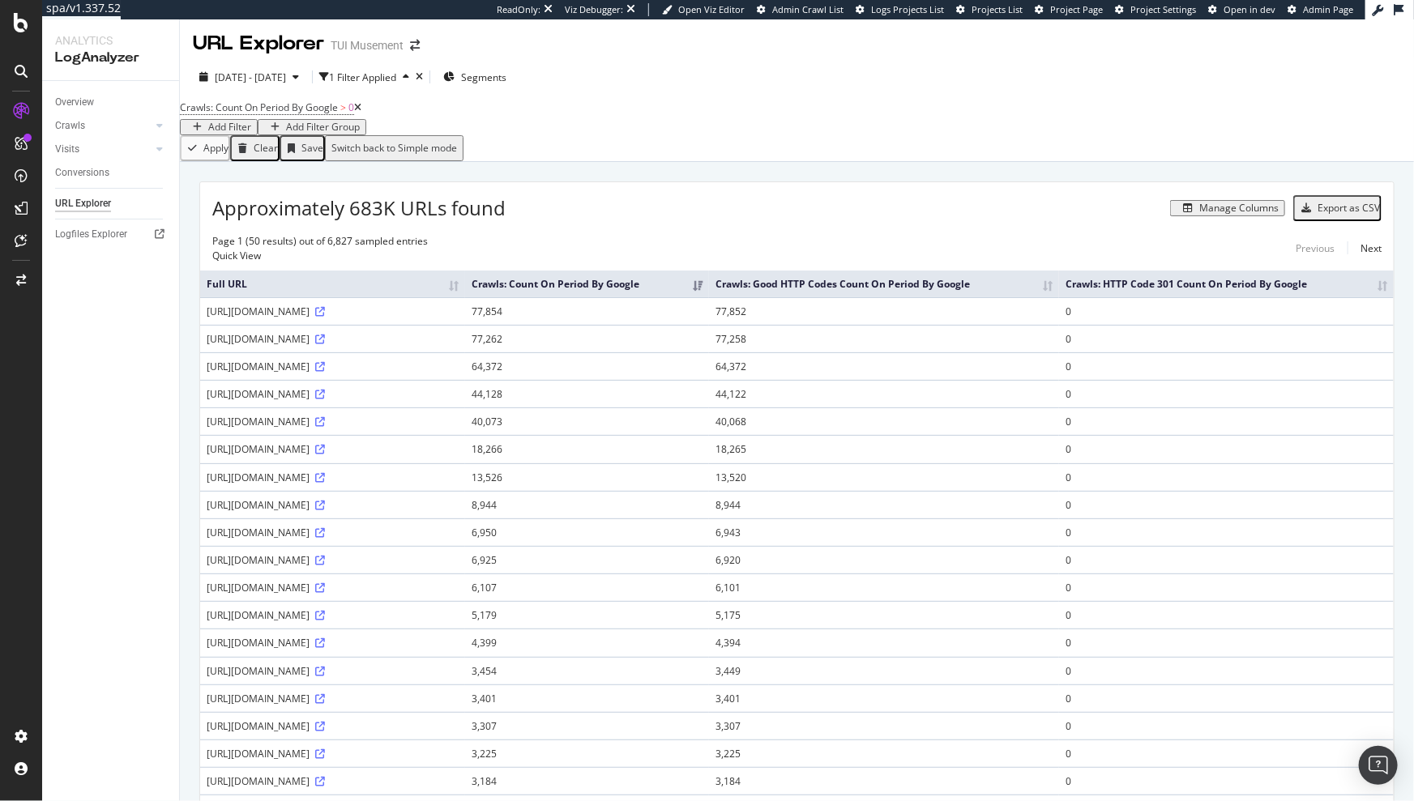
scroll to position [6, 0]
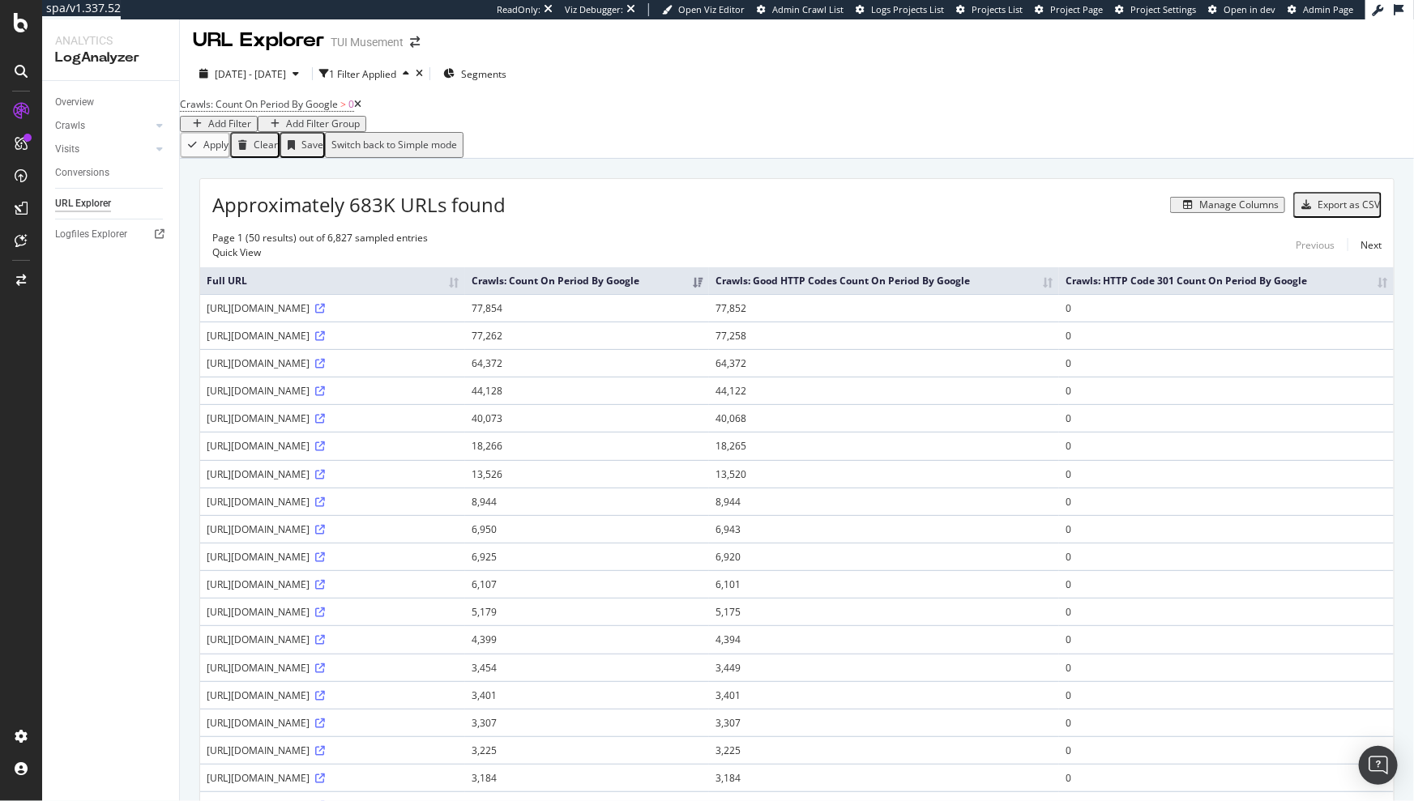
click at [827, 251] on div "Page 1 (50 results) out of 6,827 sampled entries Quick View Previous Next" at bounding box center [796, 245] width 1193 height 28
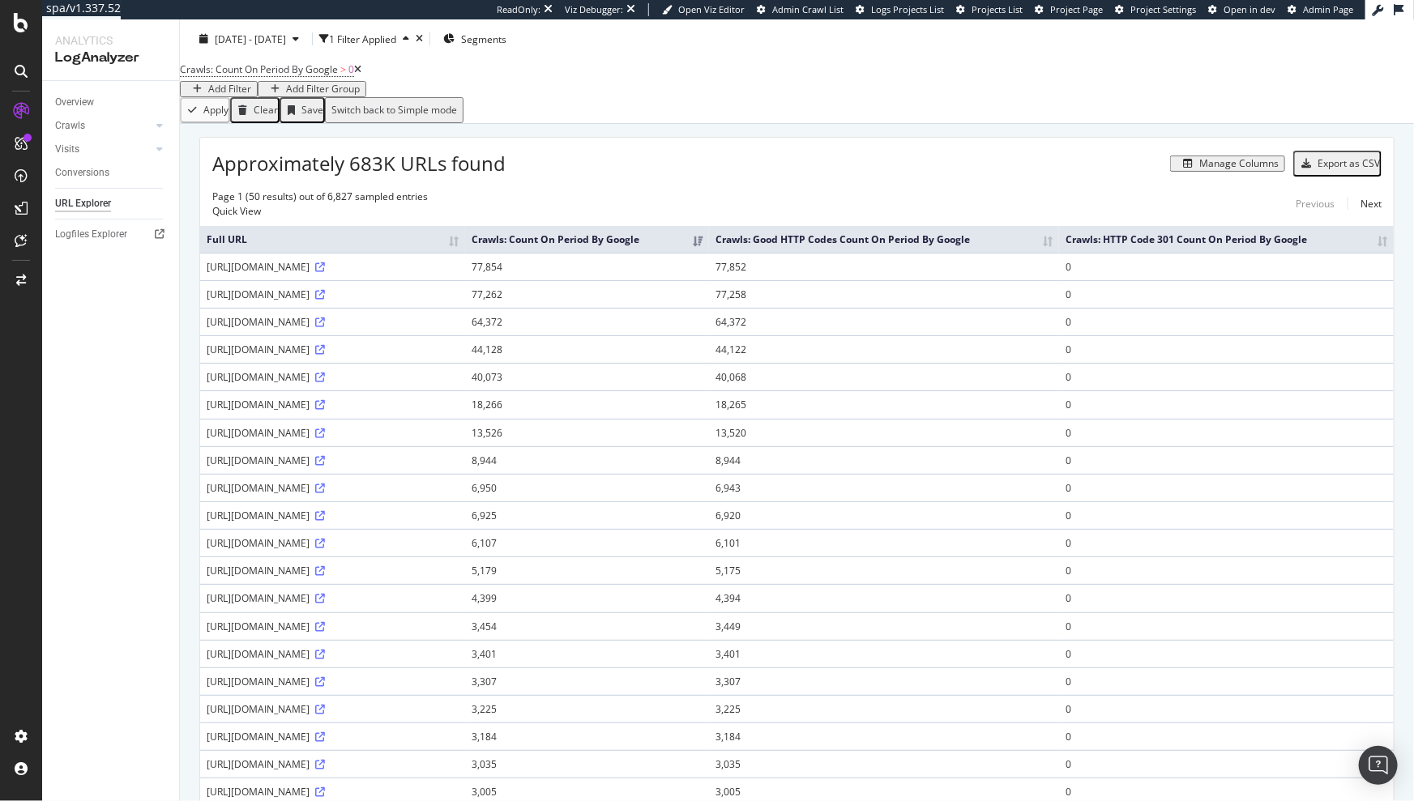
scroll to position [17, 0]
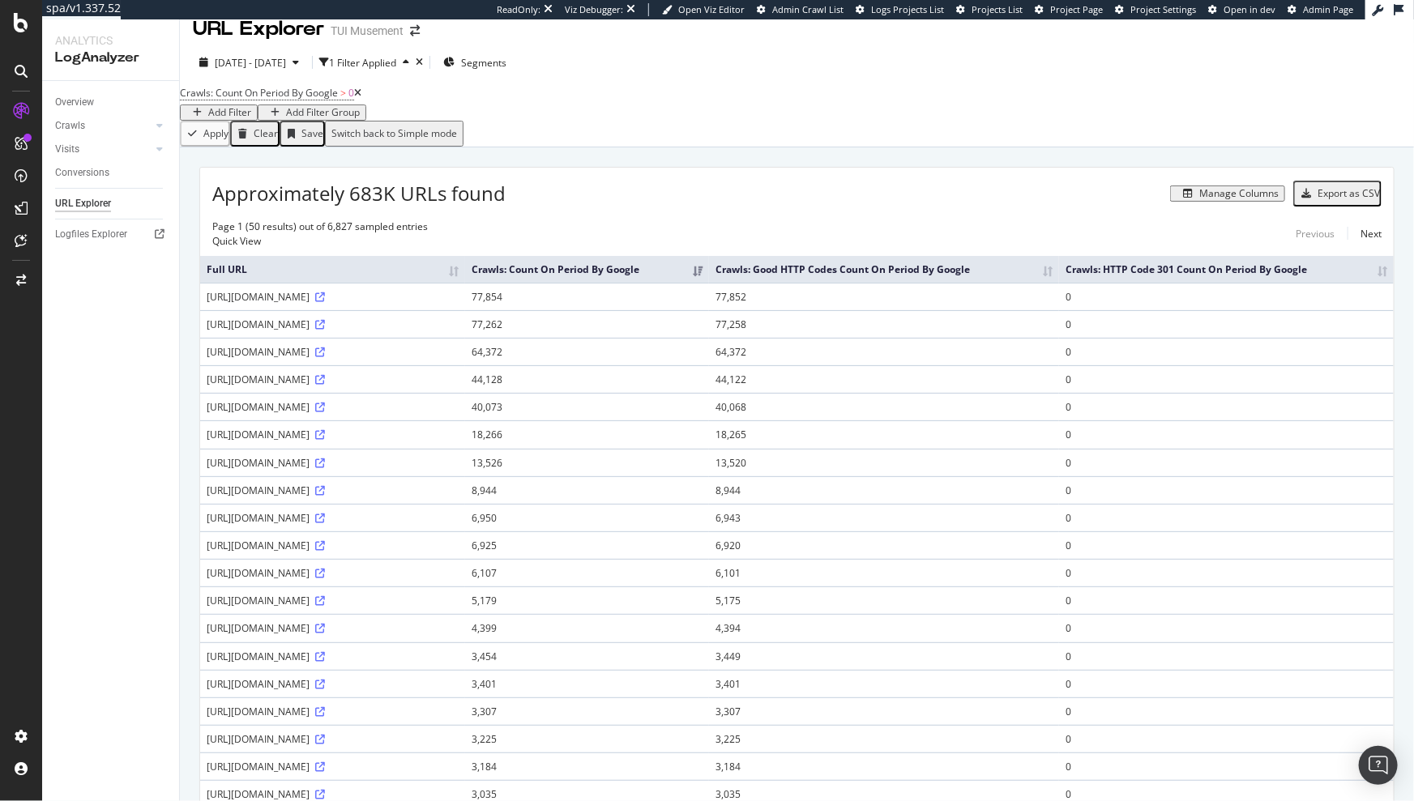
click at [1230, 199] on div "Manage Columns" at bounding box center [1238, 193] width 79 height 11
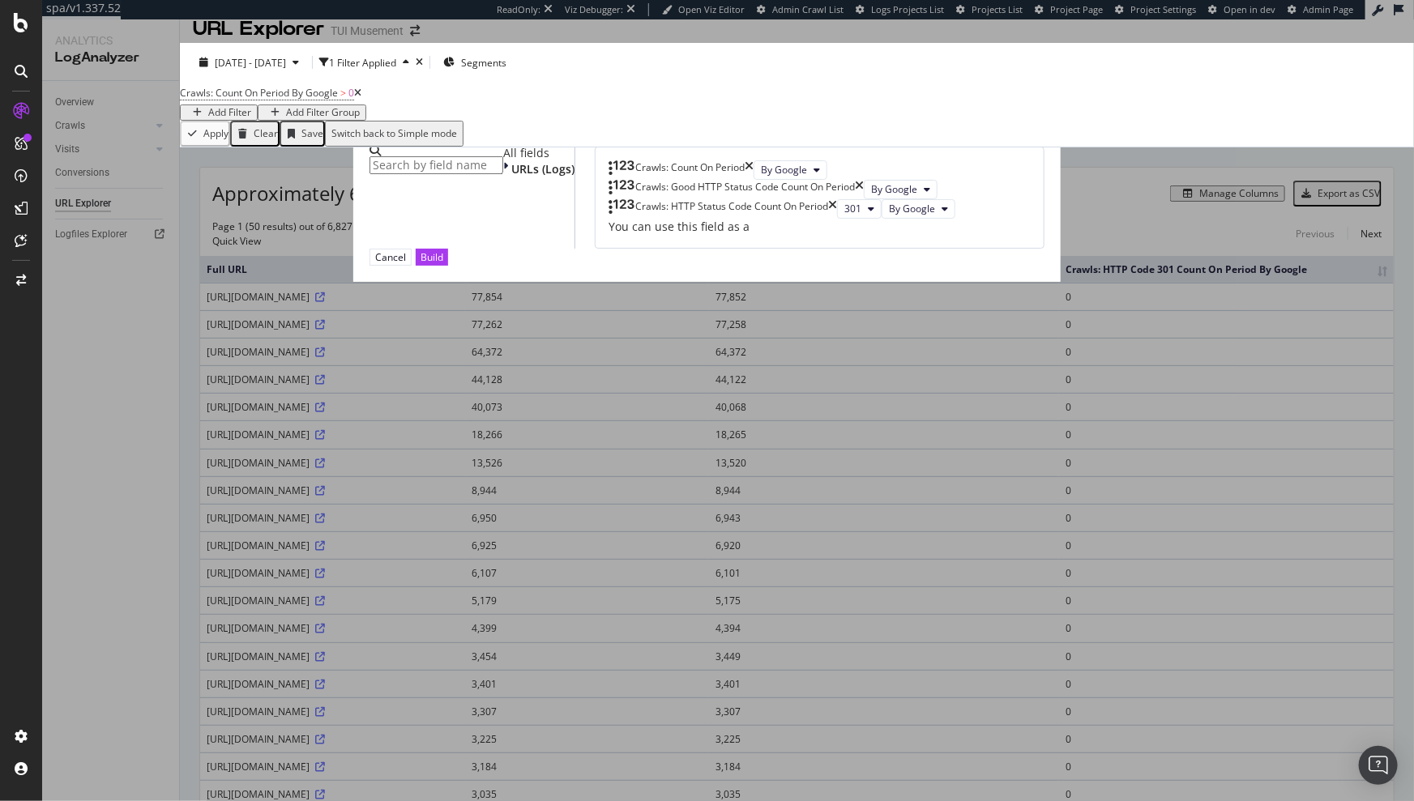
click at [543, 108] on icon "times" at bounding box center [538, 104] width 9 height 16
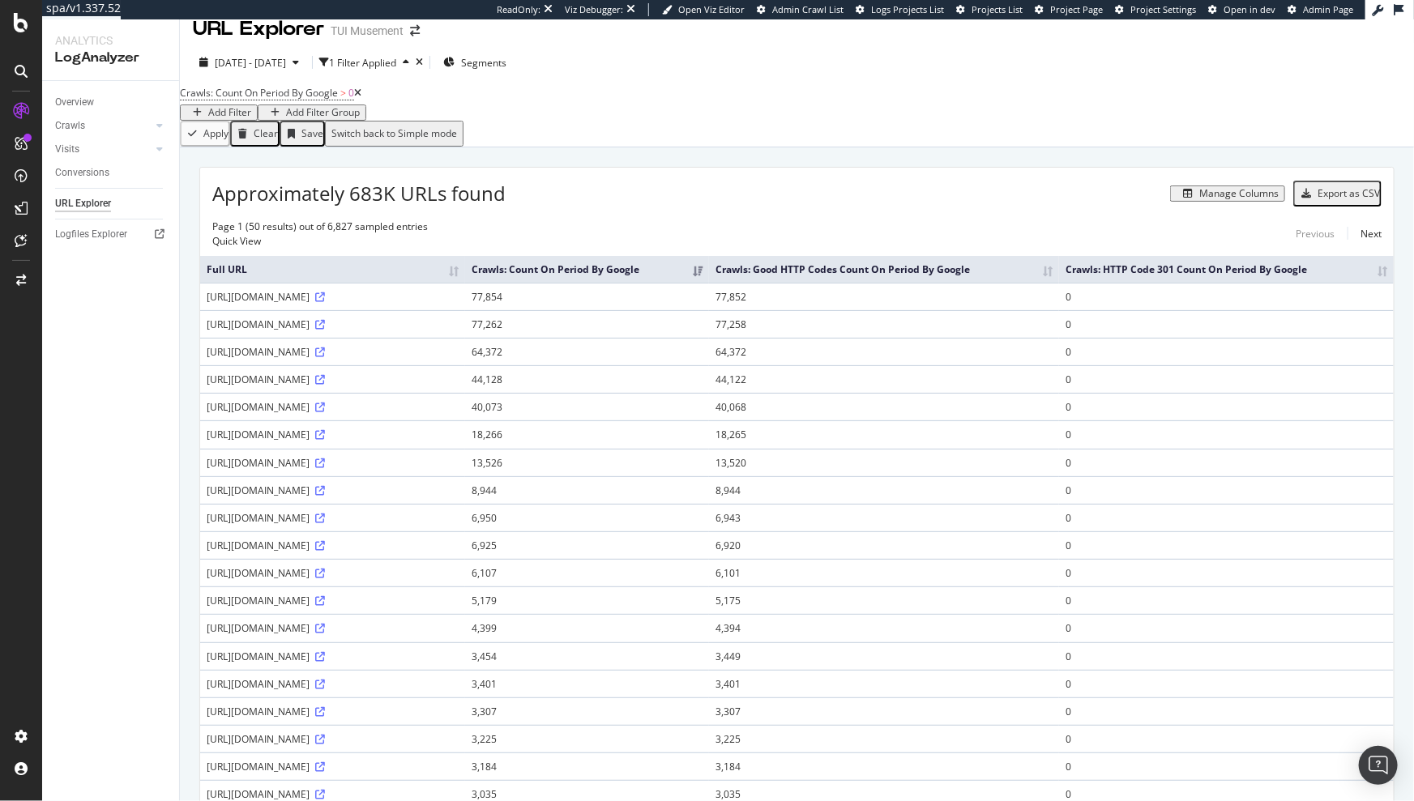
click at [1360, 279] on th "Crawls: HTTP Code 301 Count On Period By Google" at bounding box center [1226, 269] width 335 height 27
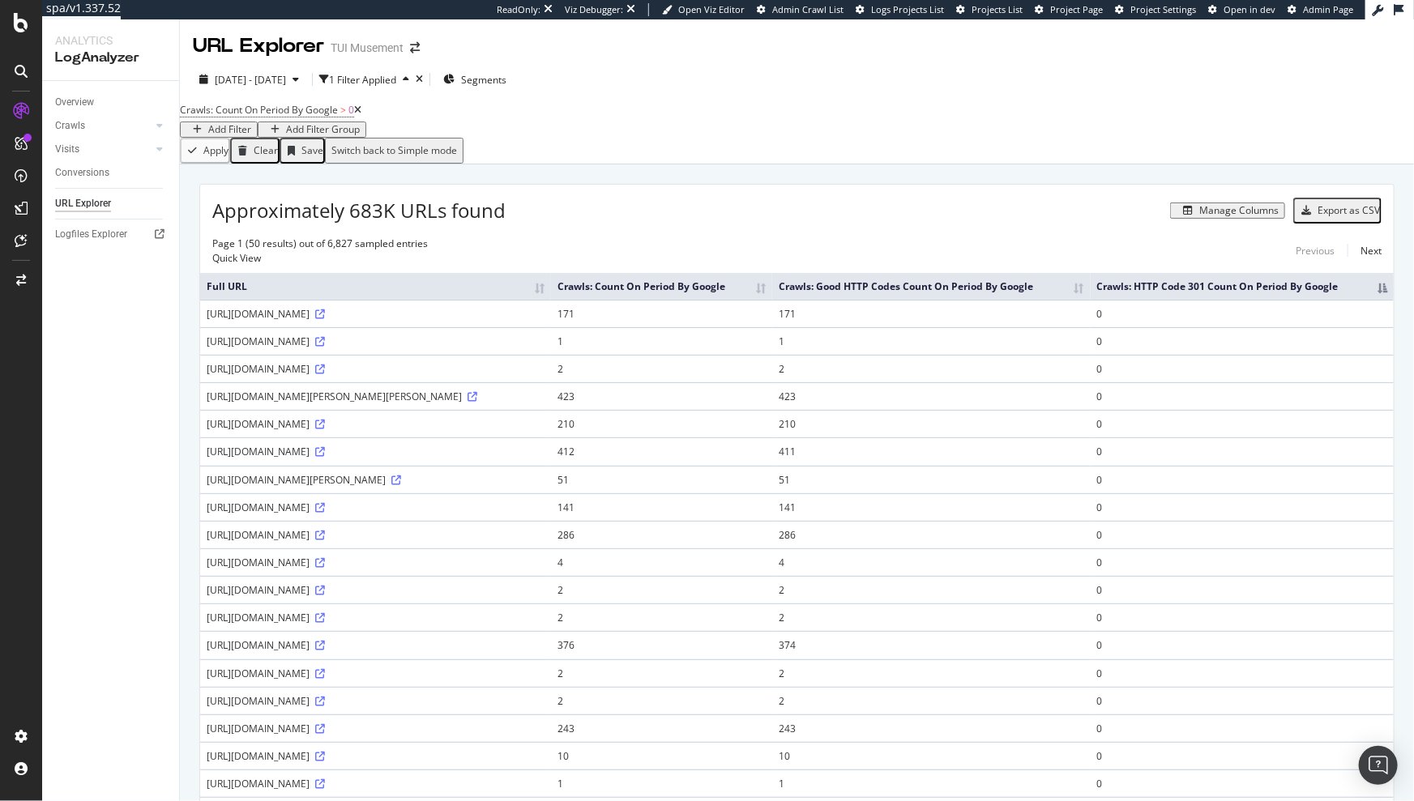
click at [1367, 300] on th "Crawls: HTTP Code 301 Count On Period By Google" at bounding box center [1241, 286] width 303 height 27
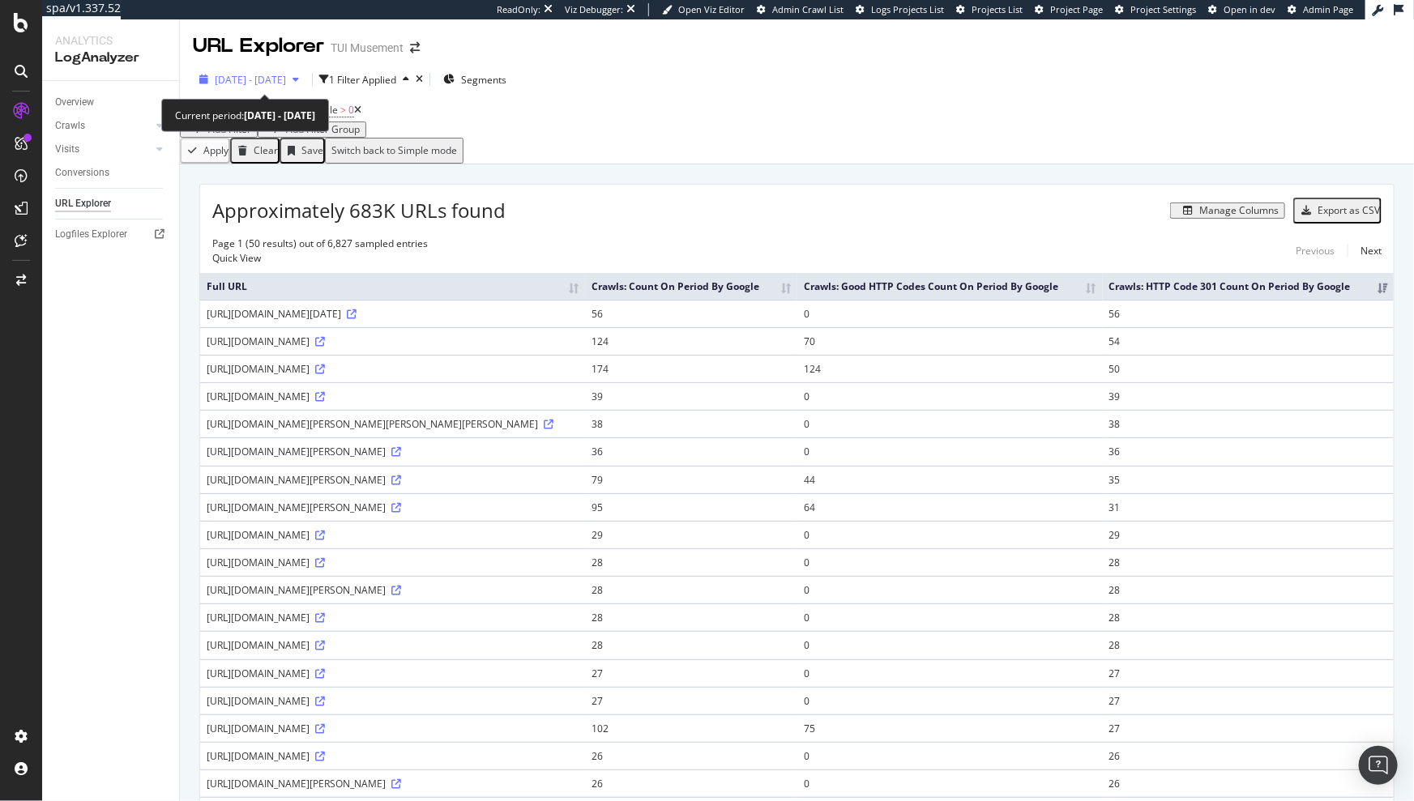
click at [286, 76] on span "2025 Jul. 3rd - Oct. 2nd" at bounding box center [250, 80] width 71 height 14
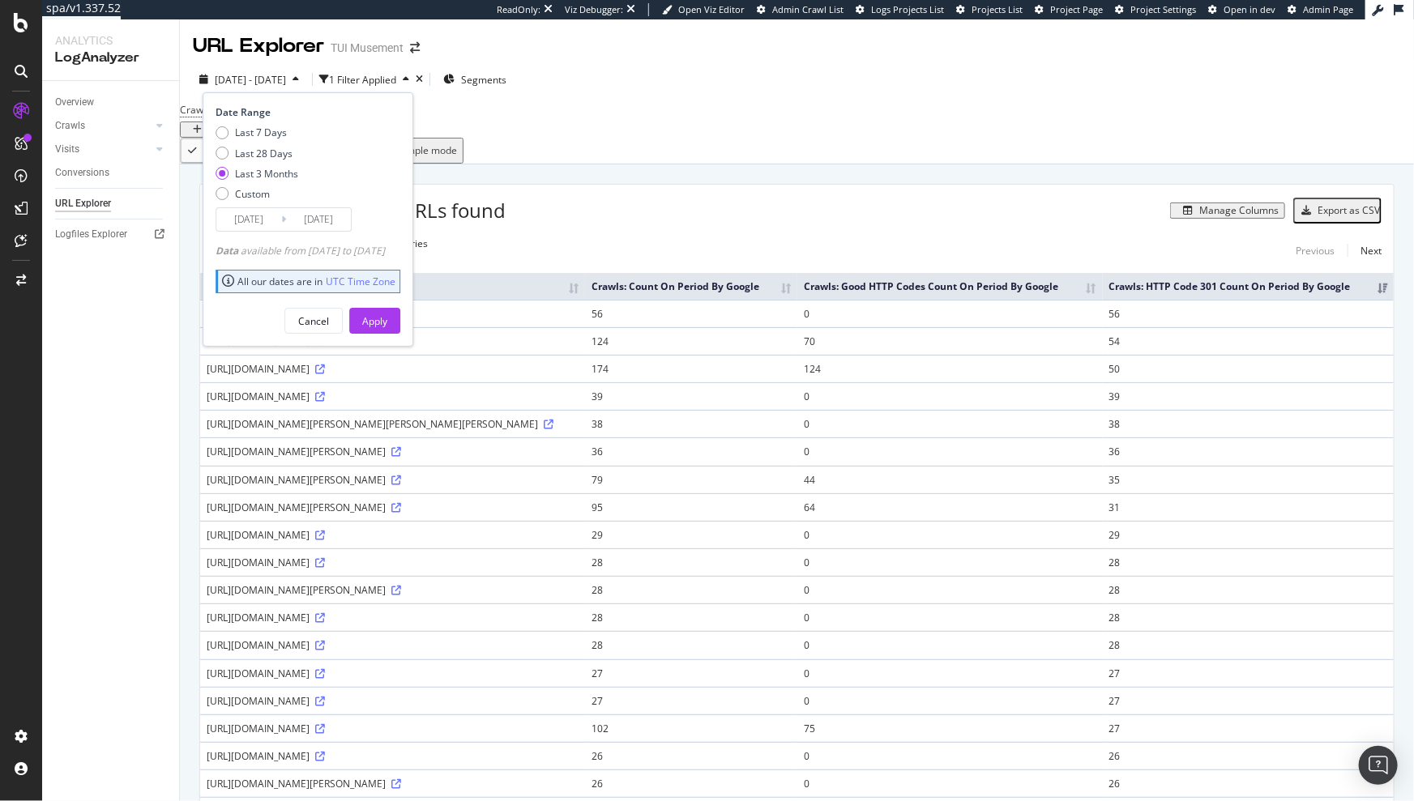
click at [556, 163] on div "Apply Clear Save Switch back to Simple mode" at bounding box center [797, 151] width 1234 height 26
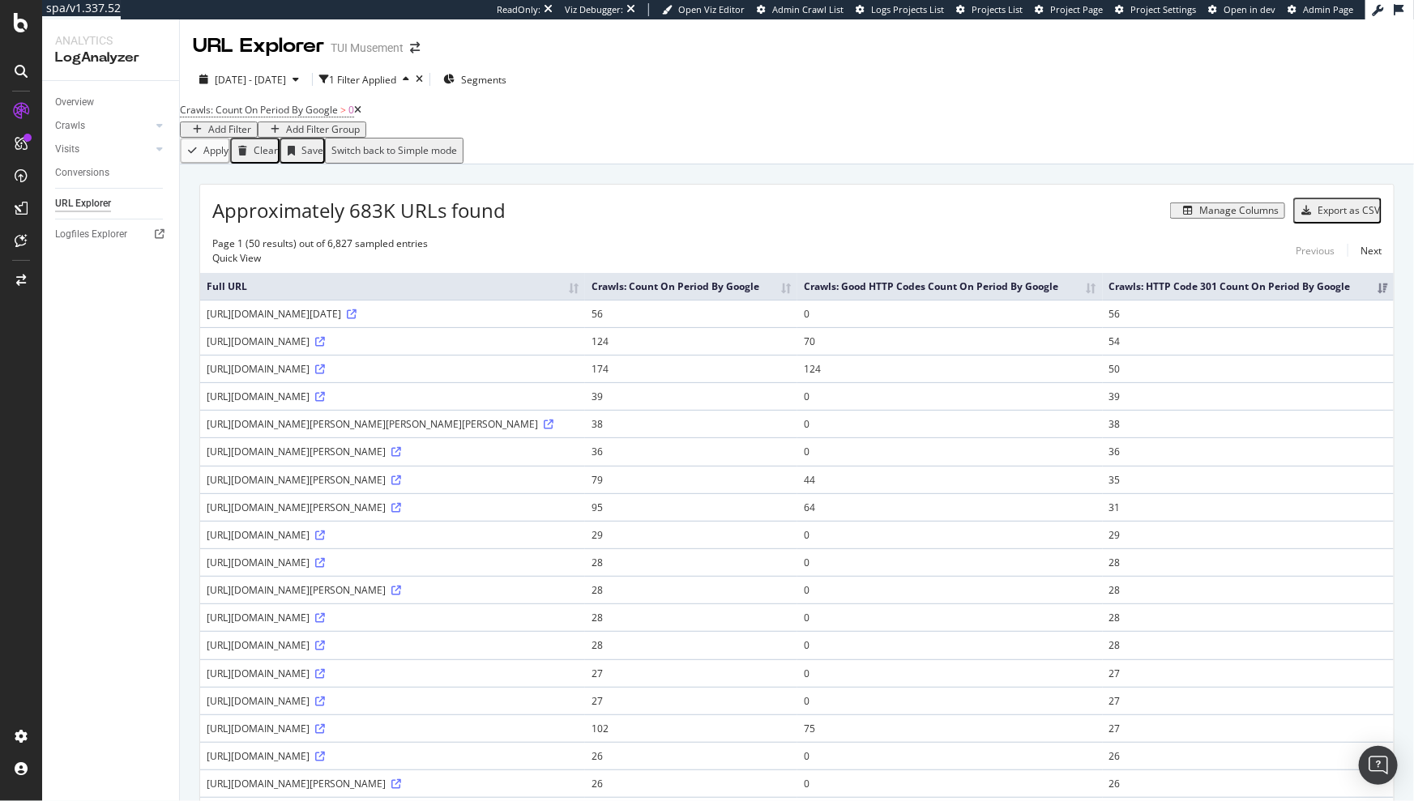
click at [578, 321] on div "https://www.tuimusement.com/uk/mexico/cancun/riviera-maya-day-of-the-dead-celeb…" at bounding box center [393, 314] width 372 height 14
click at [506, 77] on span "Segments" at bounding box center [483, 80] width 45 height 14
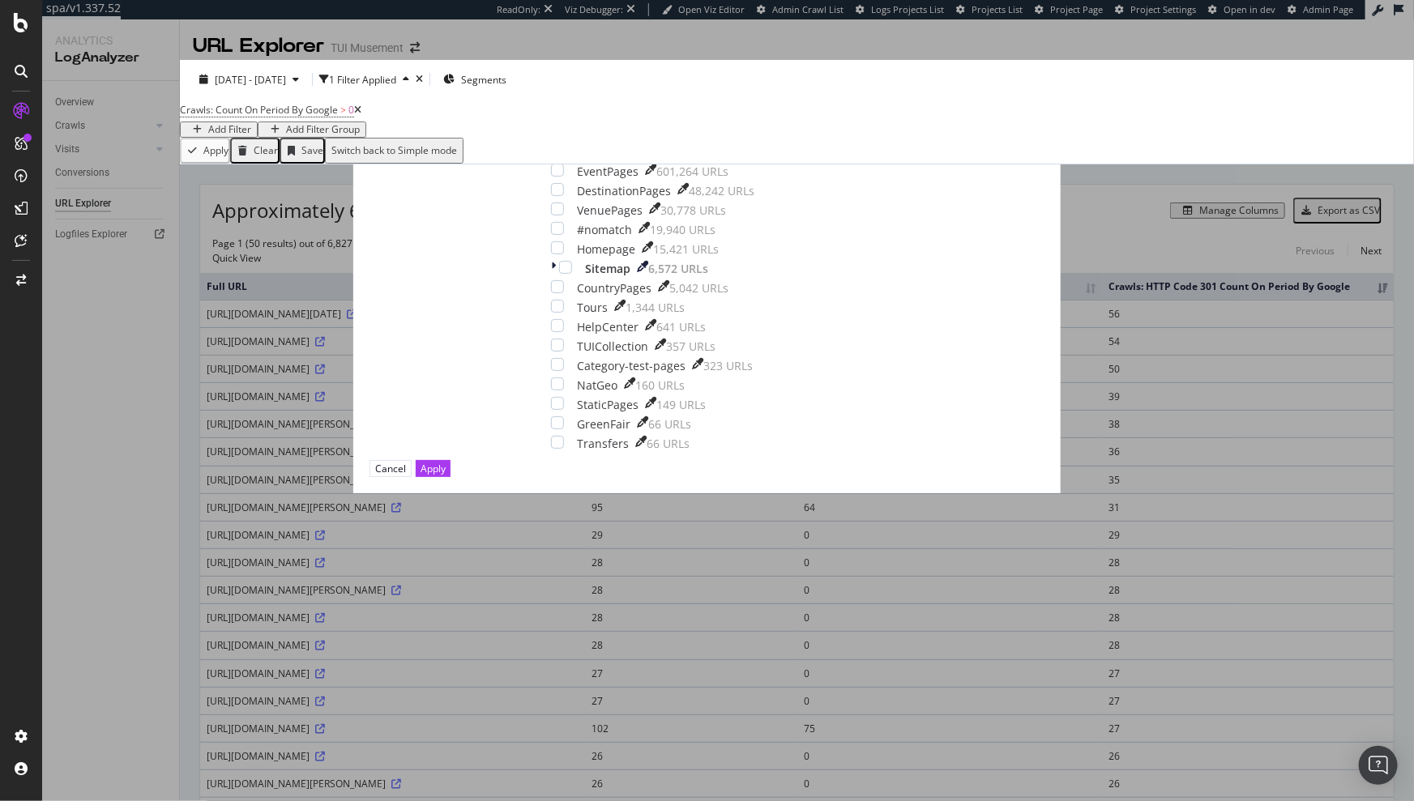
click at [552, 113] on icon "times" at bounding box center [547, 104] width 9 height 16
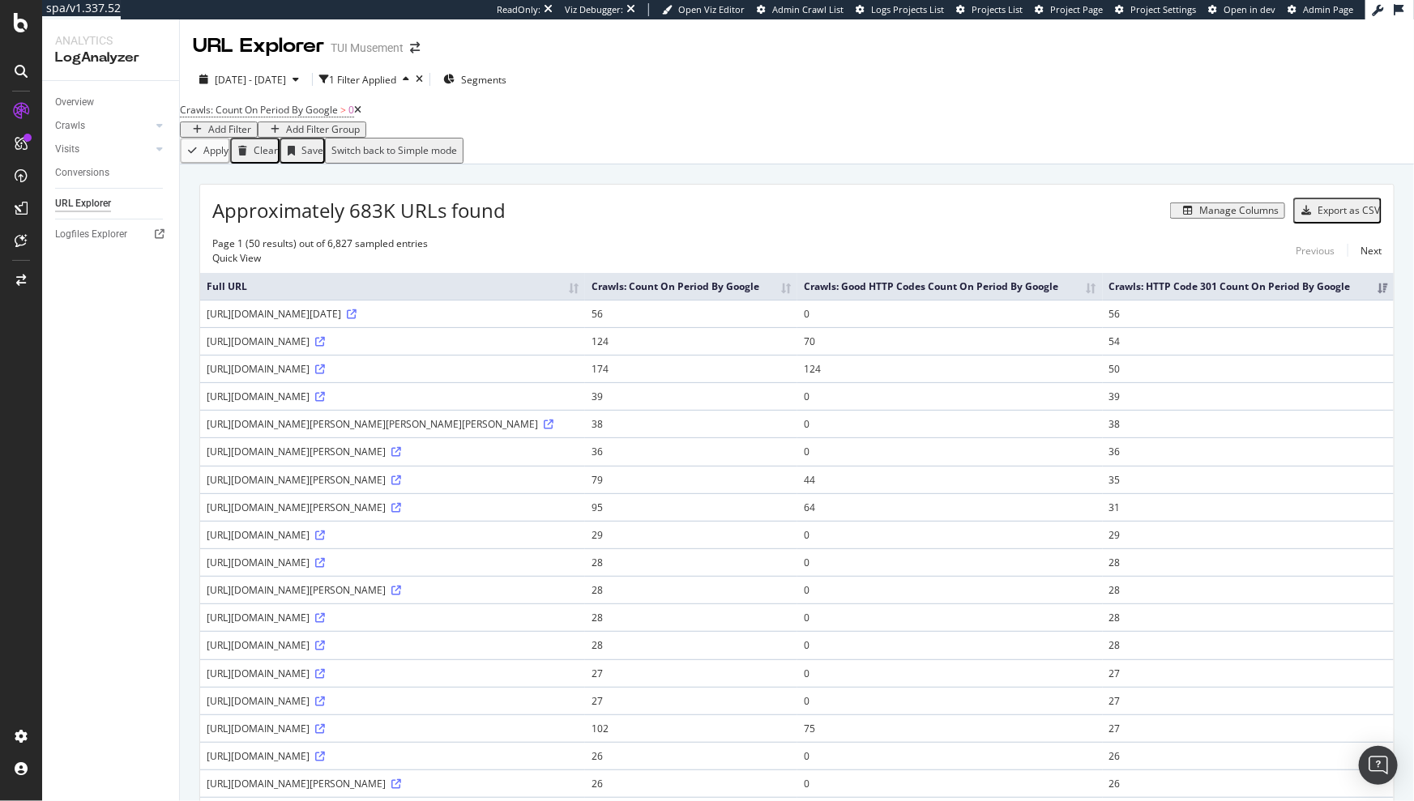
click at [1247, 216] on div "Manage Columns" at bounding box center [1238, 210] width 79 height 11
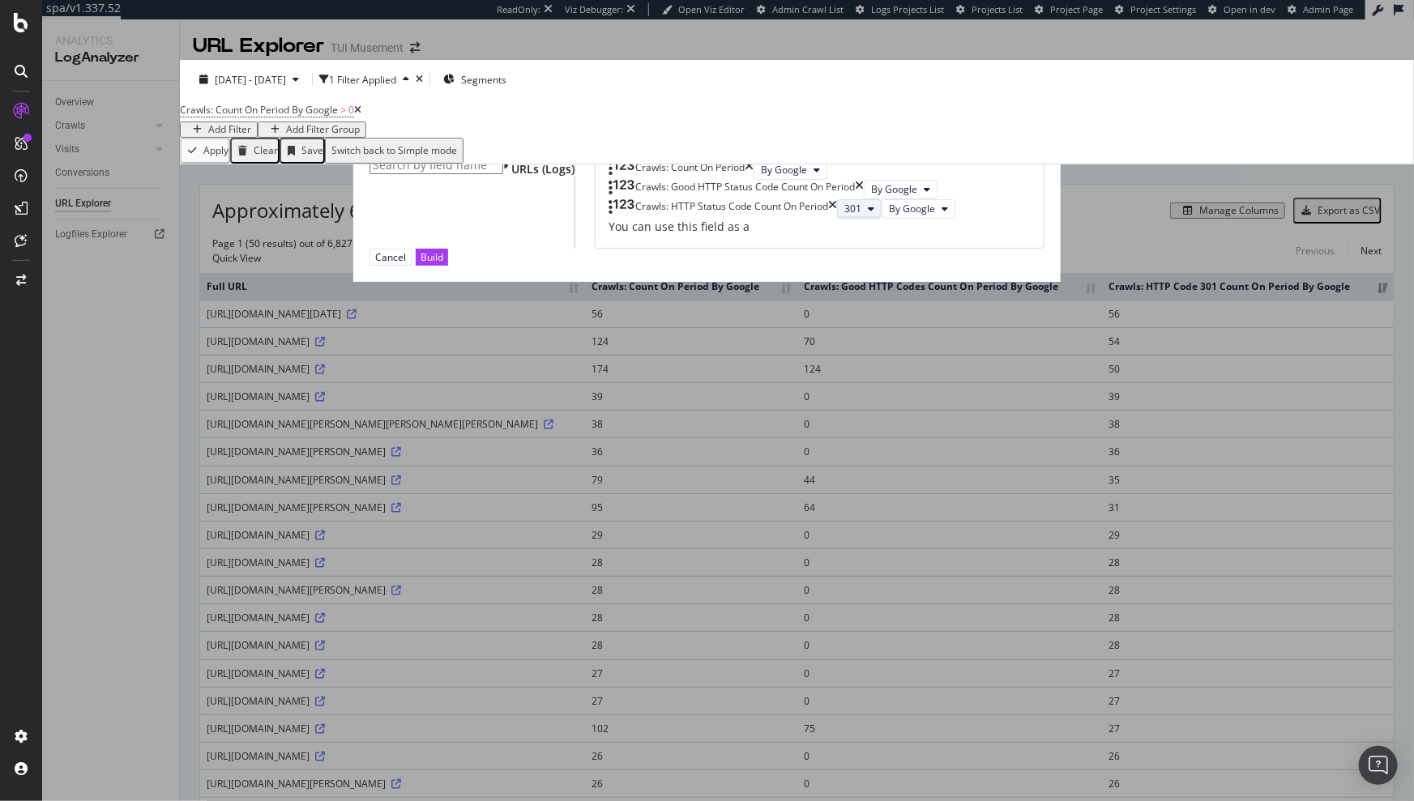
click at [868, 214] on icon "modal" at bounding box center [871, 209] width 6 height 10
click at [853, 249] on div "Crawls: Count On Period By Google Crawls: Good HTTP Status Code Count On Period…" at bounding box center [820, 198] width 450 height 102
click at [406, 264] on div "Cancel" at bounding box center [390, 257] width 31 height 14
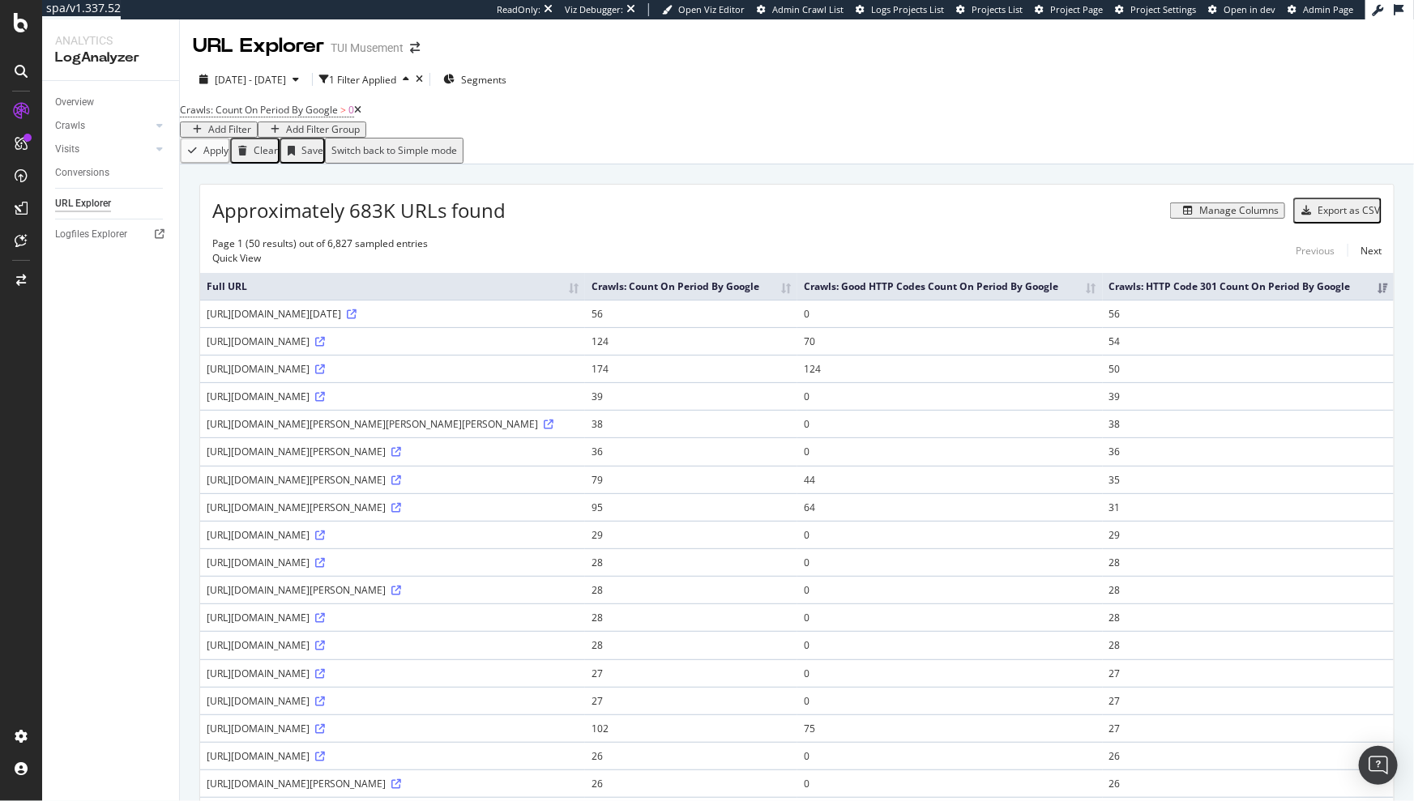
click at [305, 71] on div "2025 Jul. 3rd - Oct. 2nd" at bounding box center [249, 79] width 113 height 24
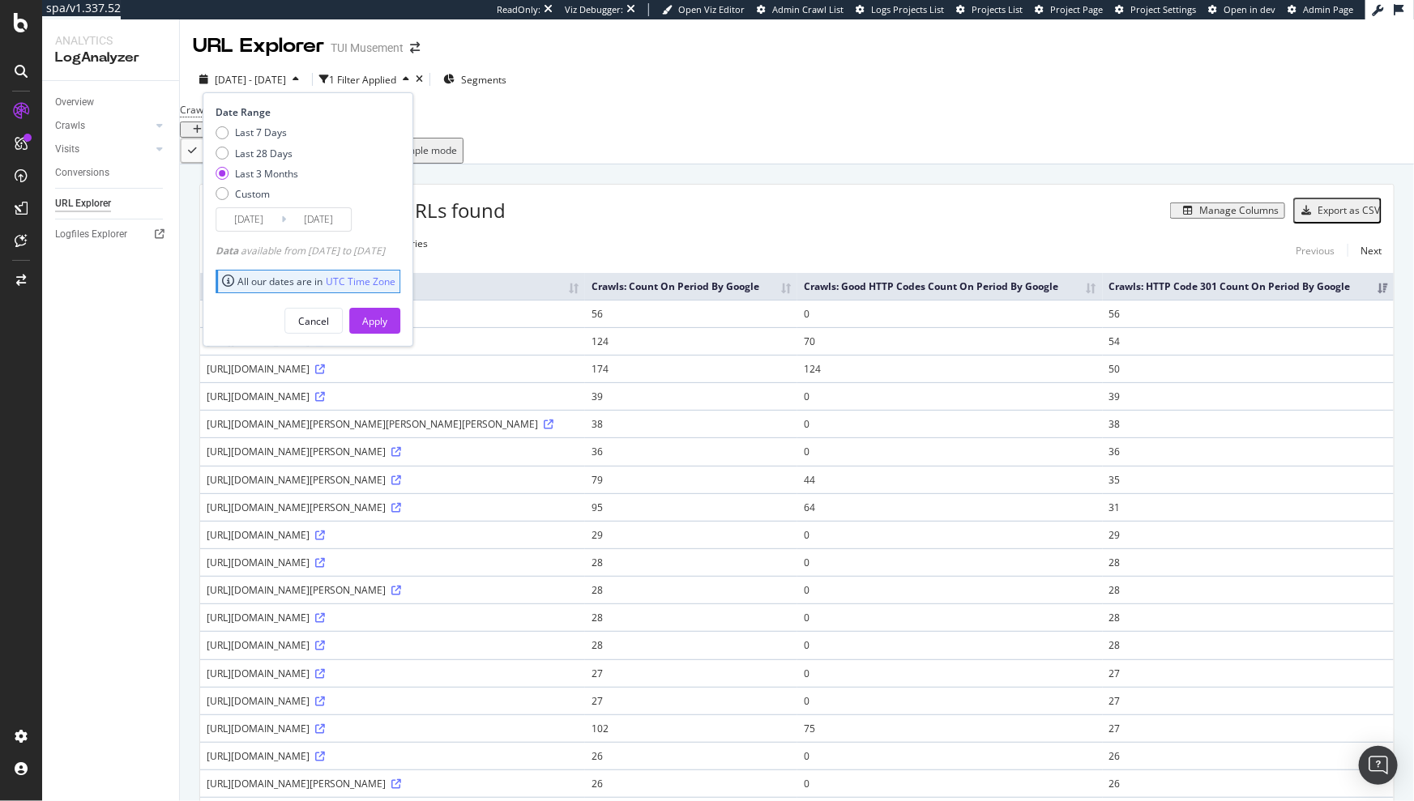
click at [718, 87] on div "2025 Jul. 3rd - Oct. 2nd 1 Filter Applied Segments Date Range Last 7 Days Last …" at bounding box center [797, 82] width 1234 height 32
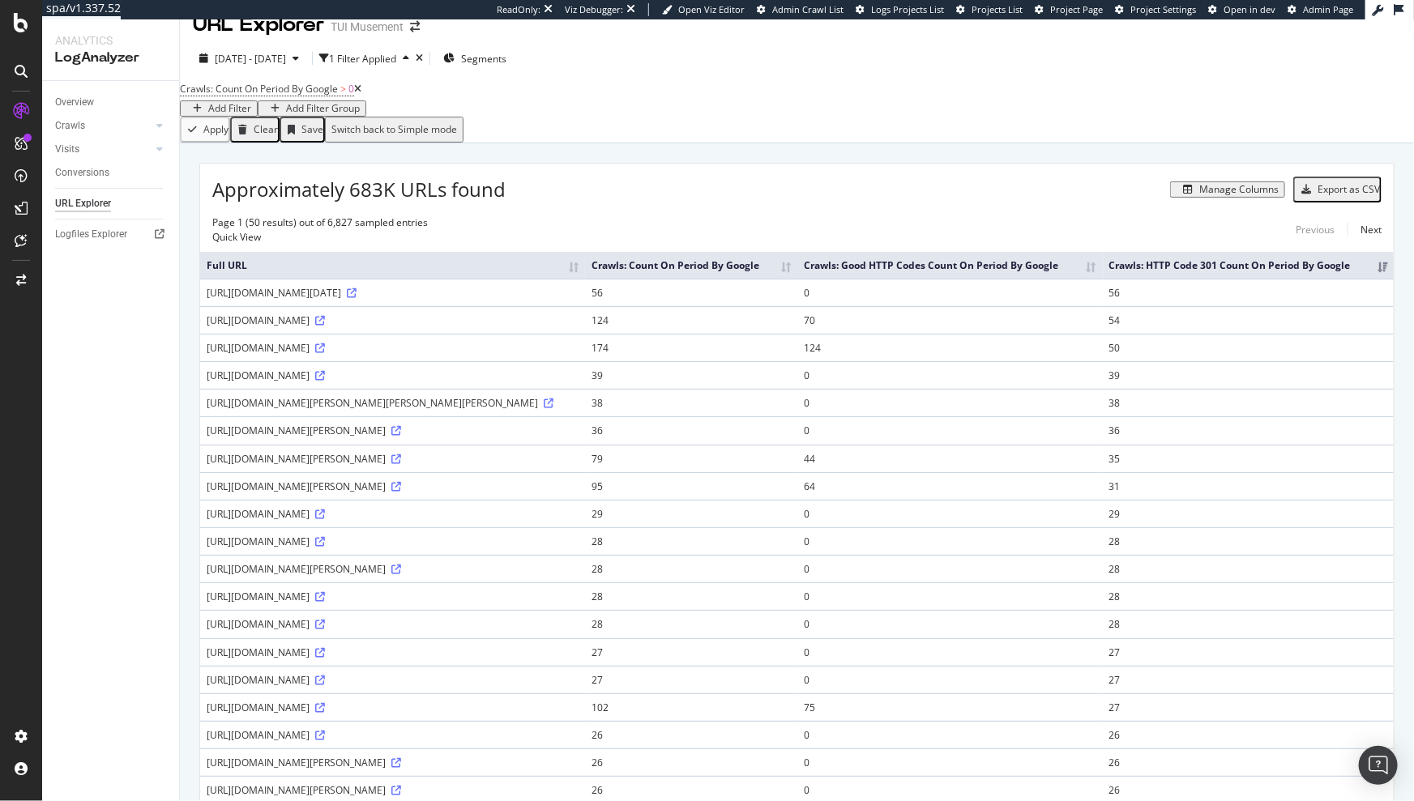
scroll to position [0, 0]
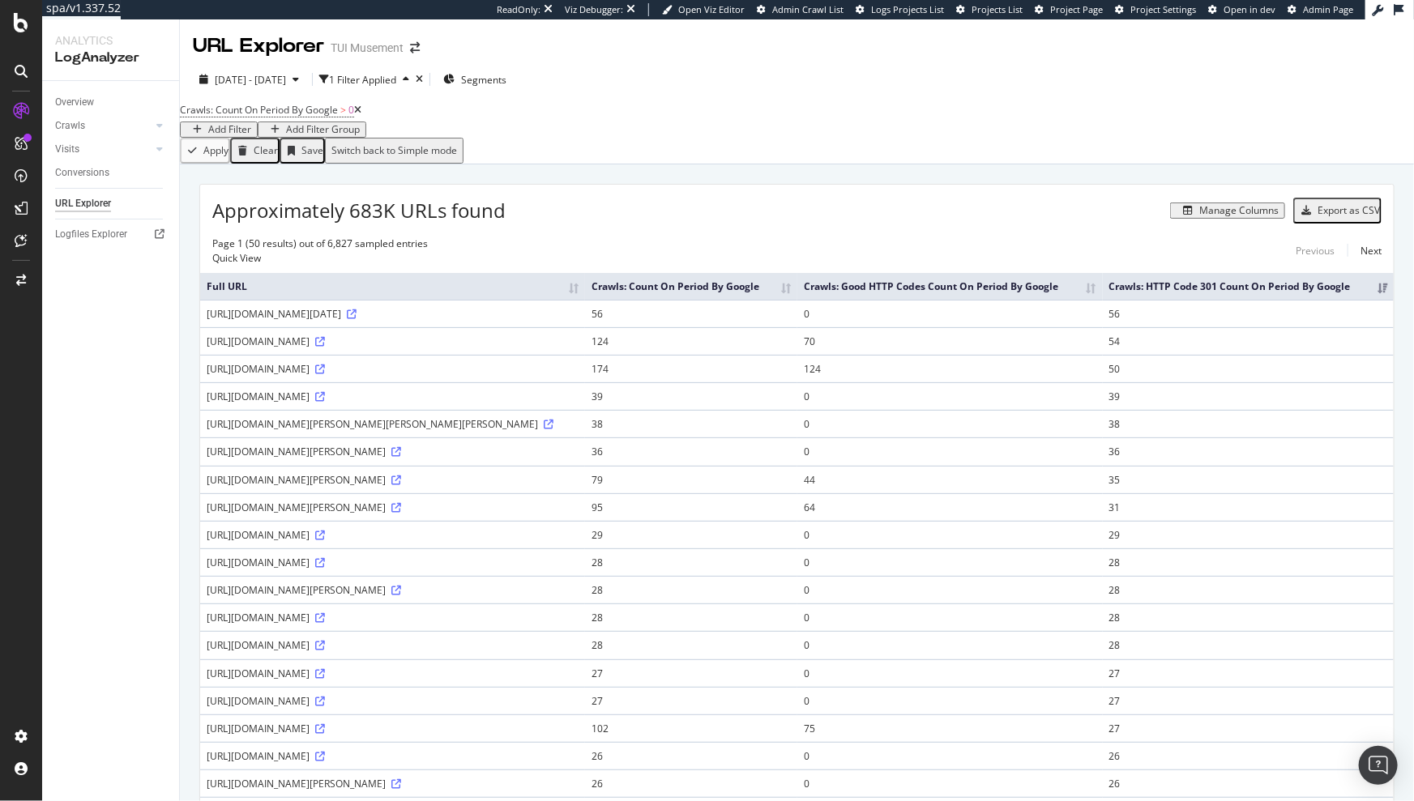
click at [749, 256] on div "Page 1 (50 results) out of 6,827 sampled entries Quick View Previous Next" at bounding box center [796, 251] width 1193 height 28
click at [626, 98] on div "2025 Jul. 3rd - Oct. 2nd 1 Filter Applied Segments" at bounding box center [797, 82] width 1234 height 32
click at [605, 75] on div "2025 Jul. 3rd - Oct. 2nd 1 Filter Applied Segments" at bounding box center [797, 82] width 1234 height 32
click at [627, 138] on div "Crawls: Count On Period By Google > 0 Add Filter Add Filter Group" at bounding box center [797, 118] width 1234 height 39
click at [744, 138] on div "Crawls: Count On Period By Google > 0 Add Filter Add Filter Group" at bounding box center [797, 118] width 1234 height 39
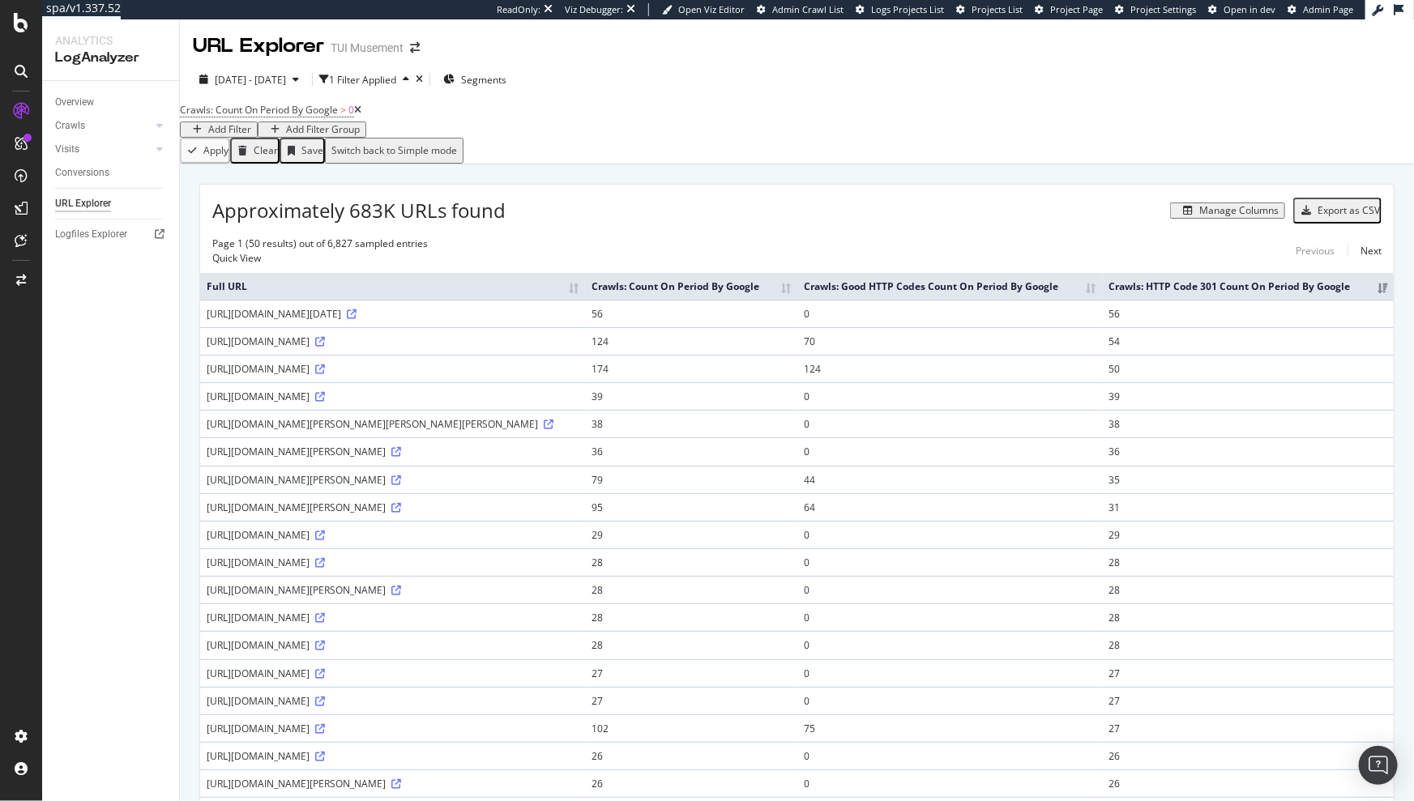
click at [772, 96] on div "2025 Jul. 3rd - Oct. 2nd 1 Filter Applied Segments" at bounding box center [797, 82] width 1234 height 32
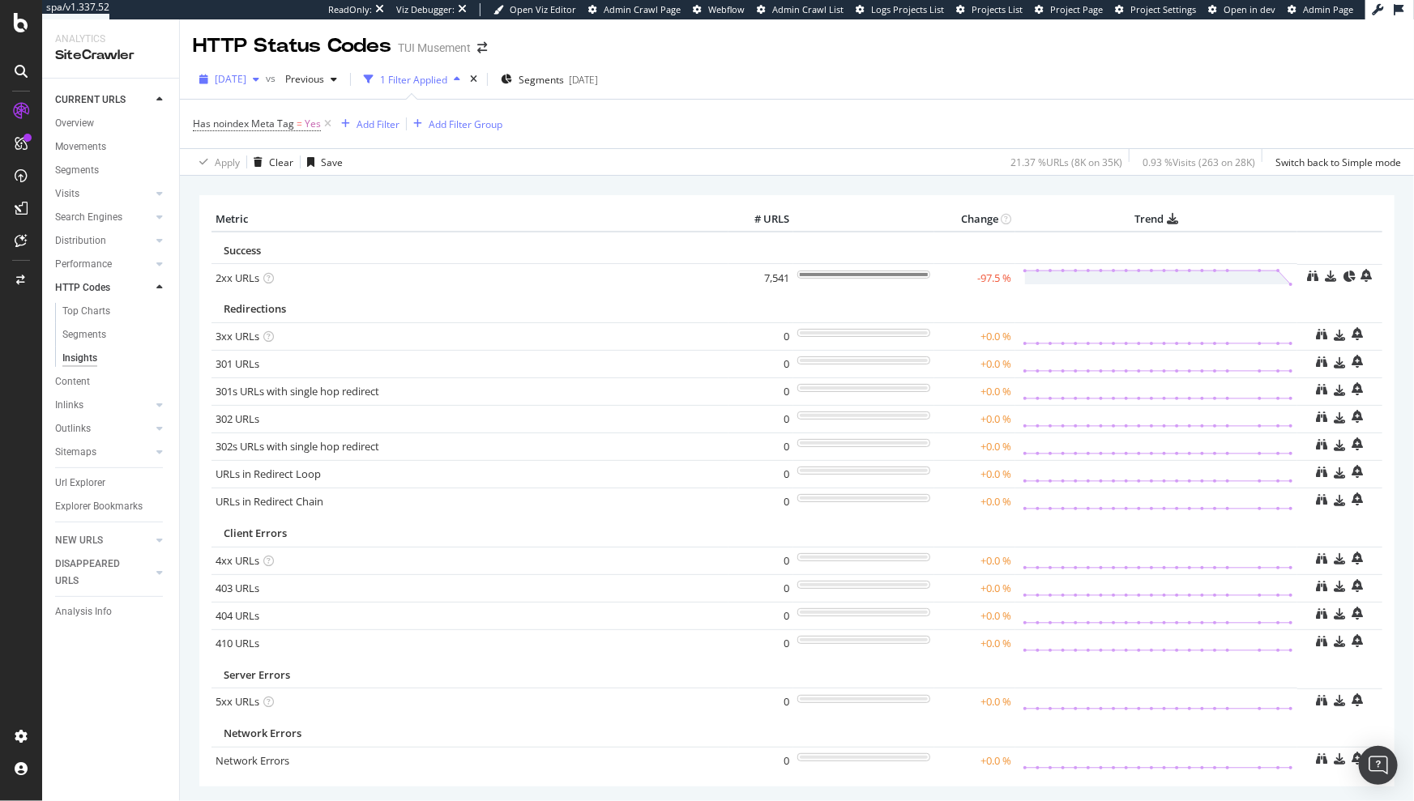
click at [246, 76] on span "[DATE]" at bounding box center [231, 79] width 32 height 14
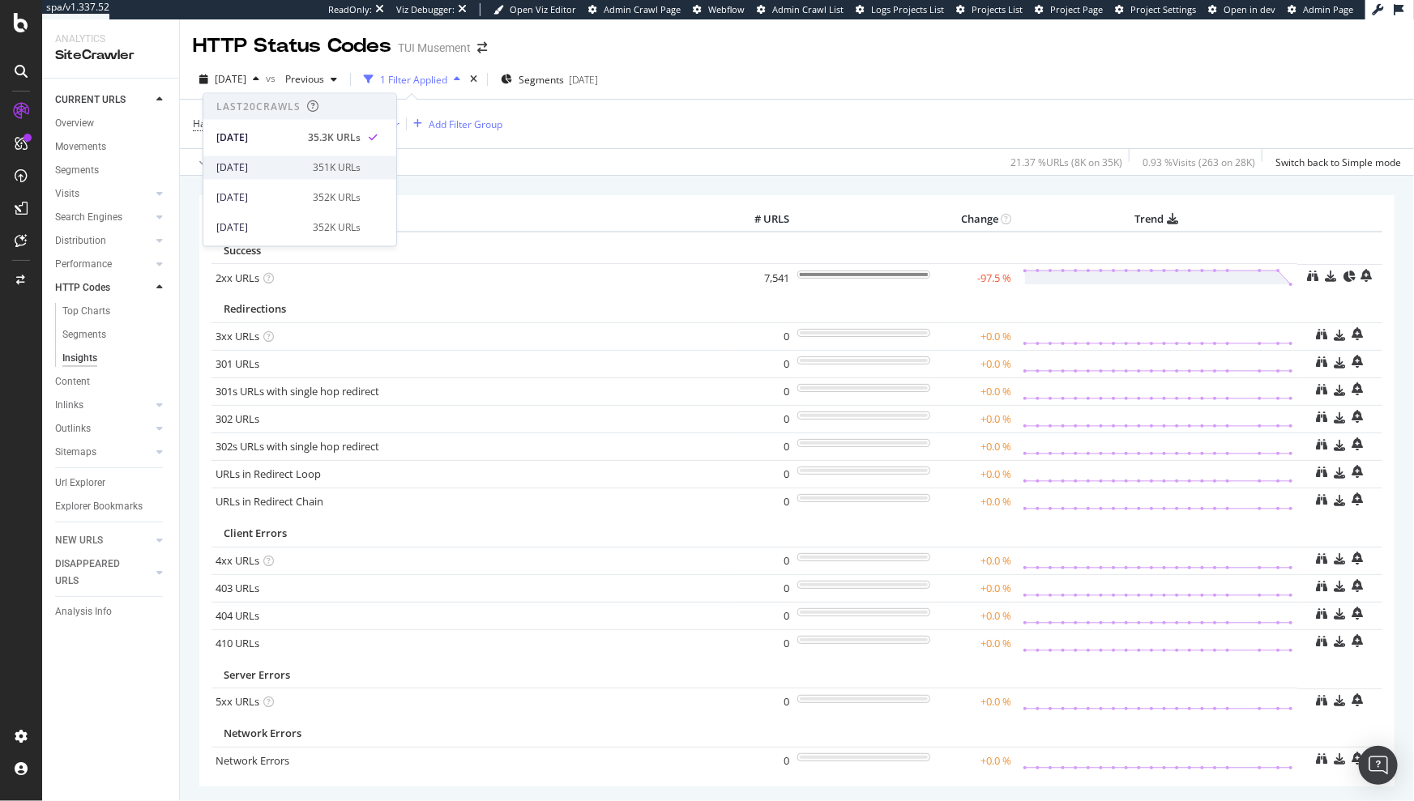
click at [277, 164] on div "[DATE]" at bounding box center [259, 167] width 87 height 15
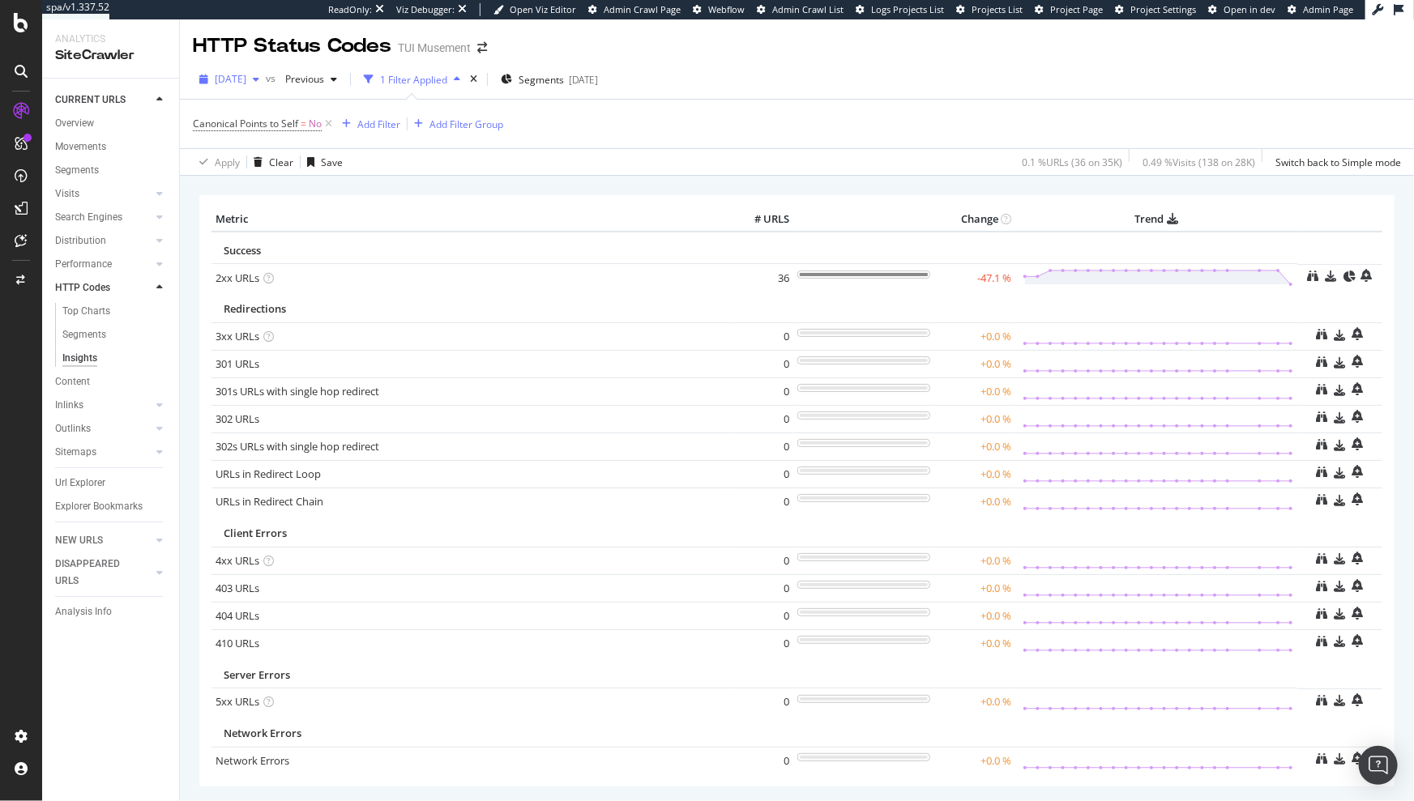
click at [246, 75] on span "[DATE]" at bounding box center [231, 79] width 32 height 14
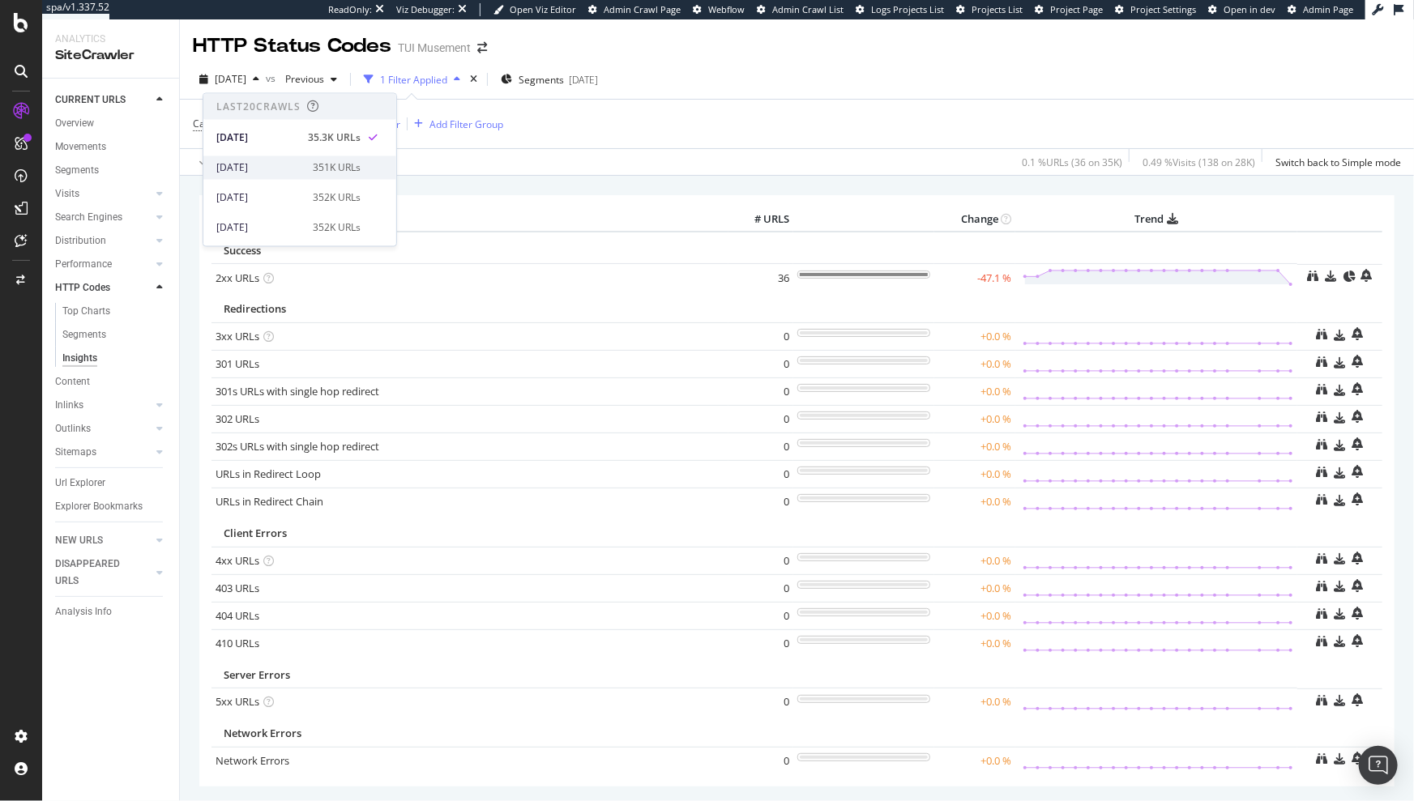
click at [295, 160] on div "[DATE]" at bounding box center [259, 167] width 87 height 15
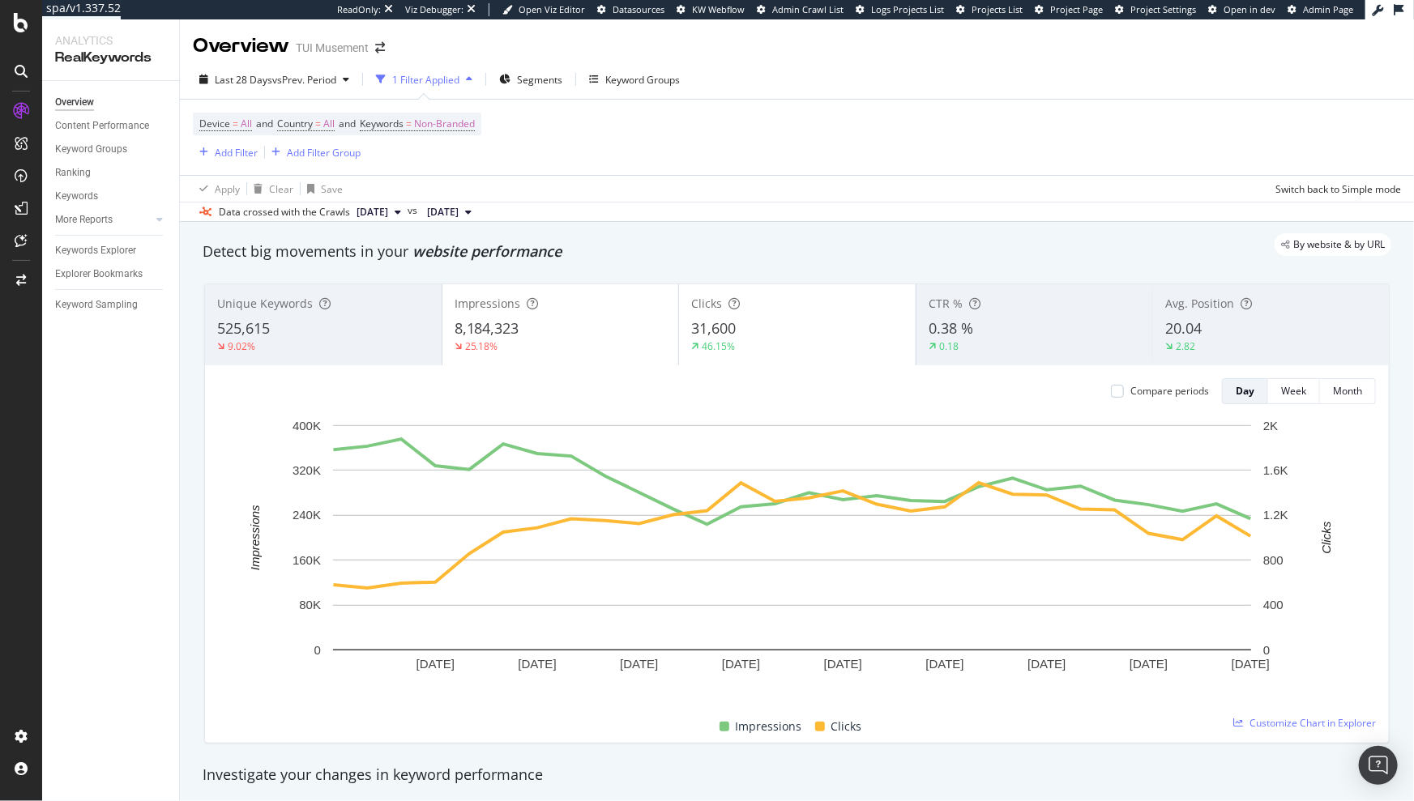
click at [827, 97] on div "Last 28 Days vs Prev. Period 1 Filter Applied Segments Keyword Groups" at bounding box center [797, 82] width 1234 height 32
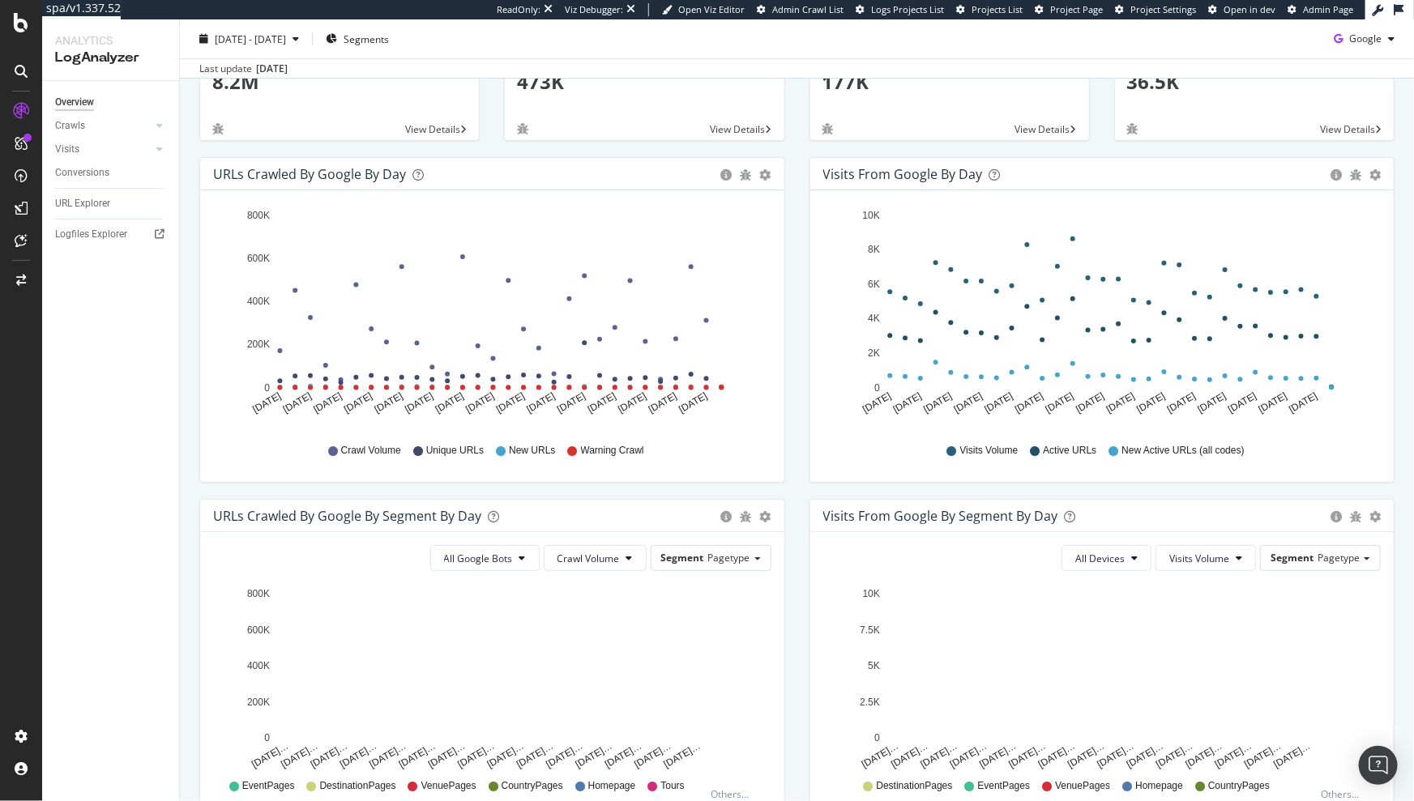
scroll to position [163, 0]
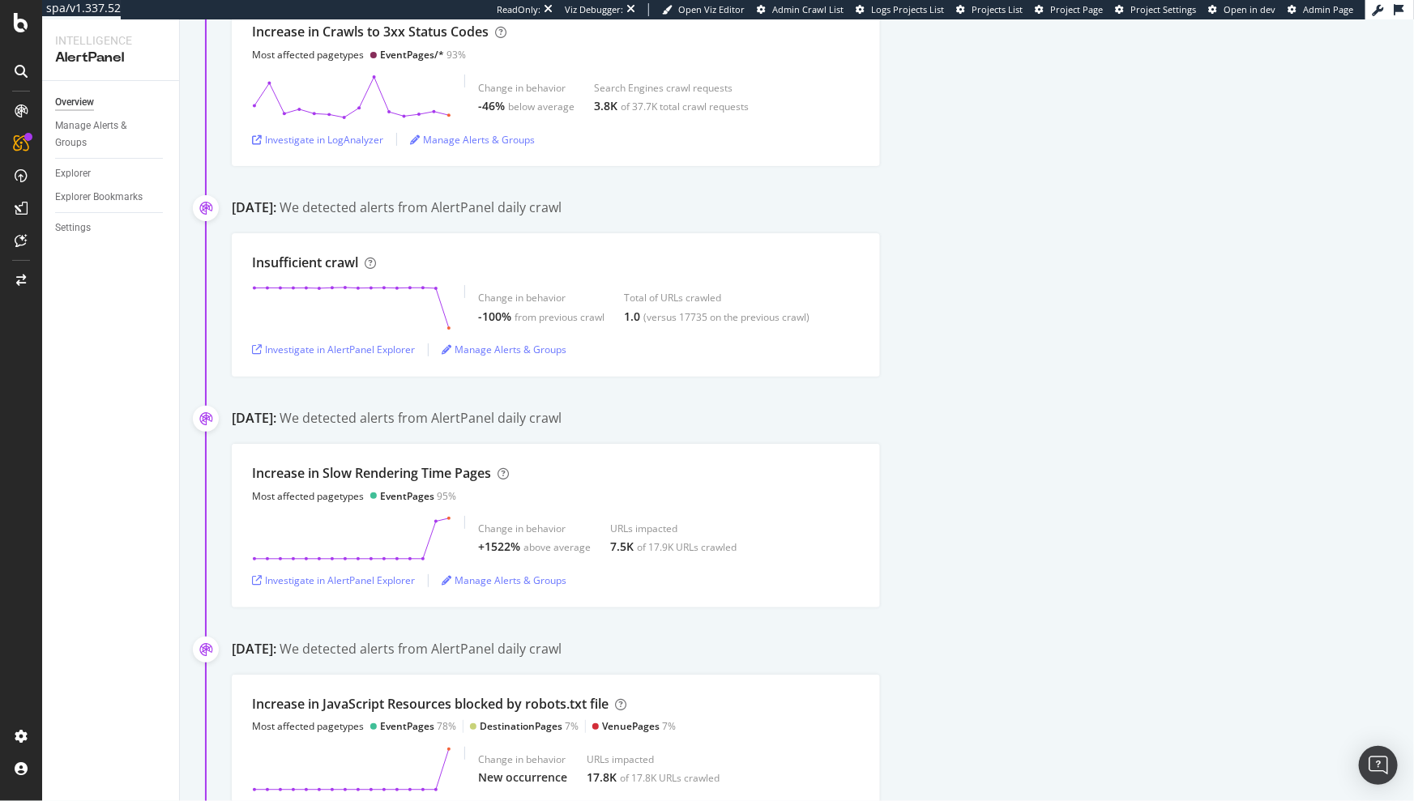
scroll to position [372, 0]
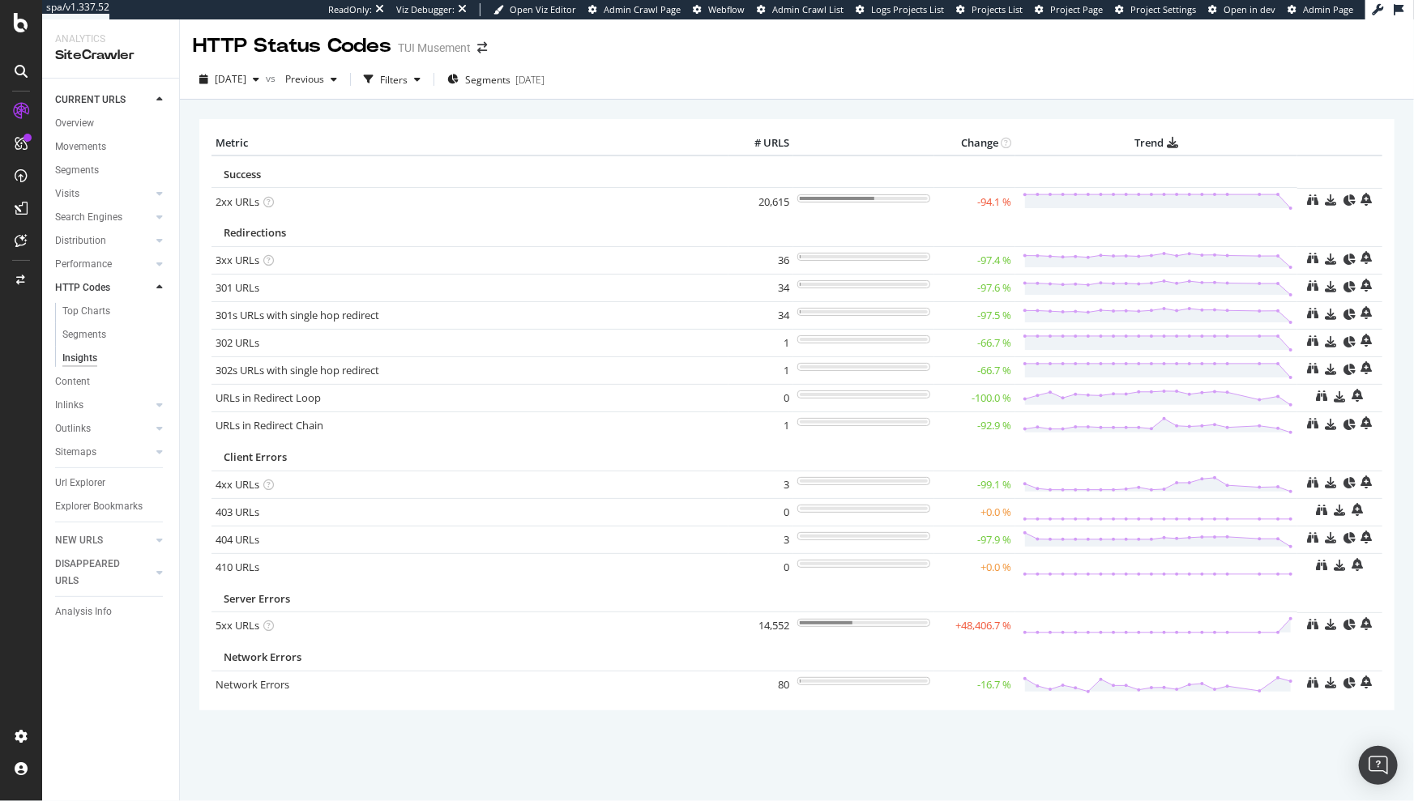
click at [345, 105] on div "× Metric # URLS Change Trend Success 2xx URLs × Close Chart - API Requests List…" at bounding box center [797, 461] width 1234 height 723
click at [266, 87] on div "[DATE]" at bounding box center [229, 79] width 73 height 24
click at [525, 113] on div "× Metric # URLS Change Trend Success 2xx URLs × Close Chart - API Requests List…" at bounding box center [796, 436] width 1195 height 659
click at [92, 708] on div "Configure and access your website analyses" at bounding box center [147, 703] width 194 height 13
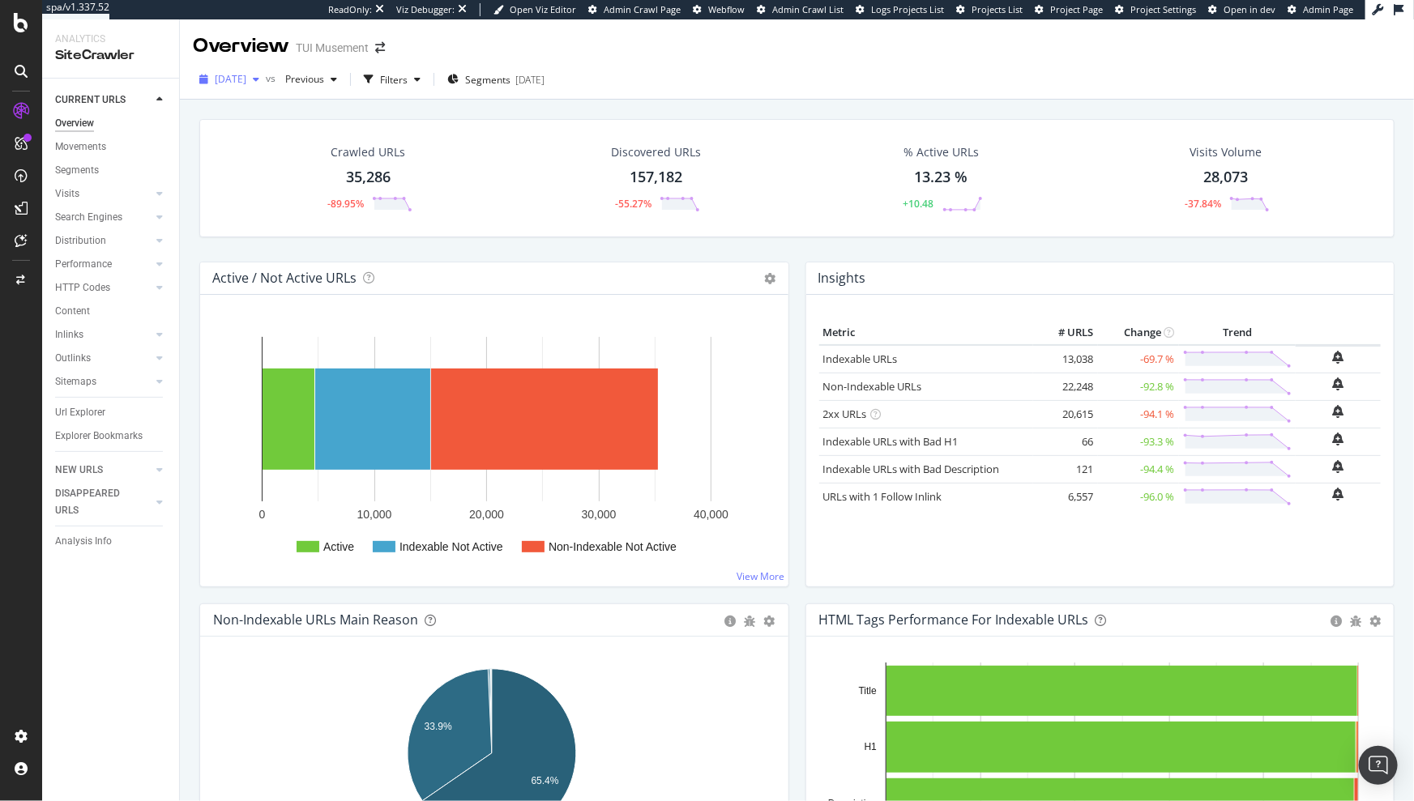
click at [246, 81] on span "[DATE]" at bounding box center [231, 79] width 32 height 14
click at [290, 157] on div "[DATE] 351K URLs" at bounding box center [299, 167] width 193 height 23
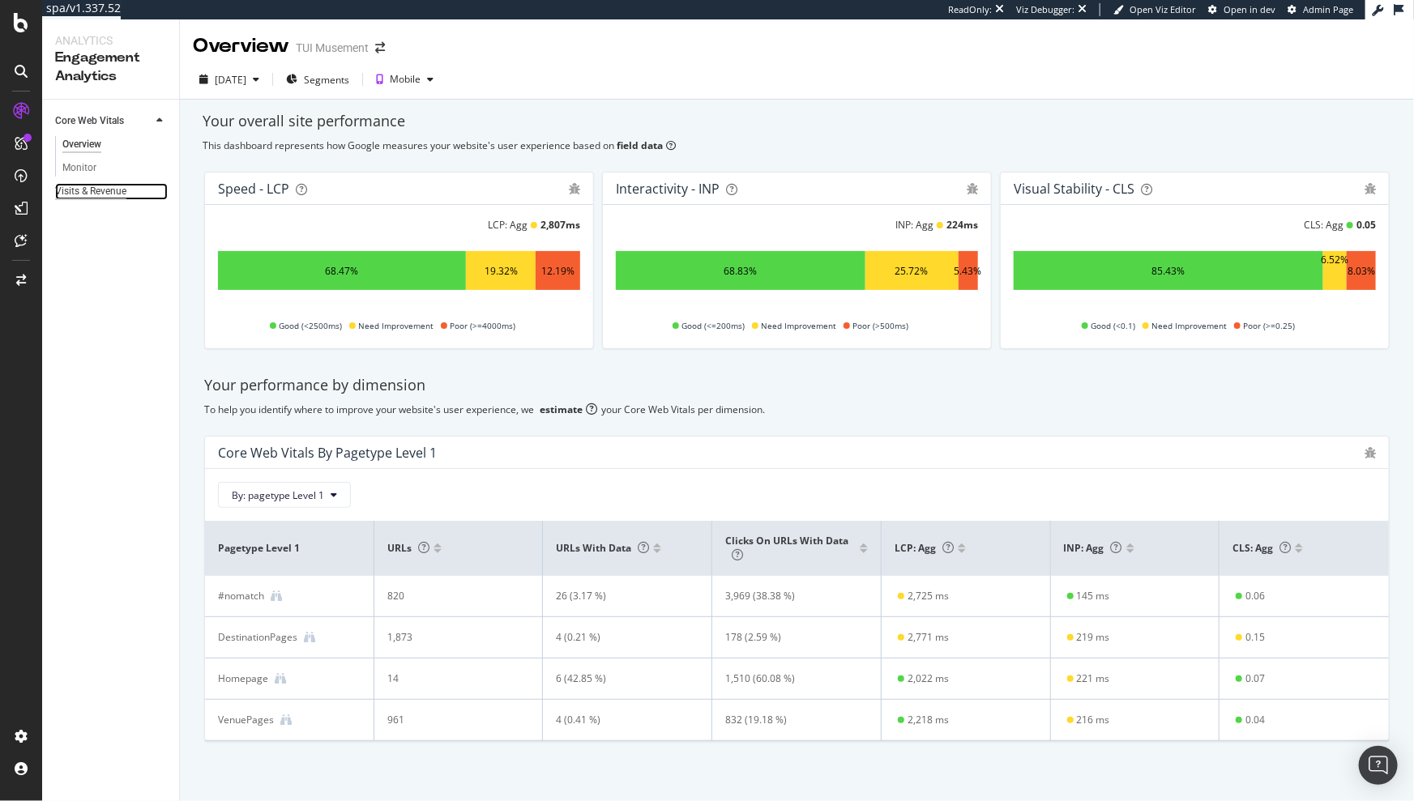
click at [75, 194] on div "Visits & Revenue" at bounding box center [90, 191] width 71 height 17
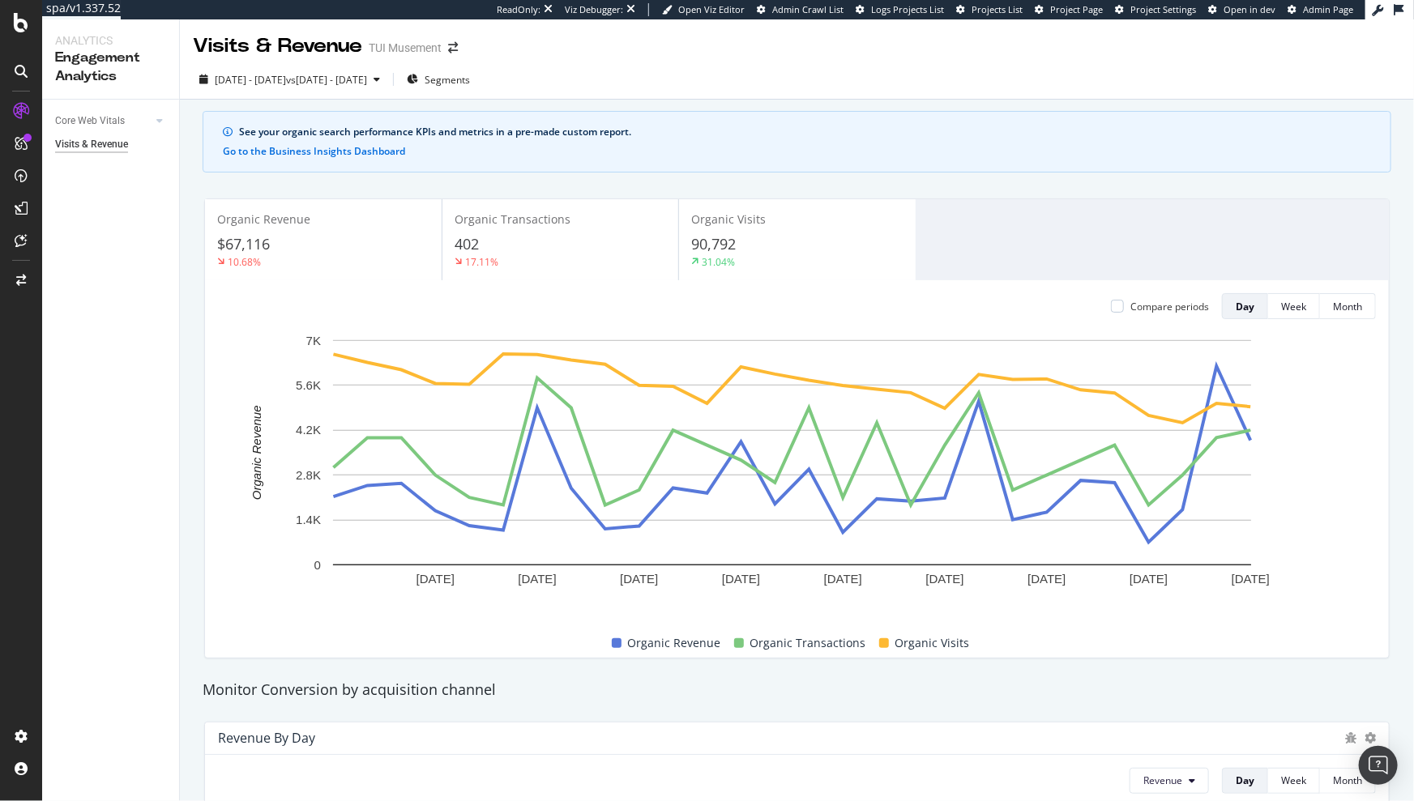
click at [741, 49] on div "Visits & Revenue TUI Musement" at bounding box center [797, 39] width 1234 height 41
click at [604, 172] on div "See your organic search performance KPIs and metrics in a pre-made custom repor…" at bounding box center [797, 142] width 1188 height 62
click at [655, 92] on div "2025 Sep. 2nd - Sep. 29th vs 2025 Aug. 5th - Sep. 1st Segments" at bounding box center [797, 82] width 1234 height 32
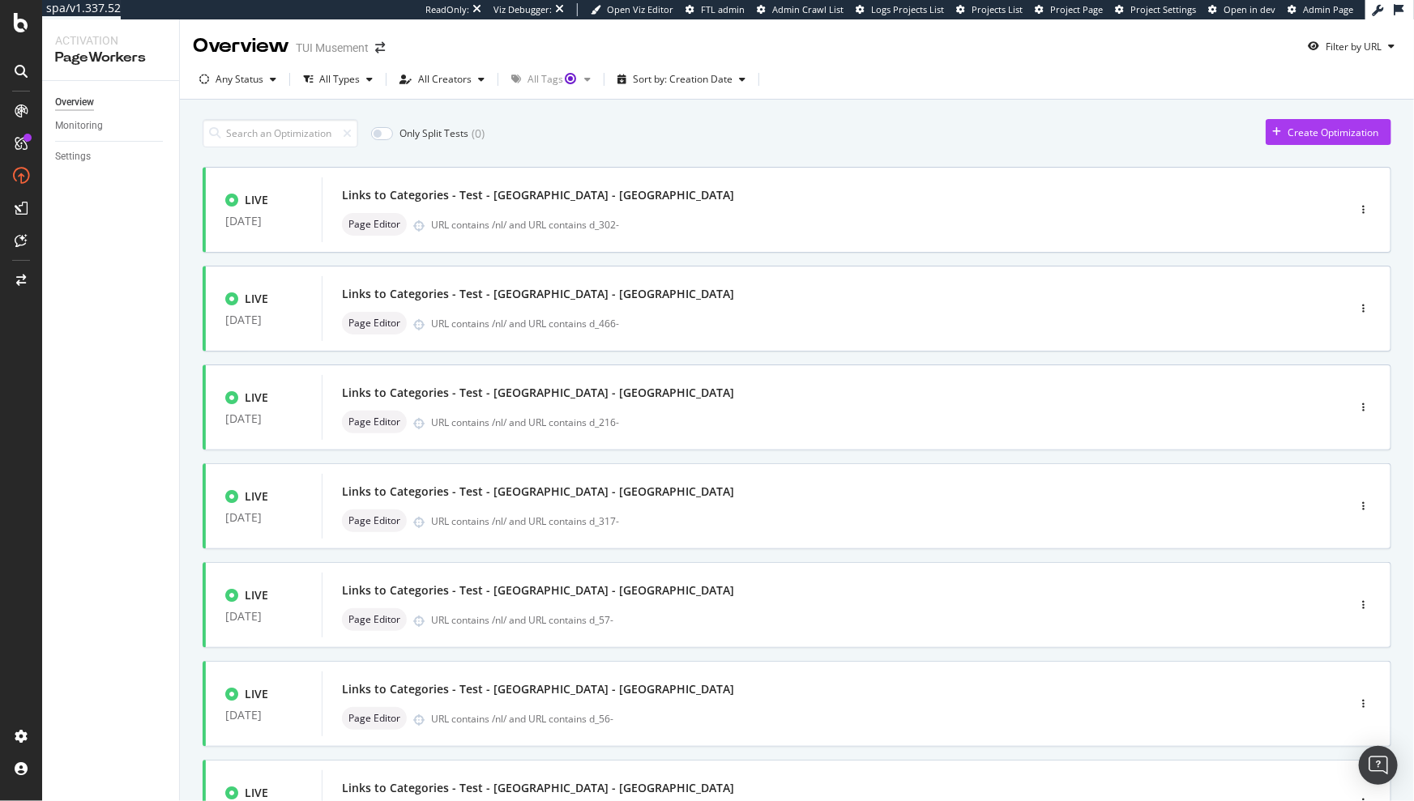
click at [973, 124] on div "Only Split Tests ( 0 ) Create Optimization" at bounding box center [797, 133] width 1188 height 28
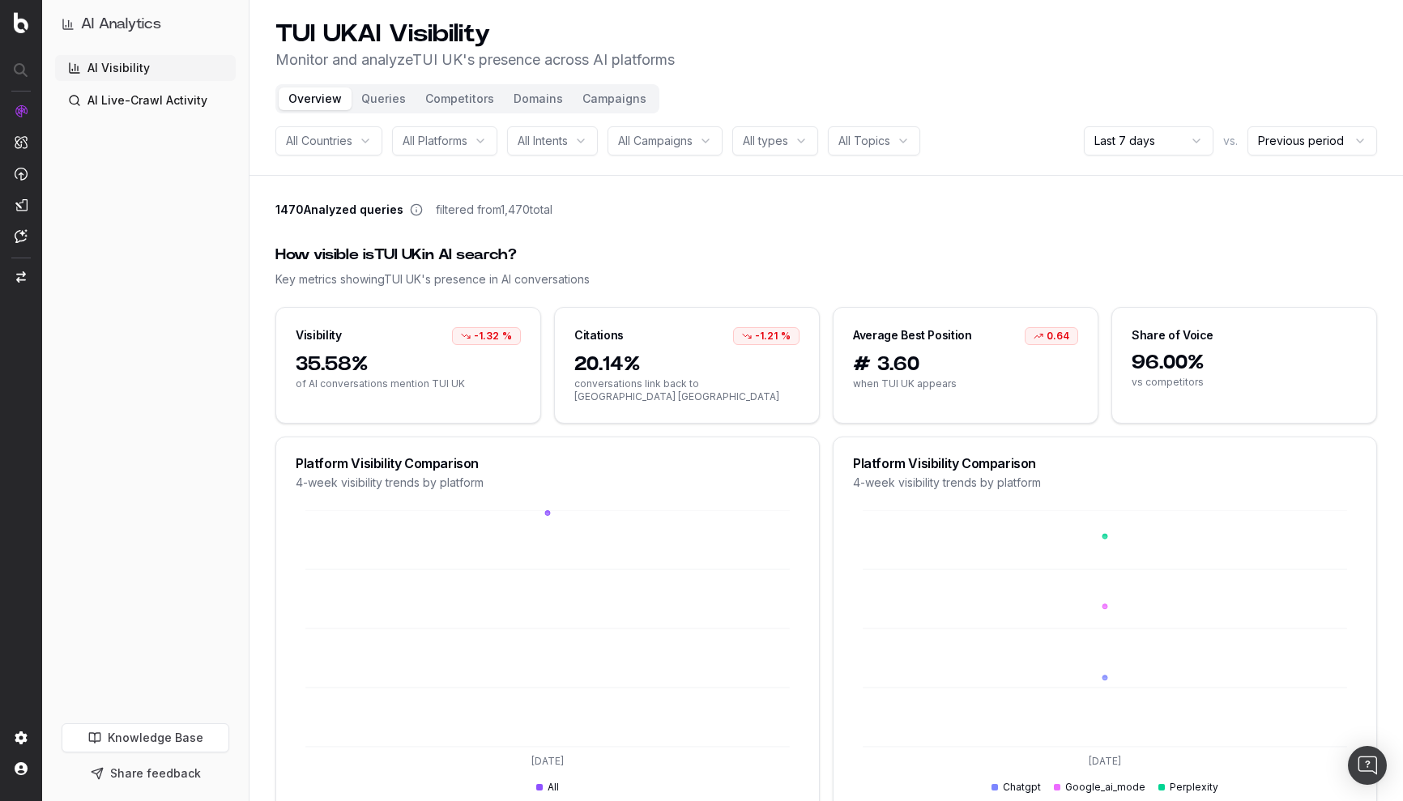
scroll to position [269, 0]
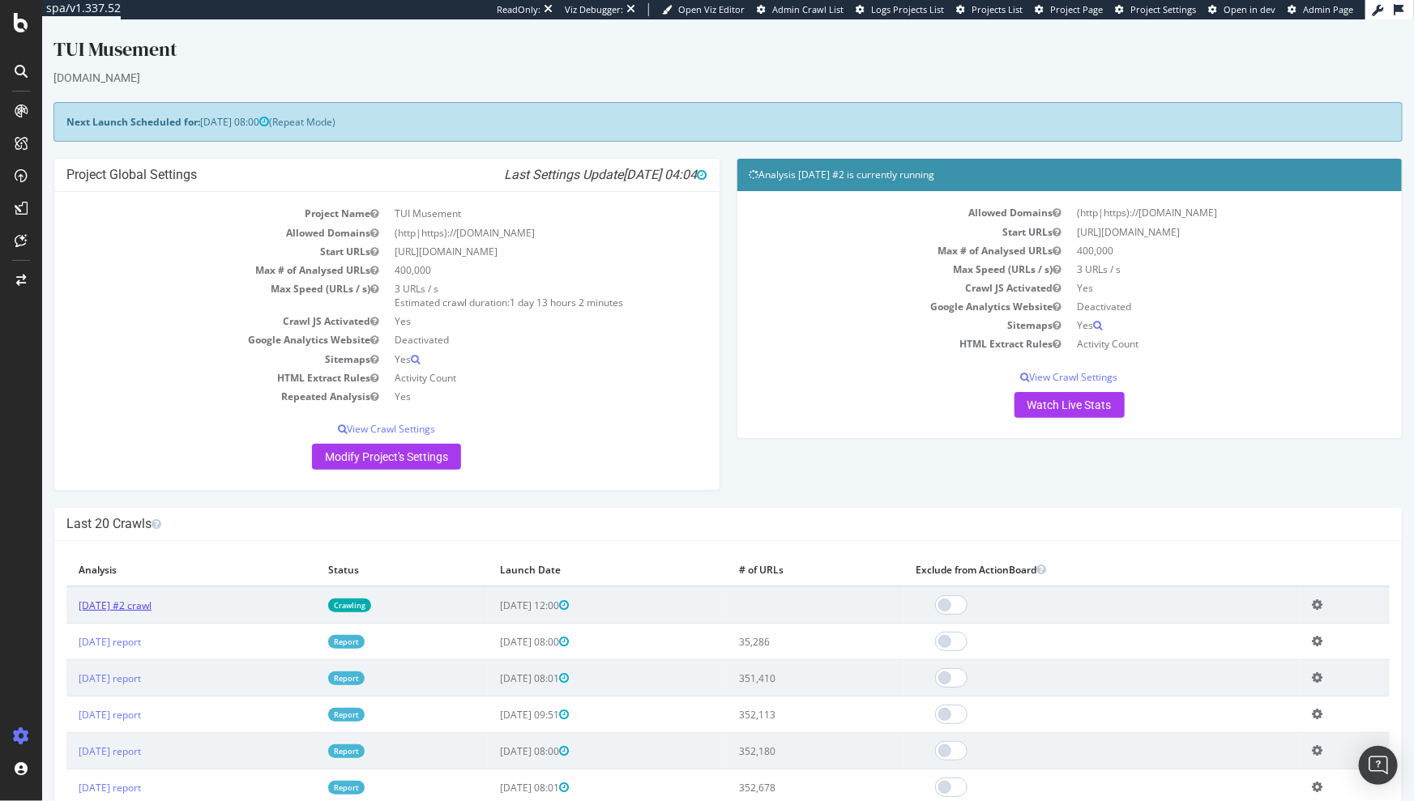
click at [151, 606] on link "[DATE] #2 crawl" at bounding box center [114, 606] width 73 height 14
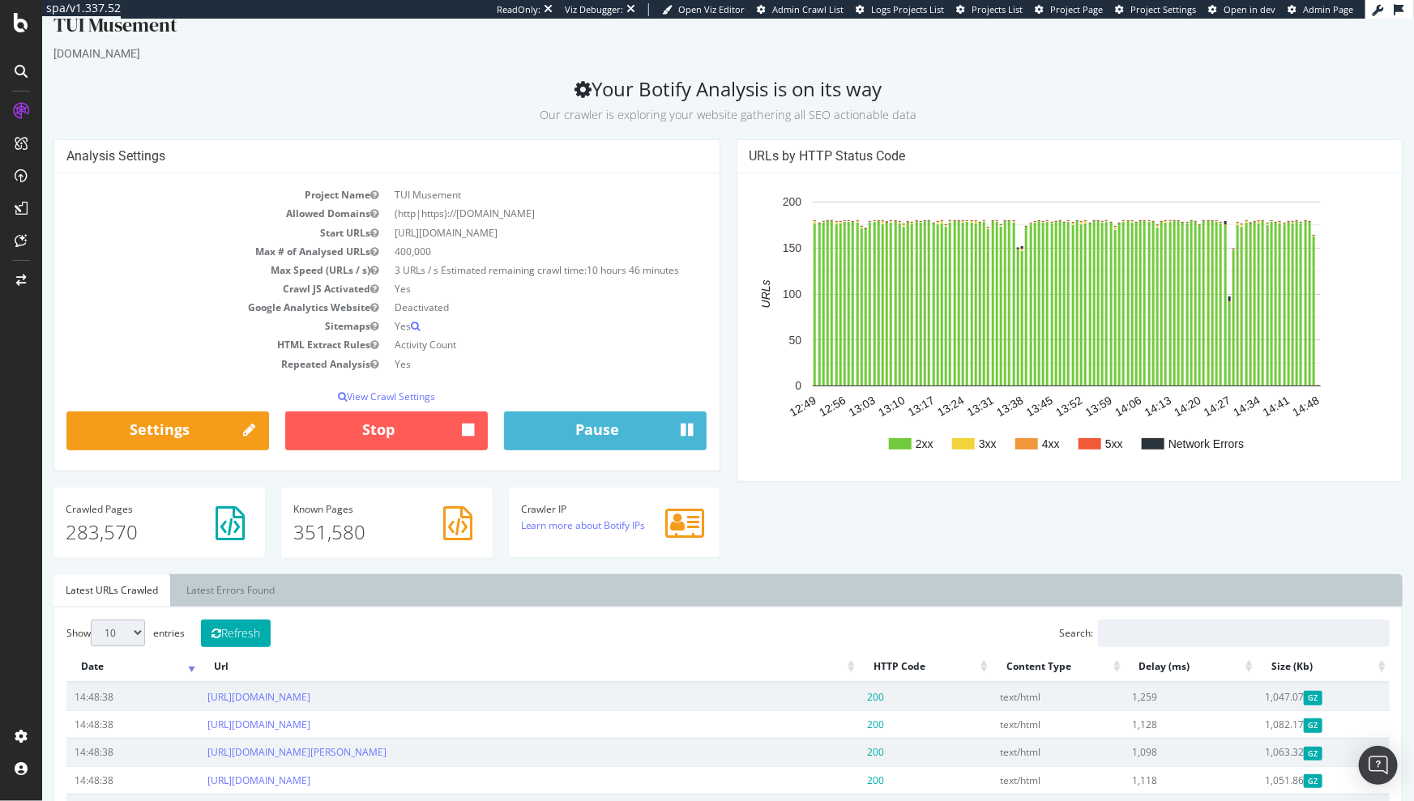
scroll to position [22, 0]
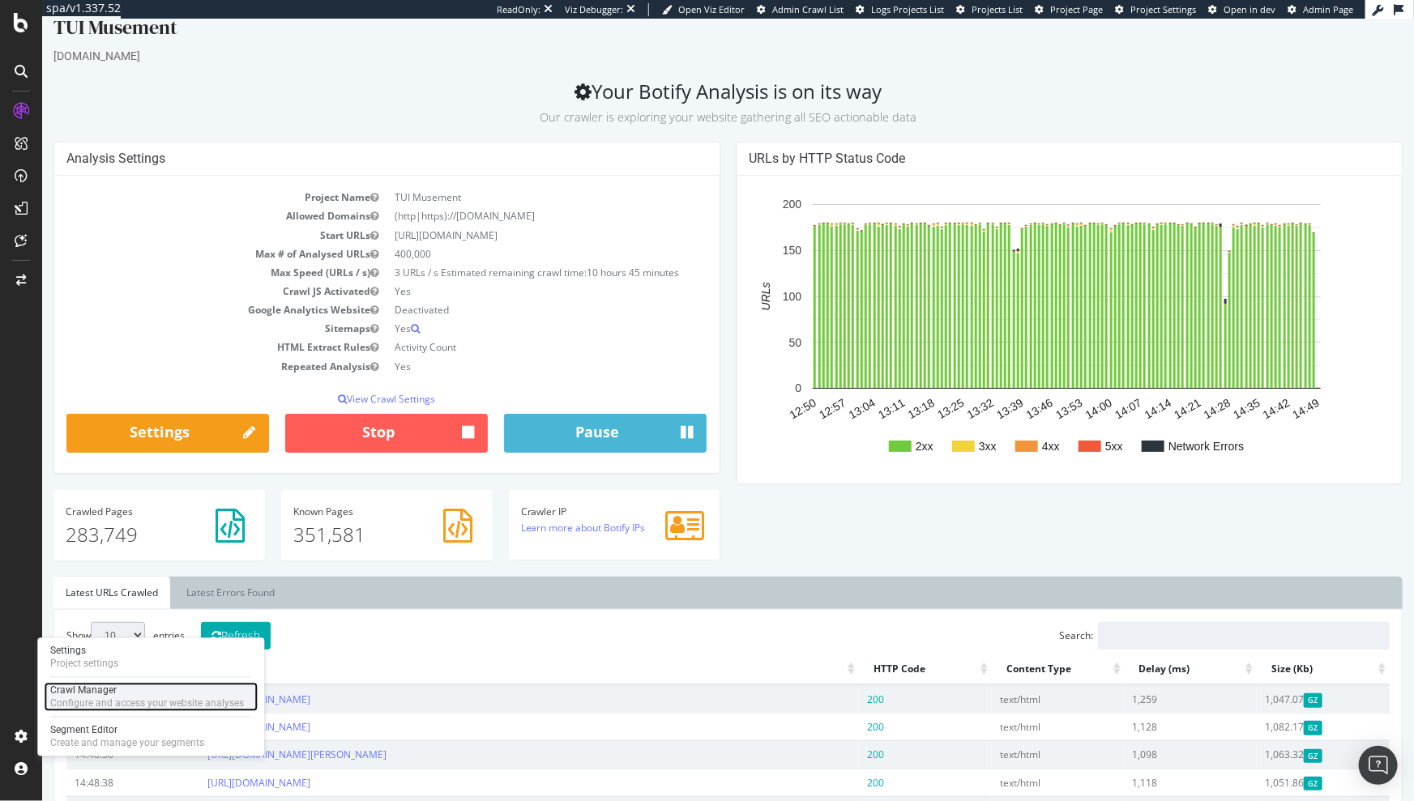
click at [79, 703] on div "Configure and access your website analyses" at bounding box center [147, 703] width 194 height 13
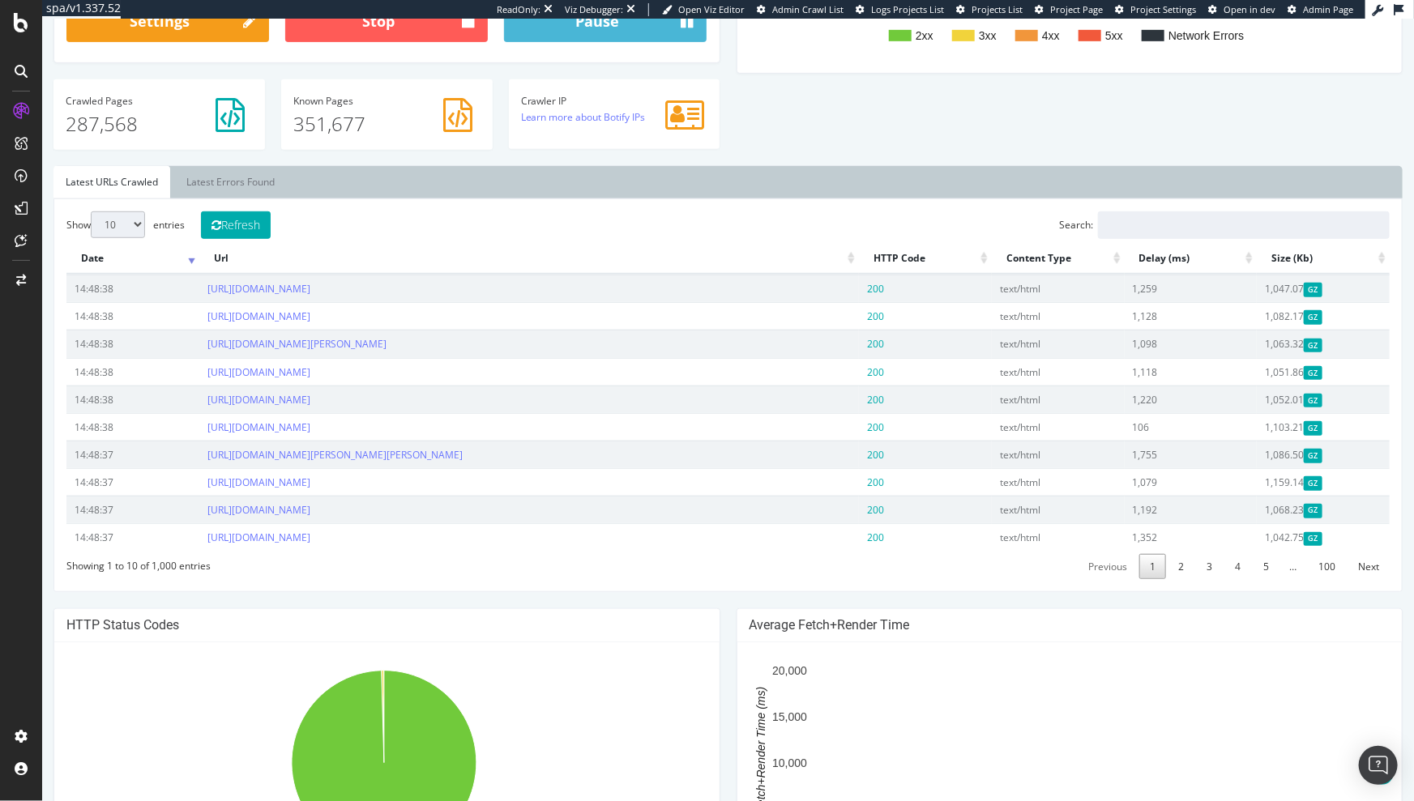
scroll to position [169, 0]
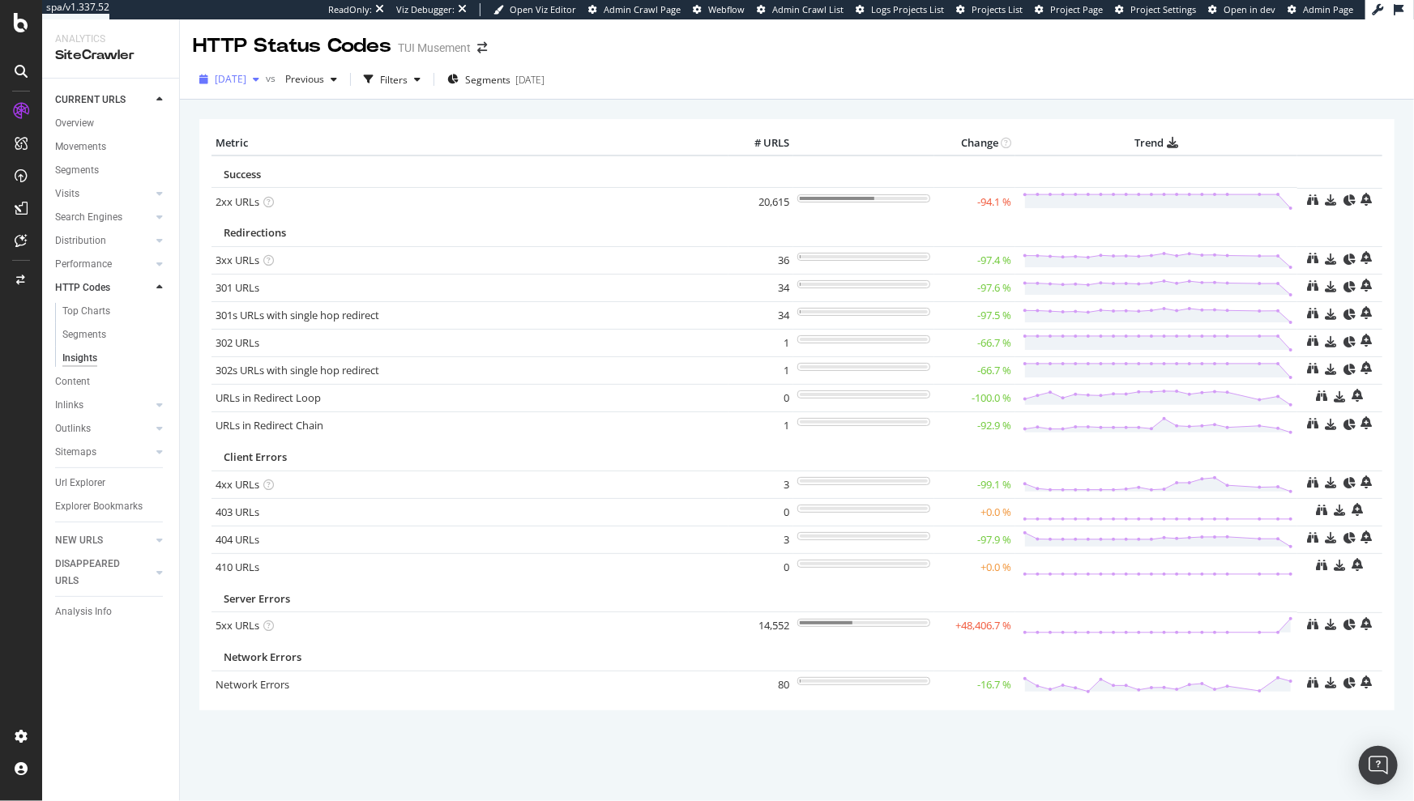
click at [246, 81] on span "[DATE]" at bounding box center [231, 79] width 32 height 14
click at [292, 156] on div "[DATE] 351K URLs" at bounding box center [299, 167] width 193 height 23
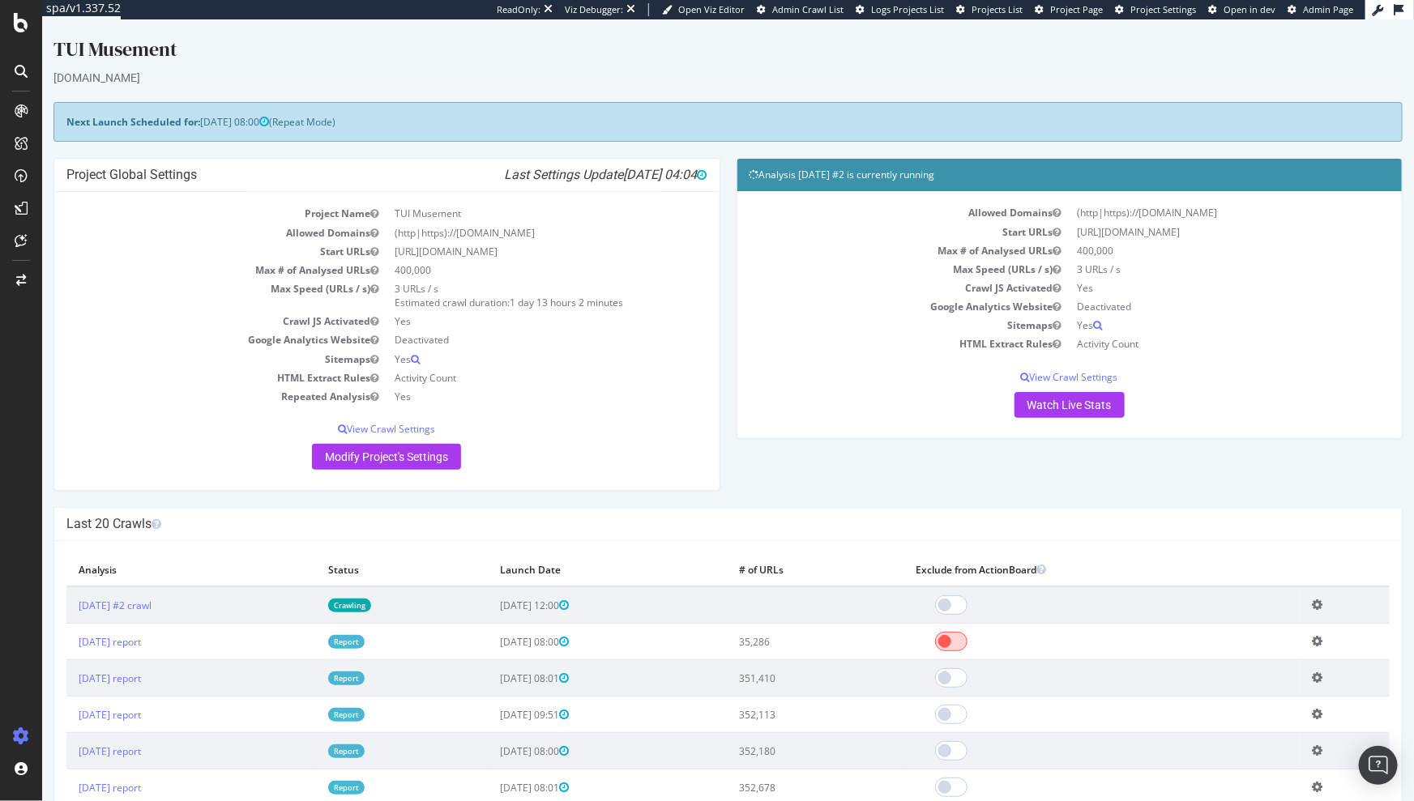
click at [966, 641] on span at bounding box center [950, 641] width 32 height 19
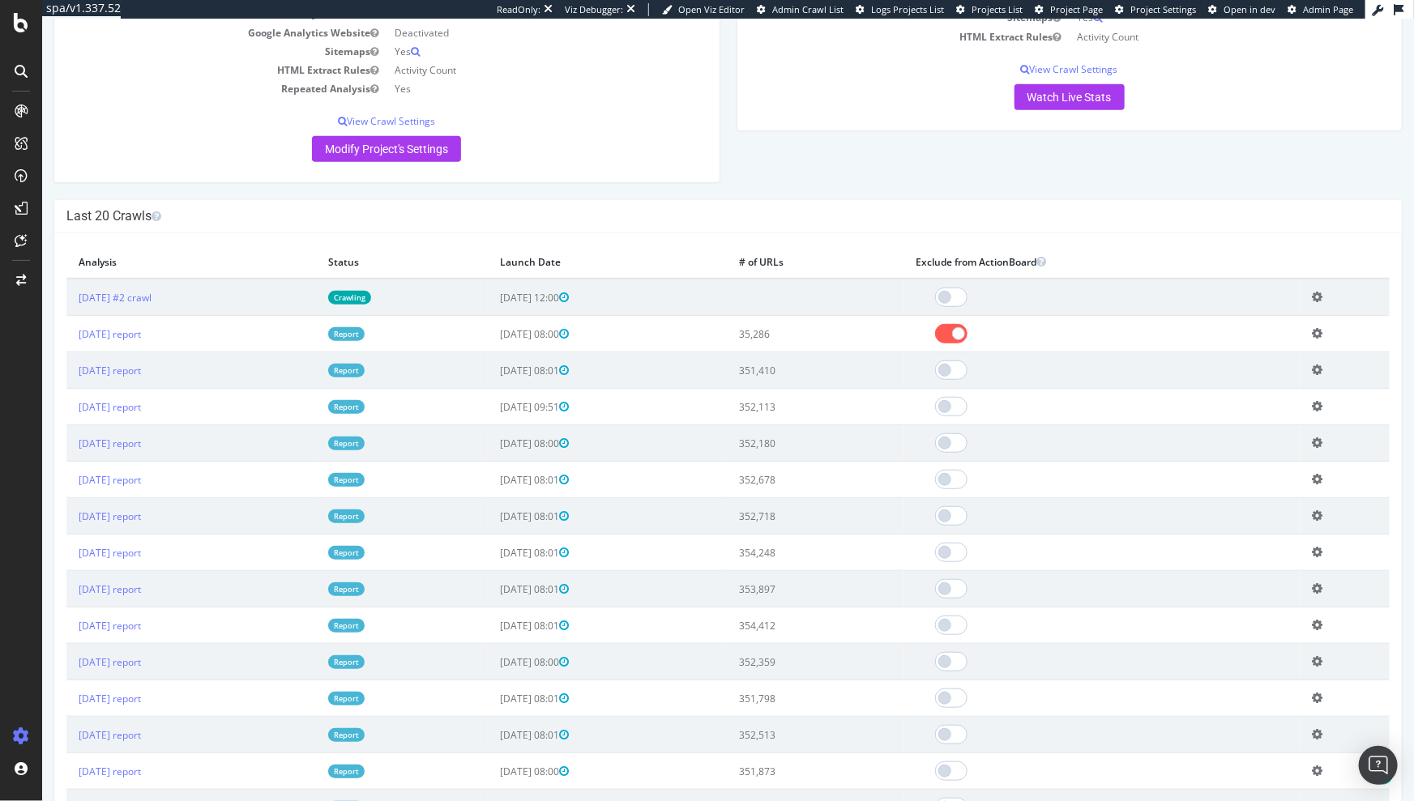
scroll to position [365, 0]
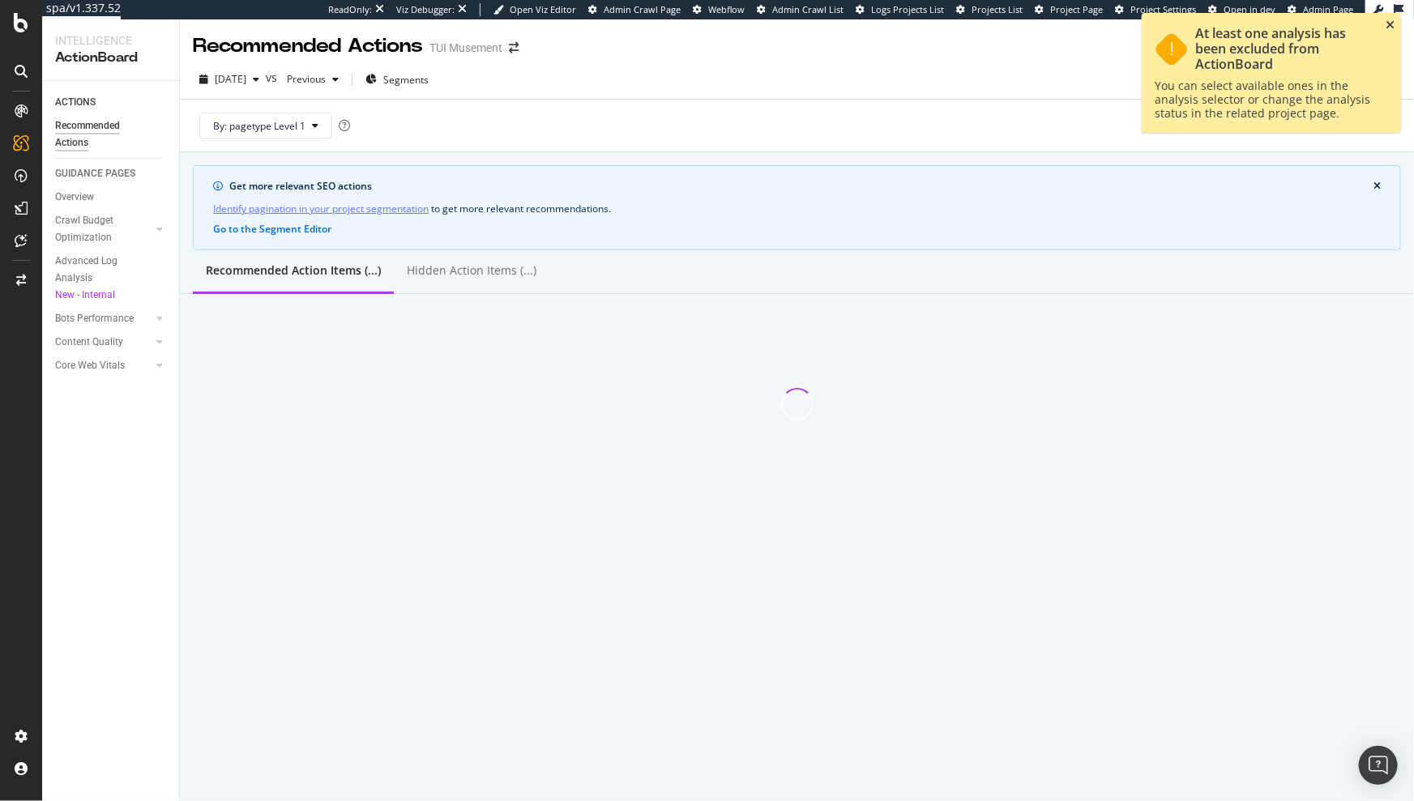
click at [1388, 22] on icon "close toast" at bounding box center [1389, 24] width 9 height 11
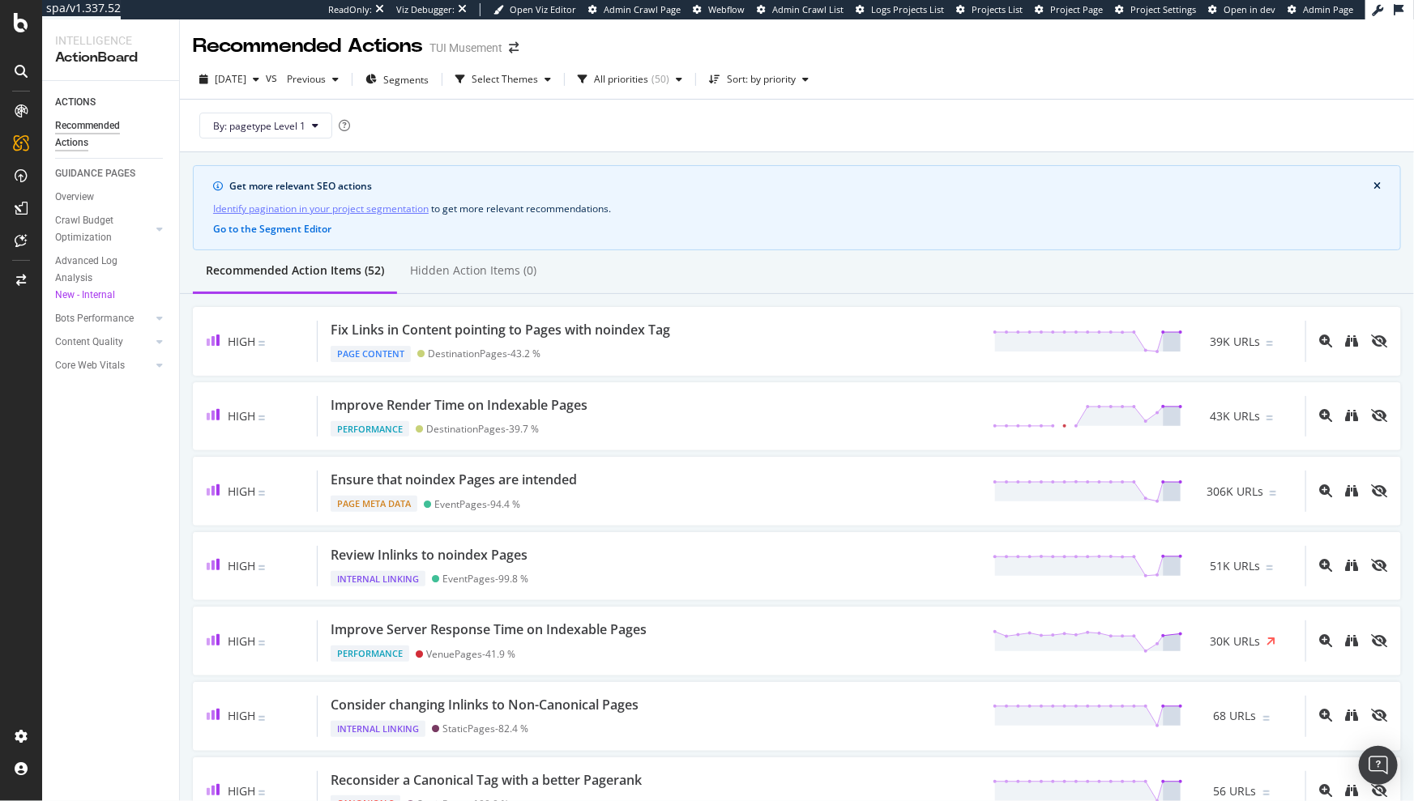
click at [1215, 250] on div "Recommended Action Items (52) Hidden Action Items (0)" at bounding box center [797, 272] width 1234 height 44
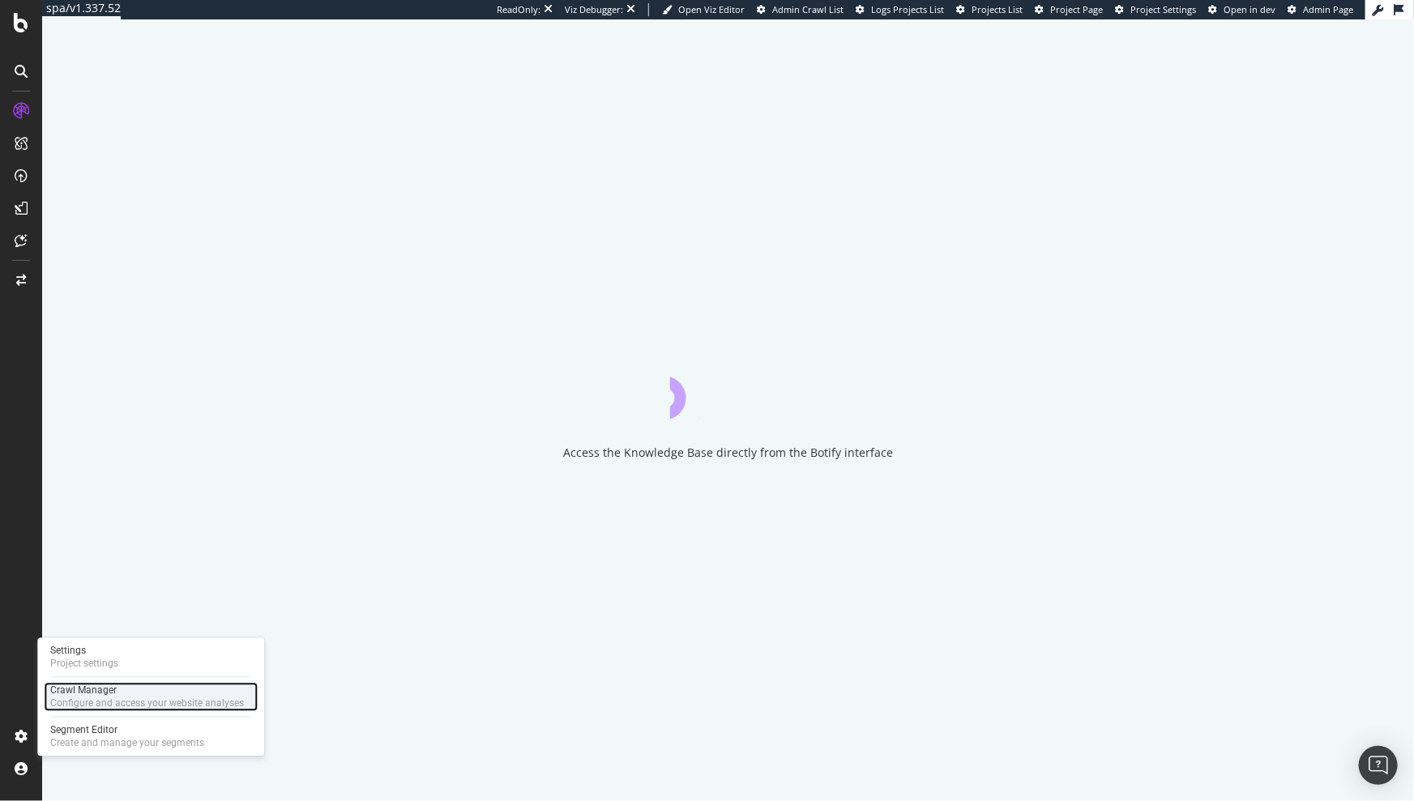
click at [98, 692] on div "Crawl Manager" at bounding box center [147, 691] width 194 height 13
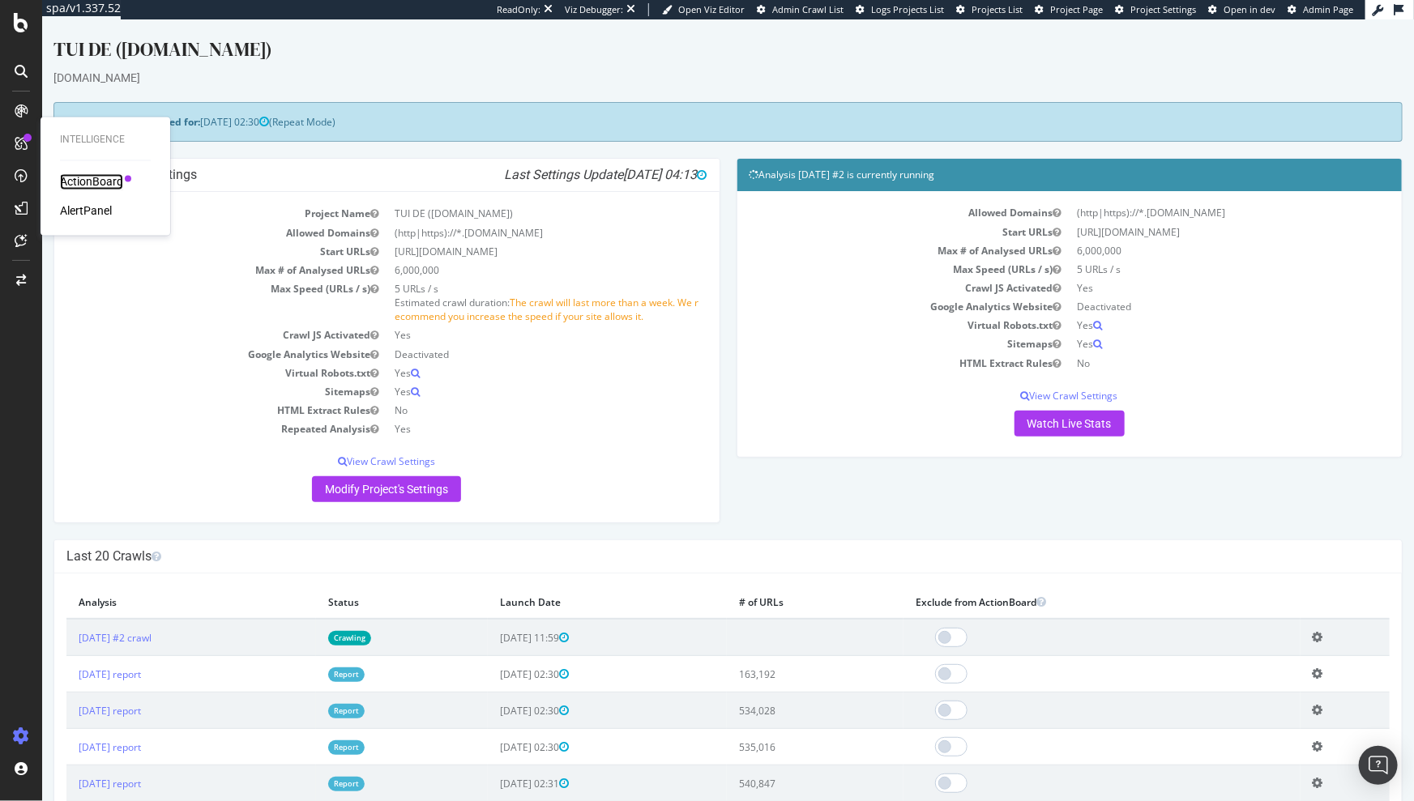
click at [93, 187] on div "ActionBoard" at bounding box center [91, 182] width 63 height 16
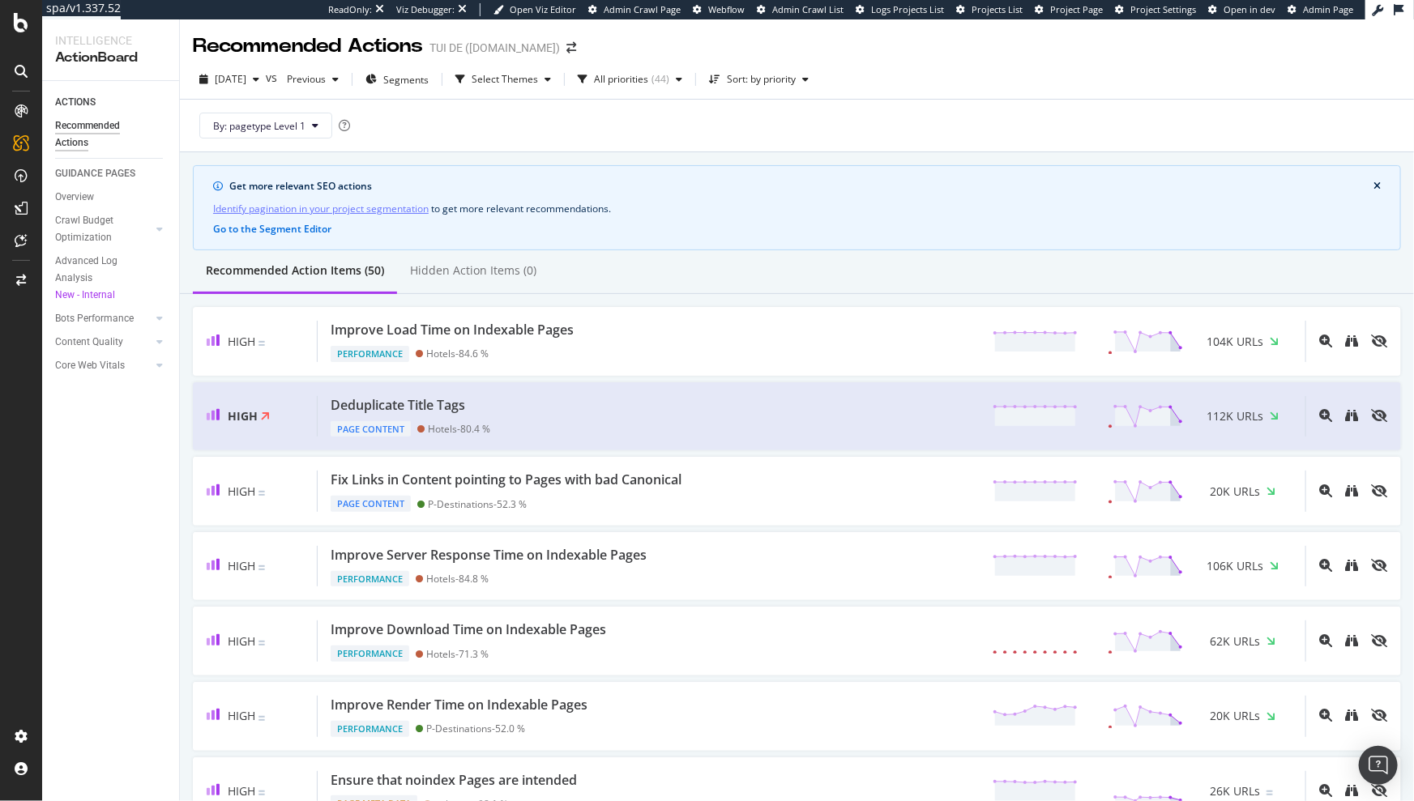
click at [1135, 255] on div "Recommended Action Items (50) Hidden Action Items (0)" at bounding box center [797, 272] width 1234 height 44
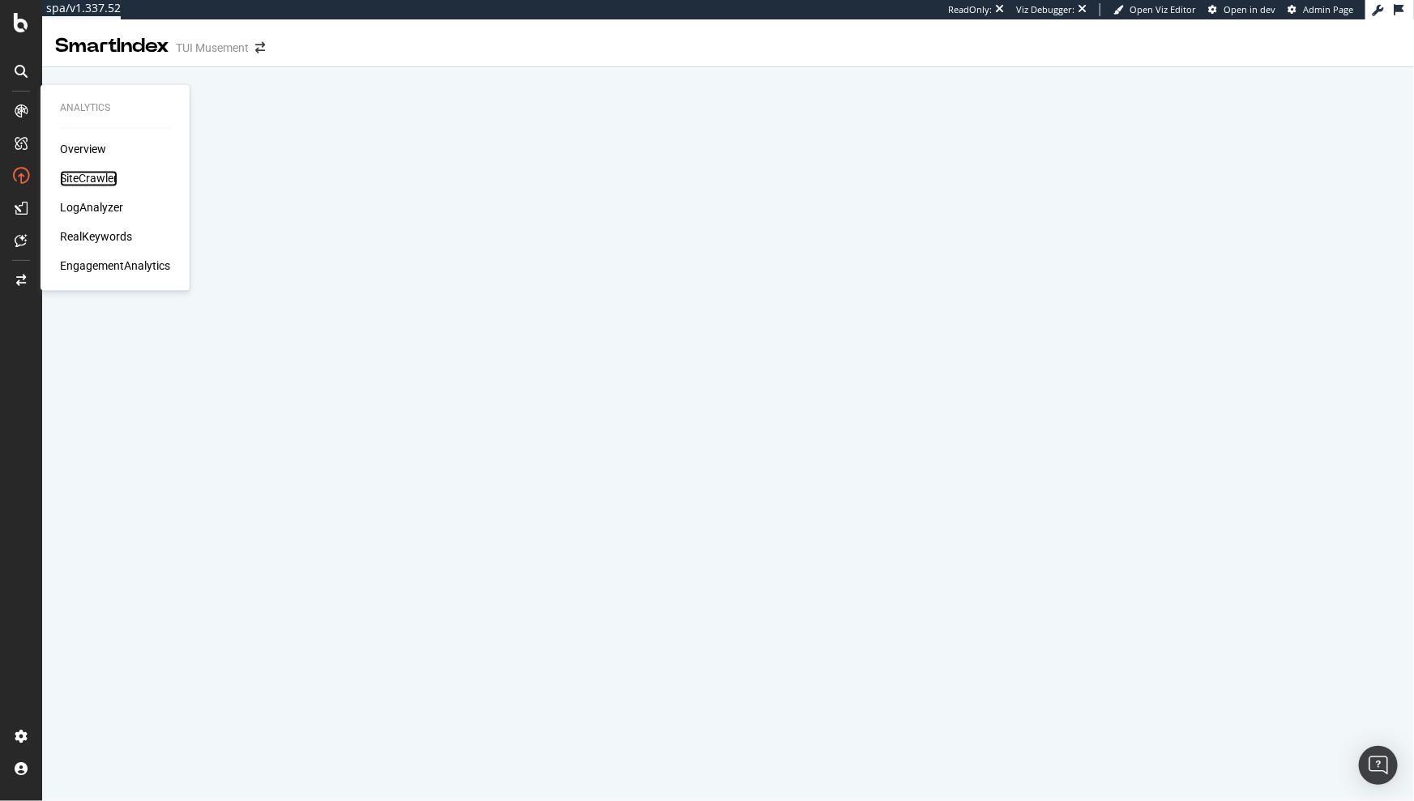
click at [84, 176] on div "SiteCrawler" at bounding box center [89, 179] width 58 height 16
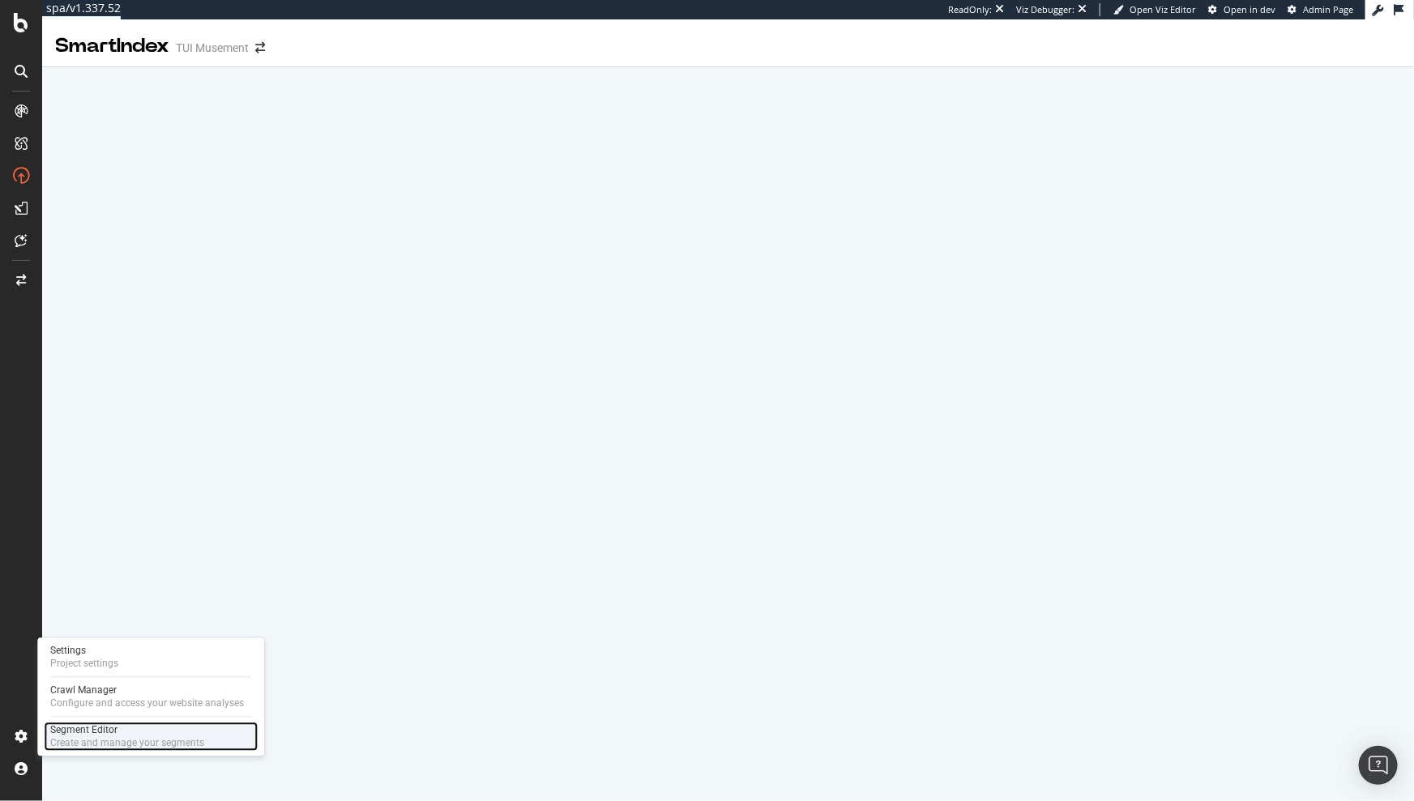
click at [83, 732] on div "Segment Editor" at bounding box center [127, 730] width 154 height 13
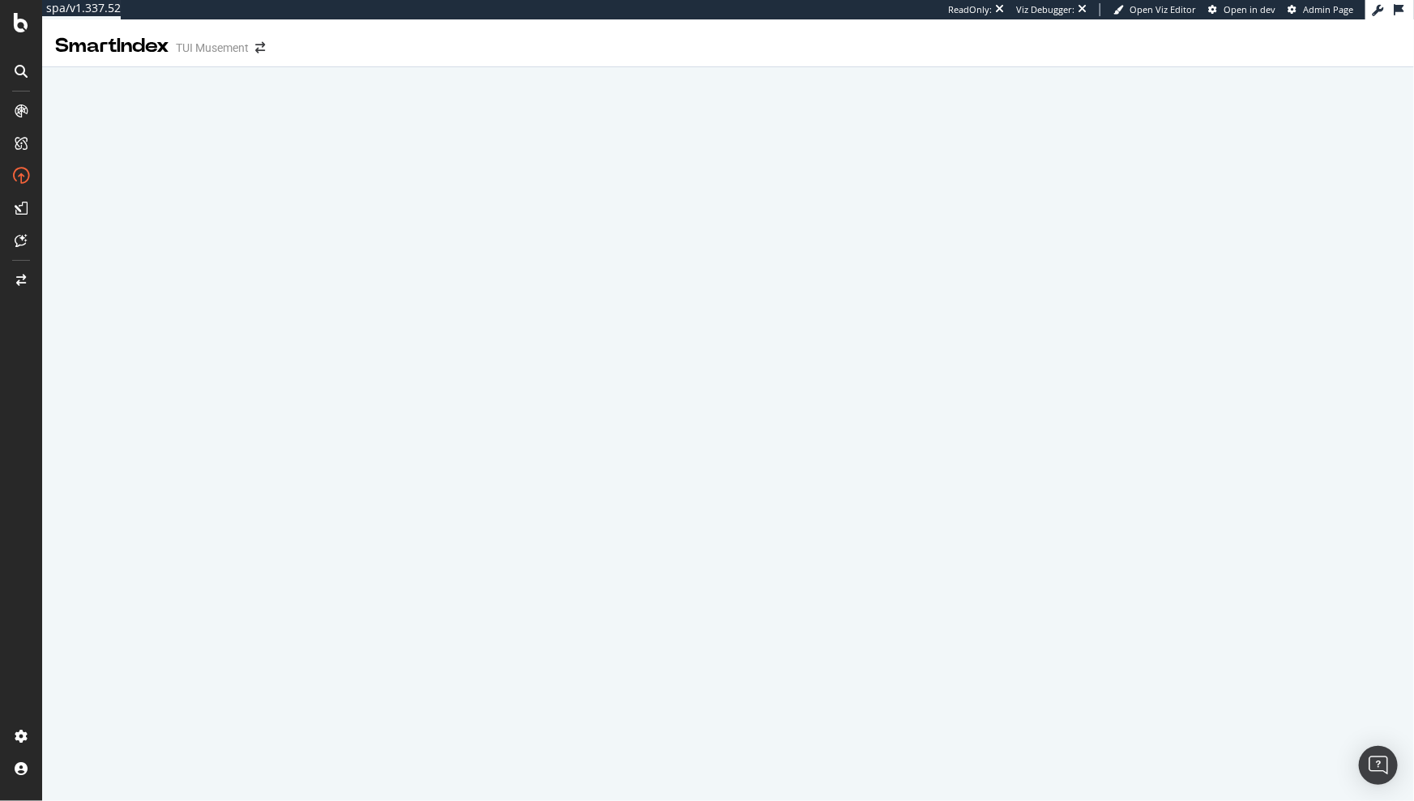
click at [356, 43] on div "SmartIndex TUI Musement" at bounding box center [727, 39] width 1371 height 41
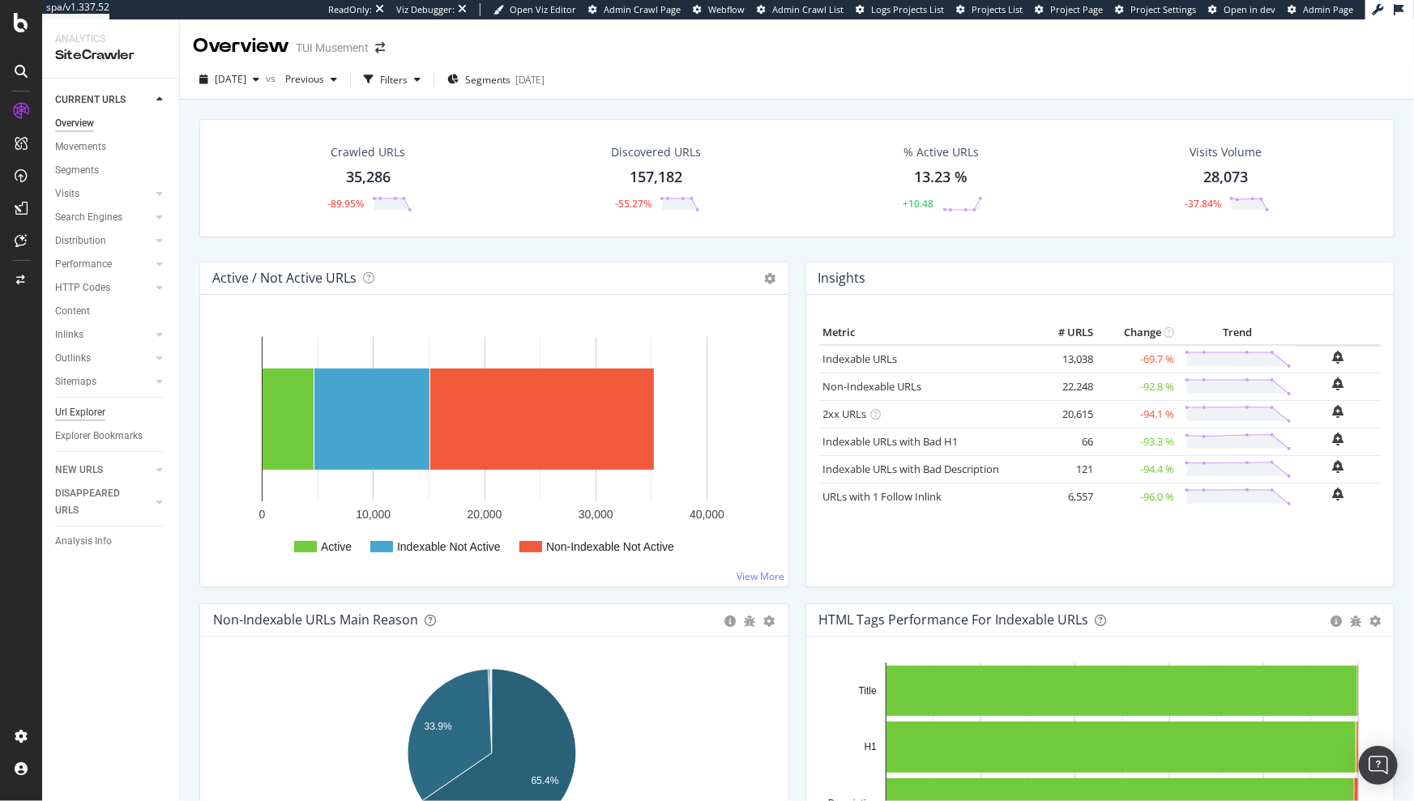
click at [82, 407] on div "Url Explorer" at bounding box center [80, 412] width 50 height 17
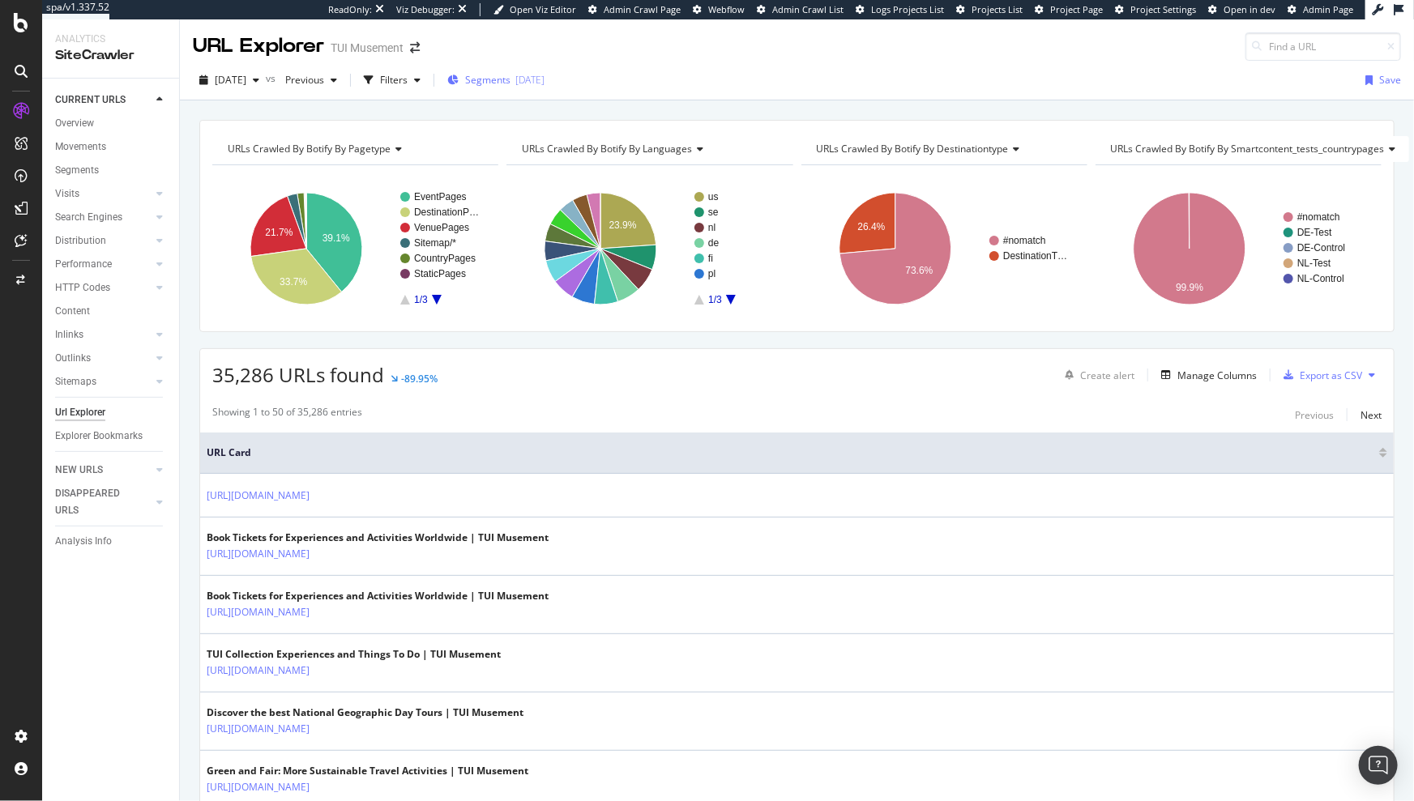
click at [502, 73] on span "Segments" at bounding box center [487, 80] width 45 height 14
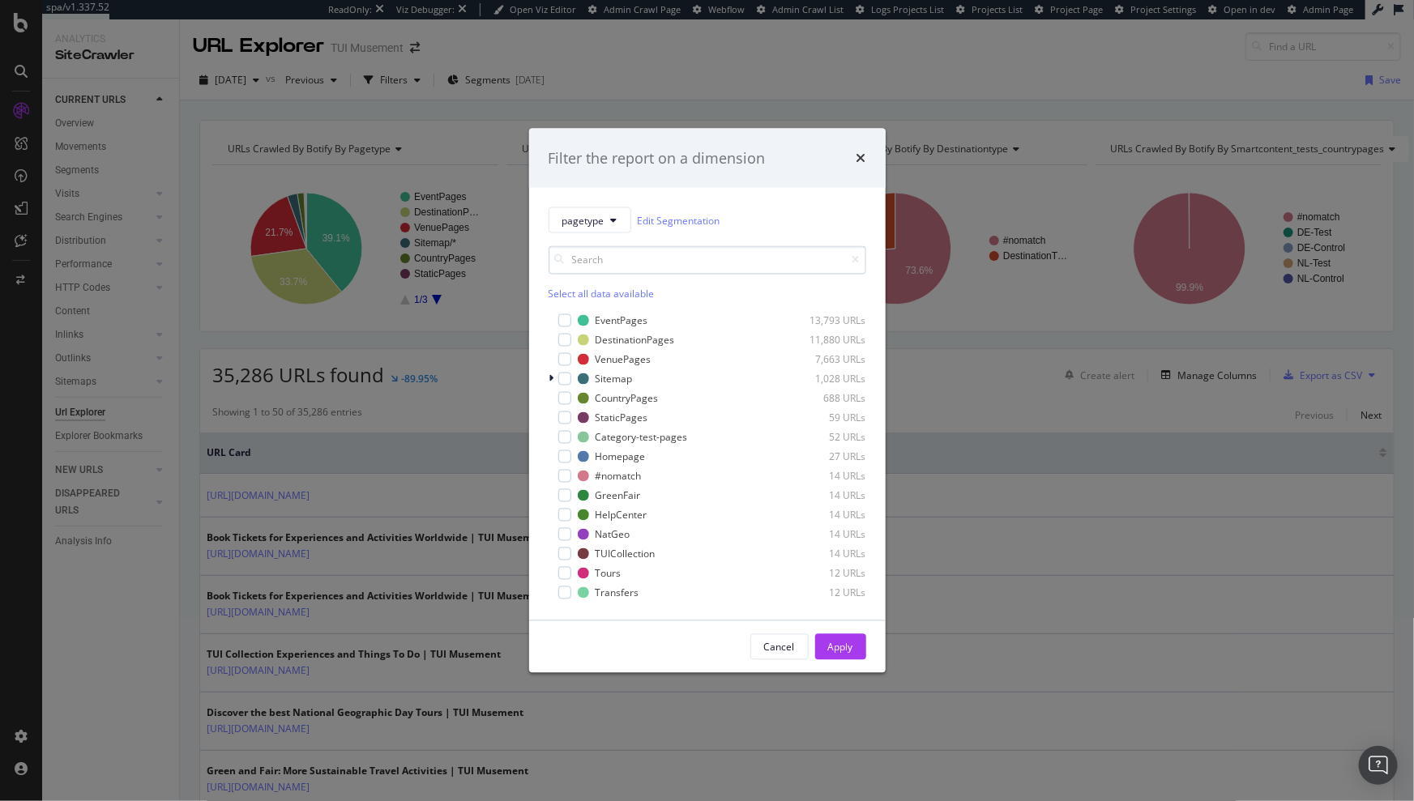
click at [622, 271] on input "modal" at bounding box center [707, 260] width 318 height 28
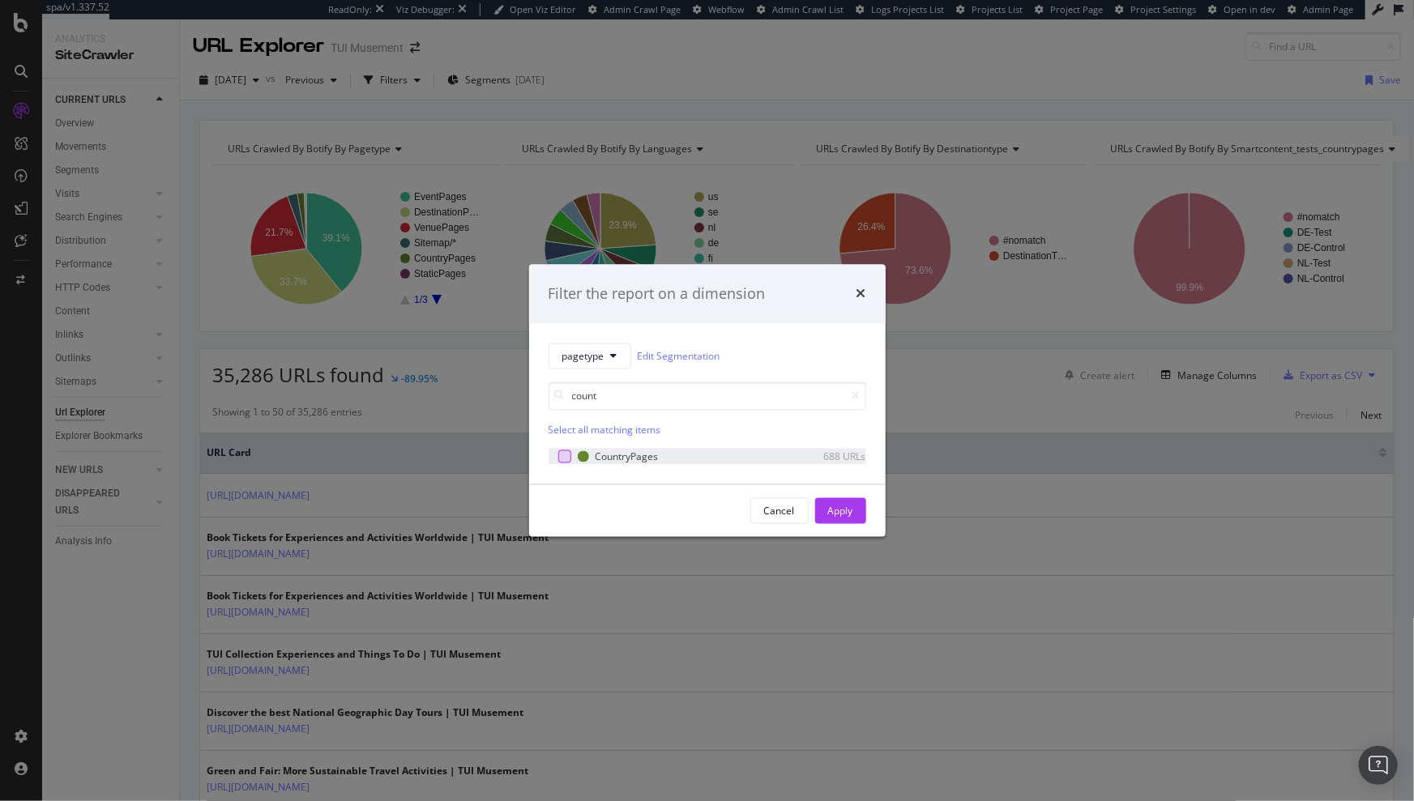
type input "count"
click at [565, 450] on div "modal" at bounding box center [564, 456] width 13 height 13
click at [843, 502] on div "Apply" at bounding box center [840, 511] width 25 height 24
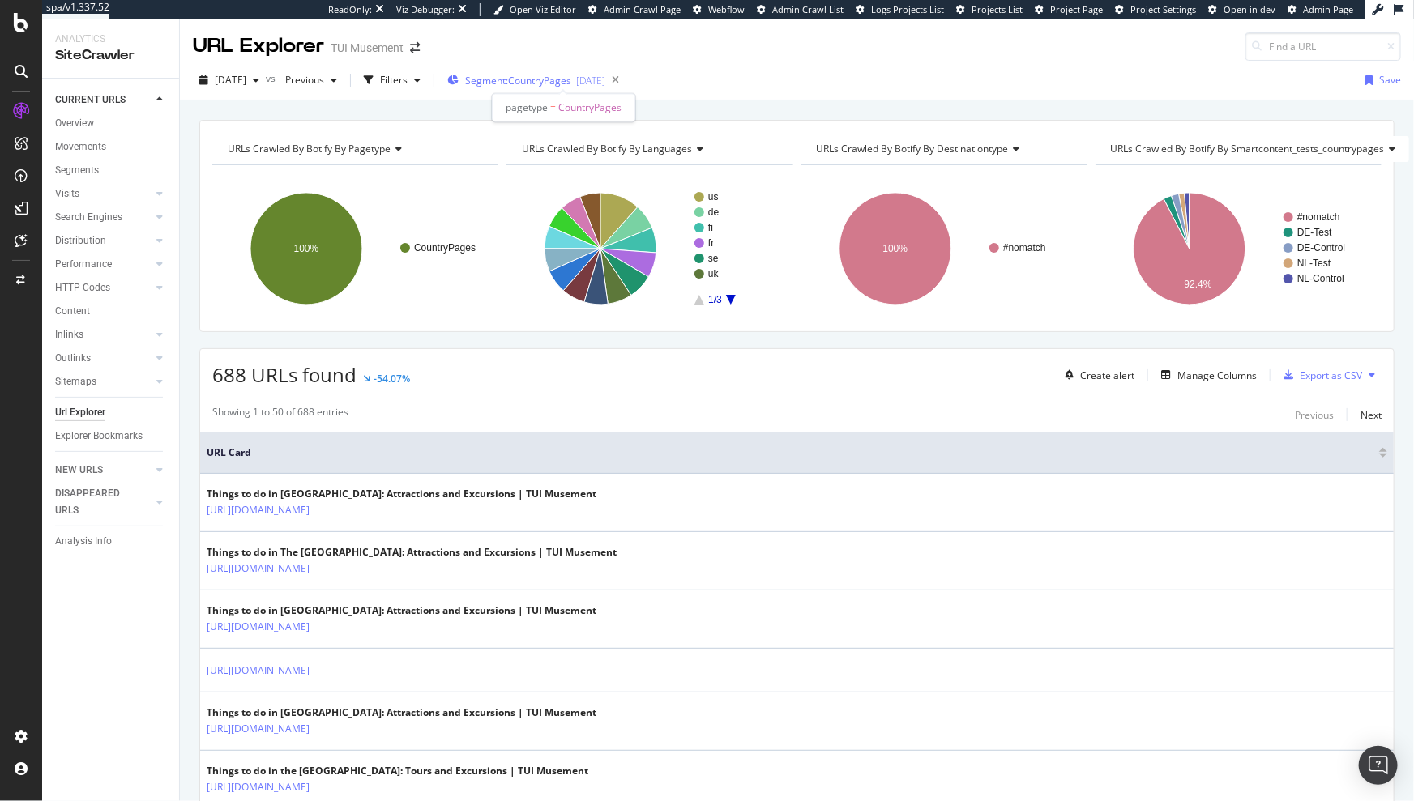
click at [523, 76] on span "Segment: CountryPages" at bounding box center [518, 81] width 106 height 14
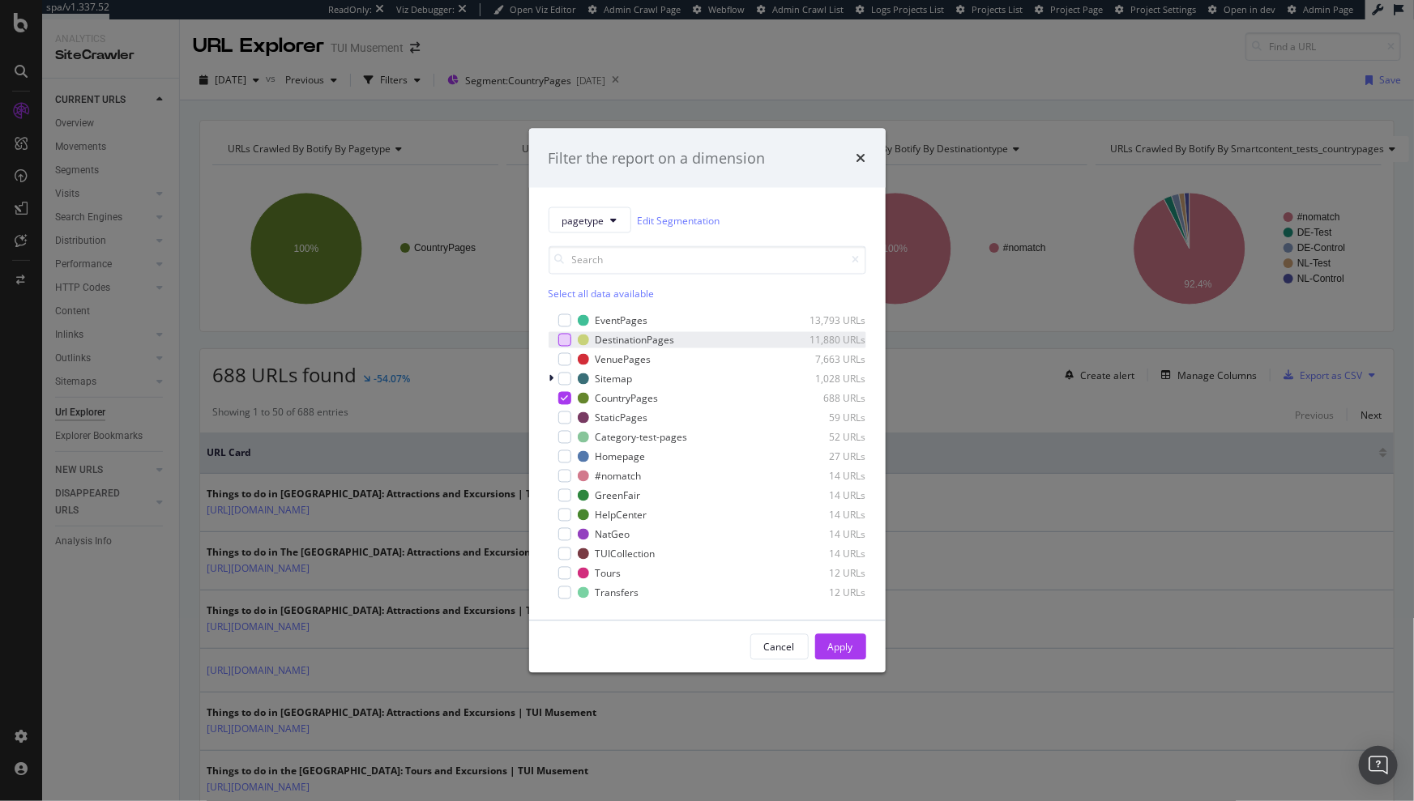
click at [564, 339] on div "modal" at bounding box center [564, 340] width 13 height 13
drag, startPoint x: 841, startPoint y: 640, endPoint x: 779, endPoint y: 559, distance: 102.2
click at [842, 641] on div "Apply" at bounding box center [840, 647] width 25 height 14
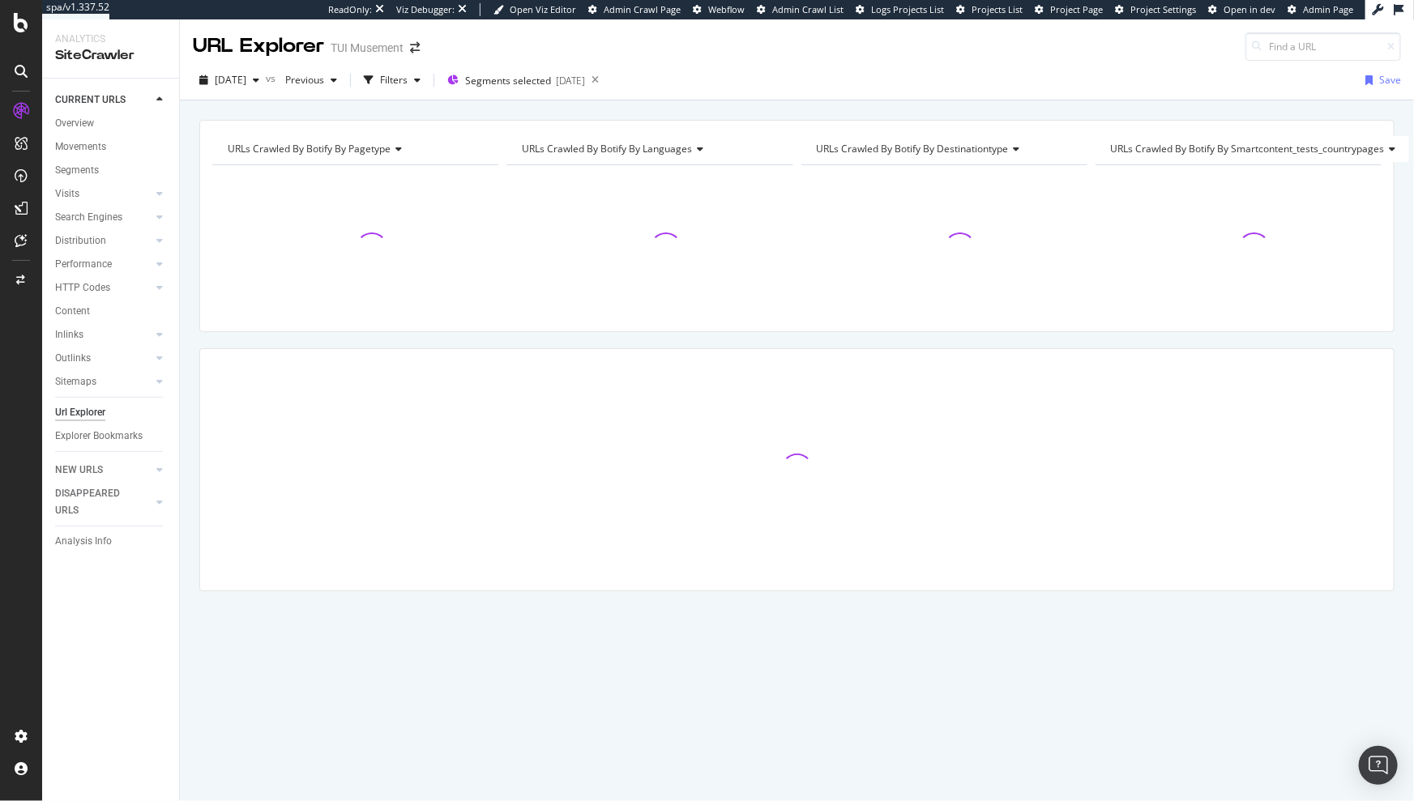
drag, startPoint x: 420, startPoint y: 75, endPoint x: 421, endPoint y: 93, distance: 17.8
click at [407, 75] on div "Filters" at bounding box center [394, 80] width 28 height 14
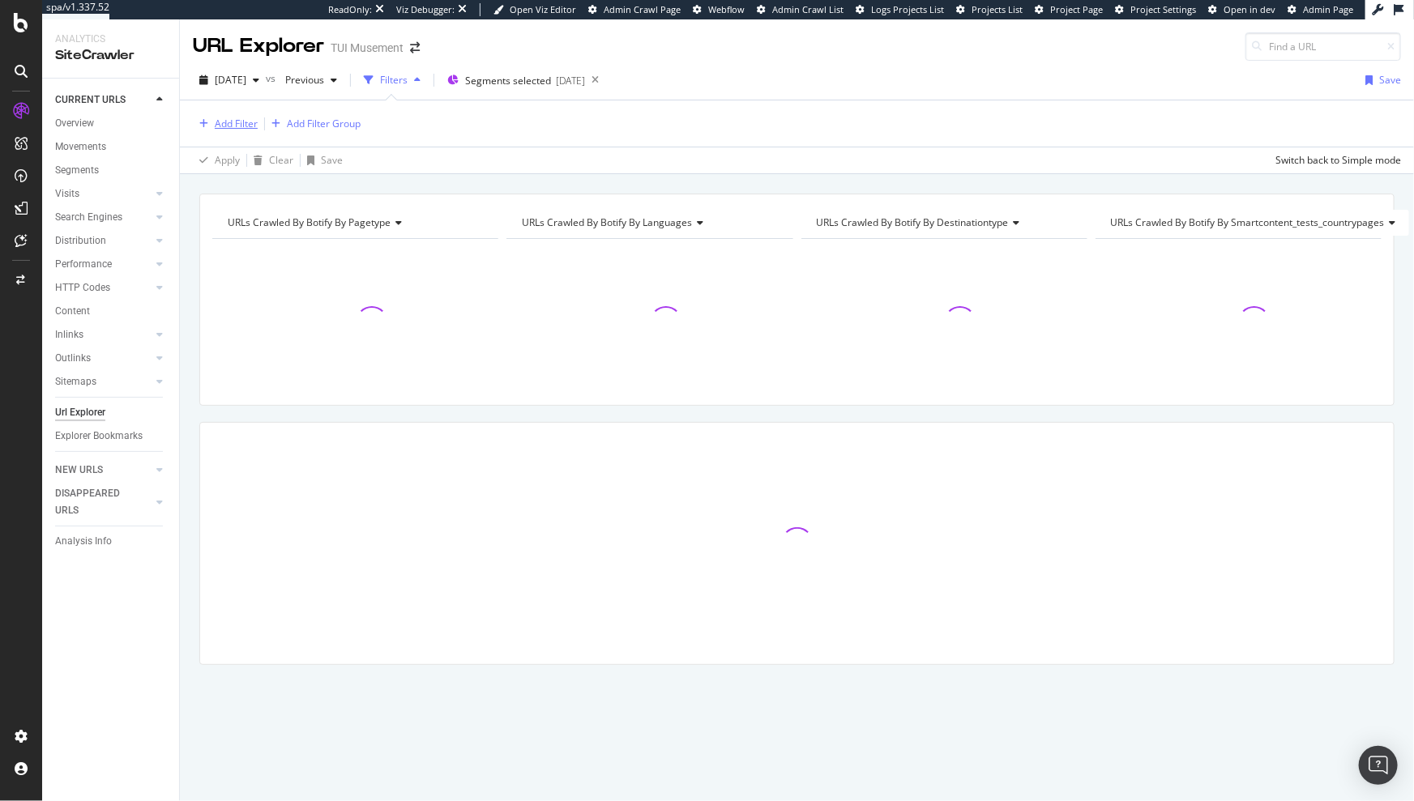
click at [239, 117] on div "Add Filter" at bounding box center [236, 124] width 43 height 14
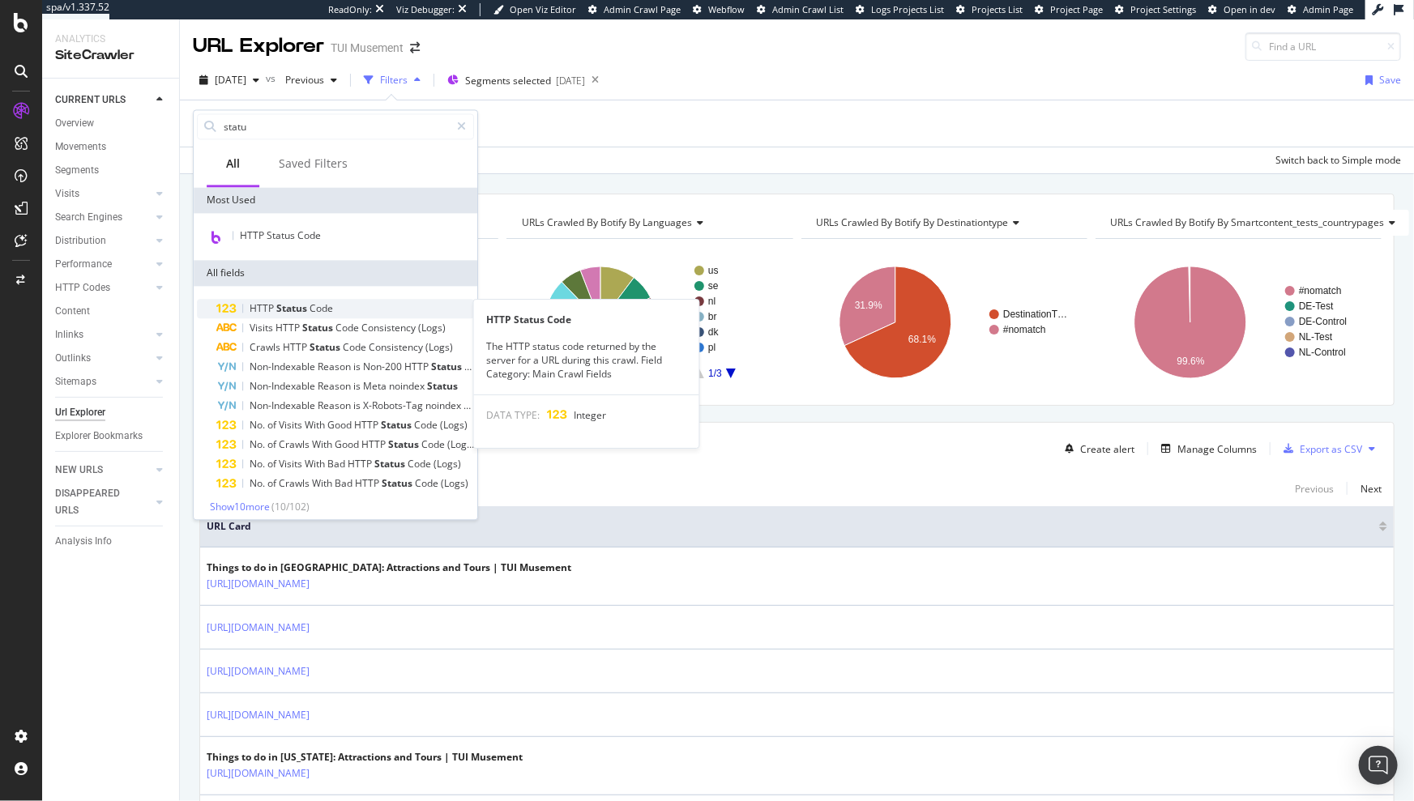
type input "statu"
click at [392, 314] on div "HTTP Status Code" at bounding box center [345, 308] width 258 height 19
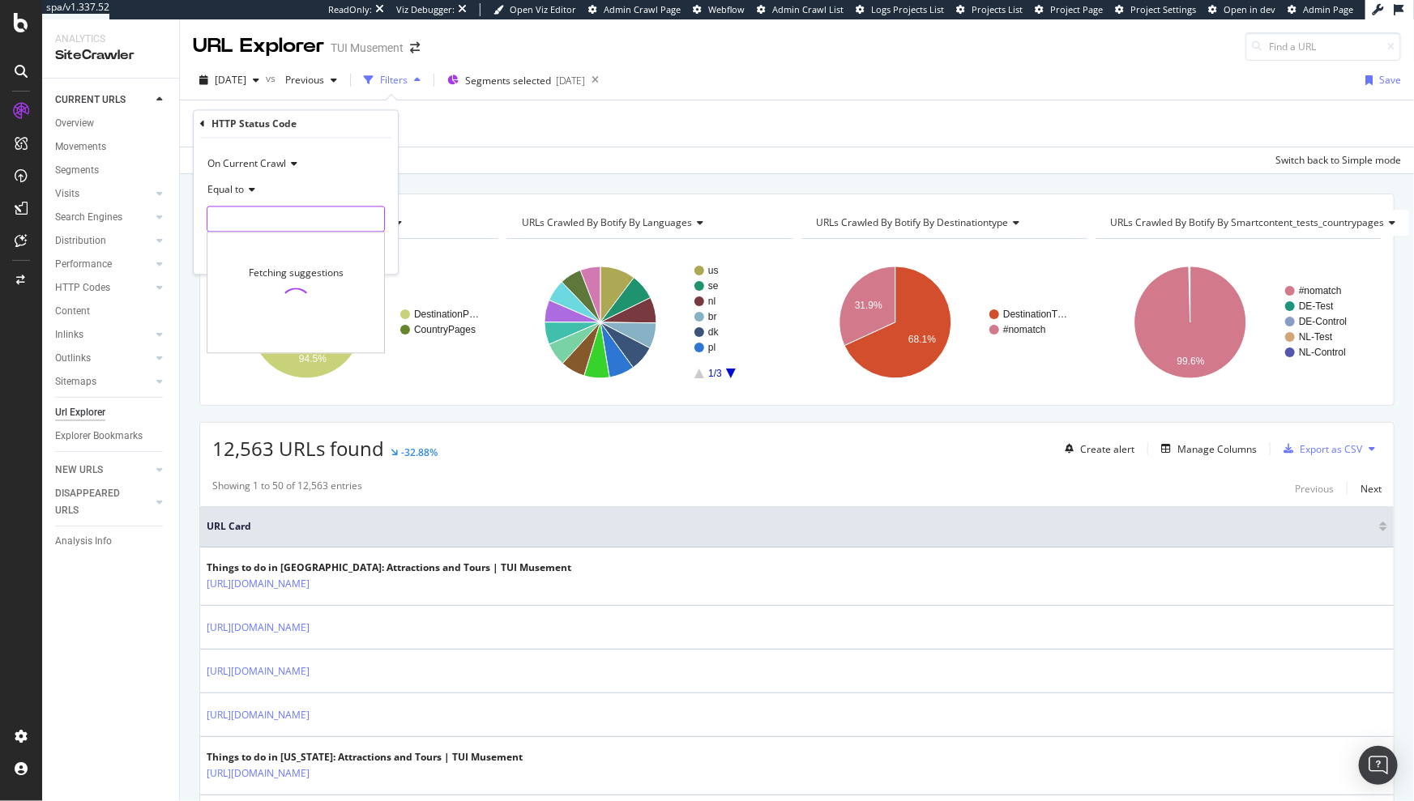
click at [326, 227] on input "number" at bounding box center [296, 220] width 178 height 26
click at [280, 241] on span "200" at bounding box center [267, 241] width 113 height 14
type input "200"
click at [367, 253] on div "Apply" at bounding box center [372, 253] width 25 height 14
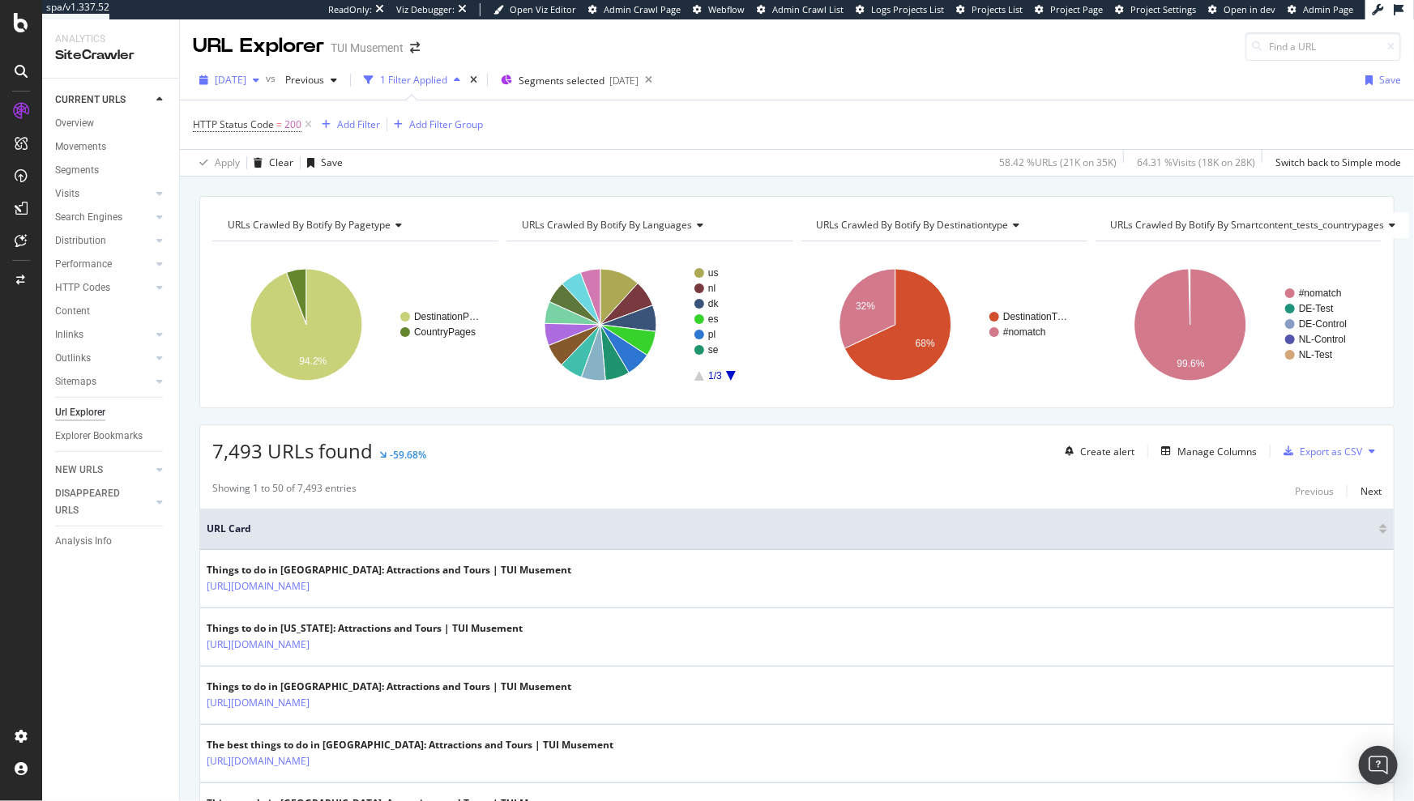
click at [232, 83] on span "[DATE]" at bounding box center [231, 80] width 32 height 14
click at [254, 165] on div "[DATE] 352K URLs" at bounding box center [299, 174] width 193 height 23
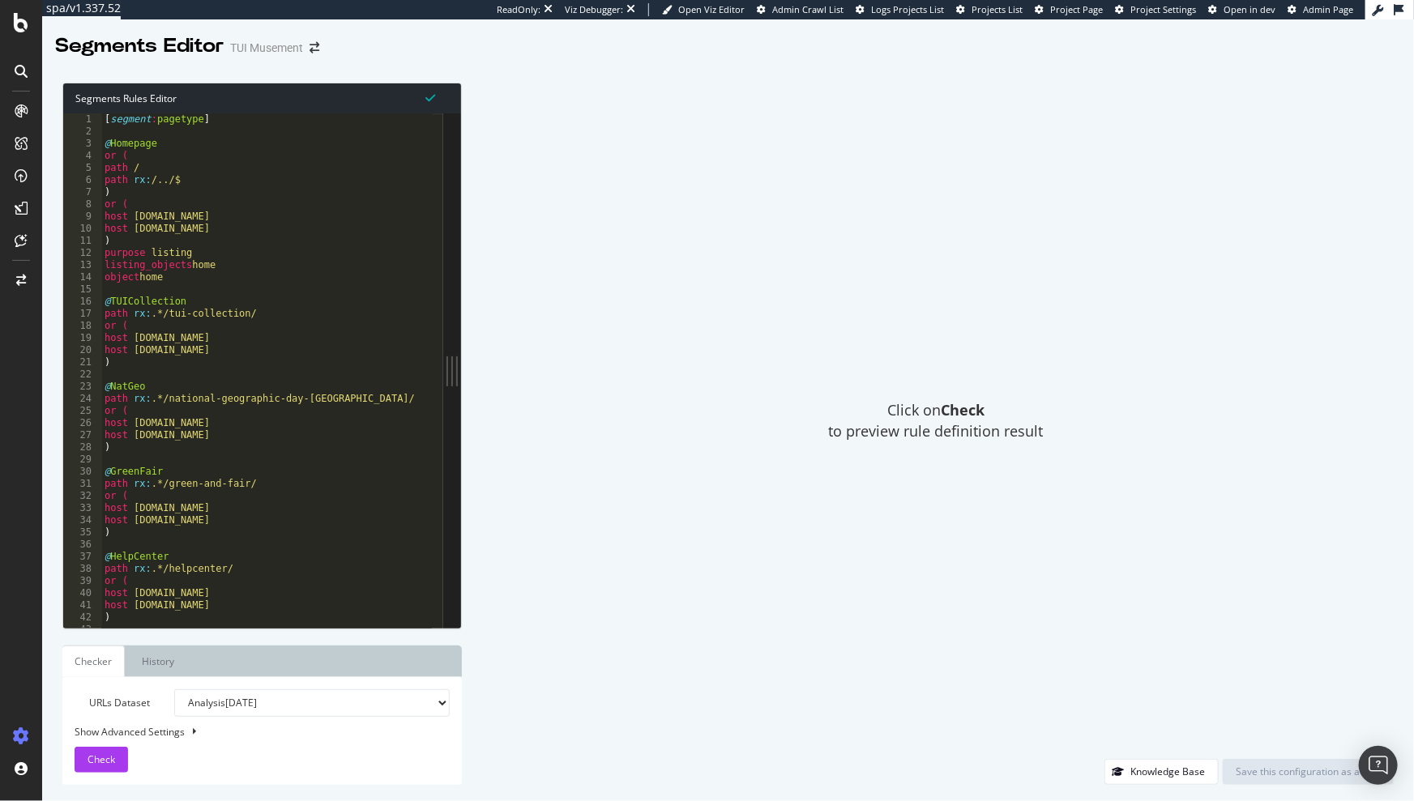
type textarea "or ("
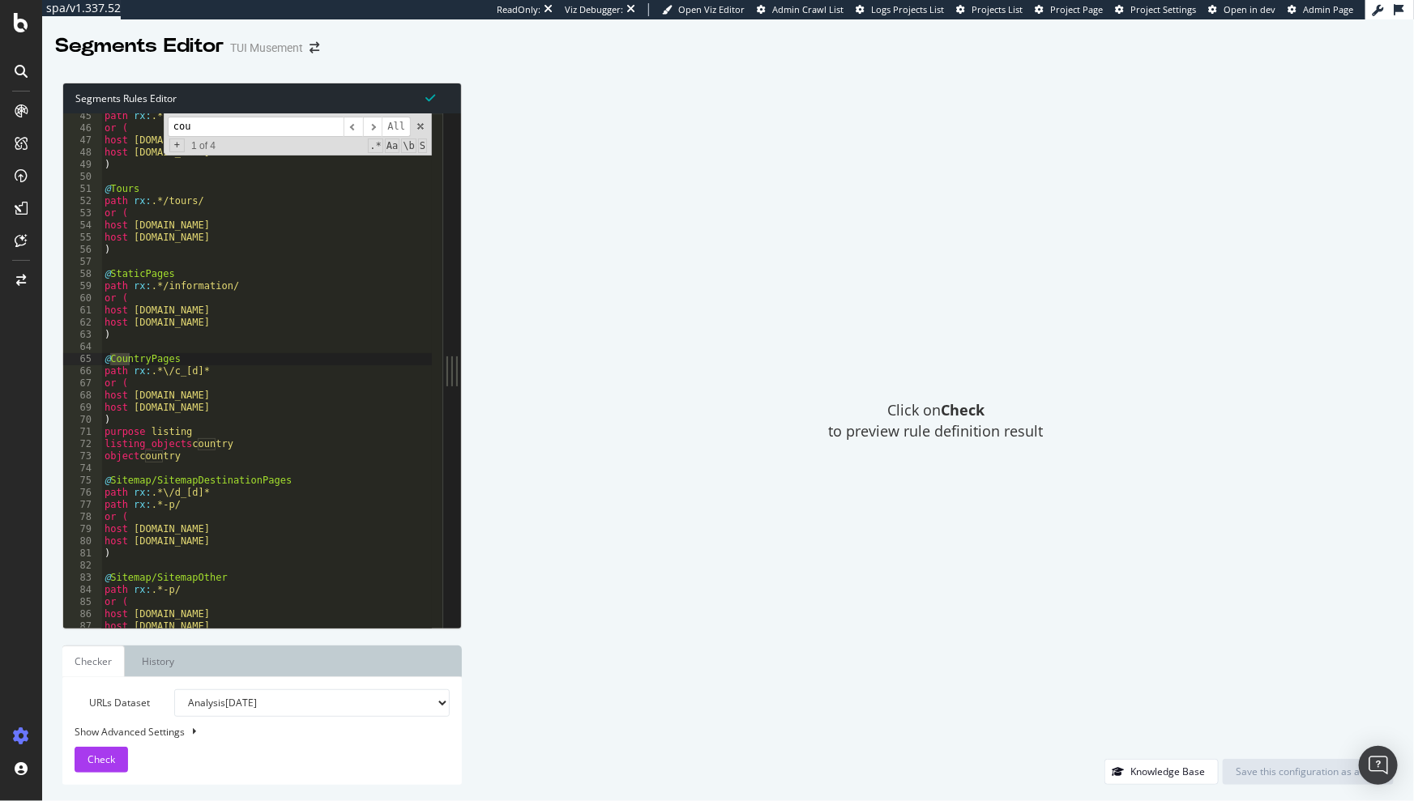
scroll to position [537, 0]
type input "country"
type textarea "listing_objects country"
click at [283, 131] on input "country" at bounding box center [256, 127] width 176 height 20
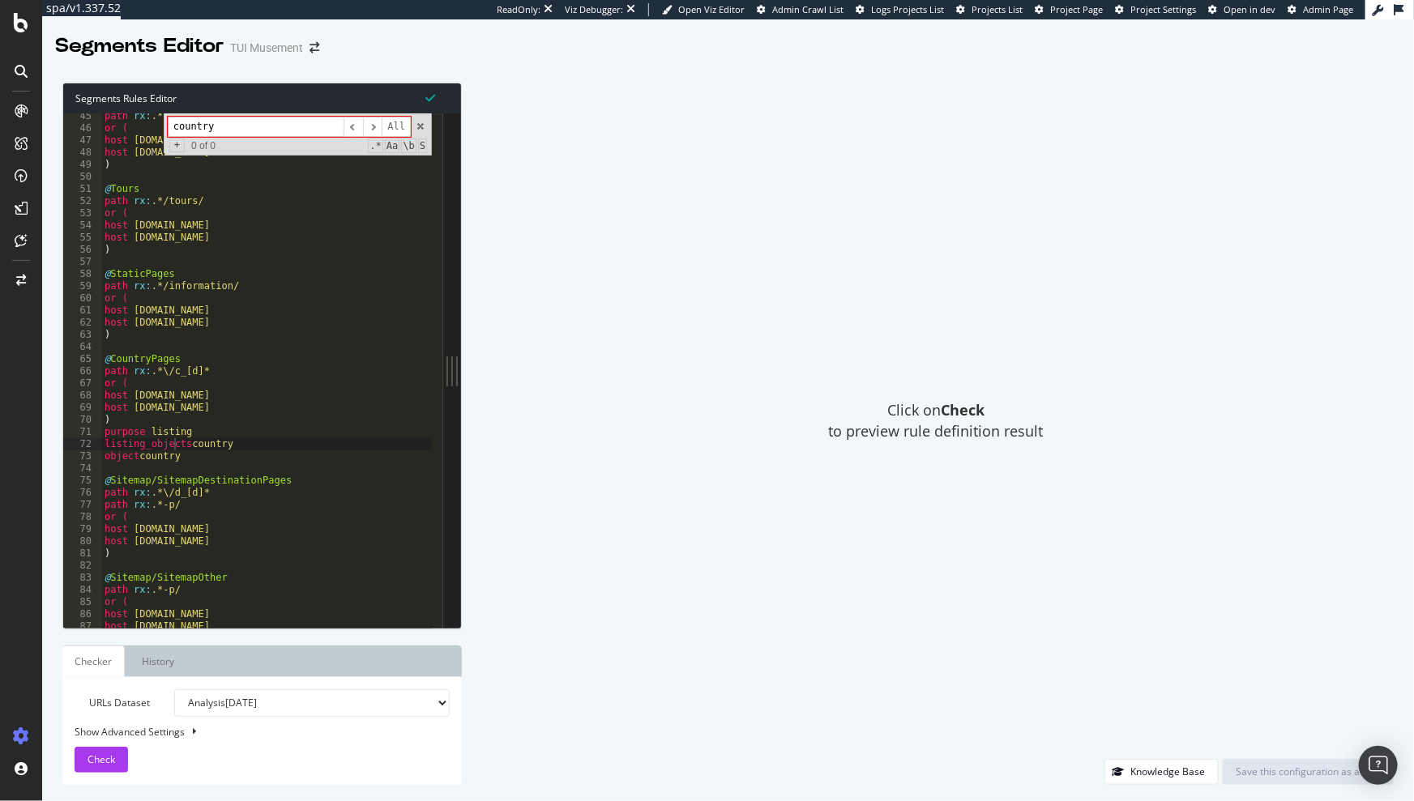
click at [283, 131] on input "country" at bounding box center [256, 127] width 176 height 20
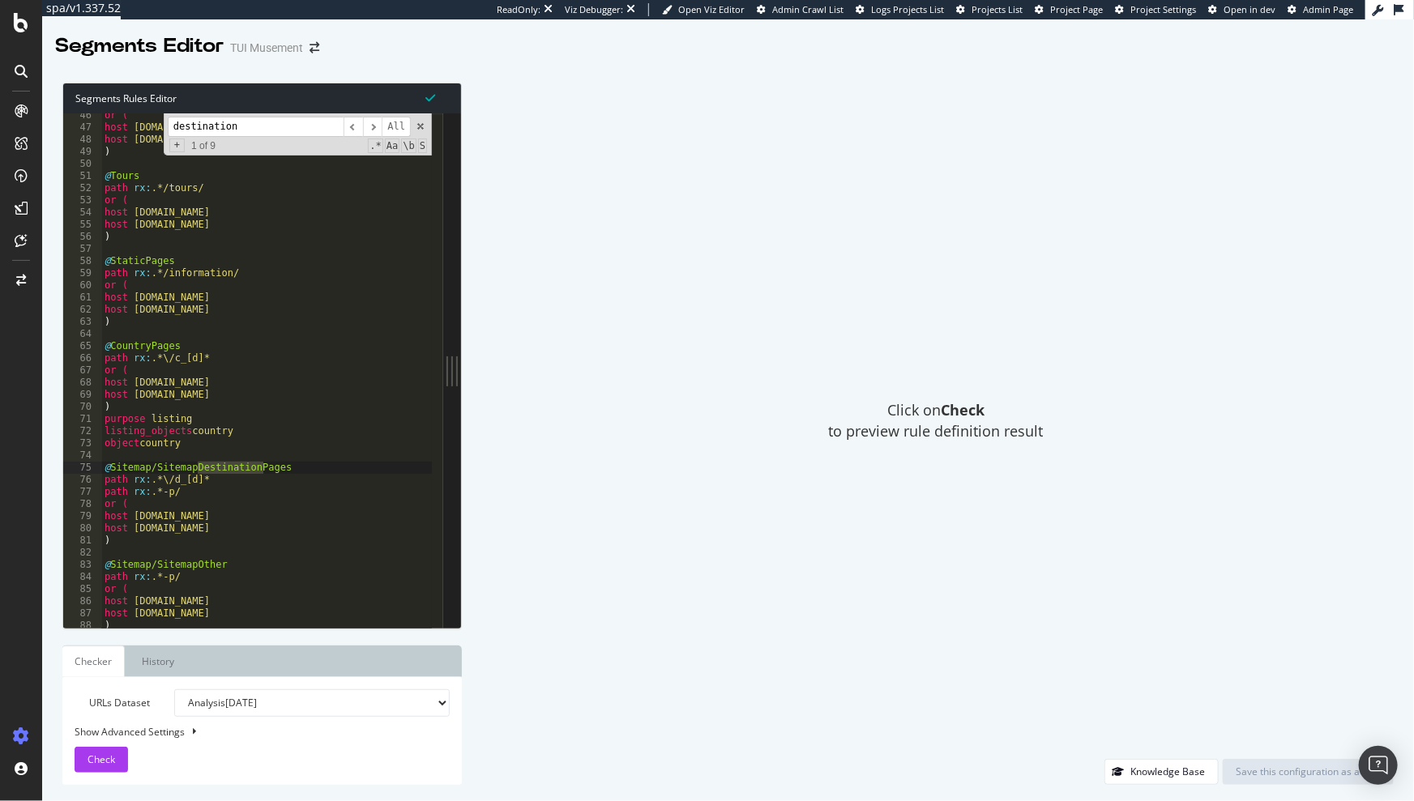
scroll to position [552, 0]
type input "destination"
click at [366, 128] on span "​" at bounding box center [372, 127] width 19 height 20
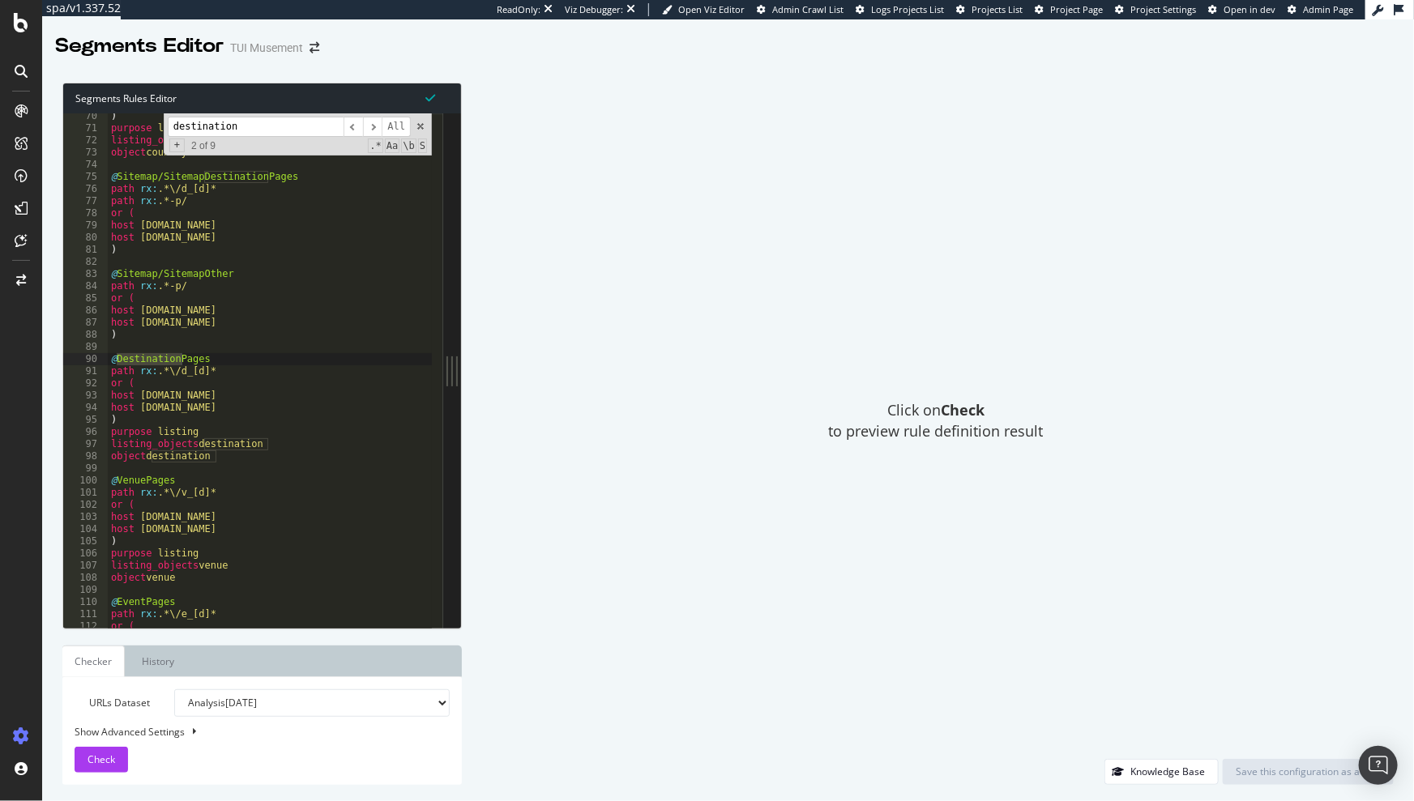
type textarea "host www.tuimusement.com"
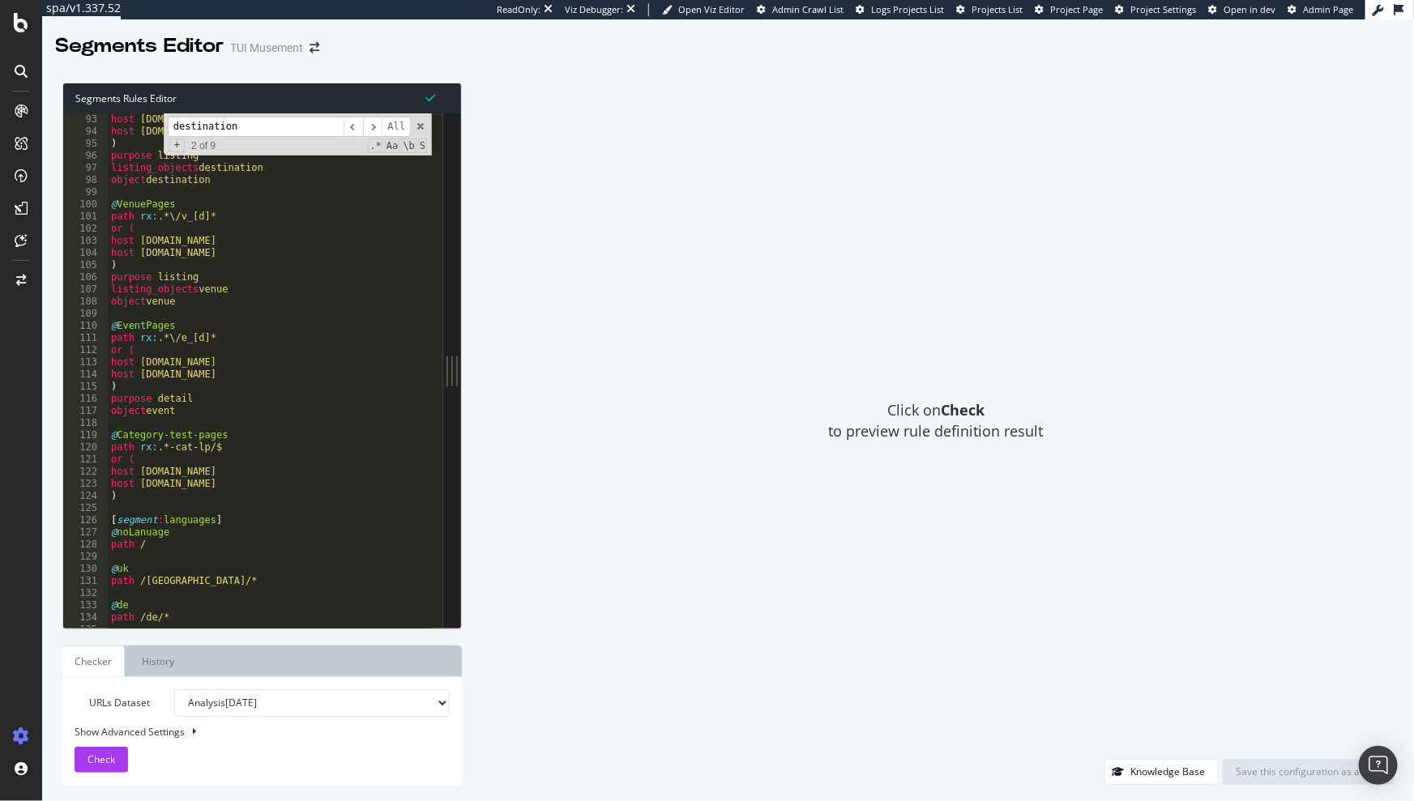
scroll to position [1142, 0]
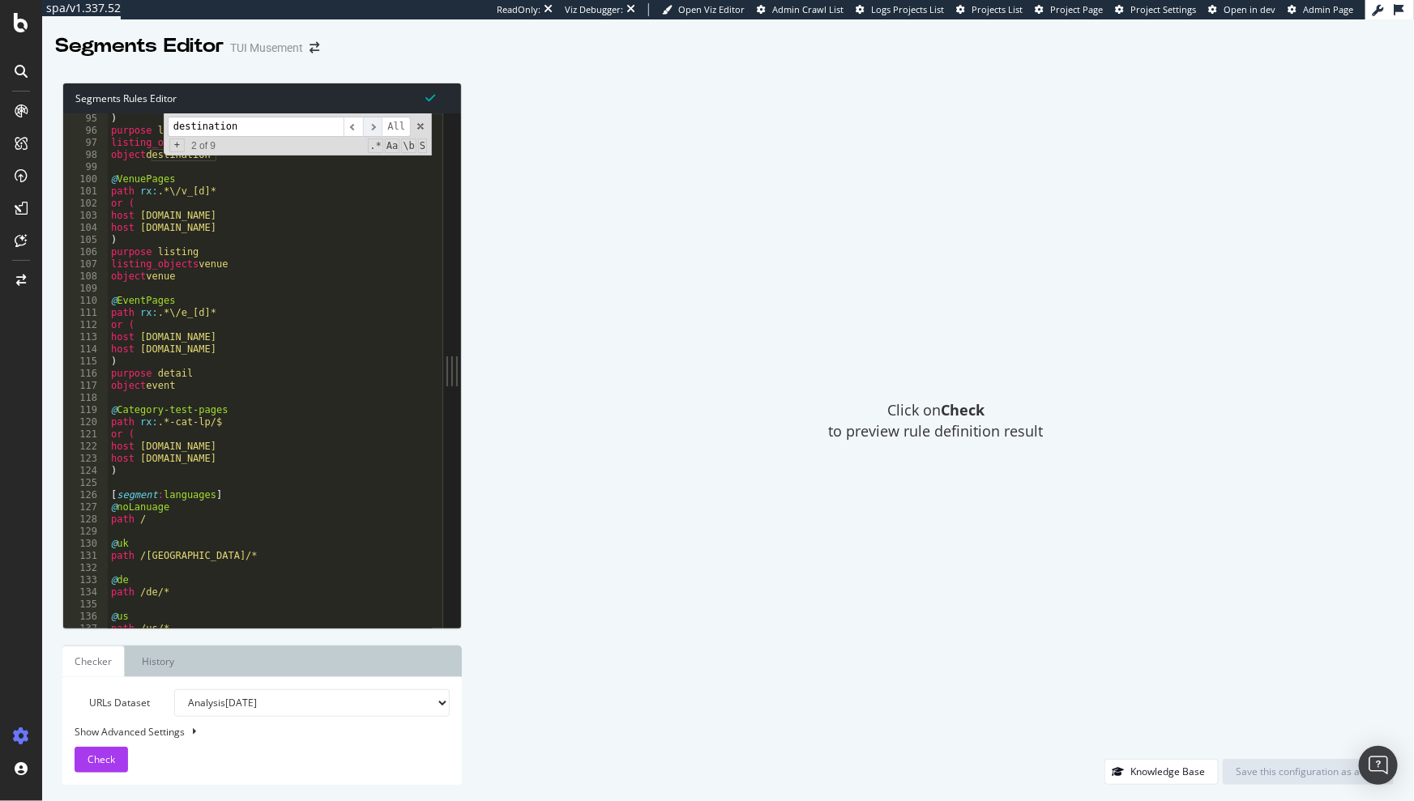
click at [378, 129] on span "​" at bounding box center [372, 127] width 19 height 20
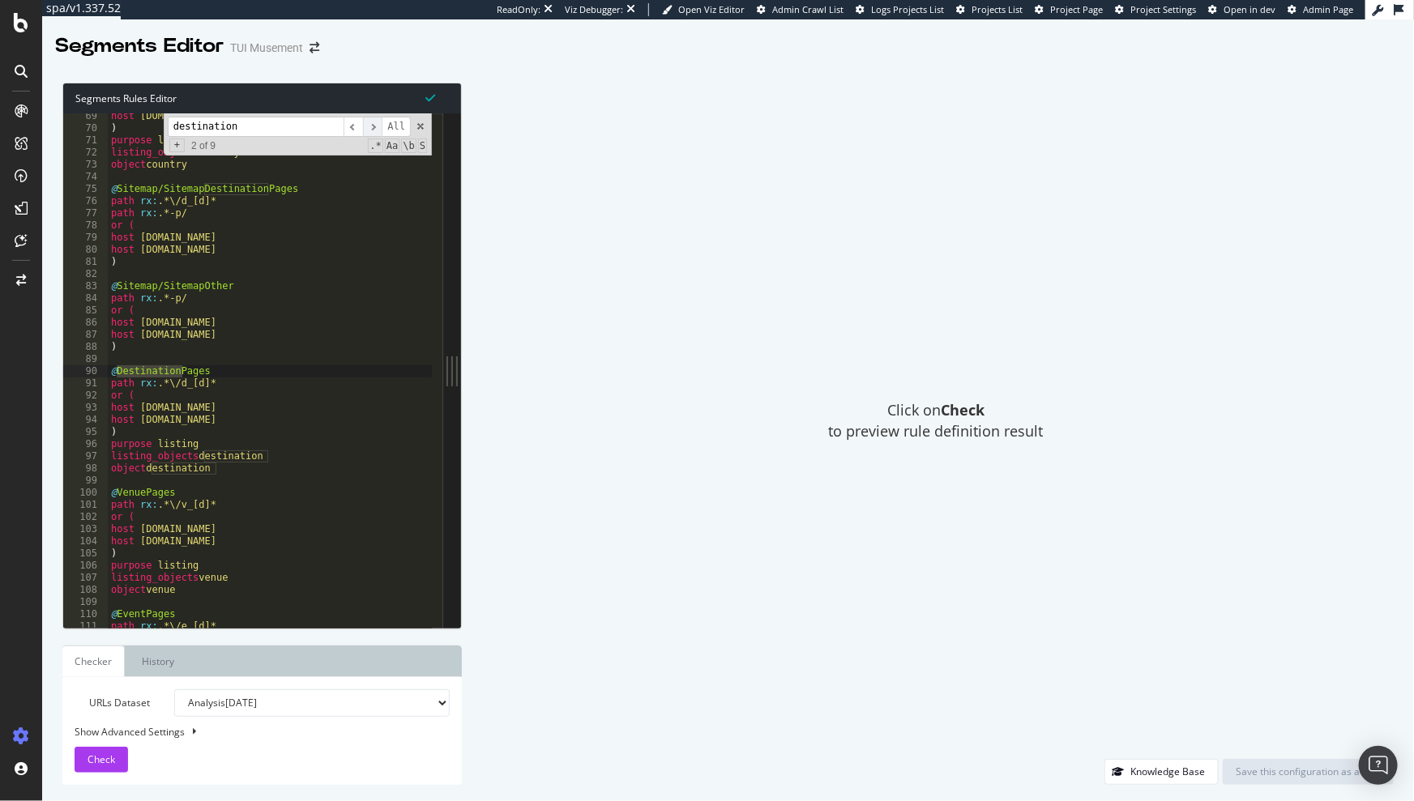
click at [371, 130] on span "​" at bounding box center [372, 127] width 19 height 20
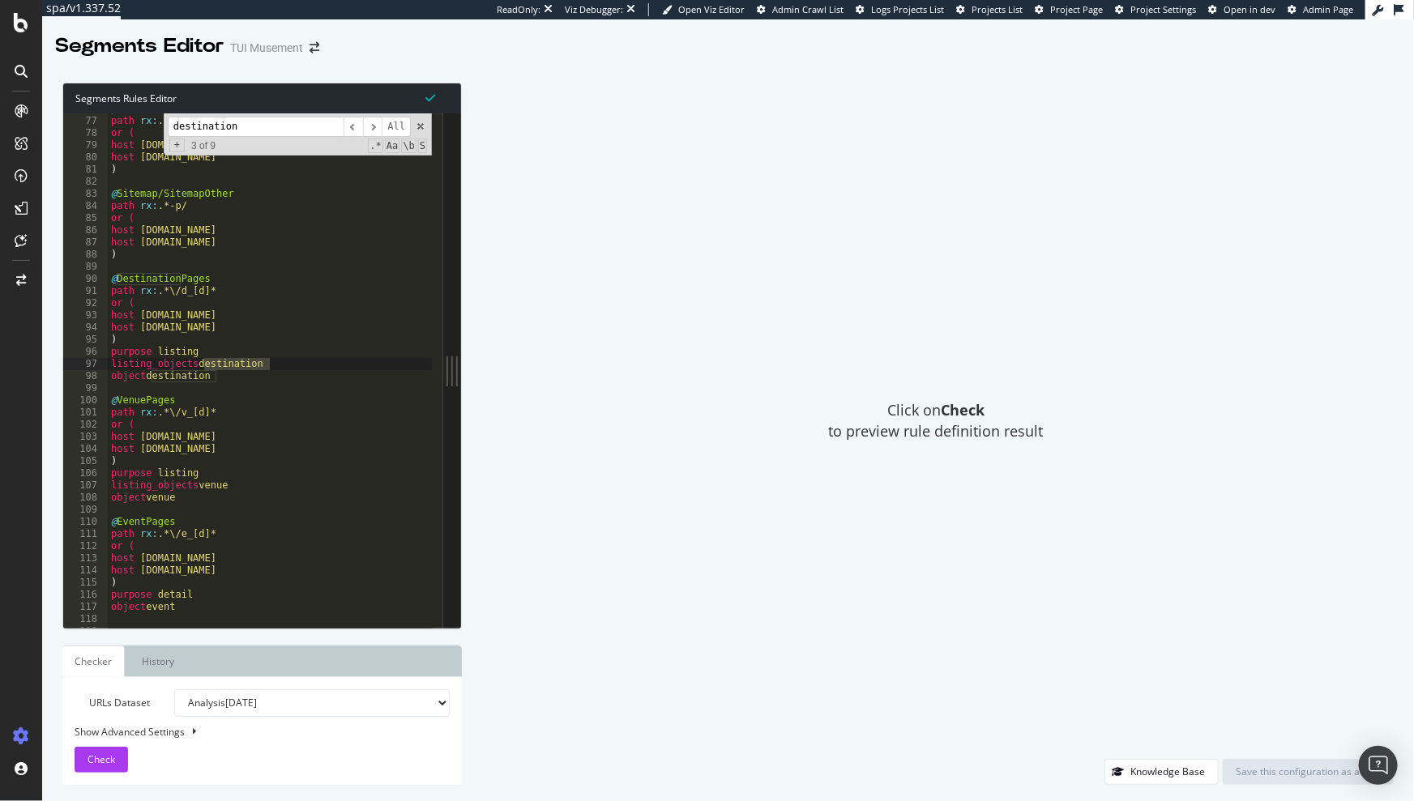
scroll to position [948, 0]
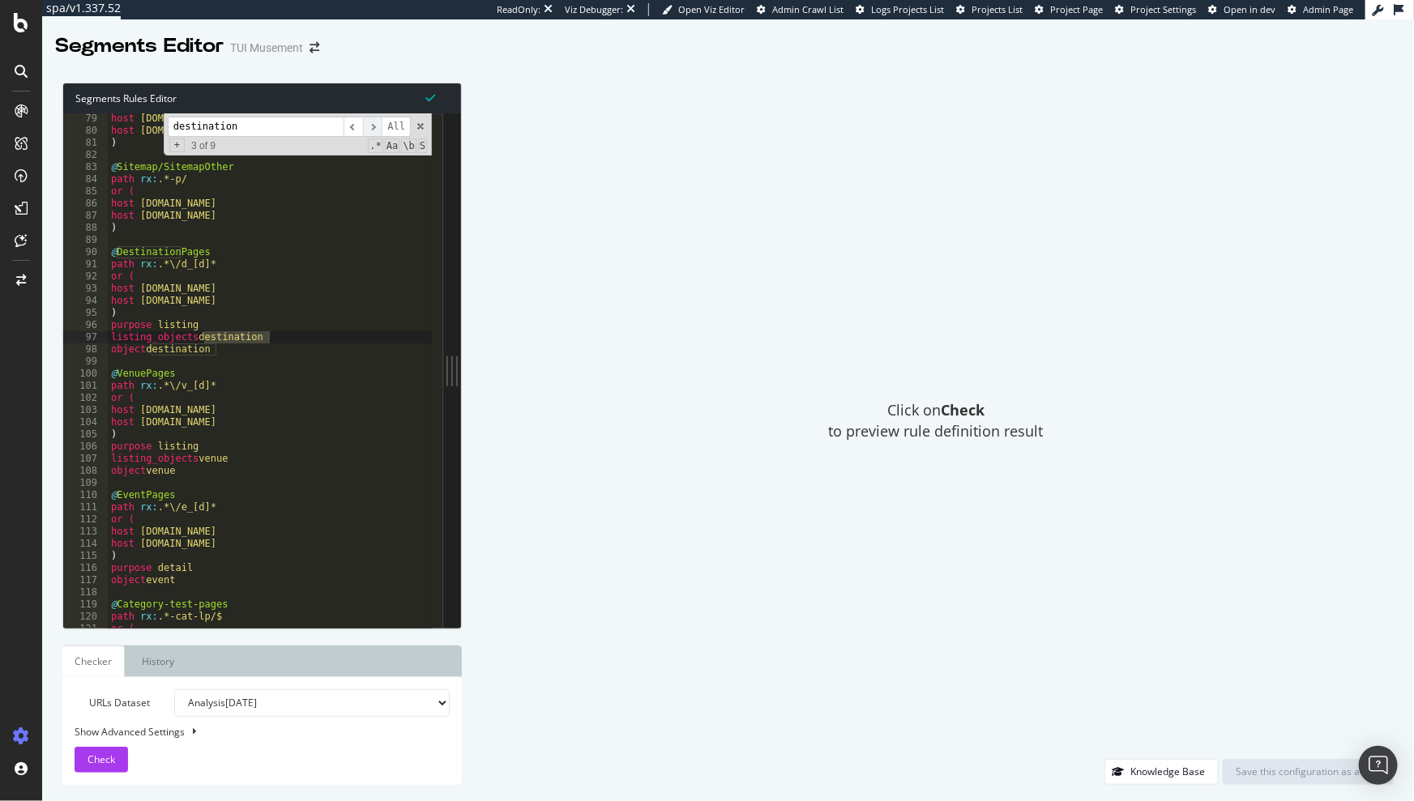
click at [380, 127] on span "​" at bounding box center [372, 127] width 19 height 20
click at [368, 128] on span "​" at bounding box center [372, 127] width 19 height 20
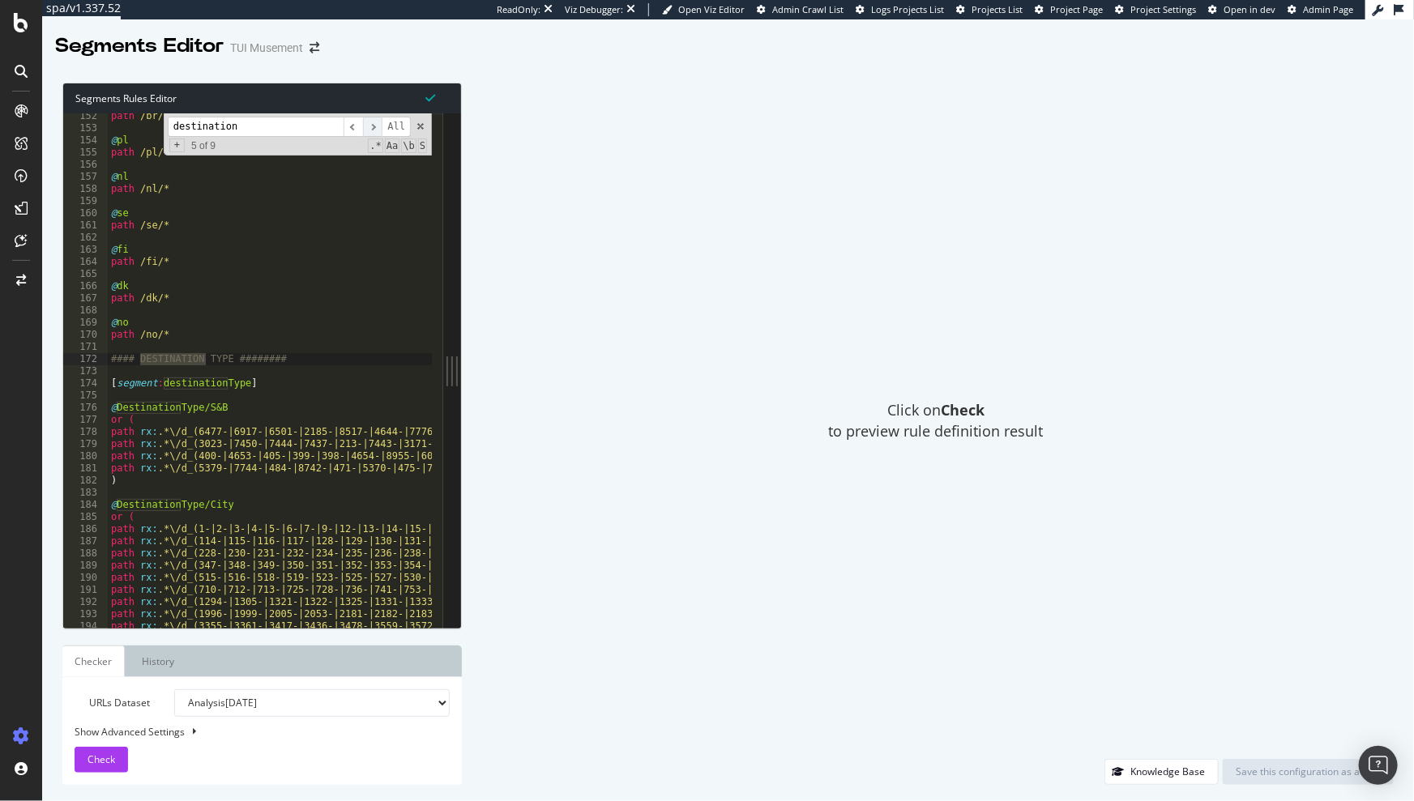
scroll to position [1838, 0]
click at [371, 130] on span "​" at bounding box center [372, 127] width 19 height 20
click at [372, 131] on span "​" at bounding box center [372, 127] width 19 height 20
click at [371, 134] on span "​" at bounding box center [372, 127] width 19 height 20
click at [372, 131] on span "​" at bounding box center [372, 127] width 19 height 20
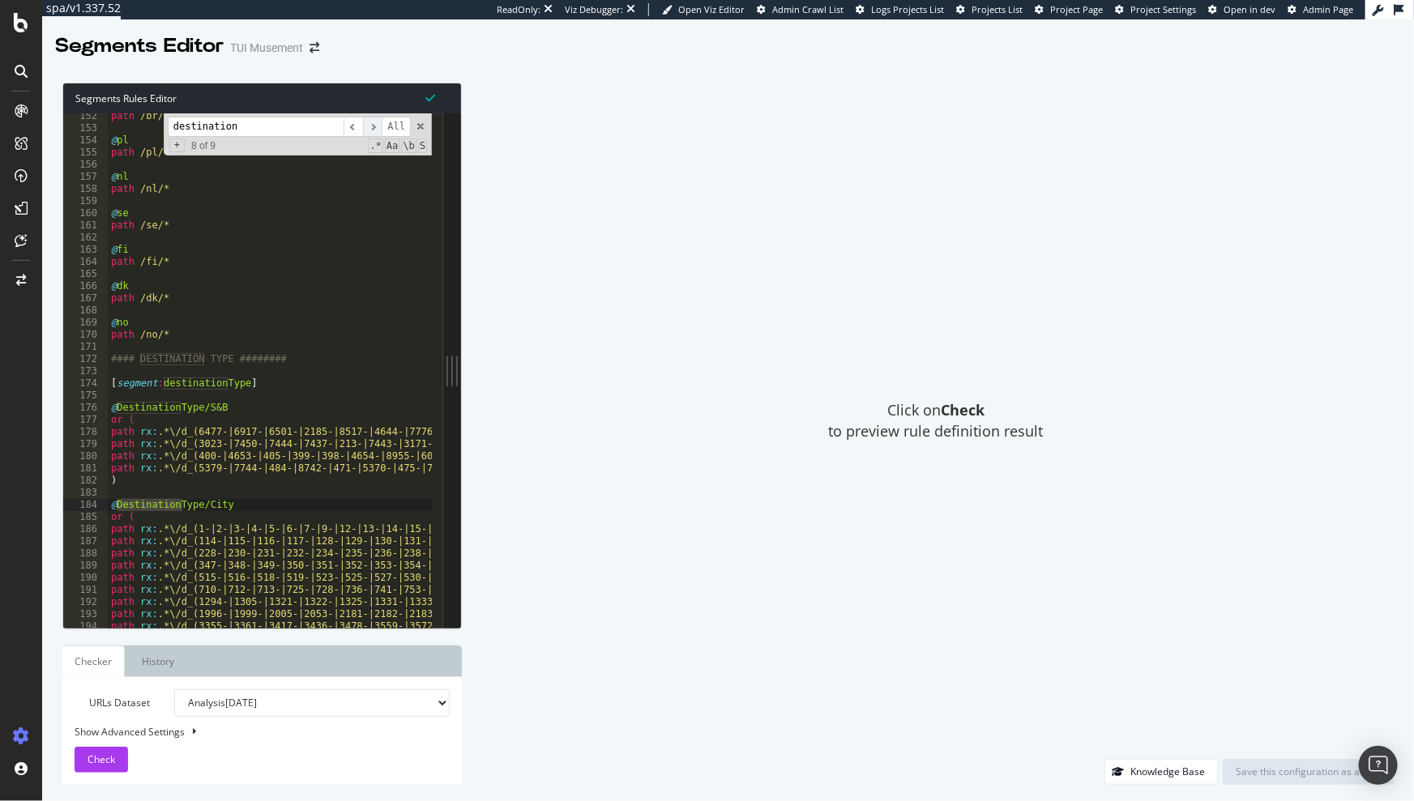
scroll to position [3138, 0]
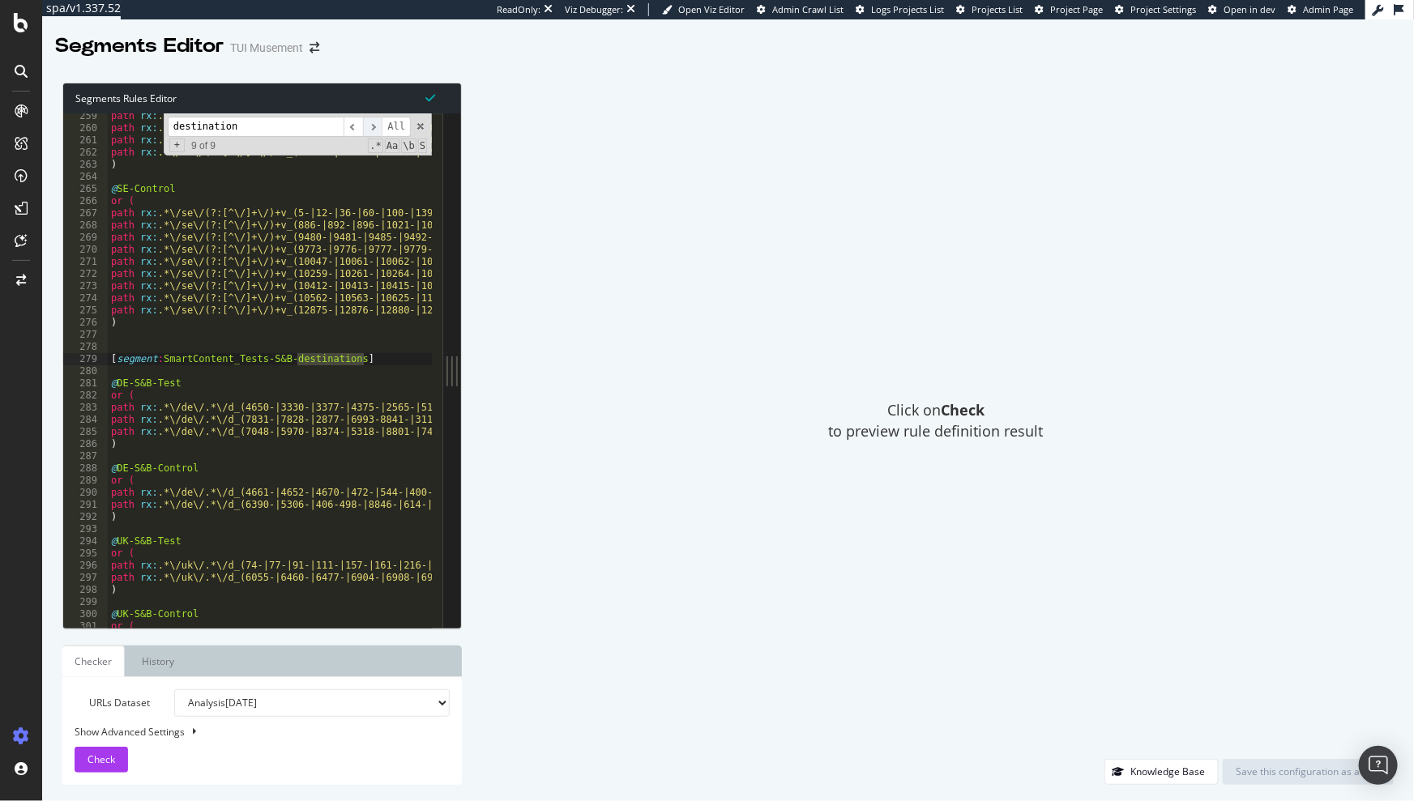
click at [368, 129] on span "​" at bounding box center [372, 127] width 19 height 20
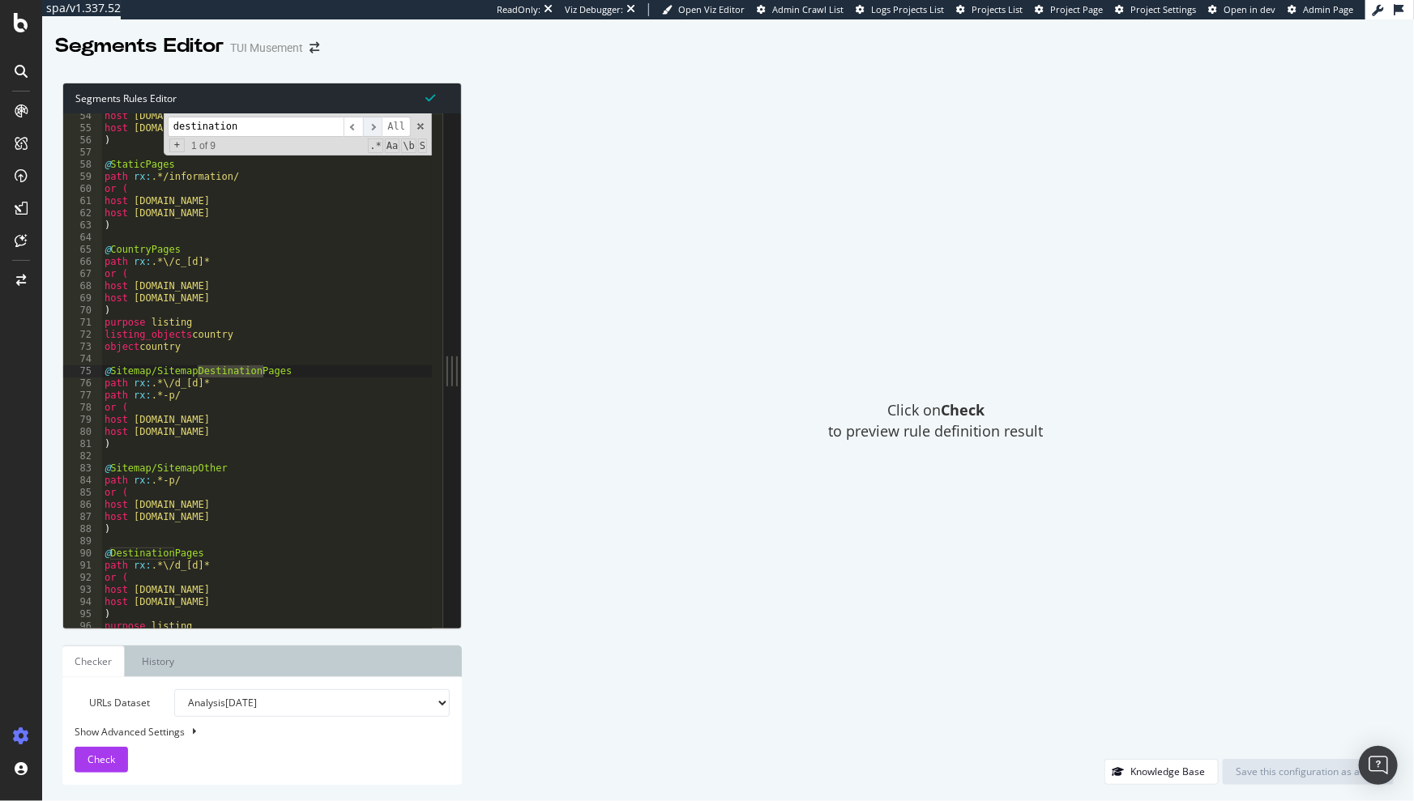
scroll to position [647, 0]
click at [368, 129] on span "​" at bounding box center [372, 127] width 19 height 20
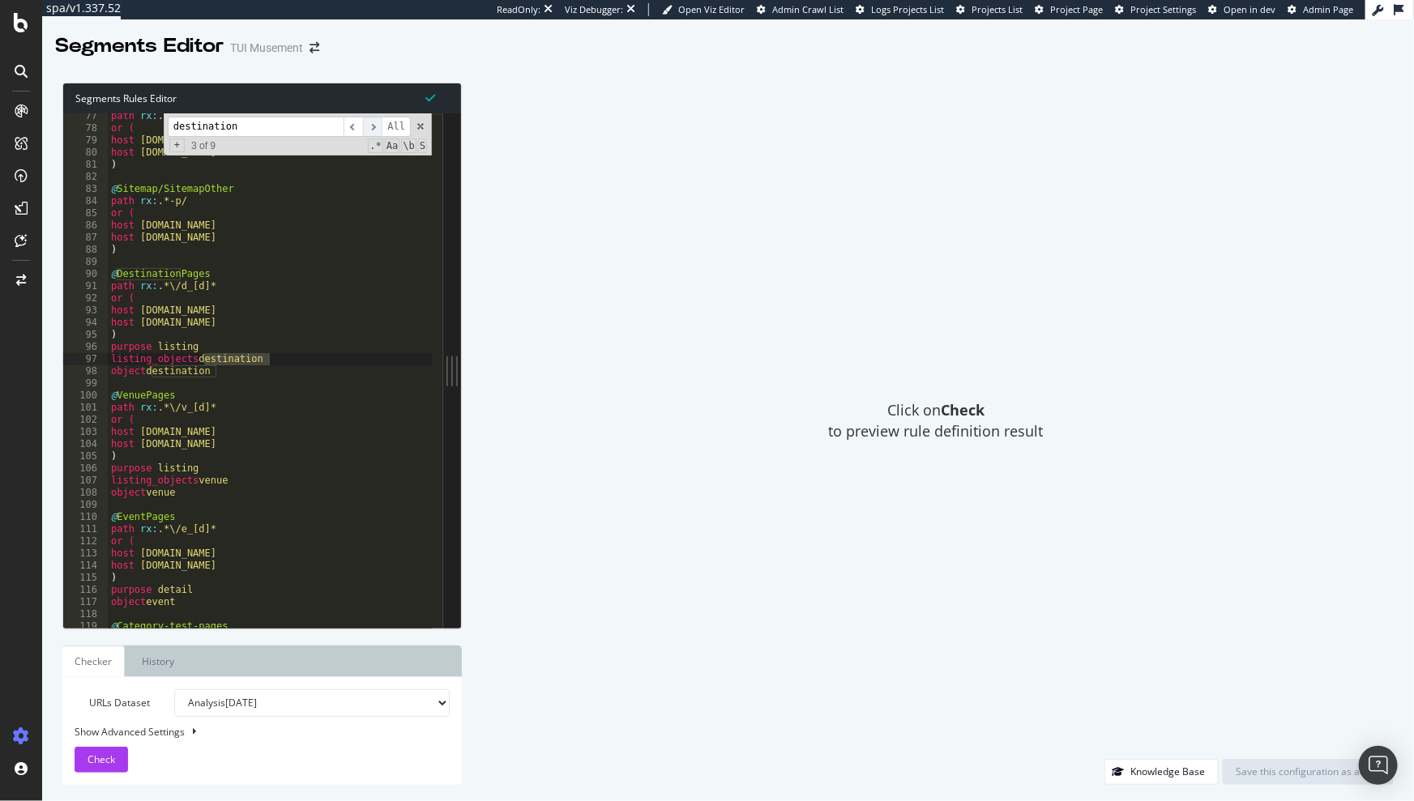
scroll to position [926, 0]
drag, startPoint x: 264, startPoint y: 130, endPoint x: 175, endPoint y: 128, distance: 89.1
click at [176, 128] on input "destination" at bounding box center [256, 127] width 176 height 20
type input "listing_objects"
click at [367, 126] on span "​" at bounding box center [372, 127] width 19 height 20
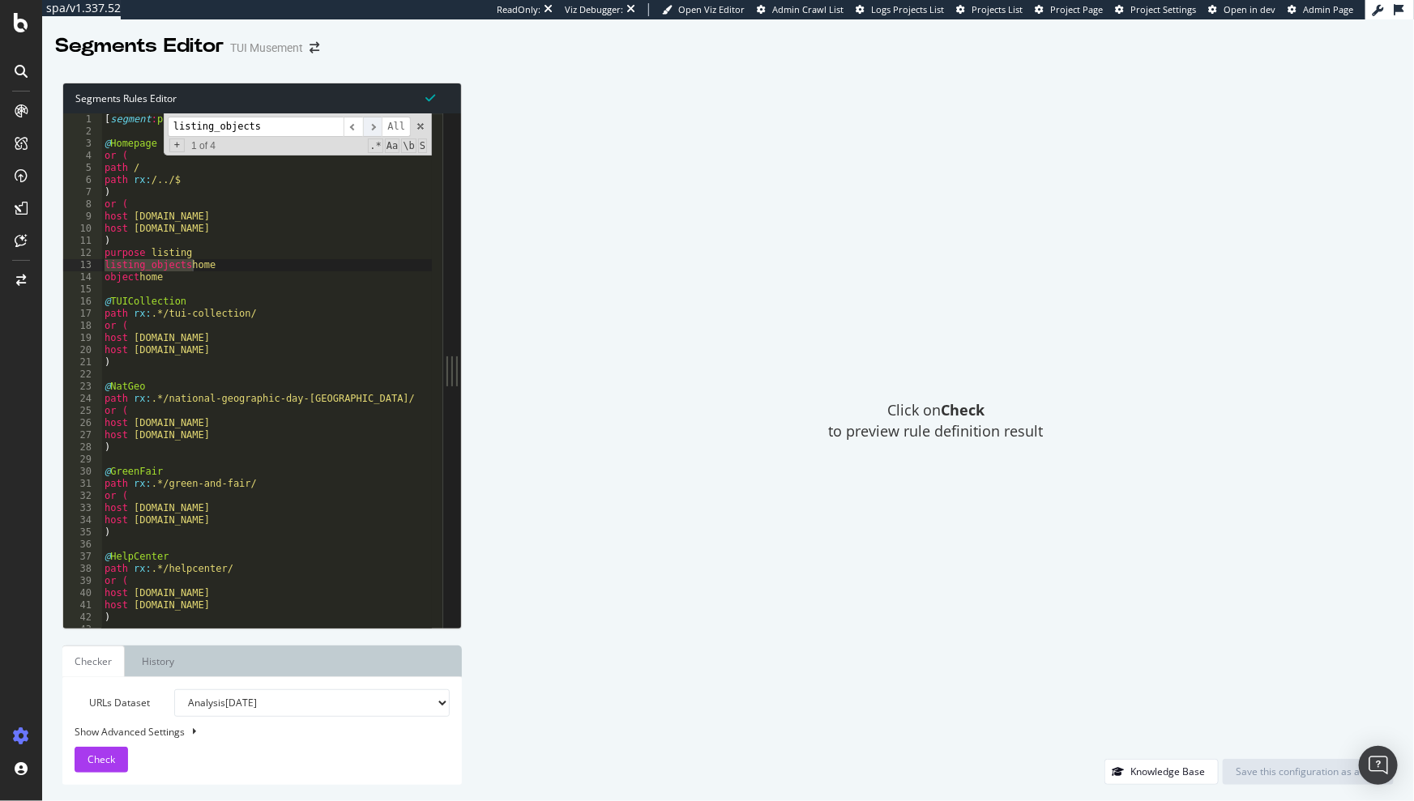
scroll to position [0, 0]
click at [367, 126] on span "​" at bounding box center [372, 127] width 19 height 20
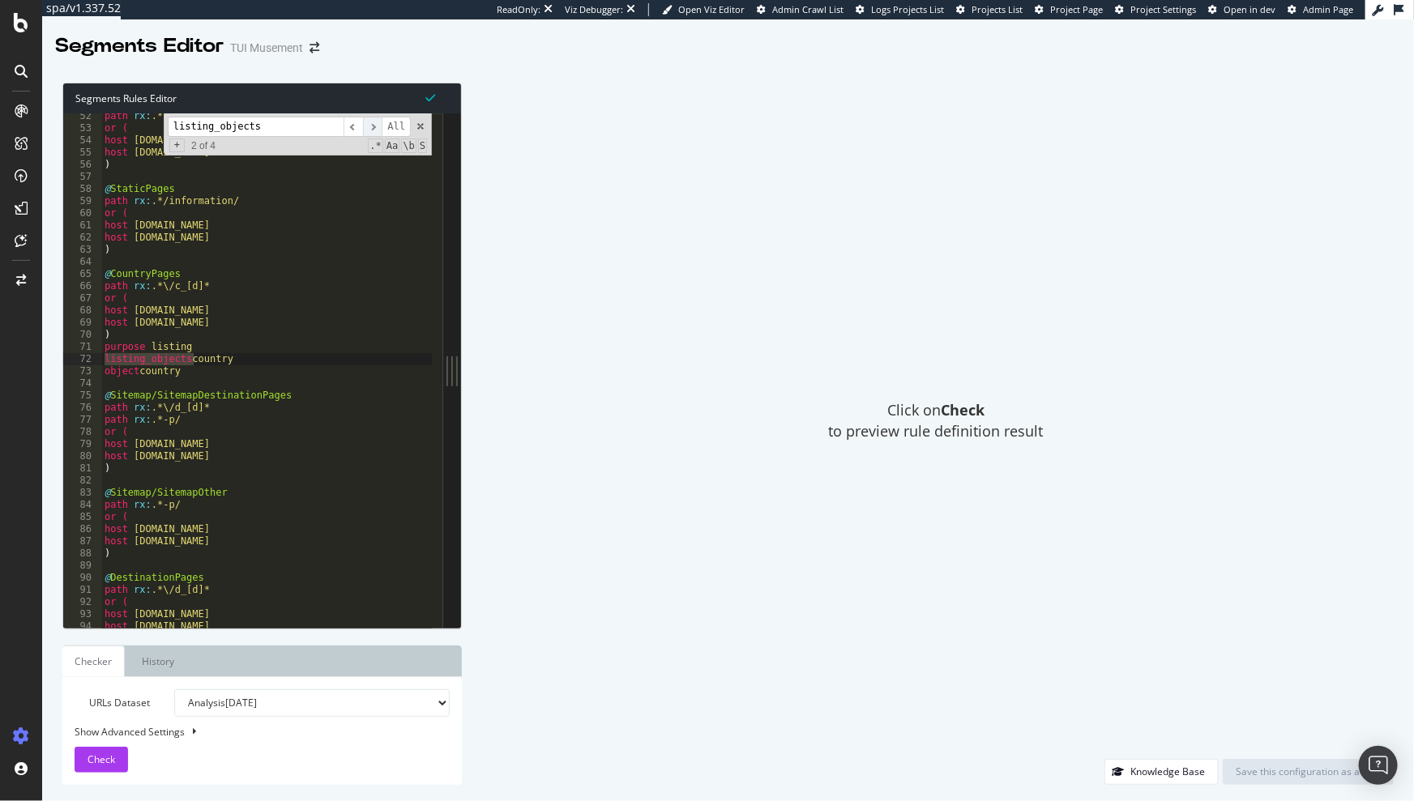
scroll to position [623, 0]
click at [367, 126] on span "​" at bounding box center [372, 127] width 19 height 20
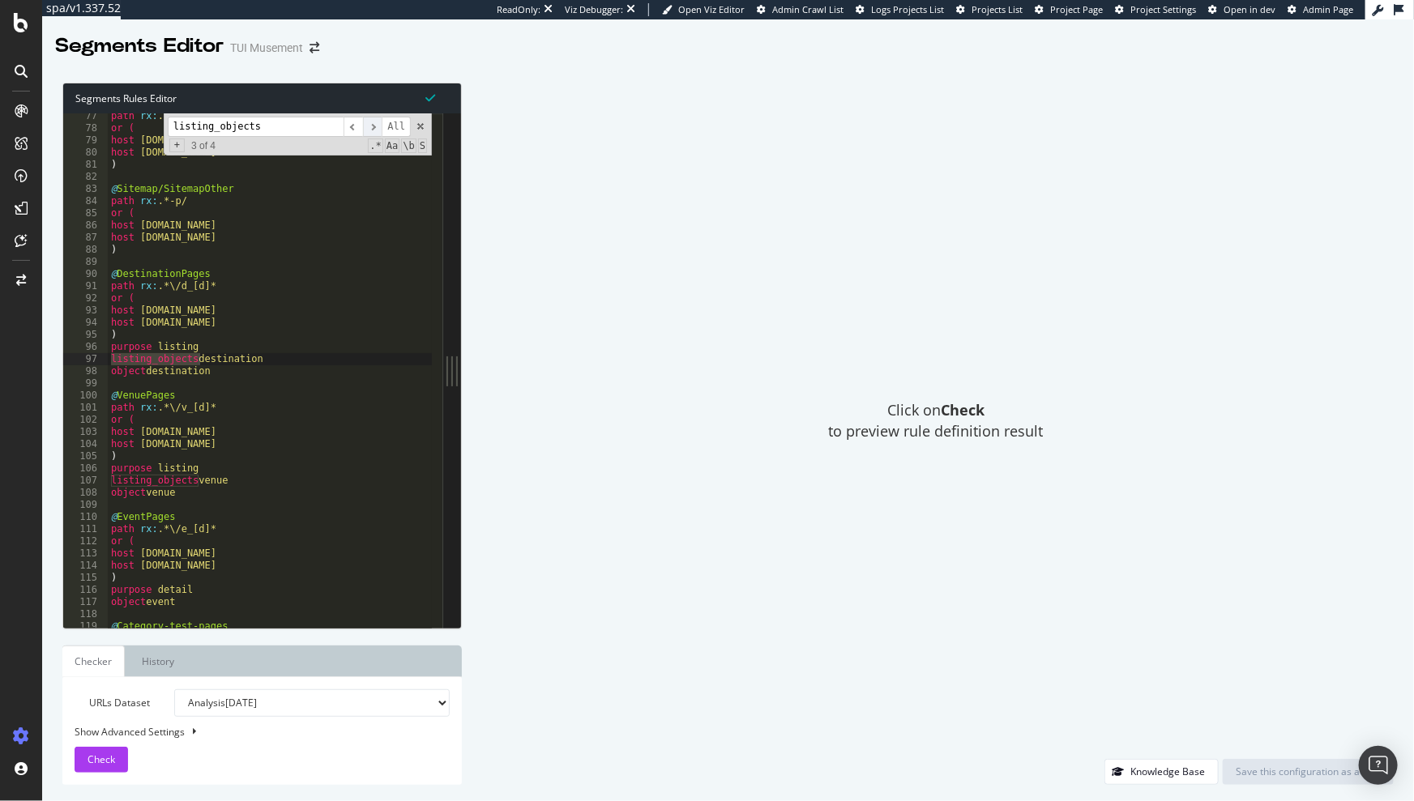
click at [367, 126] on span "​" at bounding box center [372, 127] width 19 height 20
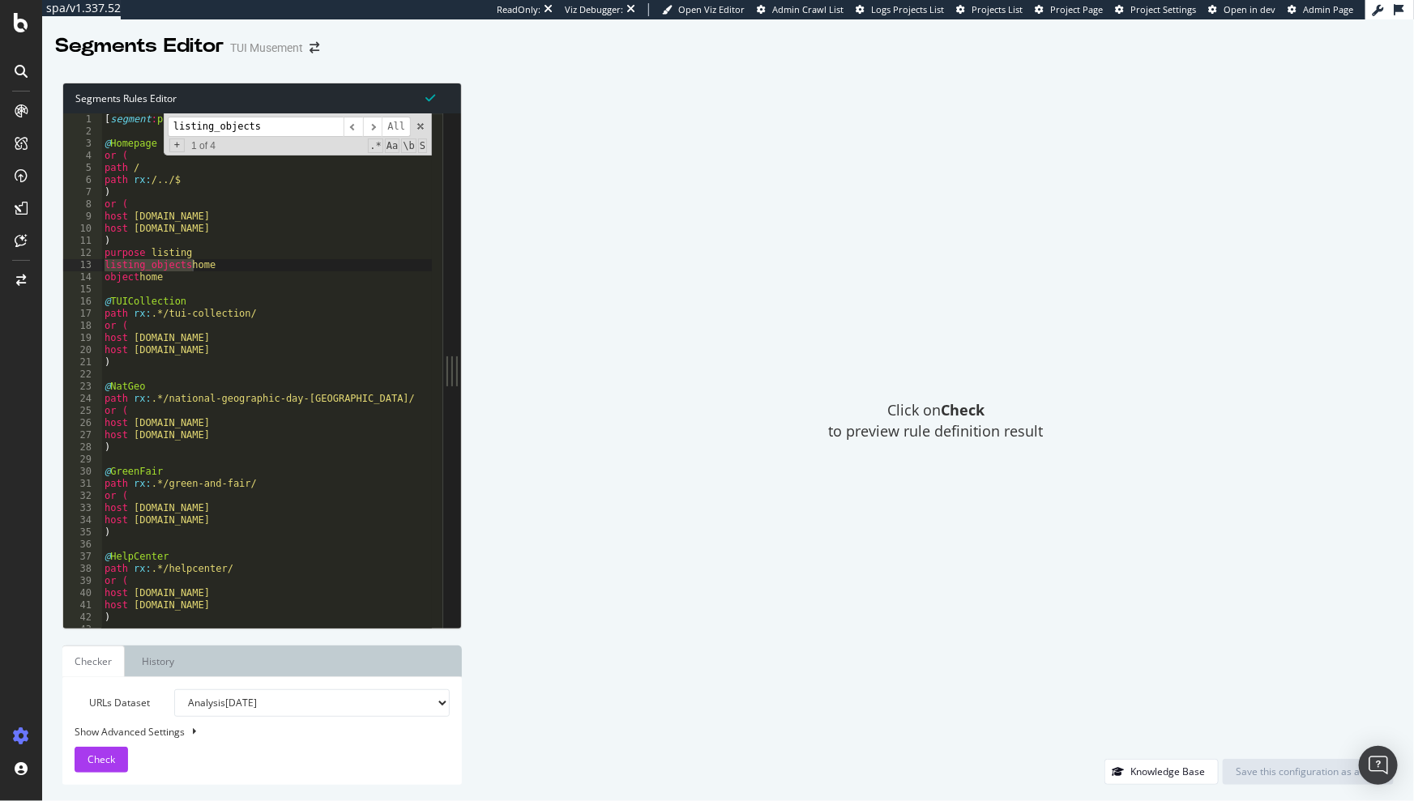
click at [459, 129] on div at bounding box center [452, 370] width 18 height 514
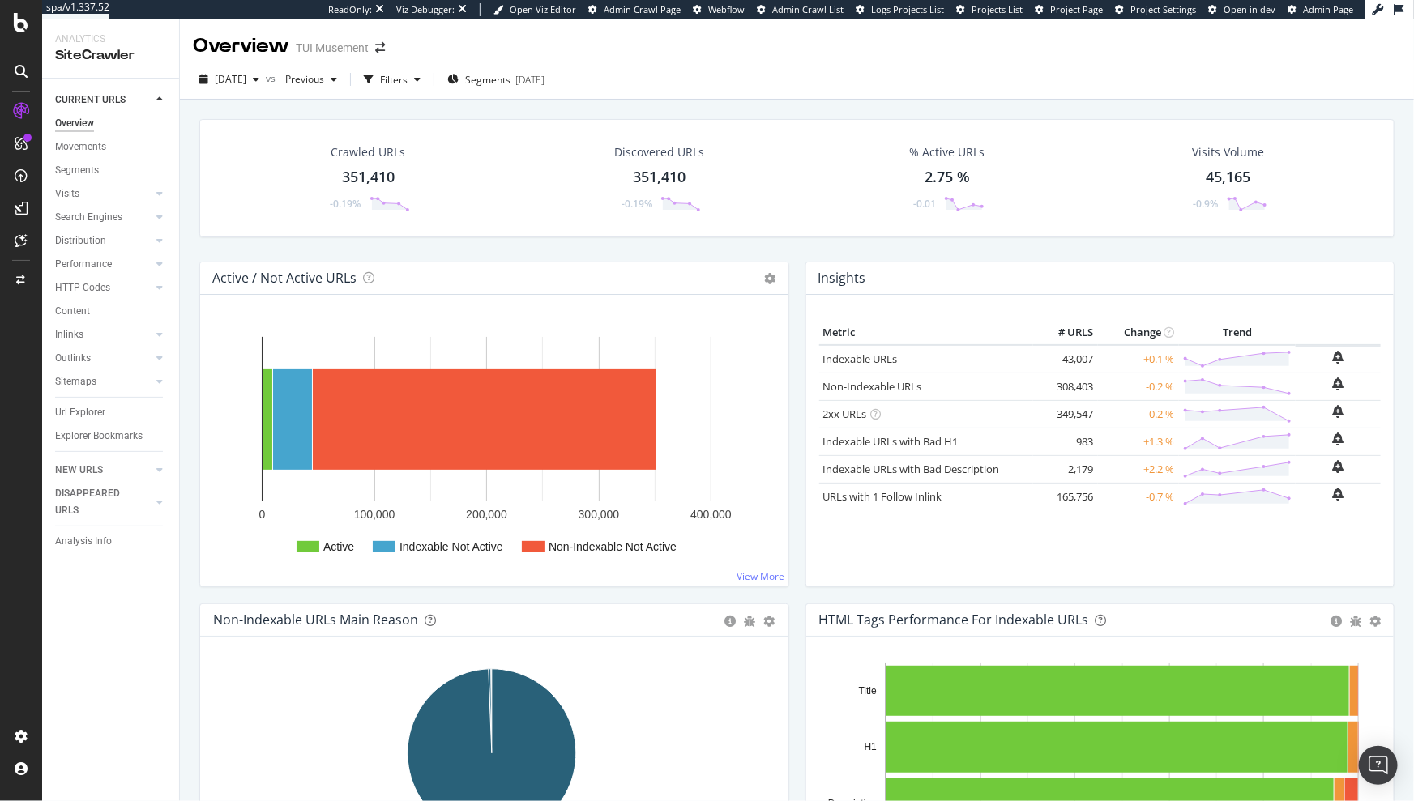
click at [1008, 250] on div "Crawled URLs 351,410 -0.19% Discovered URLs 351,410 -0.19% % Active URLs 2.75 %…" at bounding box center [796, 190] width 1211 height 143
click at [1205, 298] on div "Metric # URLS Change Trend Indexable URLs × Close Chart - API Requests List Are…" at bounding box center [1100, 441] width 588 height 292
click at [510, 87] on div "Segments 2025-09-10" at bounding box center [495, 79] width 97 height 24
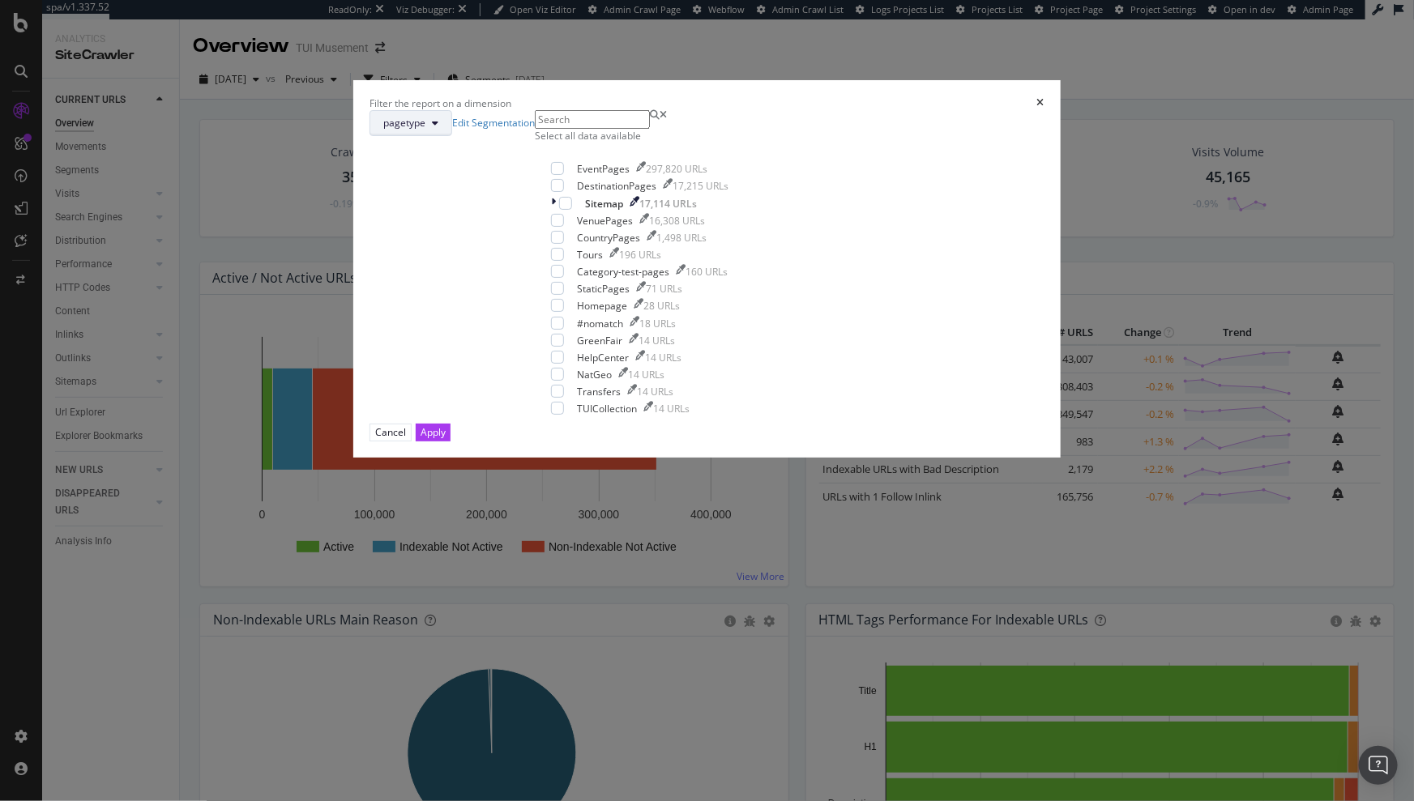
click at [452, 136] on button "pagetype" at bounding box center [410, 123] width 83 height 26
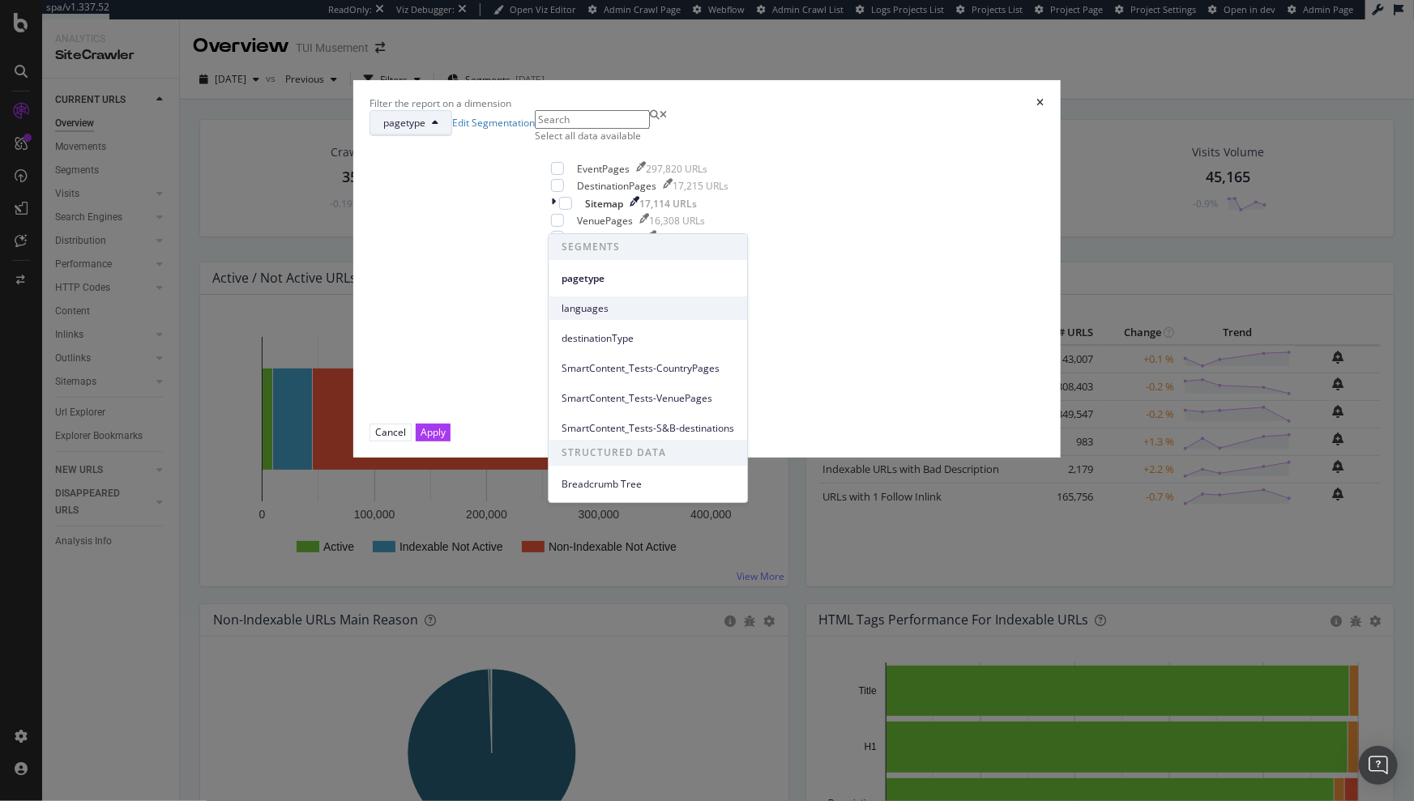
click at [591, 300] on div "languages" at bounding box center [647, 307] width 198 height 23
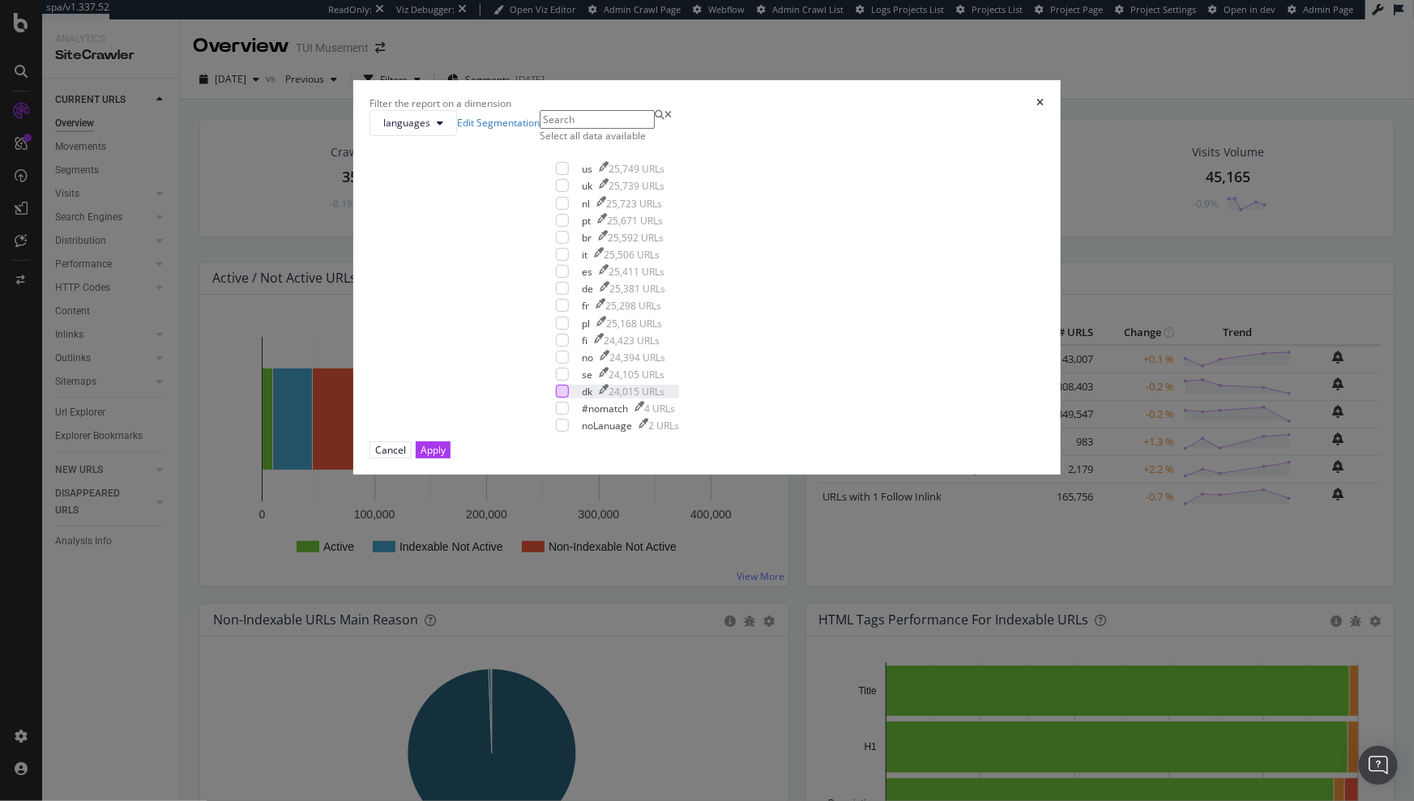
drag, startPoint x: 558, startPoint y: 552, endPoint x: 579, endPoint y: 549, distance: 21.3
click at [558, 398] on div "modal" at bounding box center [562, 391] width 13 height 13
drag, startPoint x: 825, startPoint y: 629, endPoint x: 823, endPoint y: 607, distance: 22.7
click at [450, 459] on button "Apply" at bounding box center [433, 450] width 35 height 17
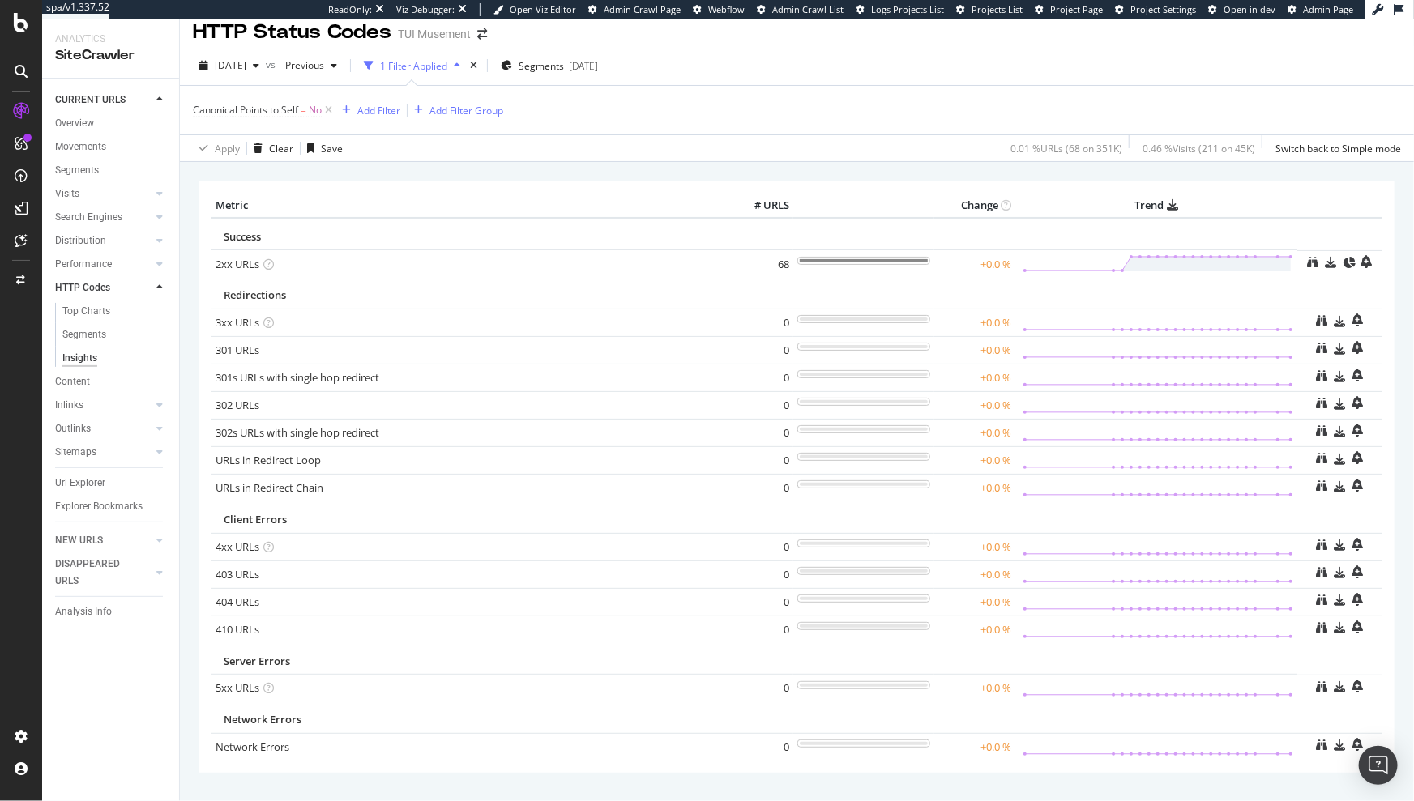
scroll to position [15, 0]
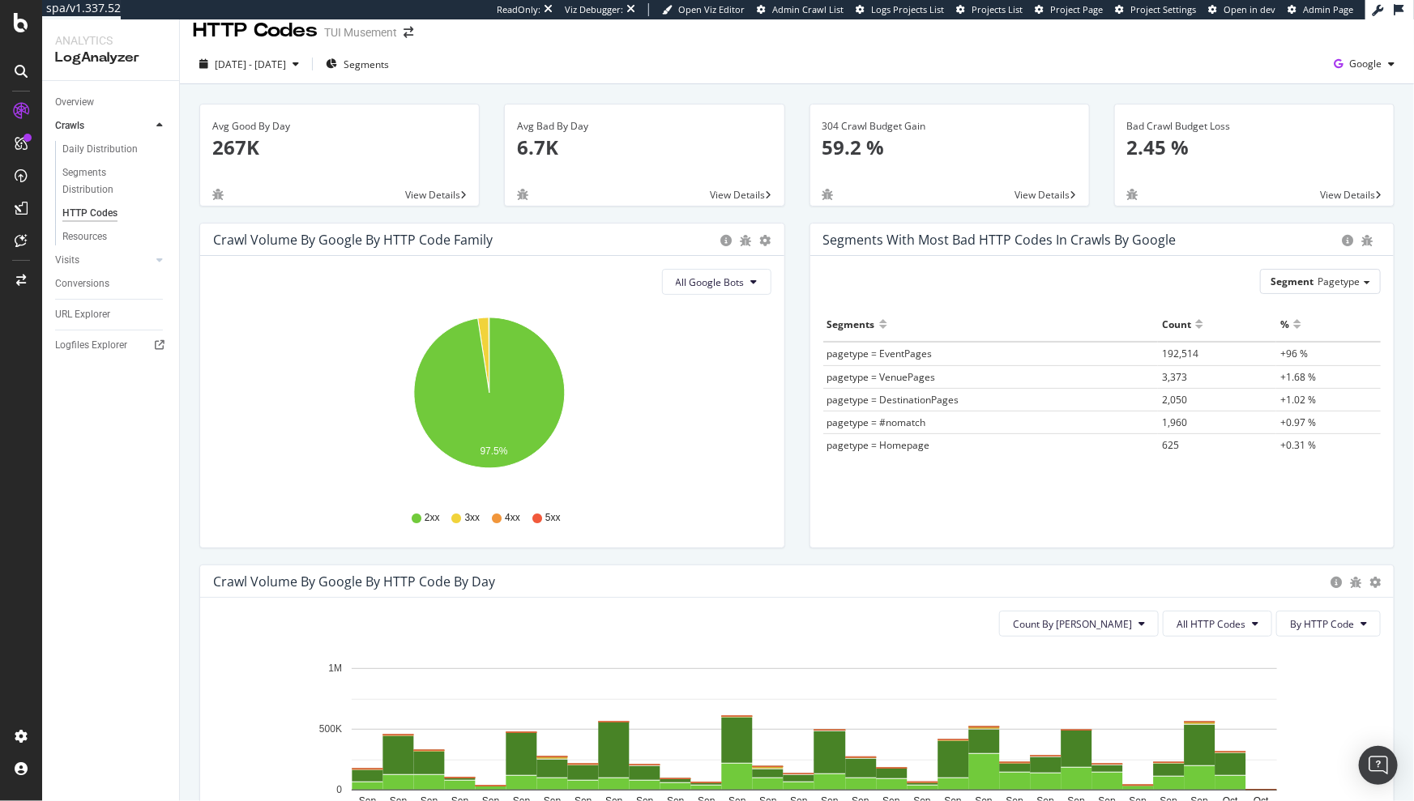
scroll to position [34, 0]
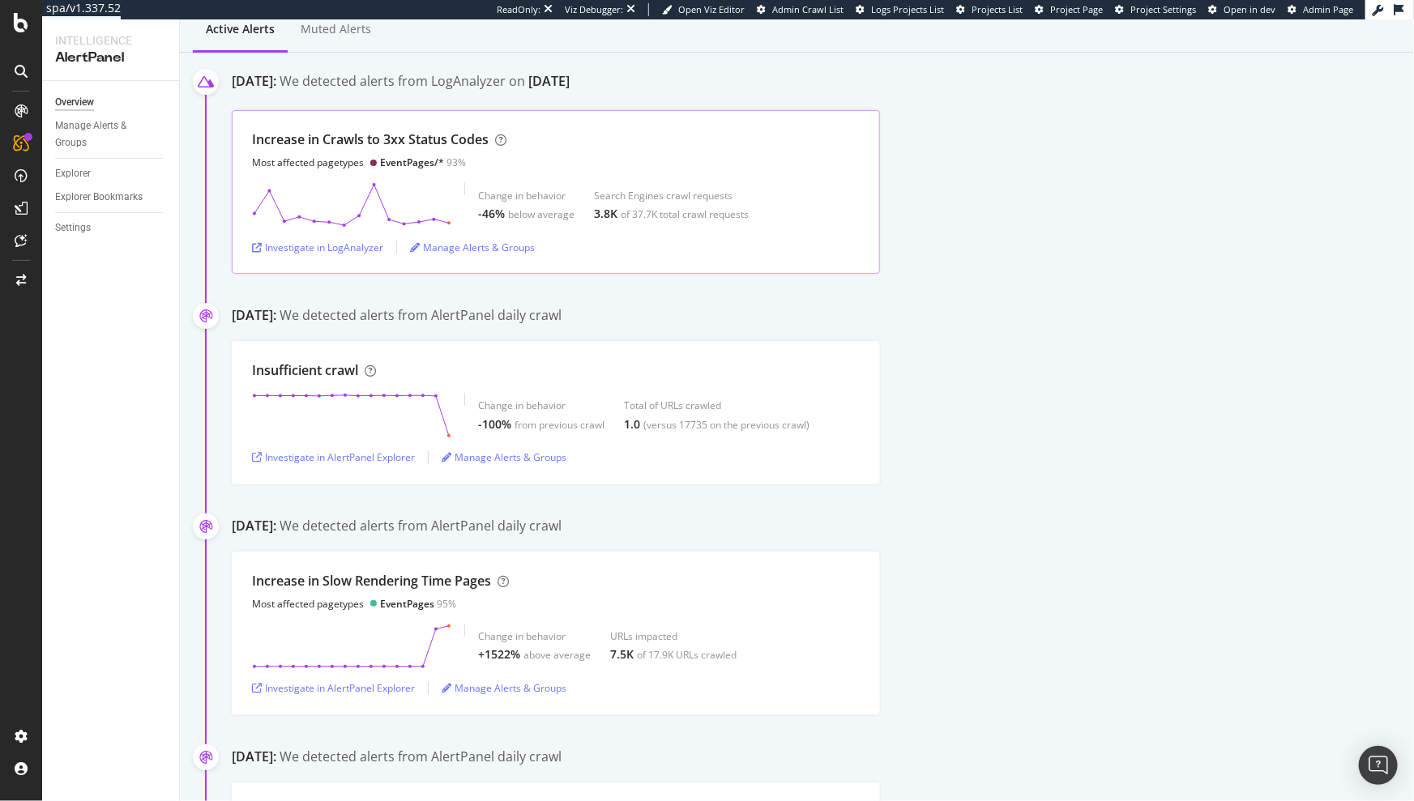
scroll to position [12, 0]
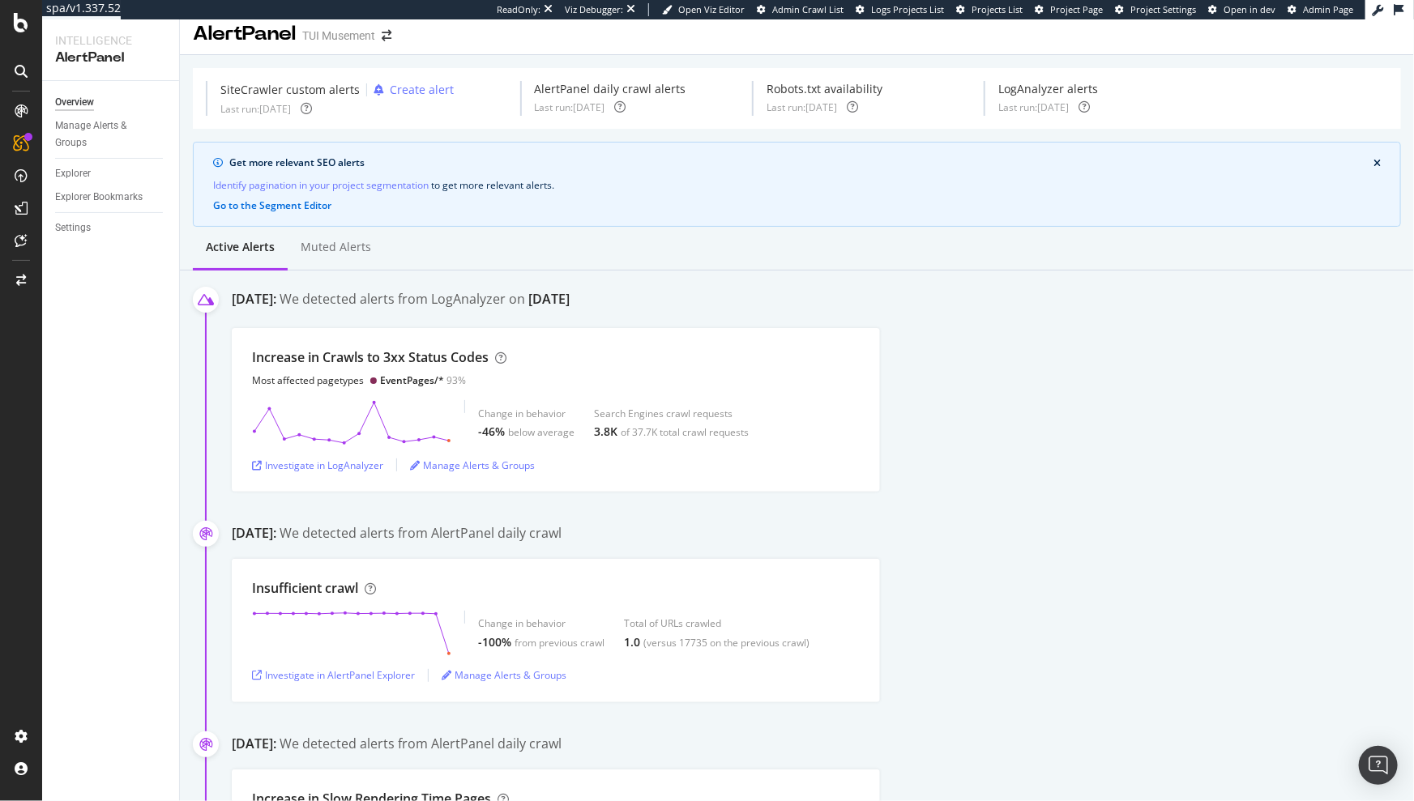
click at [1209, 44] on div "AlertPanel TUI Musement" at bounding box center [797, 27] width 1234 height 41
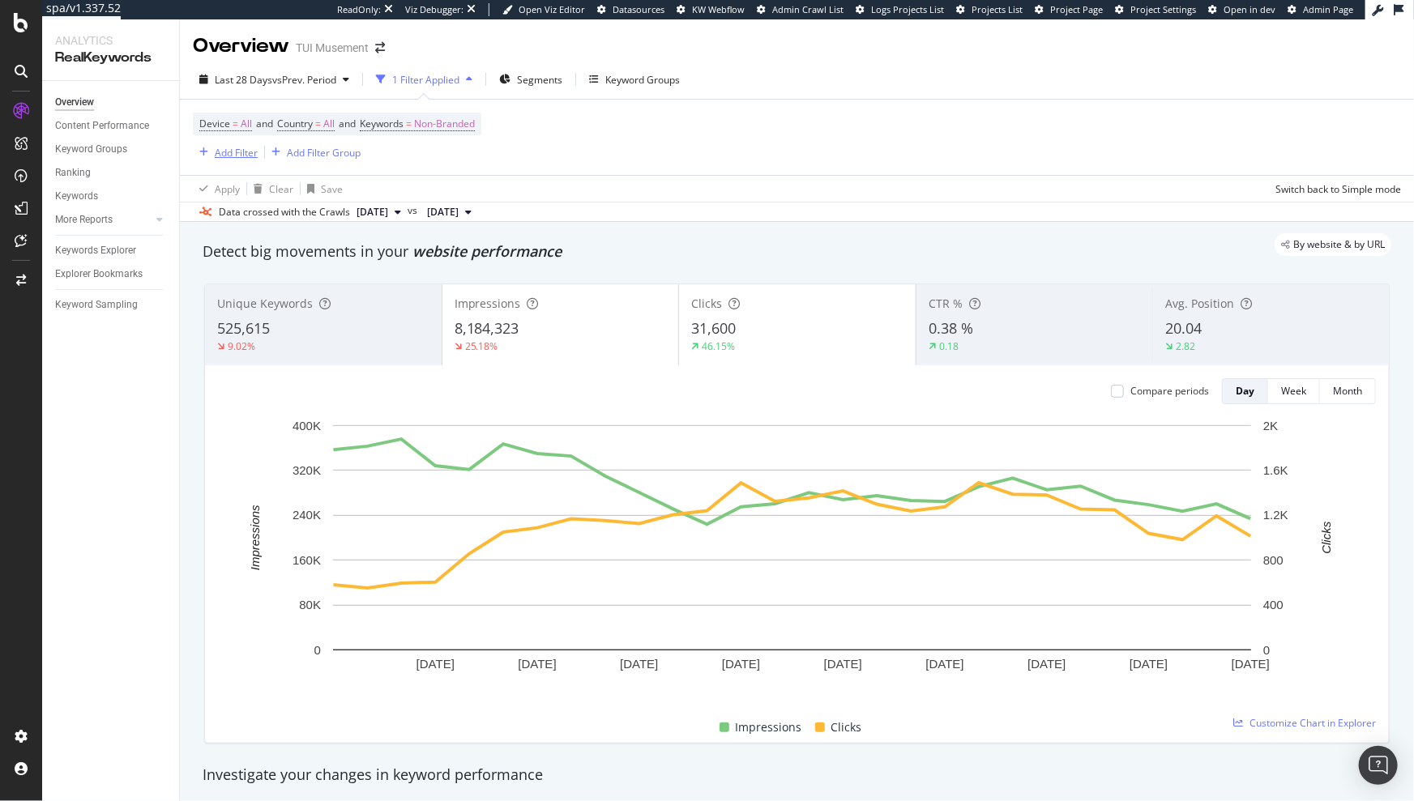
click at [236, 146] on div "Add Filter" at bounding box center [236, 153] width 43 height 14
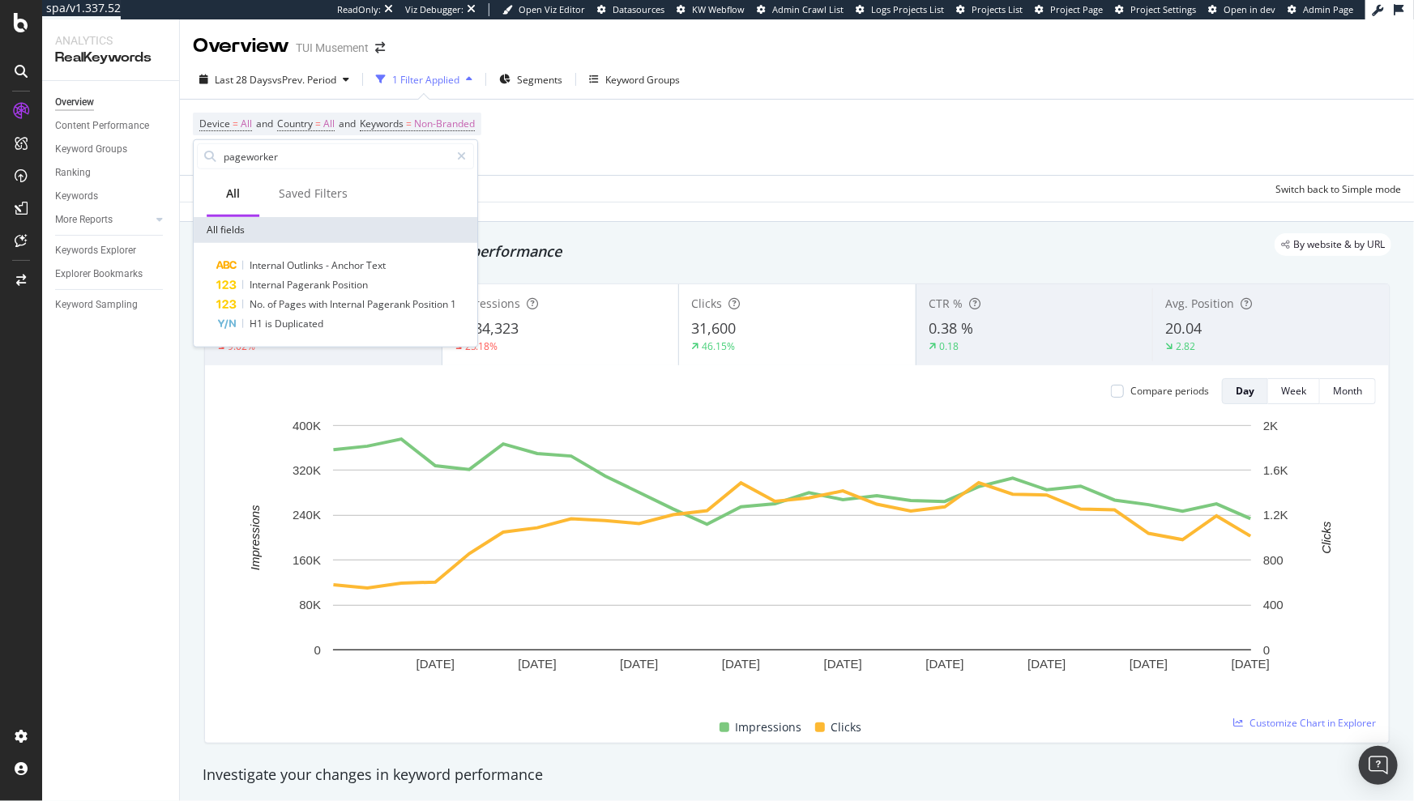
type input "pageworkers"
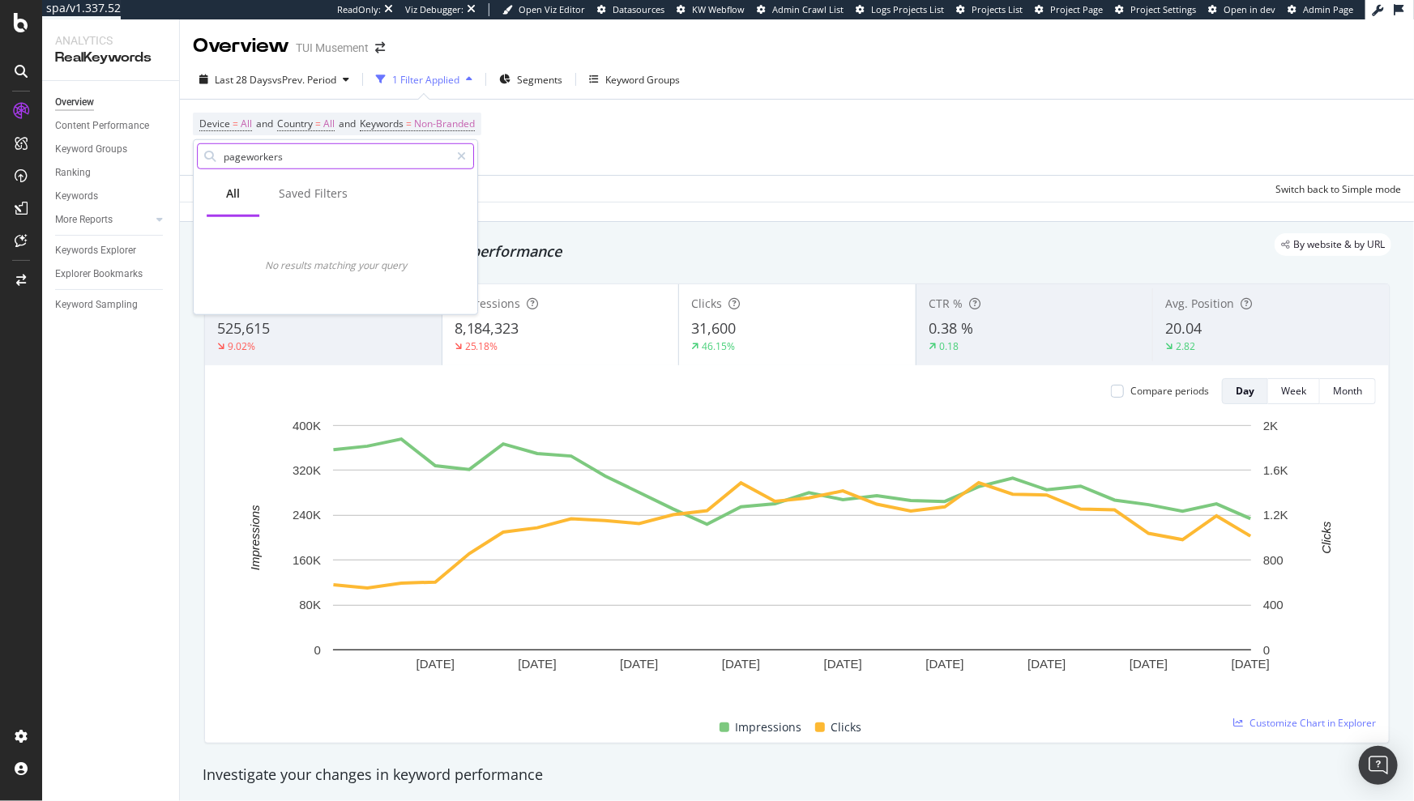
click at [323, 157] on input "pageworkers" at bounding box center [336, 156] width 228 height 24
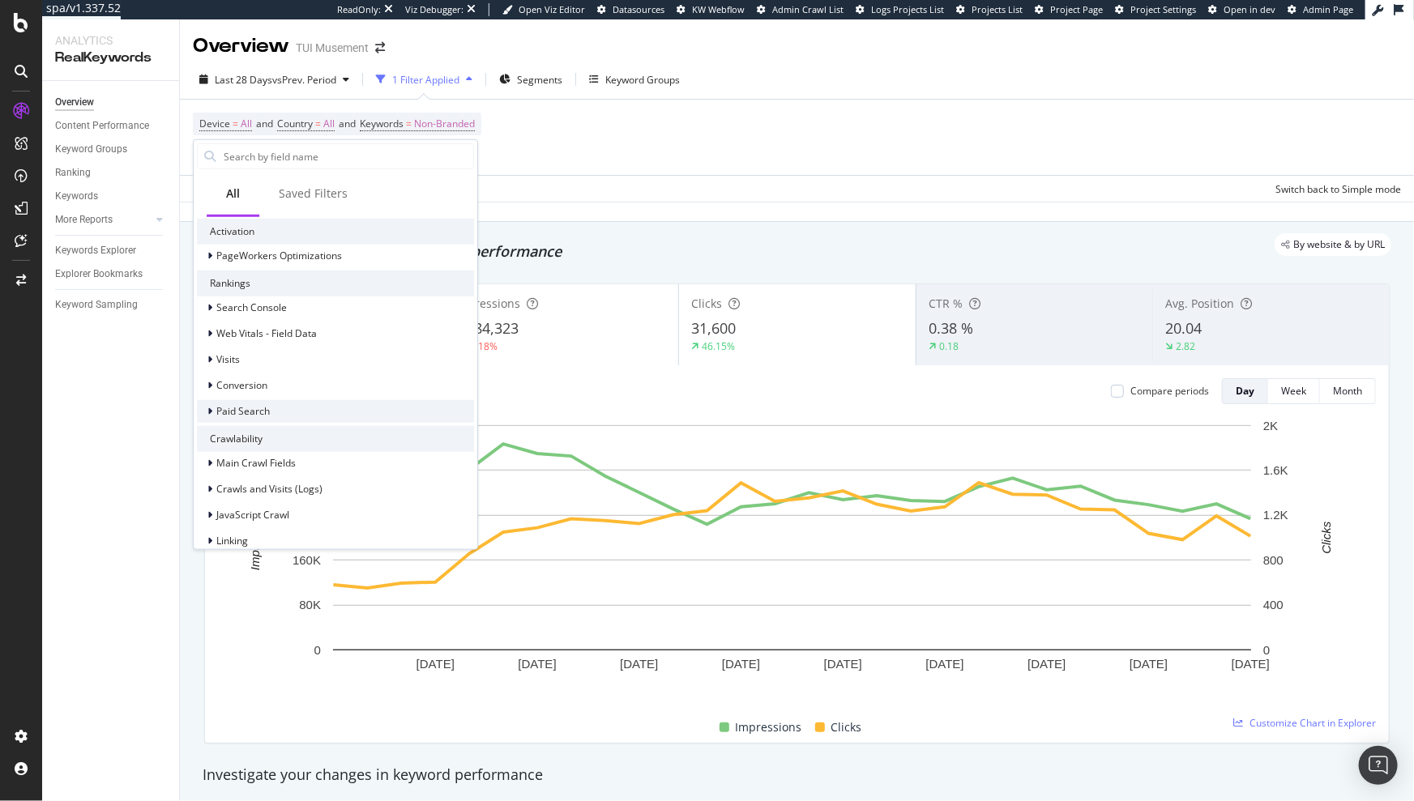
scroll to position [241, 0]
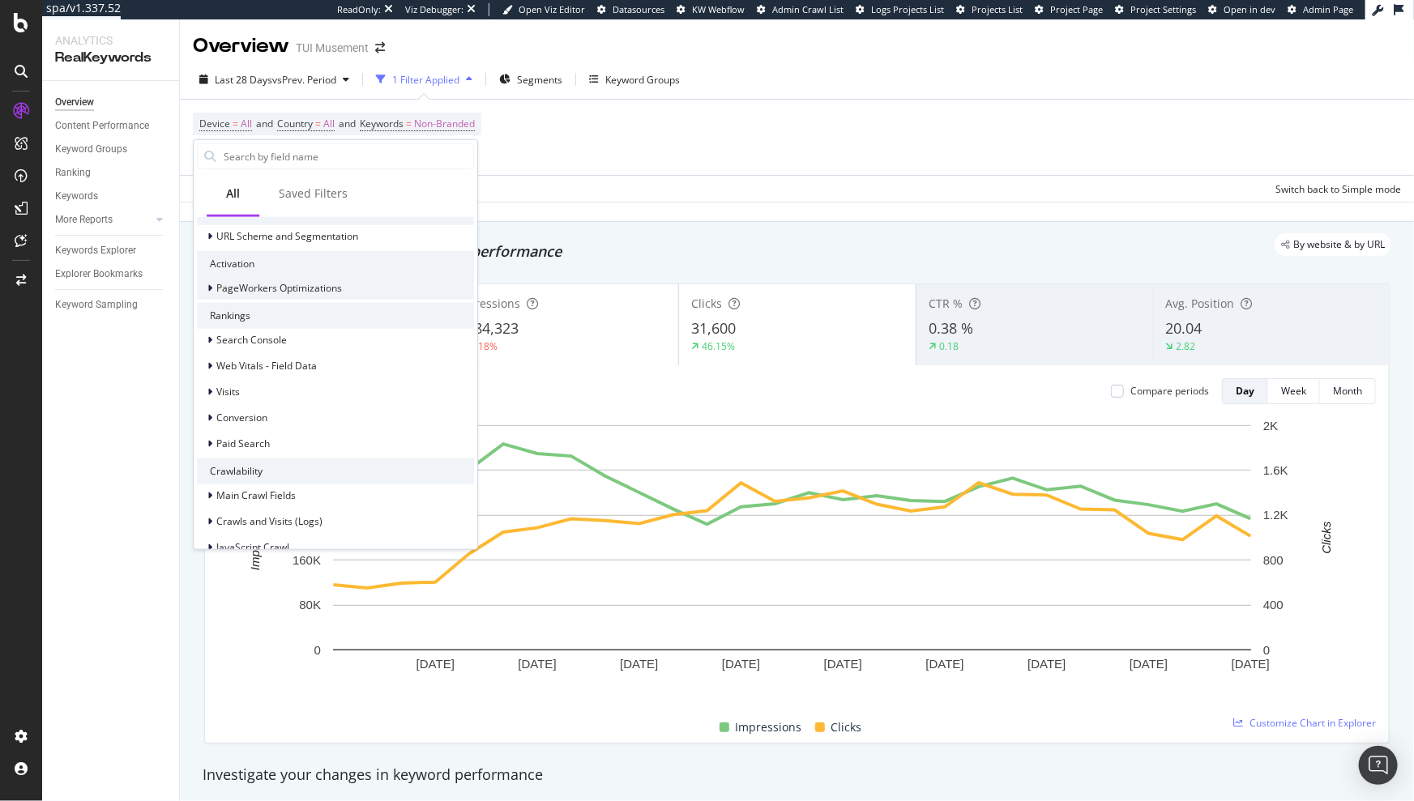
click at [227, 289] on span "PageWorkers Optimizations" at bounding box center [279, 288] width 126 height 14
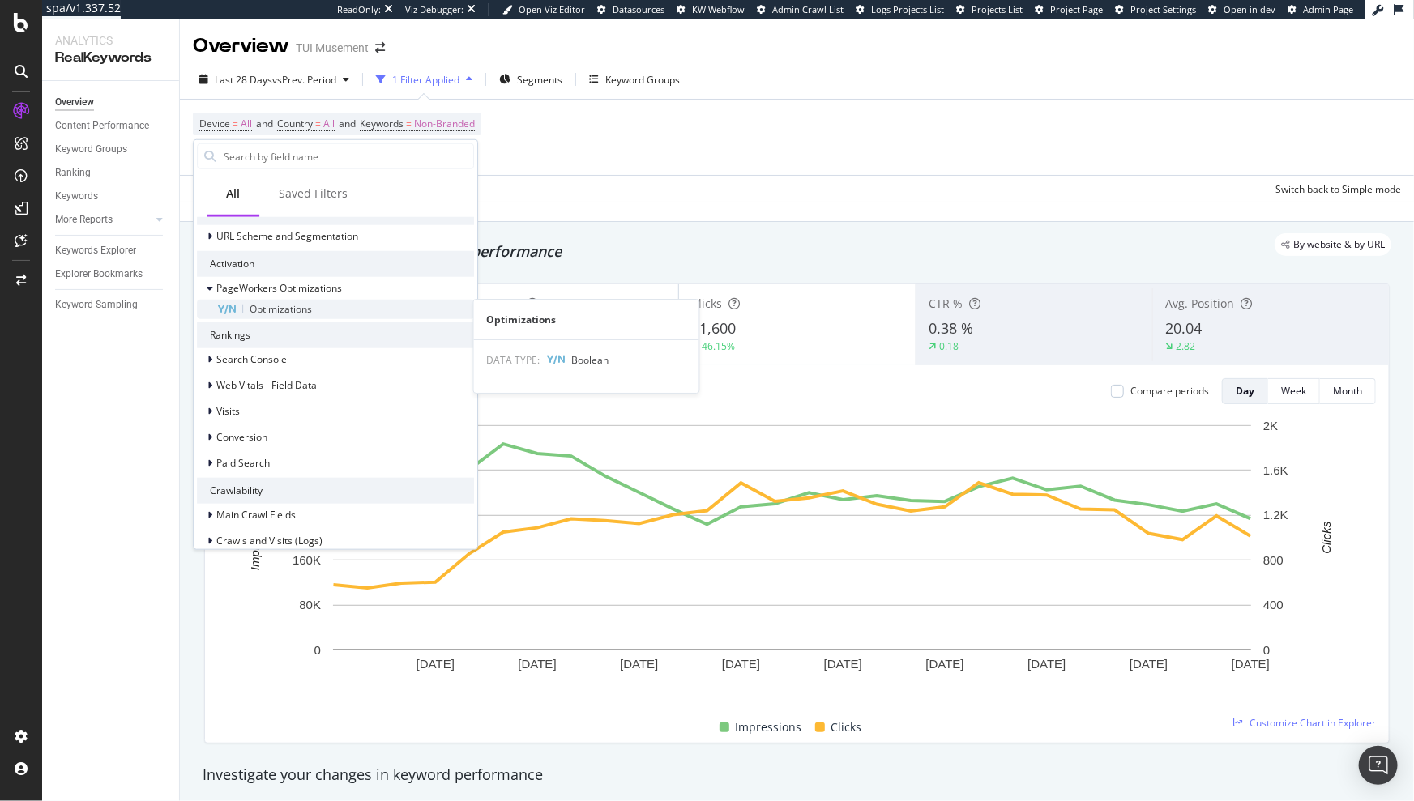
click at [300, 310] on span "Optimizations" at bounding box center [281, 309] width 62 height 14
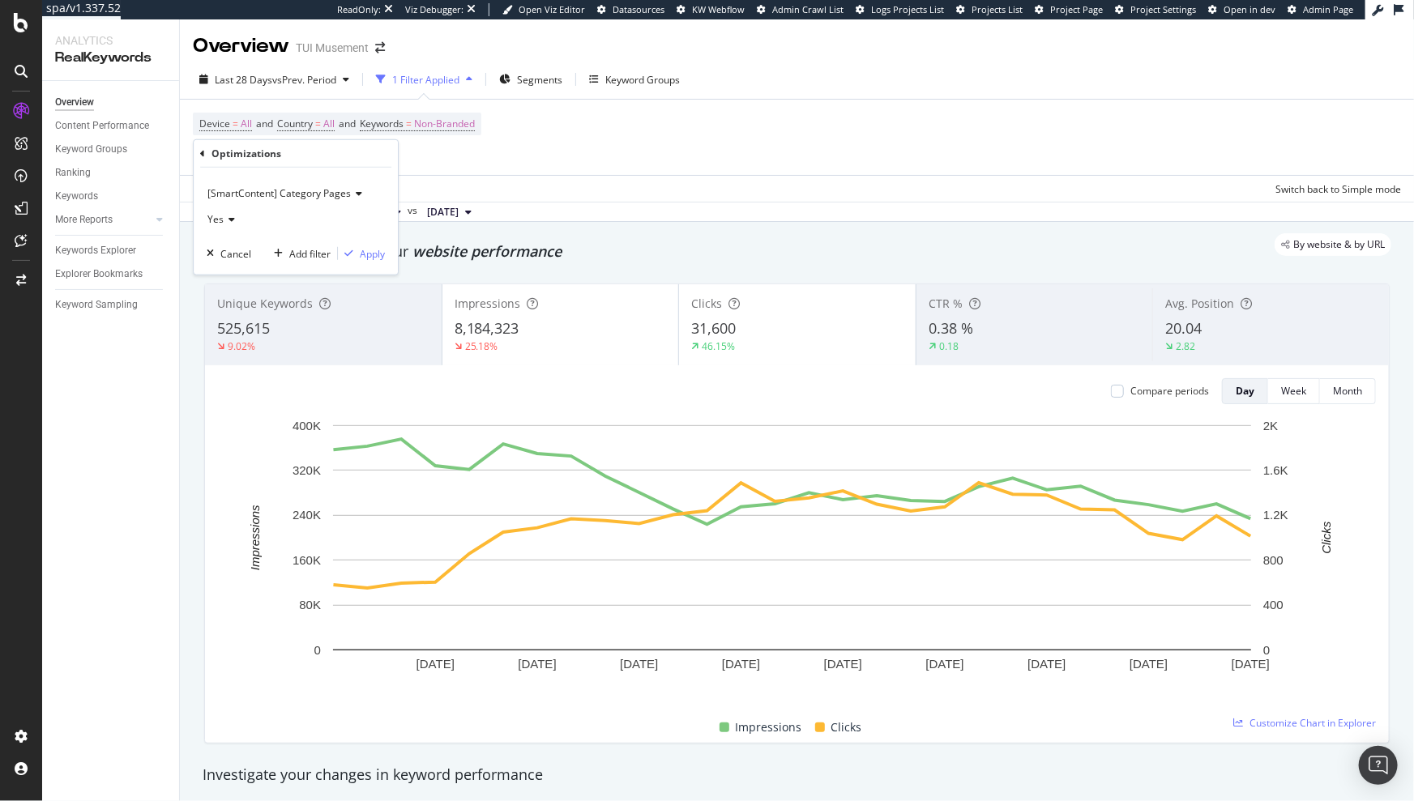
click at [290, 195] on span "[SmartContent] Category Pages" at bounding box center [278, 193] width 143 height 14
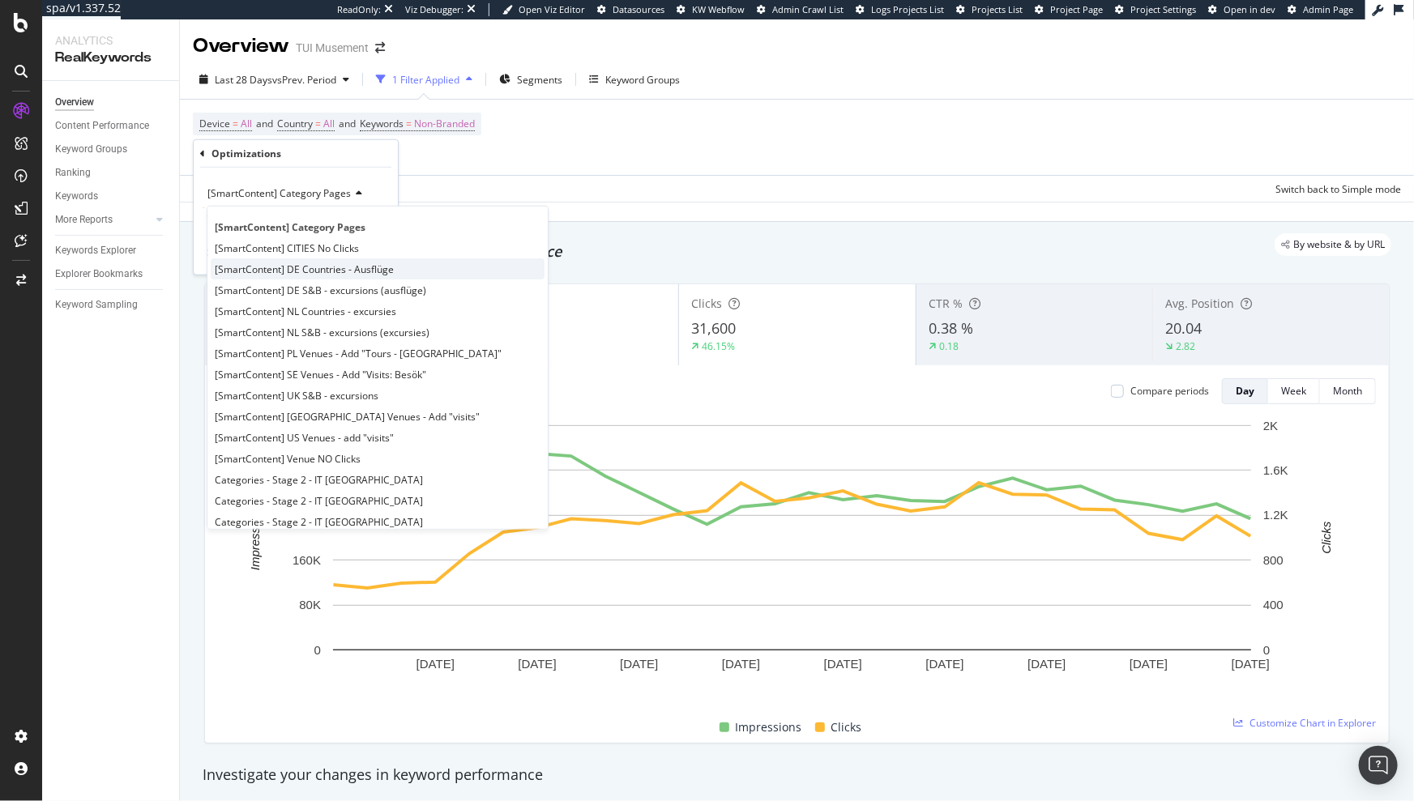
click at [331, 270] on span "[SmartContent] DE Countries - Ausflüge" at bounding box center [304, 269] width 179 height 14
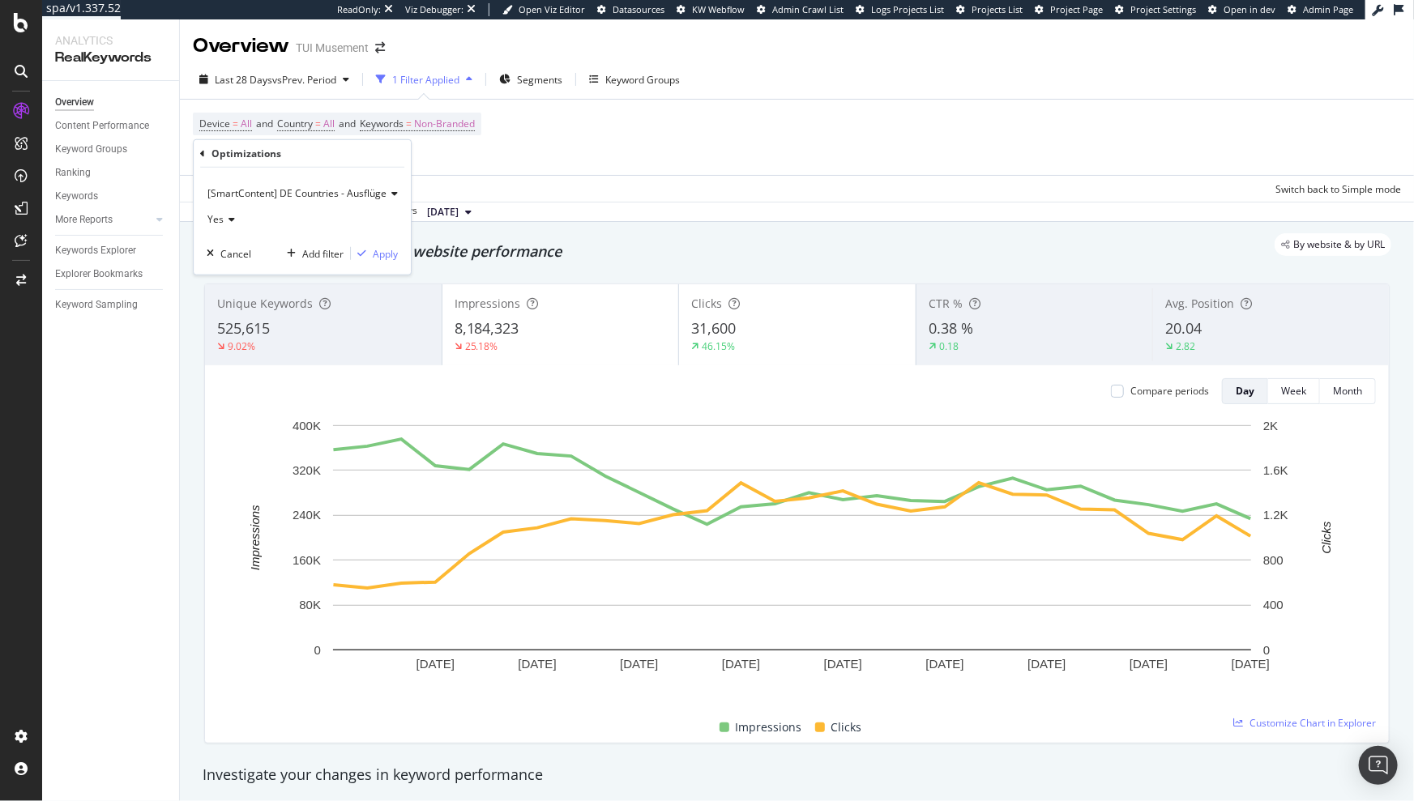
click at [318, 184] on div "[SmartContent] DE Countries - Ausflüge" at bounding box center [302, 194] width 191 height 26
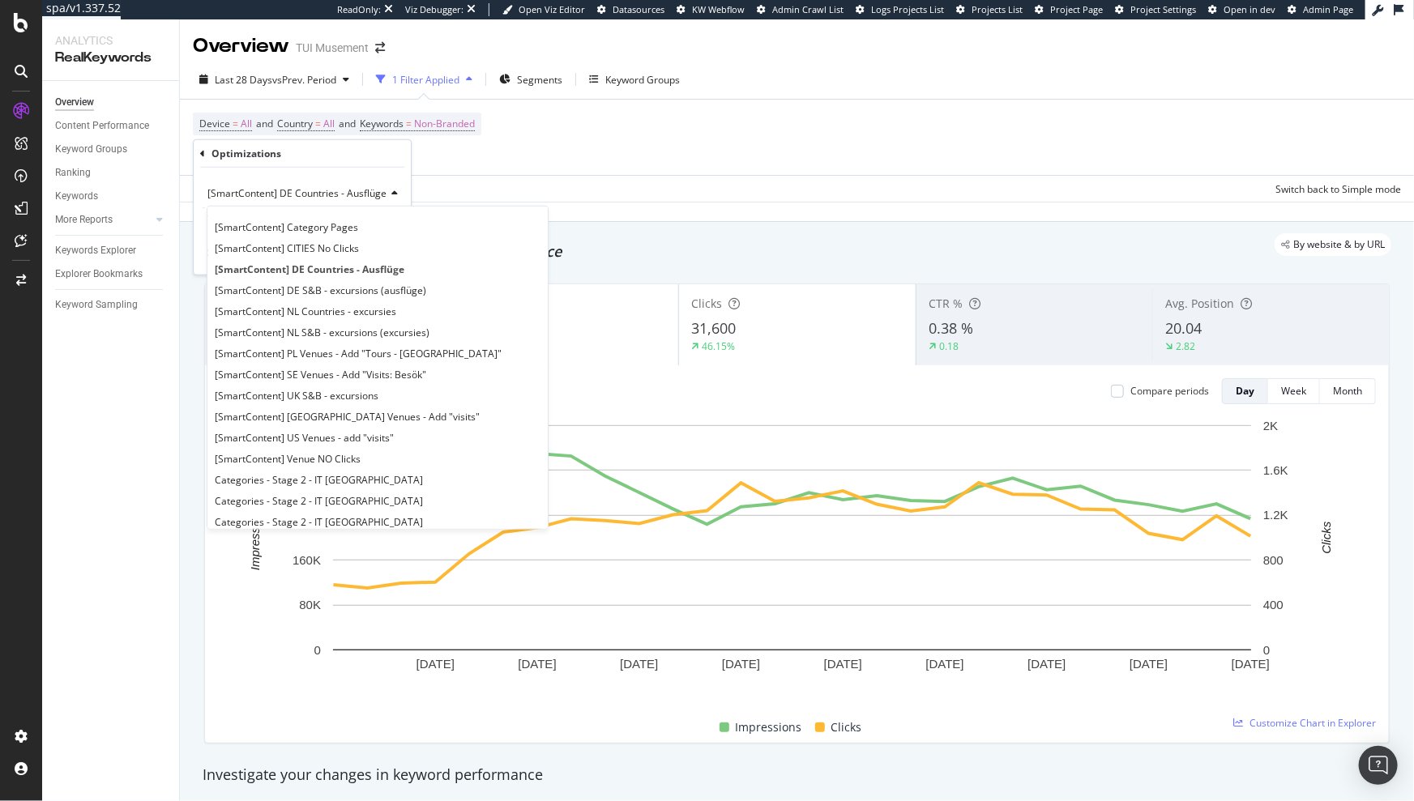
click at [352, 158] on div "Optimizations" at bounding box center [302, 154] width 204 height 28
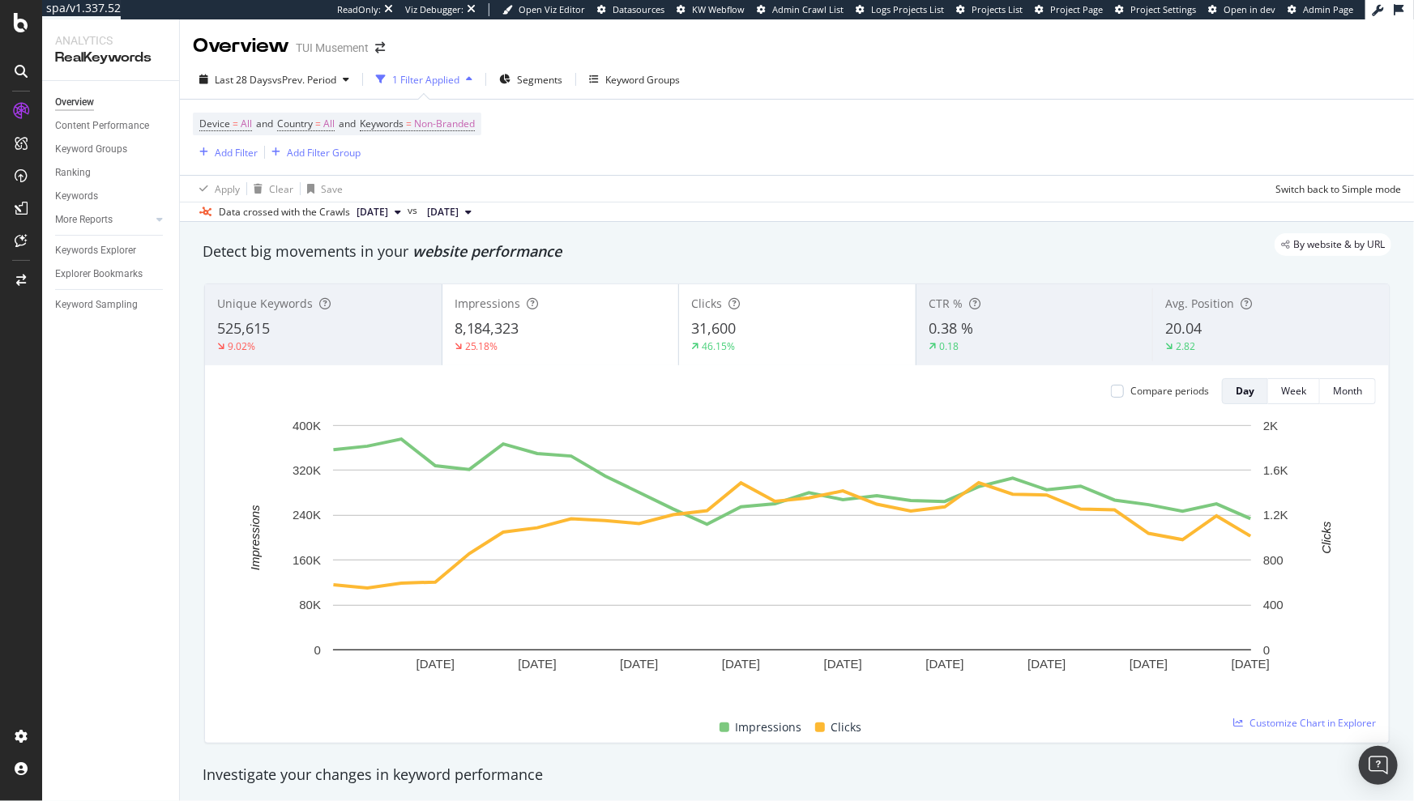
click at [964, 66] on div "Last 28 Days vs Prev. Period 1 Filter Applied Segments Keyword Groups" at bounding box center [797, 82] width 1234 height 32
click at [220, 156] on div "Add Filter" at bounding box center [236, 153] width 43 height 14
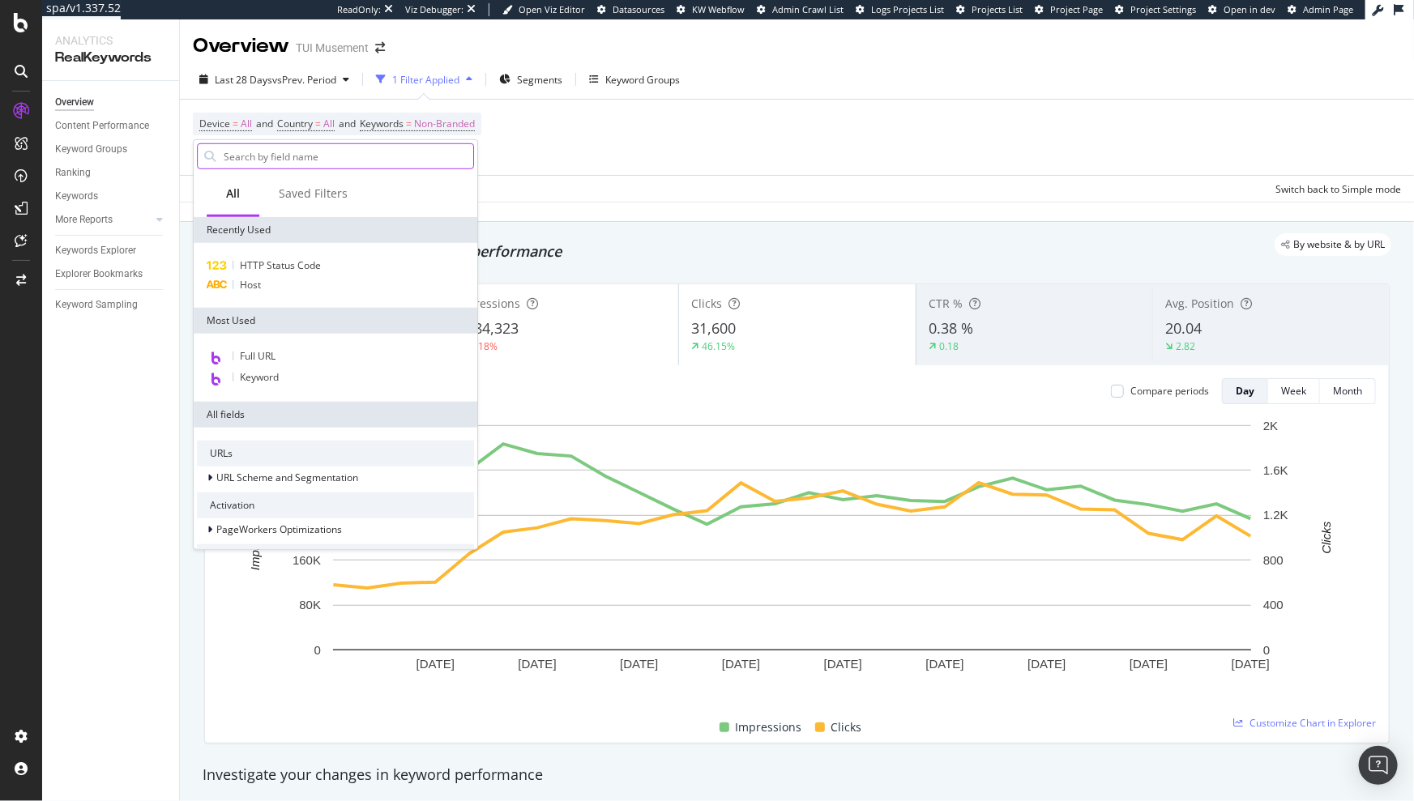
click at [275, 165] on input "text" at bounding box center [347, 156] width 251 height 24
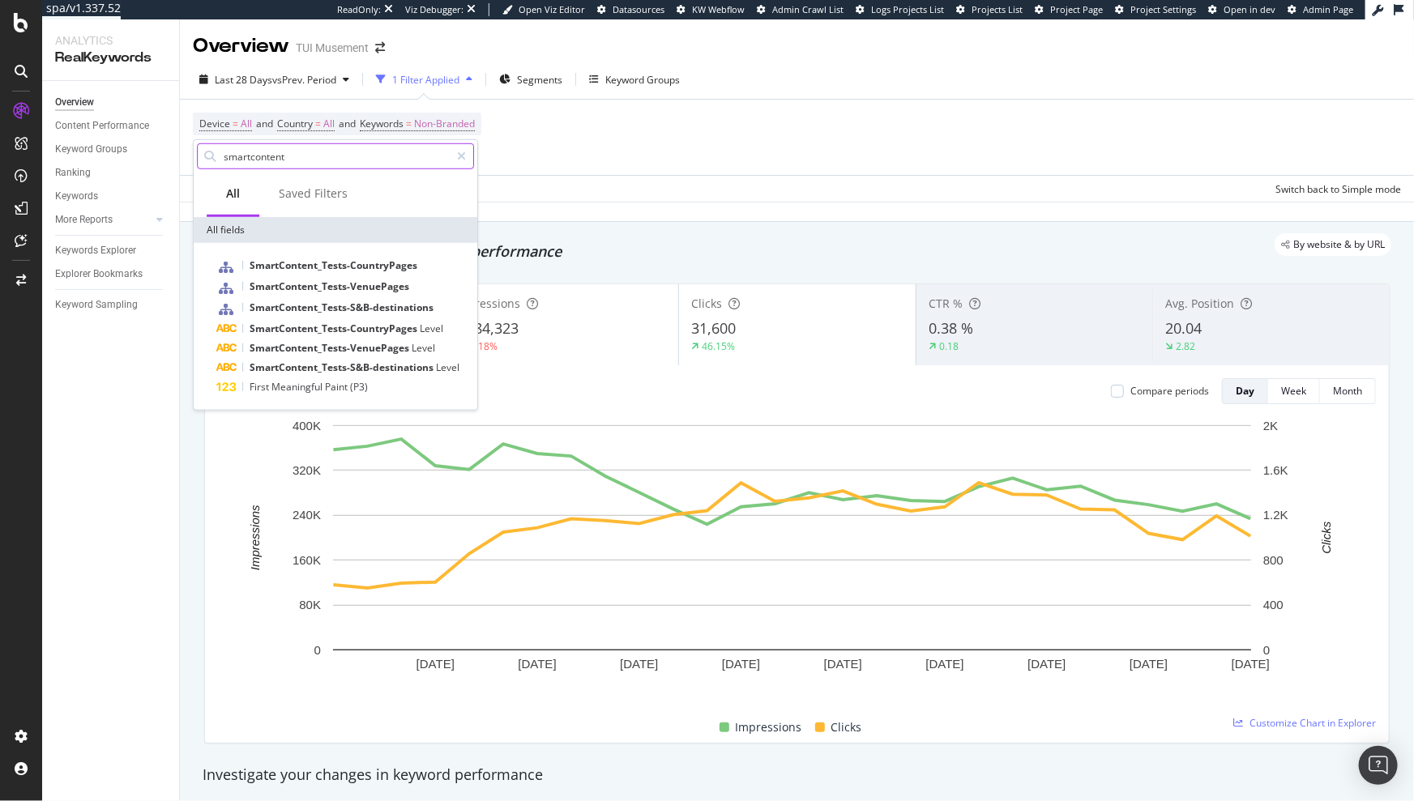
click at [303, 158] on input "smartcontent" at bounding box center [336, 156] width 228 height 24
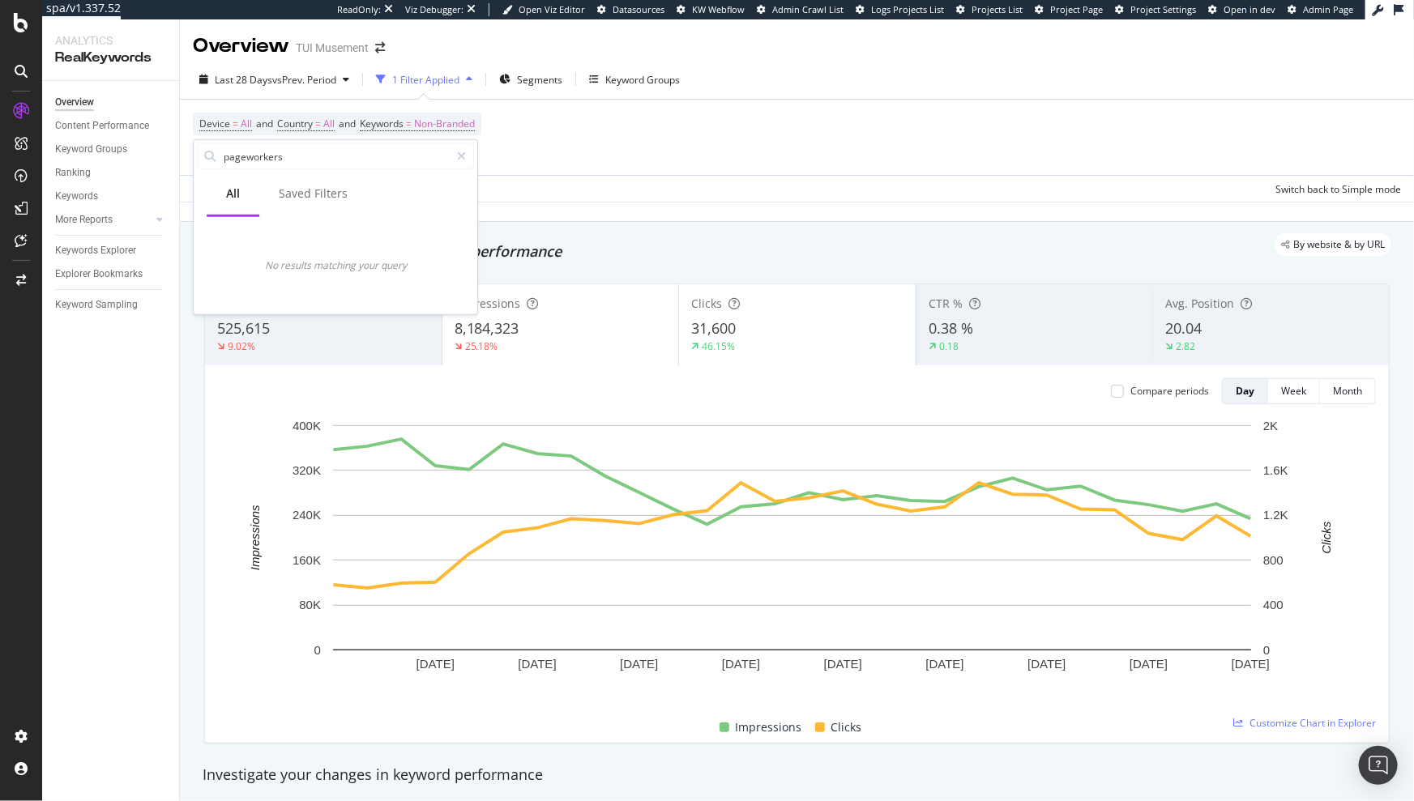
type input "pageworkers"
click at [231, 193] on div "All" at bounding box center [233, 194] width 14 height 16
click at [335, 168] on input "pageworkers" at bounding box center [336, 156] width 228 height 24
click at [456, 155] on div at bounding box center [461, 156] width 23 height 26
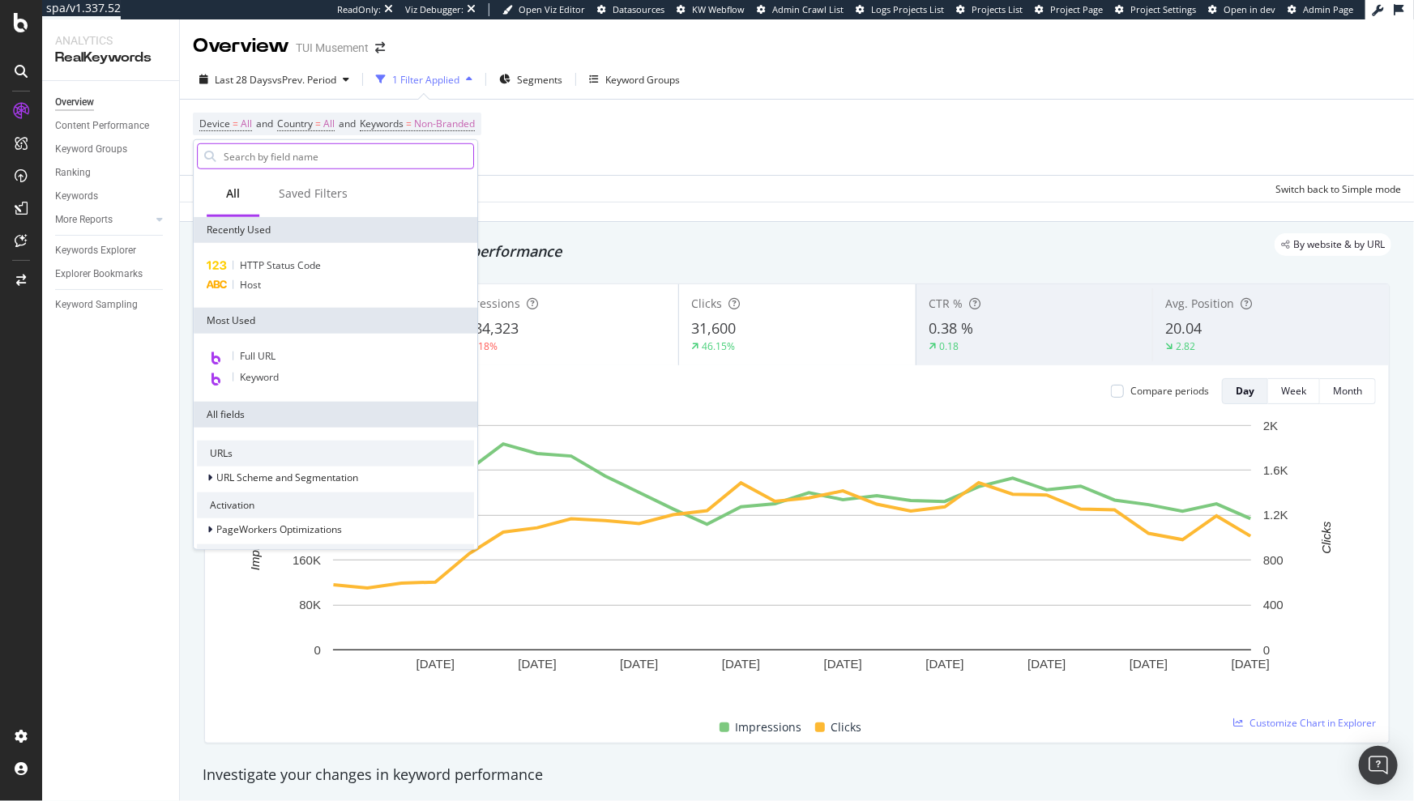
click at [378, 158] on input "text" at bounding box center [347, 156] width 251 height 24
click at [294, 523] on span "PageWorkers Optimizations" at bounding box center [279, 530] width 126 height 14
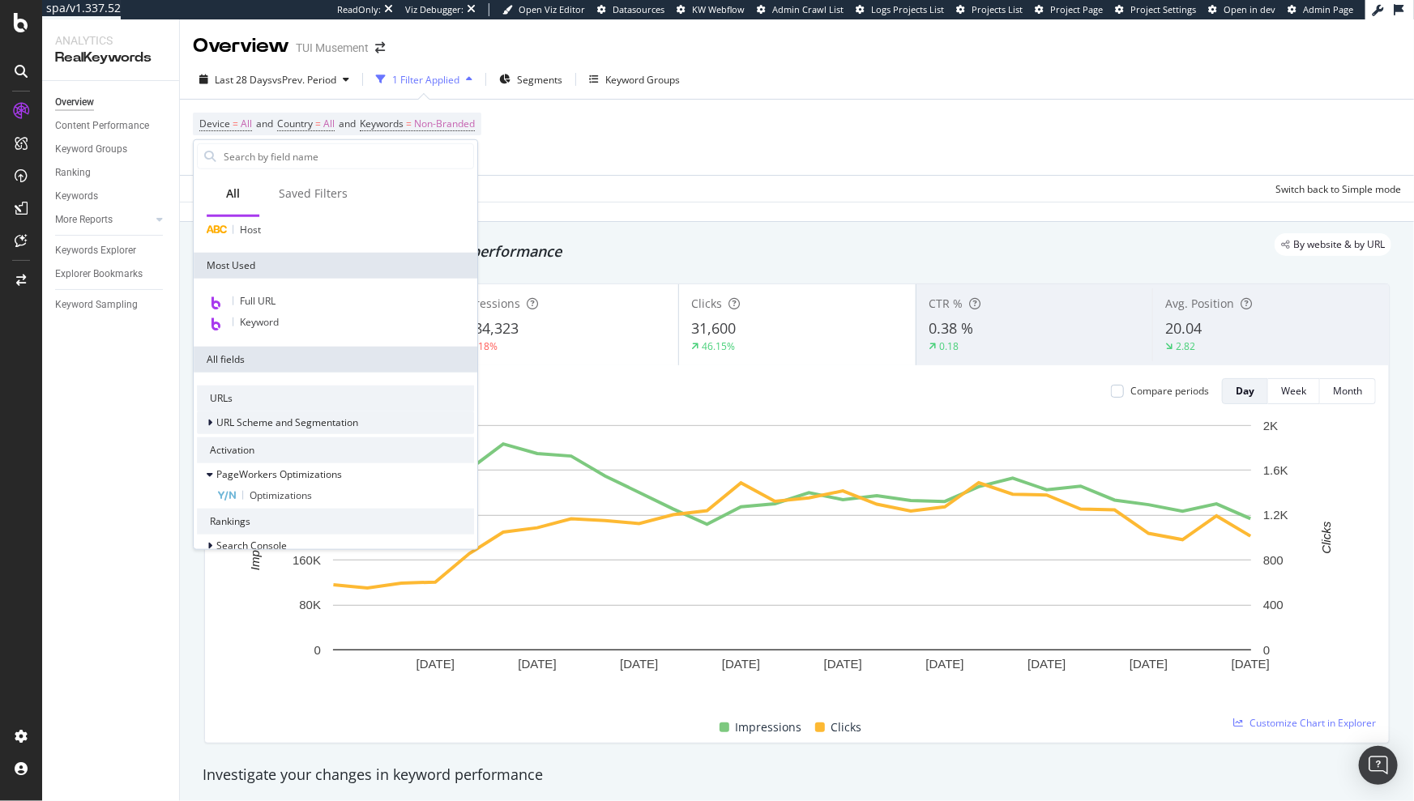
scroll to position [70, 0]
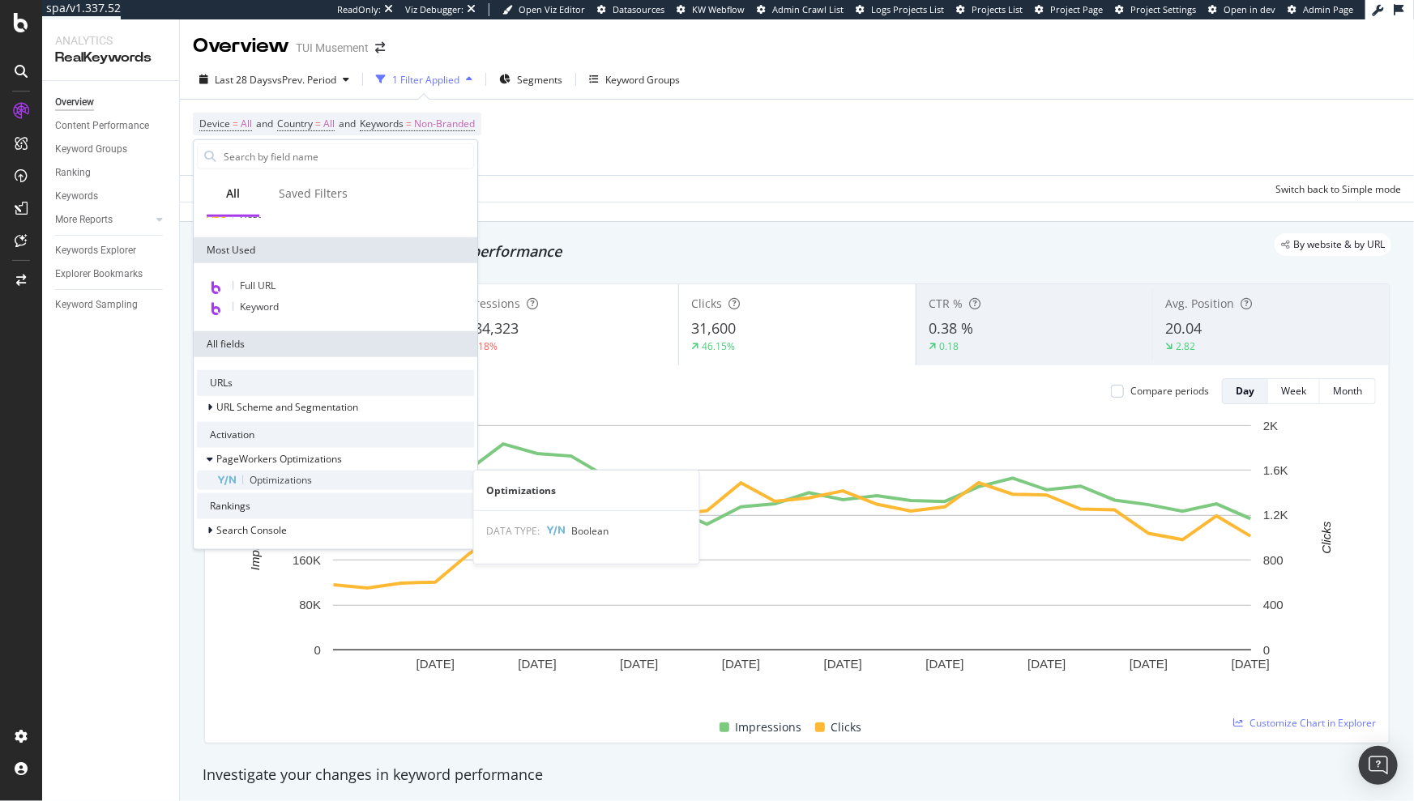
click at [287, 476] on span "Optimizations" at bounding box center [281, 480] width 62 height 14
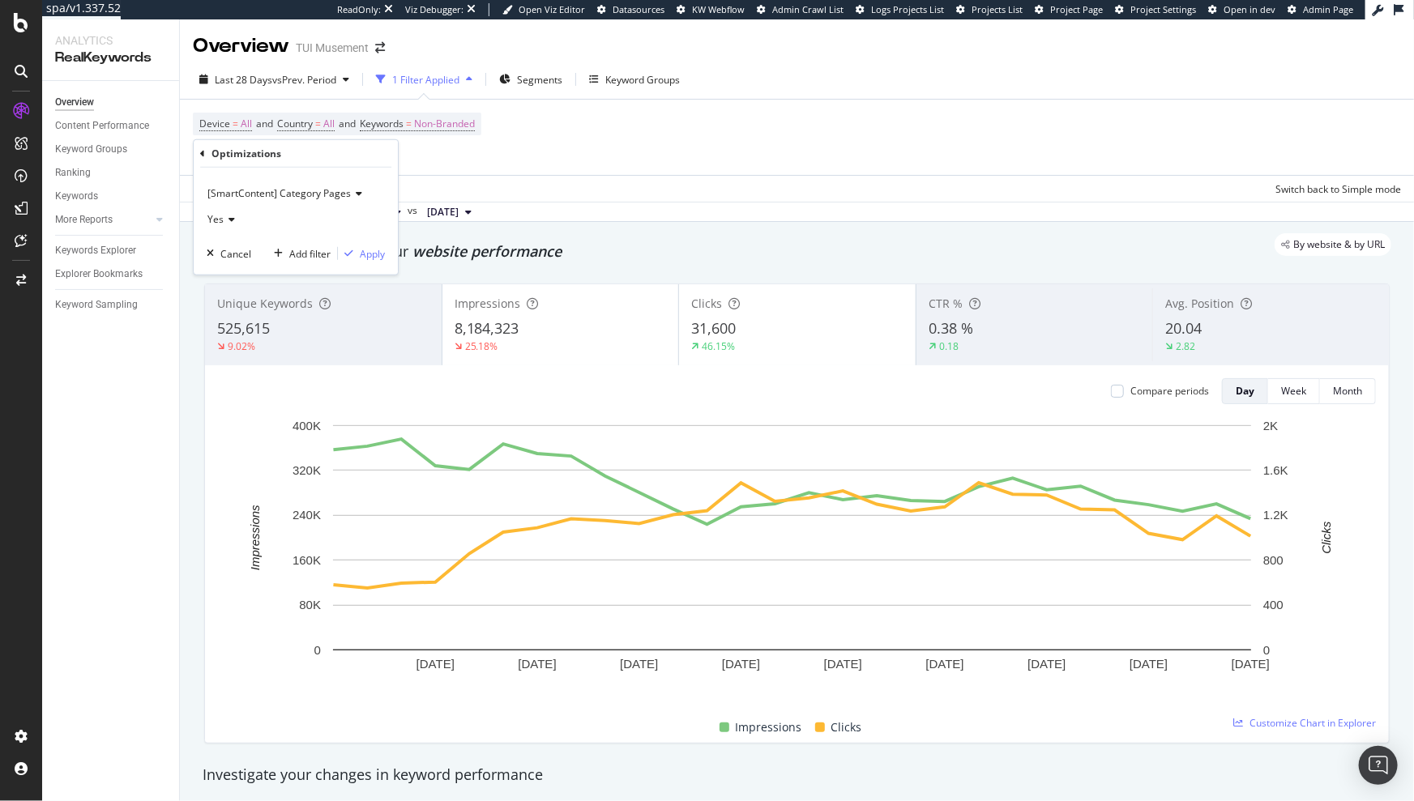
click at [301, 196] on span "[SmartContent] Category Pages" at bounding box center [278, 193] width 143 height 14
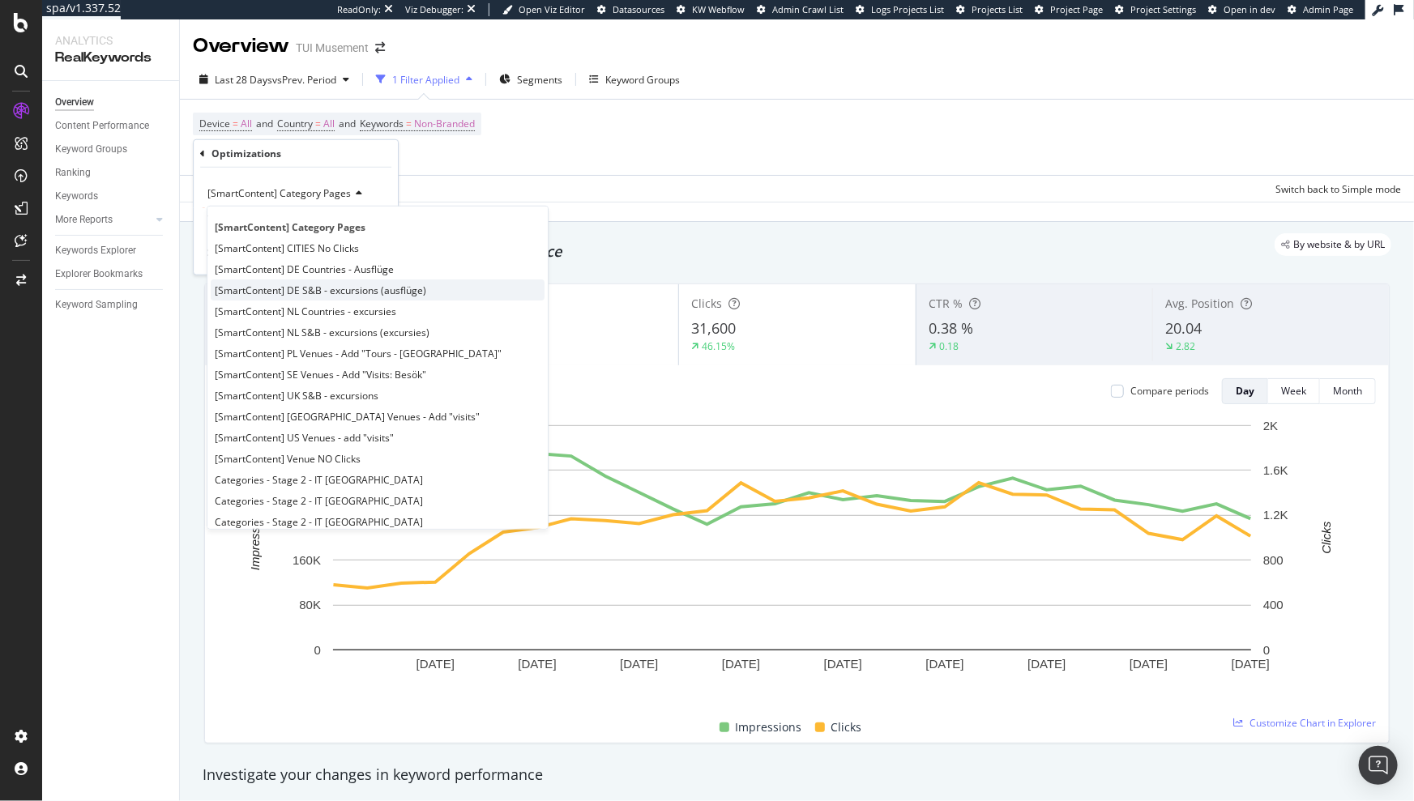
click at [318, 292] on span "[SmartContent] DE S&B - excursions (ausflüge)" at bounding box center [320, 290] width 211 height 14
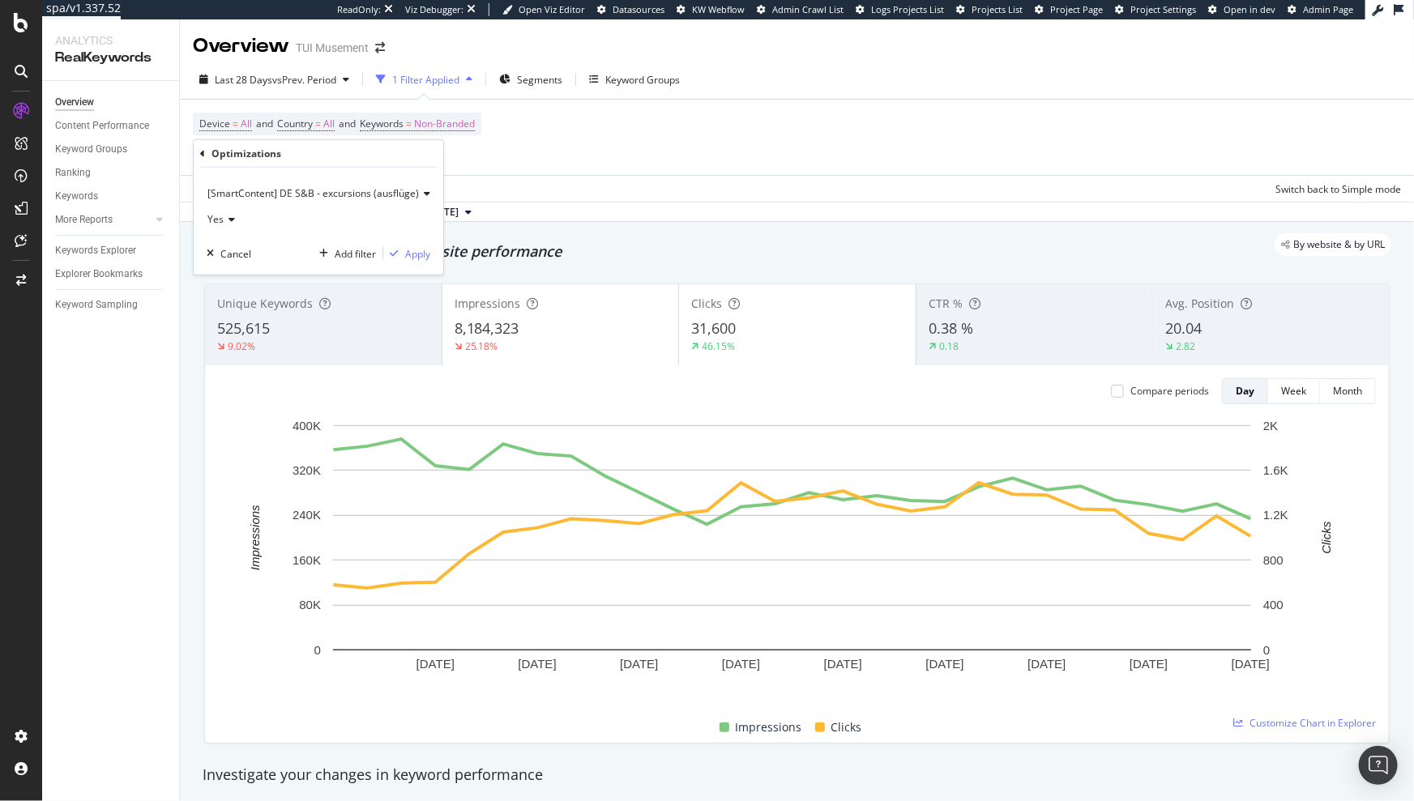
click at [227, 218] on icon at bounding box center [229, 220] width 11 height 10
drag, startPoint x: 316, startPoint y: 218, endPoint x: 326, endPoint y: 214, distance: 11.3
click at [316, 218] on div "Yes" at bounding box center [319, 220] width 224 height 26
click at [371, 201] on div "[SmartContent] DE S&B - excursions (ausflüge)" at bounding box center [319, 194] width 224 height 26
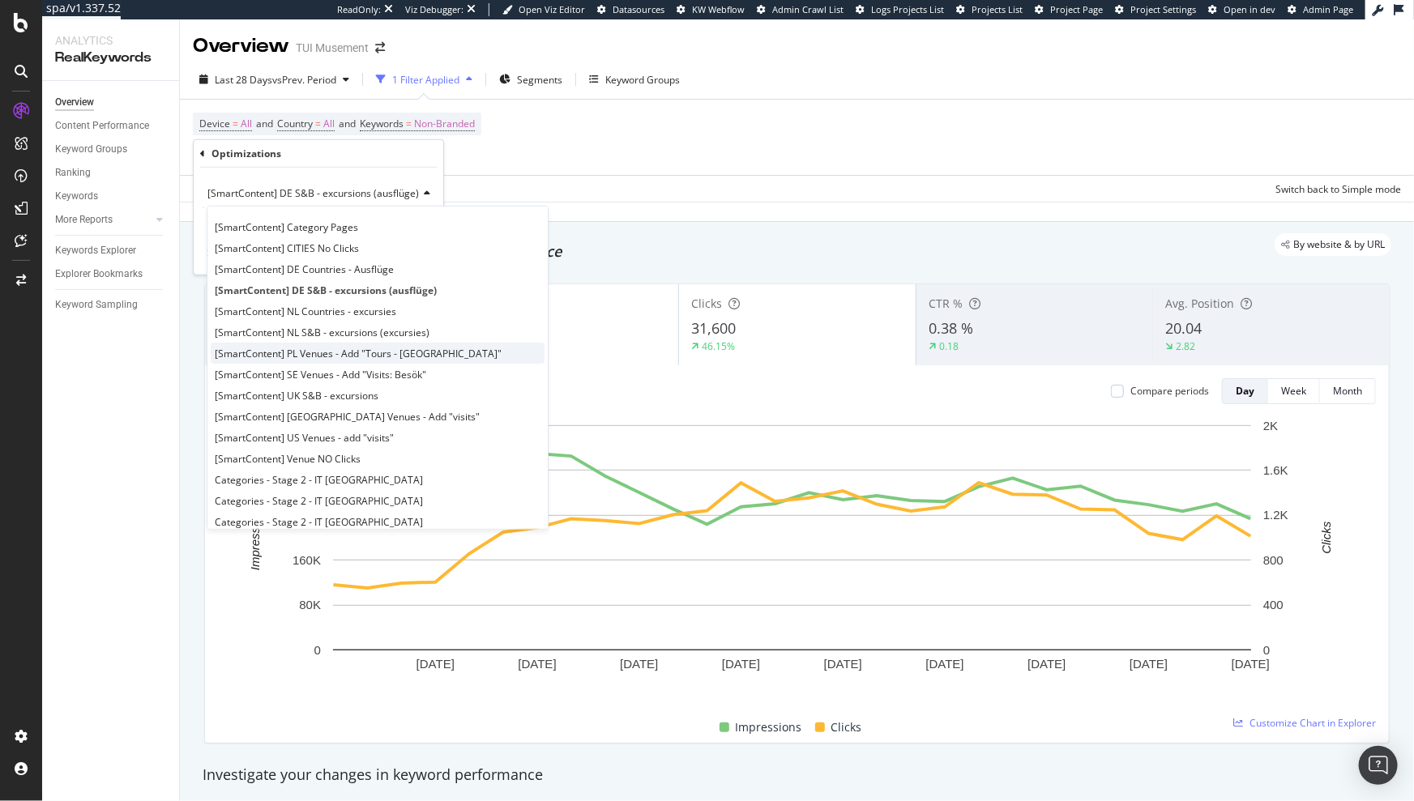
scroll to position [26, 0]
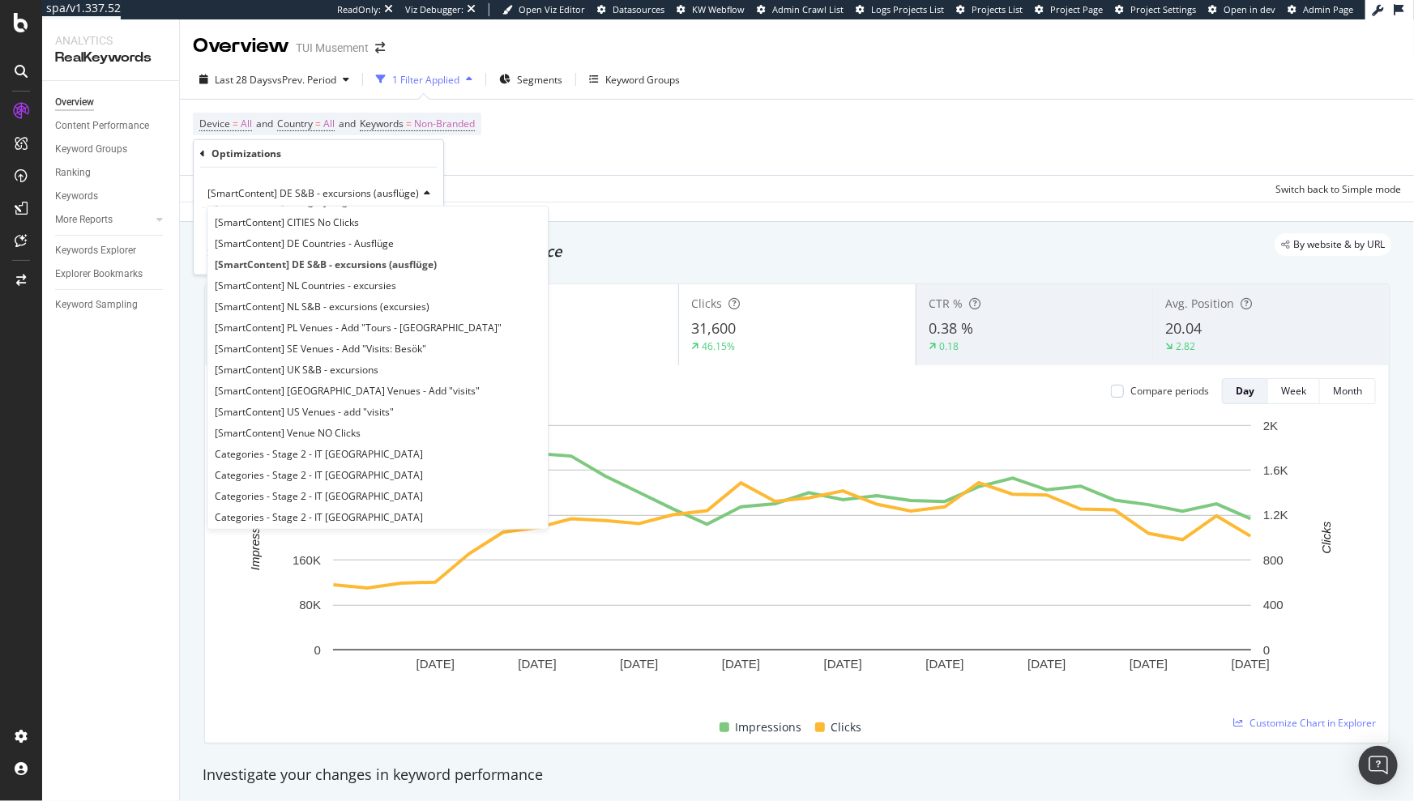
click at [353, 179] on div "[SmartContent] DE S&B - excursions (ausflüge) [SmartContent] Category Pages [Sm…" at bounding box center [319, 221] width 250 height 107
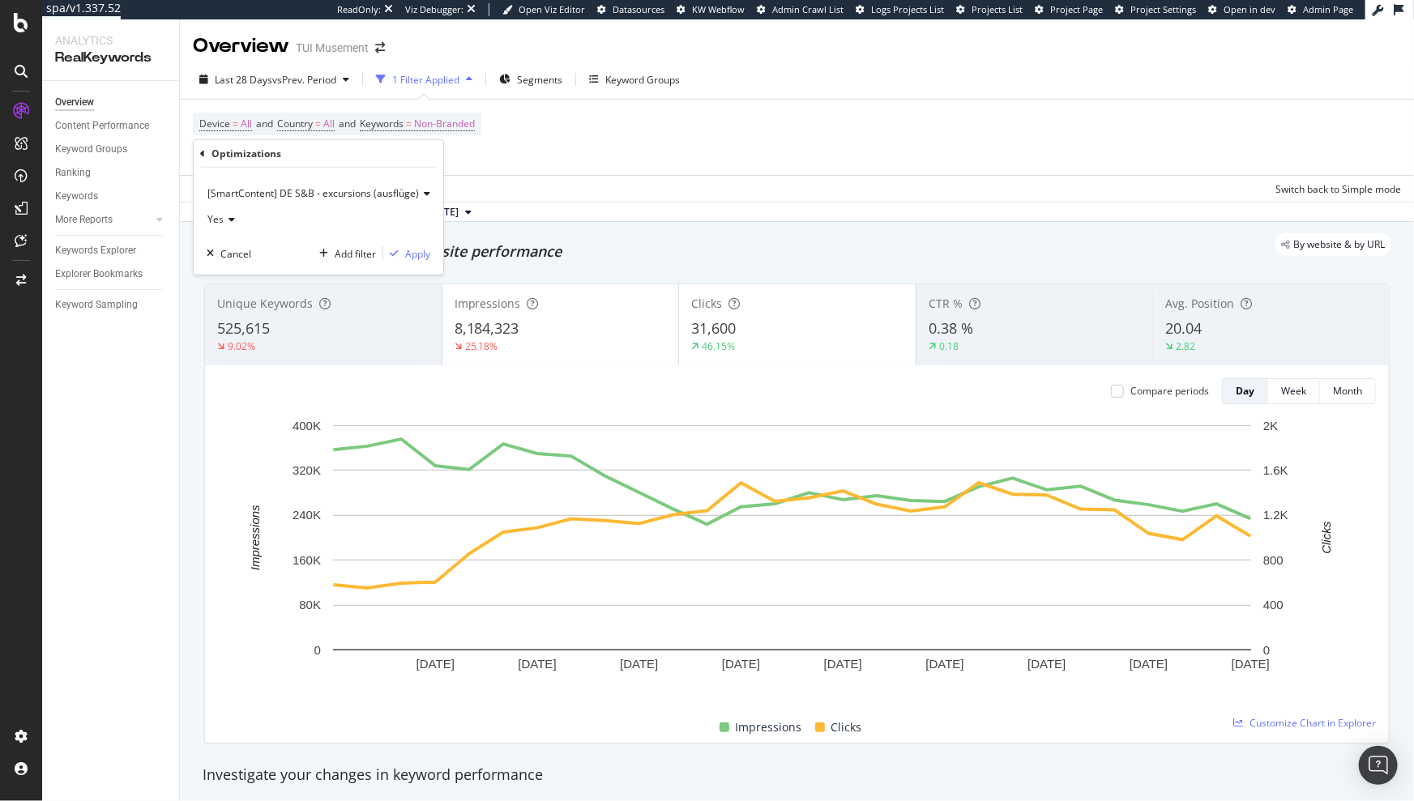
click at [480, 147] on div "Device = All and Country = All and Keywords = Non-Branded Add Filter Add Filter…" at bounding box center [337, 137] width 288 height 49
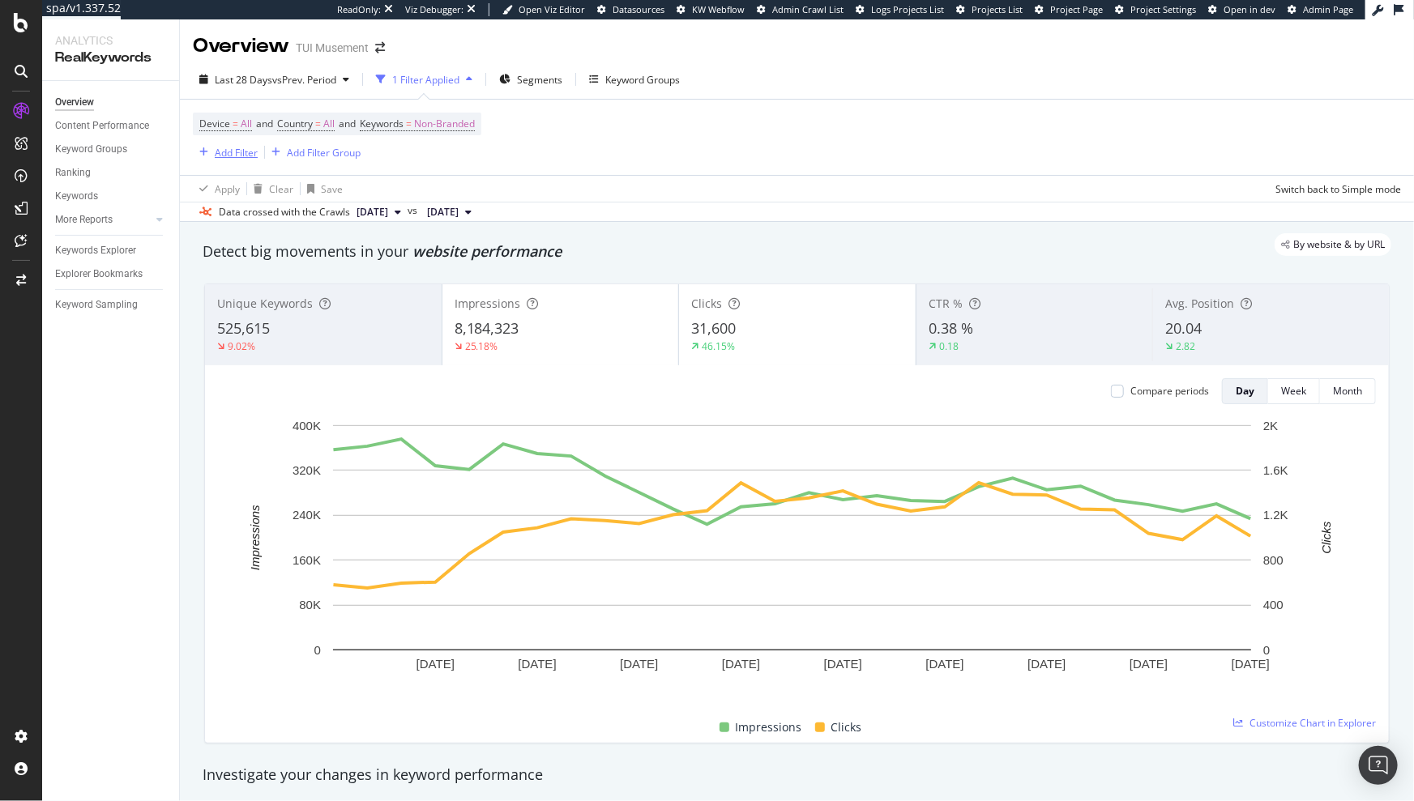
click at [253, 155] on div "Add Filter" at bounding box center [236, 153] width 43 height 14
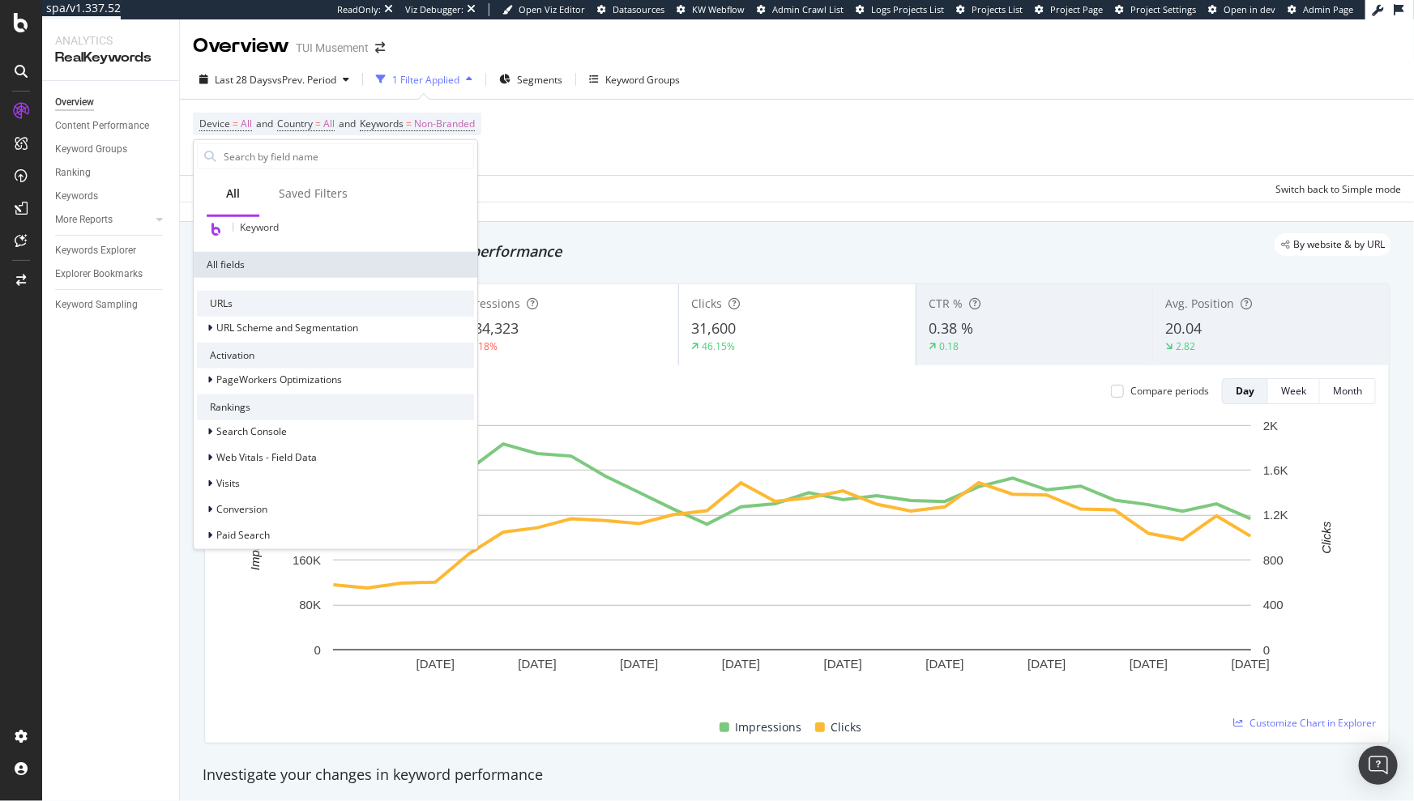
scroll to position [162, 0]
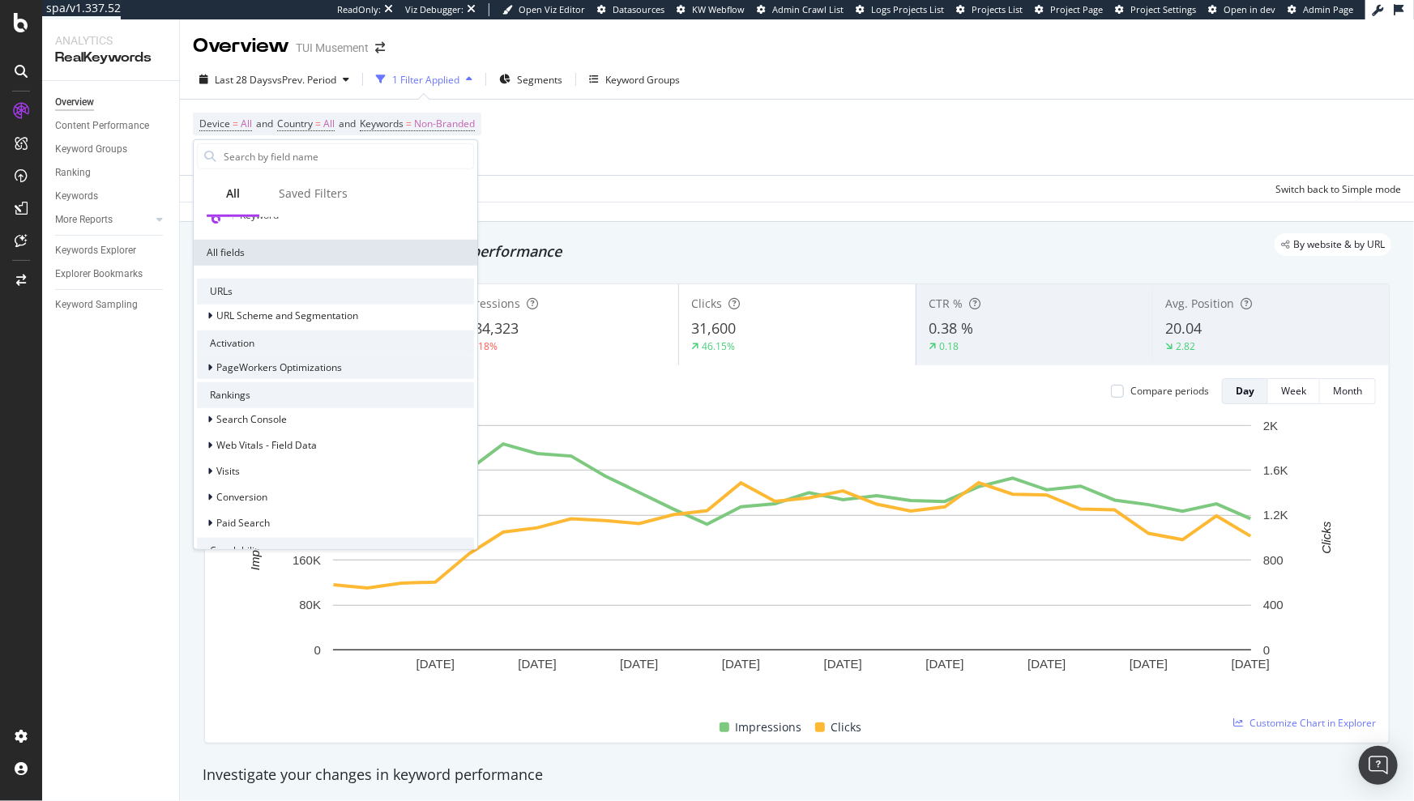
click at [275, 373] on div "PageWorkers Optimizations" at bounding box center [279, 367] width 126 height 14
click at [281, 394] on span "Optimizations" at bounding box center [281, 389] width 62 height 14
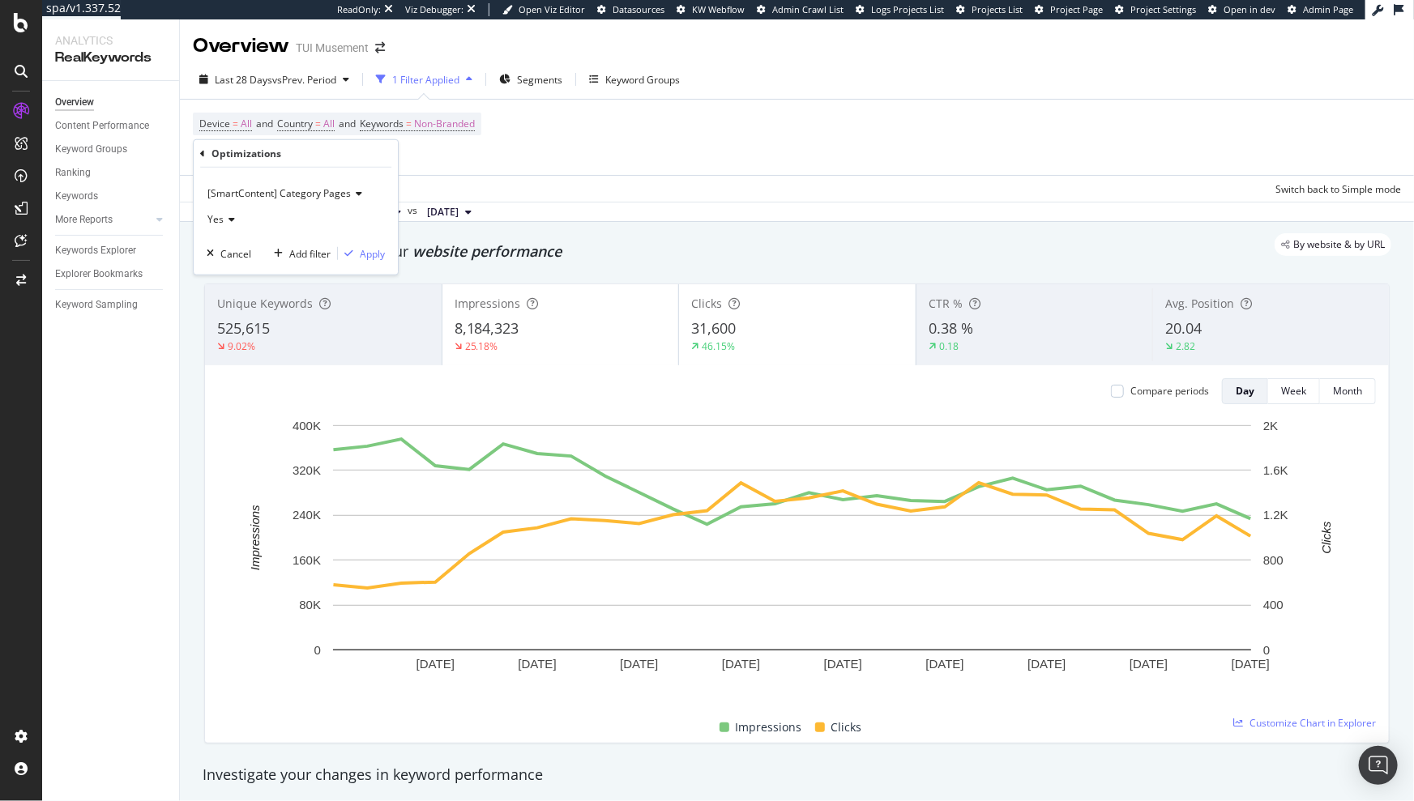
click at [338, 195] on span "[SmartContent] Category Pages" at bounding box center [278, 193] width 143 height 14
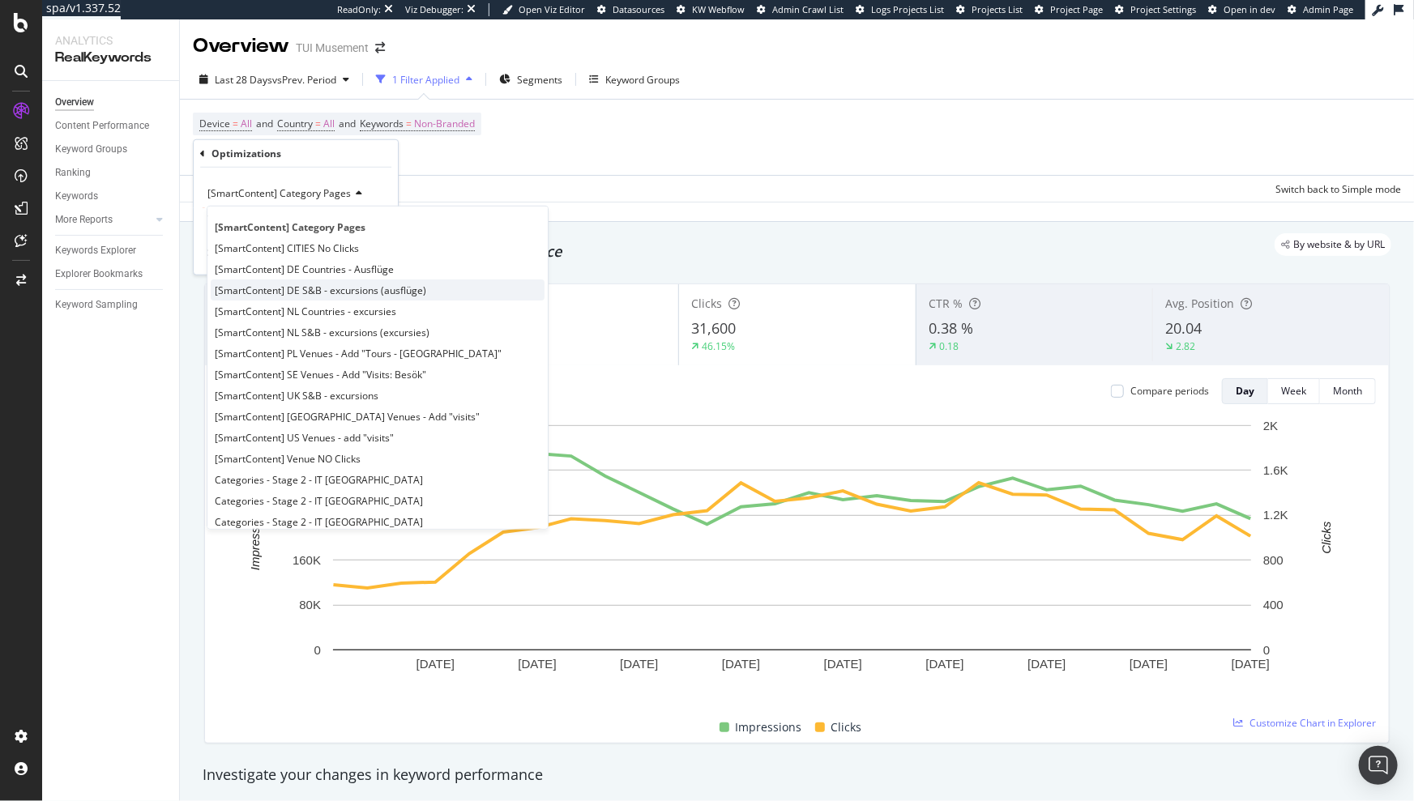
click at [327, 279] on div "[SmartContent] DE S&B - excursions (ausflüge)" at bounding box center [378, 289] width 334 height 21
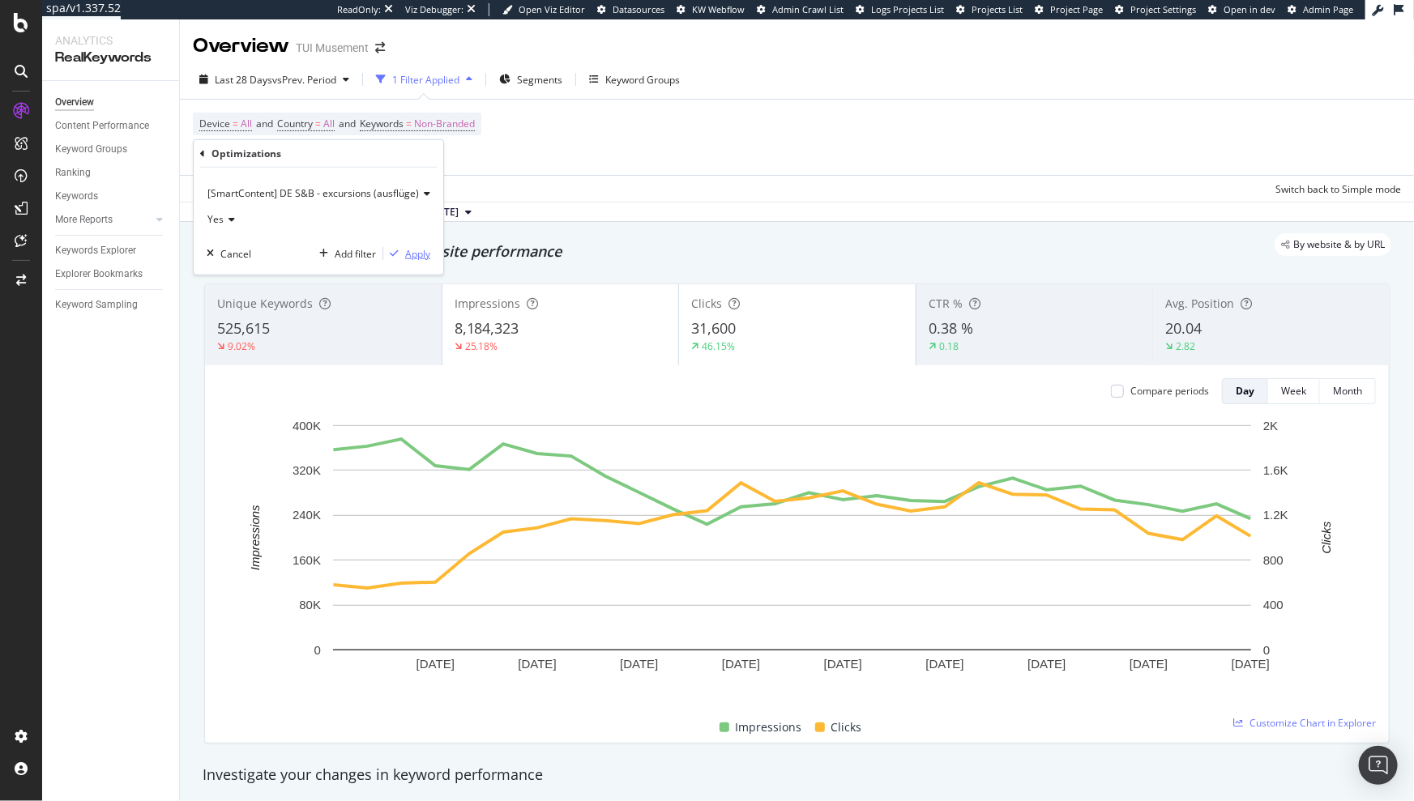
click at [420, 250] on div "Apply" at bounding box center [417, 253] width 25 height 14
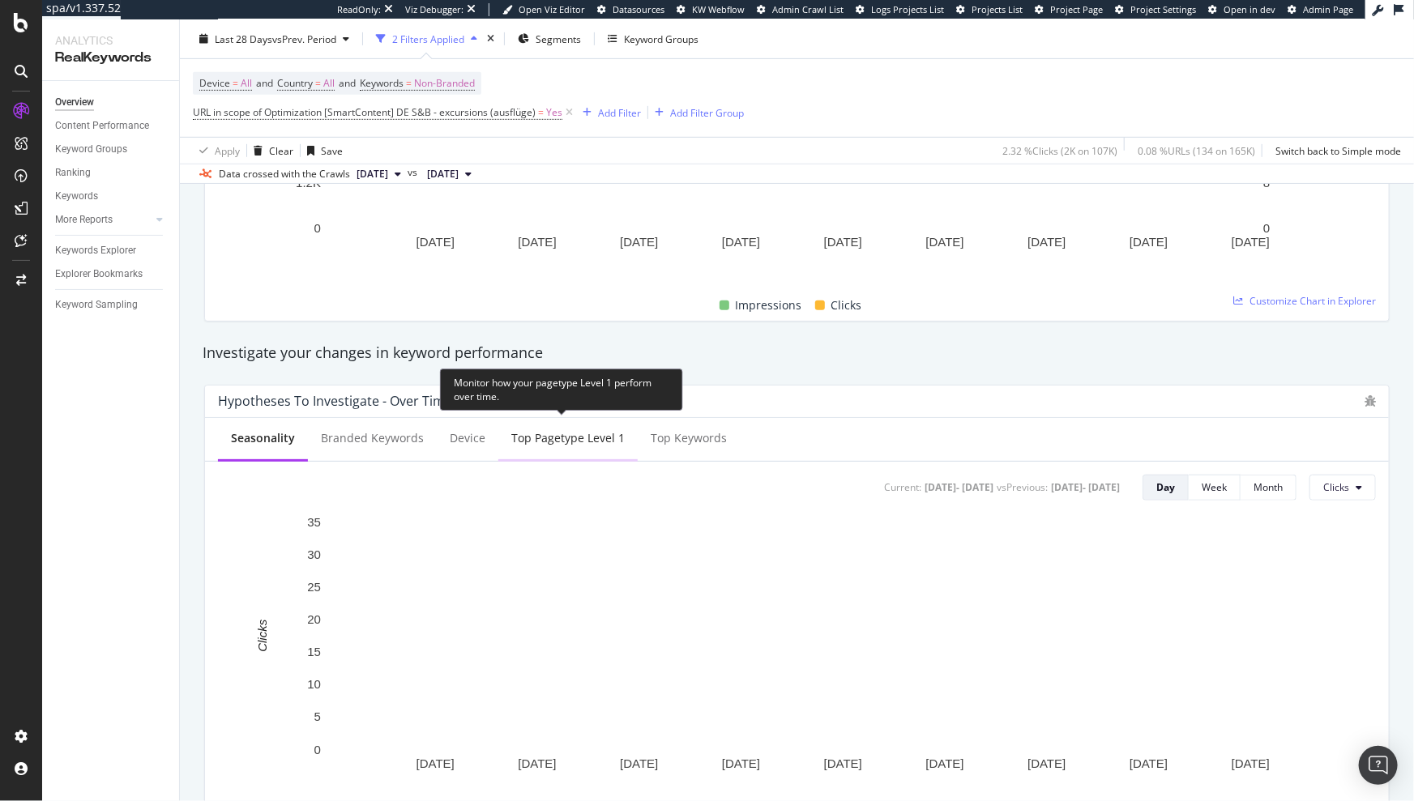
scroll to position [425, 0]
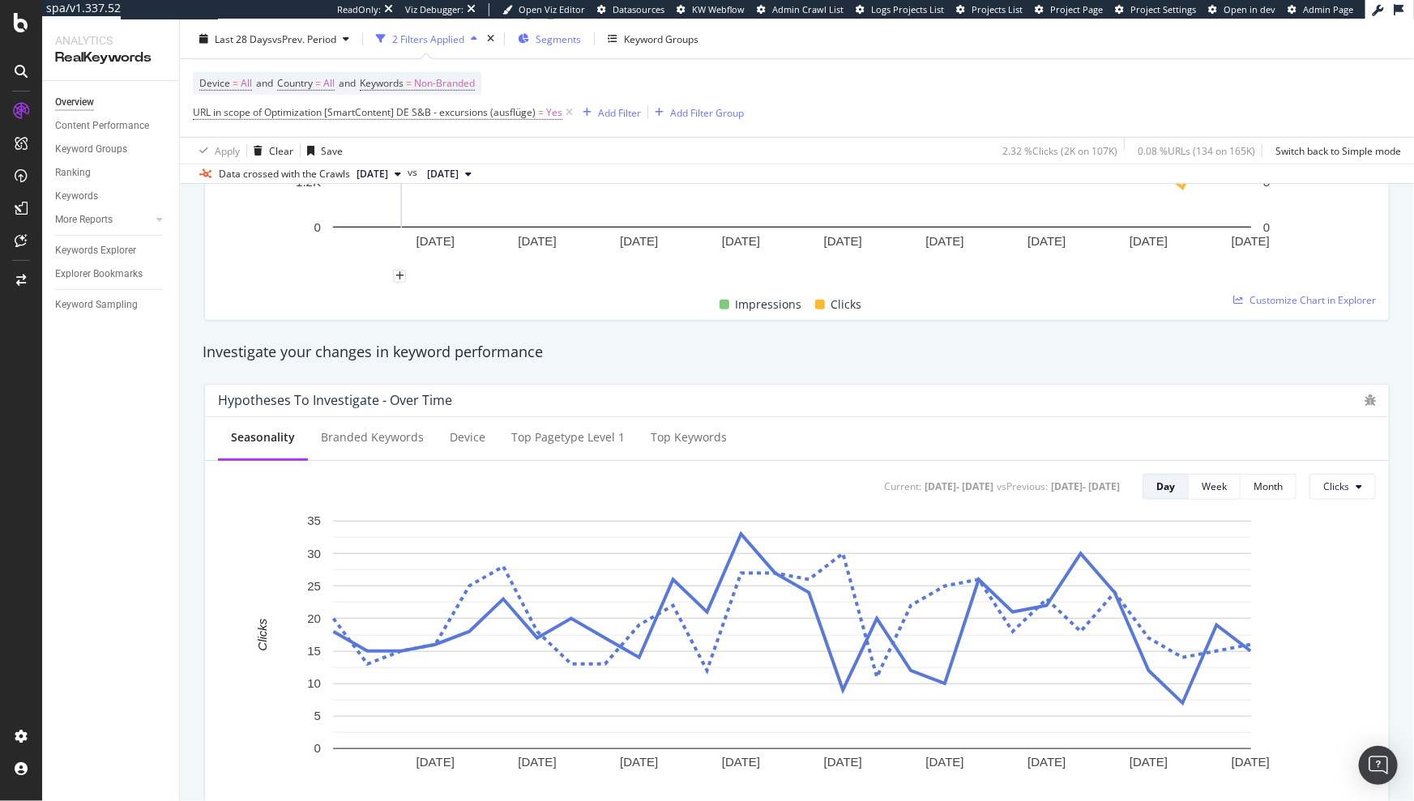
click at [559, 43] on span "Segments" at bounding box center [557, 39] width 45 height 14
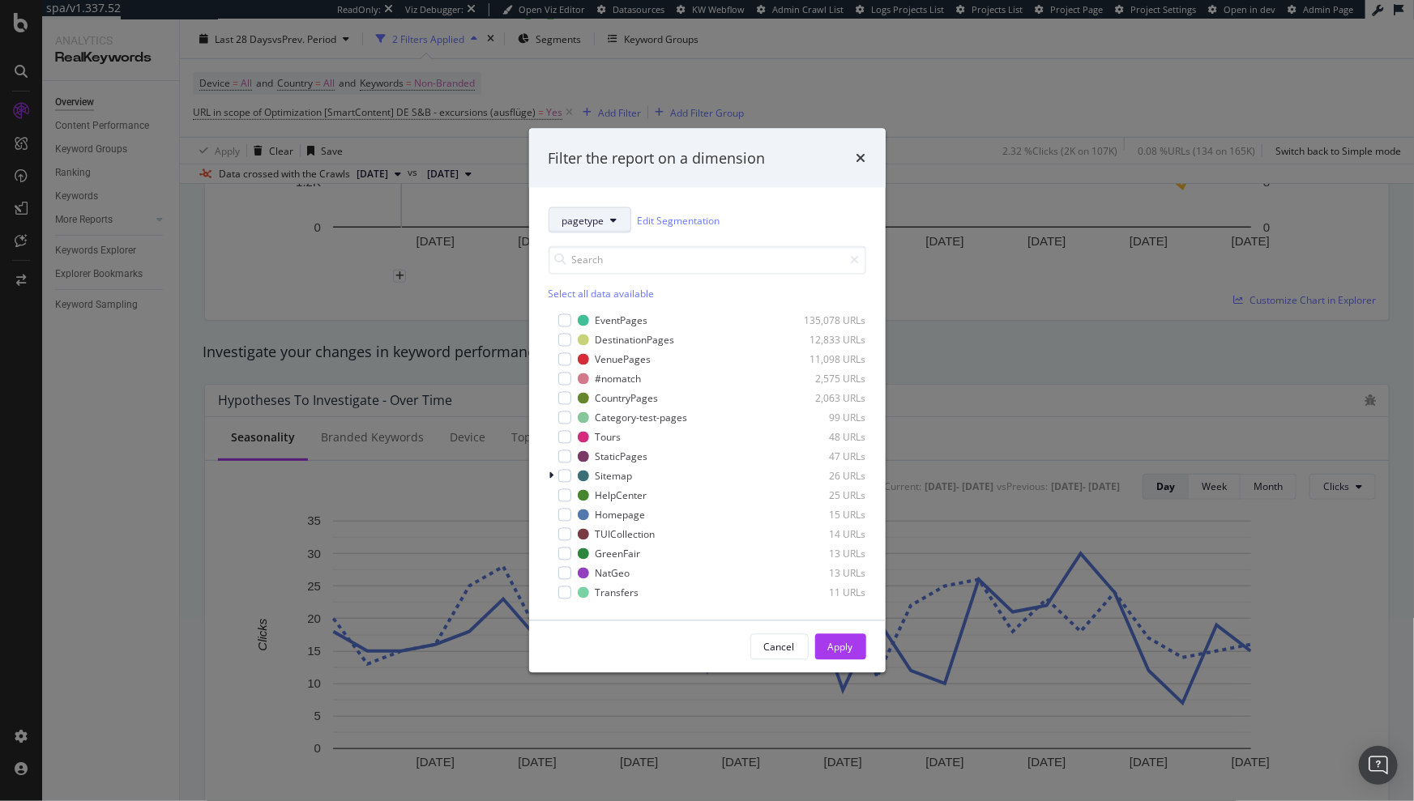
click at [604, 225] on span "pagetype" at bounding box center [583, 220] width 42 height 14
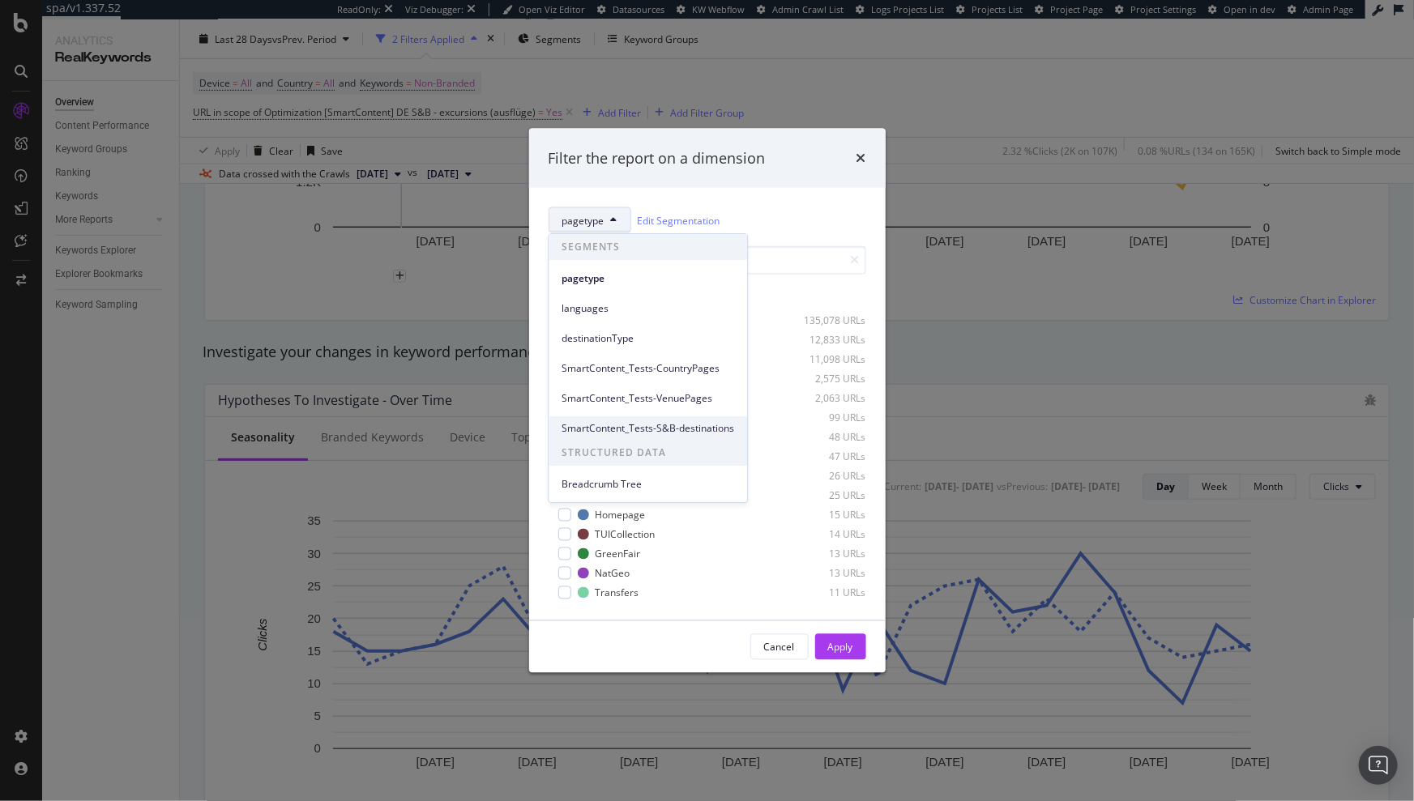
click at [687, 427] on span "SmartContent_Tests-S&B-destinations" at bounding box center [647, 428] width 173 height 15
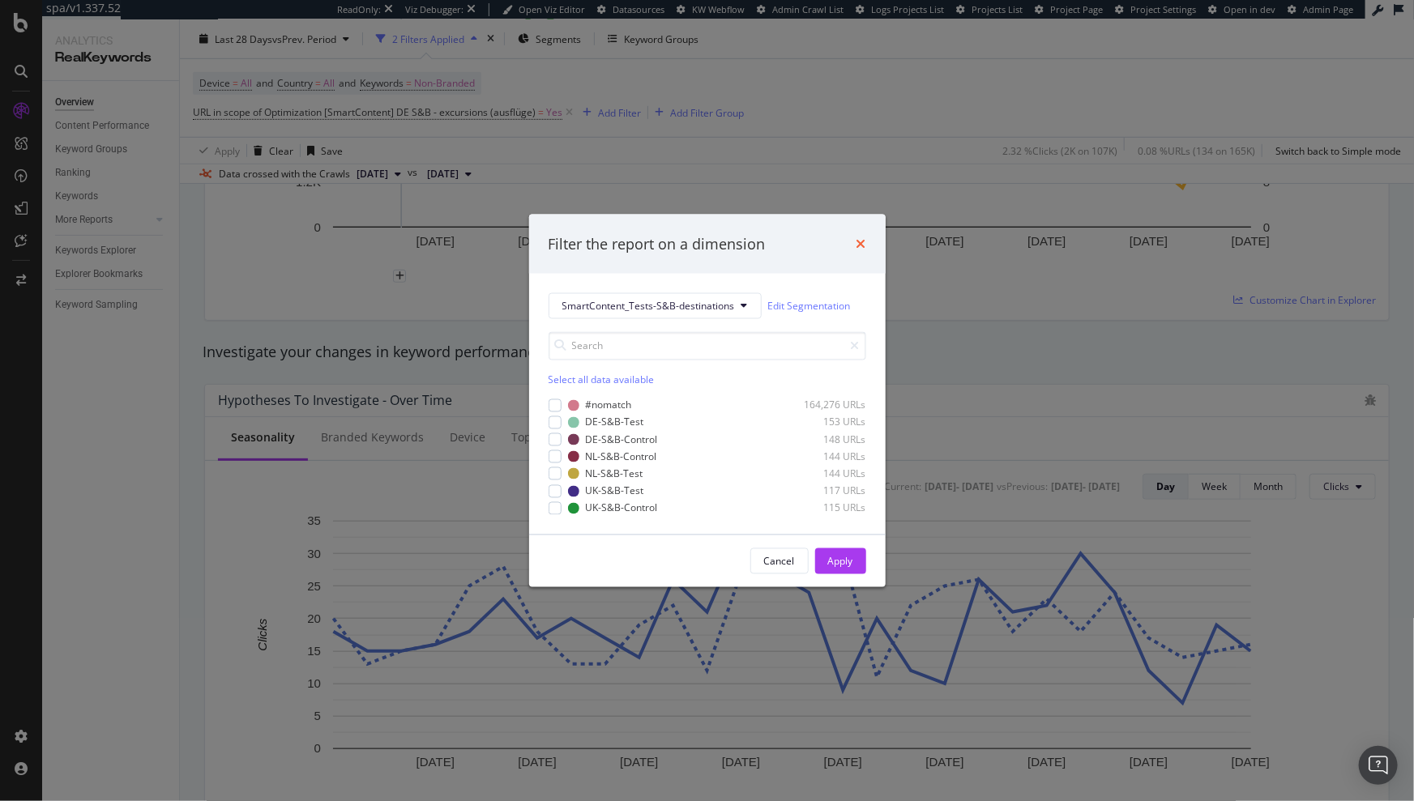
click at [863, 245] on icon "times" at bounding box center [861, 243] width 10 height 13
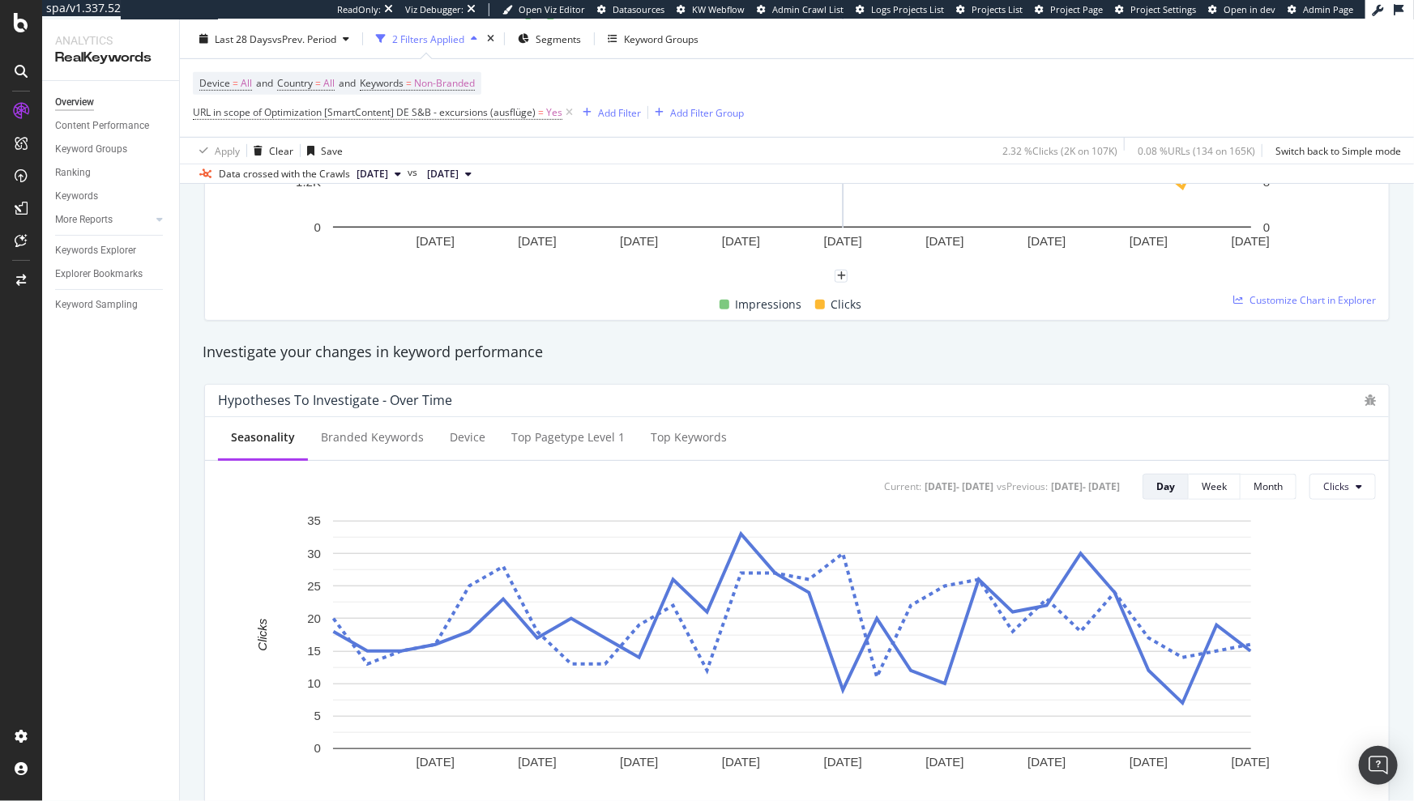
click at [880, 117] on div "Device = All and Country = All and Keywords = Non-Branded URL in scope of Optim…" at bounding box center [797, 98] width 1208 height 78
click at [1103, 331] on div "Unique Keywords 5,355 0.85% Impressions 100,724 8.22% Clicks 531 27.95% CTR % 0…" at bounding box center [796, 91] width 1205 height 486
click at [22, 288] on div at bounding box center [21, 280] width 39 height 26
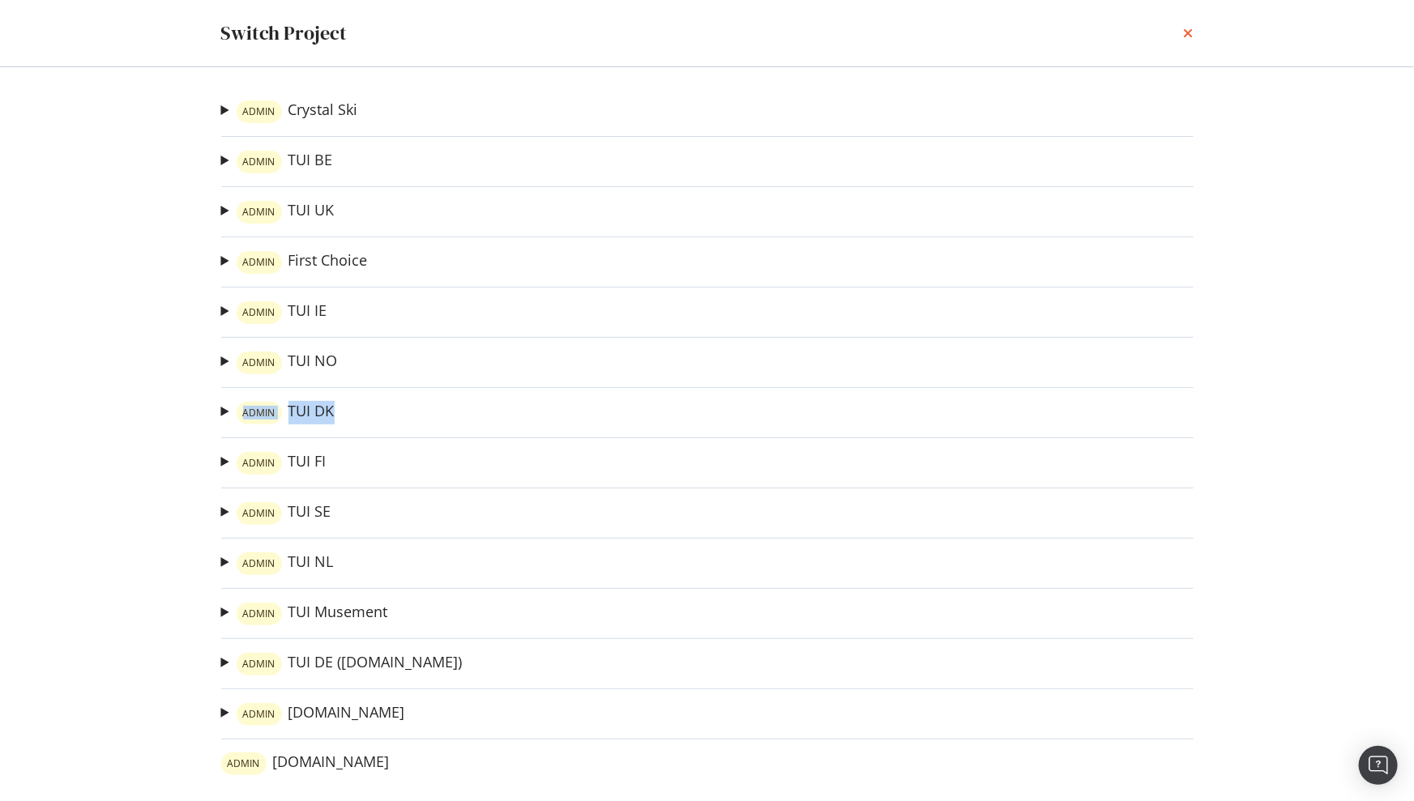
click at [1188, 36] on icon "times" at bounding box center [1189, 33] width 10 height 13
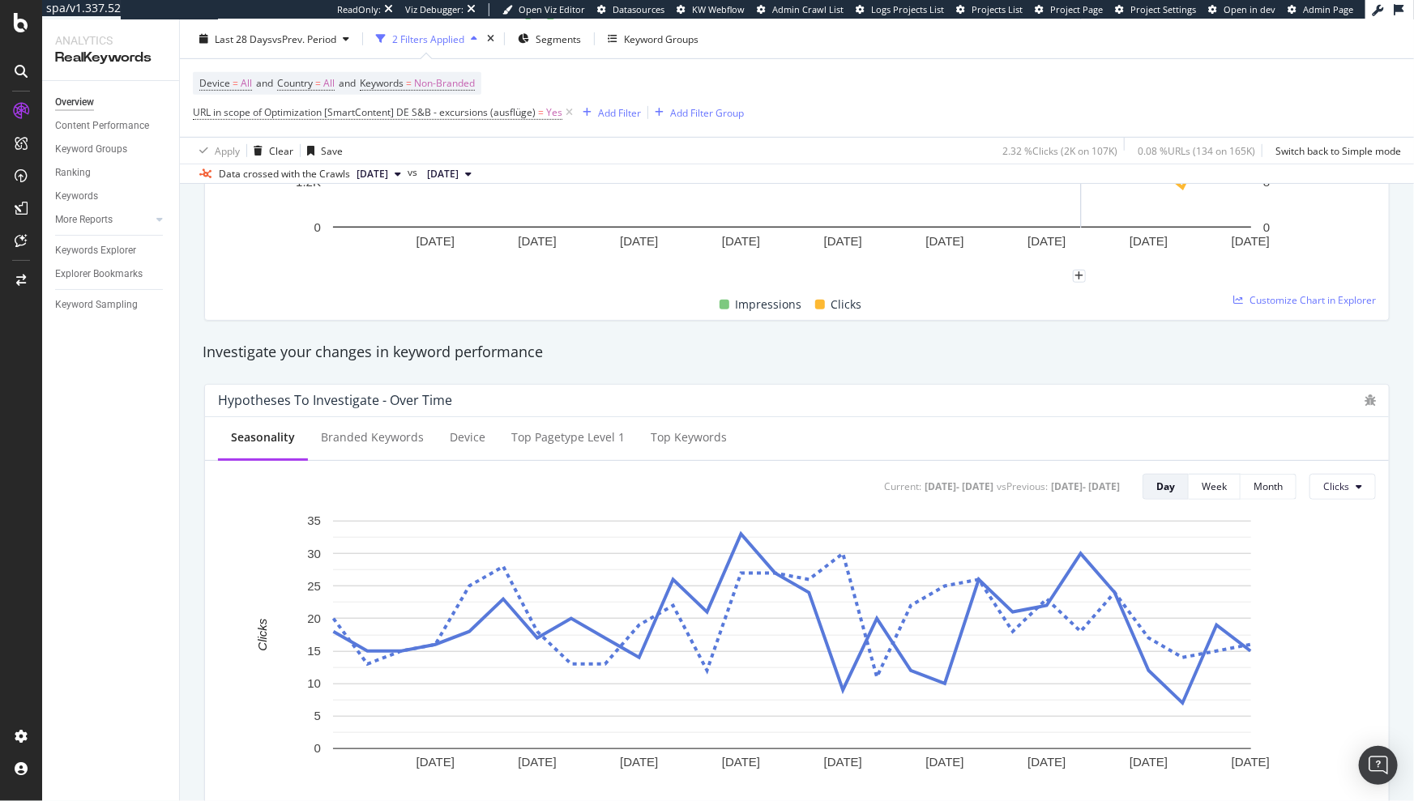
scroll to position [0, 0]
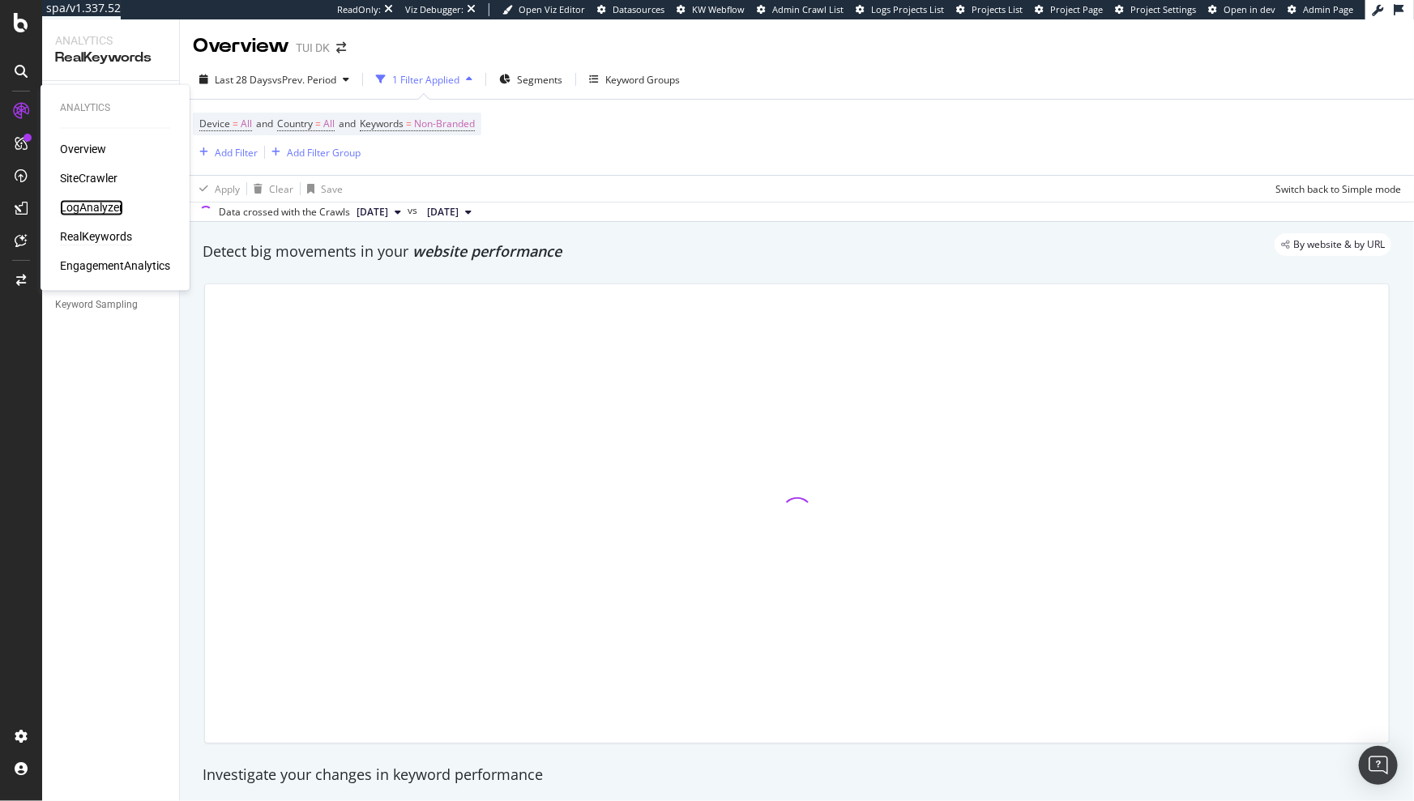
click at [76, 207] on div "LogAnalyzer" at bounding box center [91, 208] width 63 height 16
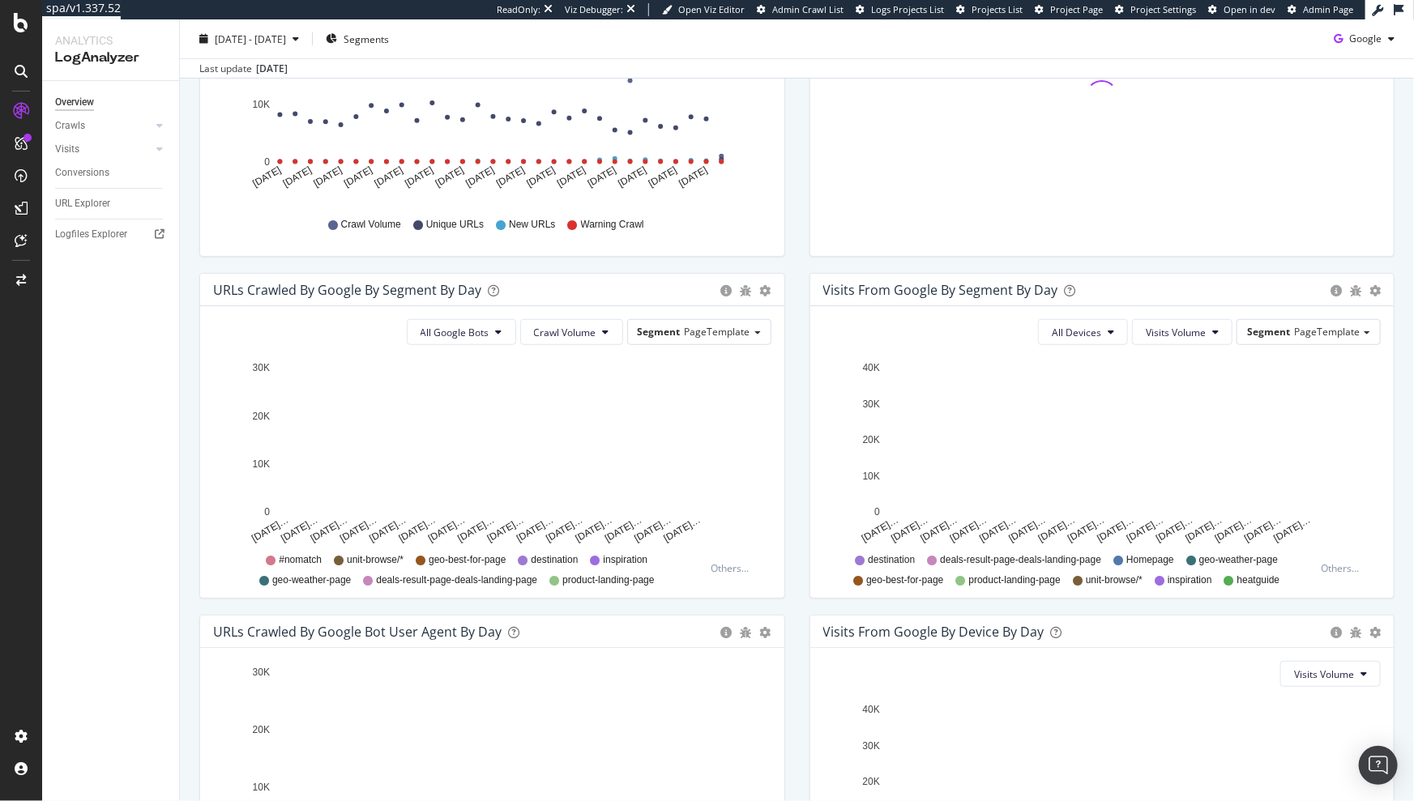
scroll to position [158, 0]
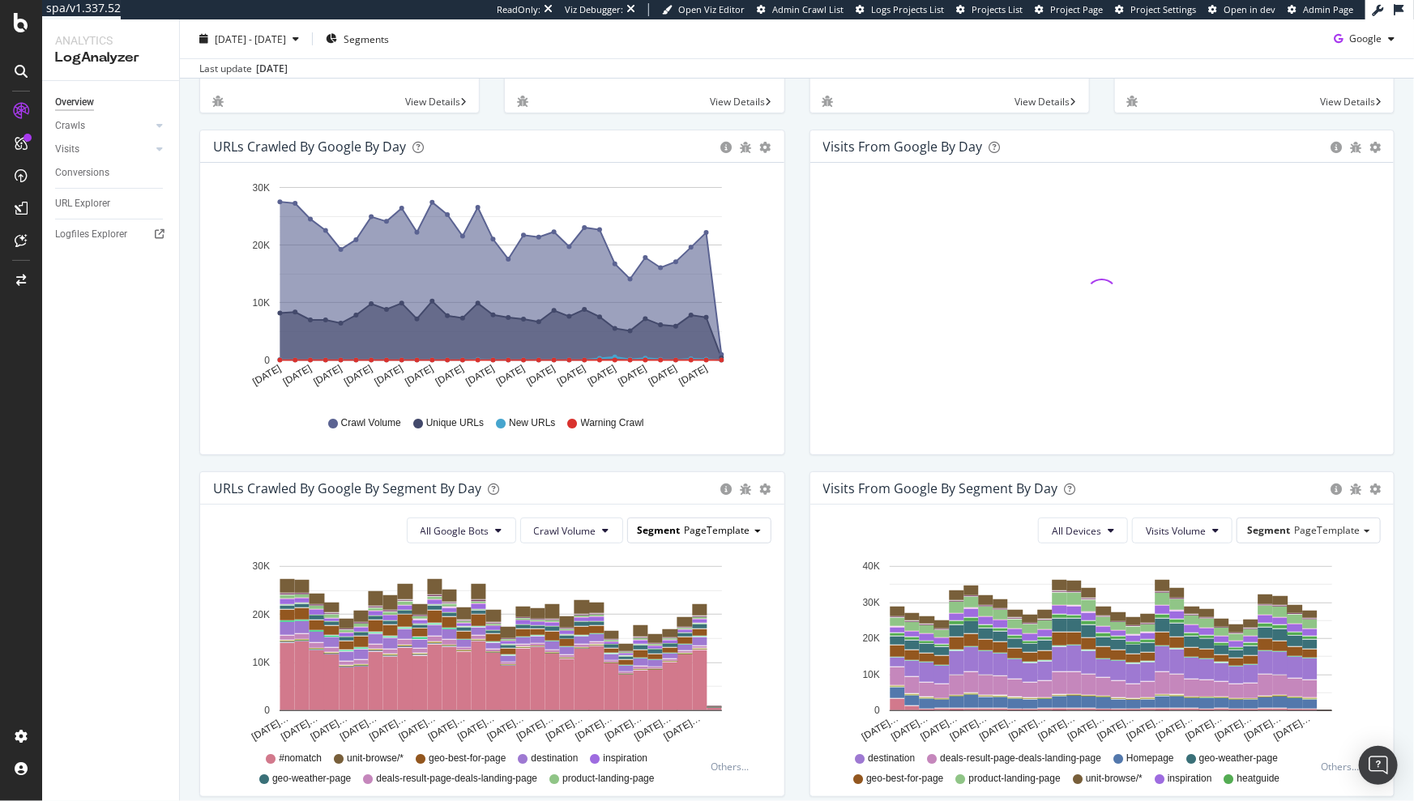
click at [658, 523] on span "Segment" at bounding box center [659, 530] width 43 height 14
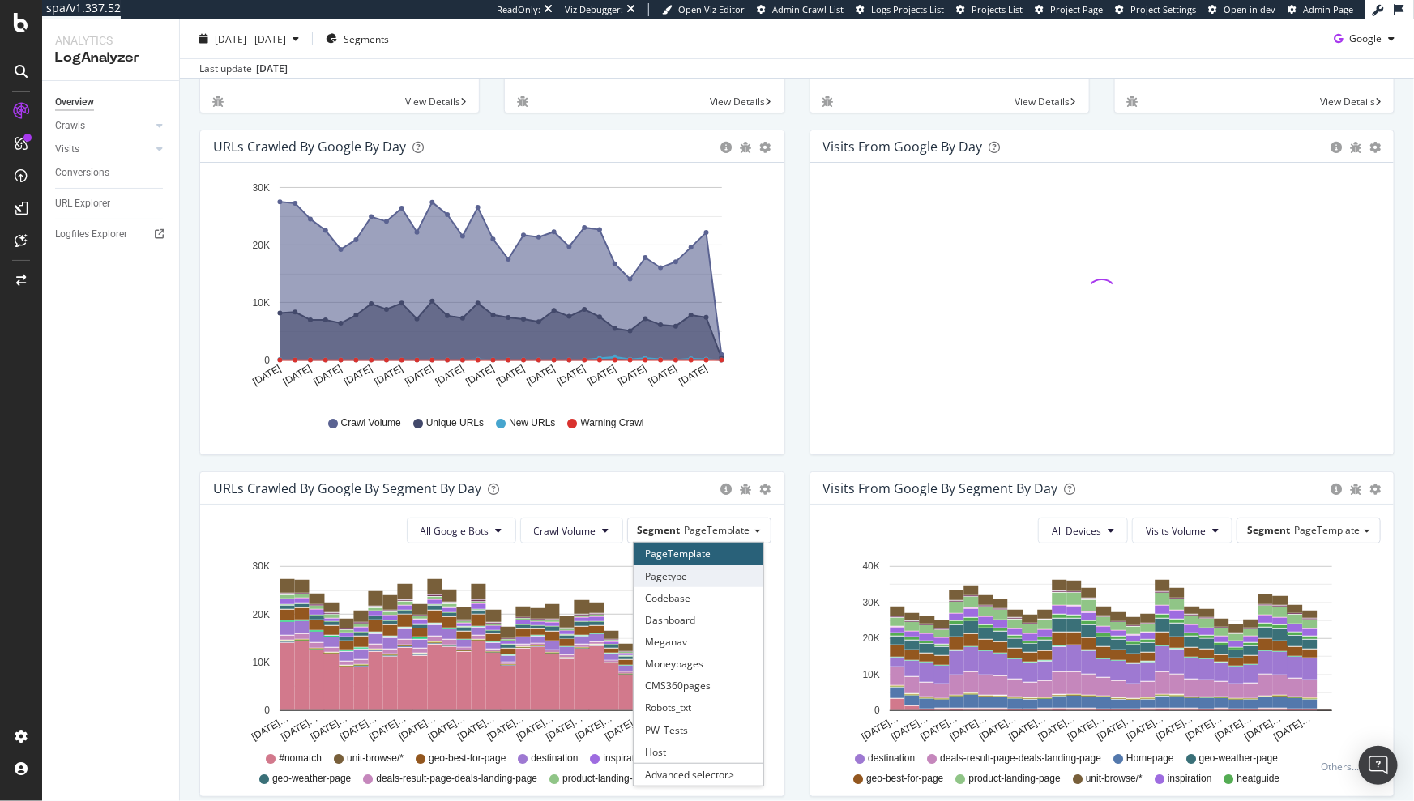
click at [659, 565] on div "Pagetype" at bounding box center [698, 576] width 130 height 22
